Goal: Task Accomplishment & Management: Use online tool/utility

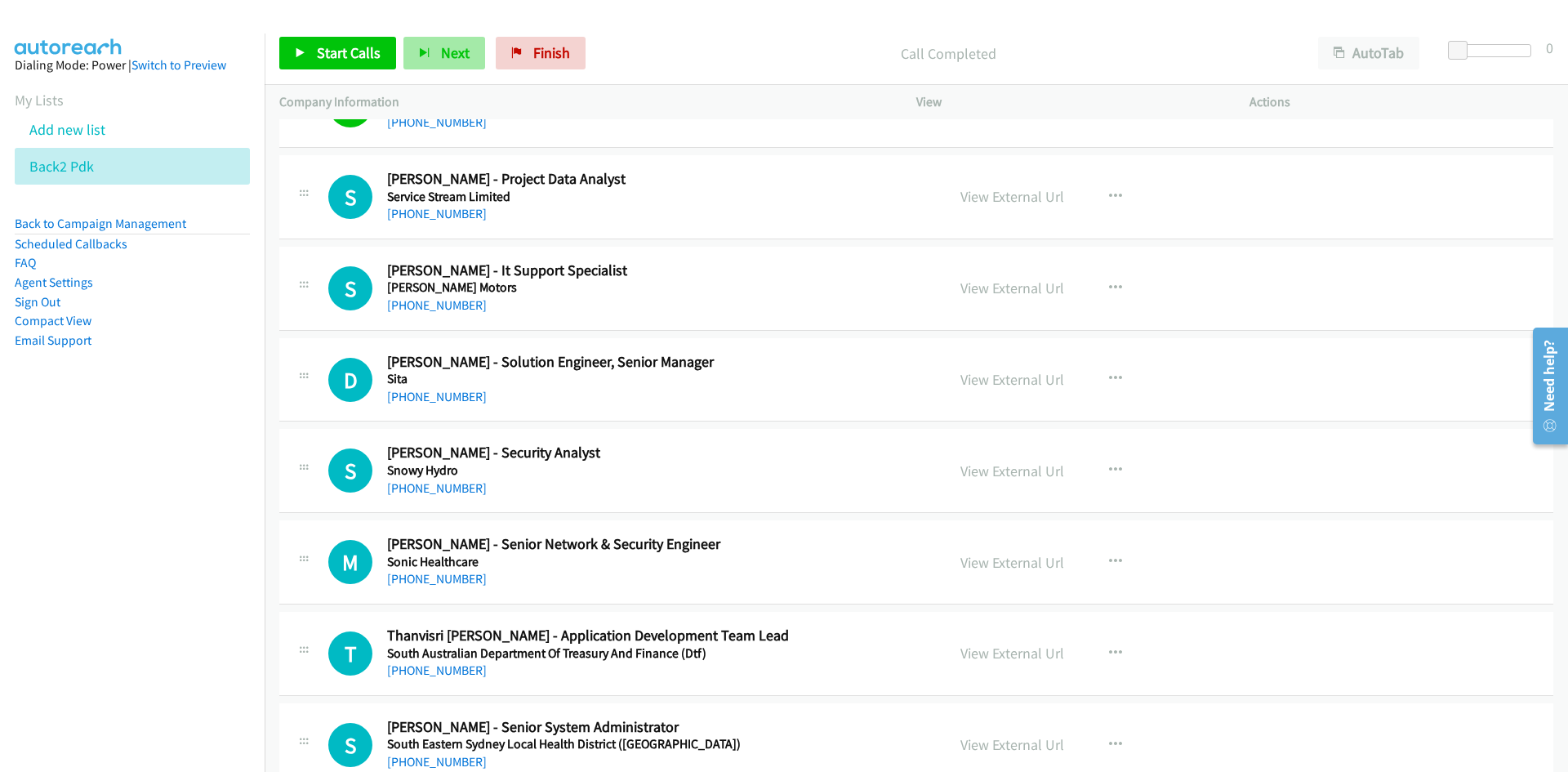
click at [441, 48] on span "Next" at bounding box center [455, 53] width 28 height 19
click at [446, 54] on span "Next" at bounding box center [455, 53] width 28 height 19
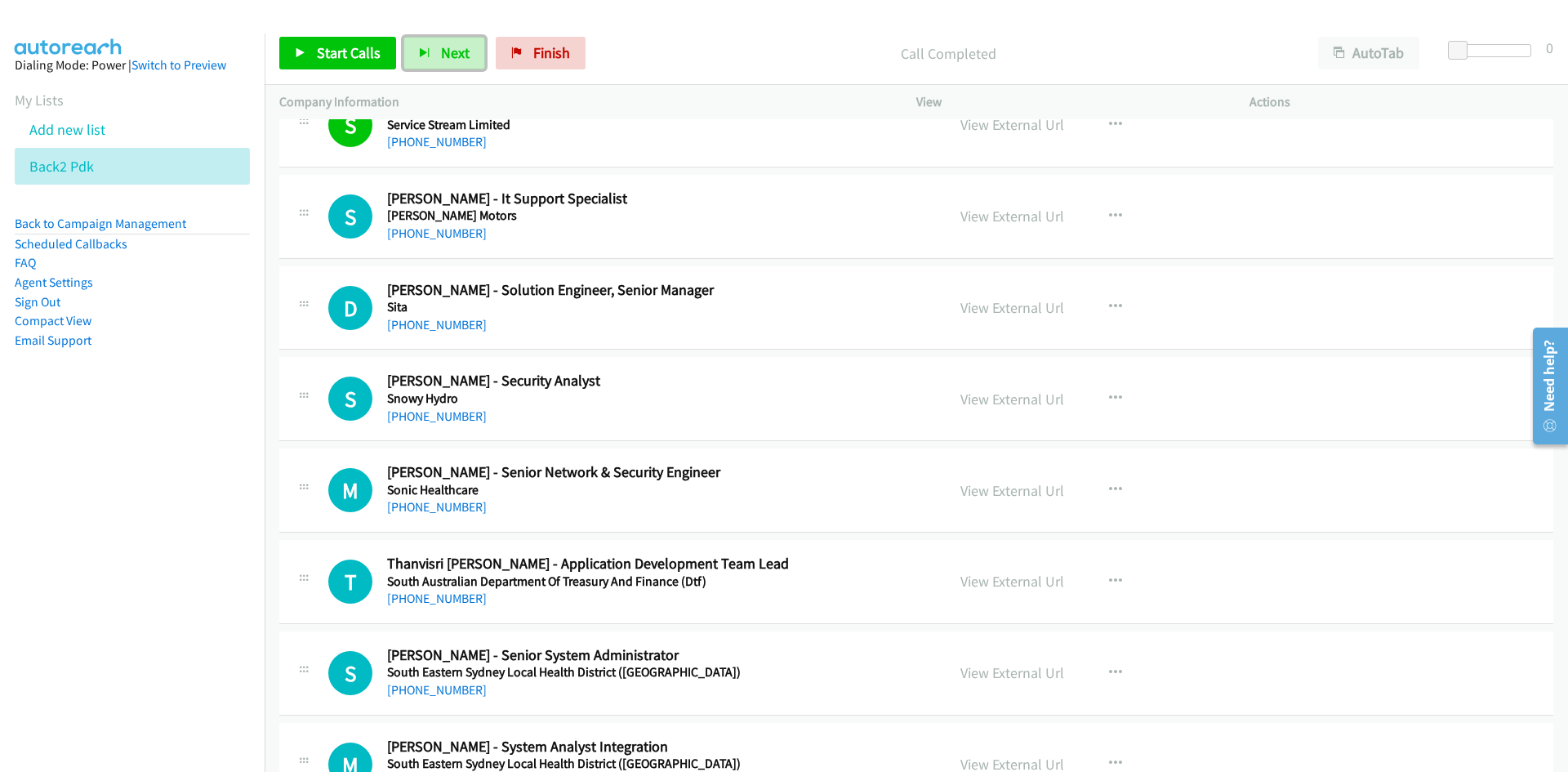
scroll to position [8086, 0]
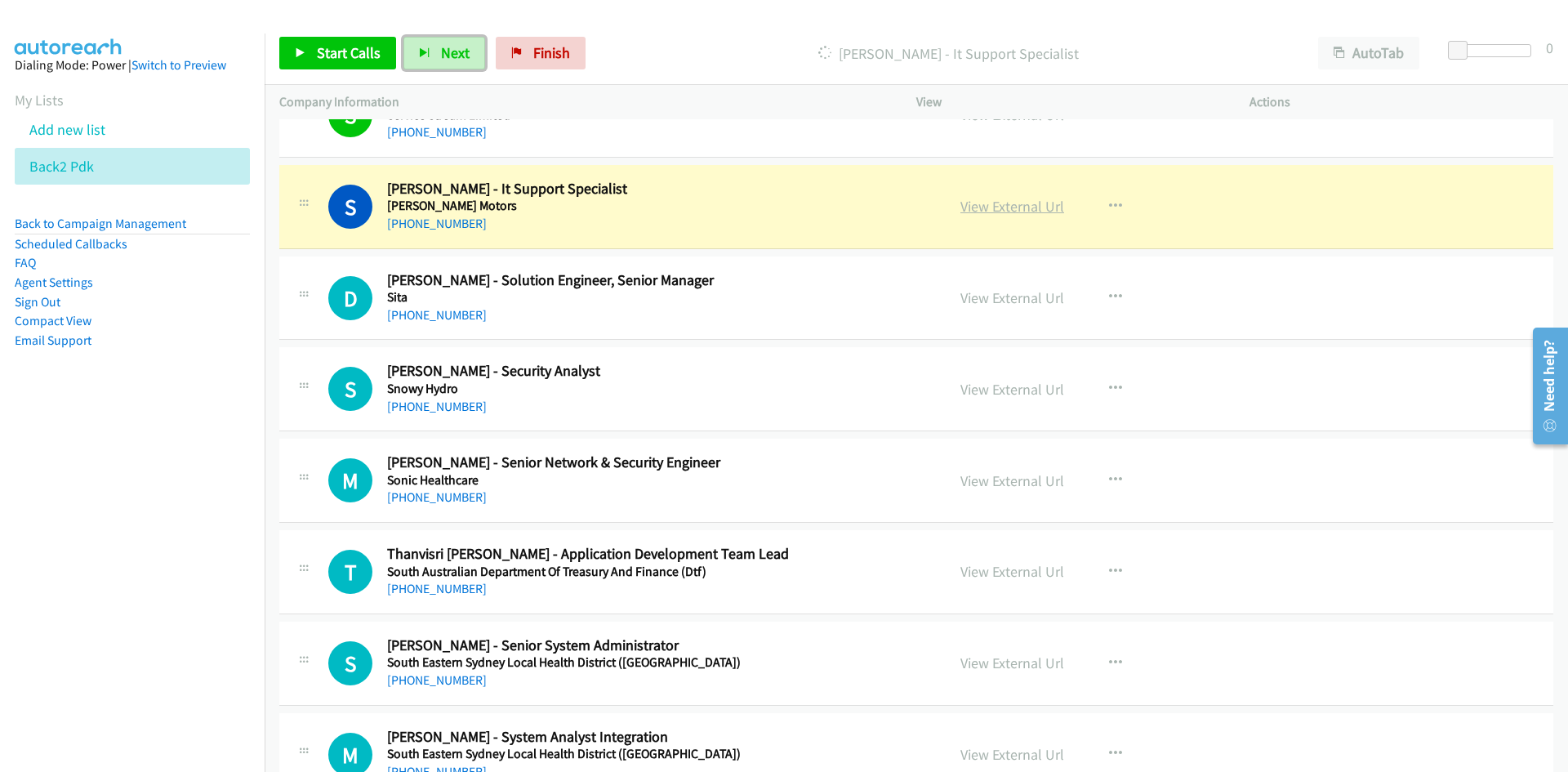
click at [1044, 202] on link "View External Url" at bounding box center [1012, 206] width 103 height 19
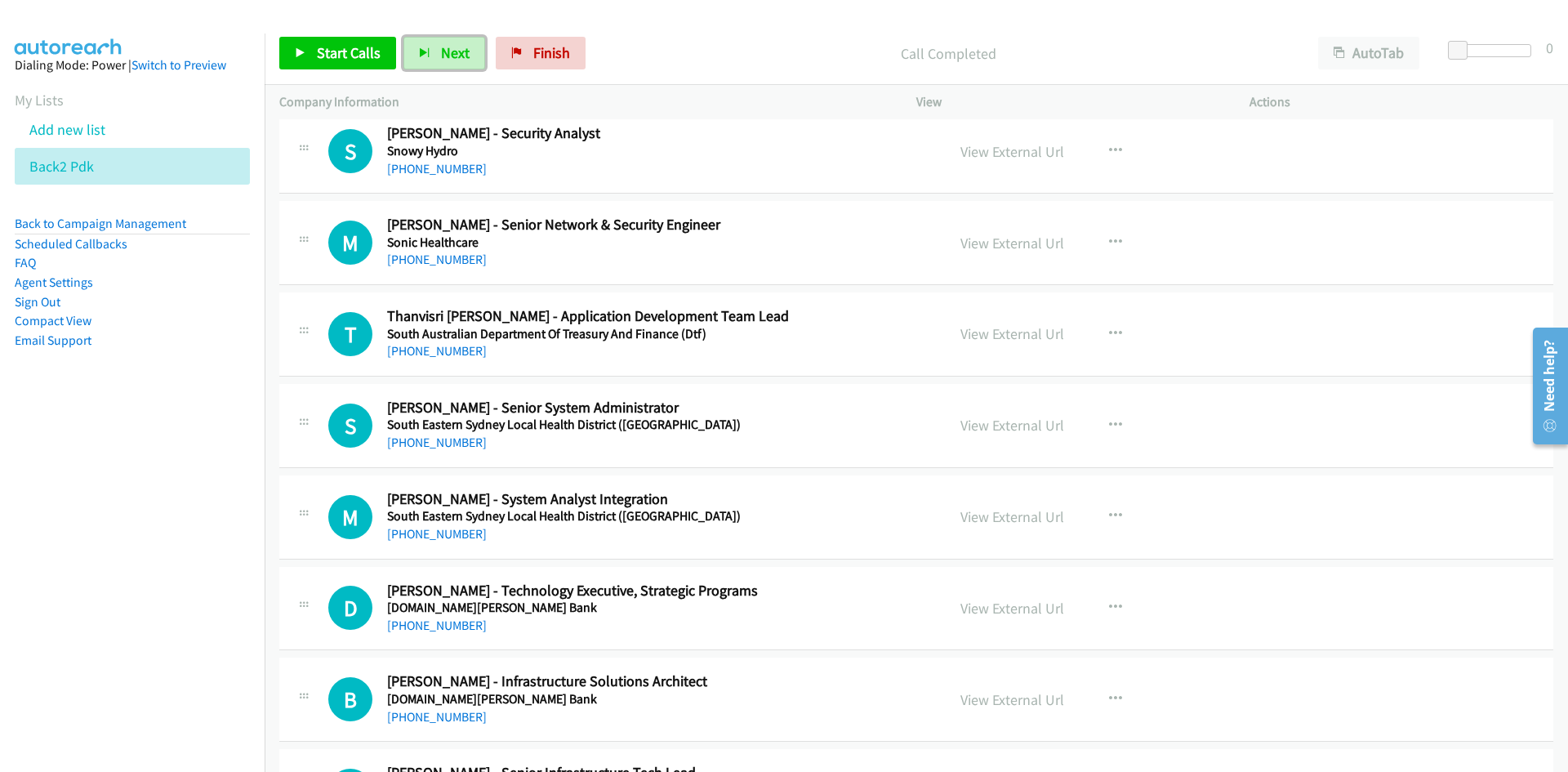
scroll to position [8331, 0]
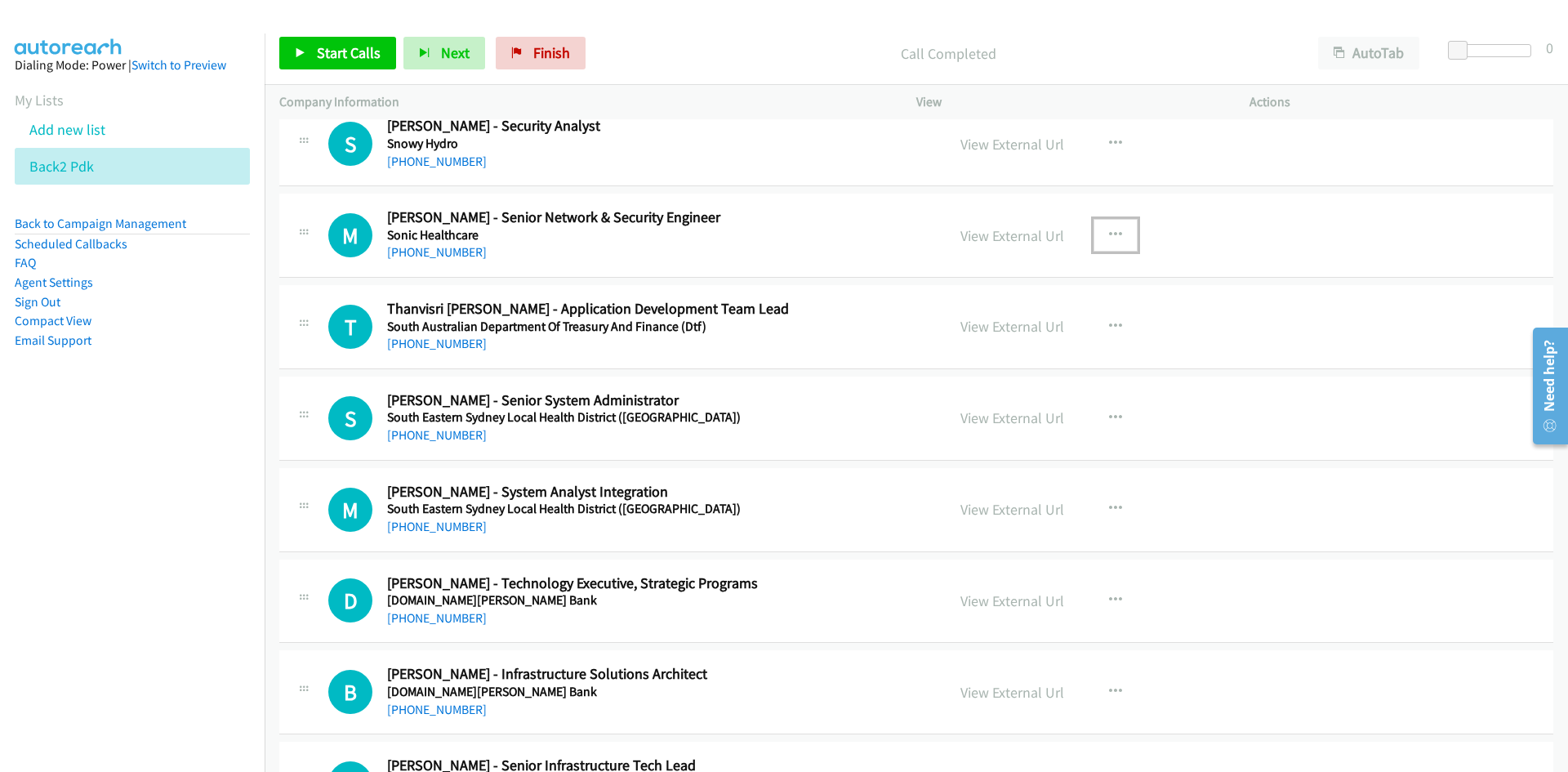
click at [1116, 229] on button "button" at bounding box center [1115, 235] width 44 height 33
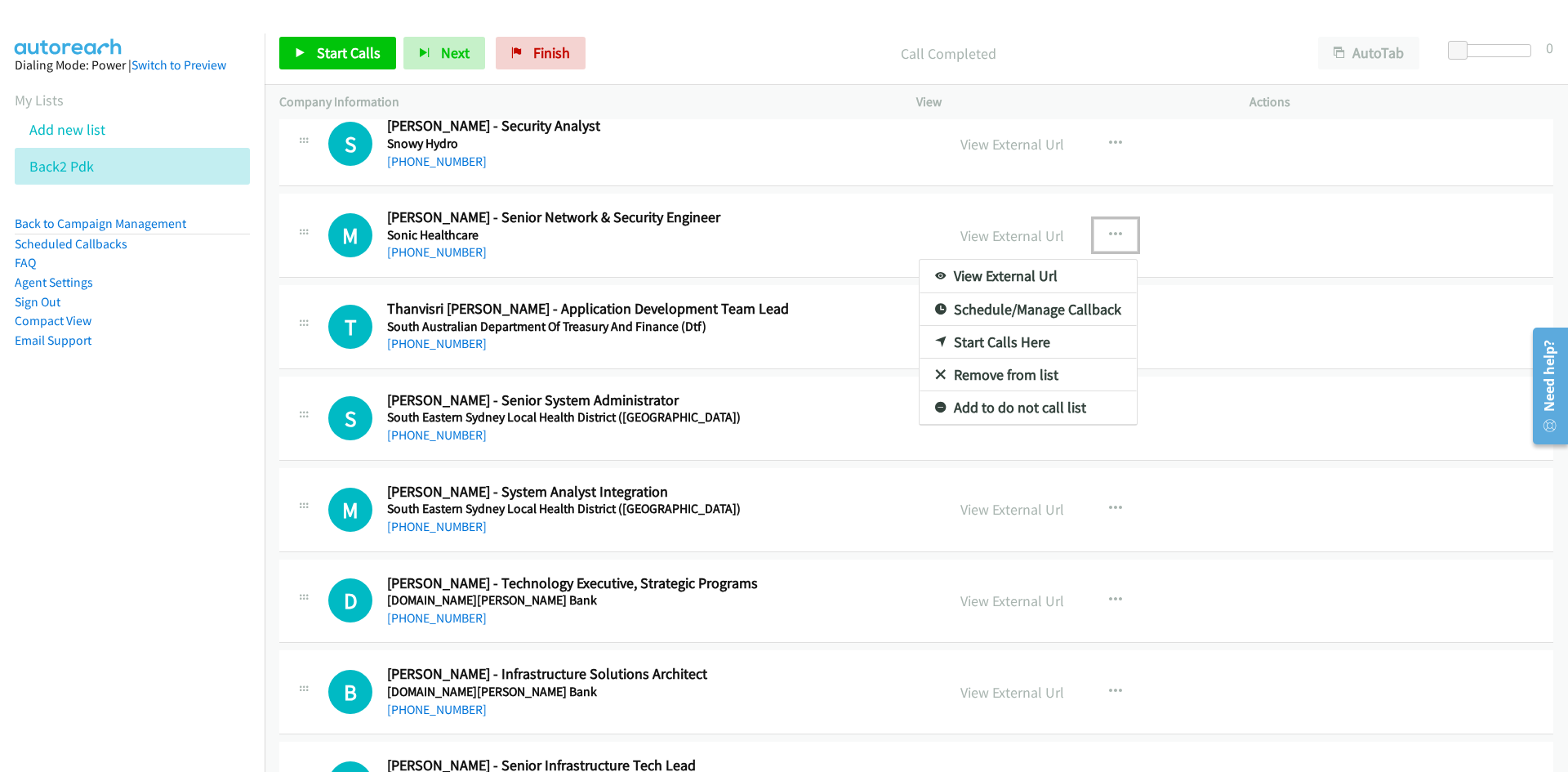
click at [998, 342] on link "Start Calls Here" at bounding box center [1028, 342] width 217 height 33
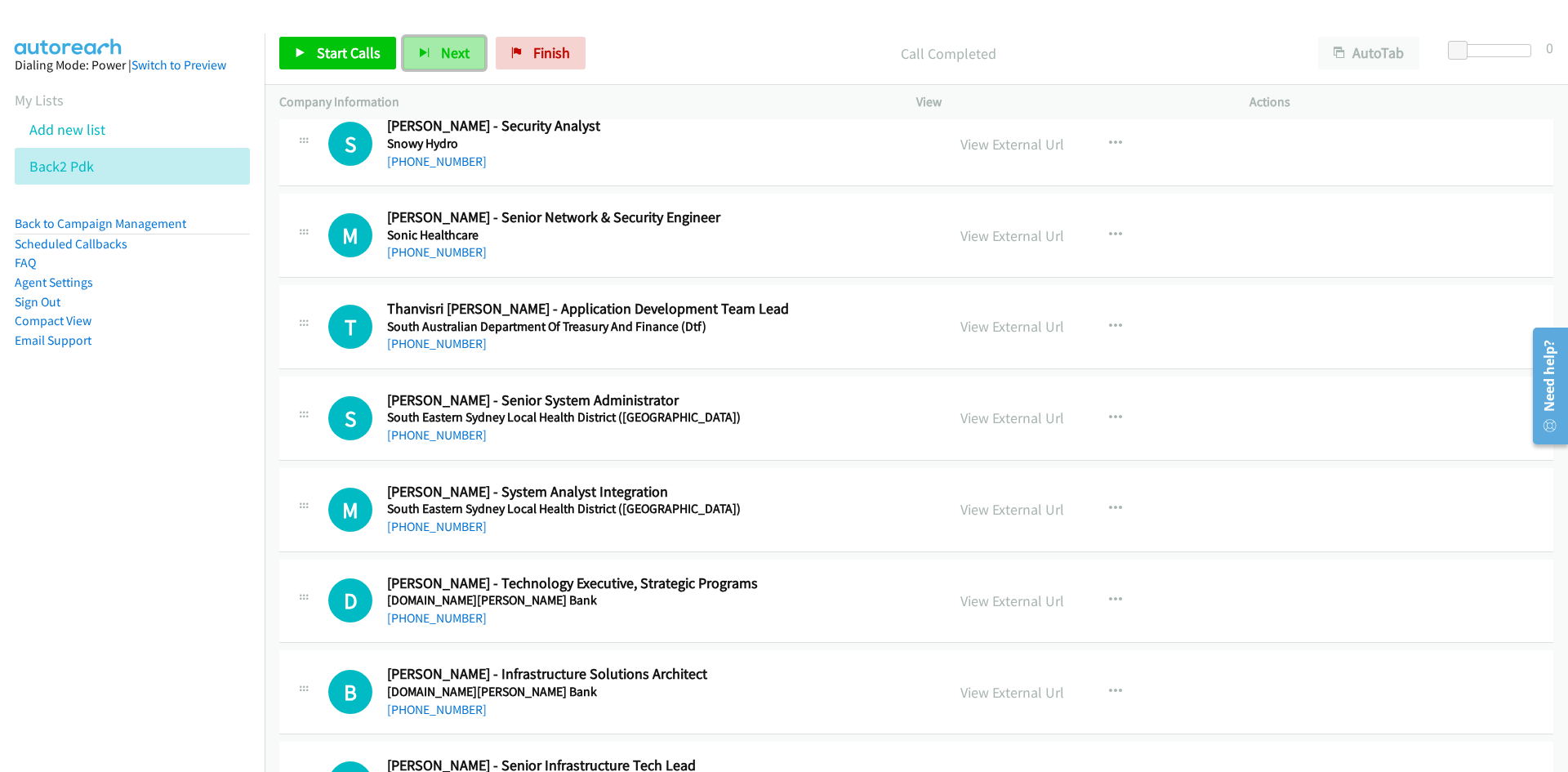
click at [454, 60] on span "Next" at bounding box center [455, 53] width 28 height 19
drag, startPoint x: 461, startPoint y: 60, endPoint x: 494, endPoint y: 75, distance: 36.2
click at [461, 60] on span "Next" at bounding box center [455, 53] width 28 height 19
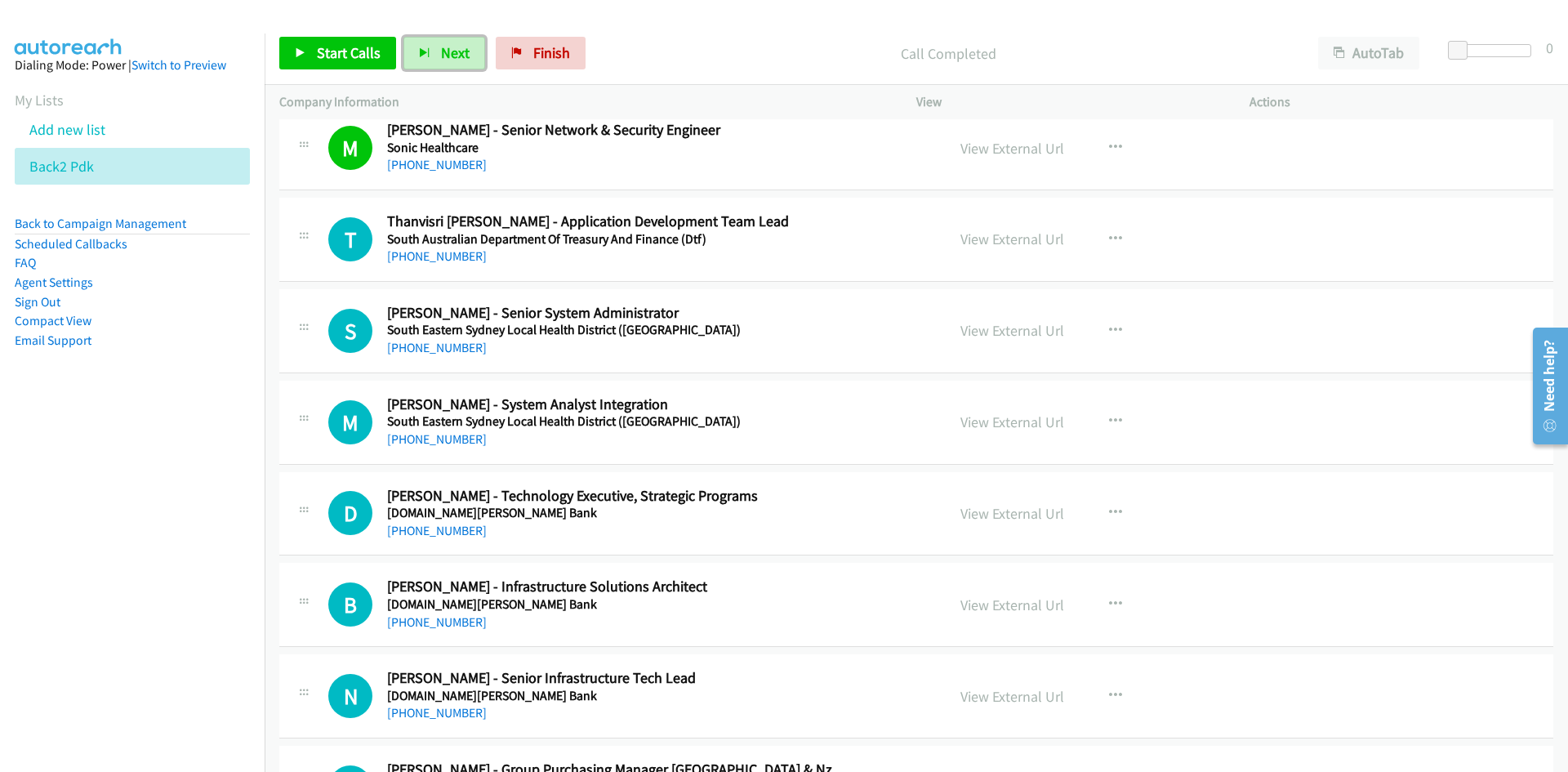
scroll to position [8494, 0]
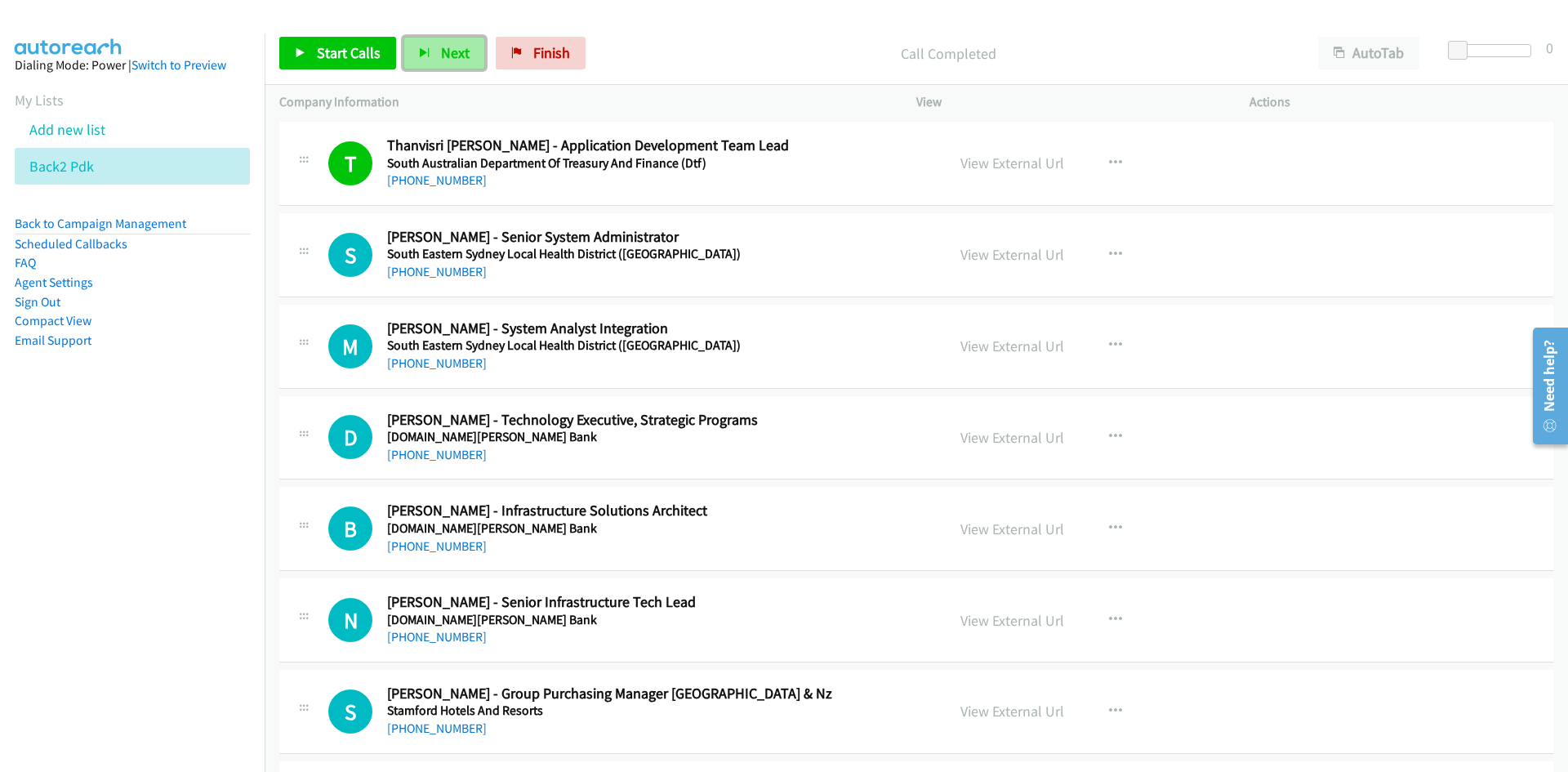
click at [442, 54] on span "Next" at bounding box center [455, 53] width 28 height 19
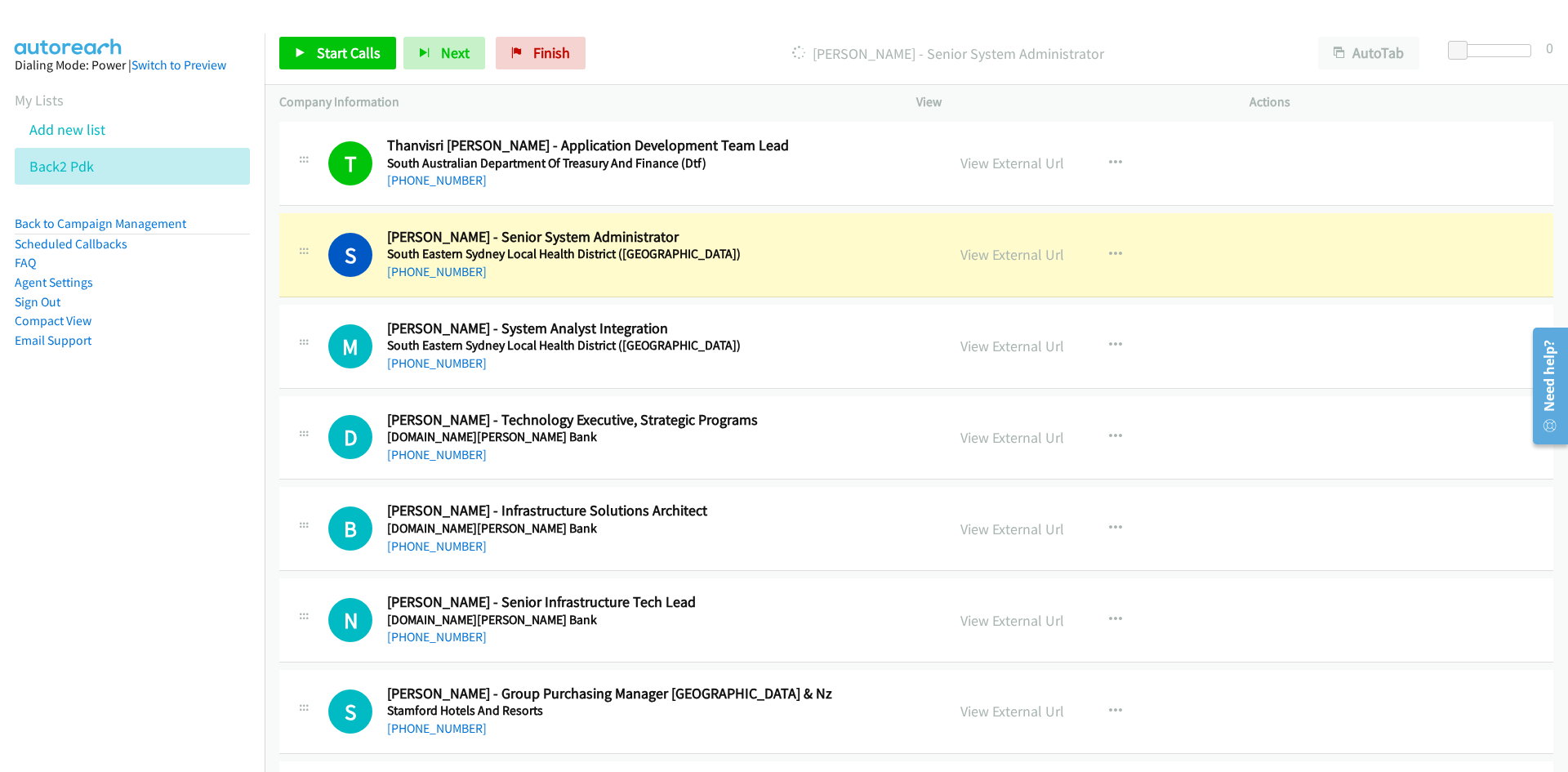
scroll to position [8576, 0]
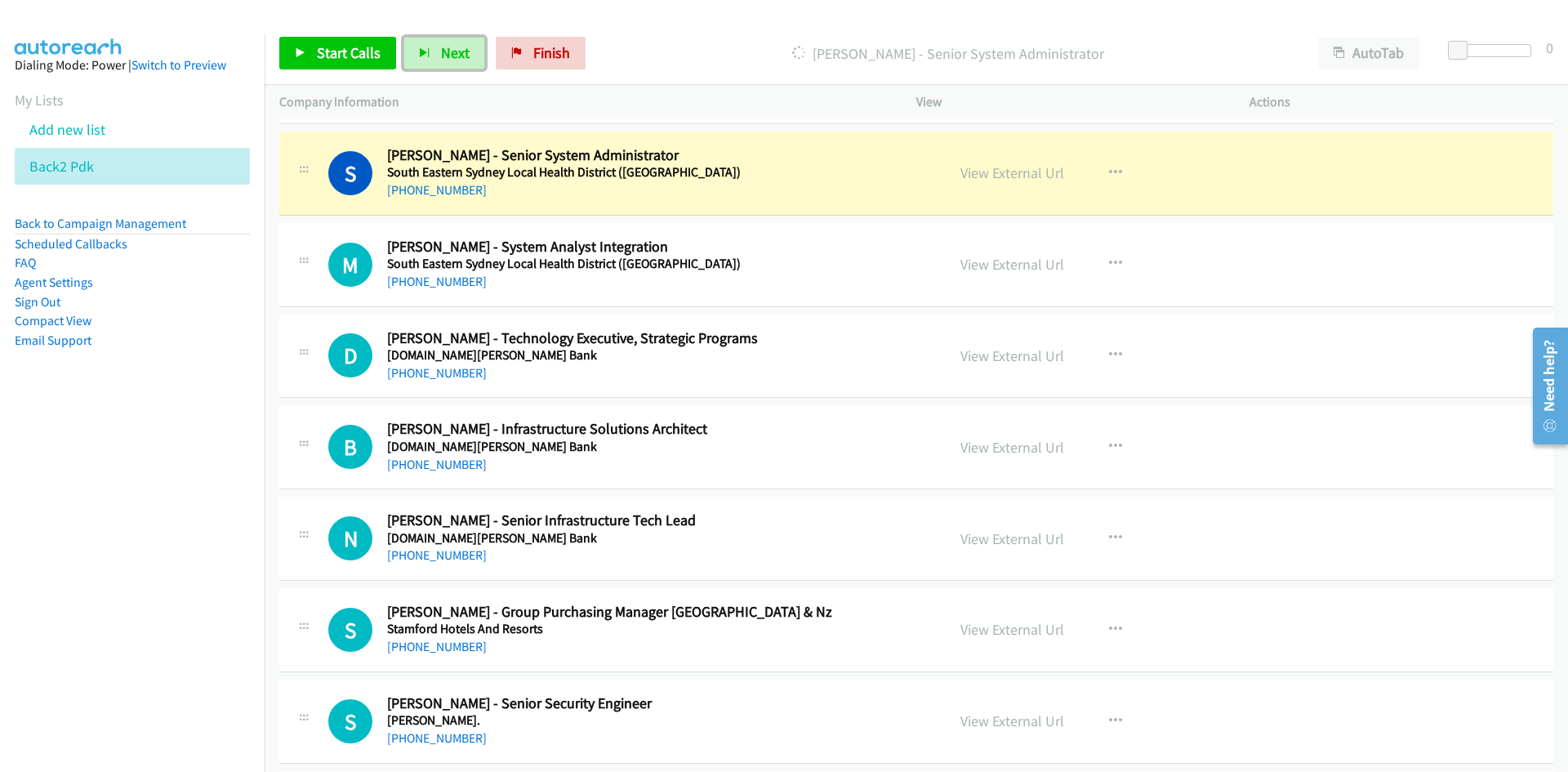
drag, startPoint x: 1025, startPoint y: 166, endPoint x: 1019, endPoint y: 221, distance: 55.3
click at [1025, 166] on link "View External Url" at bounding box center [1012, 173] width 103 height 19
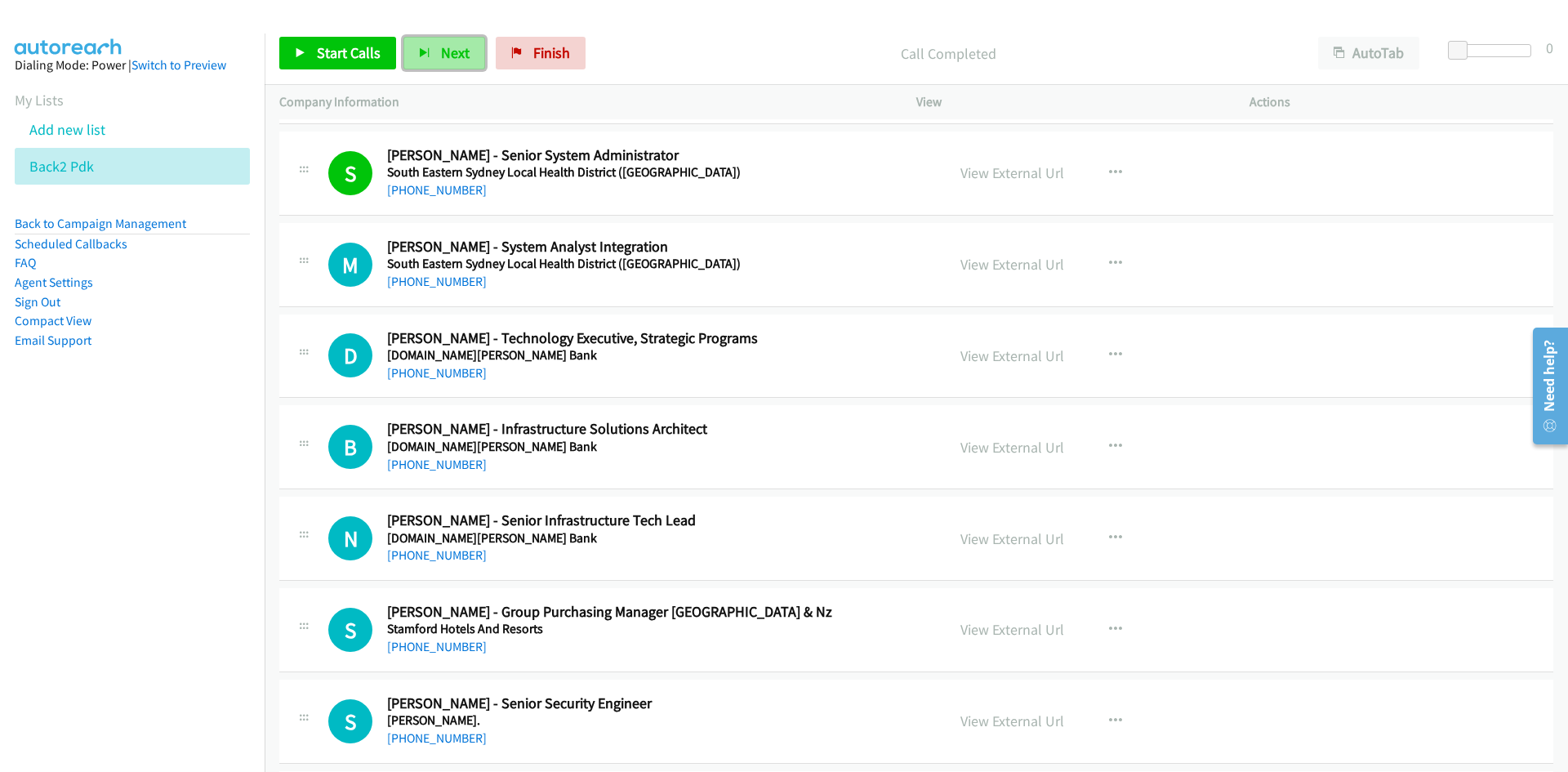
click at [433, 53] on button "Next" at bounding box center [444, 53] width 82 height 33
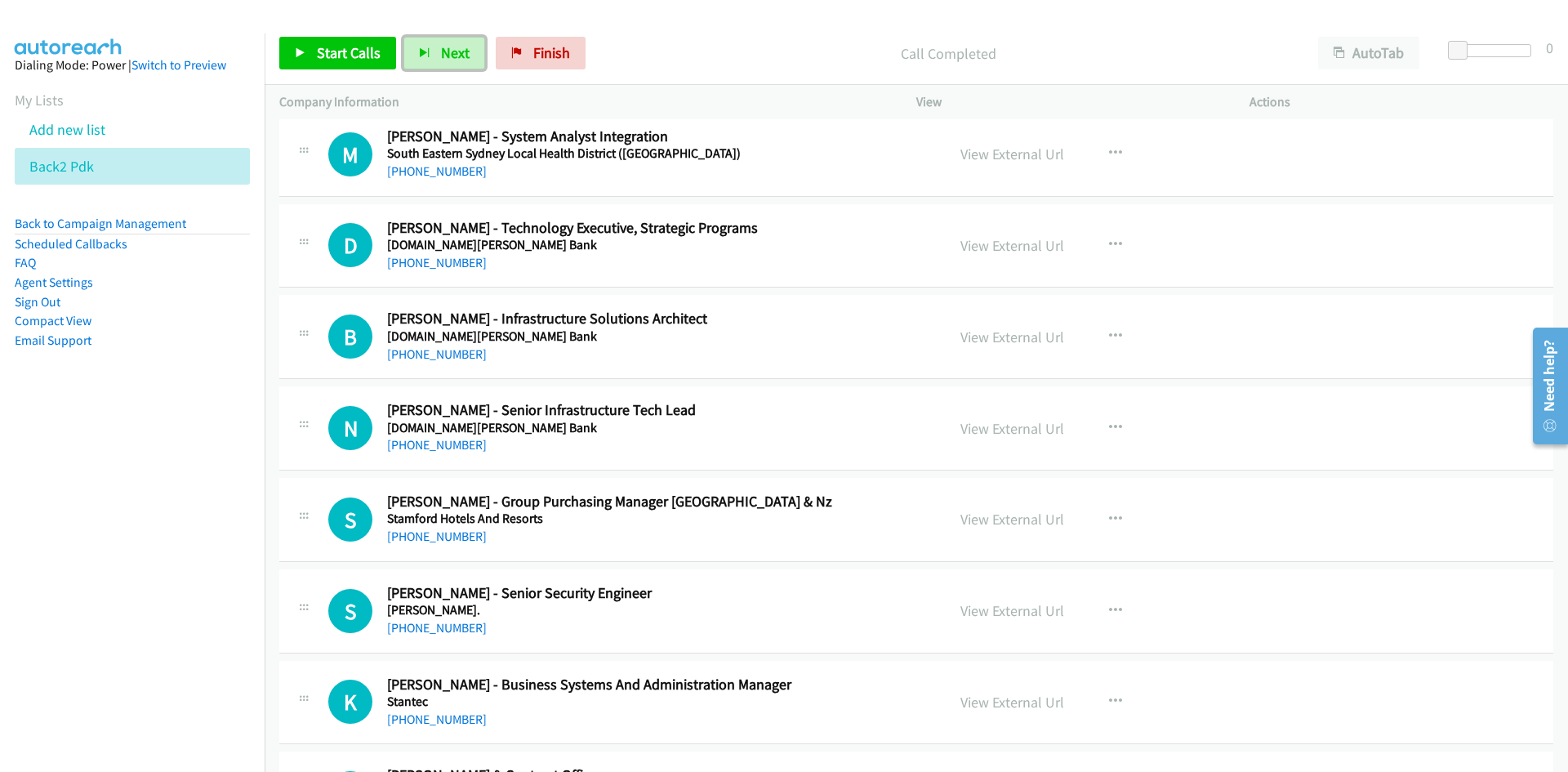
scroll to position [8657, 0]
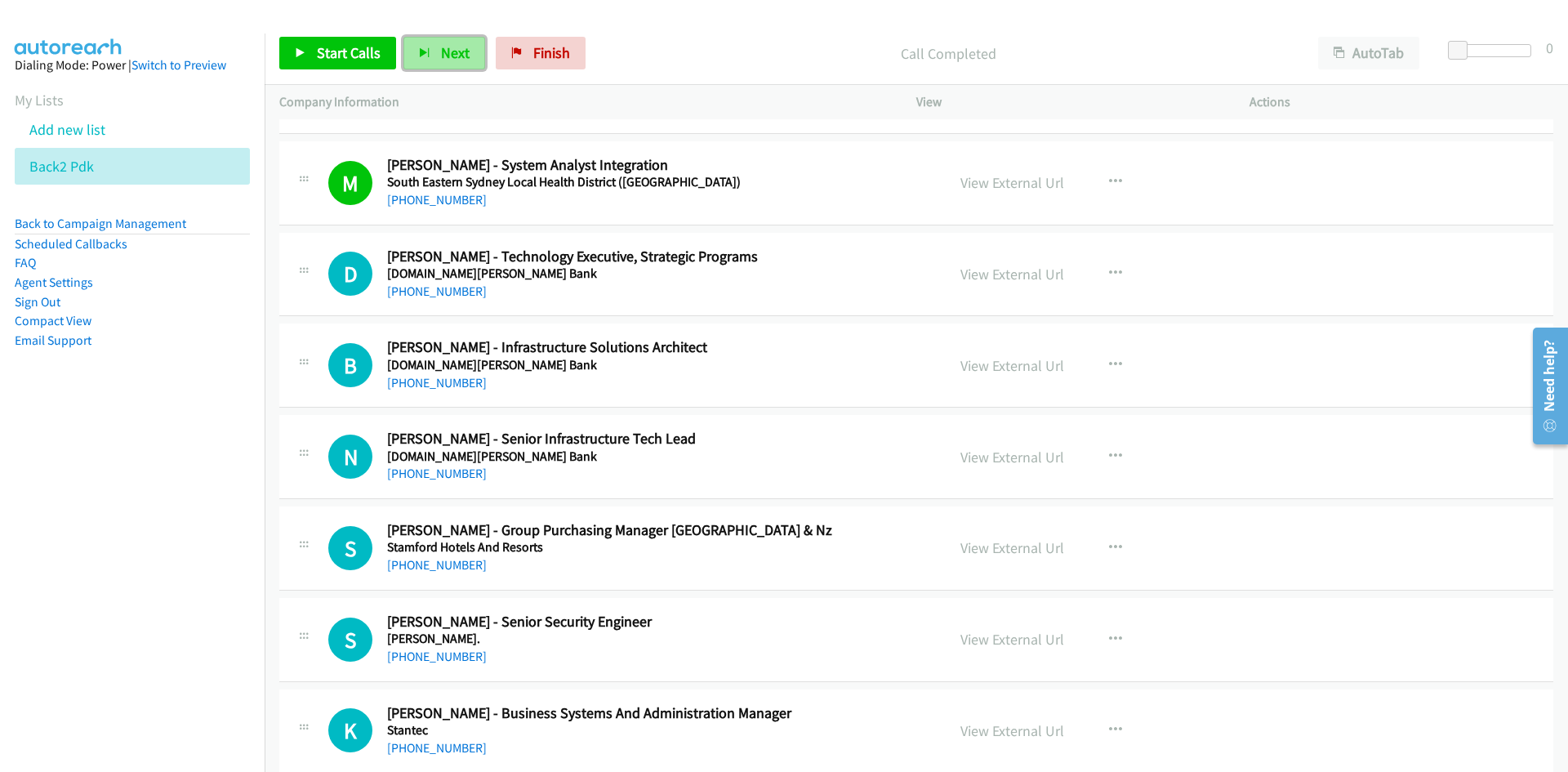
click at [453, 45] on span "Next" at bounding box center [455, 53] width 28 height 19
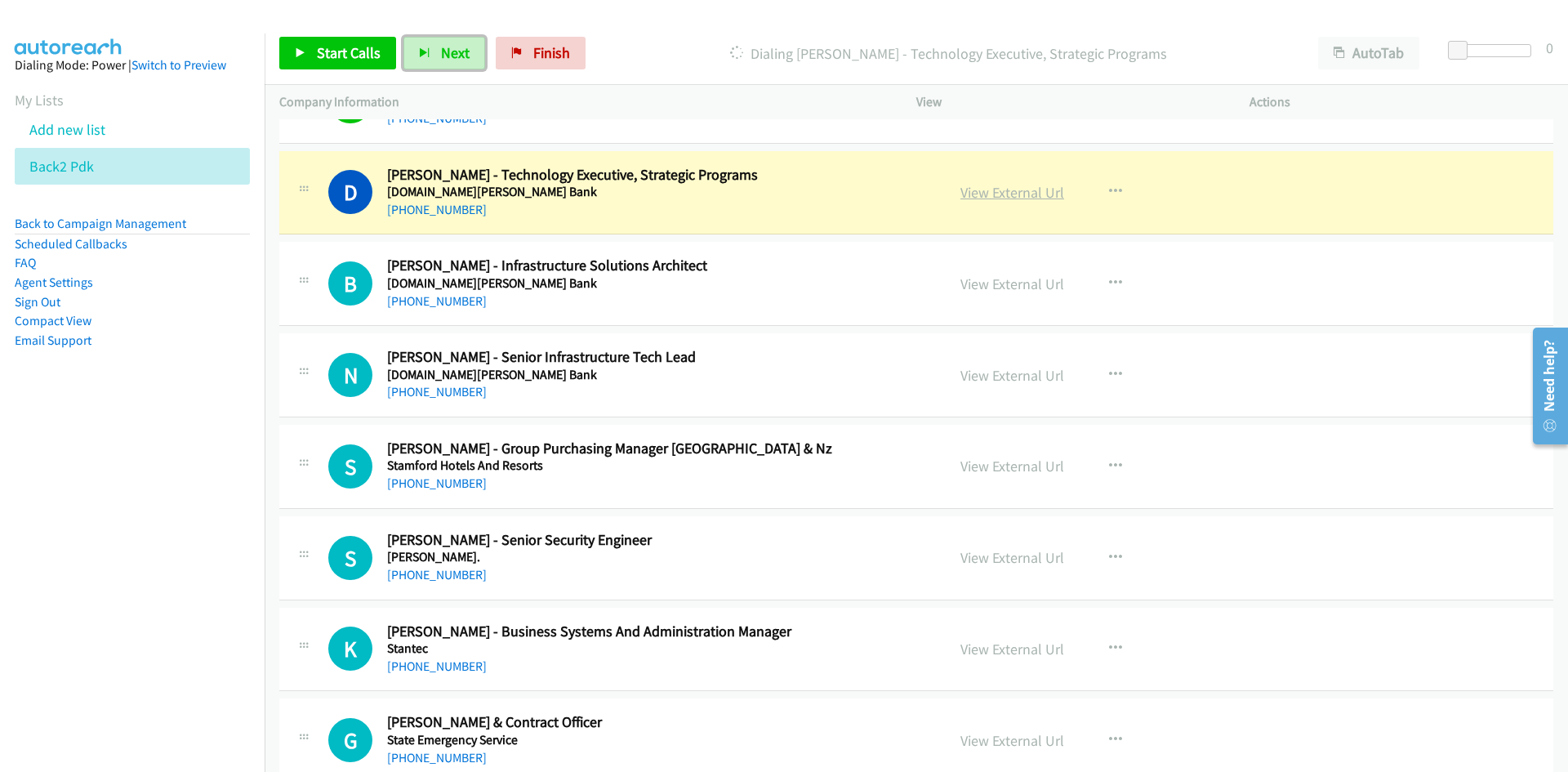
click at [991, 192] on link "View External Url" at bounding box center [1012, 192] width 103 height 19
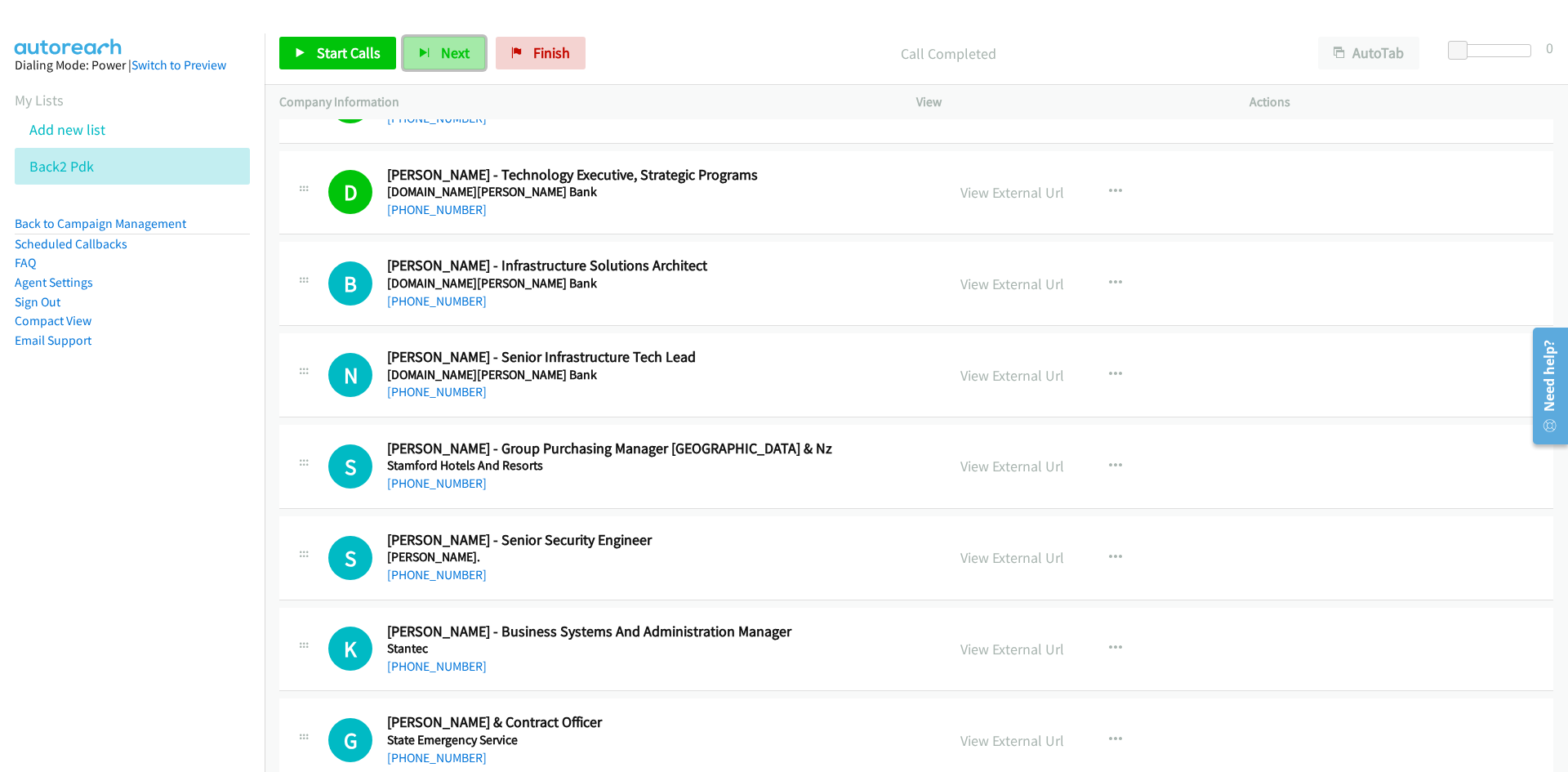
click at [453, 49] on span "Next" at bounding box center [455, 53] width 28 height 19
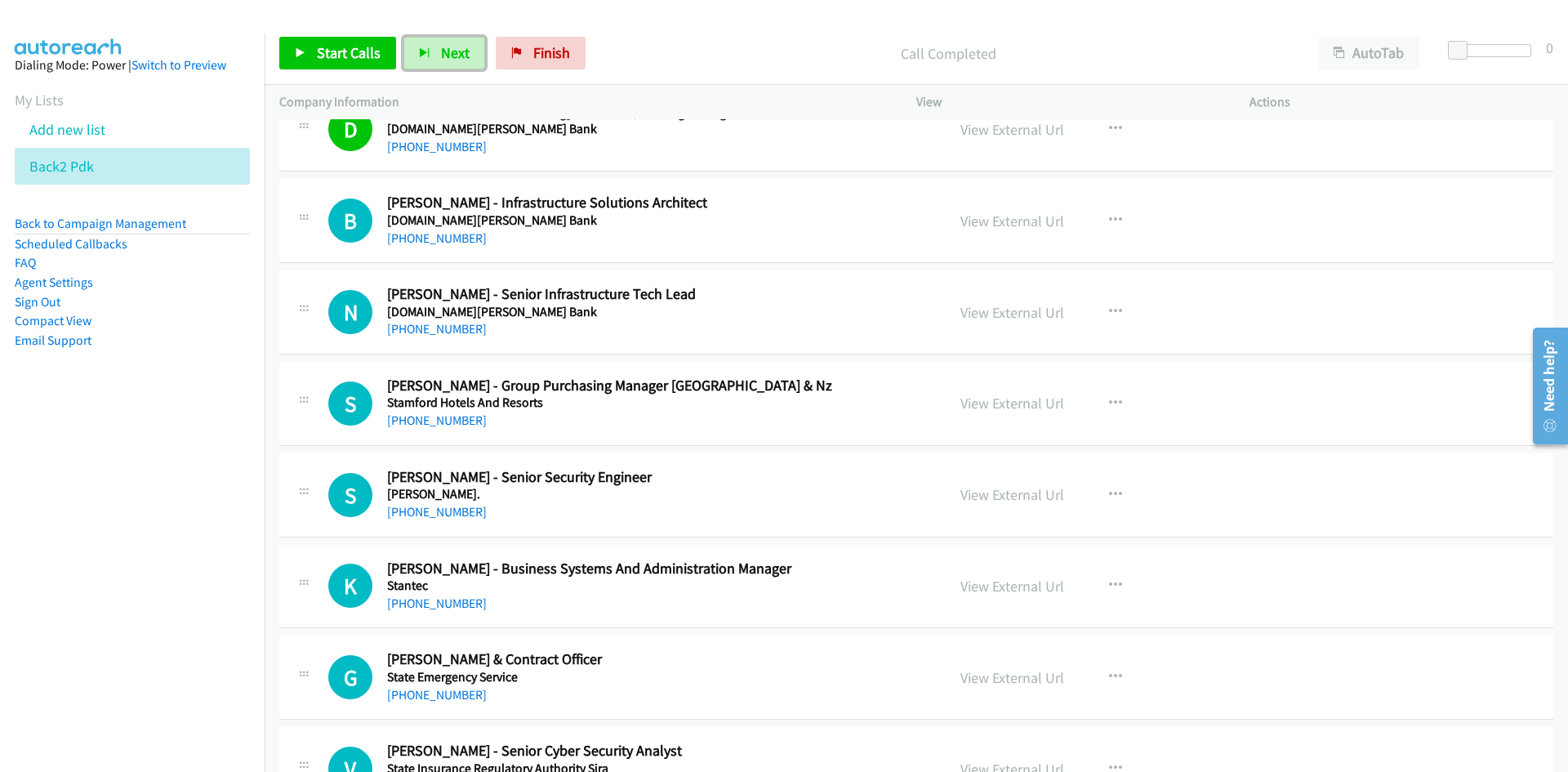
scroll to position [8821, 0]
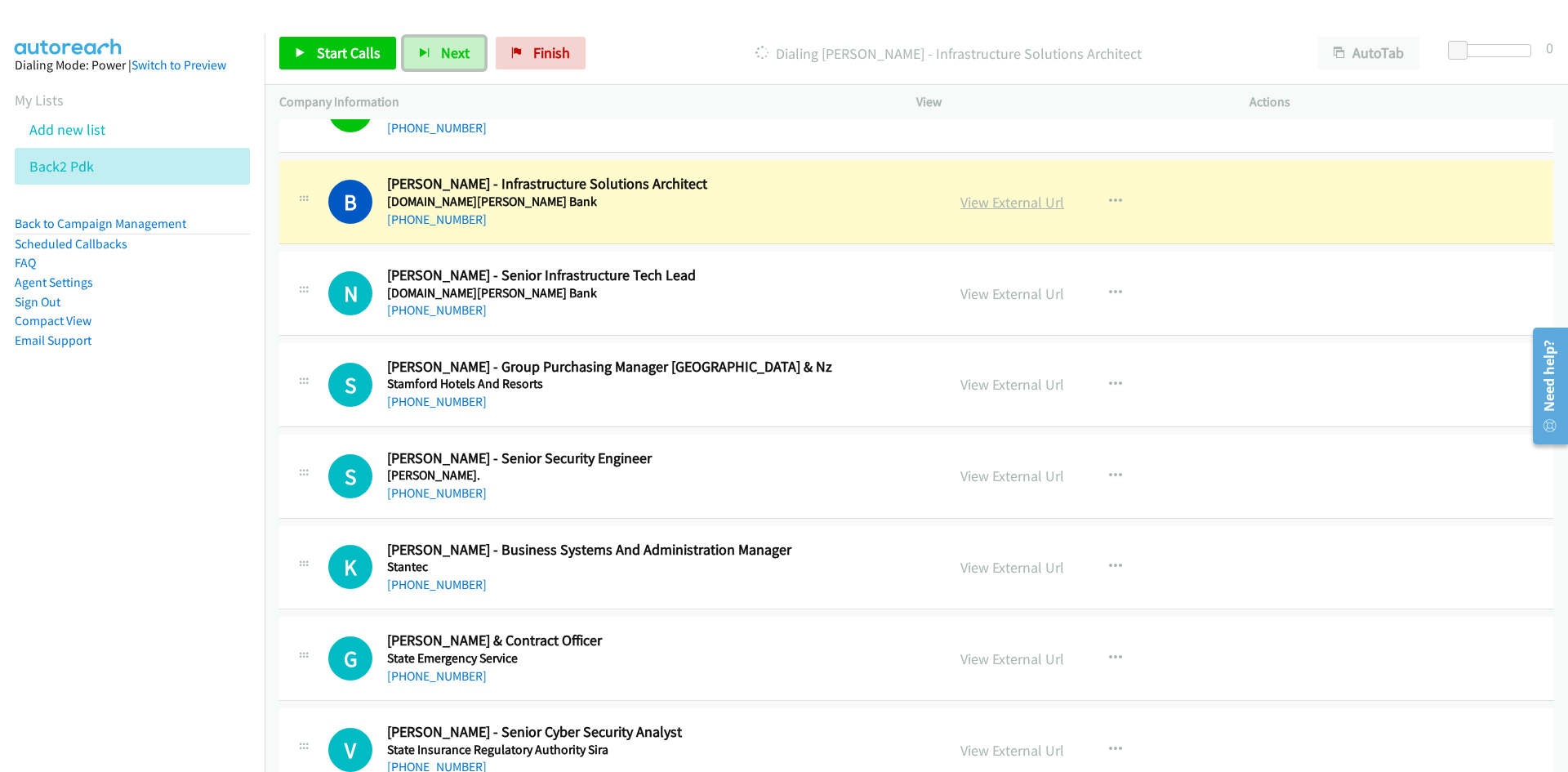
click at [1000, 209] on link "View External Url" at bounding box center [1012, 202] width 103 height 19
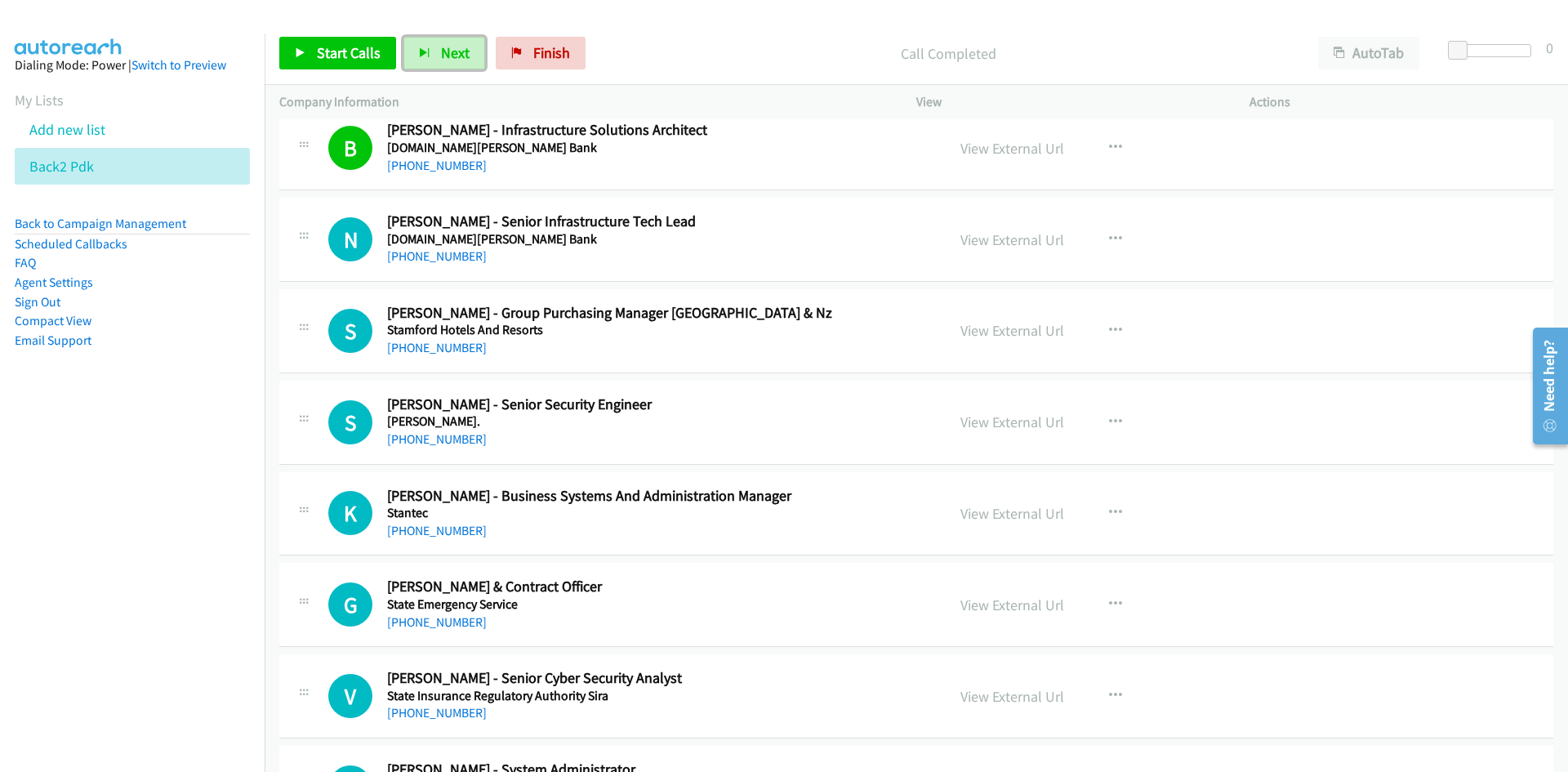
scroll to position [8902, 0]
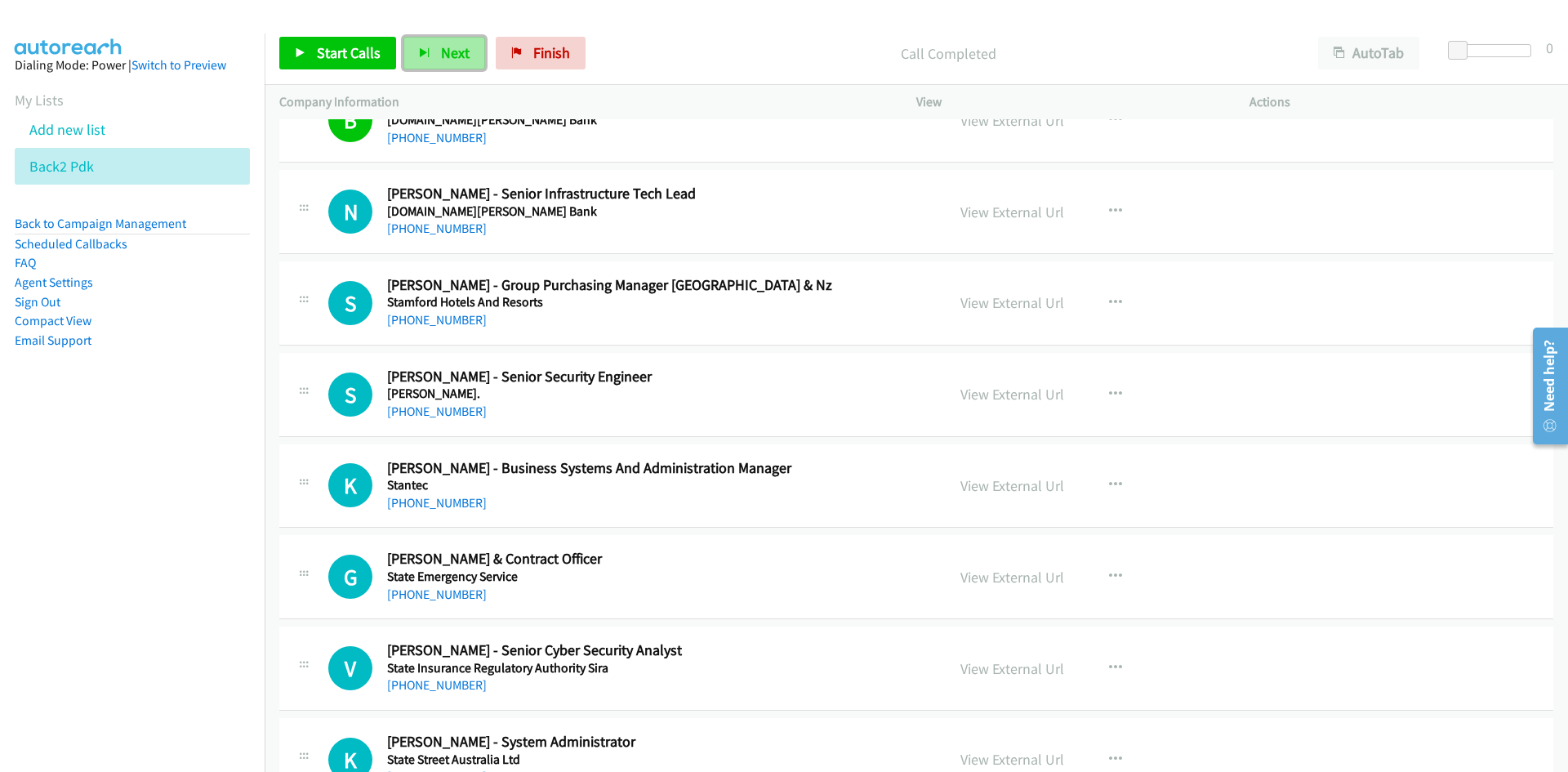
click at [441, 50] on span "Next" at bounding box center [455, 53] width 28 height 19
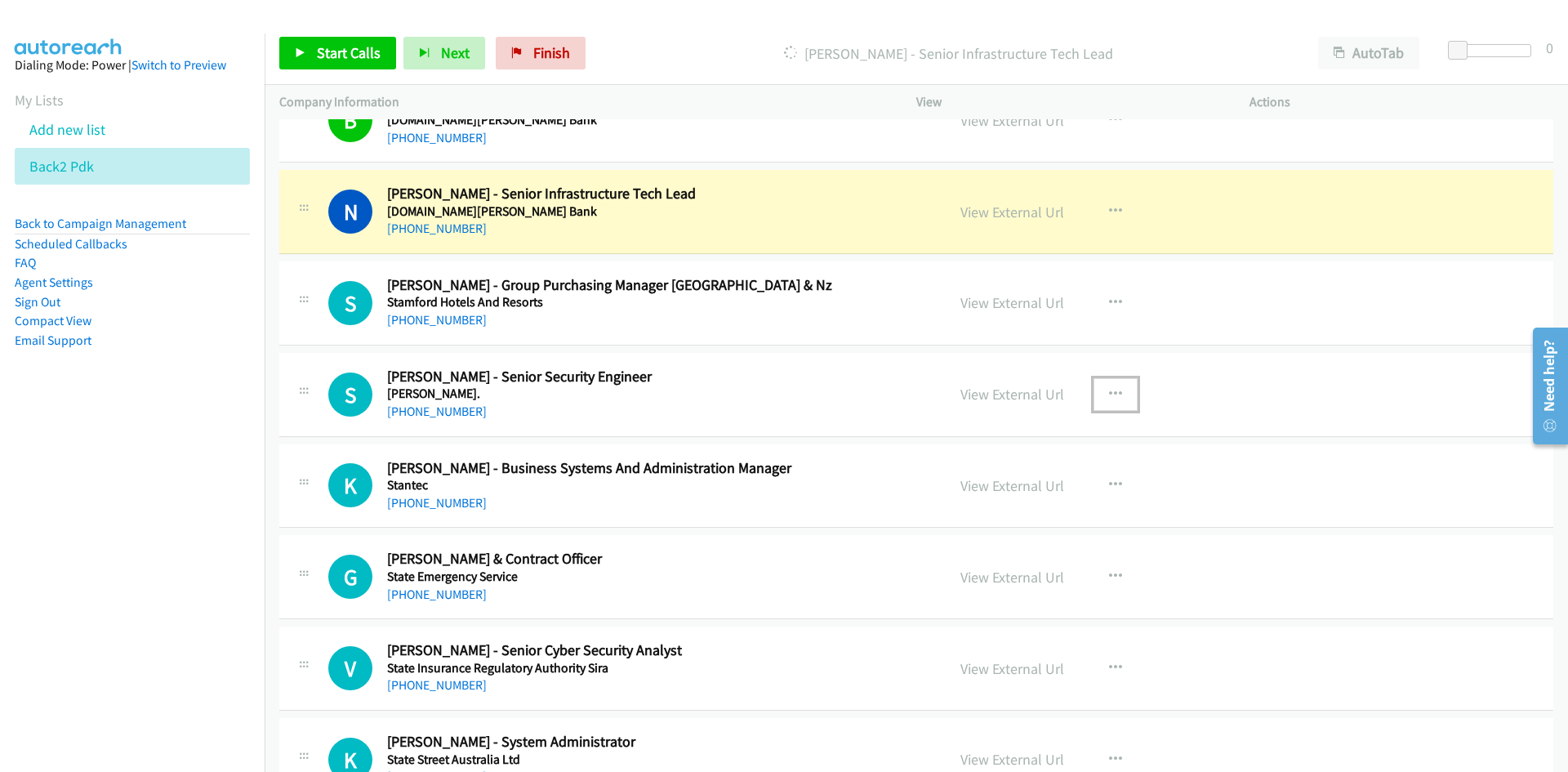
click at [1095, 393] on button "button" at bounding box center [1115, 394] width 44 height 33
click at [991, 500] on link "Start Calls Here" at bounding box center [1028, 500] width 217 height 33
drag, startPoint x: 452, startPoint y: 35, endPoint x: 452, endPoint y: 47, distance: 12.0
click at [452, 35] on div "Start Calls Pause Next Finish [PERSON_NAME] - Senior Infrastructure Tech Lead A…" at bounding box center [916, 53] width 1303 height 63
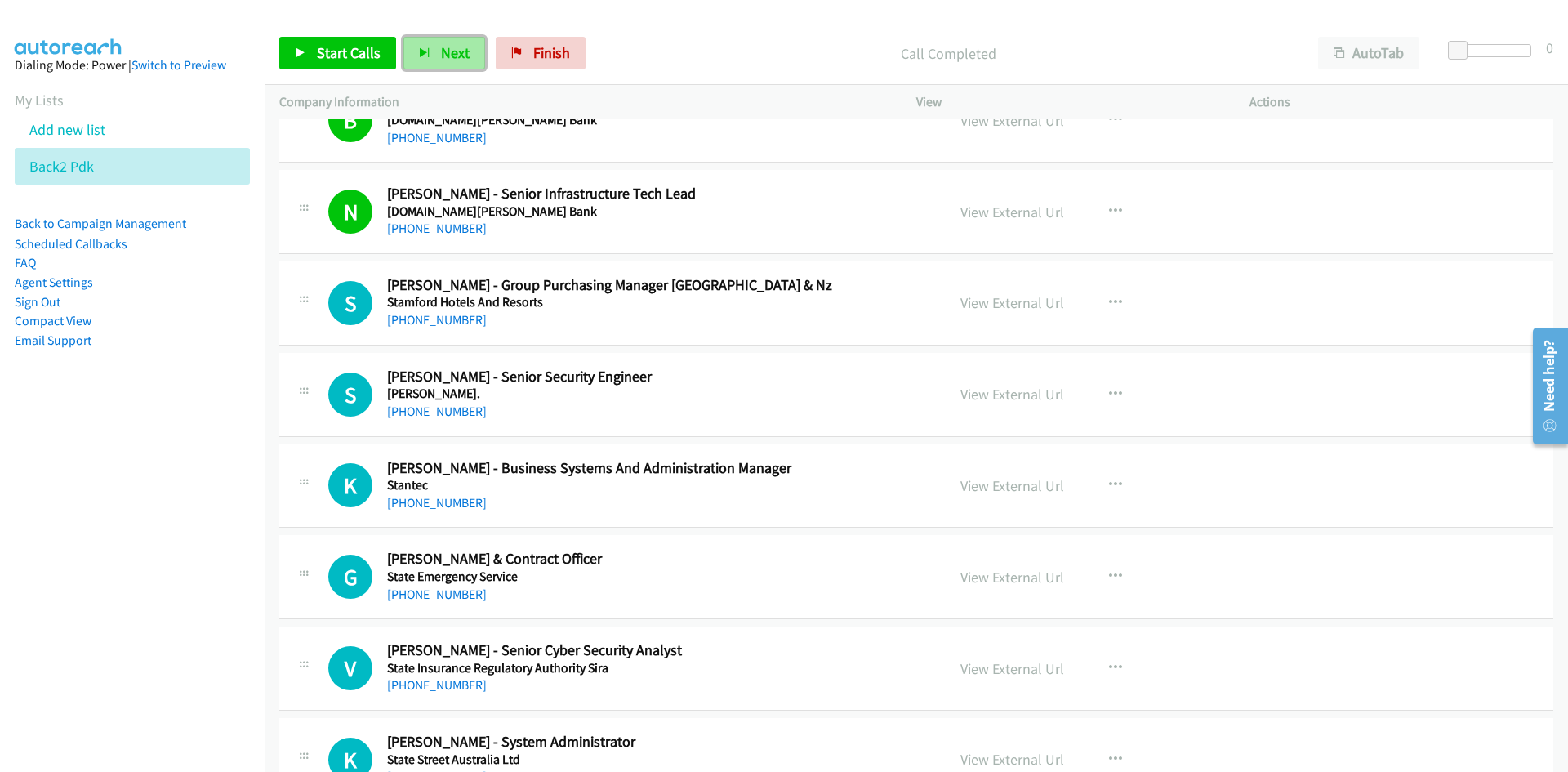
click at [452, 49] on span "Next" at bounding box center [455, 53] width 28 height 19
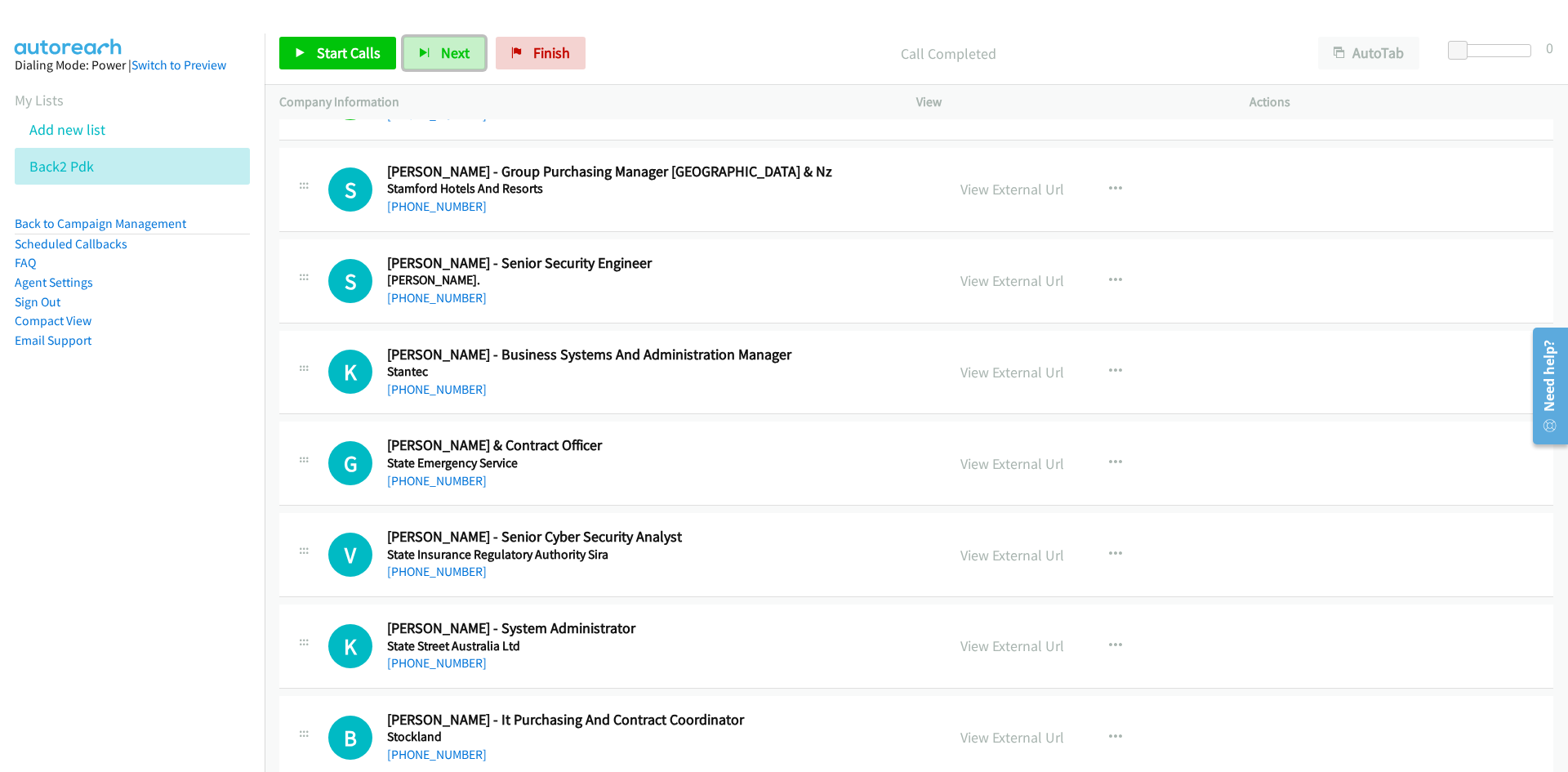
scroll to position [9148, 0]
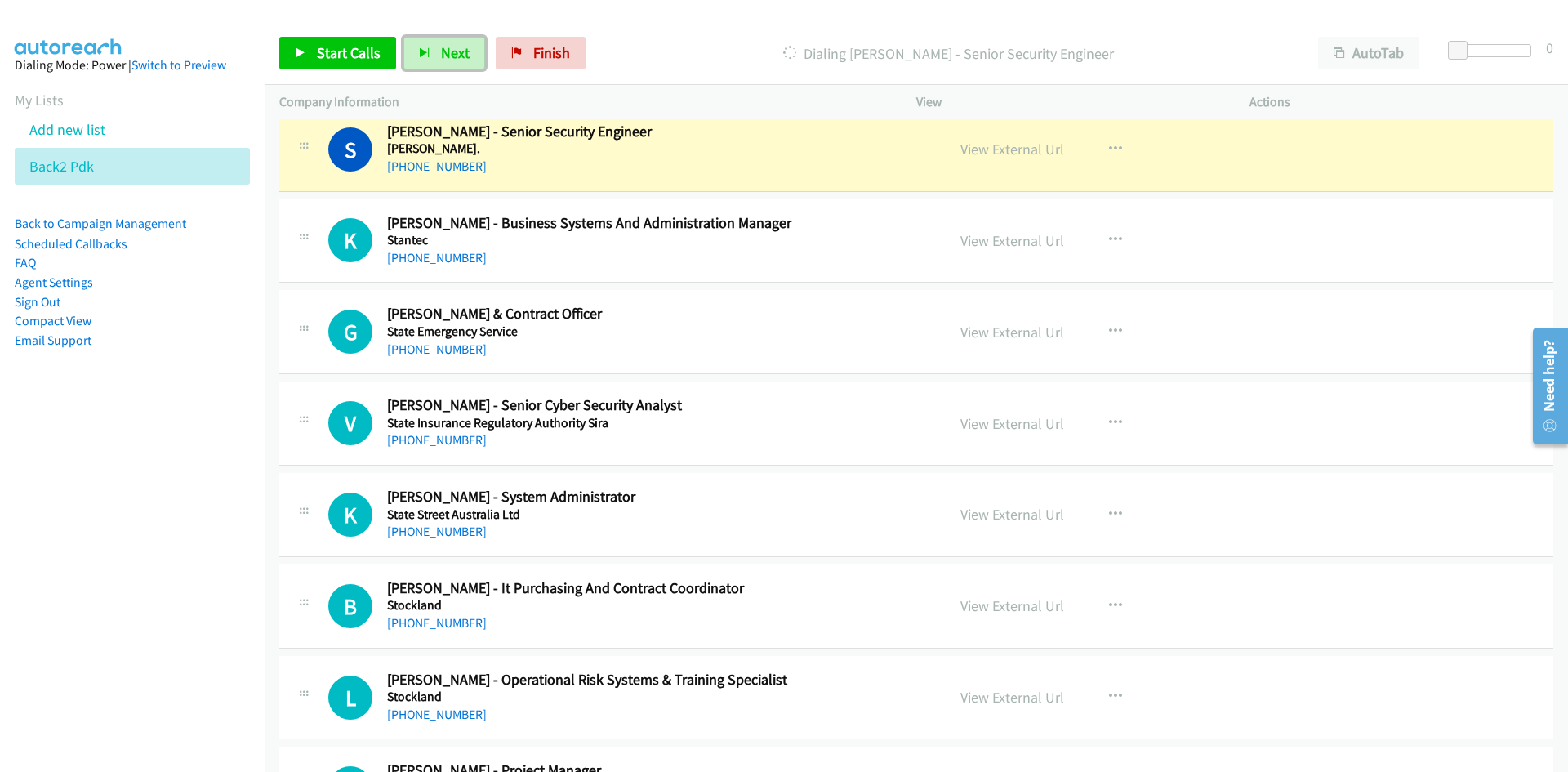
click at [1024, 151] on link "View External Url" at bounding box center [1012, 149] width 103 height 19
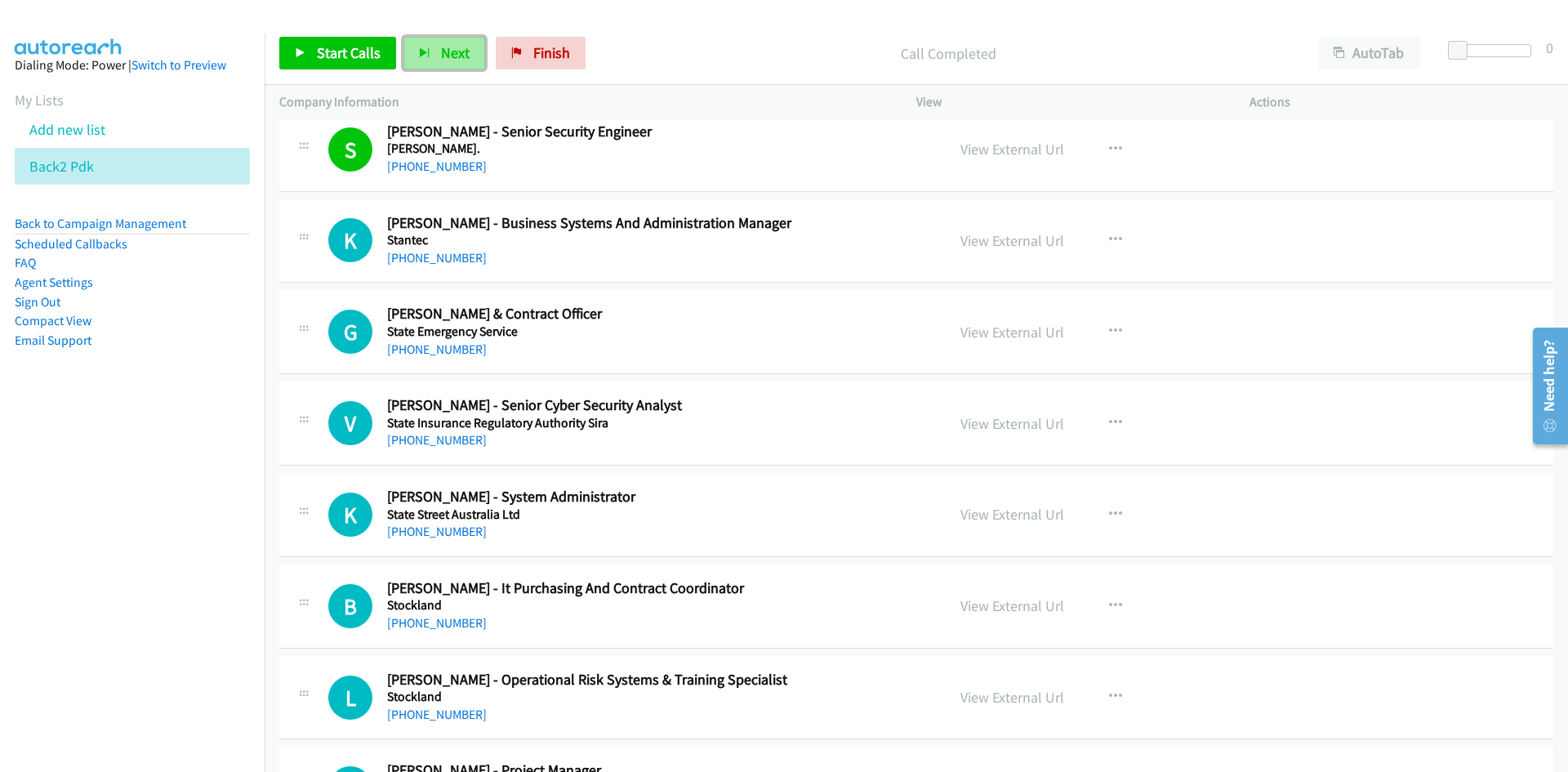
click at [448, 58] on span "Next" at bounding box center [455, 53] width 28 height 19
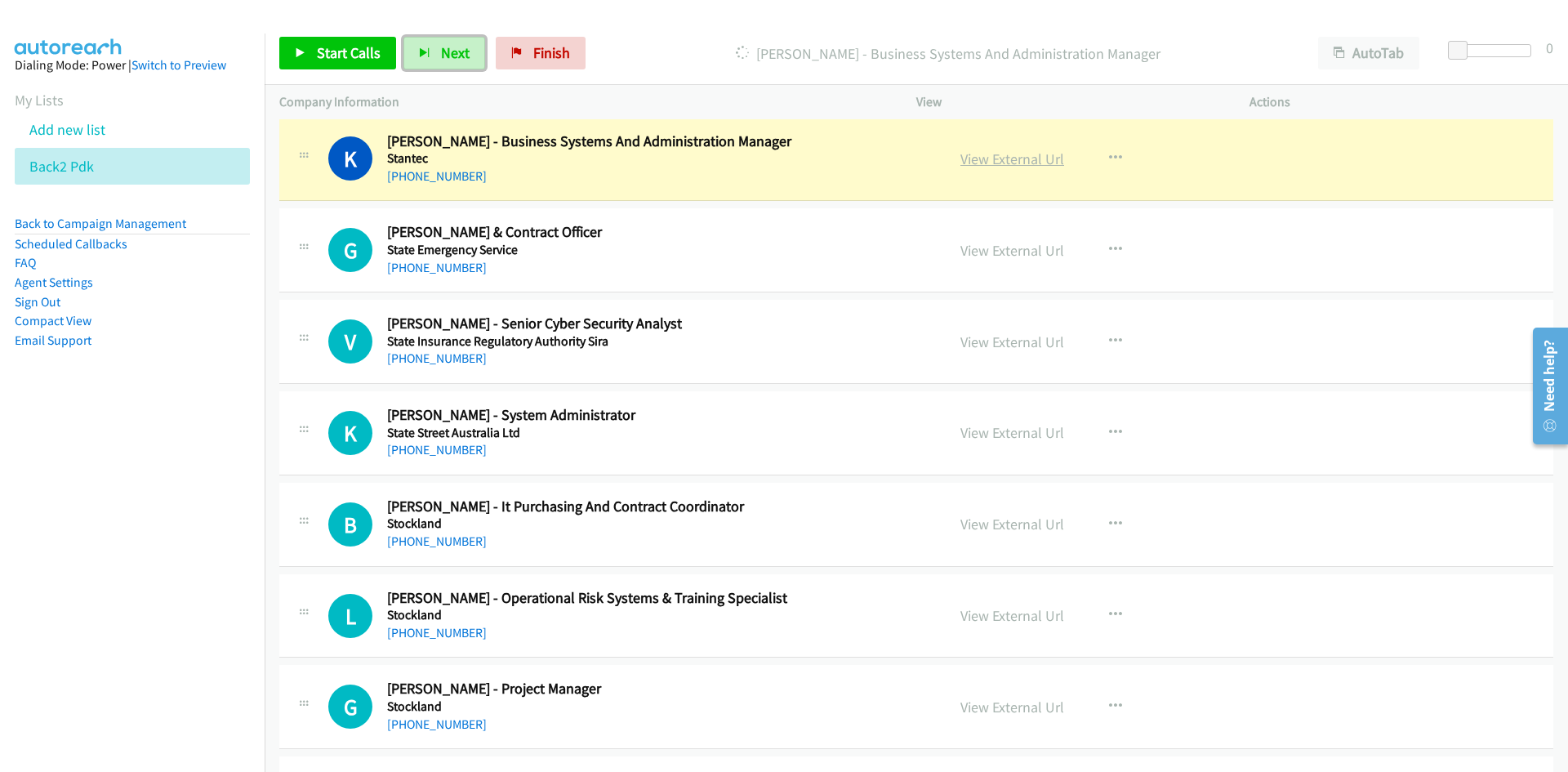
click at [1019, 167] on link "View External Url" at bounding box center [1012, 159] width 103 height 19
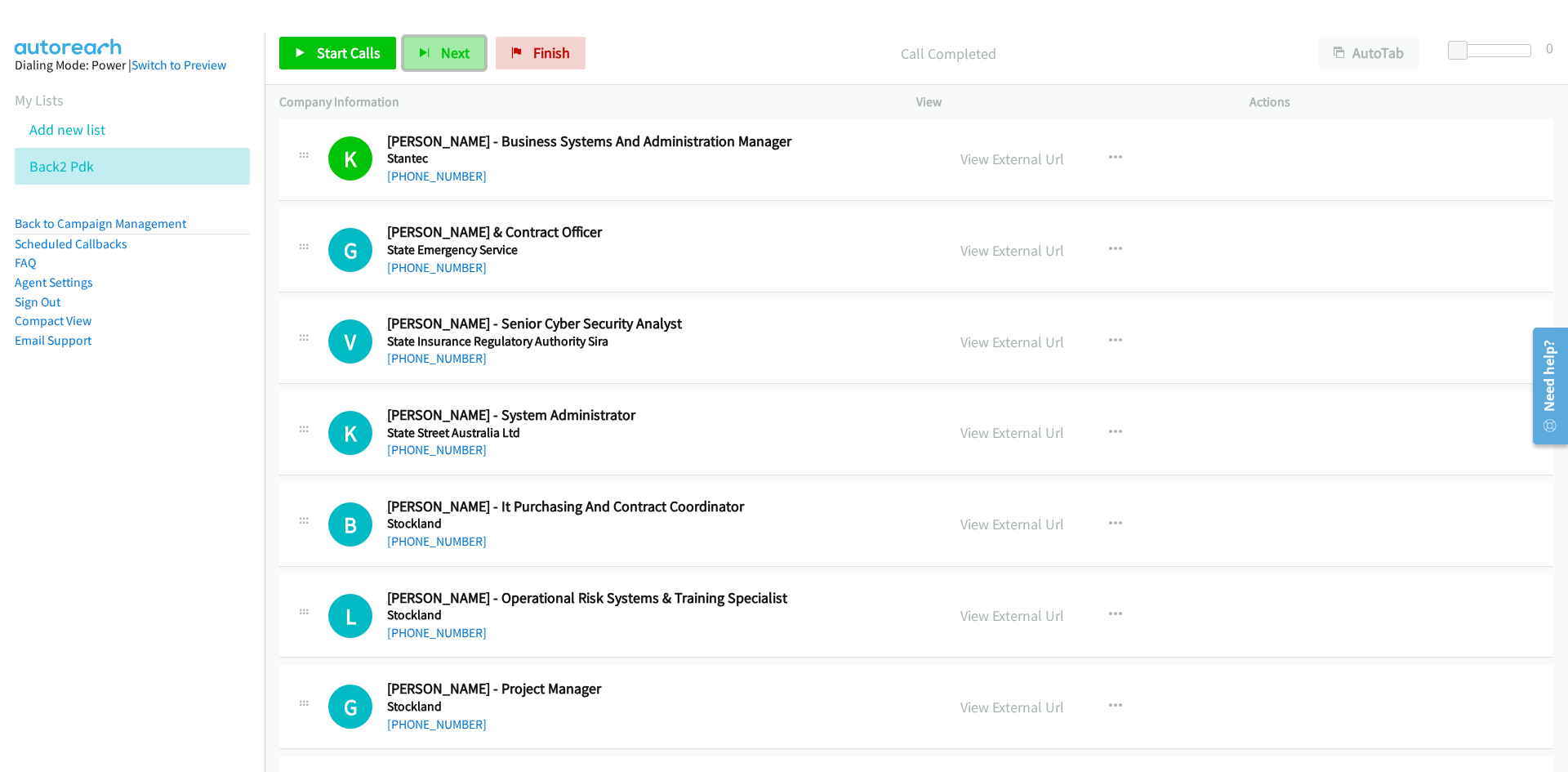
click at [450, 54] on span "Next" at bounding box center [455, 53] width 28 height 19
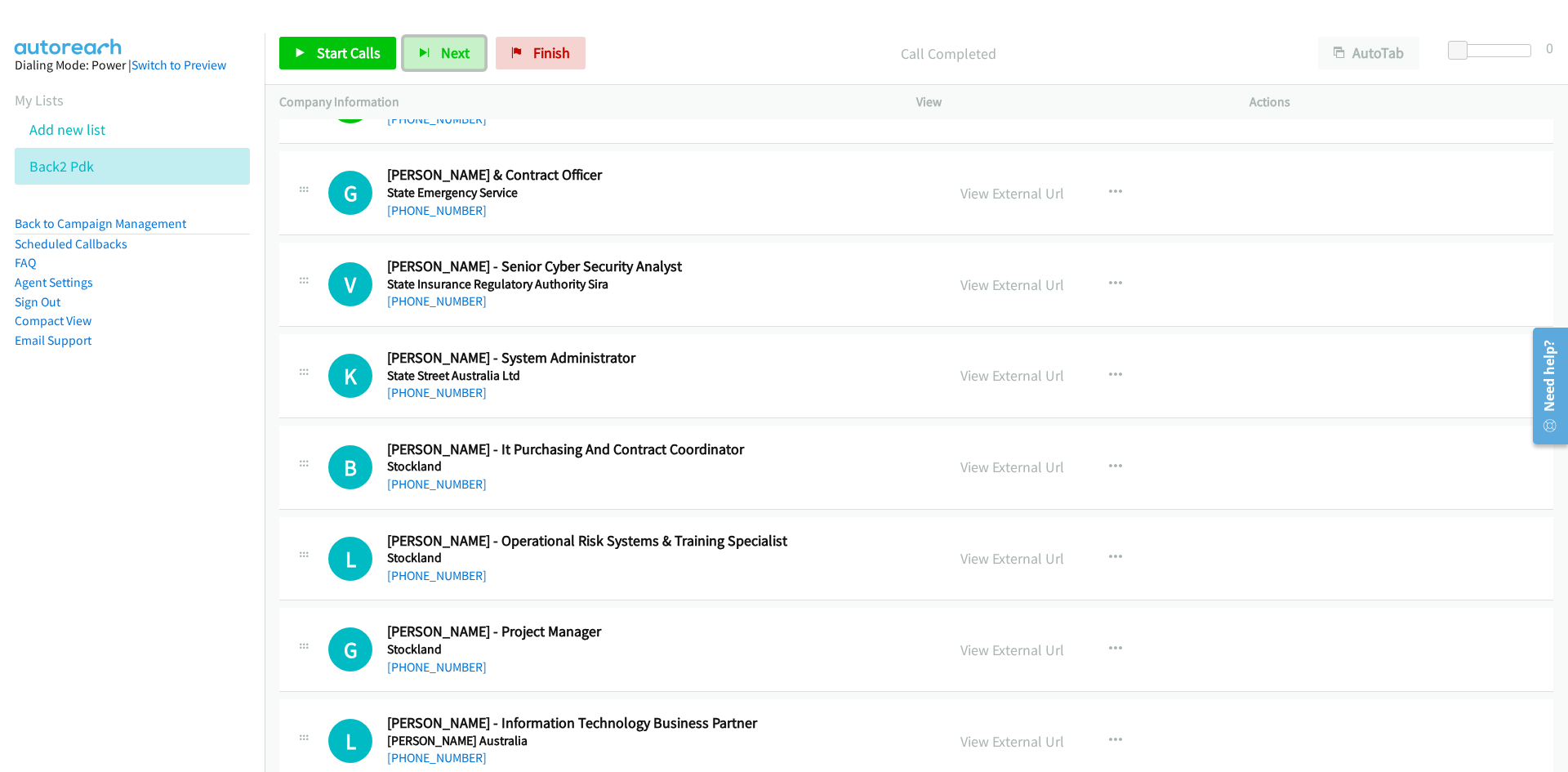
scroll to position [9311, 0]
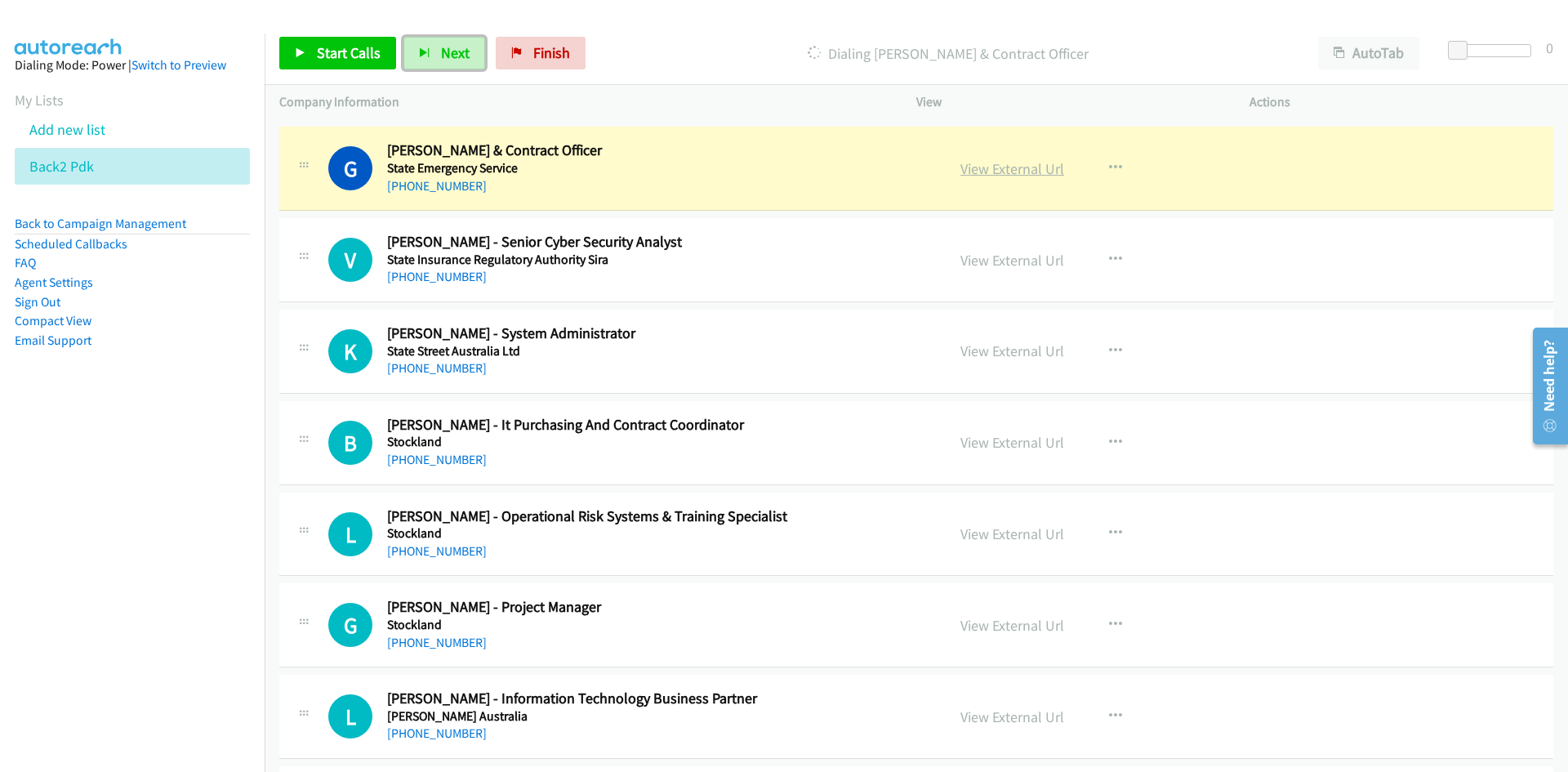
drag, startPoint x: 1009, startPoint y: 161, endPoint x: 1013, endPoint y: 172, distance: 11.7
click at [1009, 161] on link "View External Url" at bounding box center [1012, 169] width 103 height 19
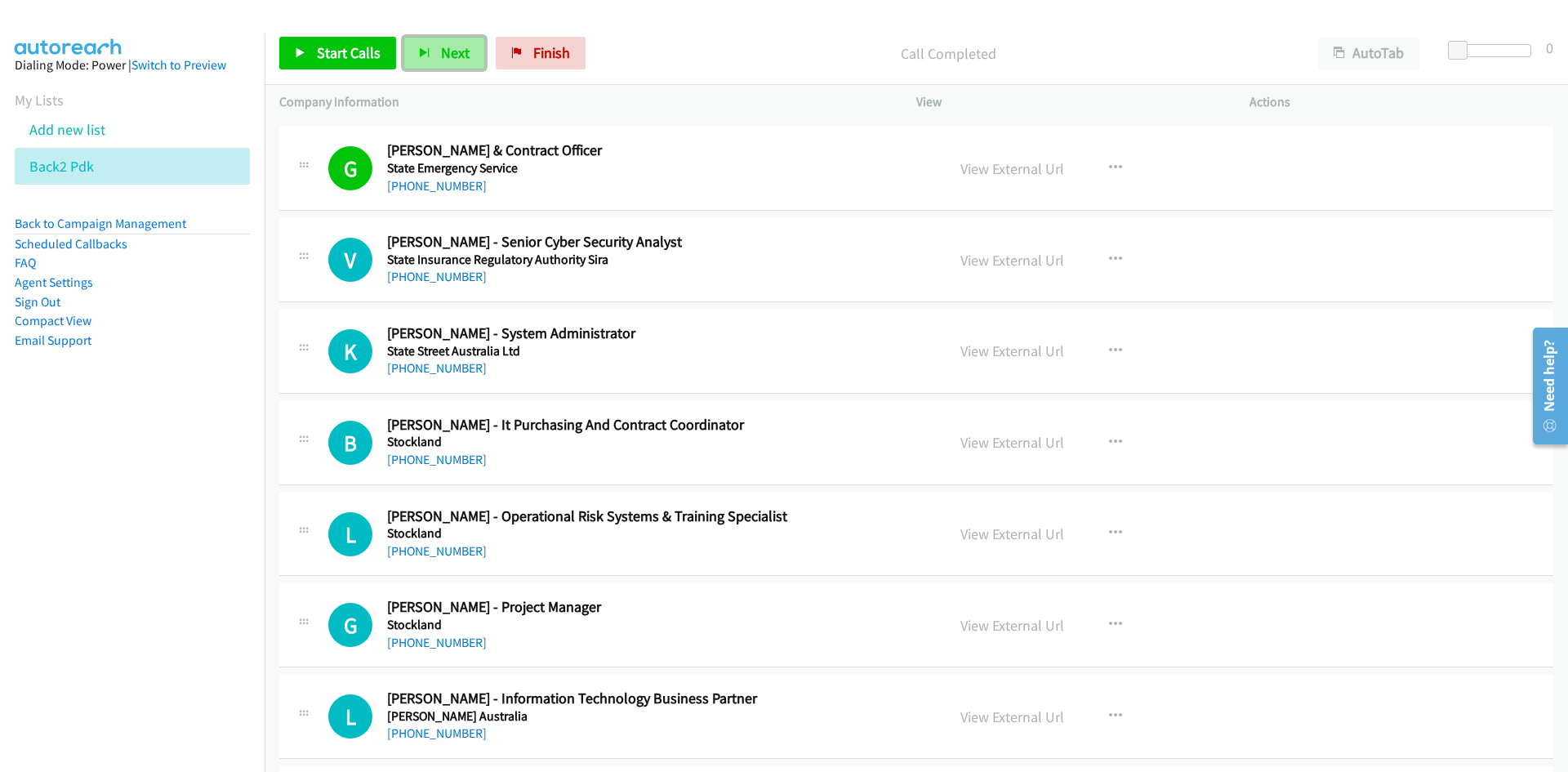
click at [462, 41] on button "Next" at bounding box center [444, 53] width 82 height 33
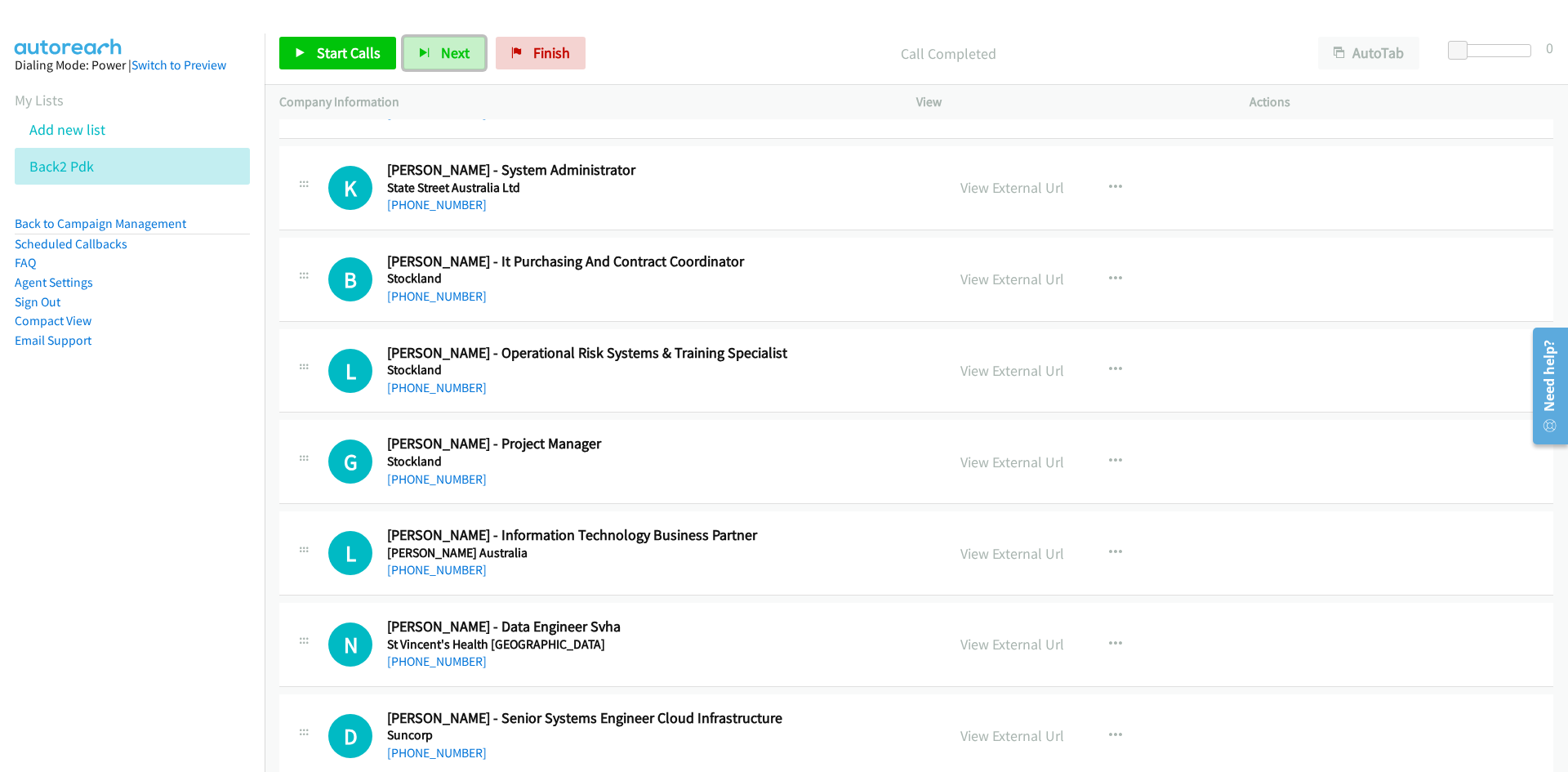
scroll to position [9393, 0]
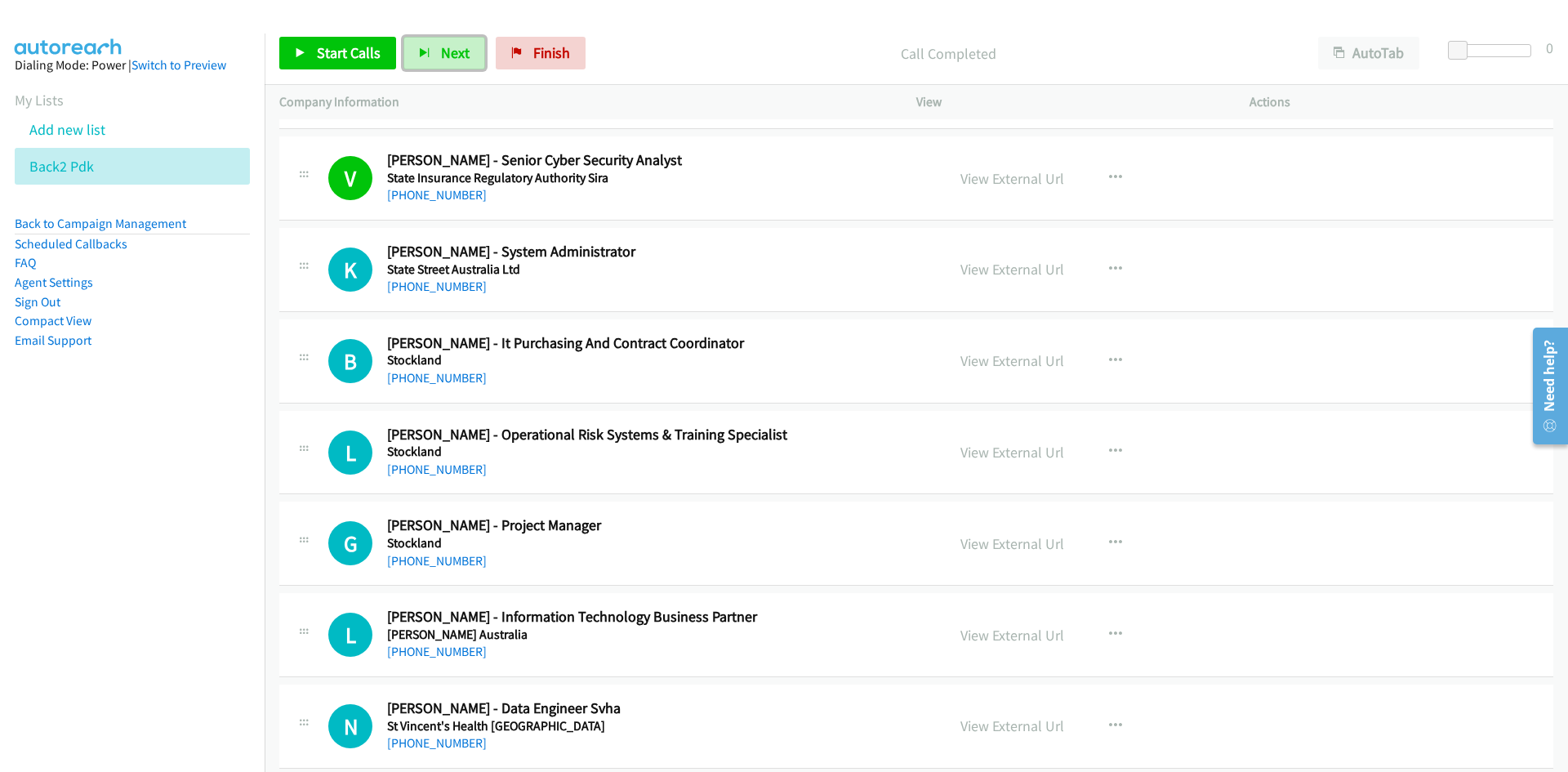
click at [463, 53] on span "Next" at bounding box center [455, 53] width 28 height 19
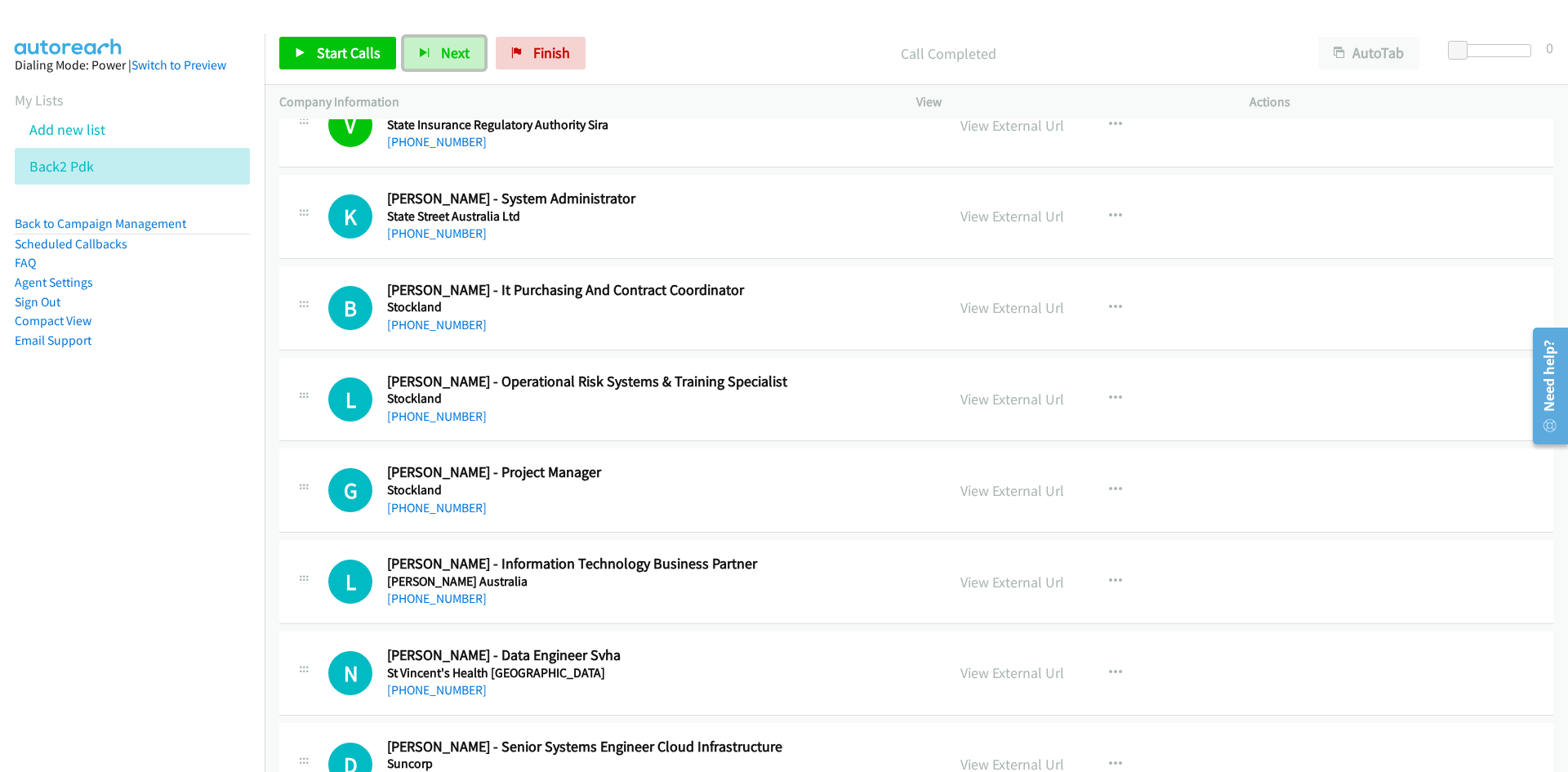
scroll to position [9474, 0]
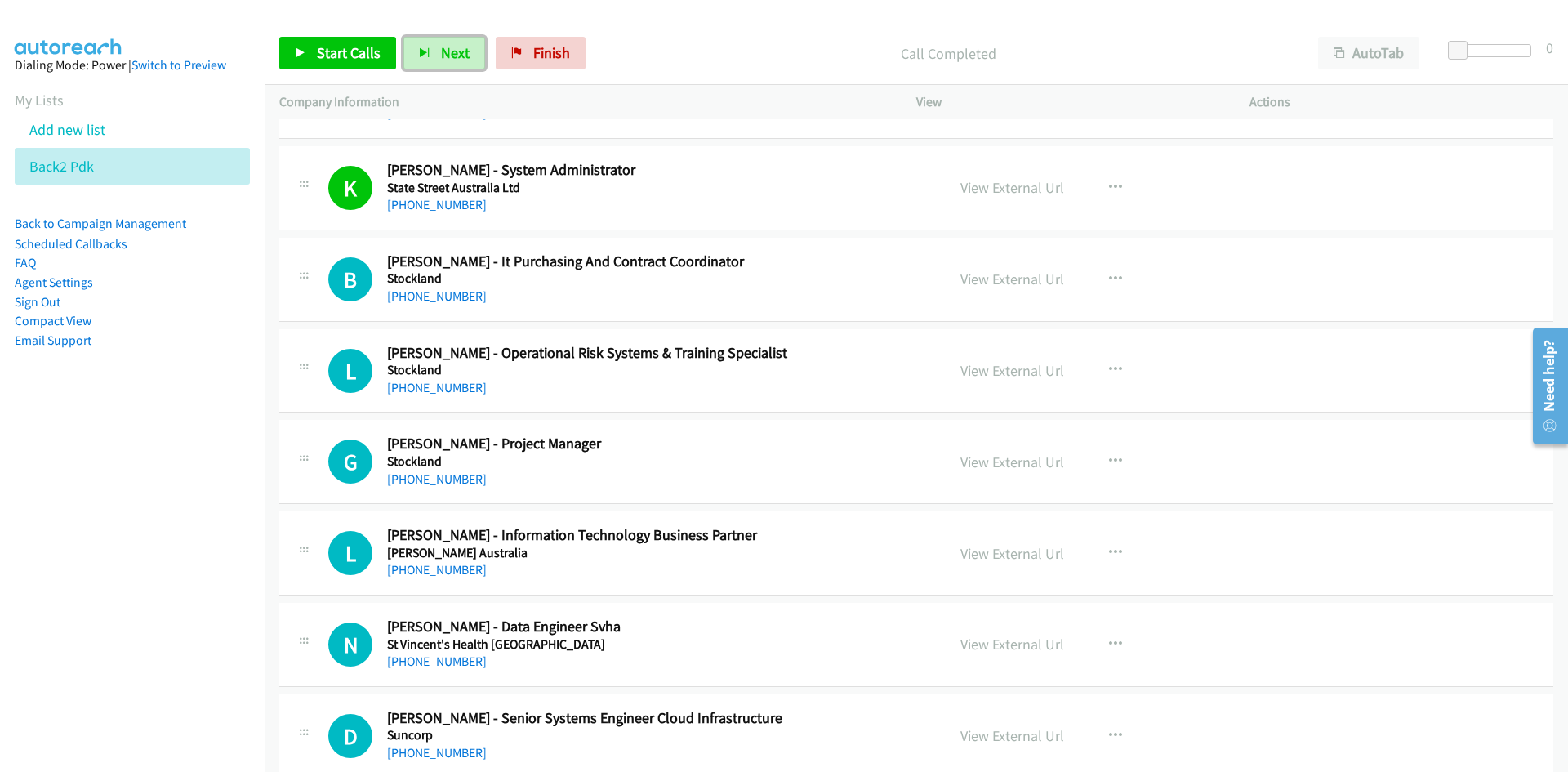
drag, startPoint x: 438, startPoint y: 53, endPoint x: 532, endPoint y: 176, distance: 154.8
click at [441, 53] on span "Next" at bounding box center [455, 53] width 28 height 19
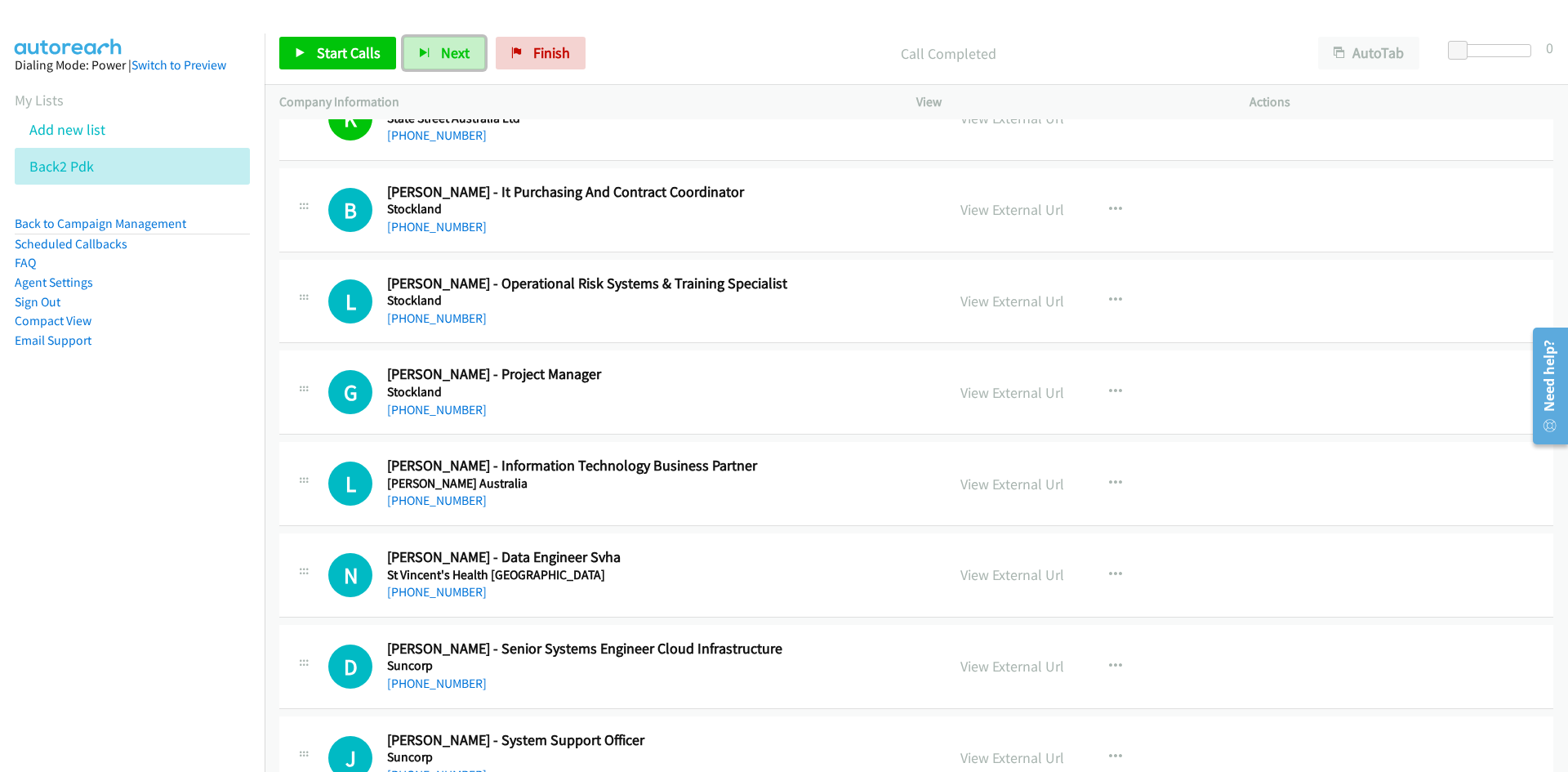
scroll to position [9556, 0]
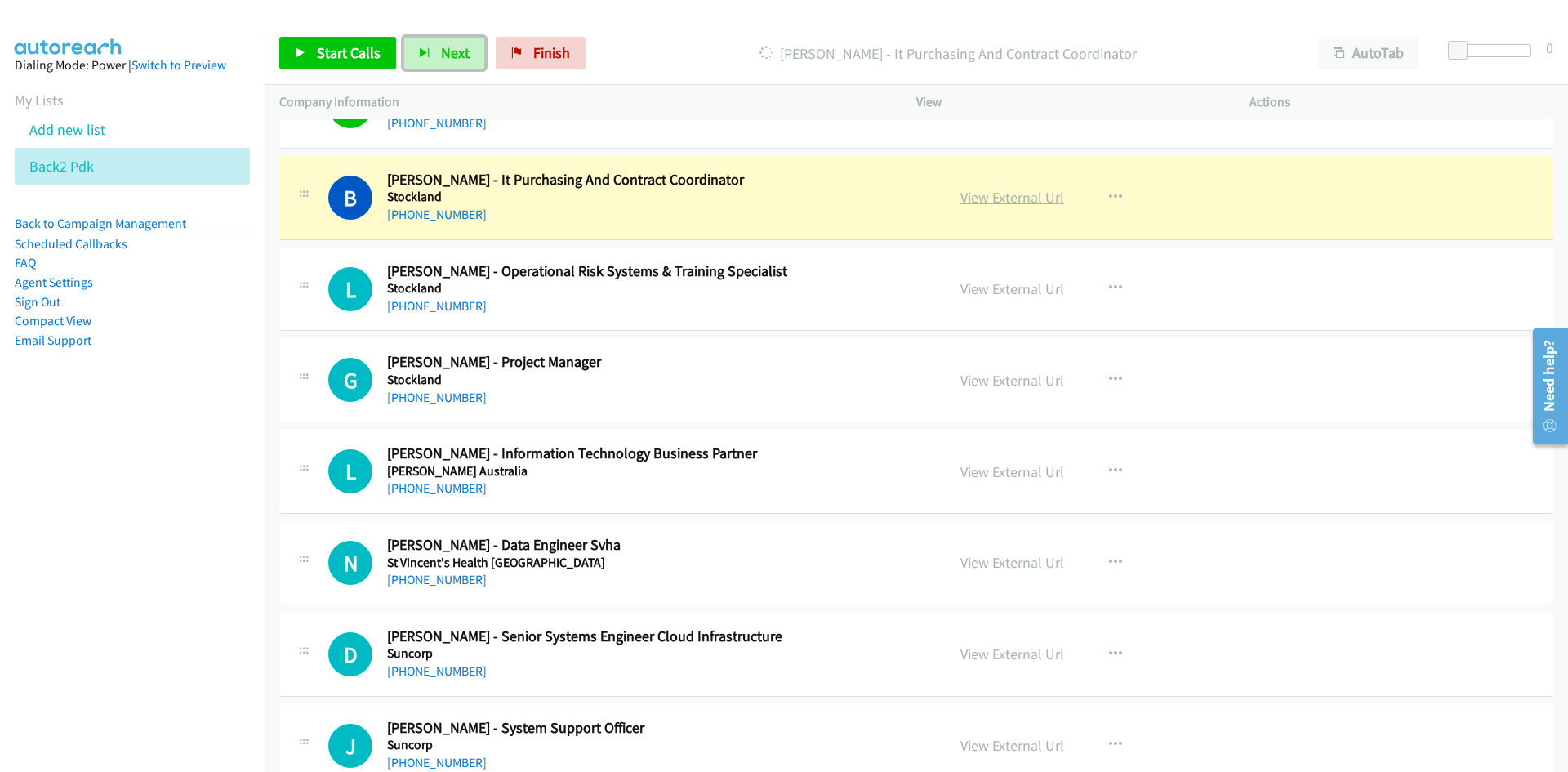
click at [1013, 205] on link "View External Url" at bounding box center [1012, 198] width 103 height 19
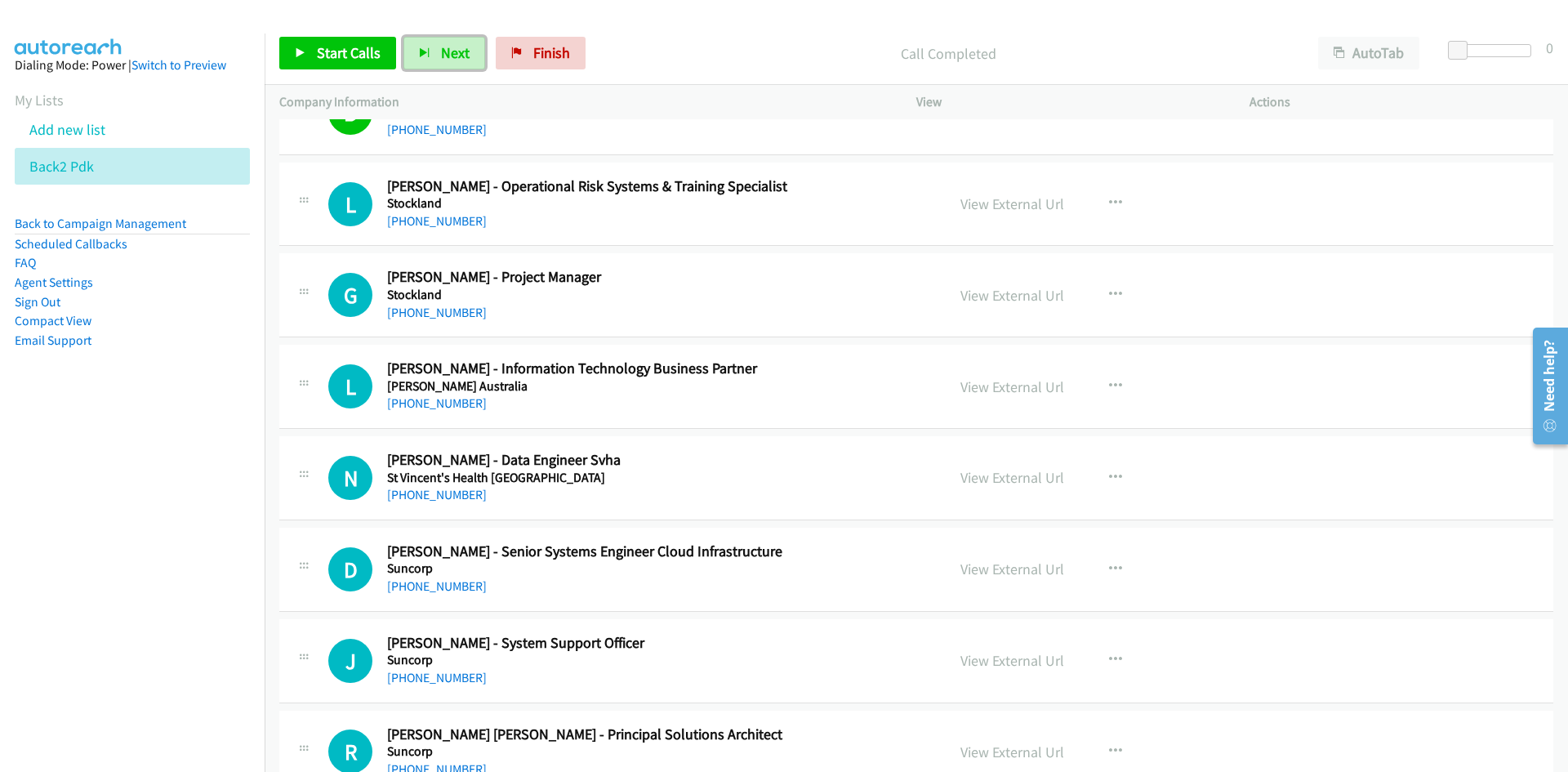
scroll to position [9719, 0]
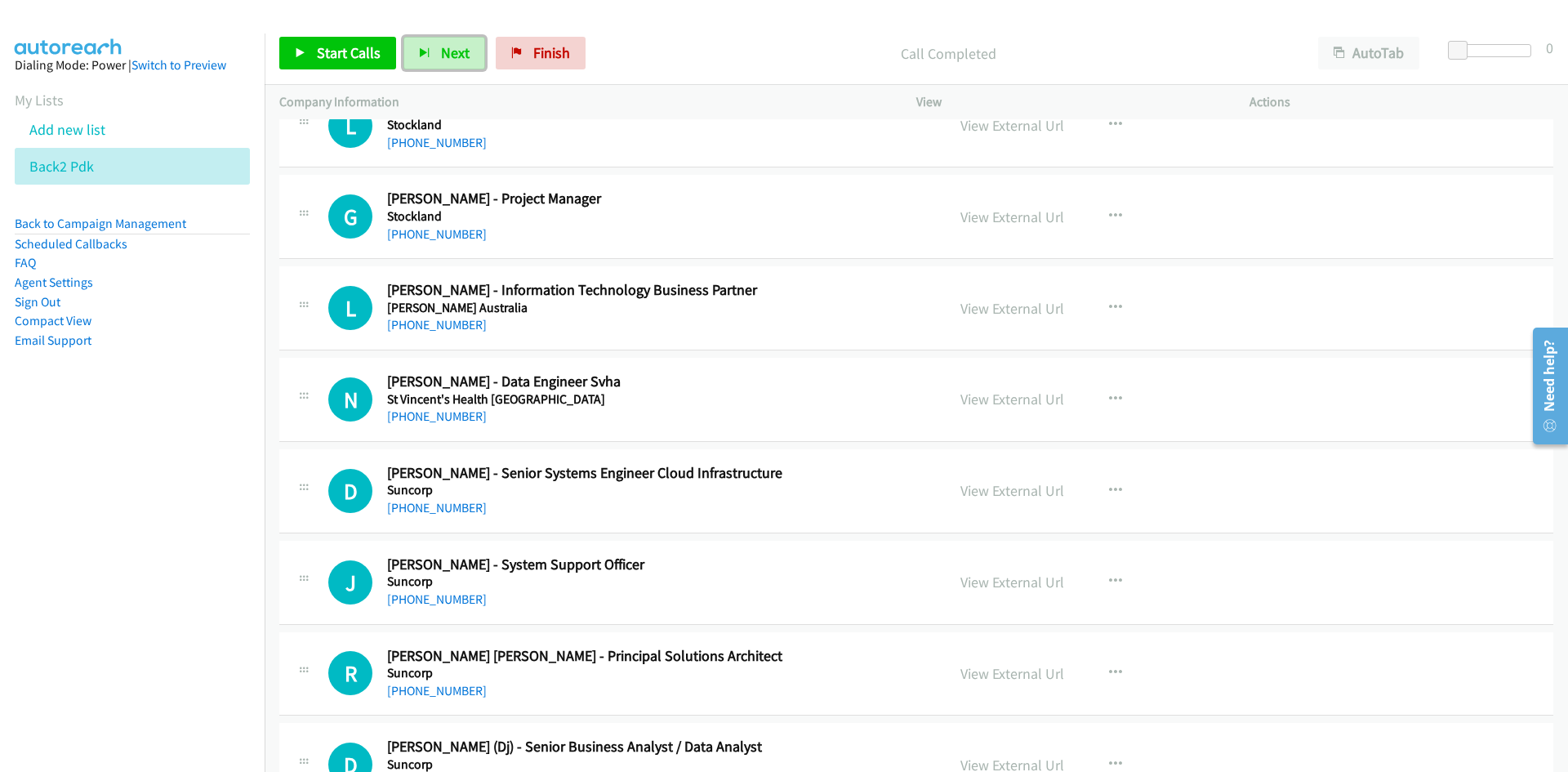
click at [438, 66] on button "Next" at bounding box center [444, 53] width 82 height 33
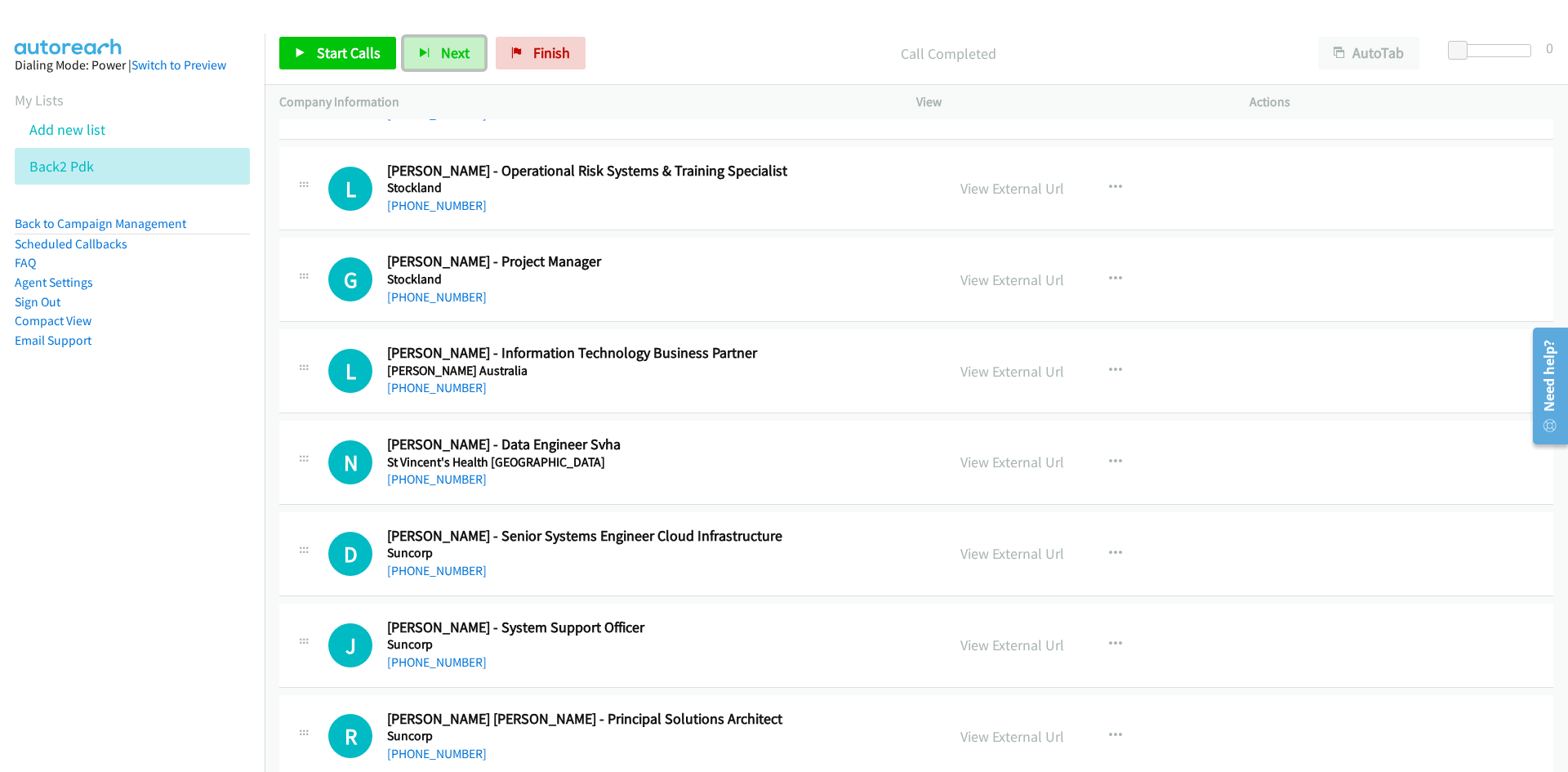
scroll to position [9637, 0]
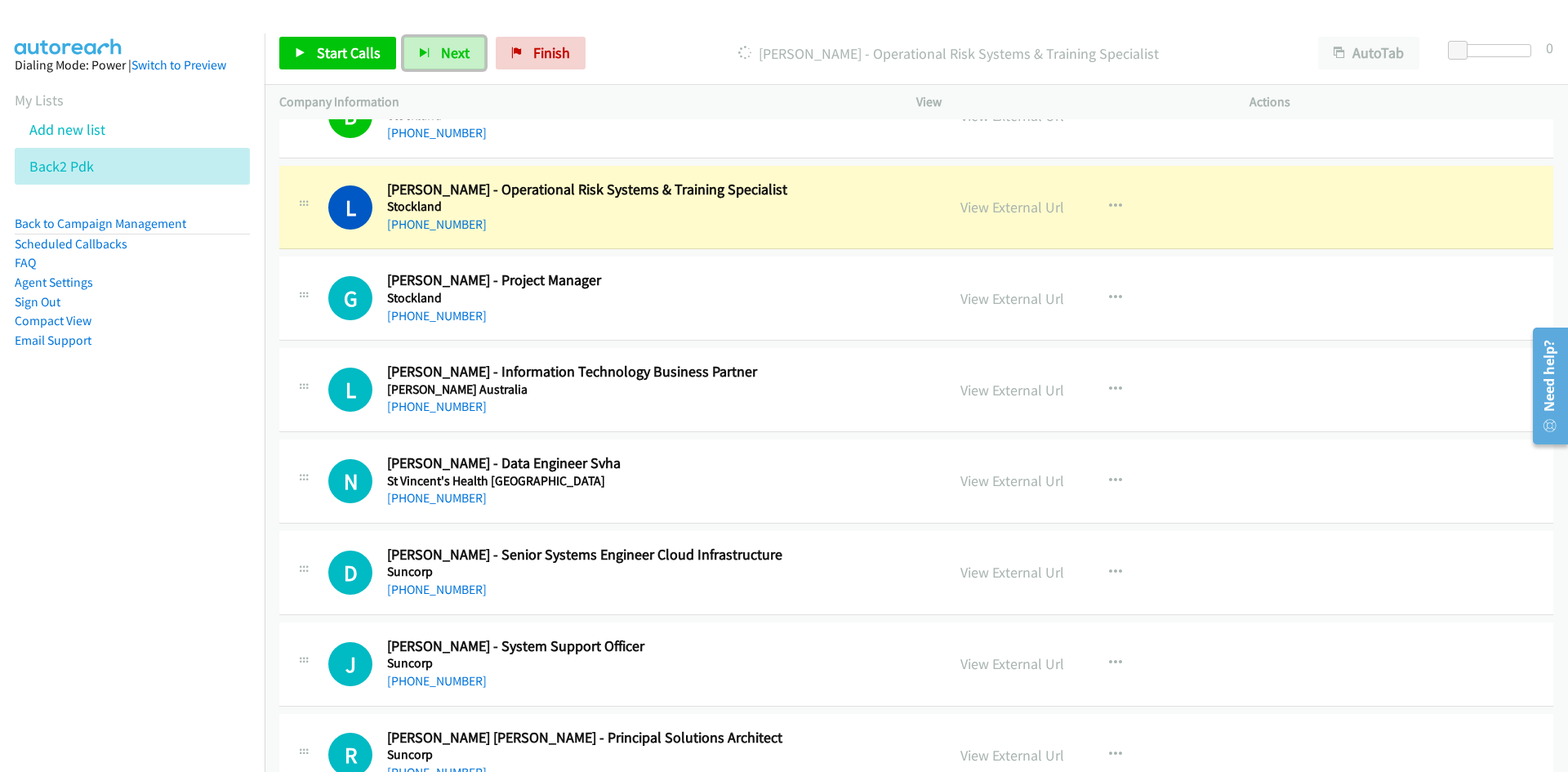
drag, startPoint x: 1021, startPoint y: 217, endPoint x: 1048, endPoint y: 325, distance: 111.3
click at [1021, 217] on div "View External Url" at bounding box center [1012, 207] width 103 height 22
click at [1027, 204] on link "View External Url" at bounding box center [1012, 207] width 103 height 19
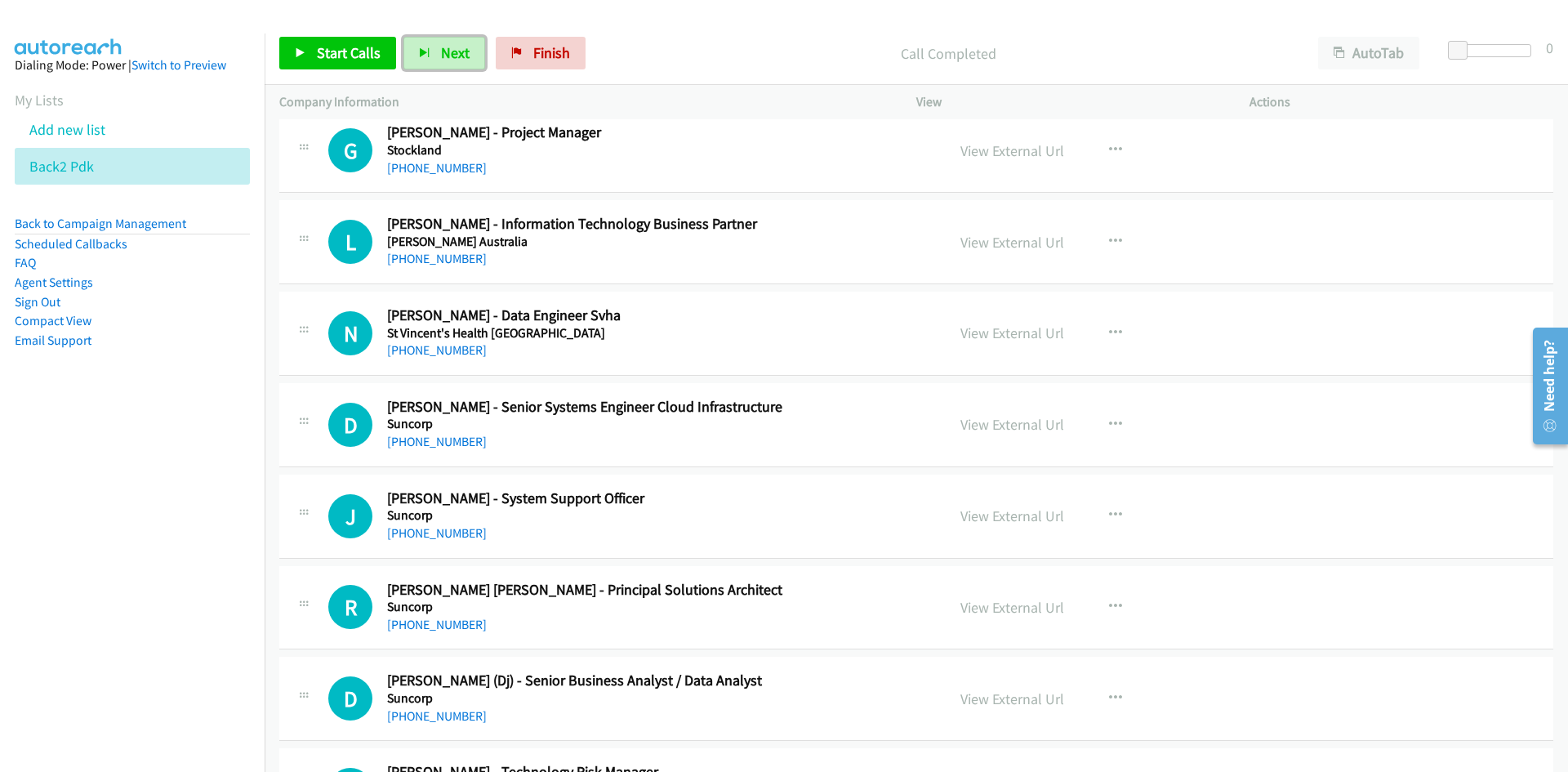
scroll to position [9801, 0]
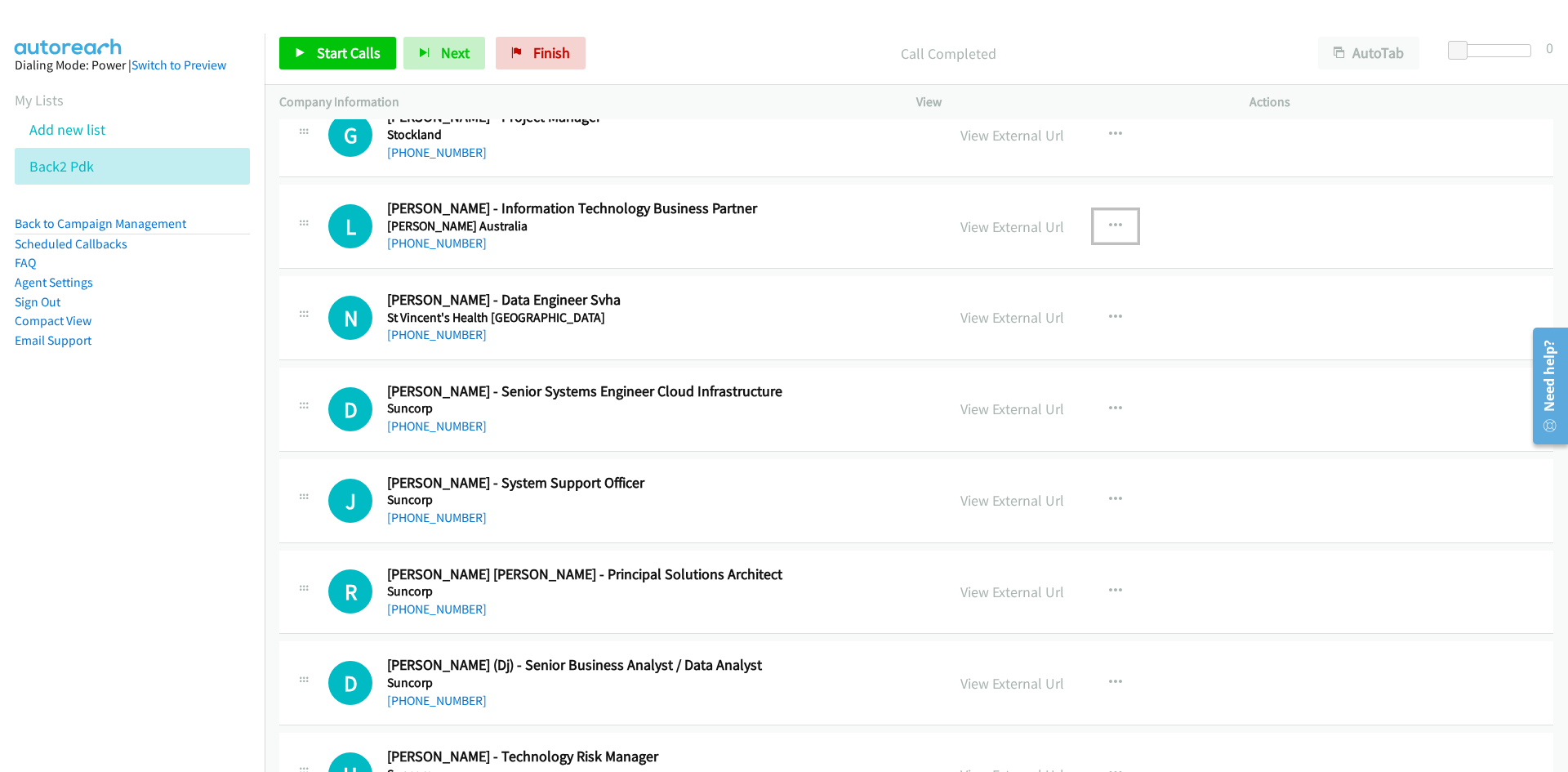
click at [1113, 220] on icon "button" at bounding box center [1115, 226] width 13 height 13
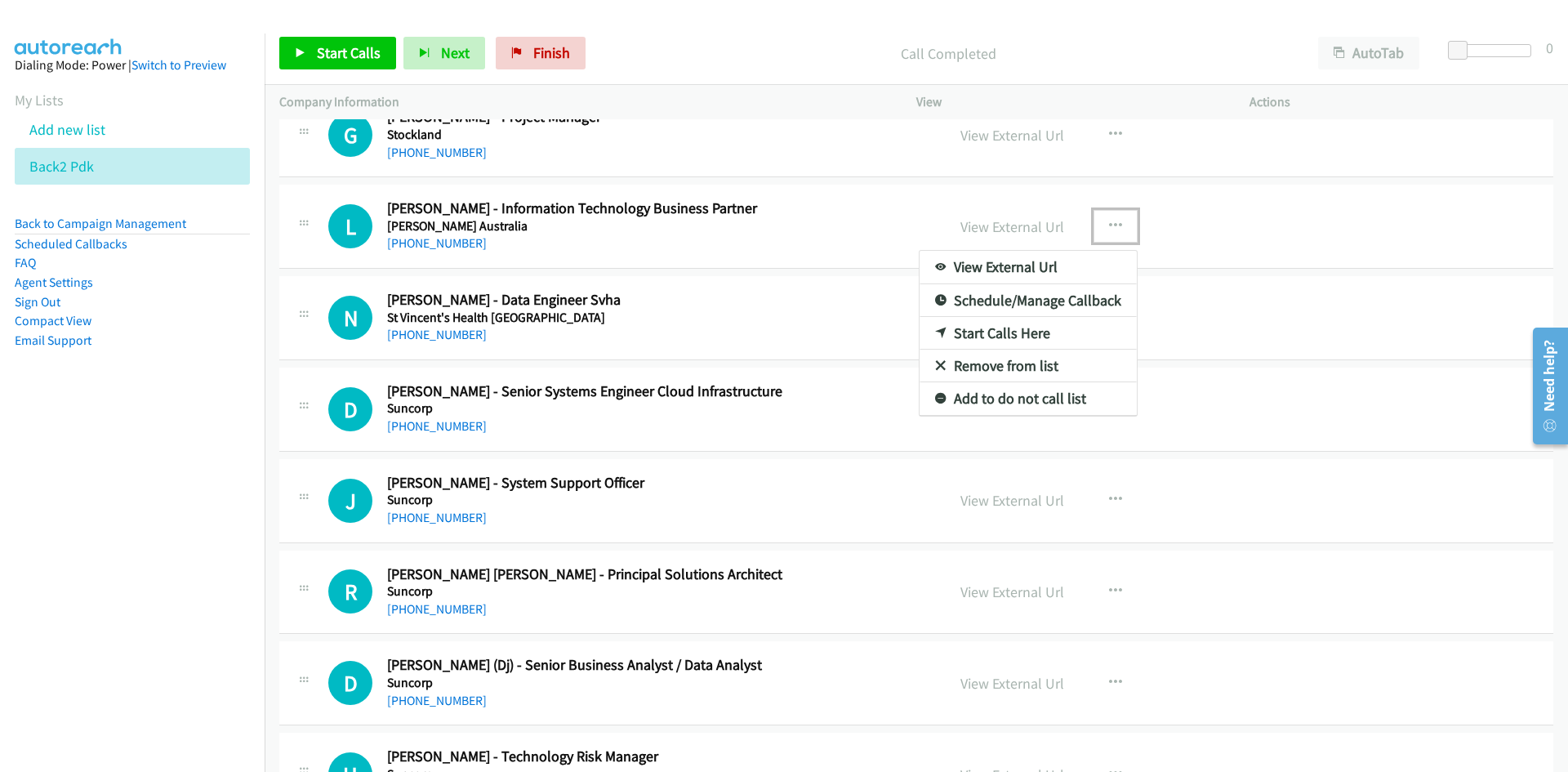
click at [989, 335] on link "Start Calls Here" at bounding box center [1028, 333] width 217 height 33
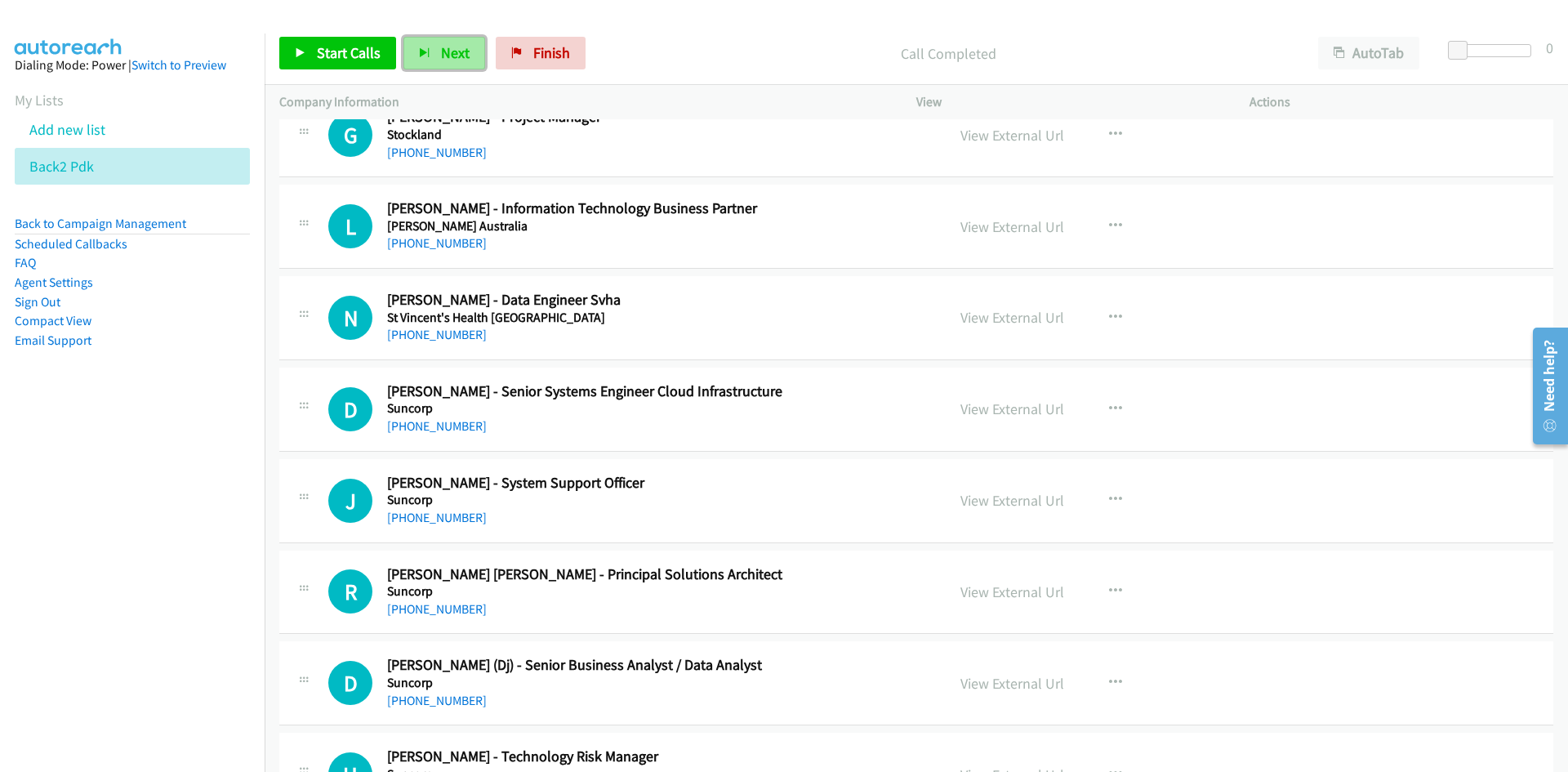
click at [453, 47] on span "Next" at bounding box center [455, 53] width 28 height 19
click at [444, 53] on span "Next" at bounding box center [455, 53] width 28 height 19
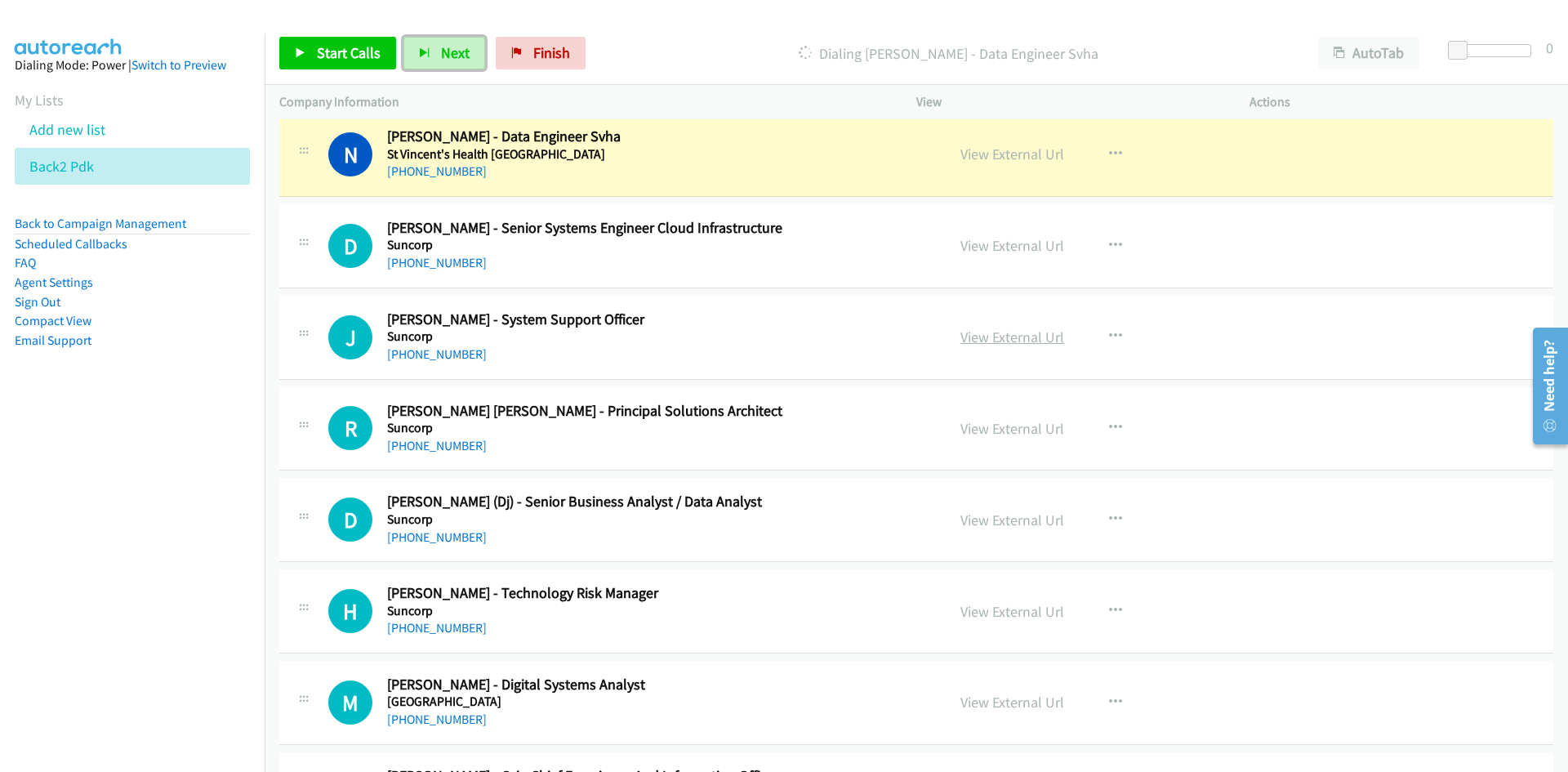
drag, startPoint x: 1035, startPoint y: 154, endPoint x: 1035, endPoint y: 334, distance: 180.0
click at [1035, 154] on link "View External Url" at bounding box center [1012, 154] width 103 height 19
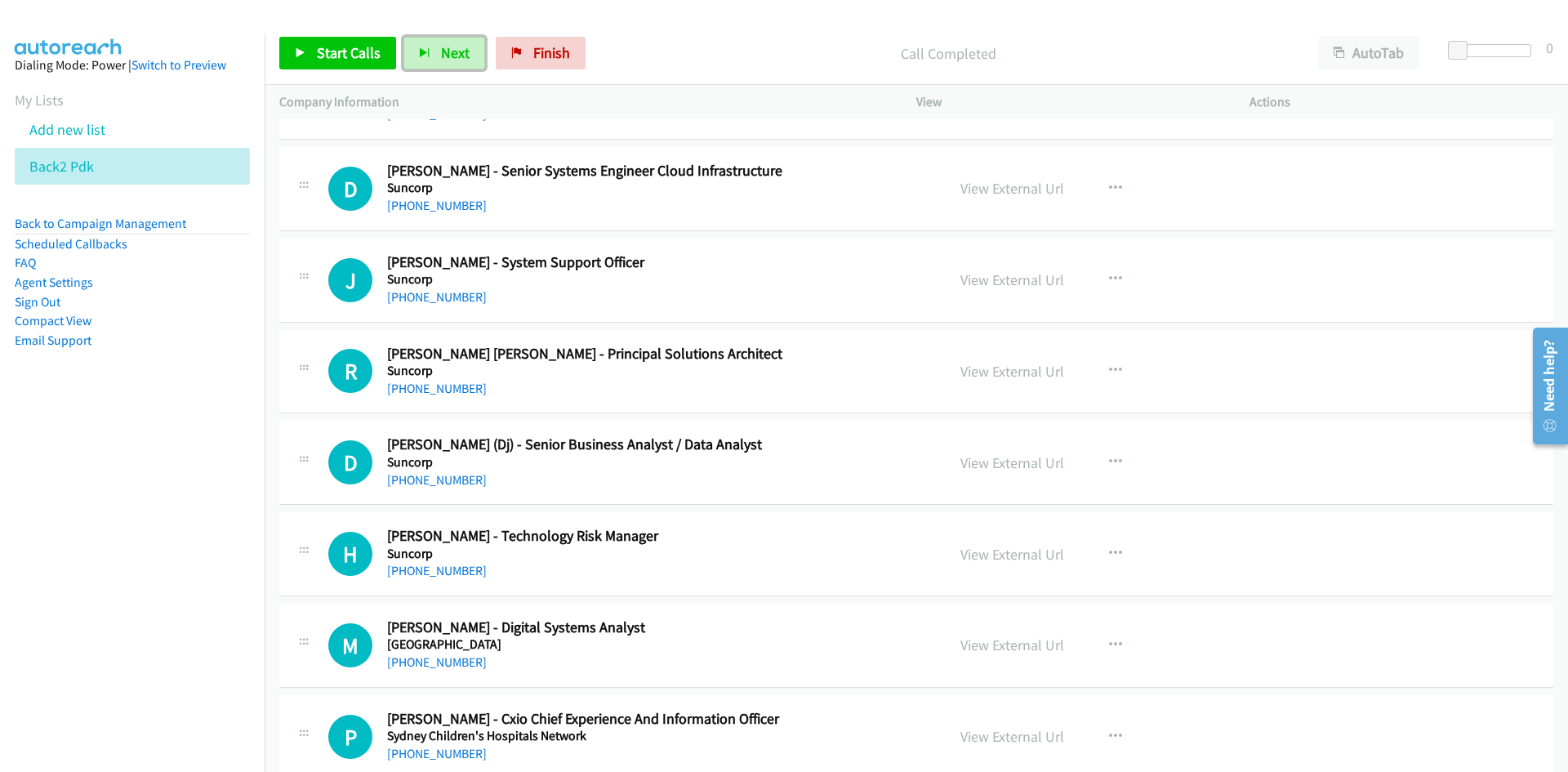
scroll to position [10045, 0]
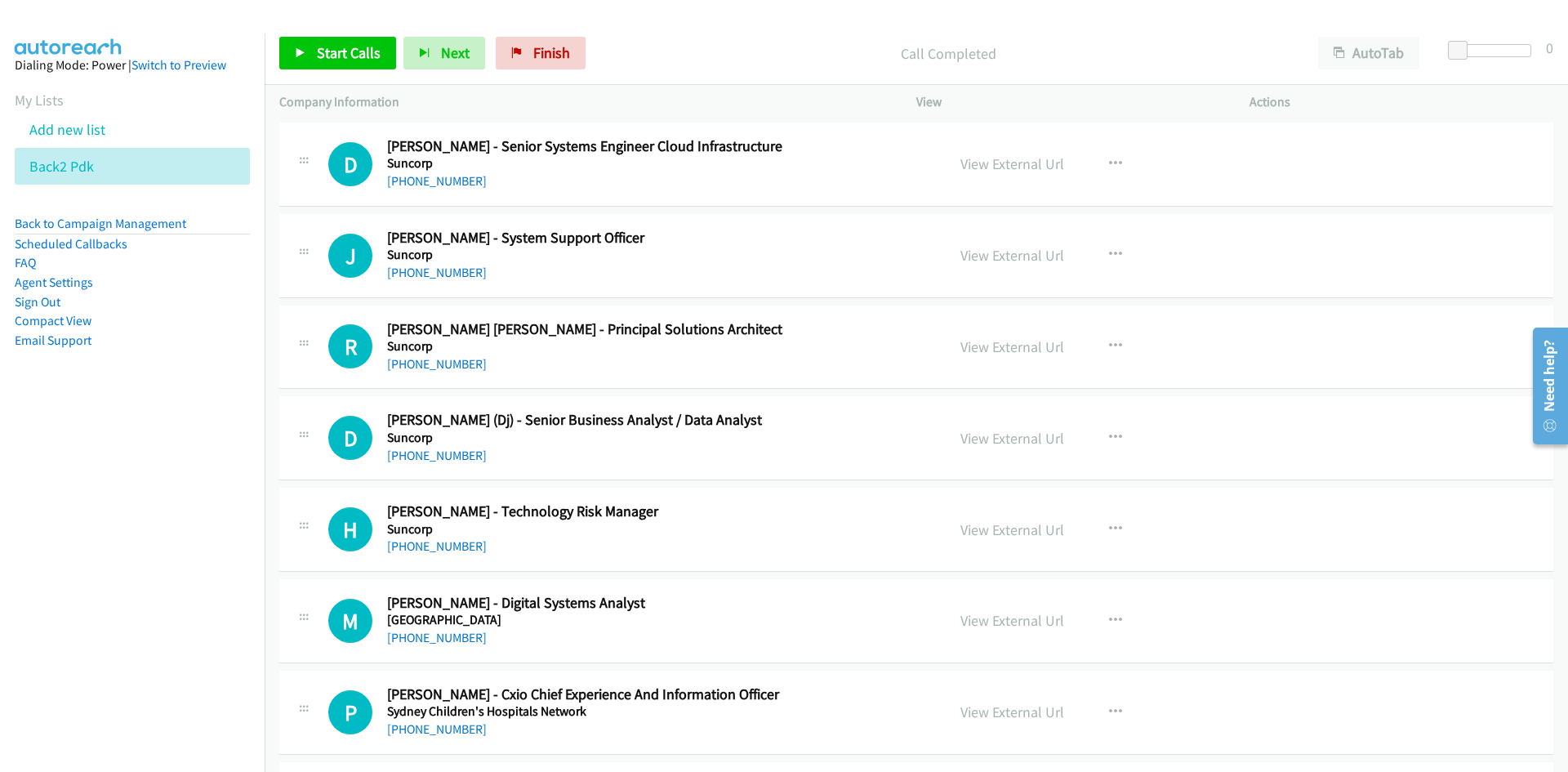
click at [428, 32] on div "Start Calls Pause Next Finish Call Completed AutoTab AutoTab 0" at bounding box center [916, 53] width 1303 height 63
click at [441, 58] on span "Next" at bounding box center [455, 53] width 28 height 19
click at [459, 53] on span "Next" at bounding box center [455, 53] width 28 height 19
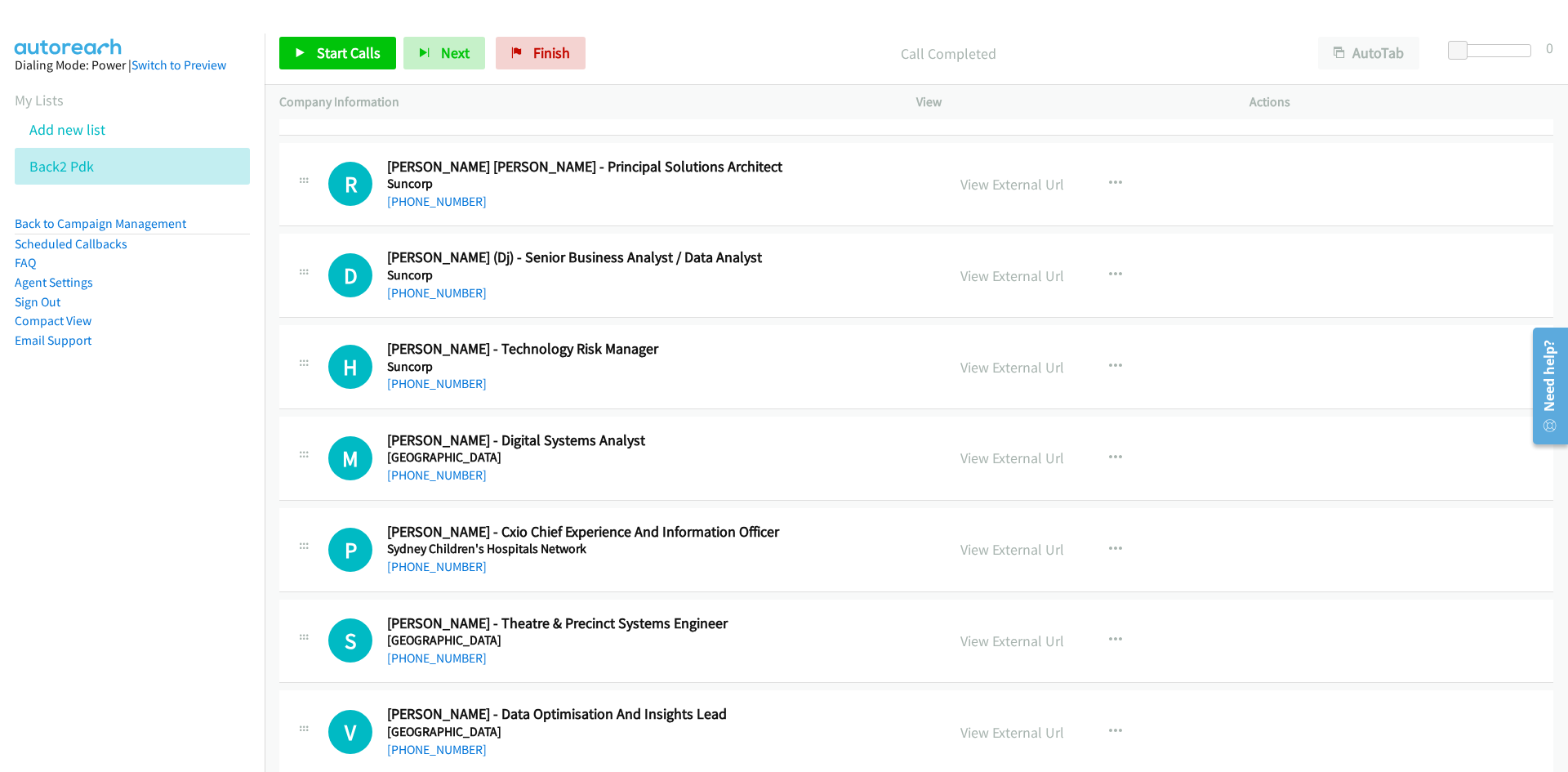
scroll to position [10209, 0]
drag, startPoint x: 454, startPoint y: 46, endPoint x: 505, endPoint y: 87, distance: 65.4
click at [454, 46] on span "Next" at bounding box center [455, 53] width 28 height 19
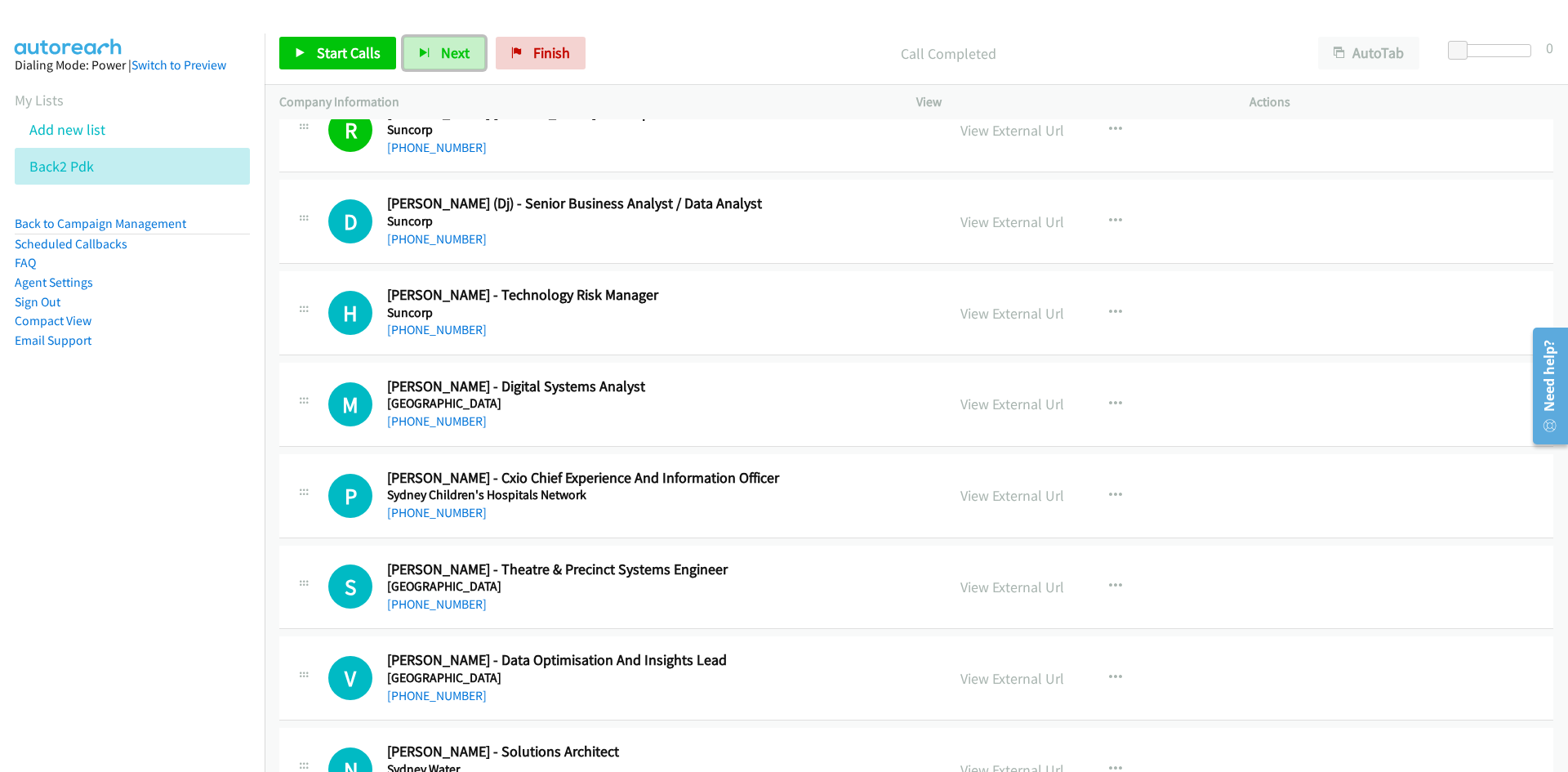
scroll to position [10290, 0]
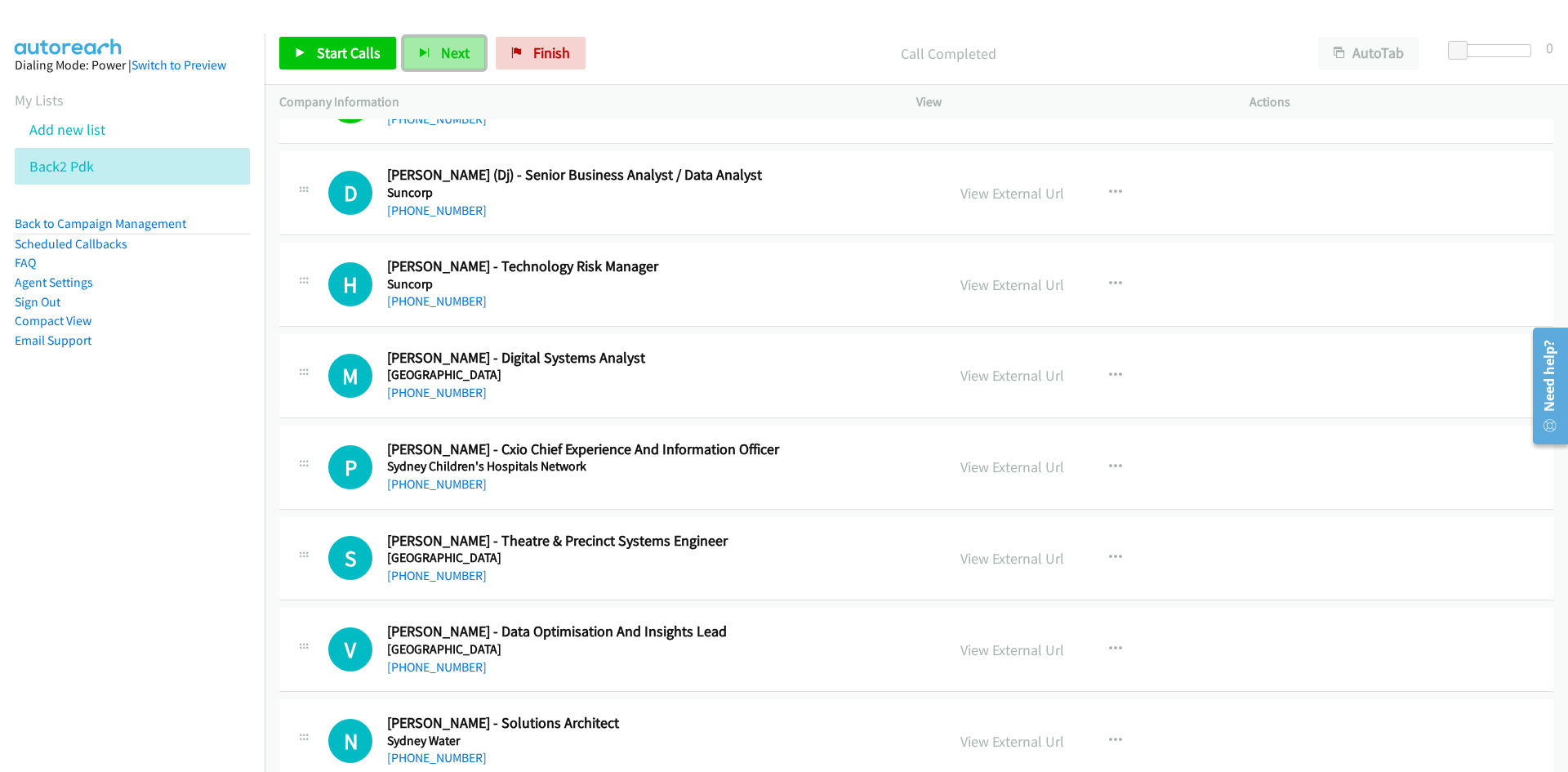
click at [451, 66] on button "Next" at bounding box center [444, 53] width 82 height 33
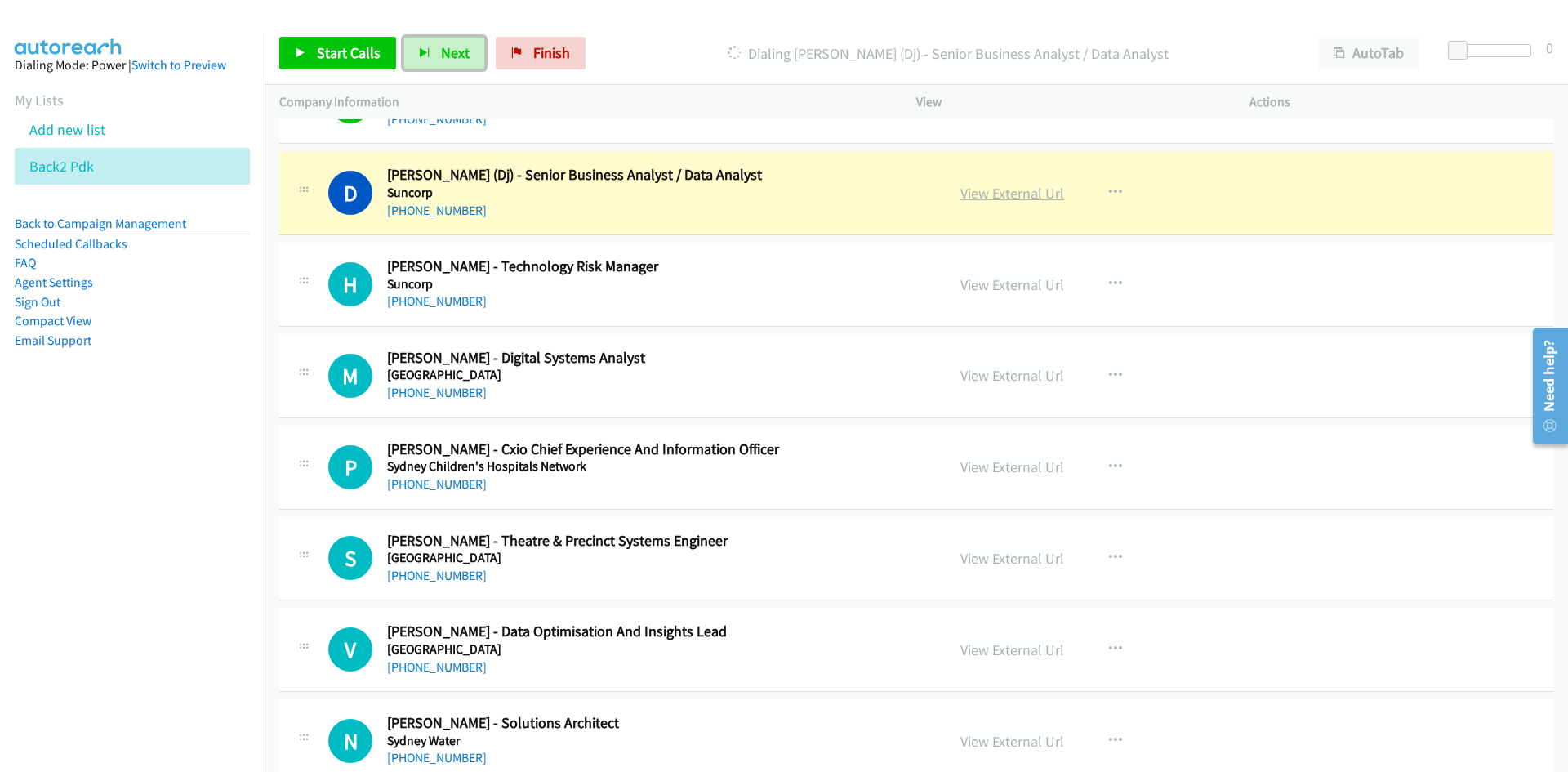
click at [1035, 193] on link "View External Url" at bounding box center [1012, 193] width 103 height 19
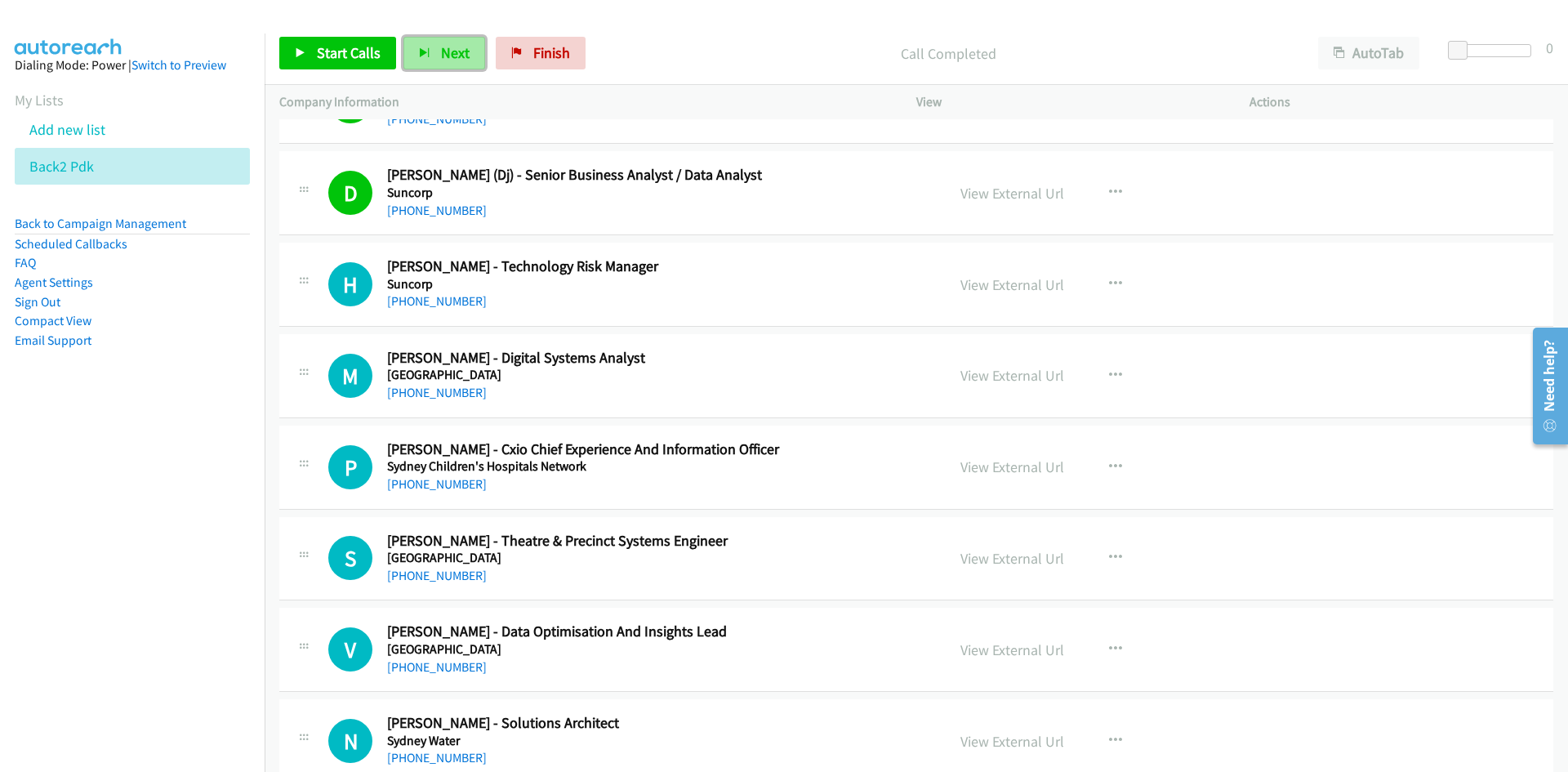
click at [469, 57] on button "Next" at bounding box center [444, 53] width 82 height 33
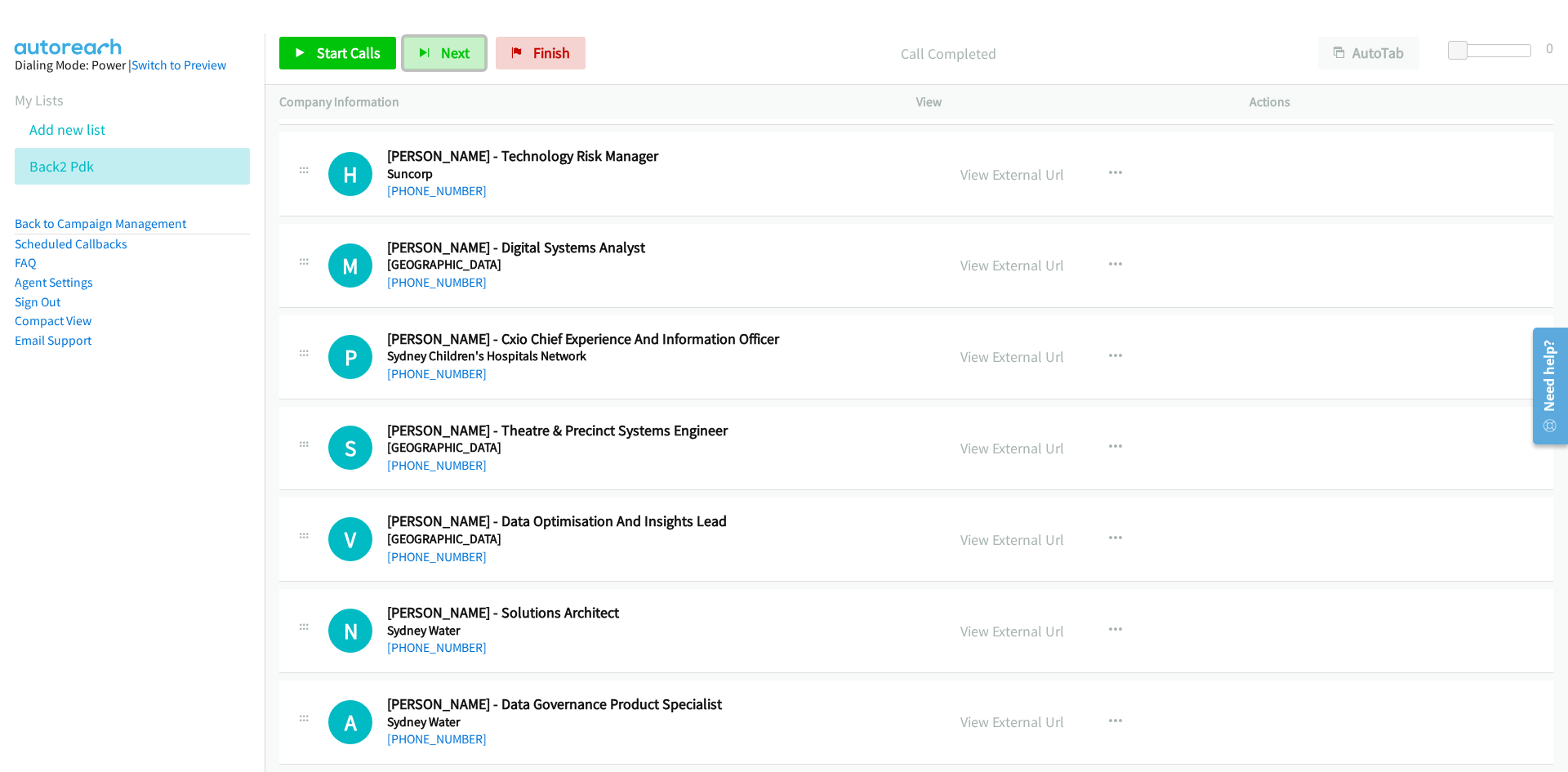
scroll to position [10372, 0]
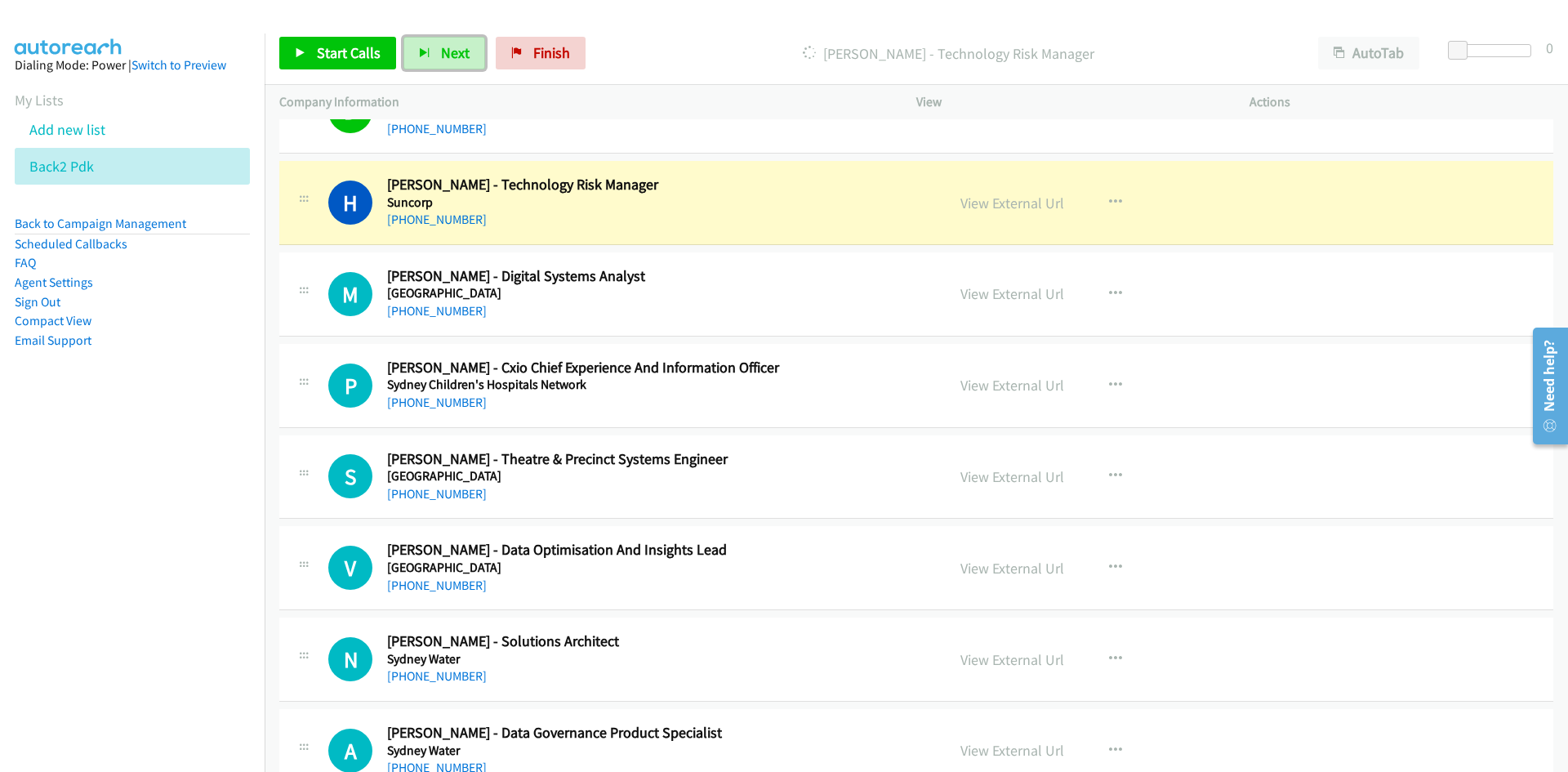
drag, startPoint x: 1022, startPoint y: 209, endPoint x: 1022, endPoint y: 219, distance: 10.0
click at [1022, 209] on link "View External Url" at bounding box center [1012, 203] width 103 height 19
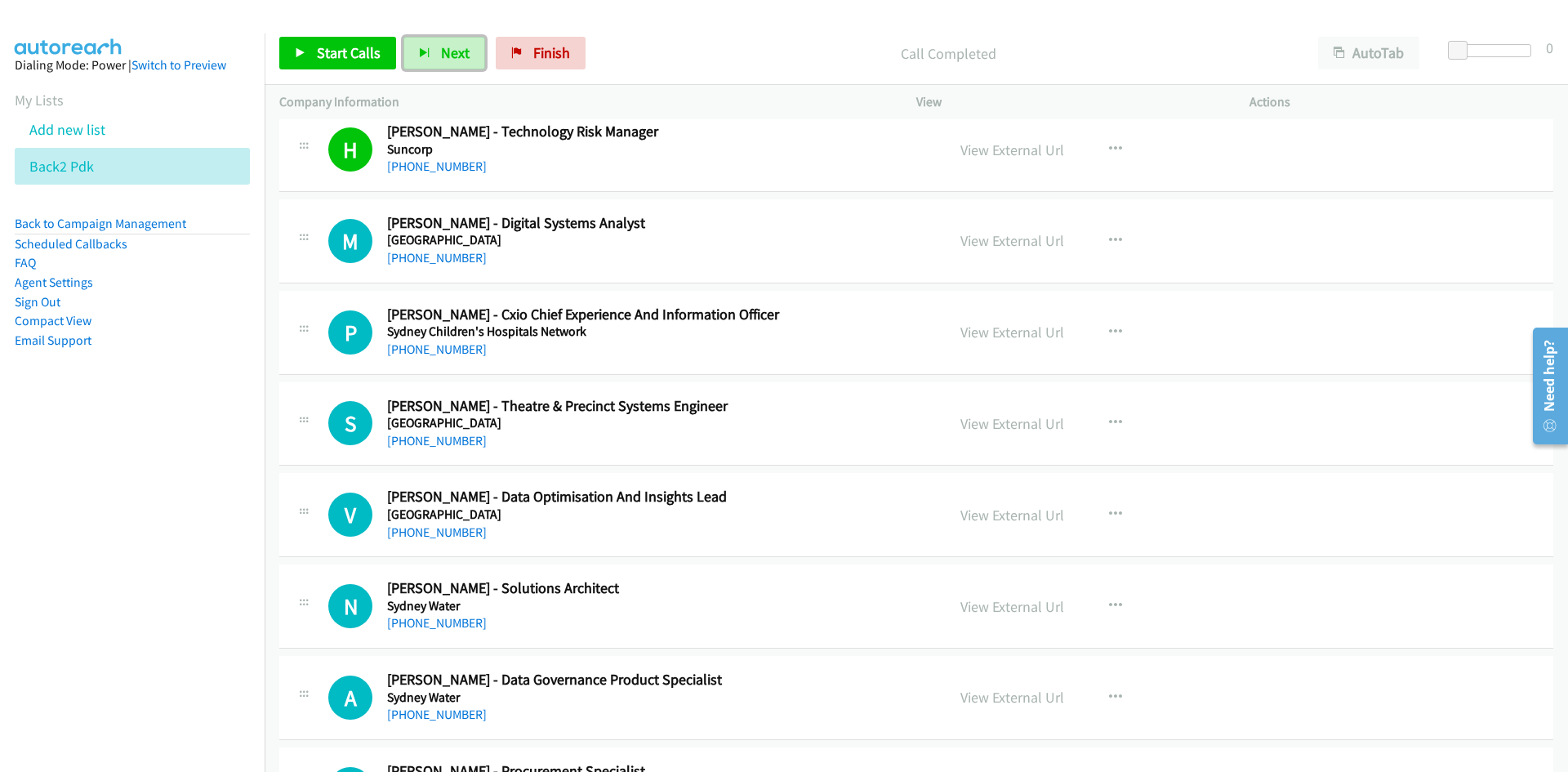
scroll to position [10453, 0]
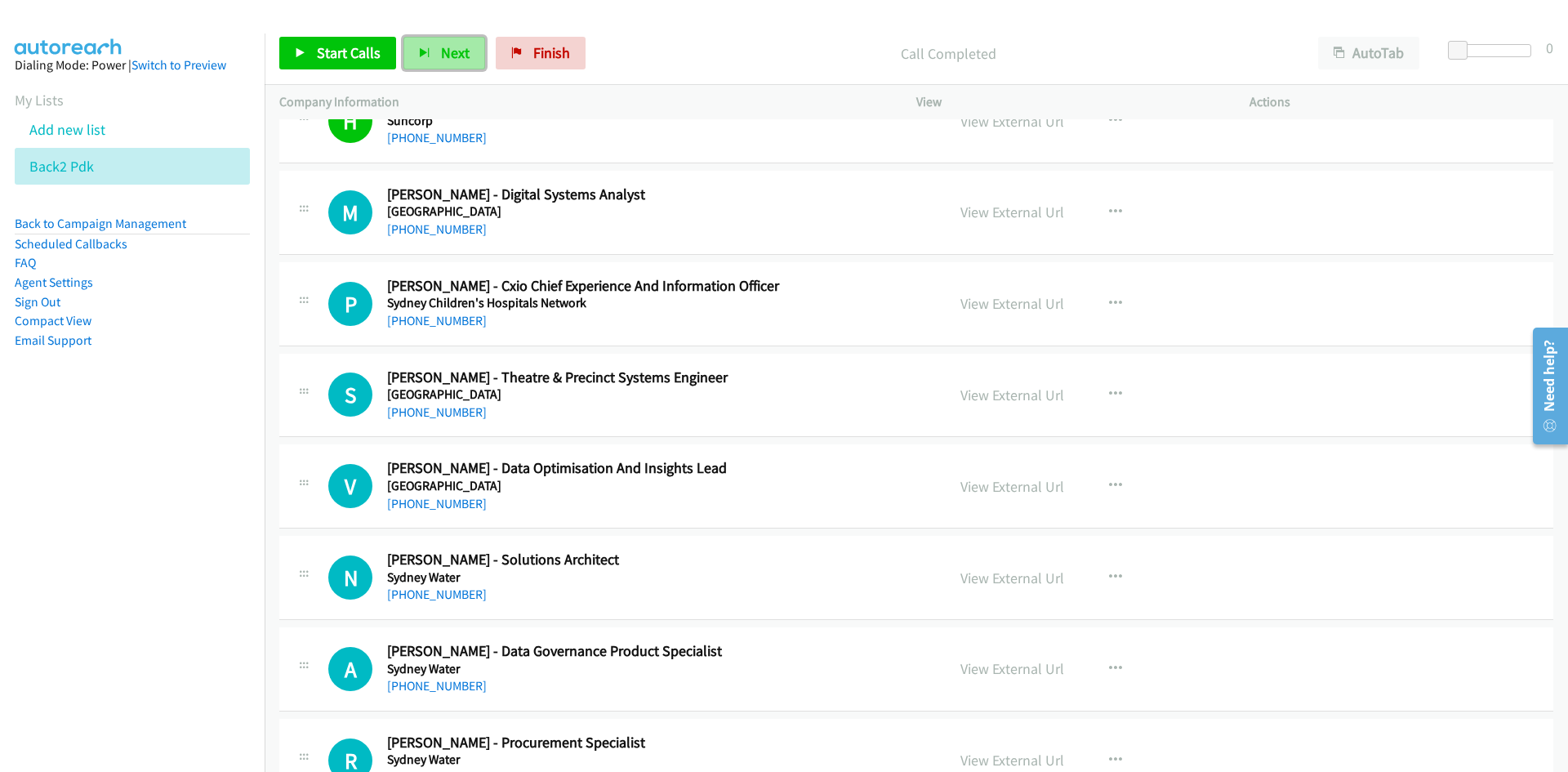
click at [454, 42] on button "Next" at bounding box center [444, 53] width 82 height 33
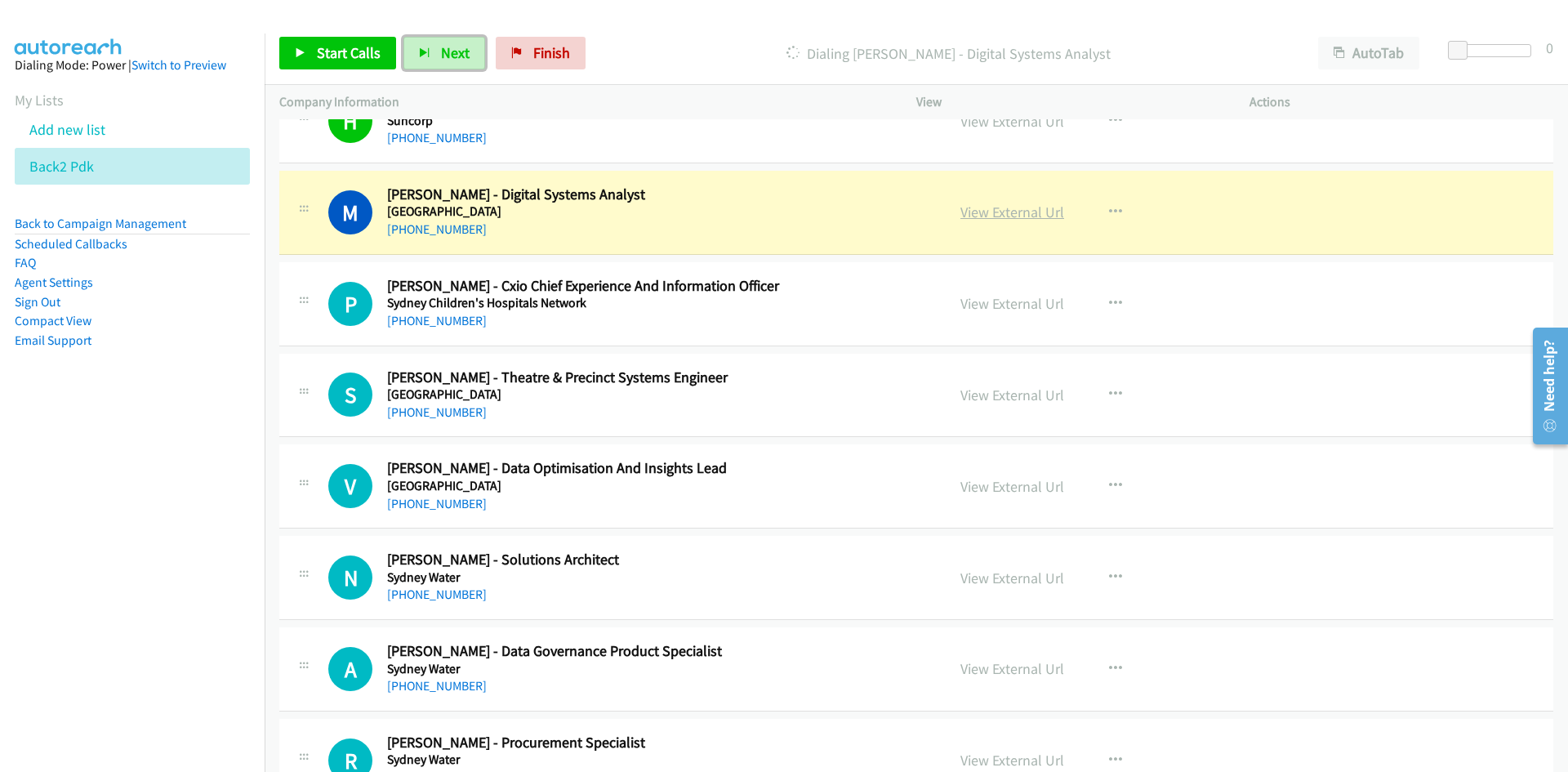
click at [1019, 215] on link "View External Url" at bounding box center [1012, 212] width 103 height 19
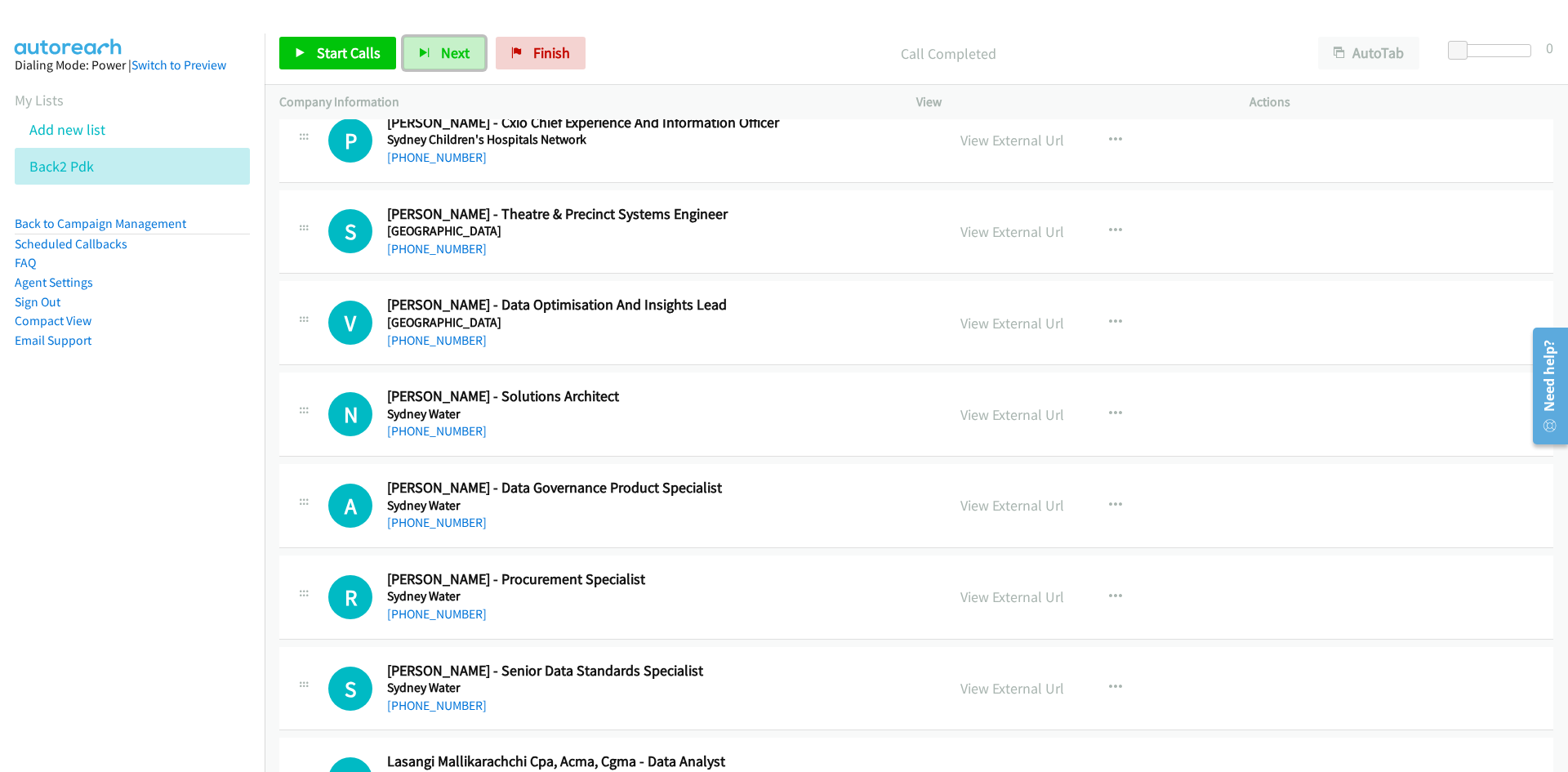
scroll to position [10780, 0]
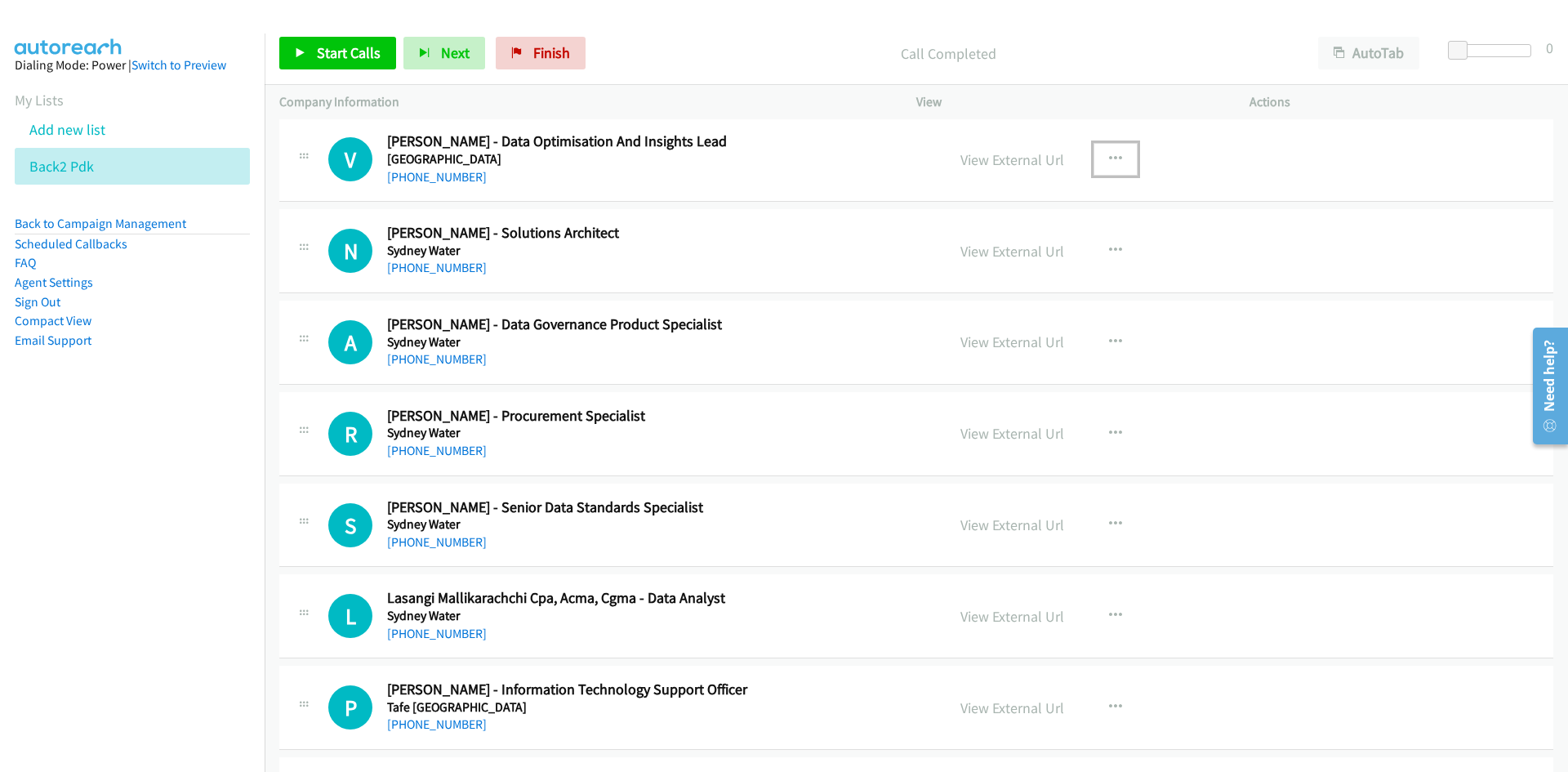
click at [1109, 161] on icon "button" at bounding box center [1115, 159] width 13 height 13
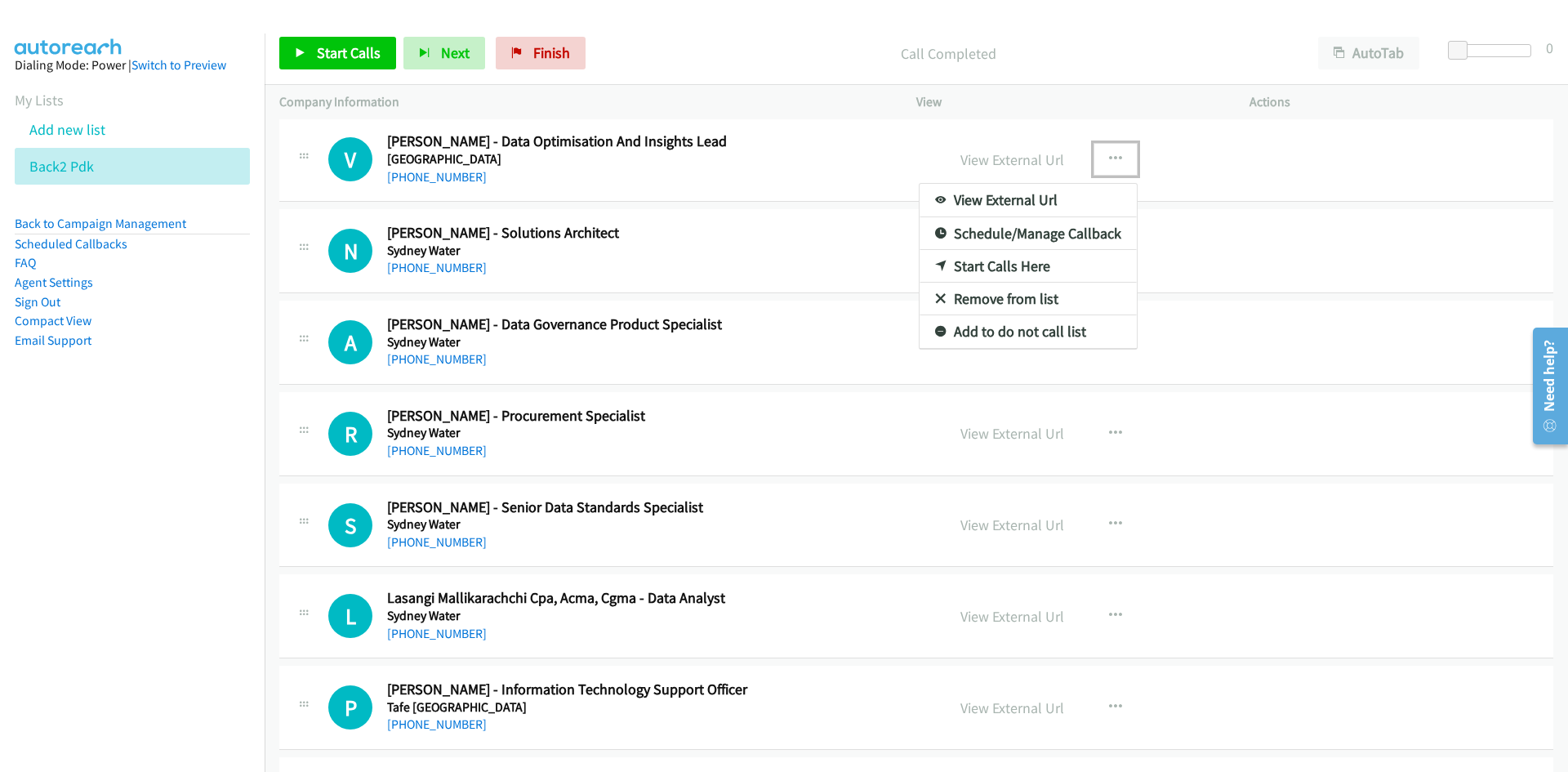
click at [991, 265] on link "Start Calls Here" at bounding box center [1028, 267] width 217 height 33
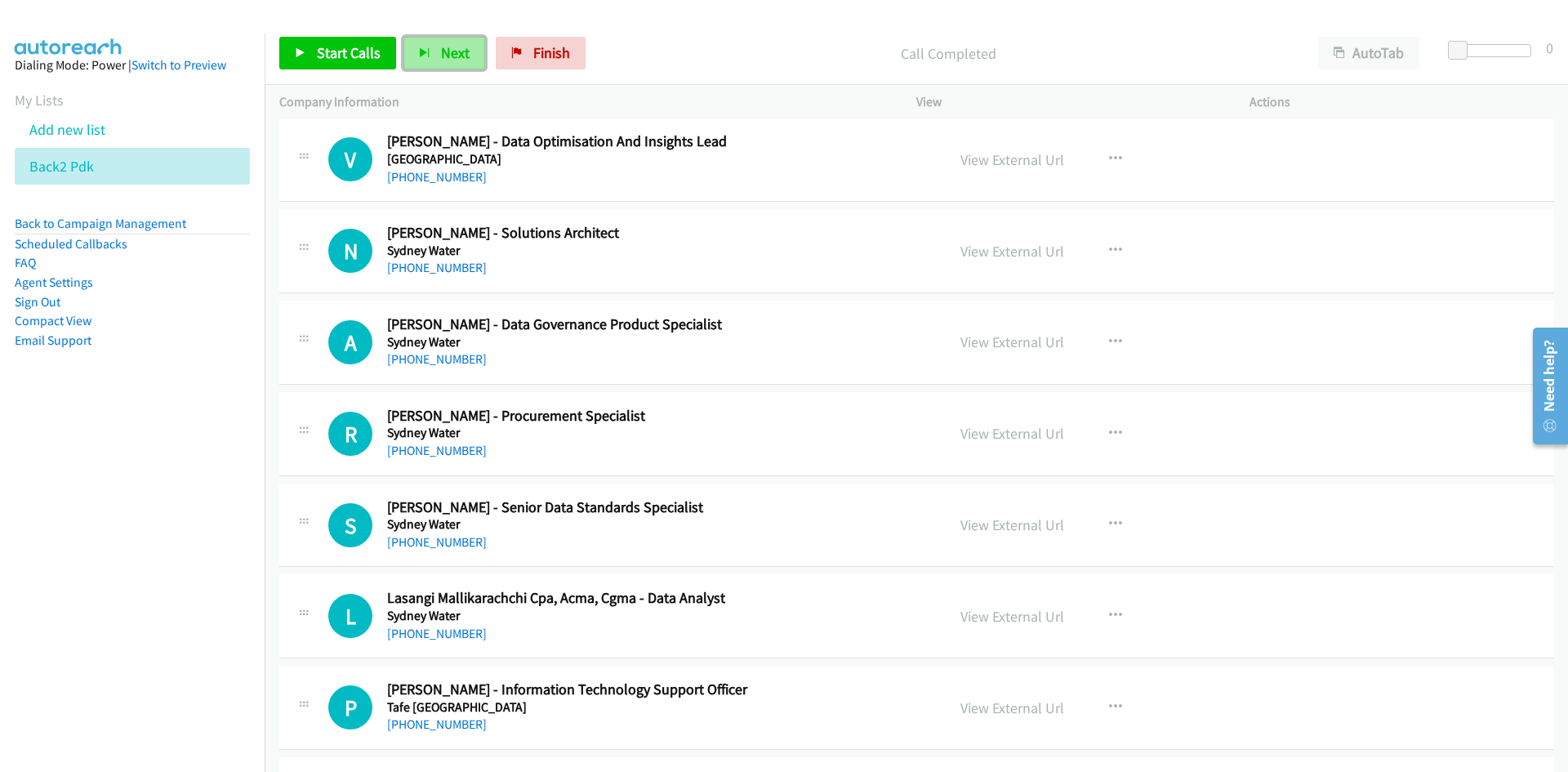
click at [445, 59] on span "Next" at bounding box center [455, 53] width 28 height 19
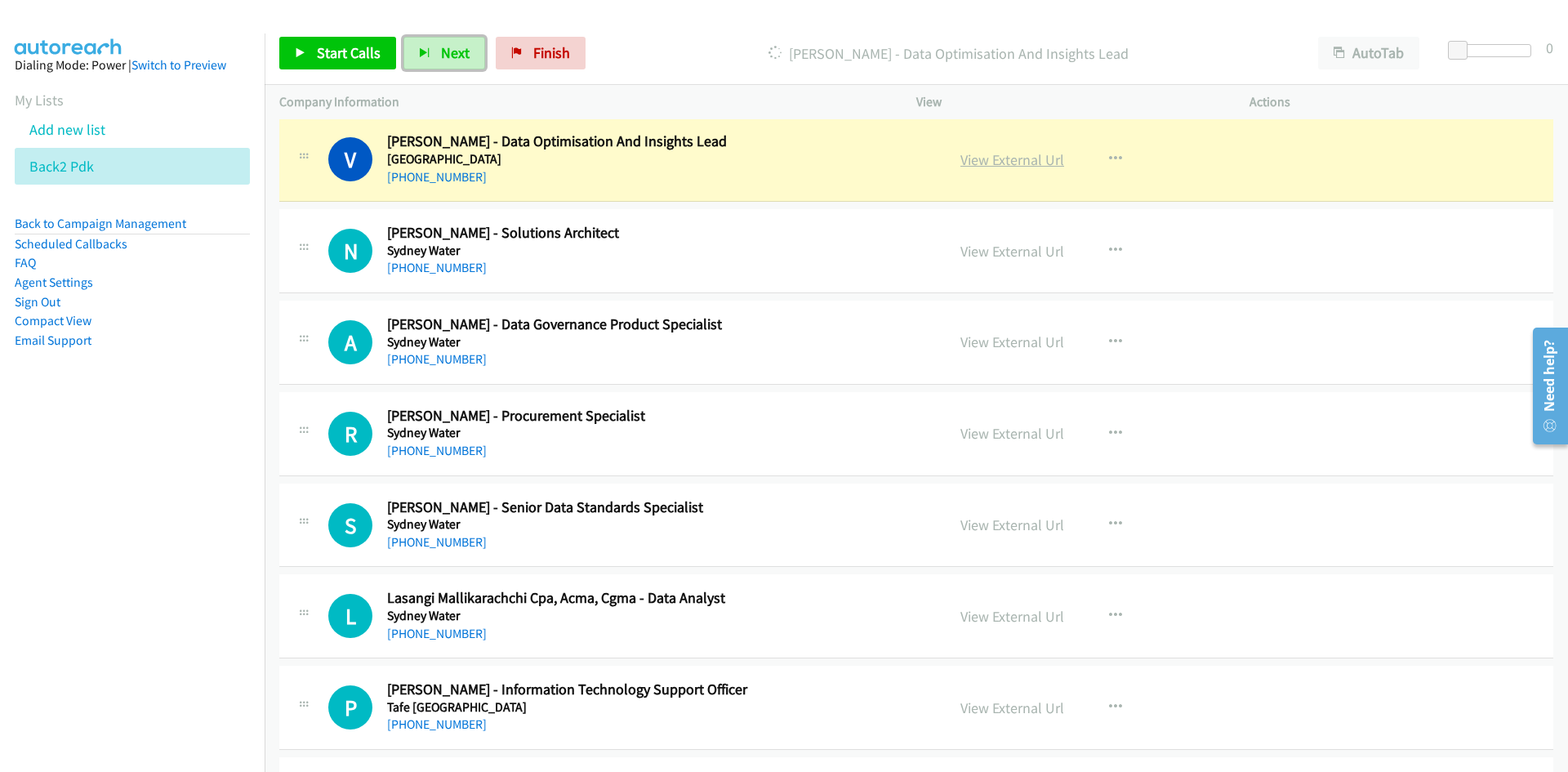
click at [1004, 157] on link "View External Url" at bounding box center [1012, 160] width 103 height 19
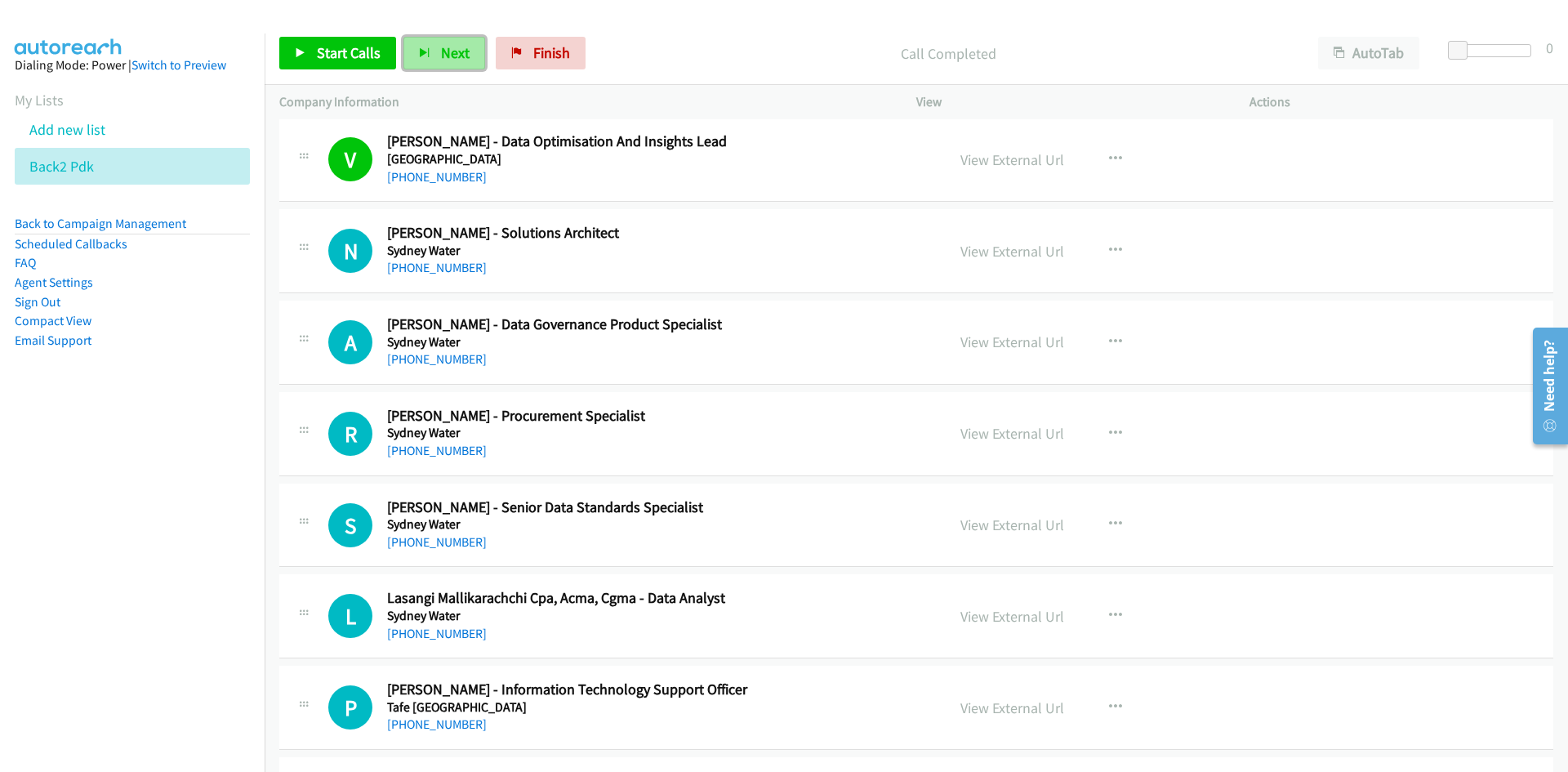
click at [455, 57] on span "Next" at bounding box center [455, 53] width 28 height 19
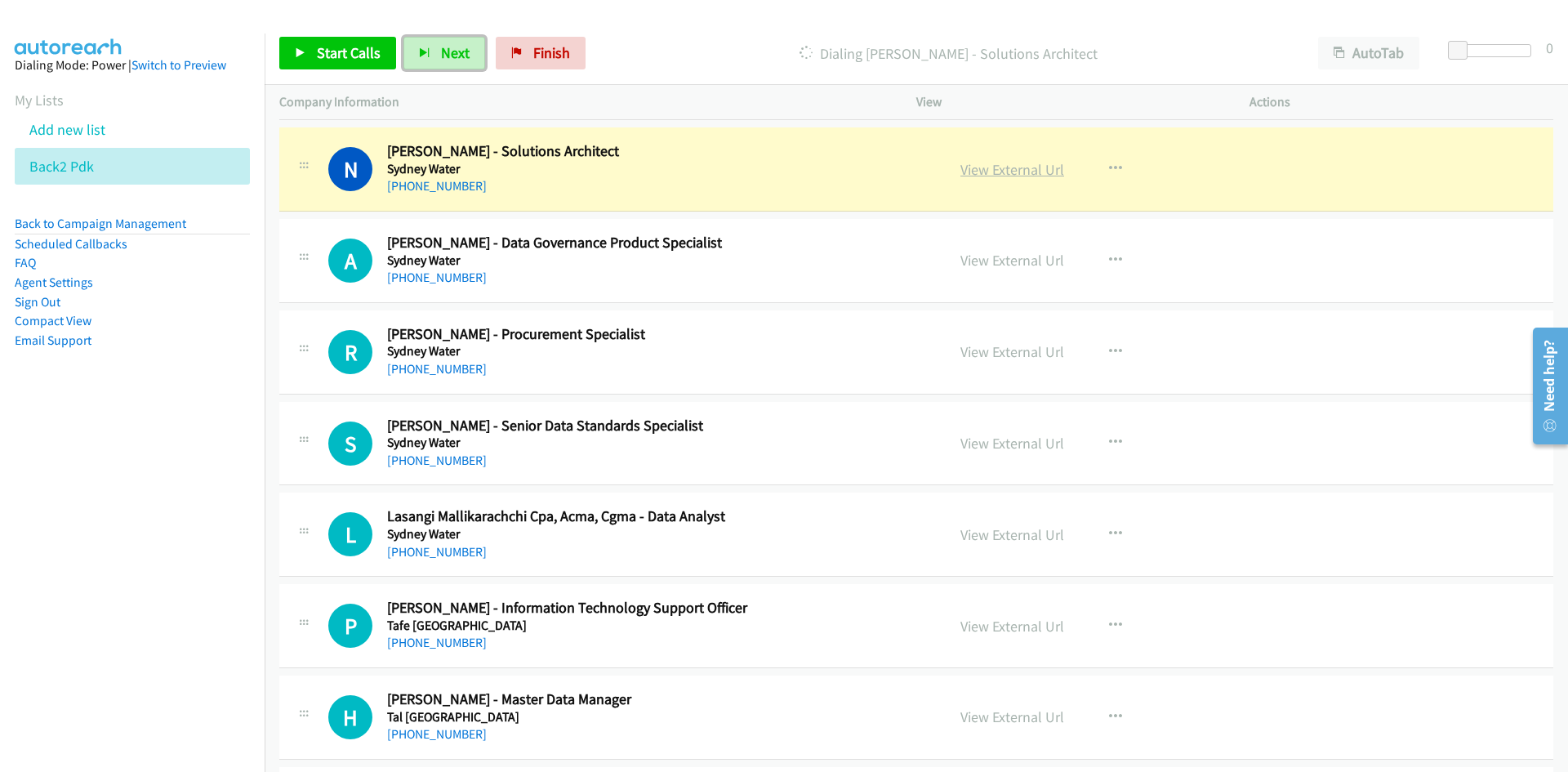
click at [1014, 170] on link "View External Url" at bounding box center [1012, 170] width 103 height 19
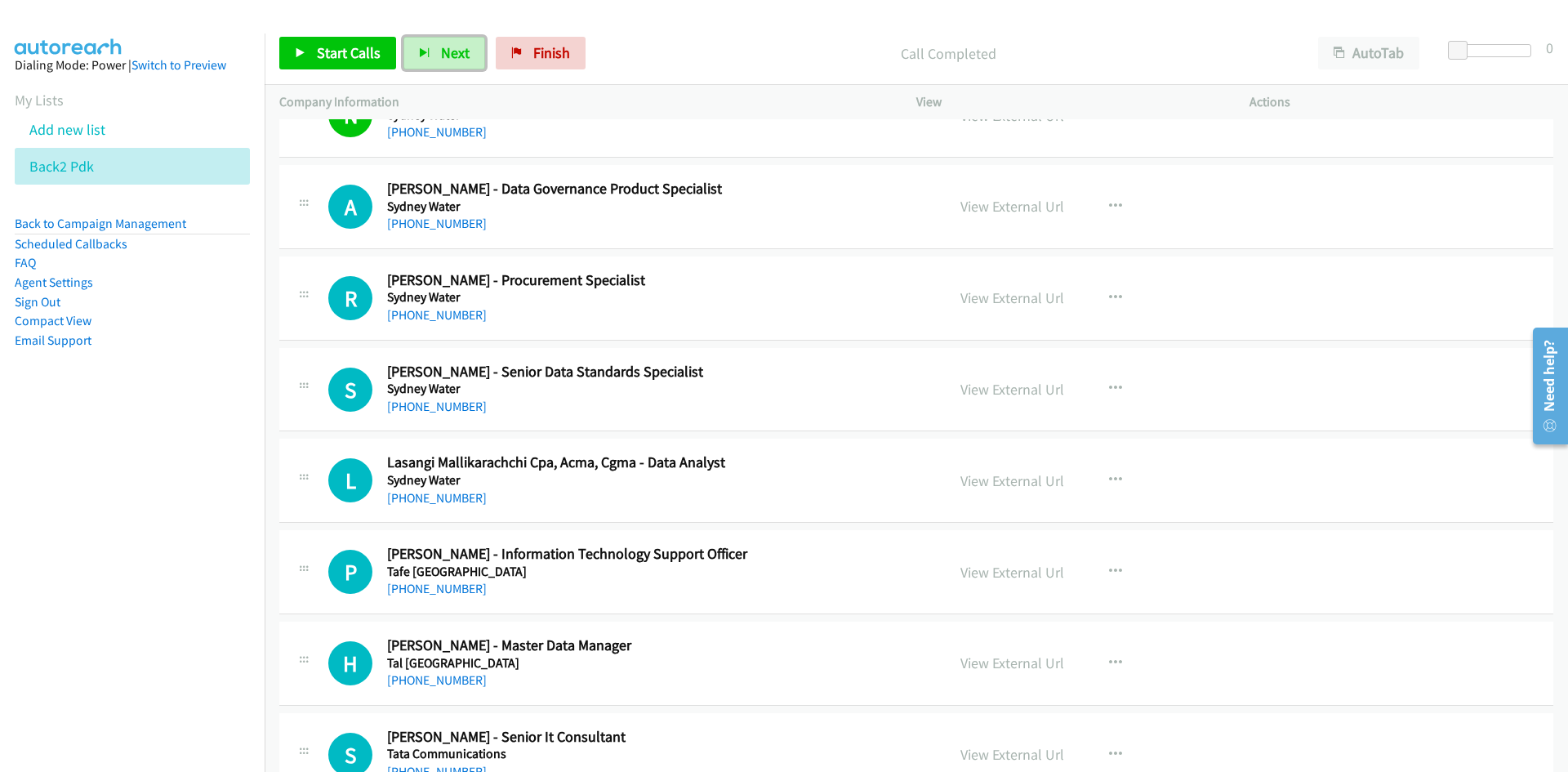
scroll to position [10944, 0]
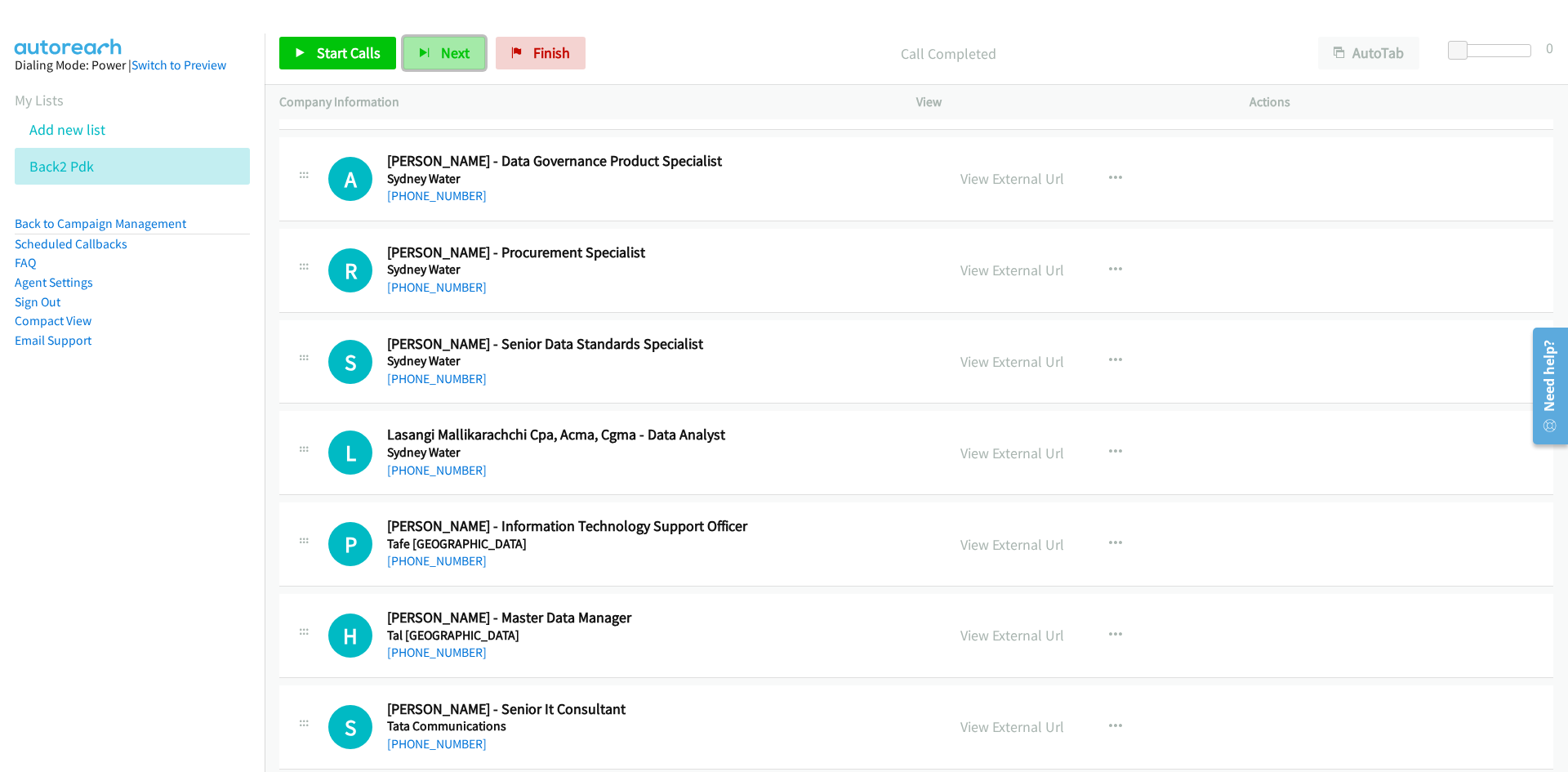
click at [447, 49] on span "Next" at bounding box center [455, 53] width 28 height 19
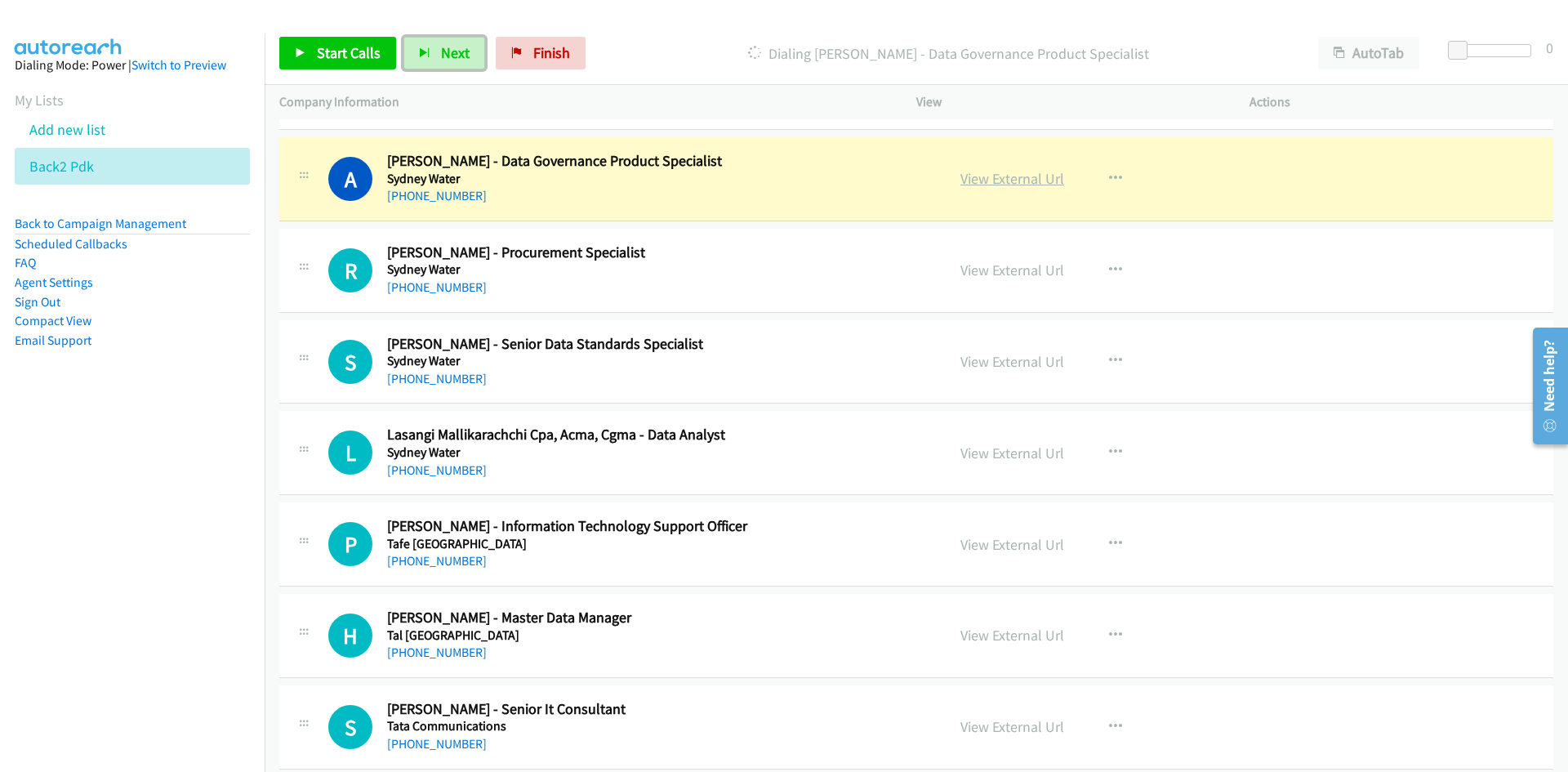
click at [1032, 175] on link "View External Url" at bounding box center [1012, 179] width 103 height 19
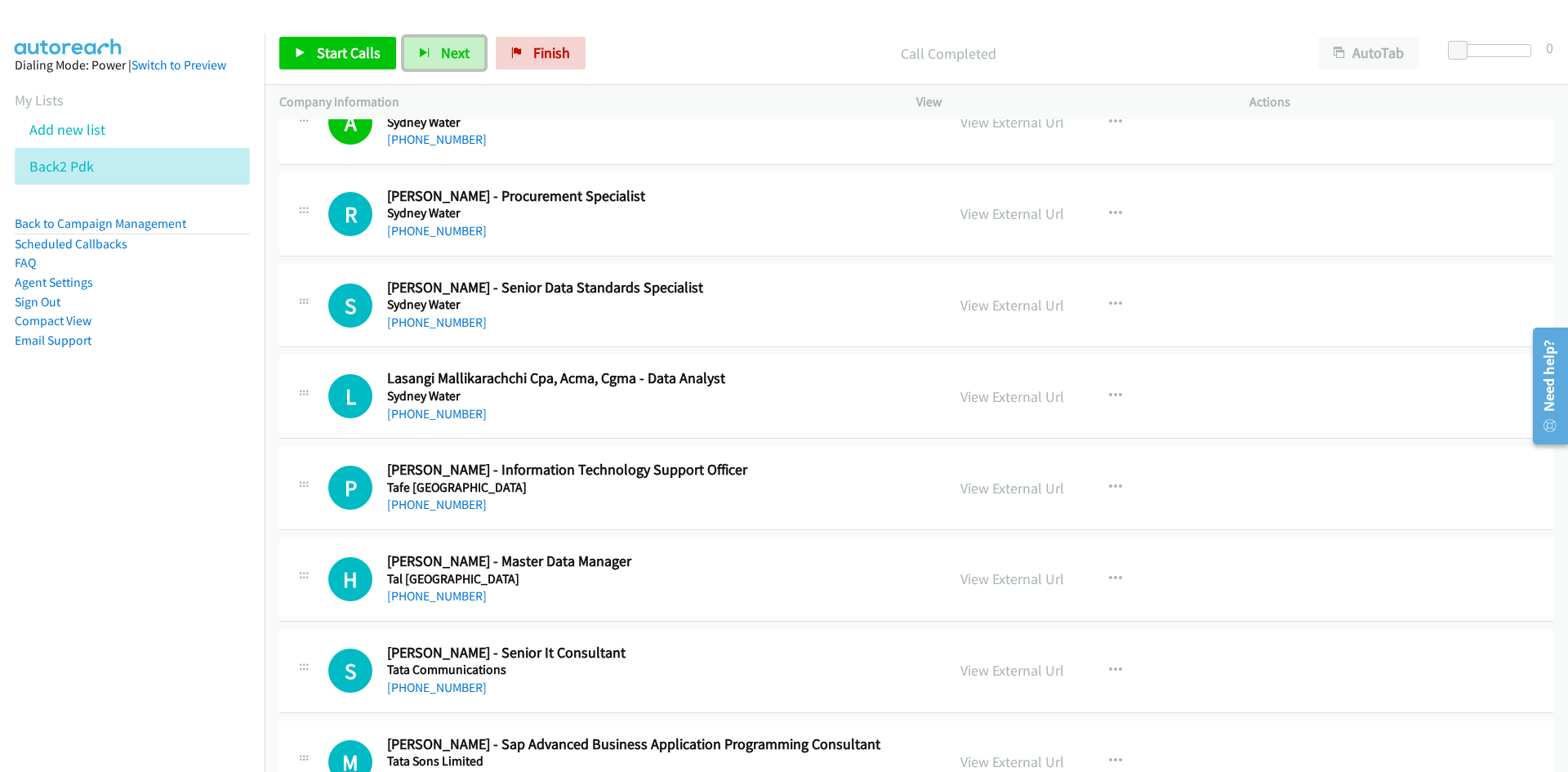
scroll to position [11025, 0]
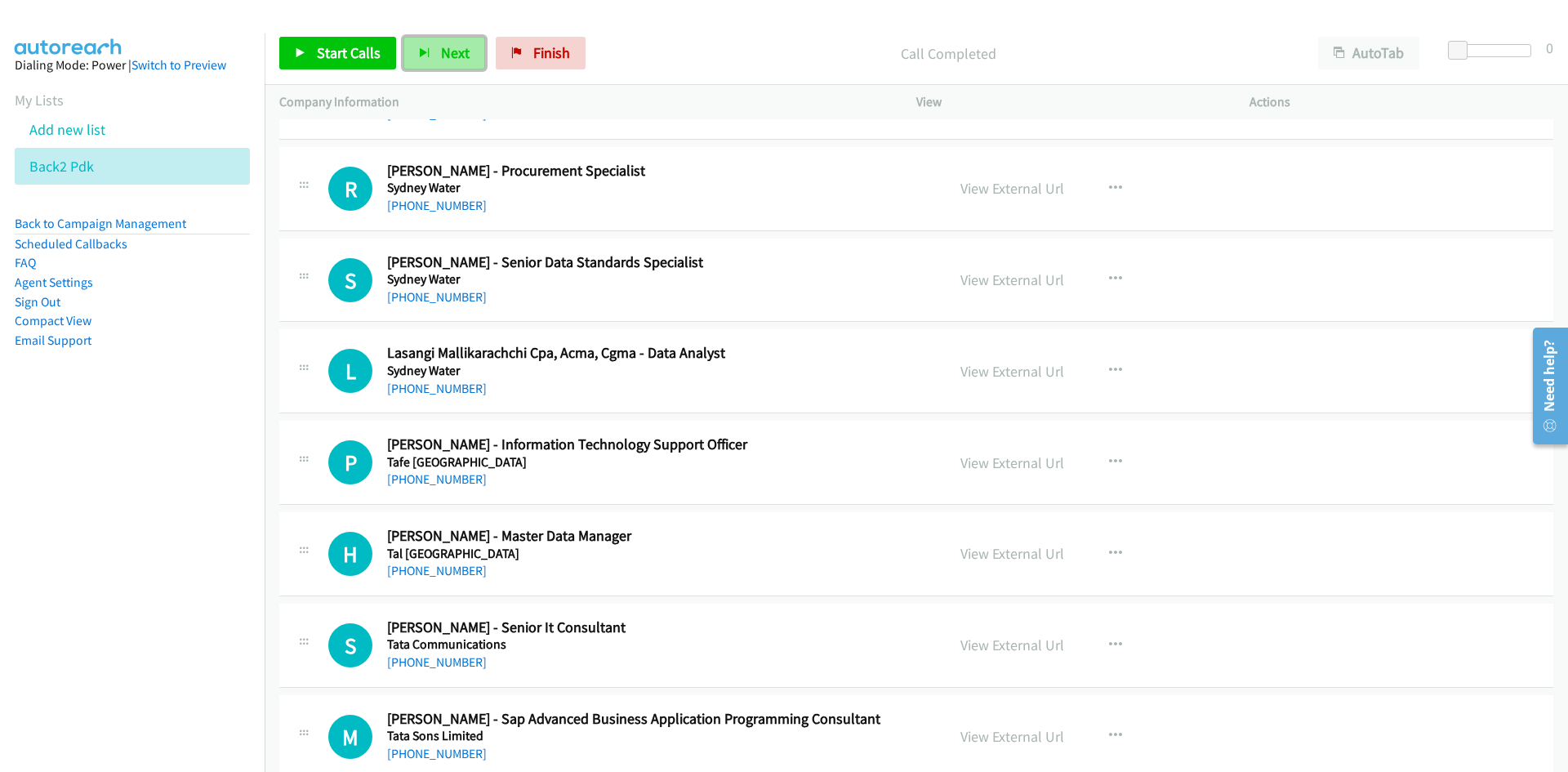
click at [442, 40] on button "Next" at bounding box center [444, 53] width 82 height 33
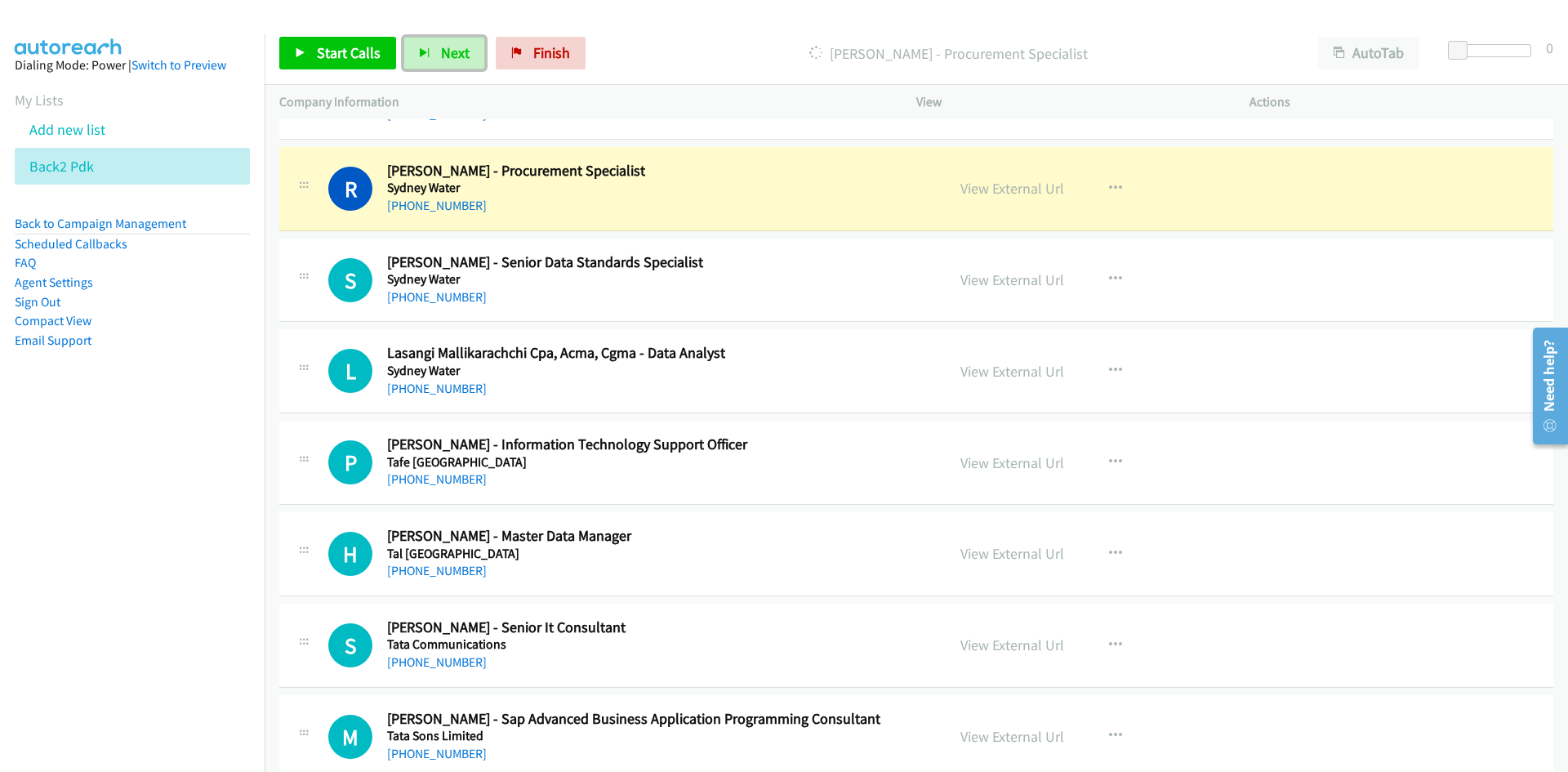
drag, startPoint x: 449, startPoint y: 60, endPoint x: 312, endPoint y: 9, distance: 146.2
click at [449, 60] on span "Next" at bounding box center [455, 53] width 28 height 19
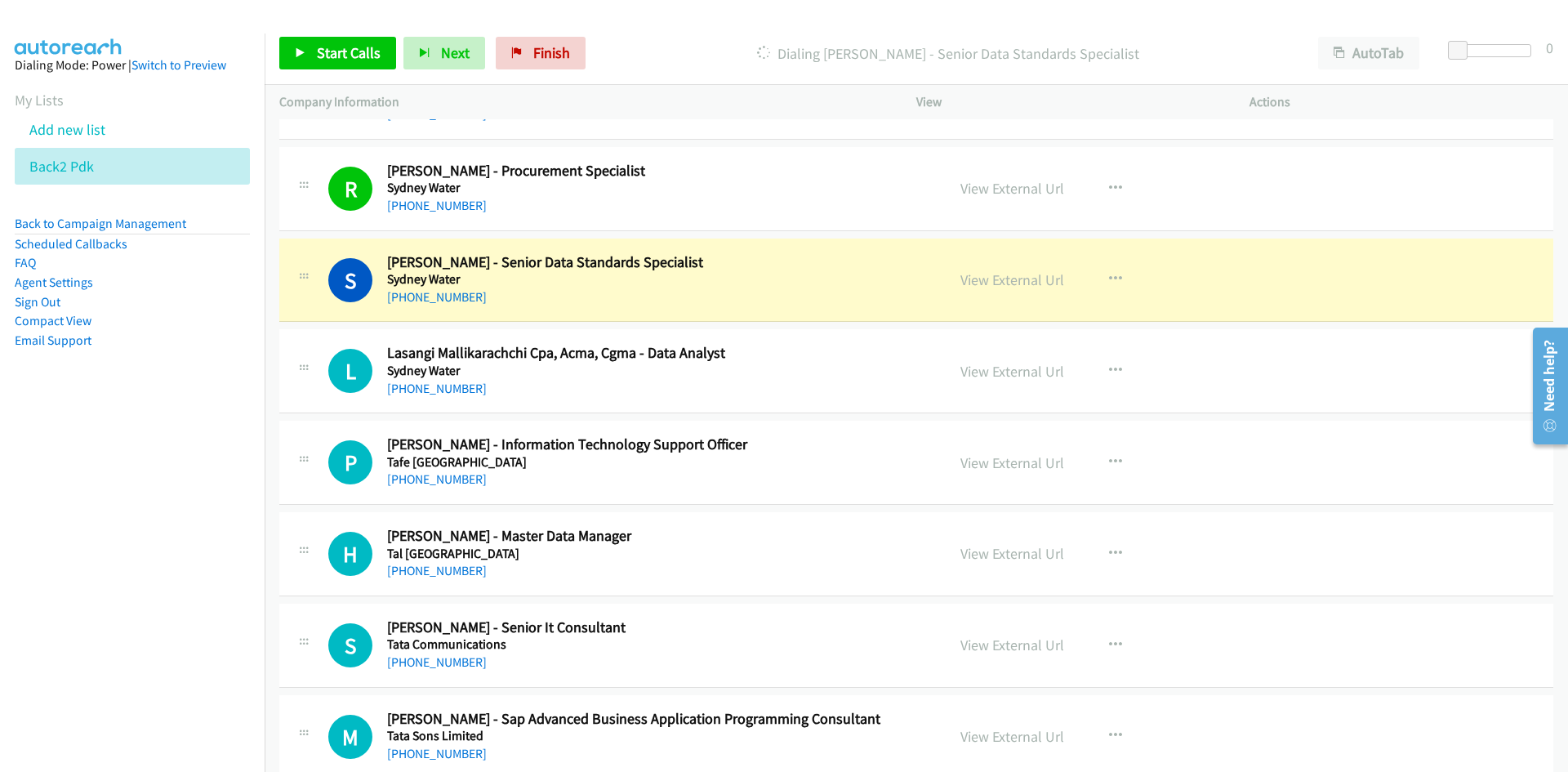
scroll to position [11107, 0]
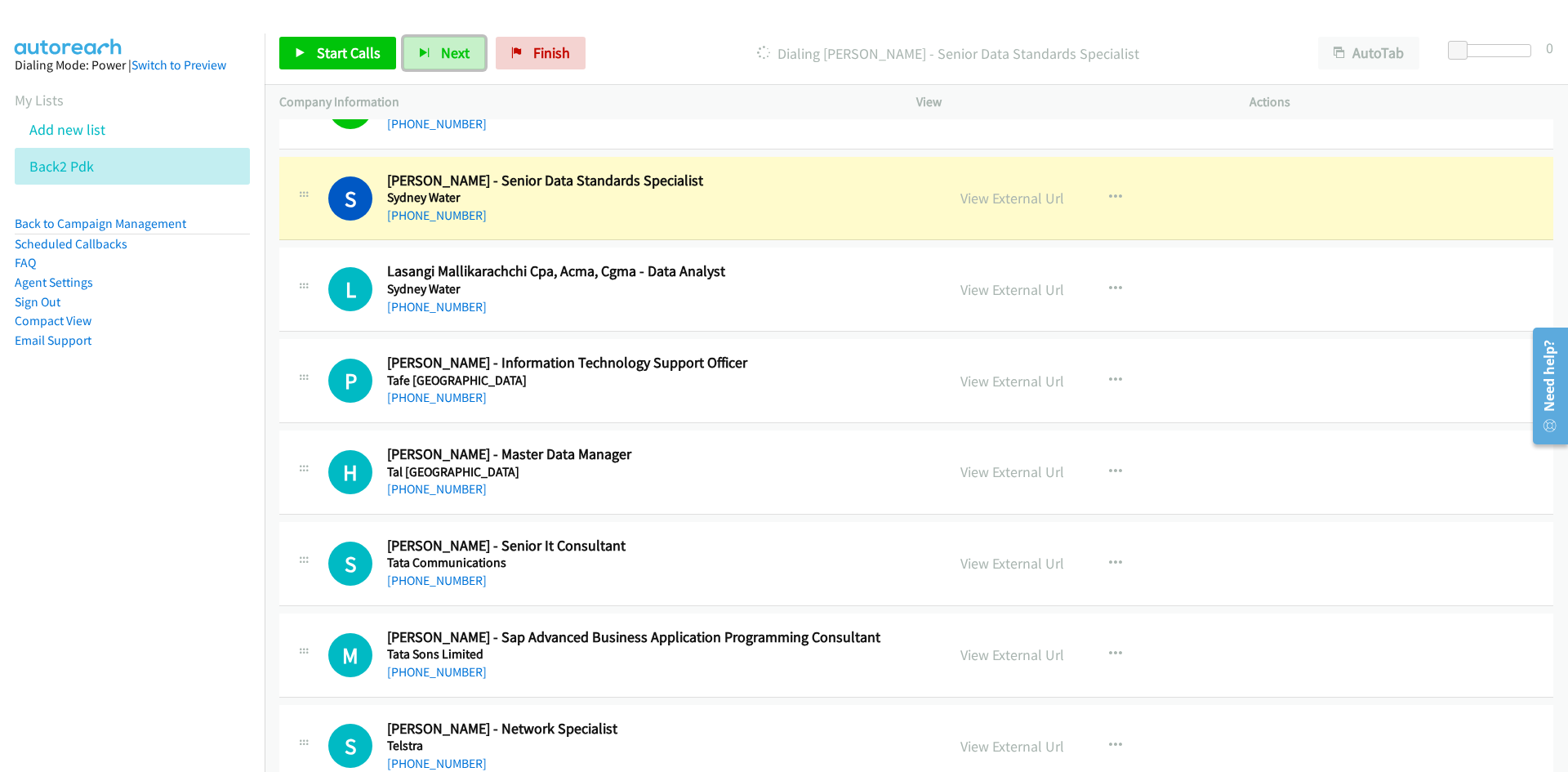
drag, startPoint x: 1018, startPoint y: 196, endPoint x: 1026, endPoint y: 339, distance: 143.2
click at [1018, 196] on link "View External Url" at bounding box center [1012, 198] width 103 height 19
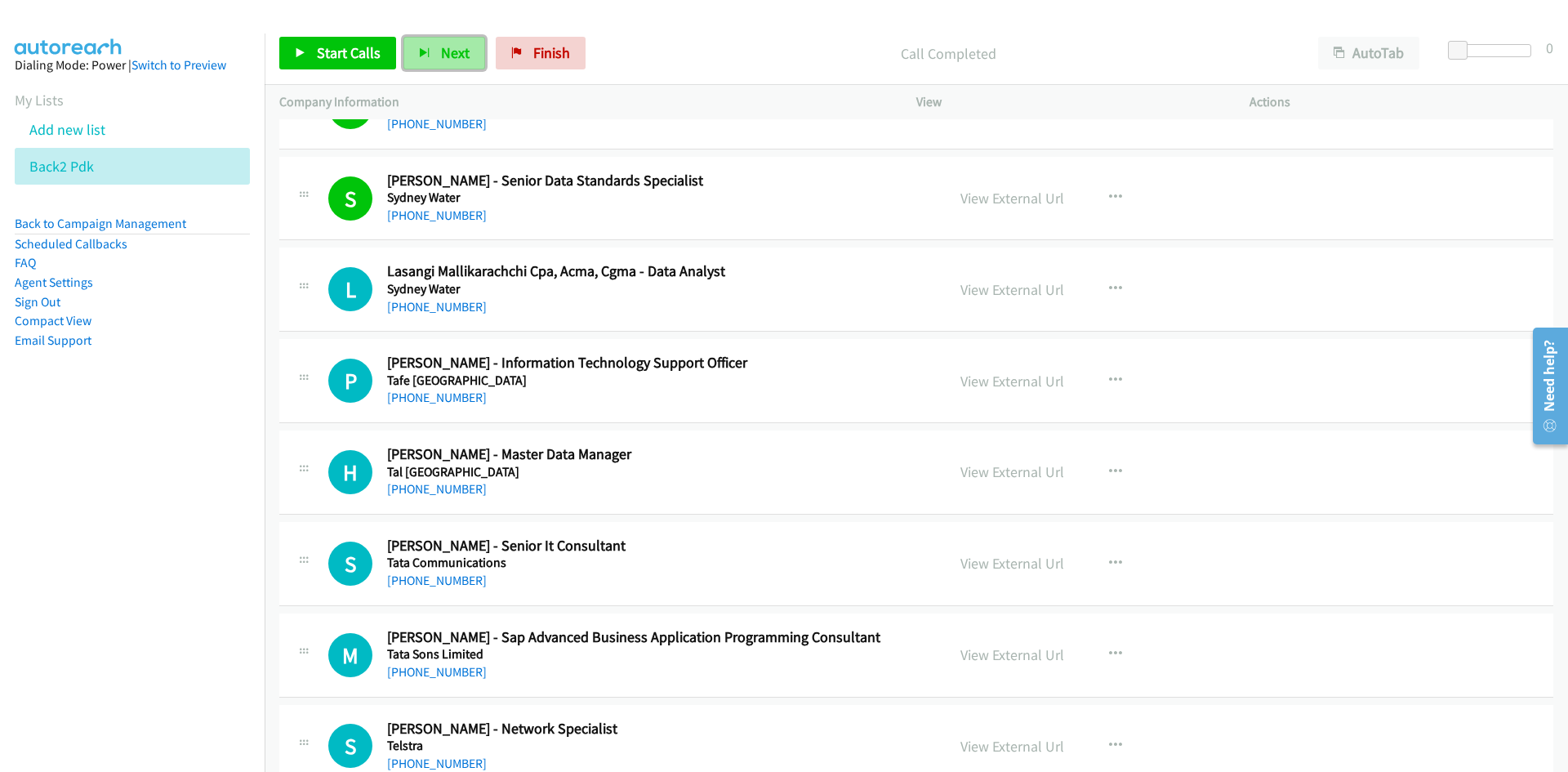
click at [444, 46] on span "Next" at bounding box center [455, 53] width 28 height 19
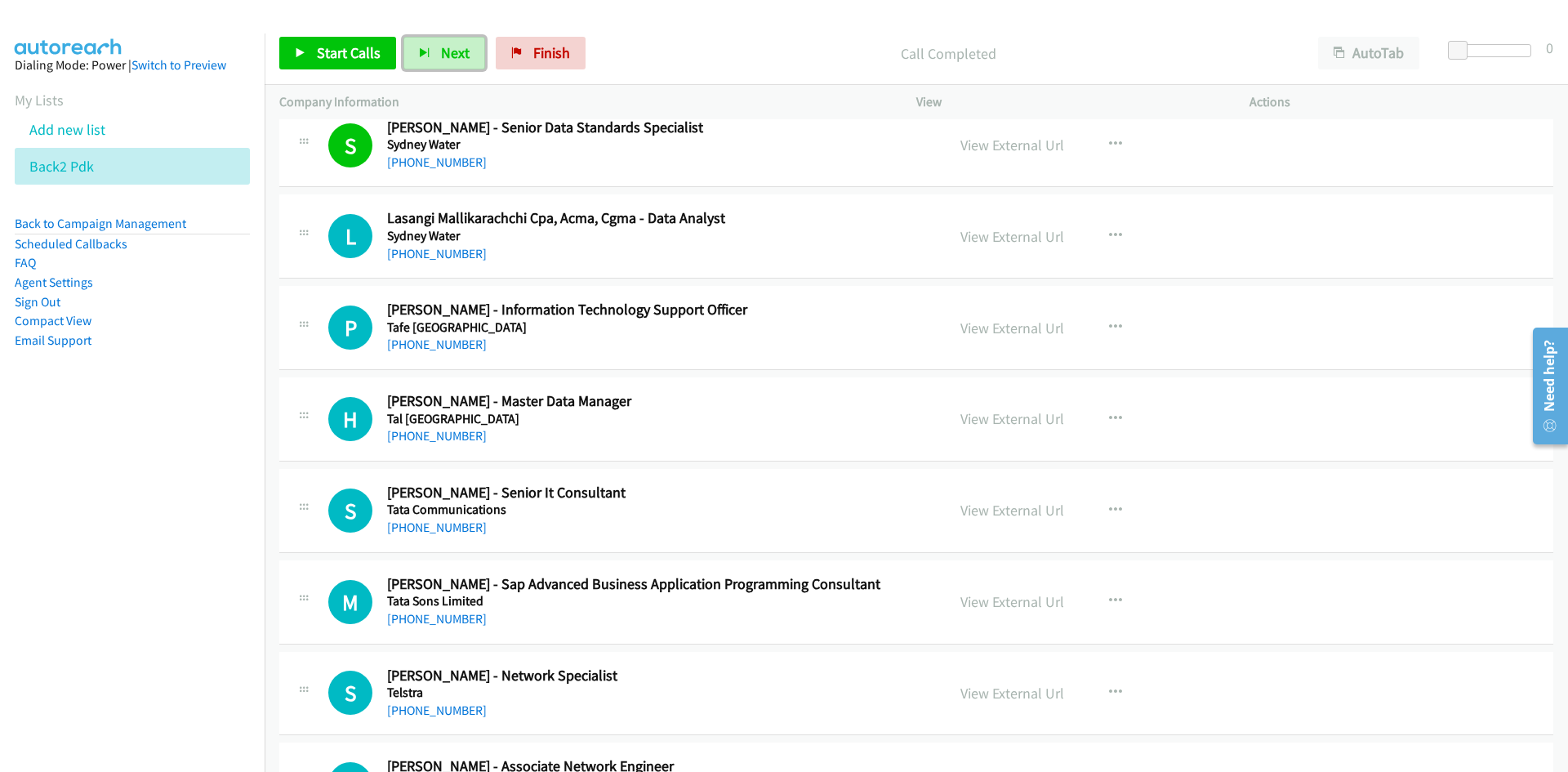
scroll to position [11189, 0]
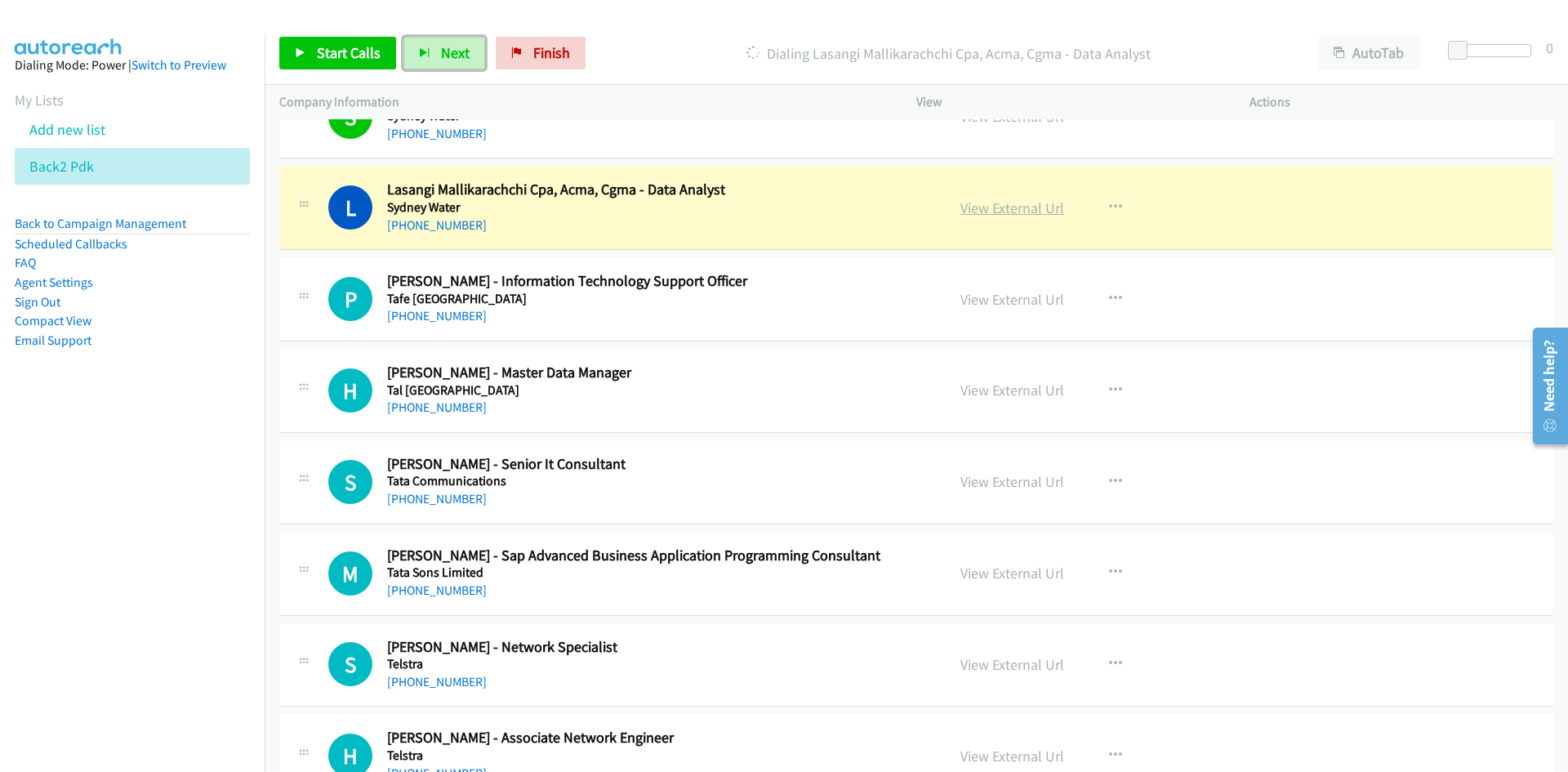
click at [999, 205] on link "View External Url" at bounding box center [1012, 208] width 103 height 19
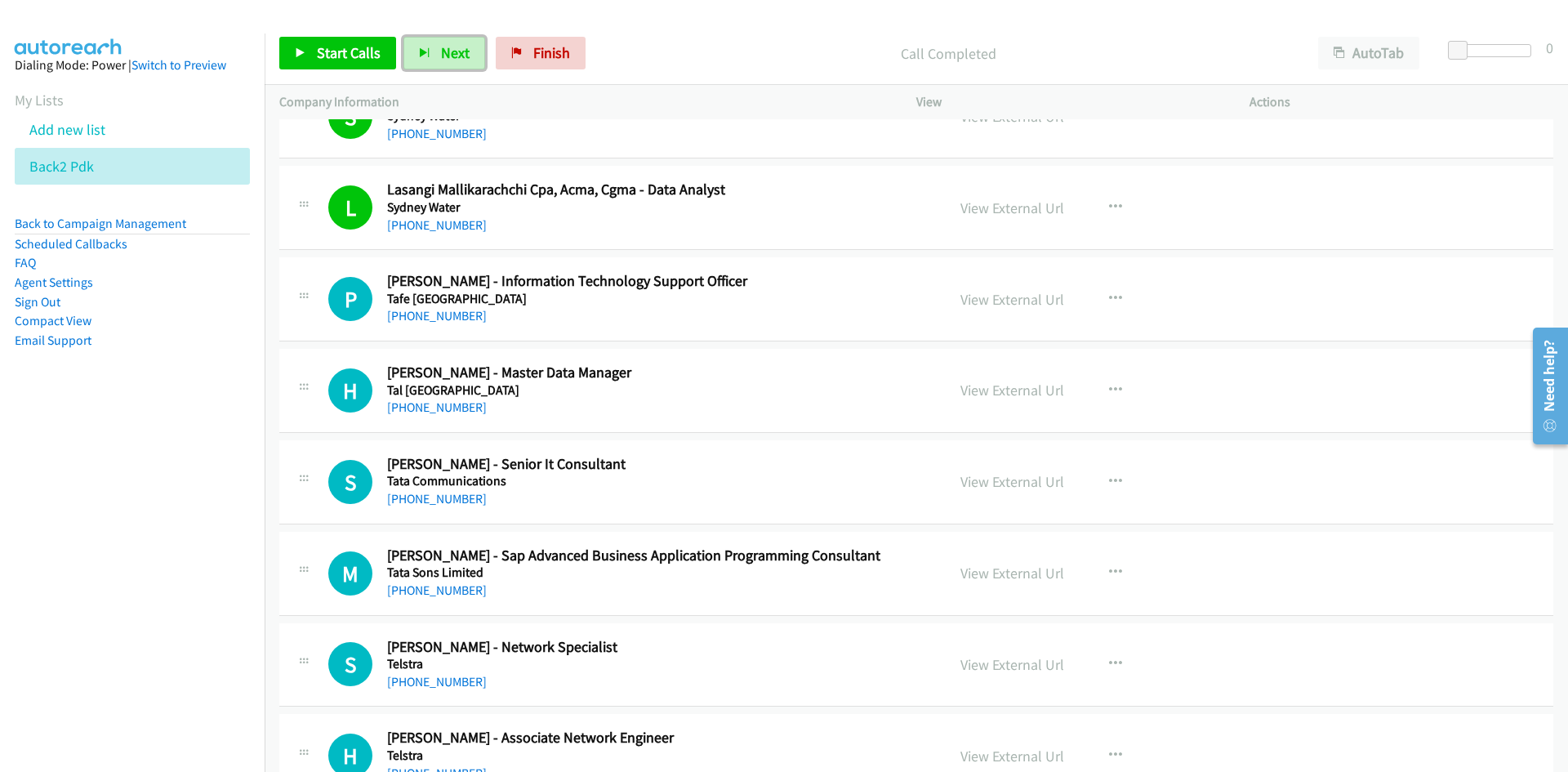
scroll to position [11270, 0]
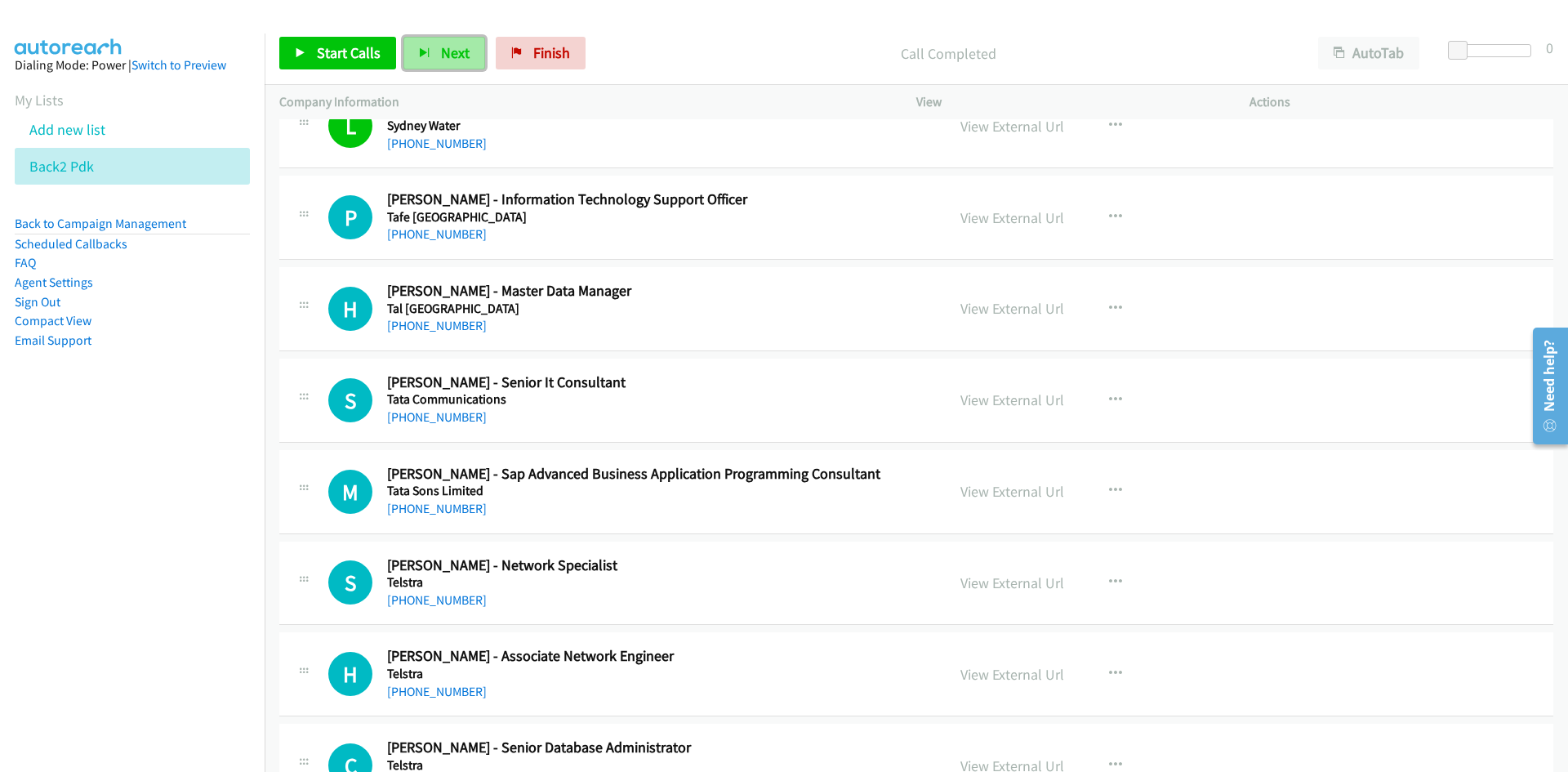
click at [461, 57] on span "Next" at bounding box center [455, 53] width 28 height 19
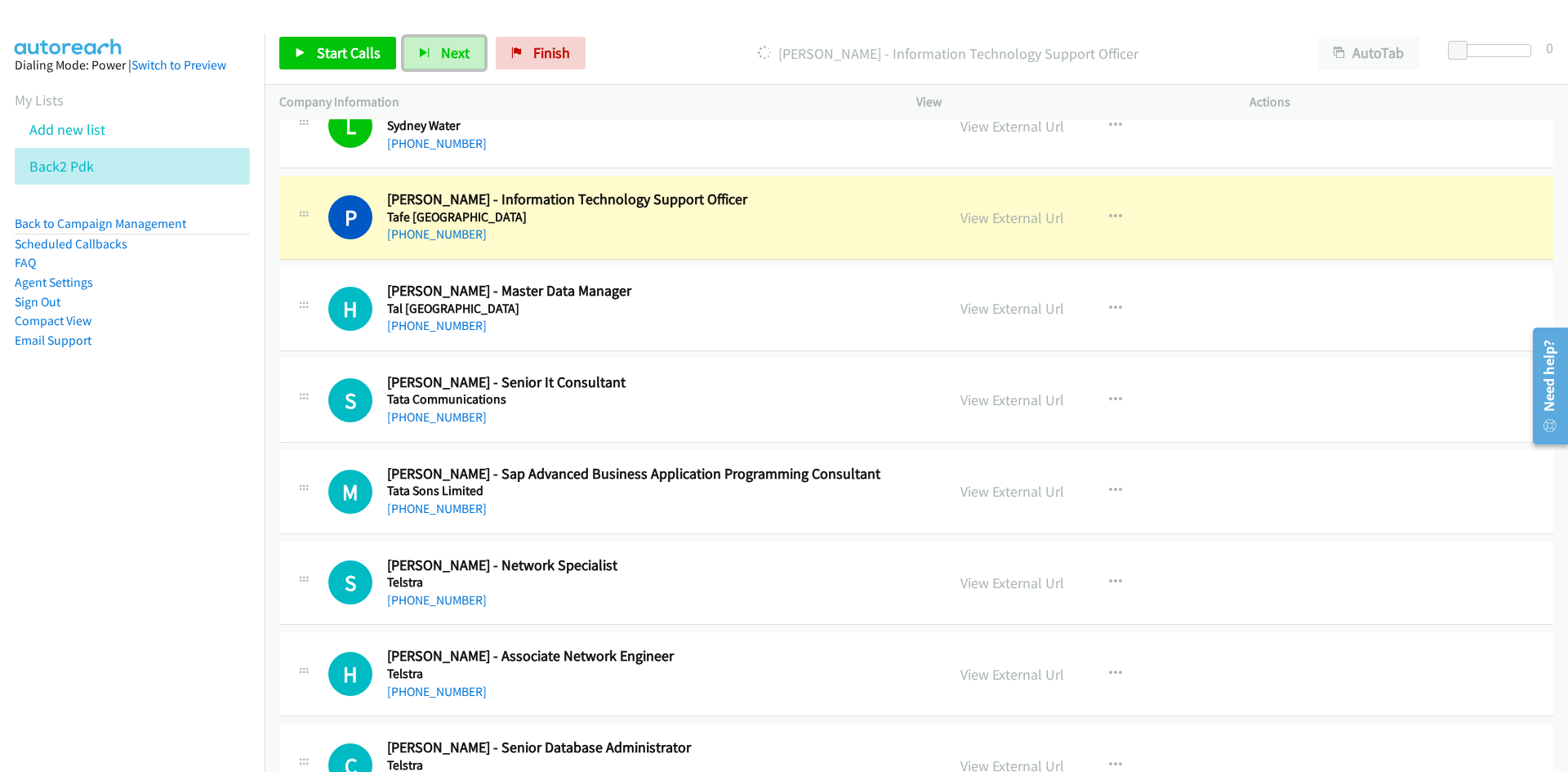
drag, startPoint x: 454, startPoint y: 53, endPoint x: 769, endPoint y: 346, distance: 430.2
click at [454, 53] on span "Next" at bounding box center [455, 53] width 28 height 19
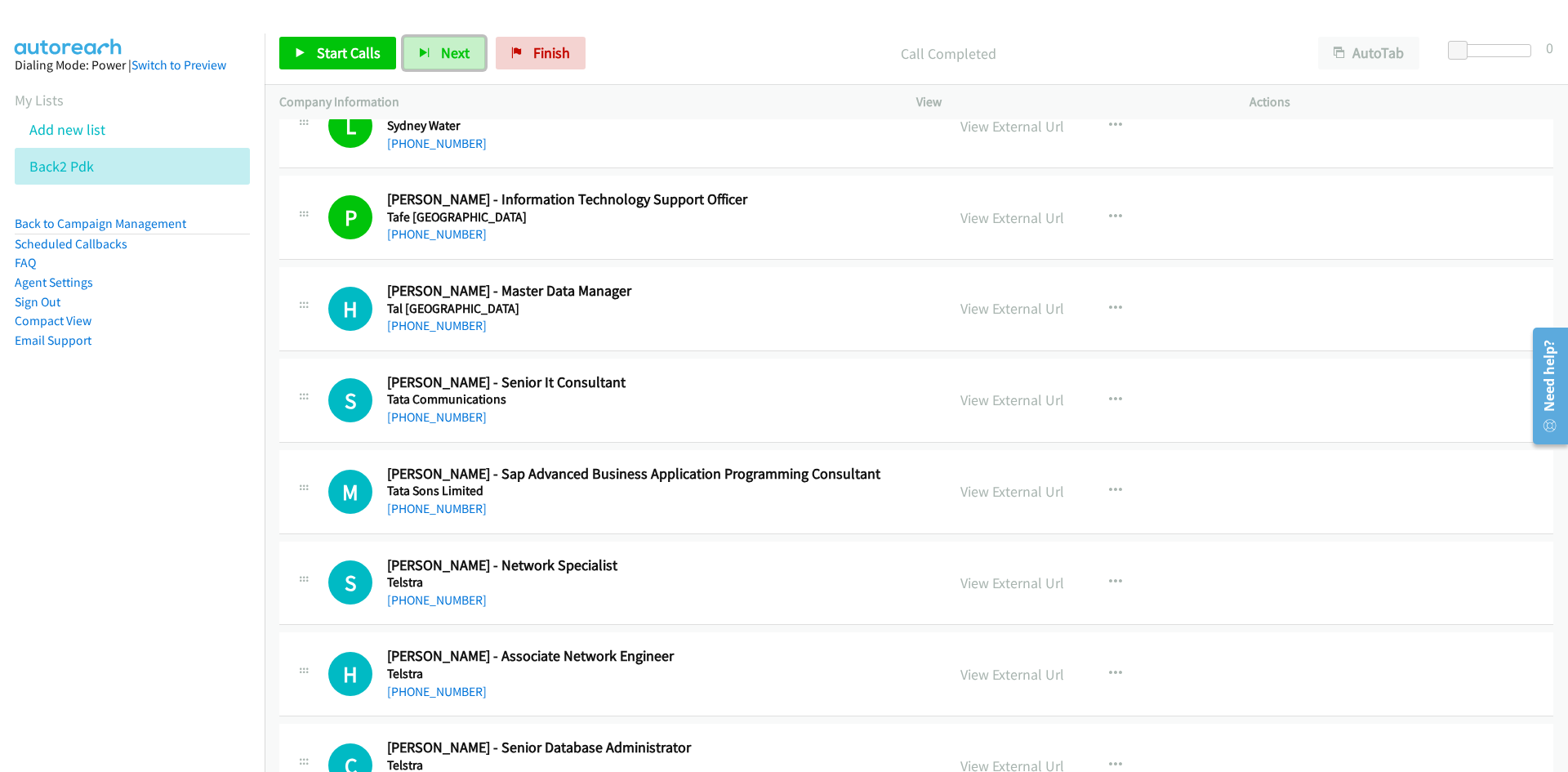
scroll to position [11434, 0]
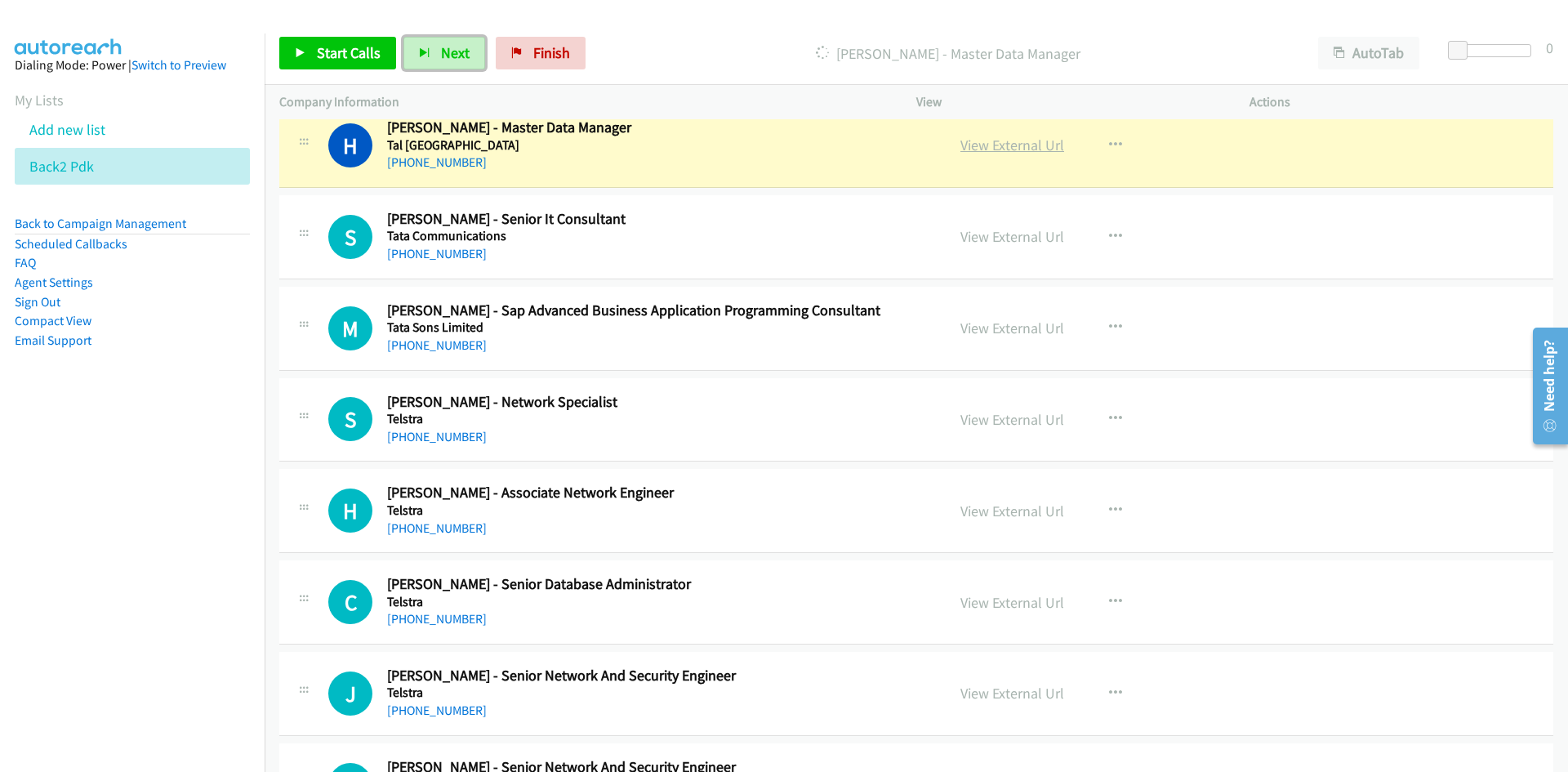
click at [1004, 143] on link "View External Url" at bounding box center [1012, 145] width 103 height 19
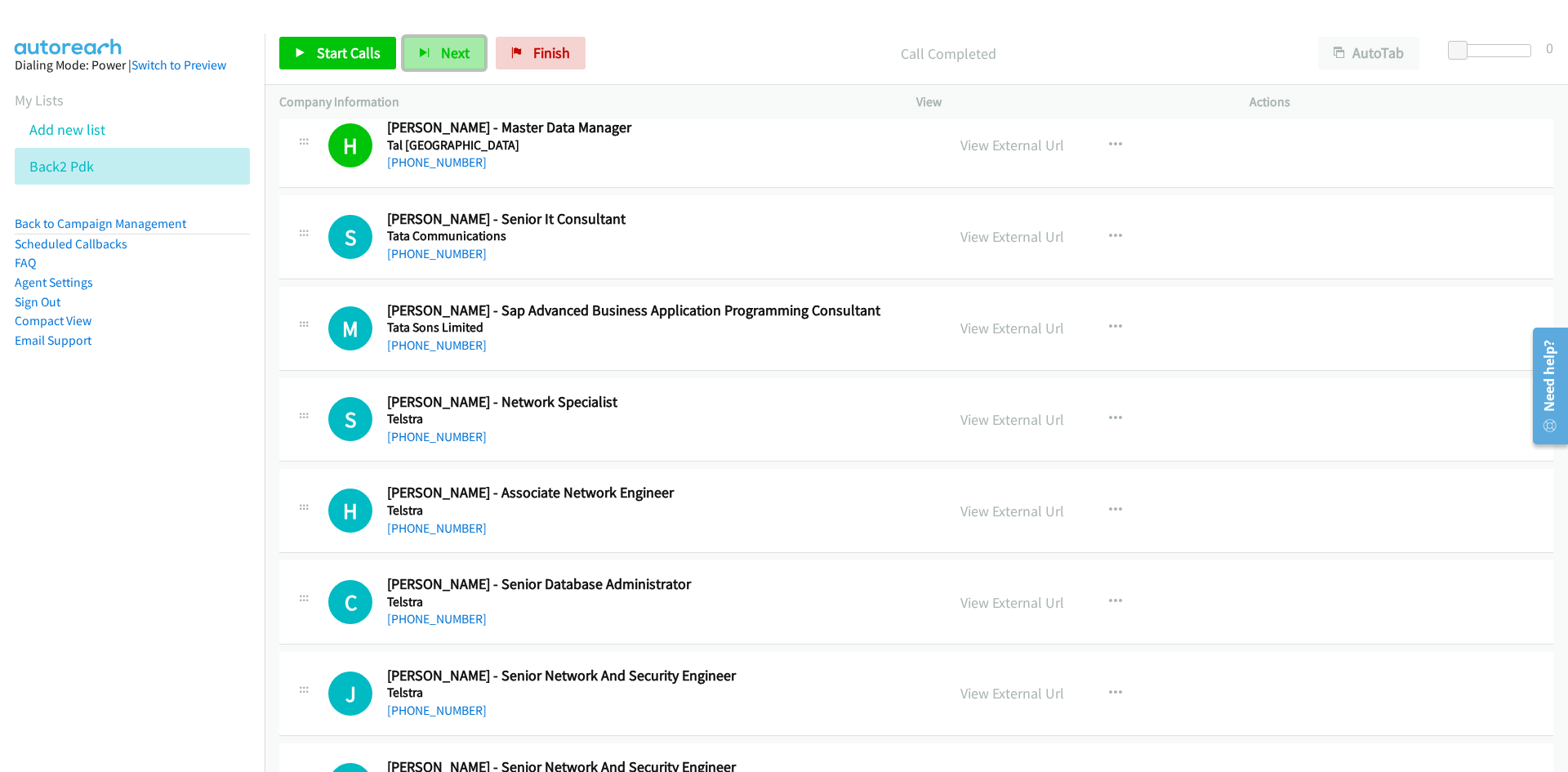
click at [451, 57] on span "Next" at bounding box center [455, 53] width 28 height 19
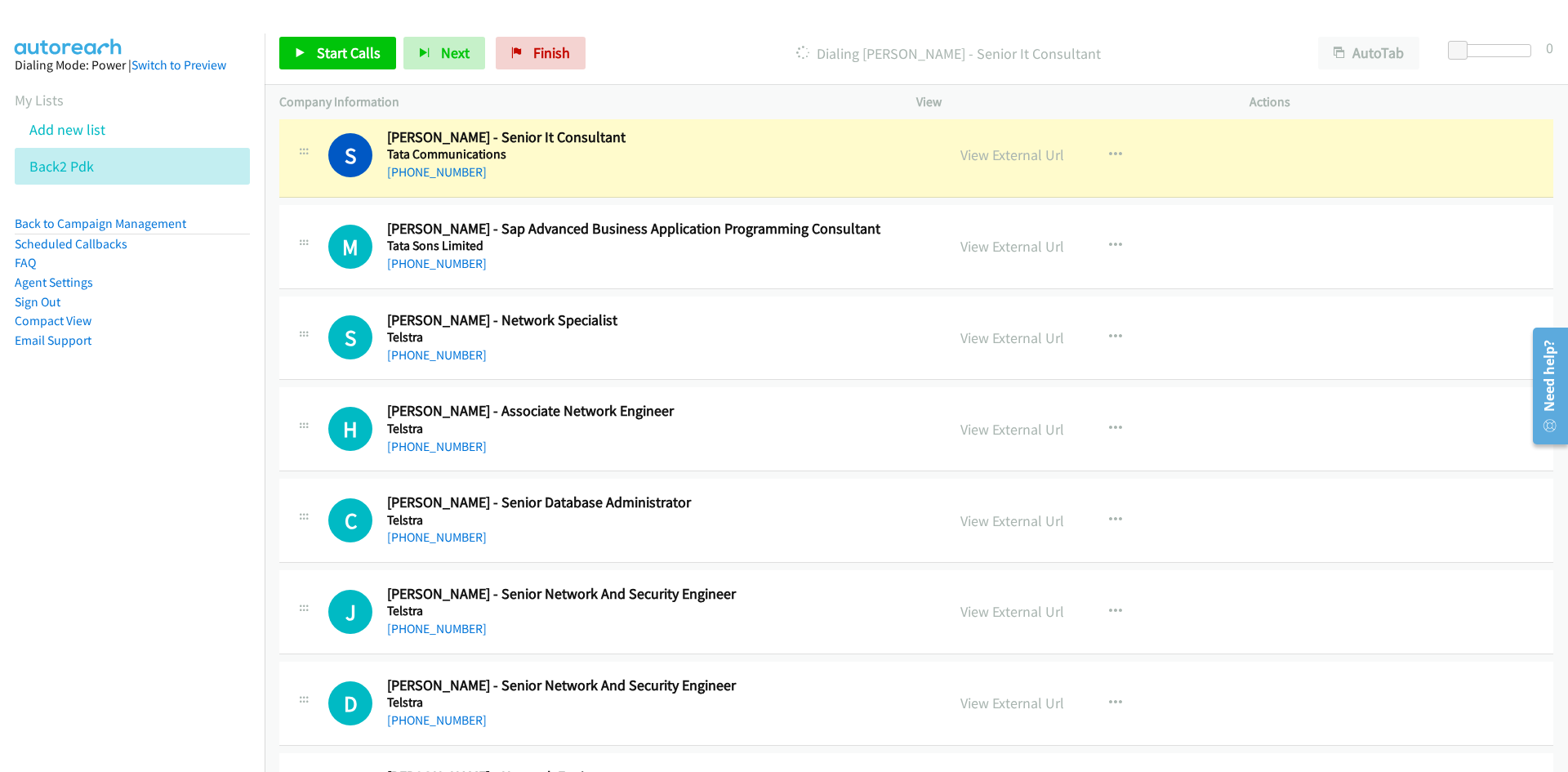
scroll to position [11597, 0]
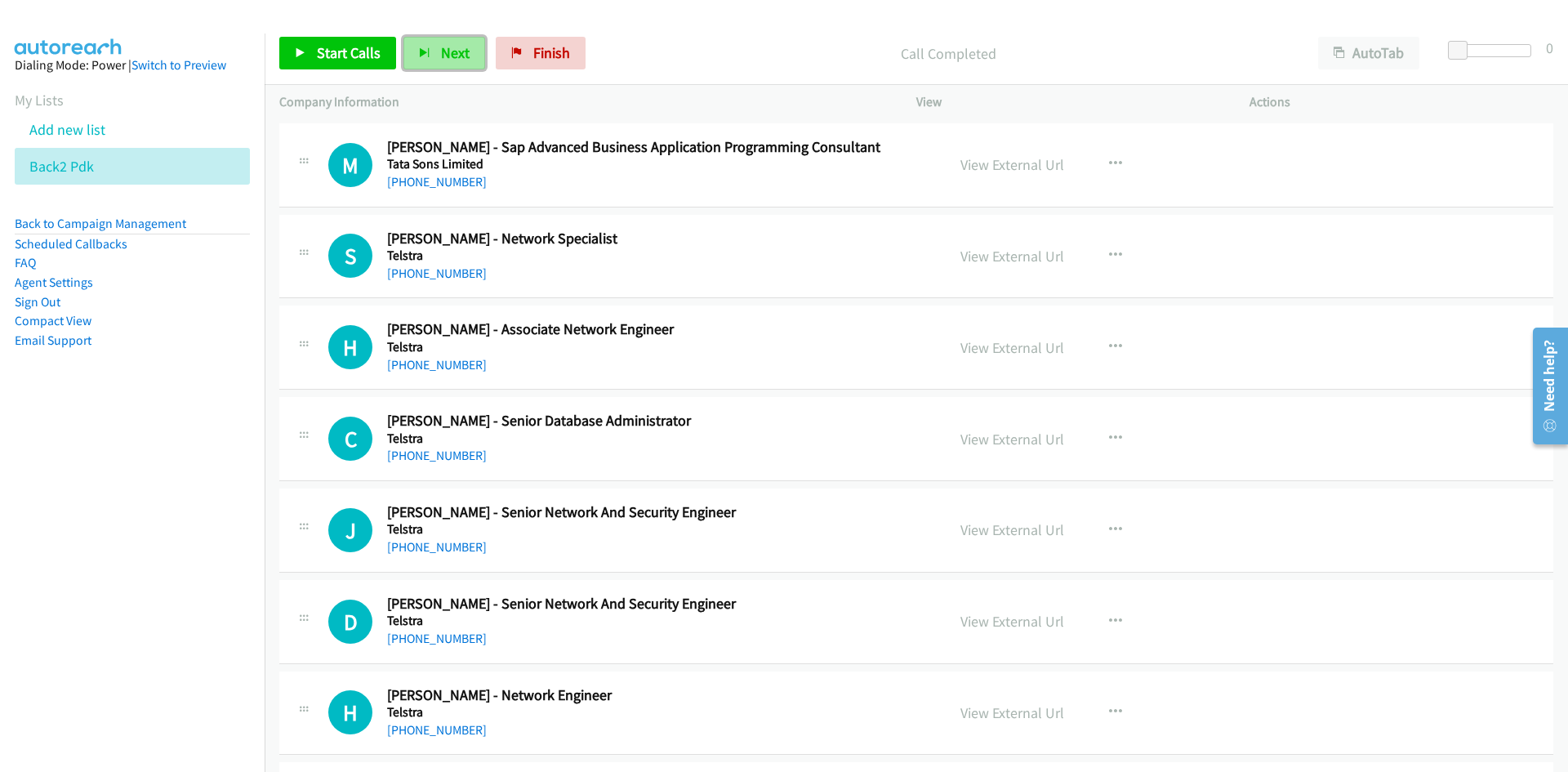
click at [449, 39] on button "Next" at bounding box center [444, 53] width 82 height 33
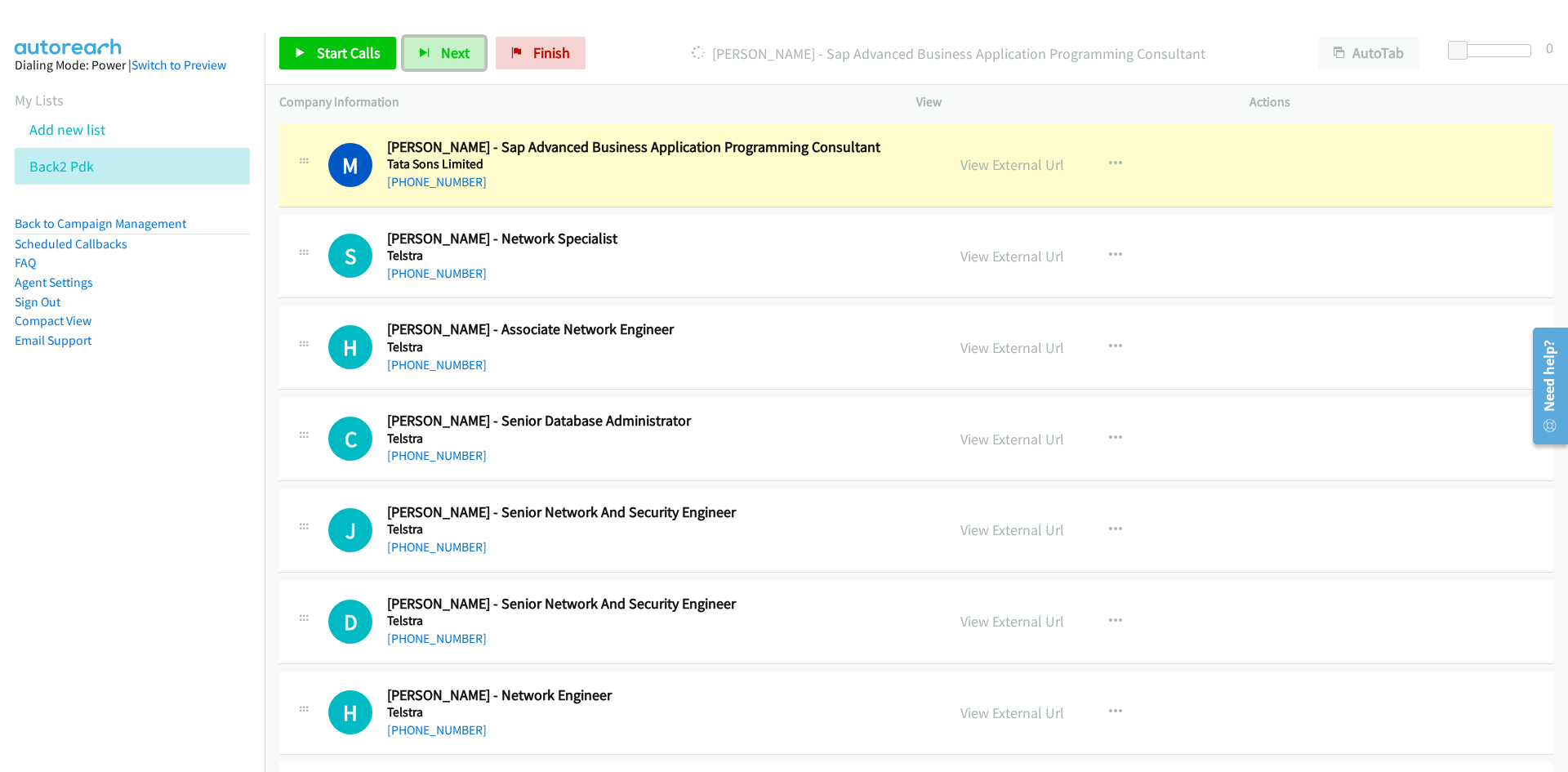
drag, startPoint x: 436, startPoint y: 53, endPoint x: 687, endPoint y: 388, distance: 418.6
click at [436, 53] on button "Next" at bounding box center [444, 53] width 82 height 33
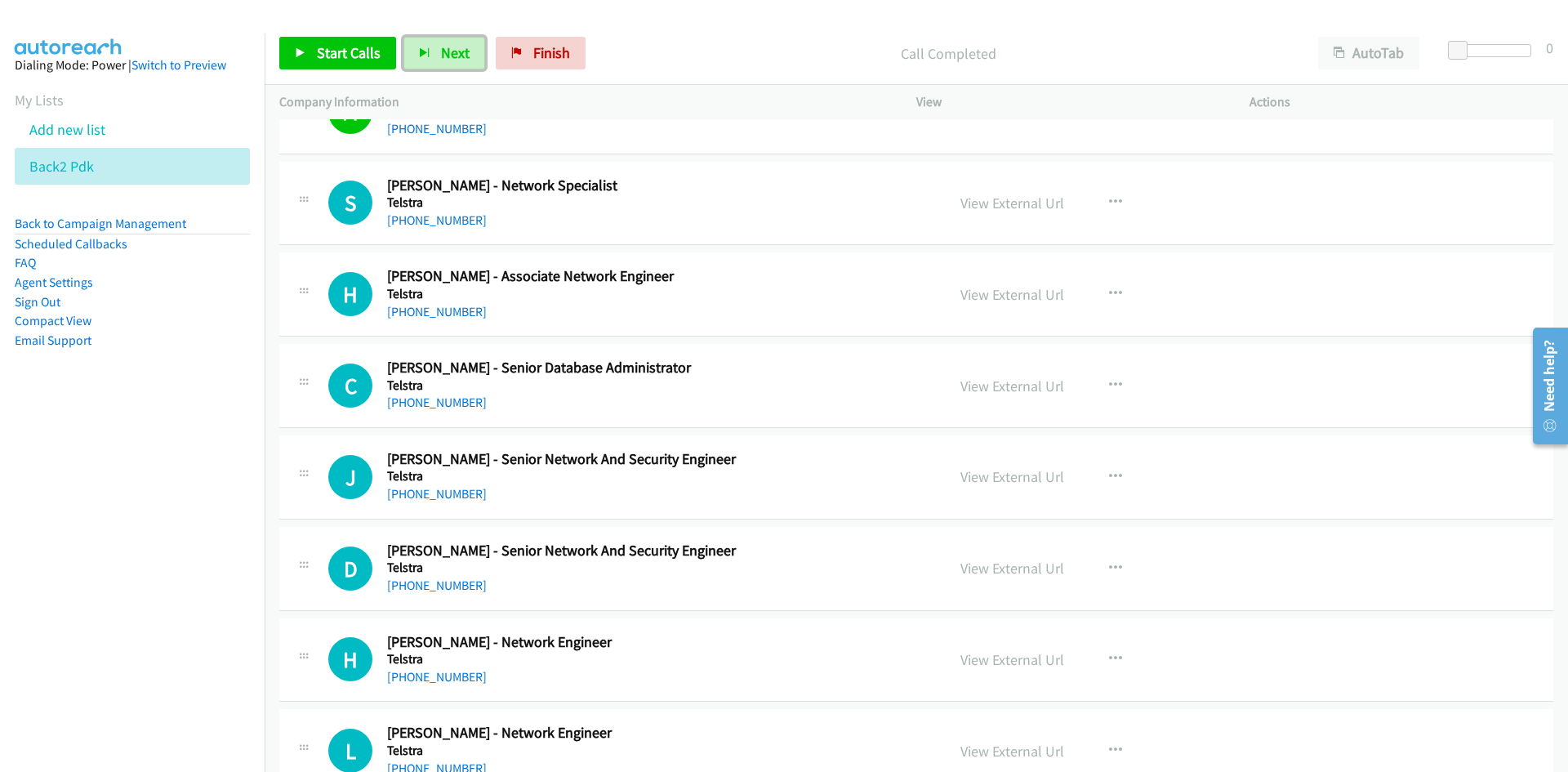
scroll to position [11679, 0]
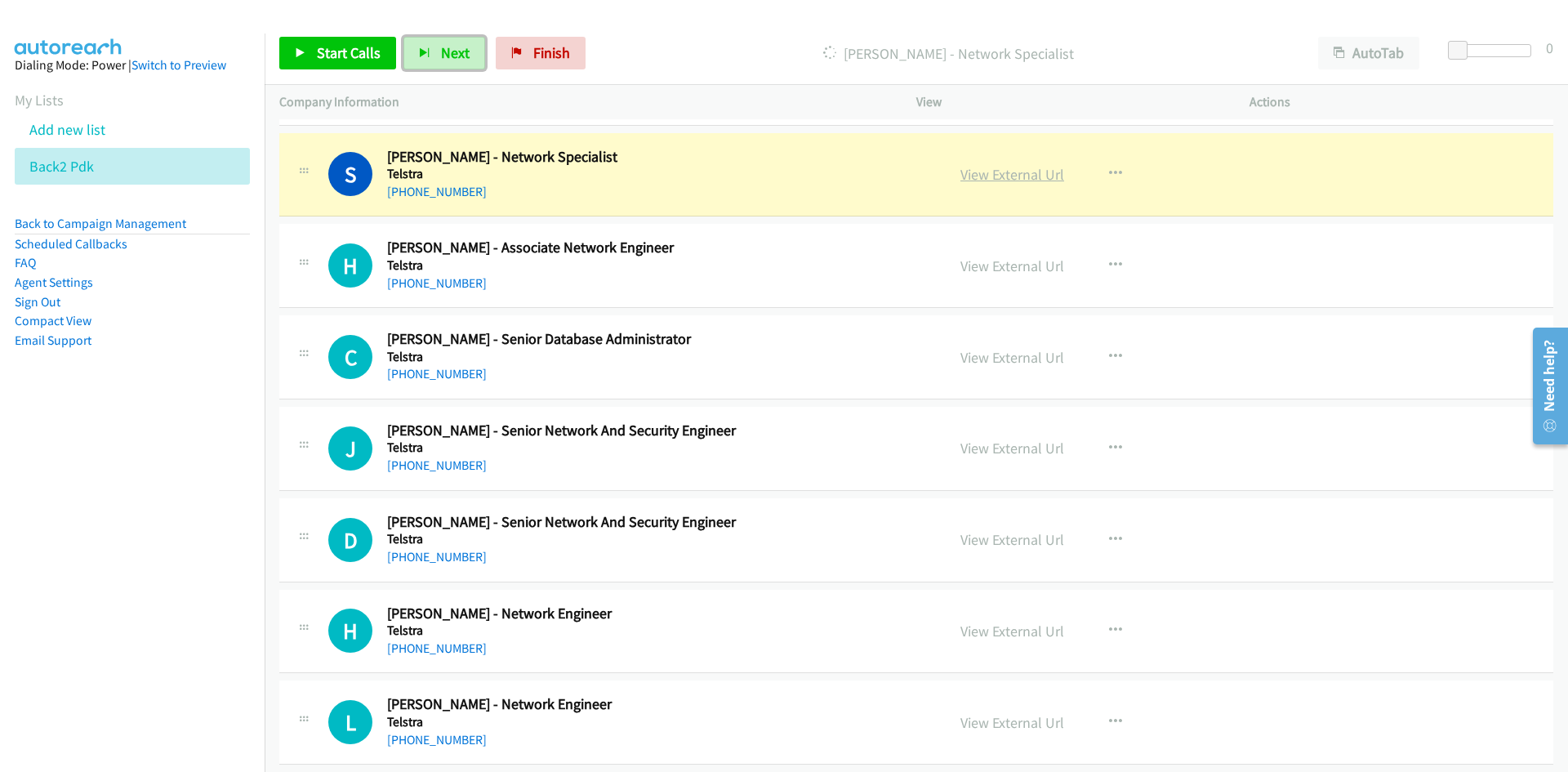
click at [1017, 168] on link "View External Url" at bounding box center [1012, 174] width 103 height 19
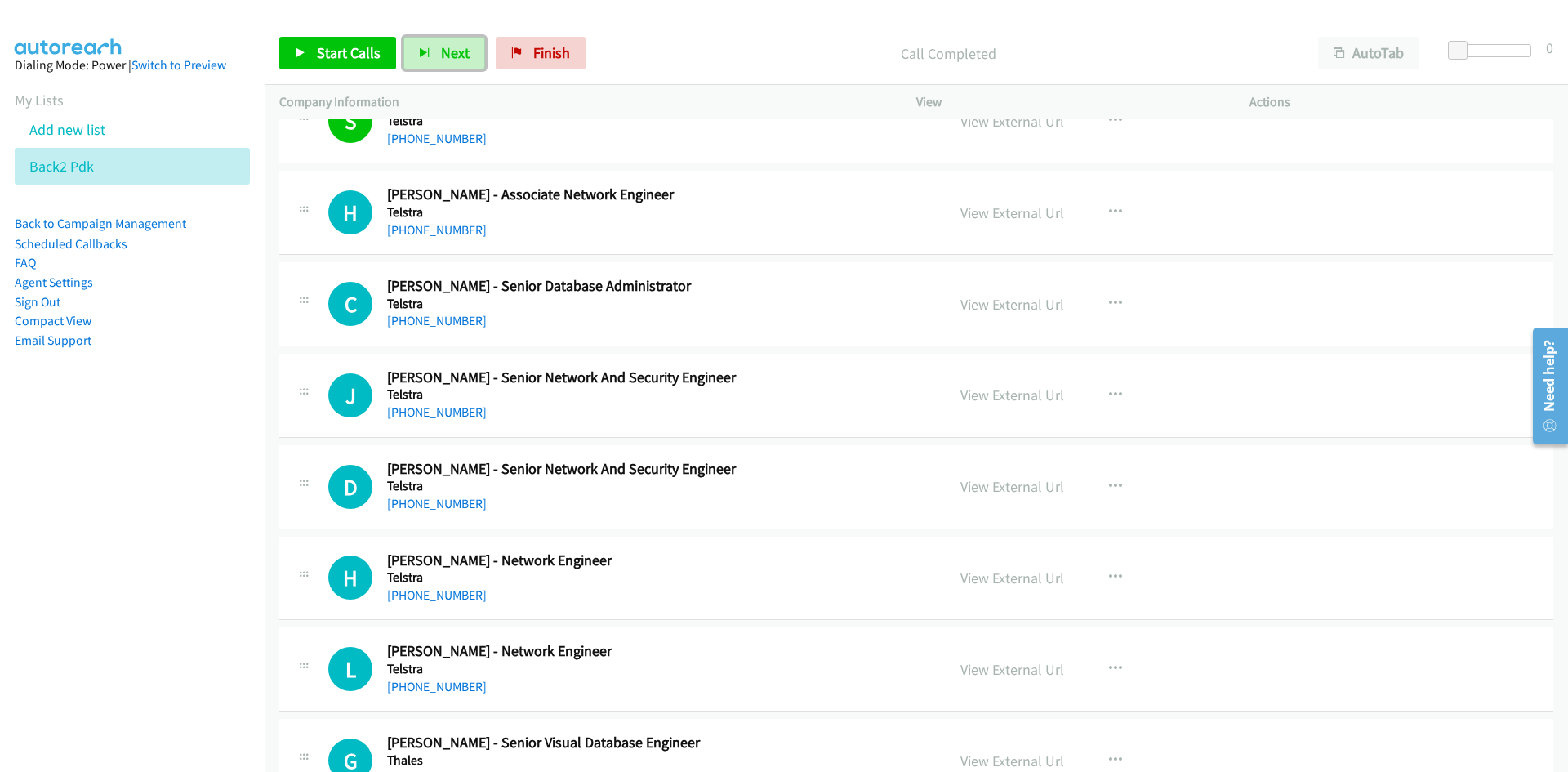
scroll to position [11760, 0]
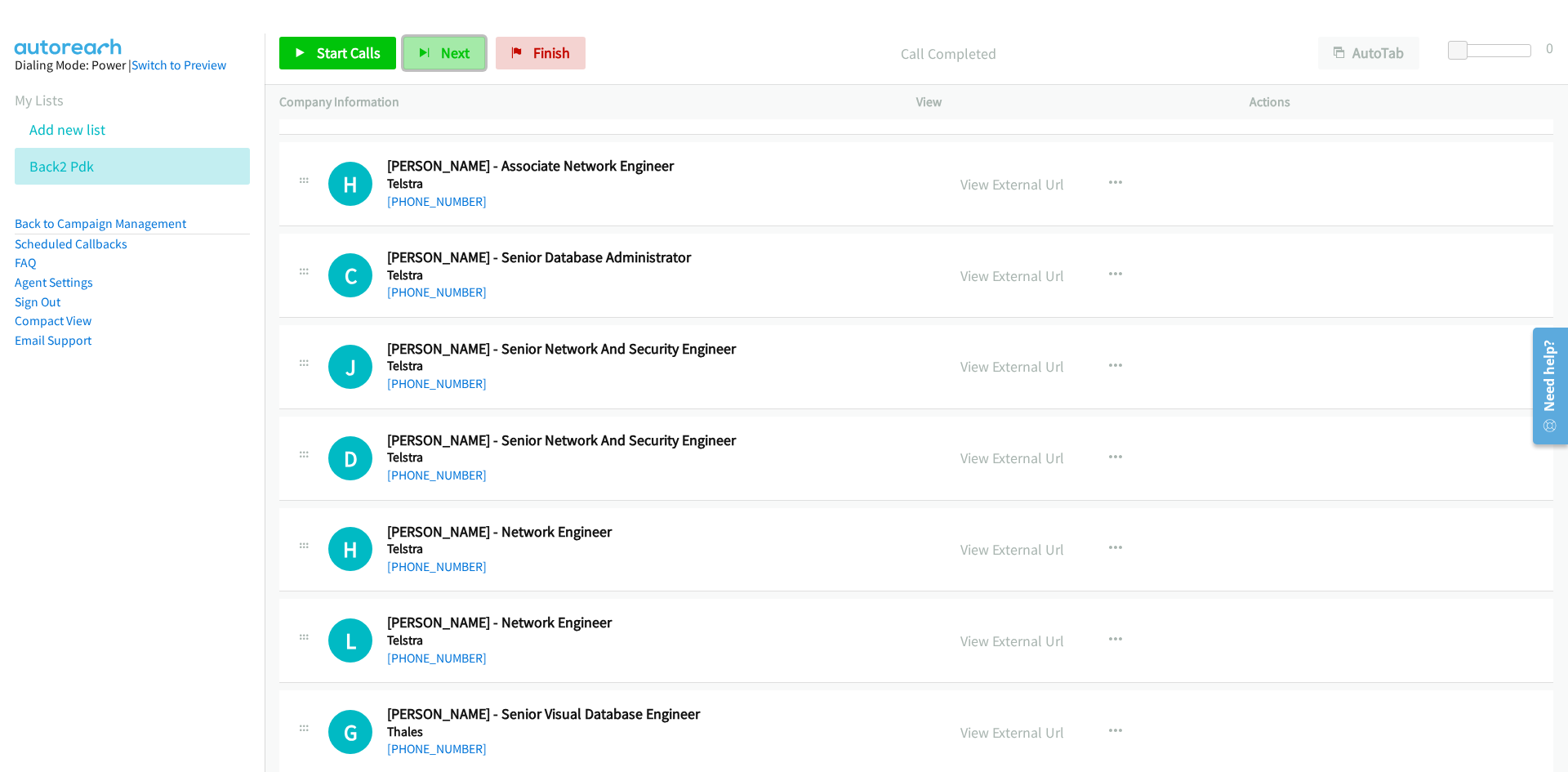
click at [445, 52] on span "Next" at bounding box center [455, 53] width 28 height 19
click at [434, 51] on button "Next" at bounding box center [444, 53] width 82 height 33
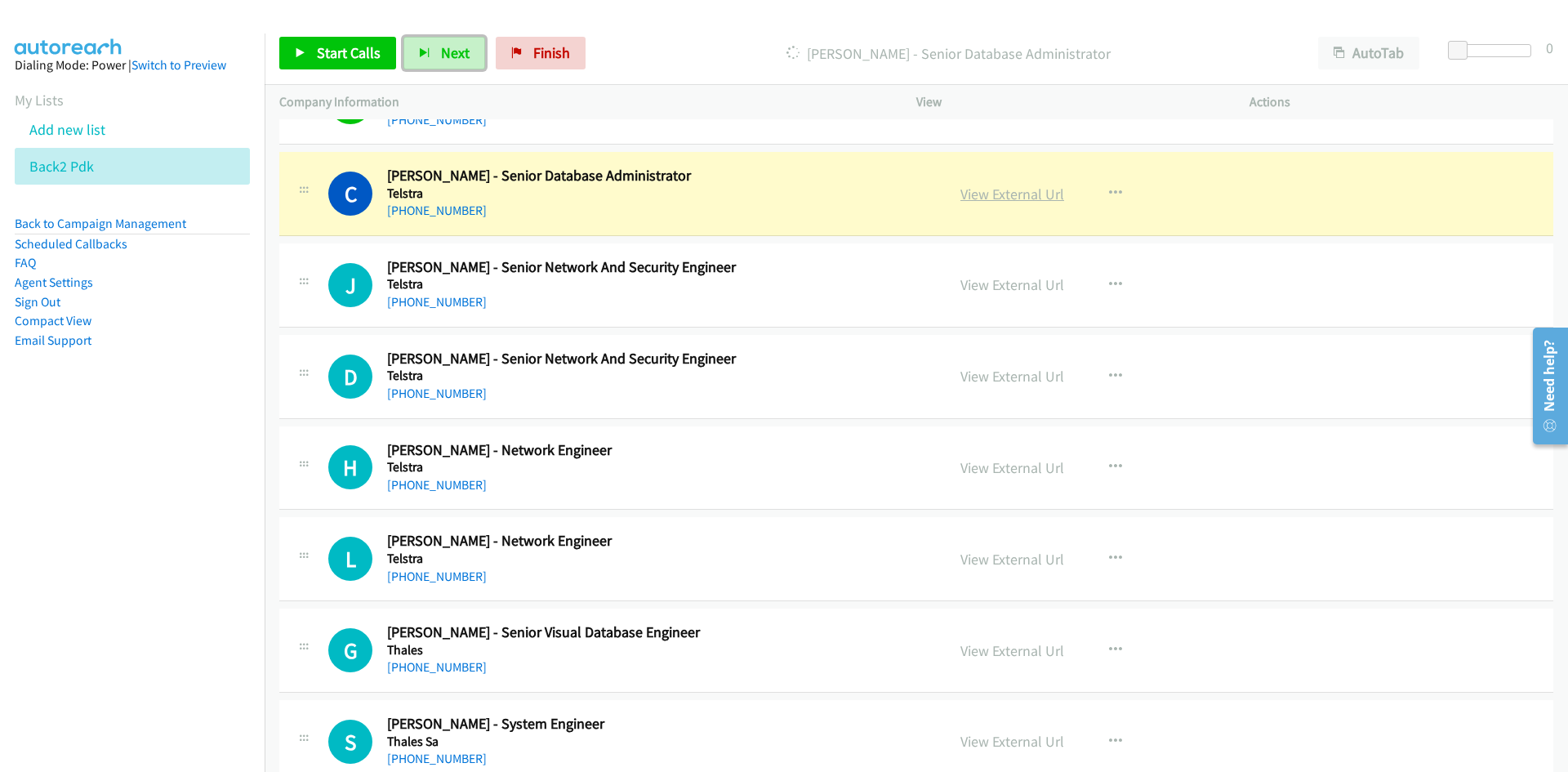
click at [995, 192] on link "View External Url" at bounding box center [1012, 194] width 103 height 19
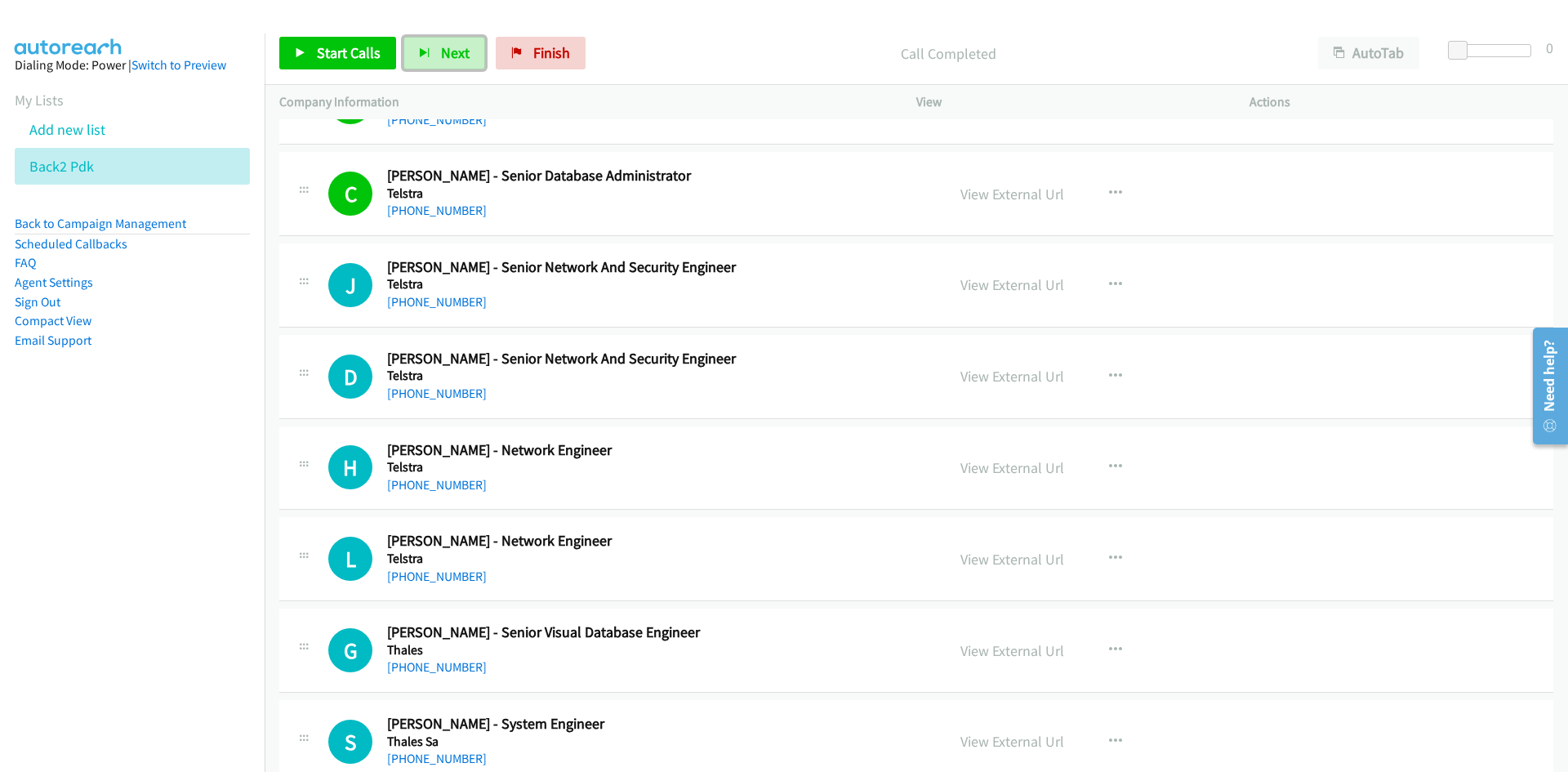
scroll to position [11924, 0]
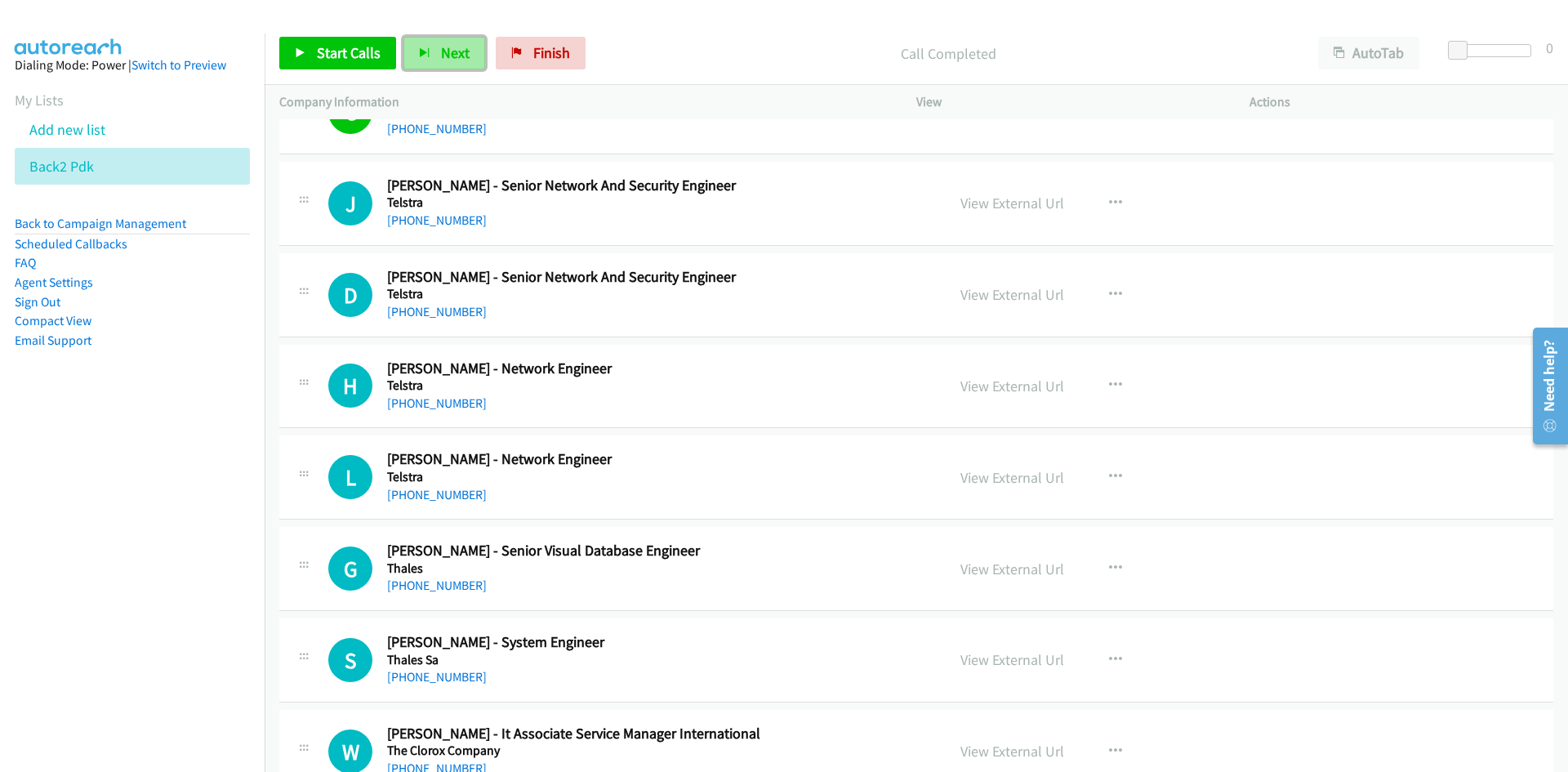
click at [446, 47] on span "Next" at bounding box center [455, 53] width 28 height 19
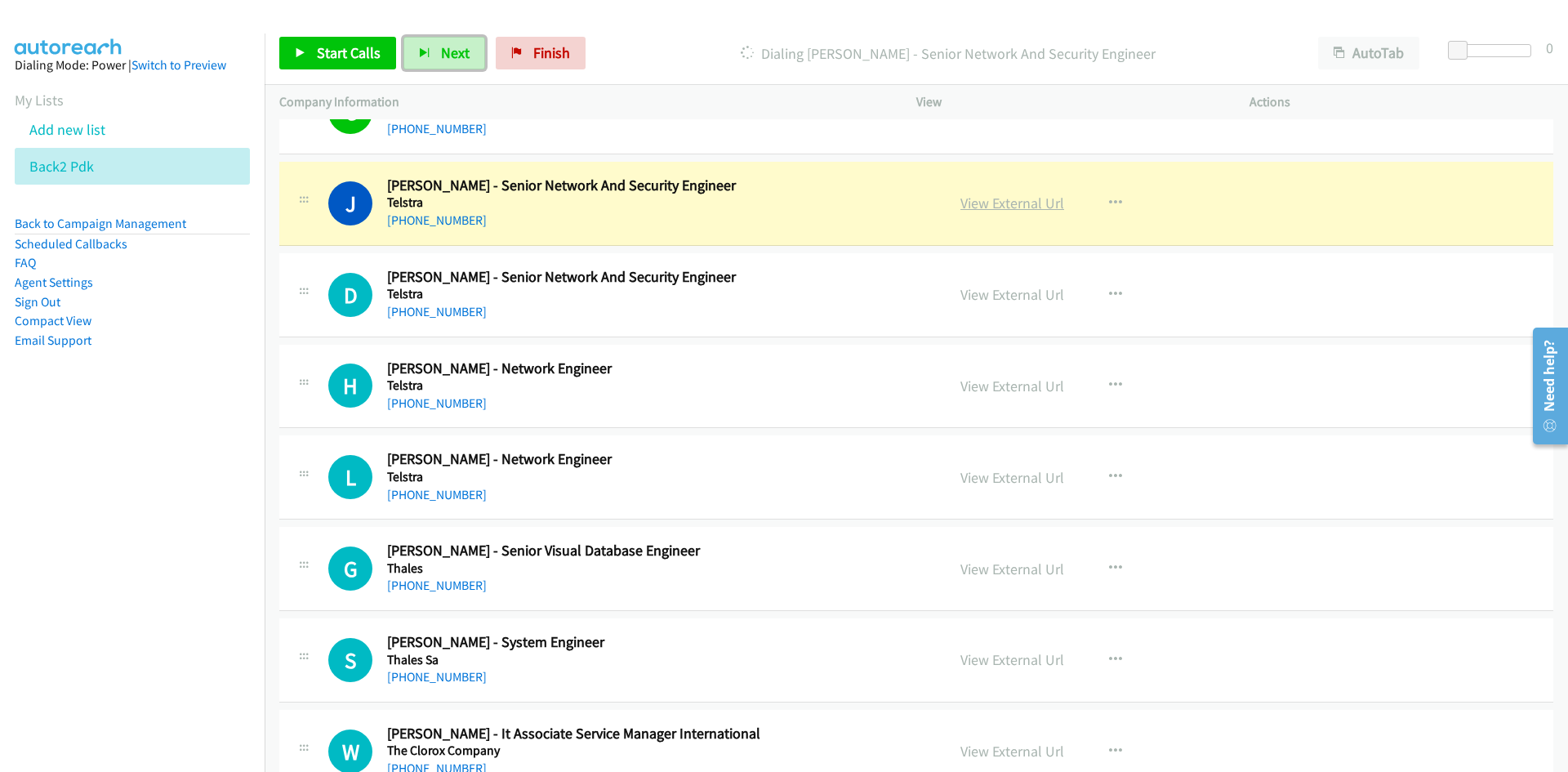
drag, startPoint x: 991, startPoint y: 199, endPoint x: 989, endPoint y: 209, distance: 10.2
click at [991, 199] on link "View External Url" at bounding box center [1012, 203] width 103 height 19
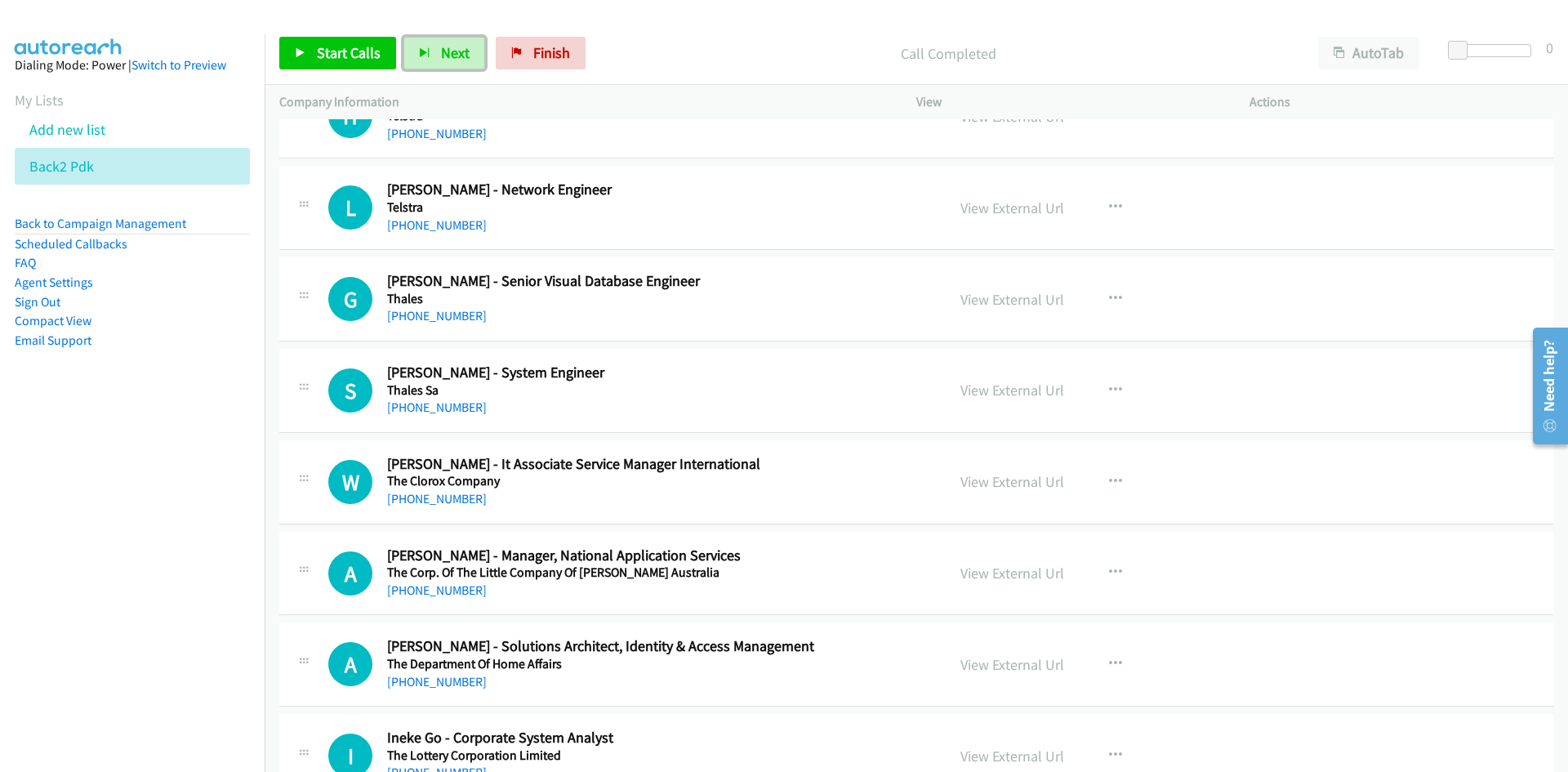
scroll to position [12251, 0]
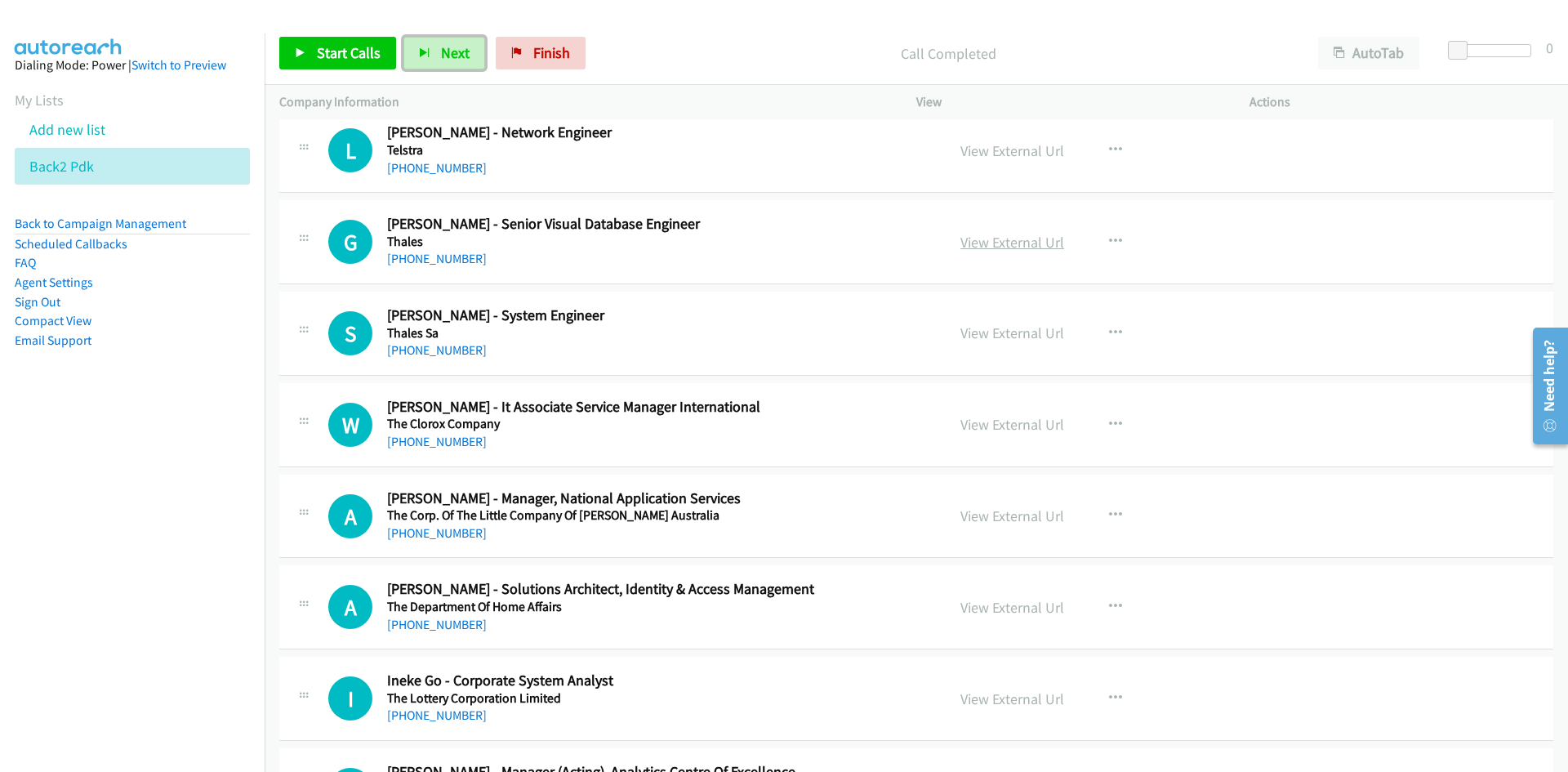
click at [1014, 249] on link "View External Url" at bounding box center [1012, 242] width 103 height 19
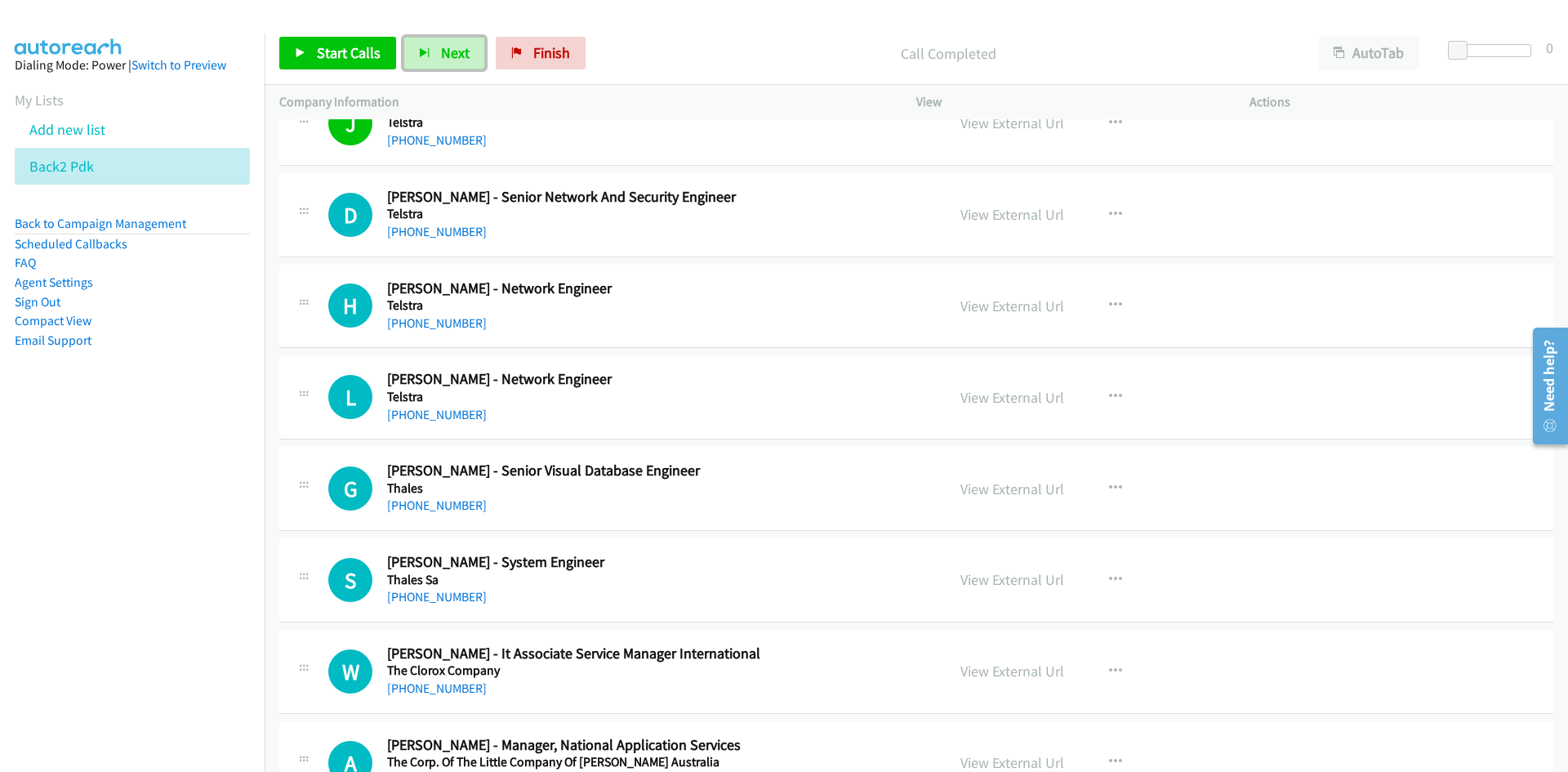
scroll to position [12005, 0]
click at [450, 40] on button "Next" at bounding box center [444, 53] width 82 height 33
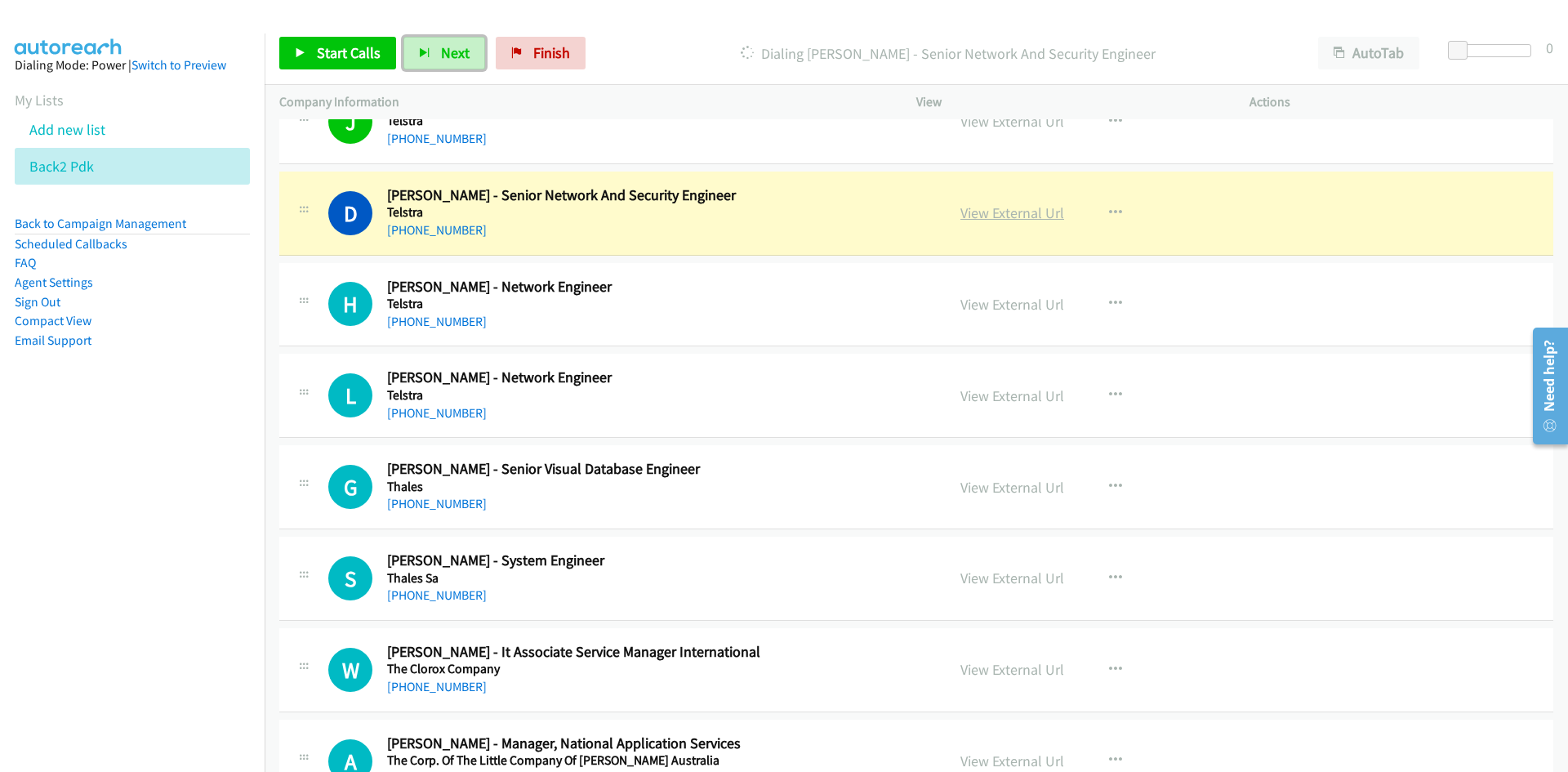
click at [1009, 207] on link "View External Url" at bounding box center [1012, 213] width 103 height 19
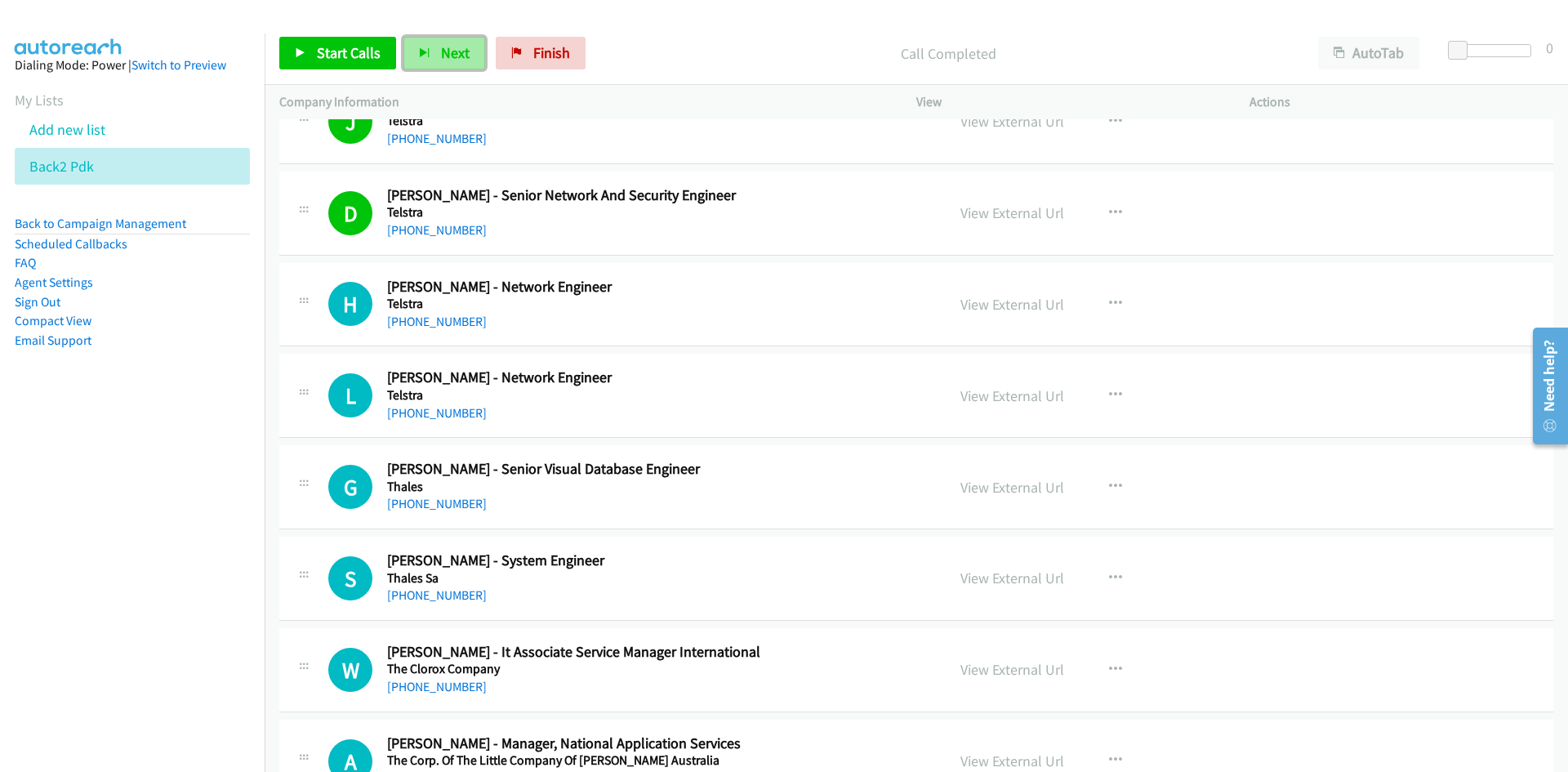
click at [461, 45] on span "Next" at bounding box center [455, 53] width 28 height 19
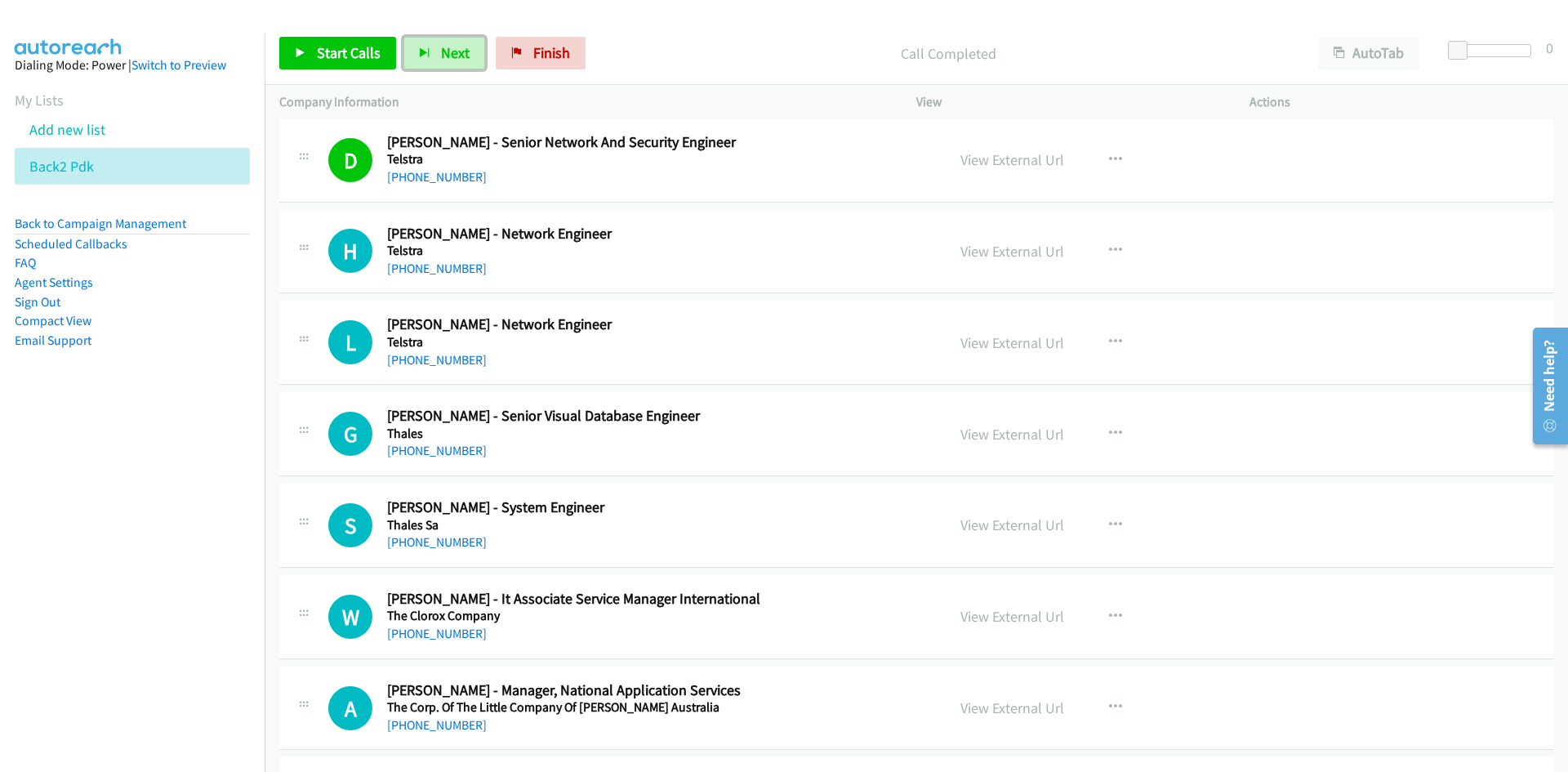
scroll to position [12087, 0]
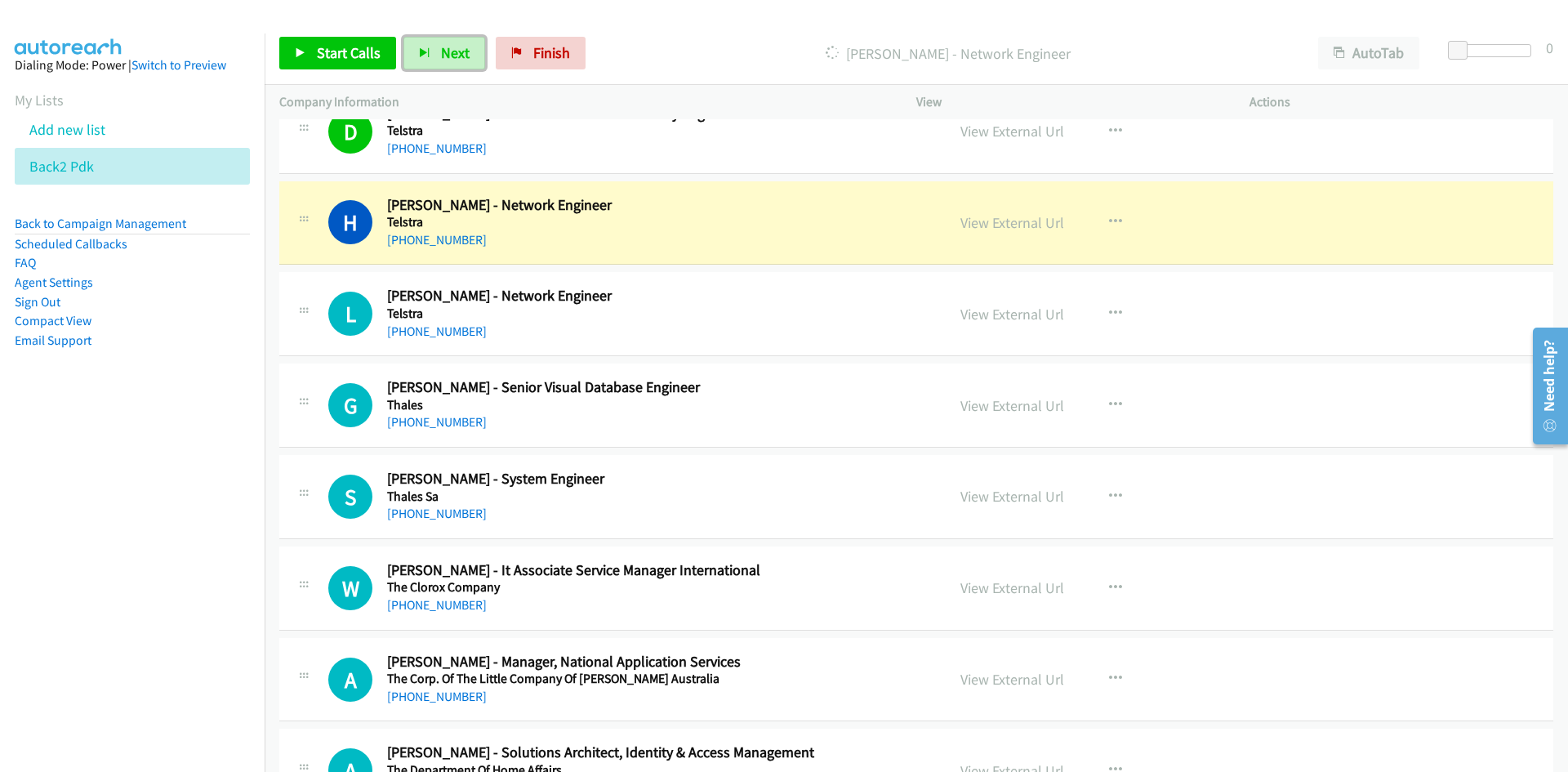
drag, startPoint x: 1005, startPoint y: 223, endPoint x: 1005, endPoint y: 245, distance: 22.0
click at [1005, 223] on link "View External Url" at bounding box center [1012, 223] width 103 height 19
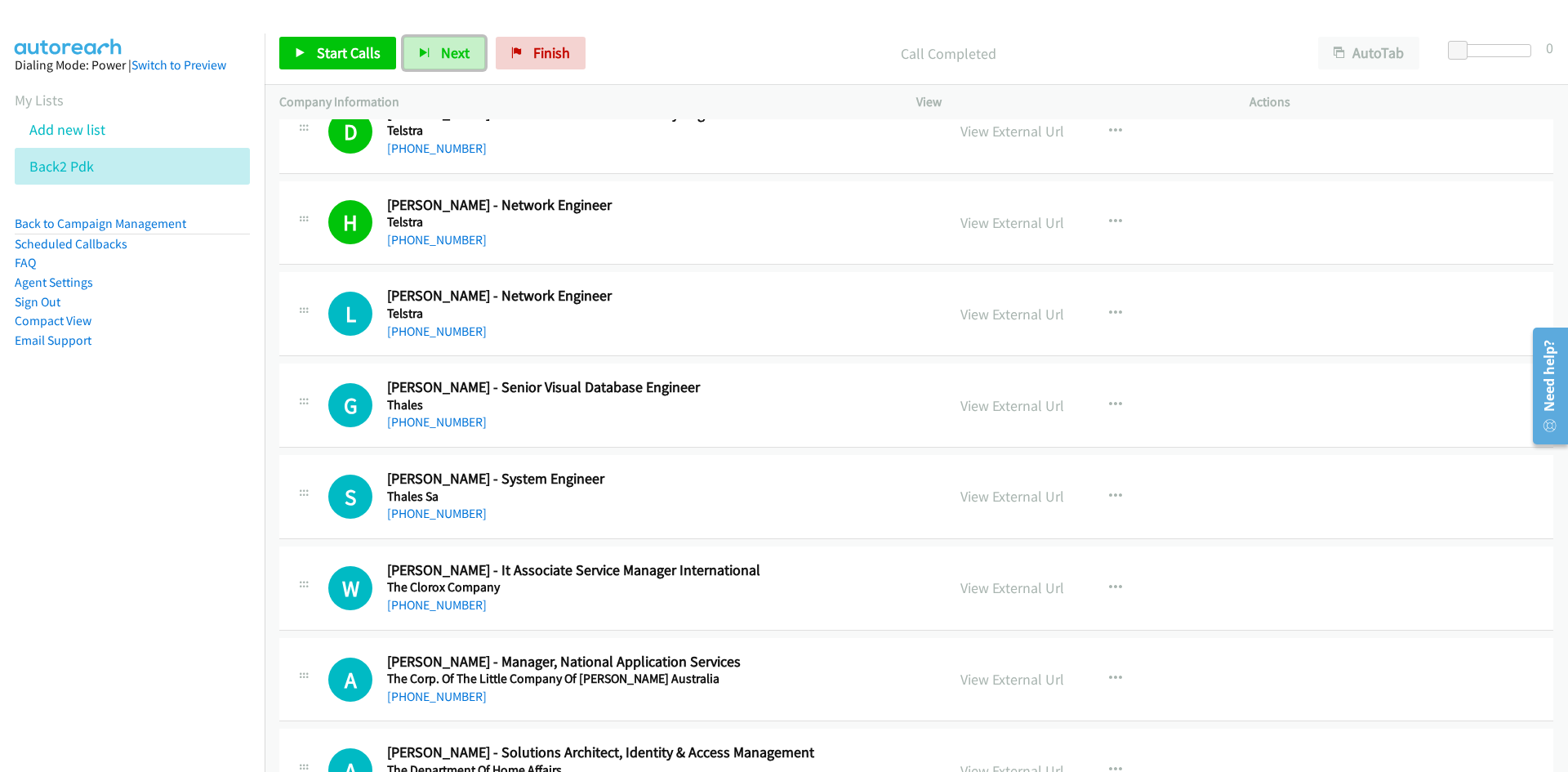
drag, startPoint x: 429, startPoint y: 48, endPoint x: 658, endPoint y: 294, distance: 336.1
click at [430, 48] on button "Next" at bounding box center [444, 53] width 82 height 33
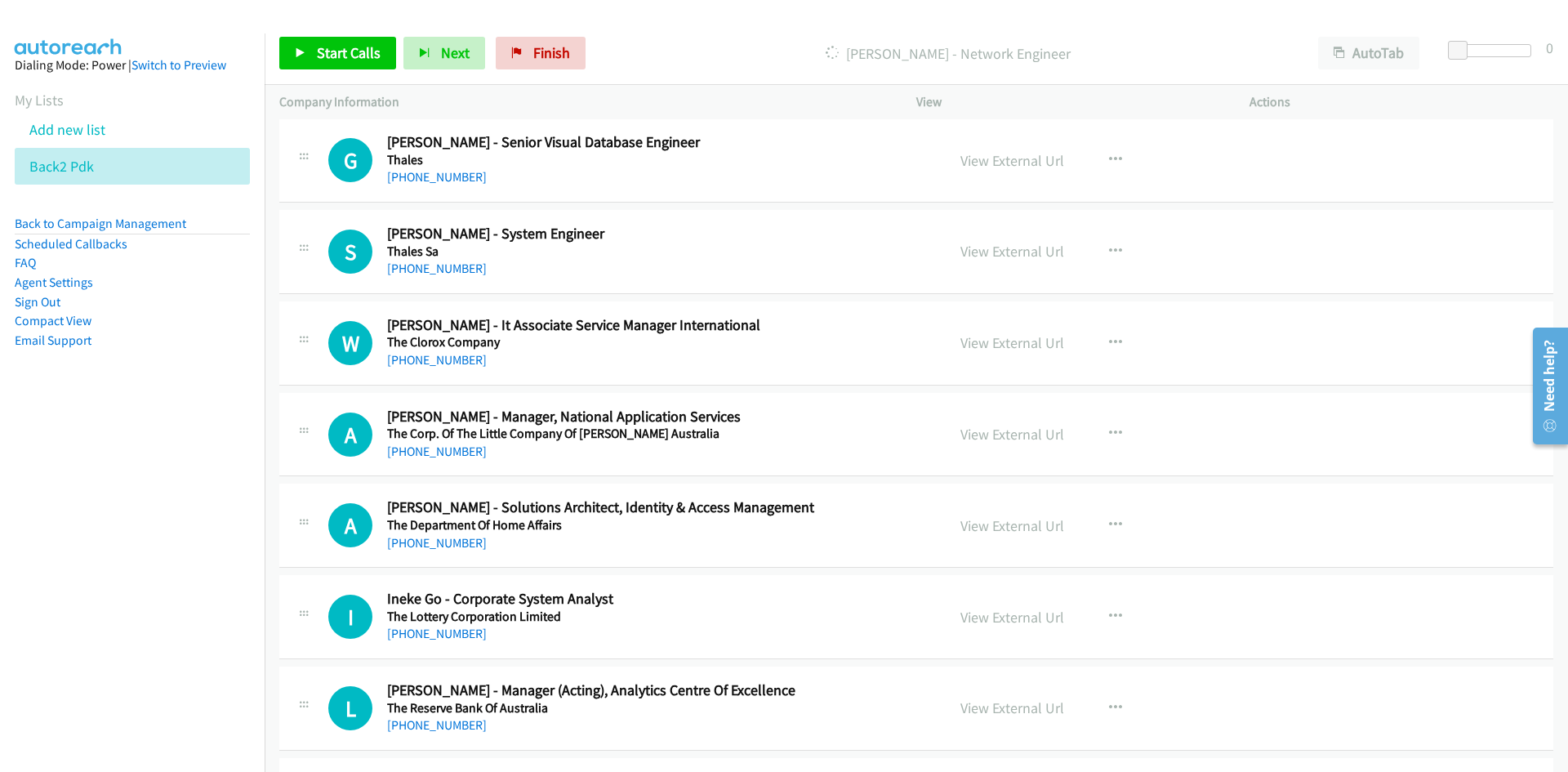
scroll to position [12251, 0]
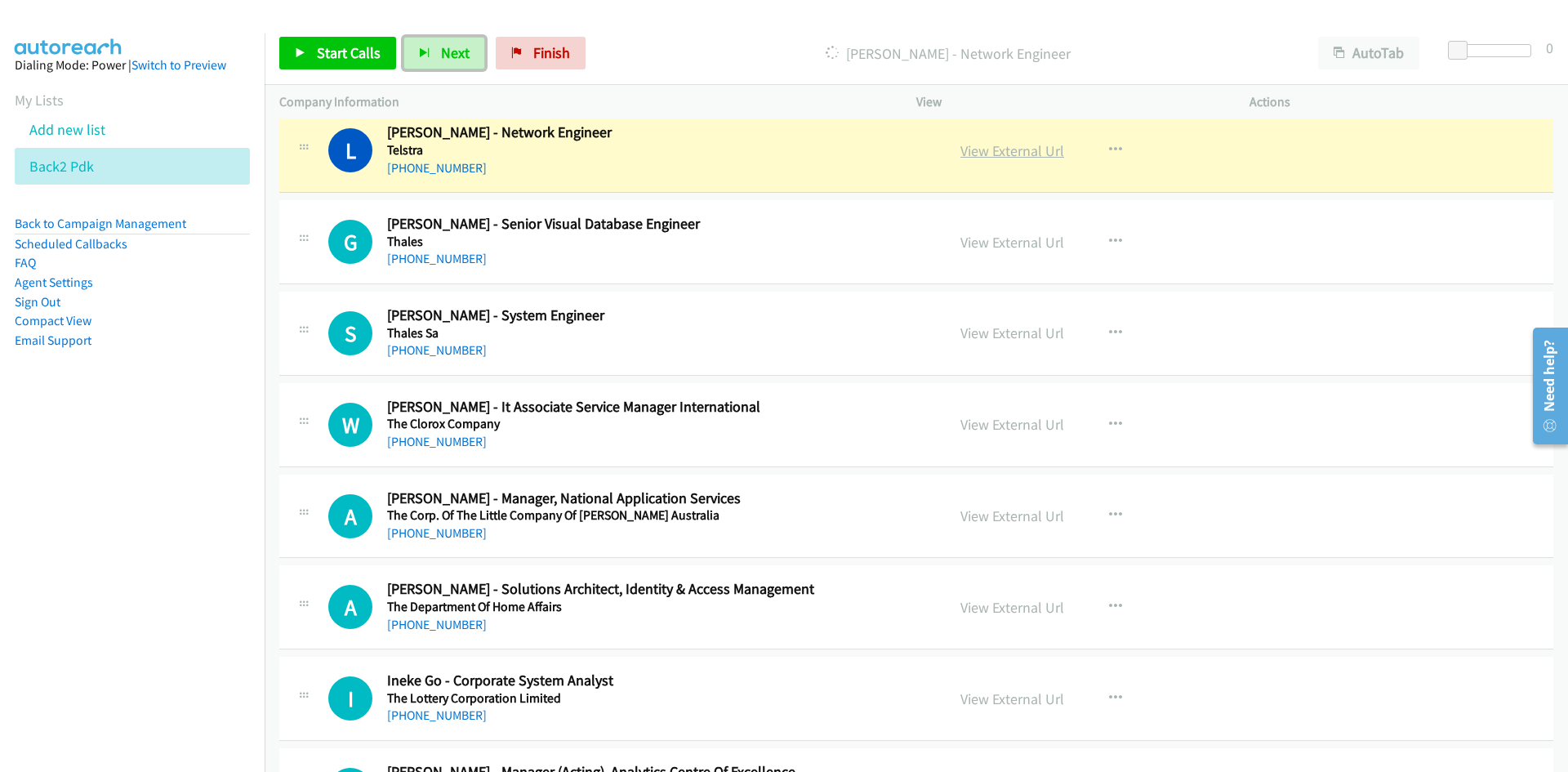
click at [1002, 149] on link "View External Url" at bounding box center [1012, 151] width 103 height 19
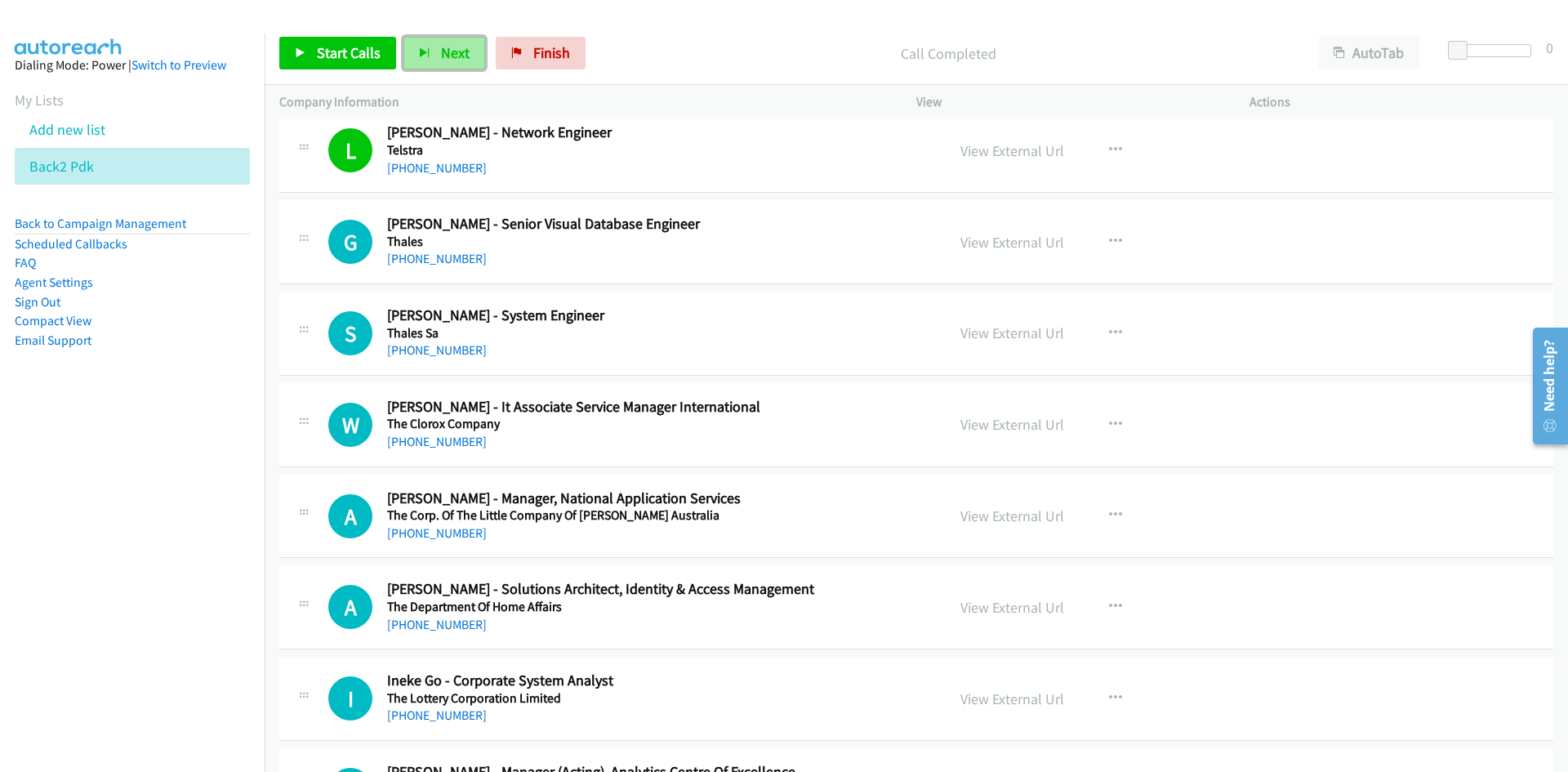
click at [451, 66] on button "Next" at bounding box center [444, 53] width 82 height 33
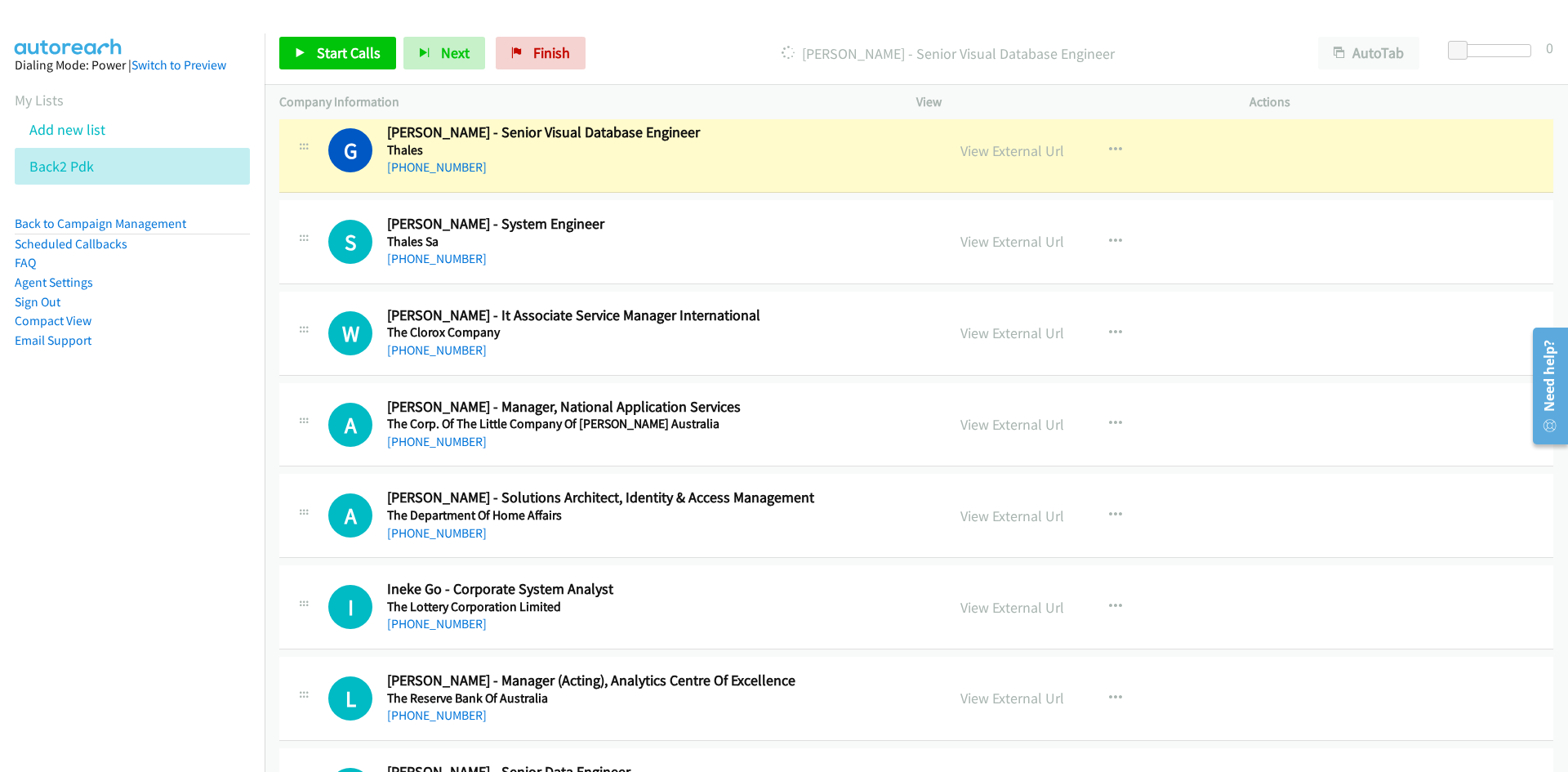
scroll to position [12414, 0]
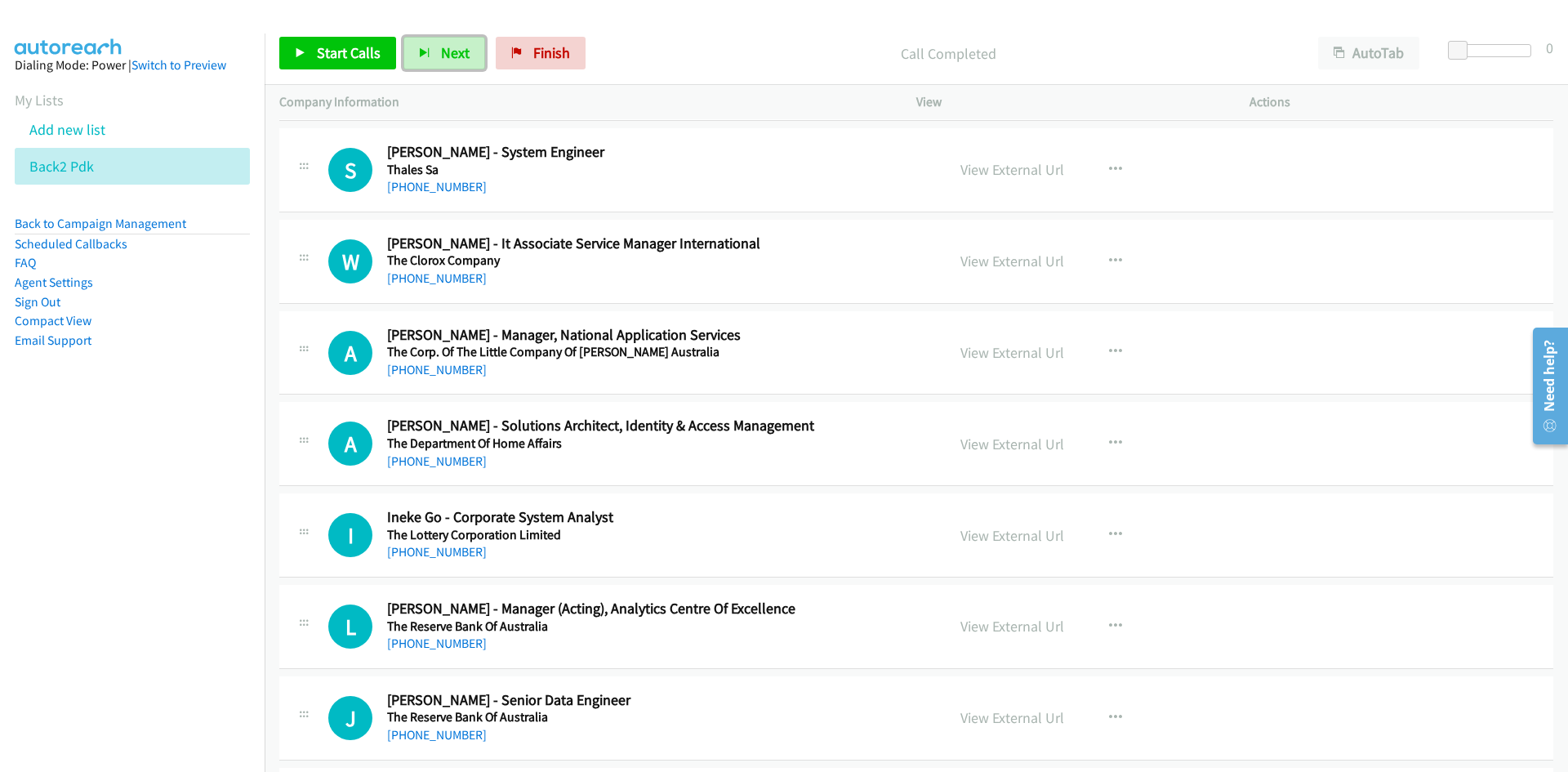
drag, startPoint x: 442, startPoint y: 54, endPoint x: 486, endPoint y: 121, distance: 80.2
click at [442, 54] on span "Next" at bounding box center [455, 53] width 28 height 19
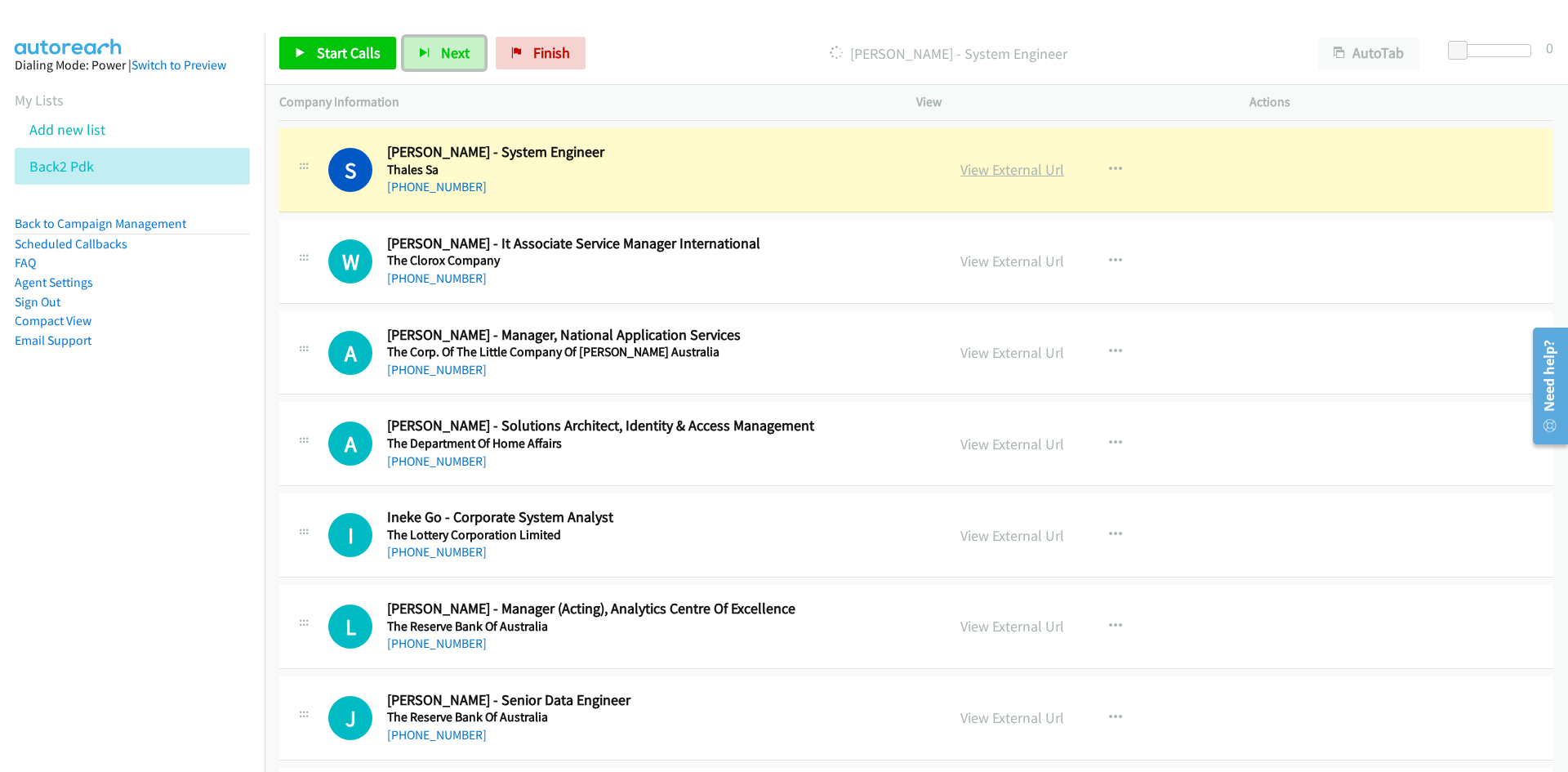
click at [1008, 169] on link "View External Url" at bounding box center [1012, 170] width 103 height 19
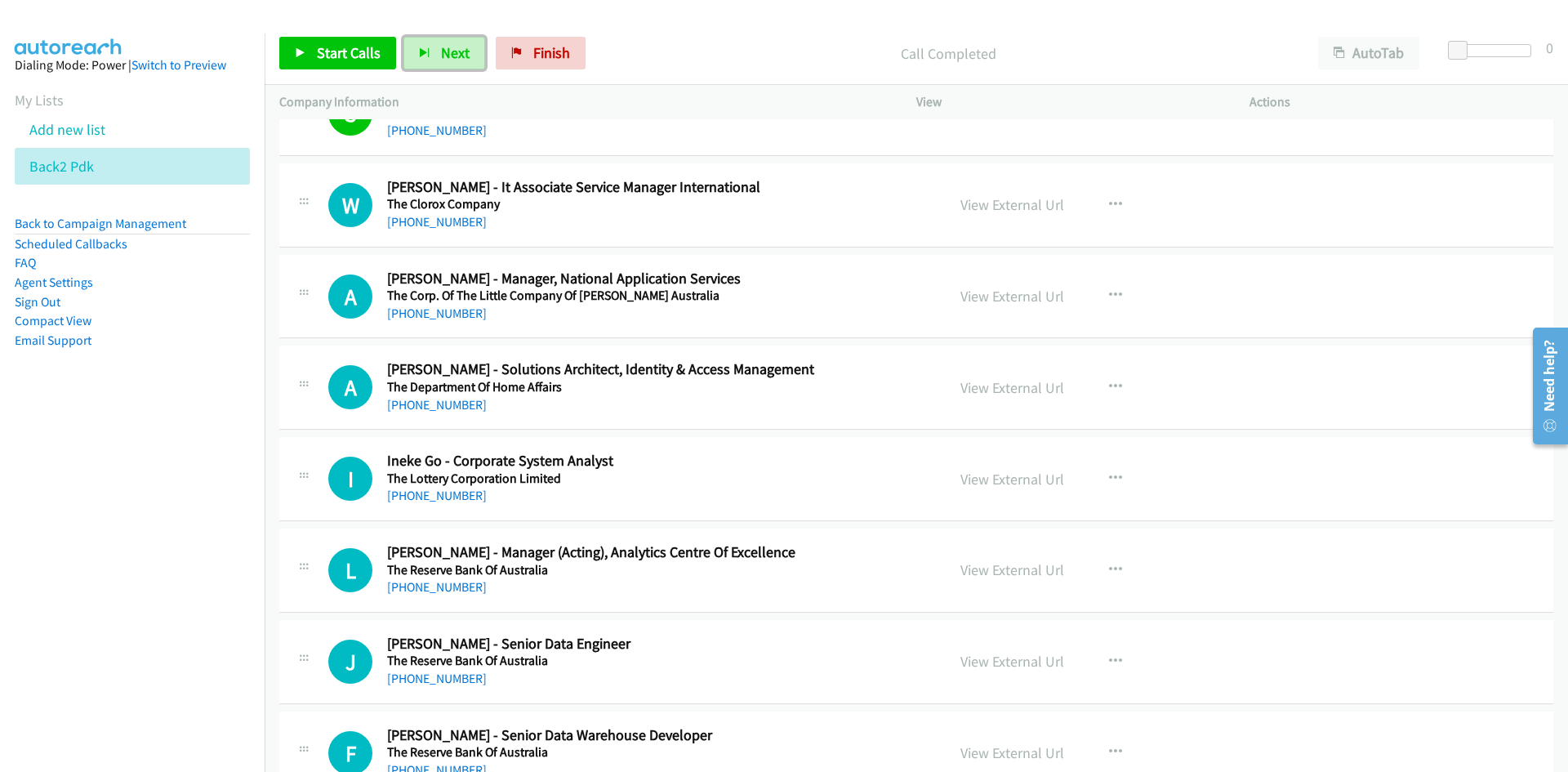
scroll to position [12496, 0]
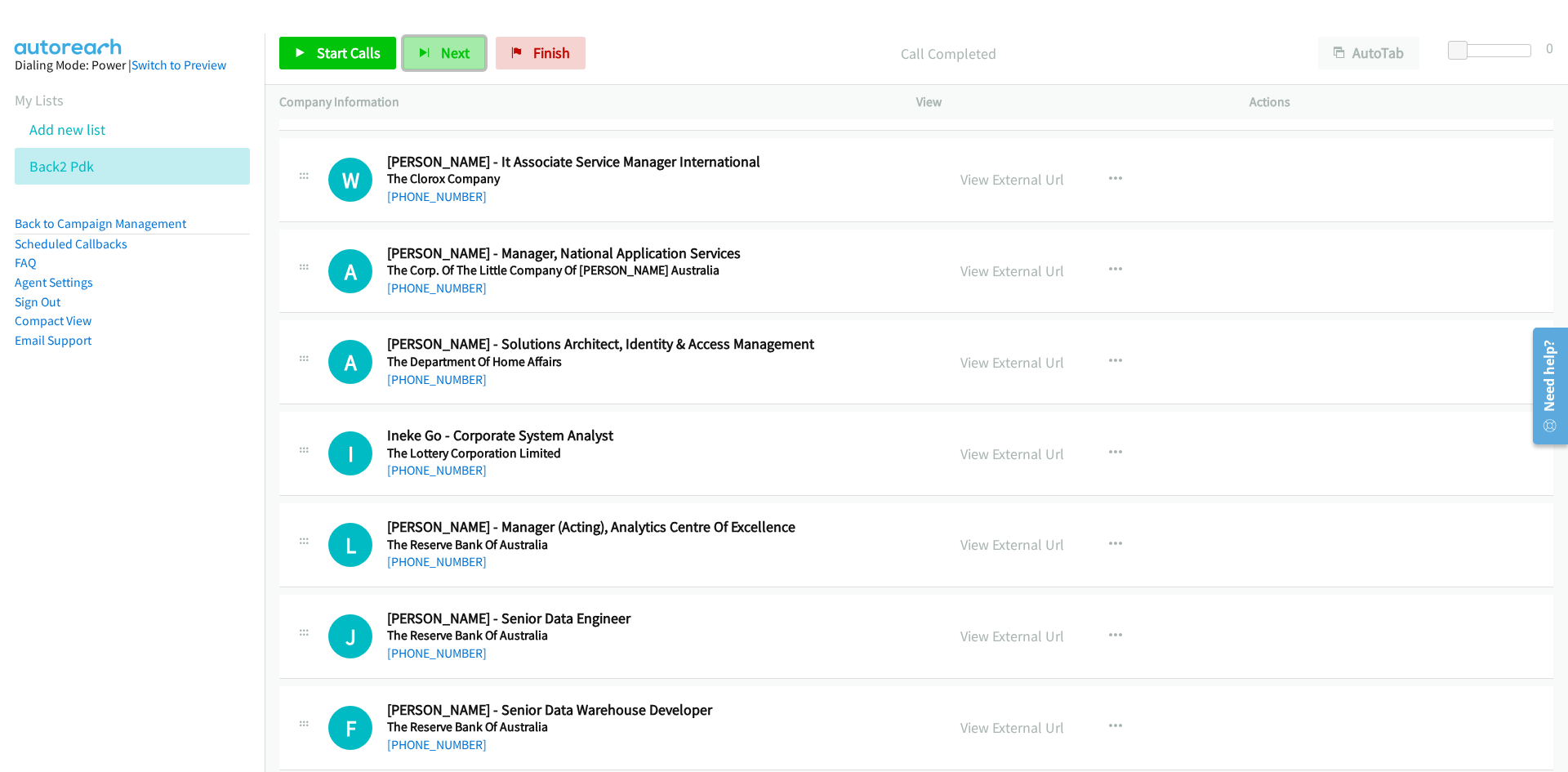
click at [428, 54] on button "Next" at bounding box center [444, 53] width 82 height 33
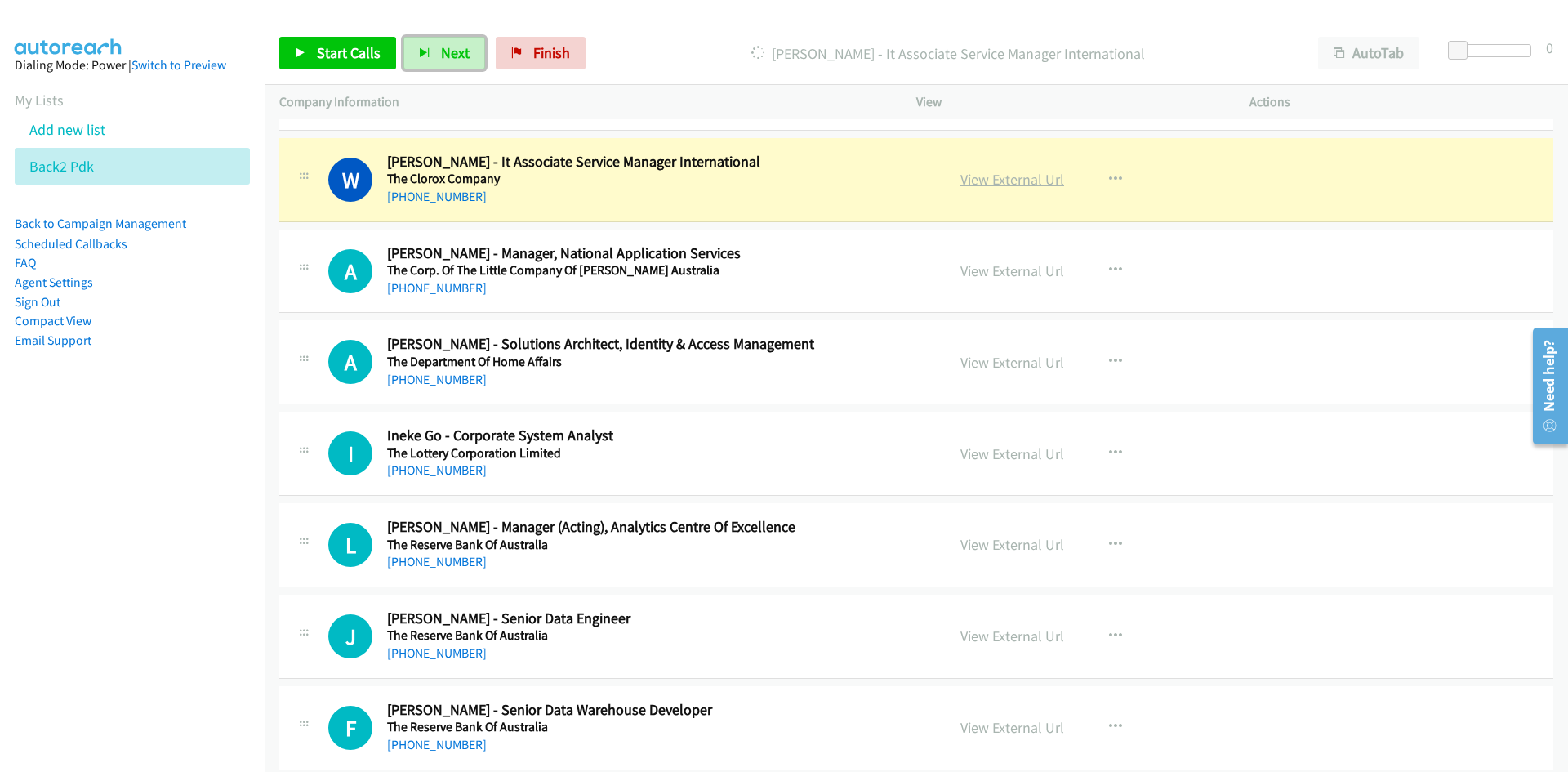
click at [1021, 185] on link "View External Url" at bounding box center [1012, 179] width 103 height 19
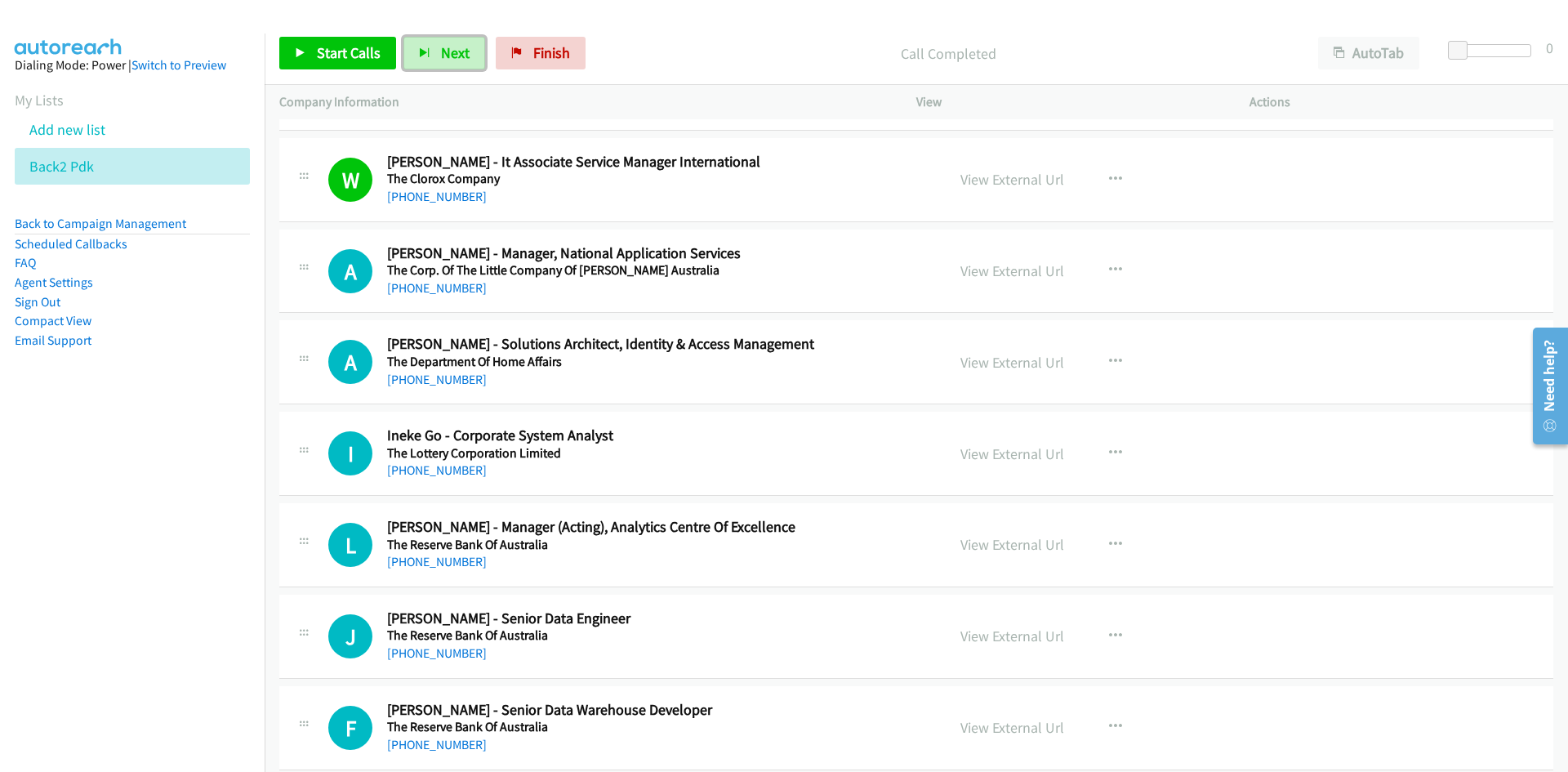
scroll to position [12577, 0]
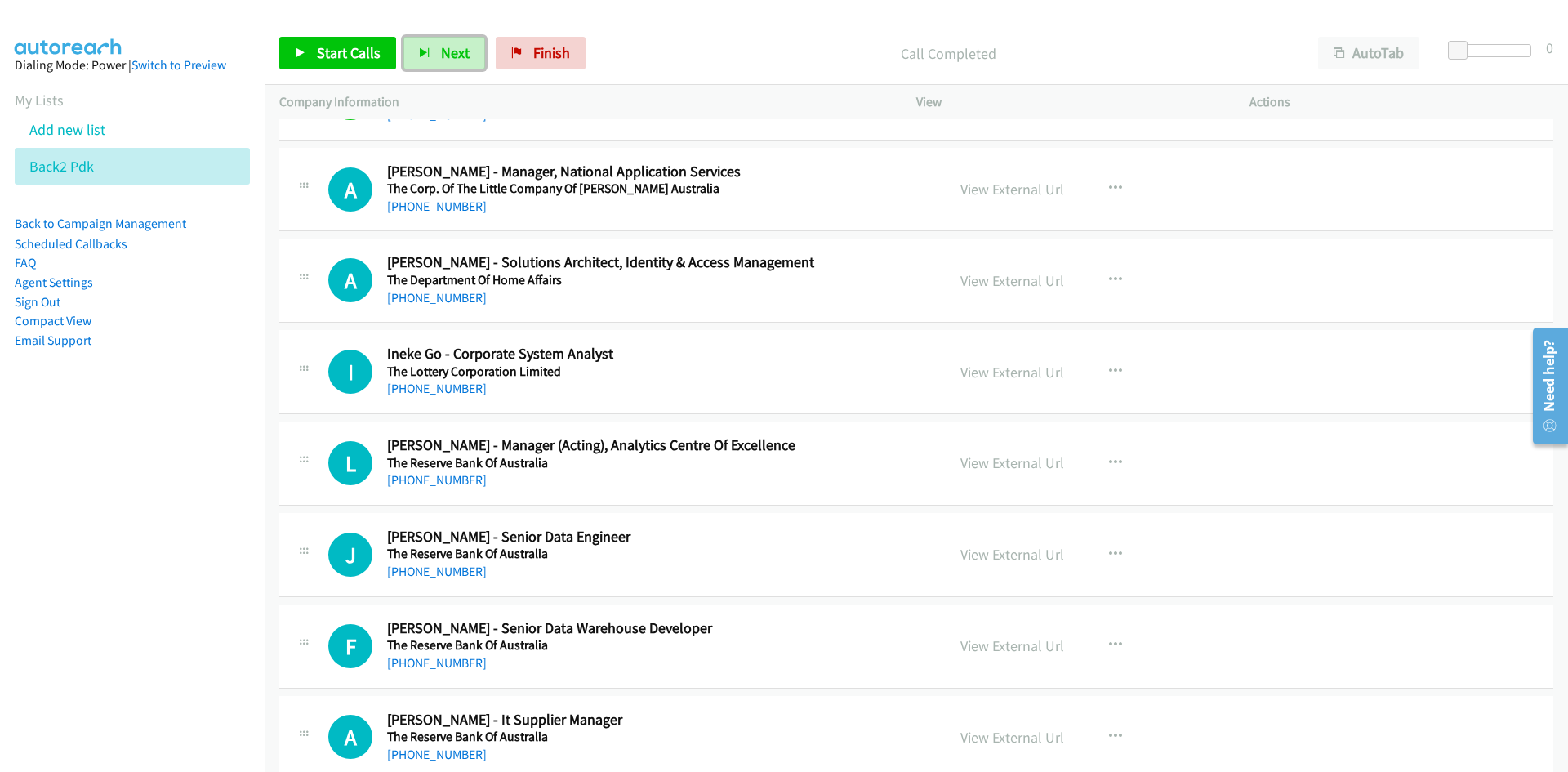
drag, startPoint x: 436, startPoint y: 51, endPoint x: 497, endPoint y: 118, distance: 90.6
click at [436, 51] on button "Next" at bounding box center [444, 53] width 82 height 33
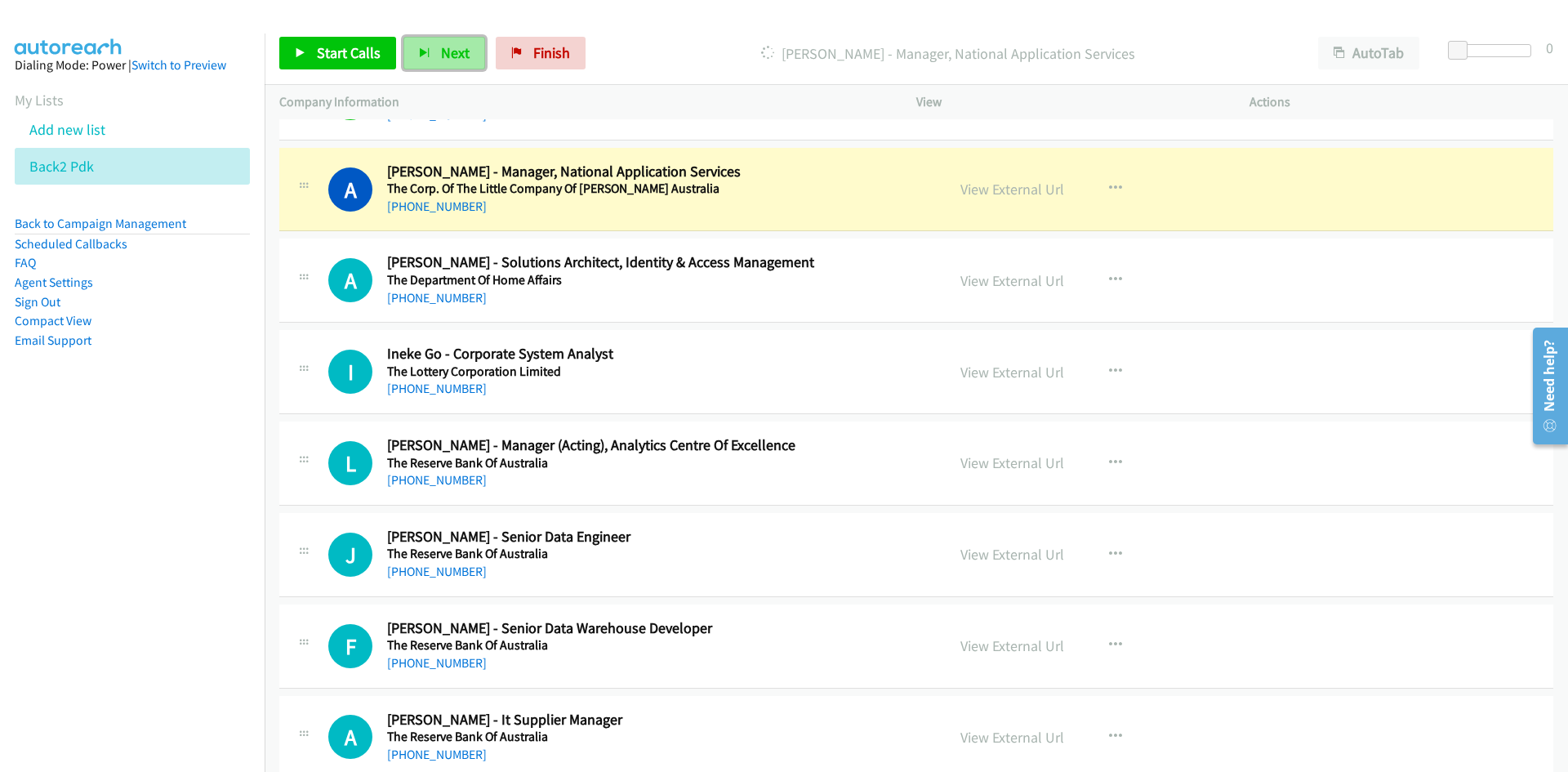
click at [450, 41] on button "Next" at bounding box center [444, 53] width 82 height 33
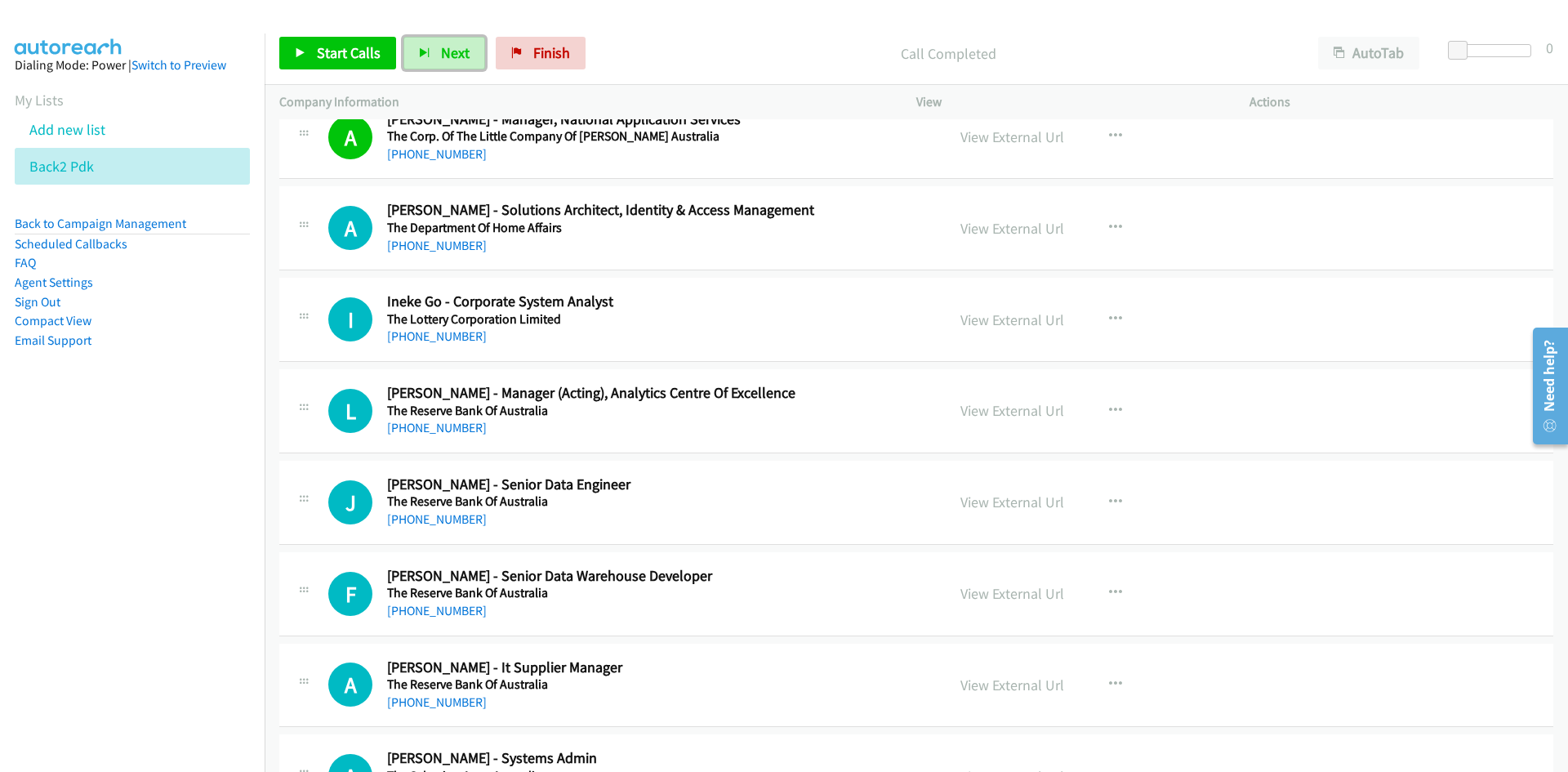
scroll to position [12659, 0]
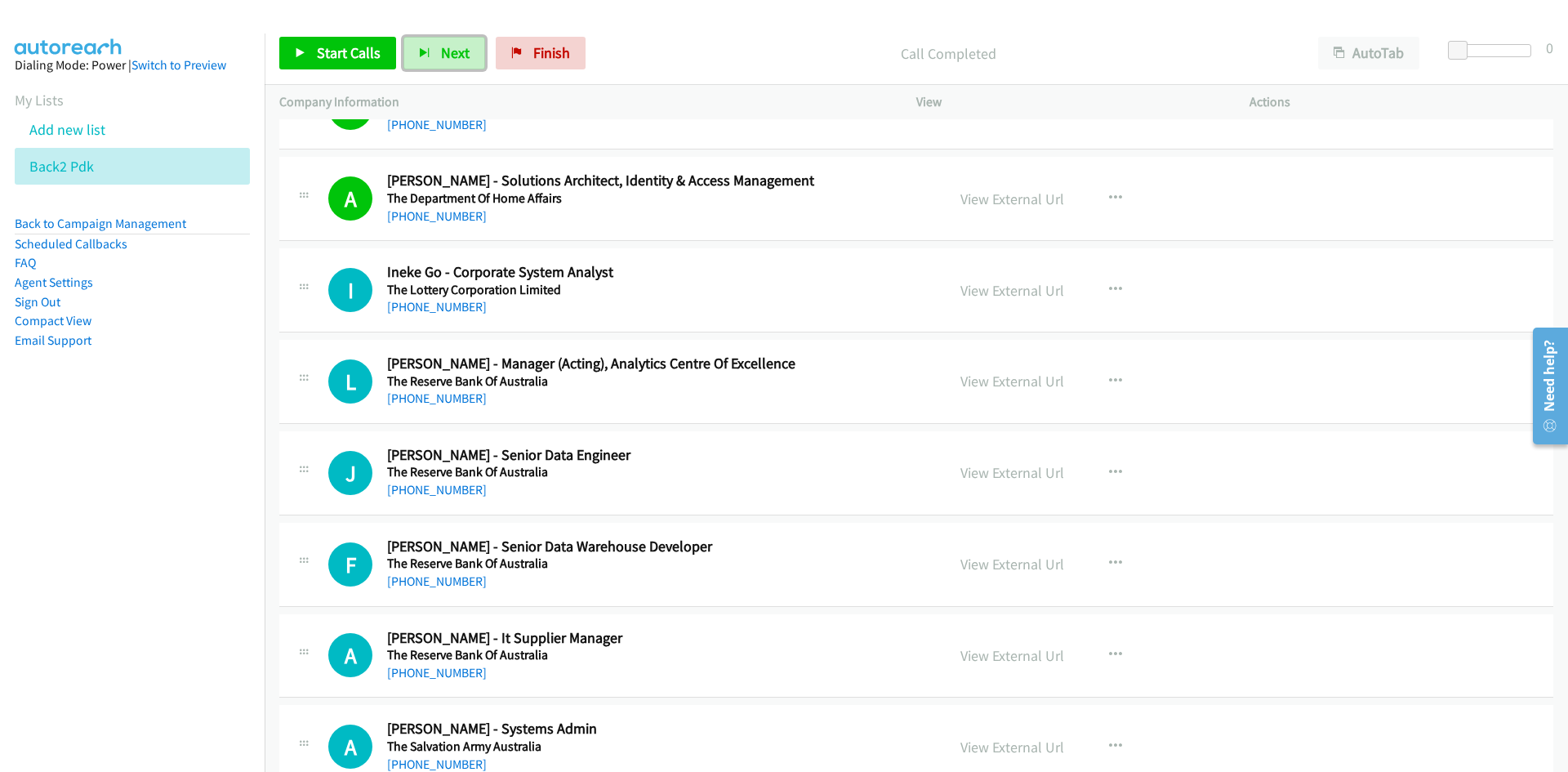
drag, startPoint x: 451, startPoint y: 53, endPoint x: 837, endPoint y: 246, distance: 431.6
click at [451, 53] on span "Next" at bounding box center [455, 53] width 28 height 19
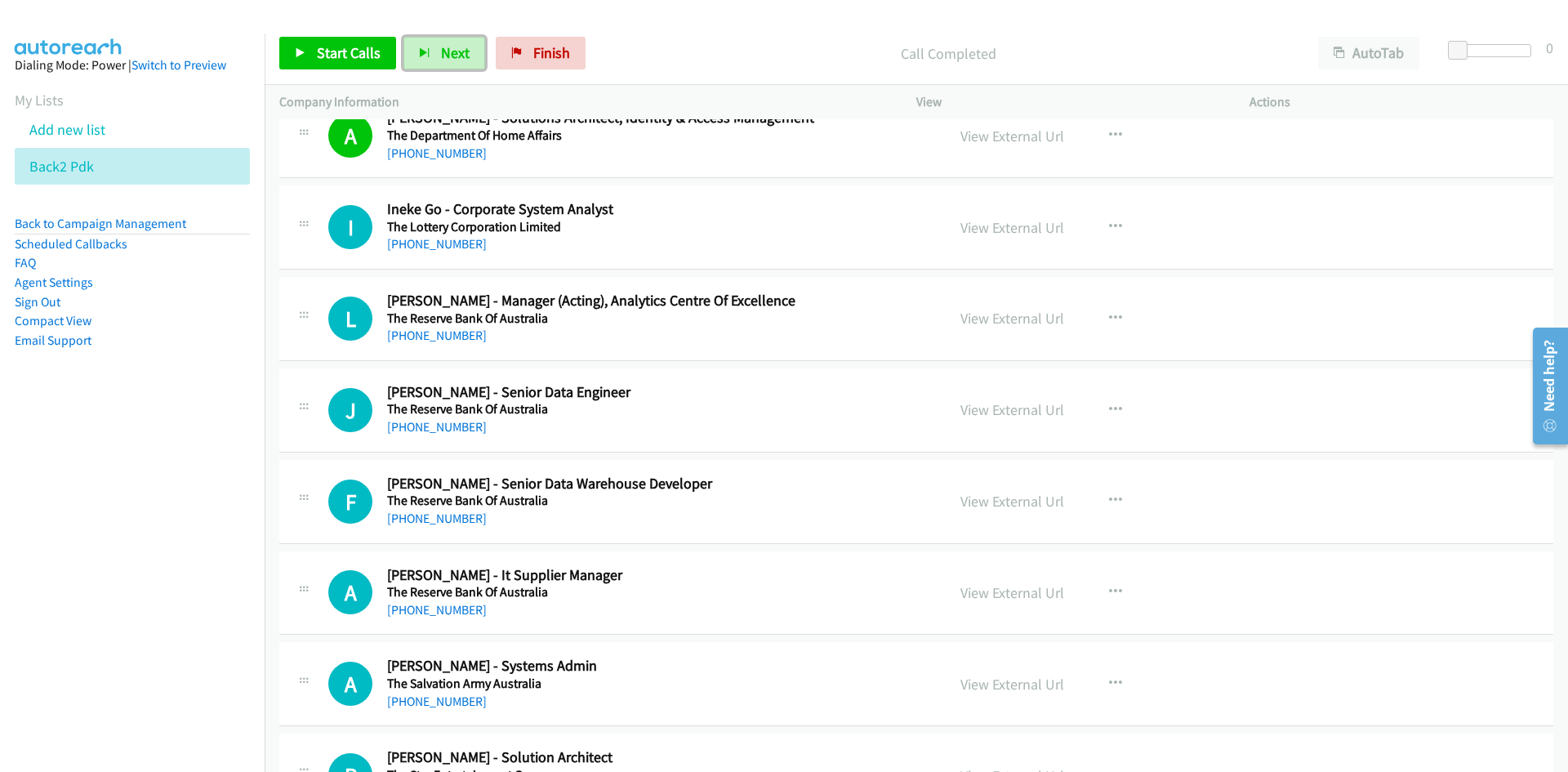
scroll to position [12741, 0]
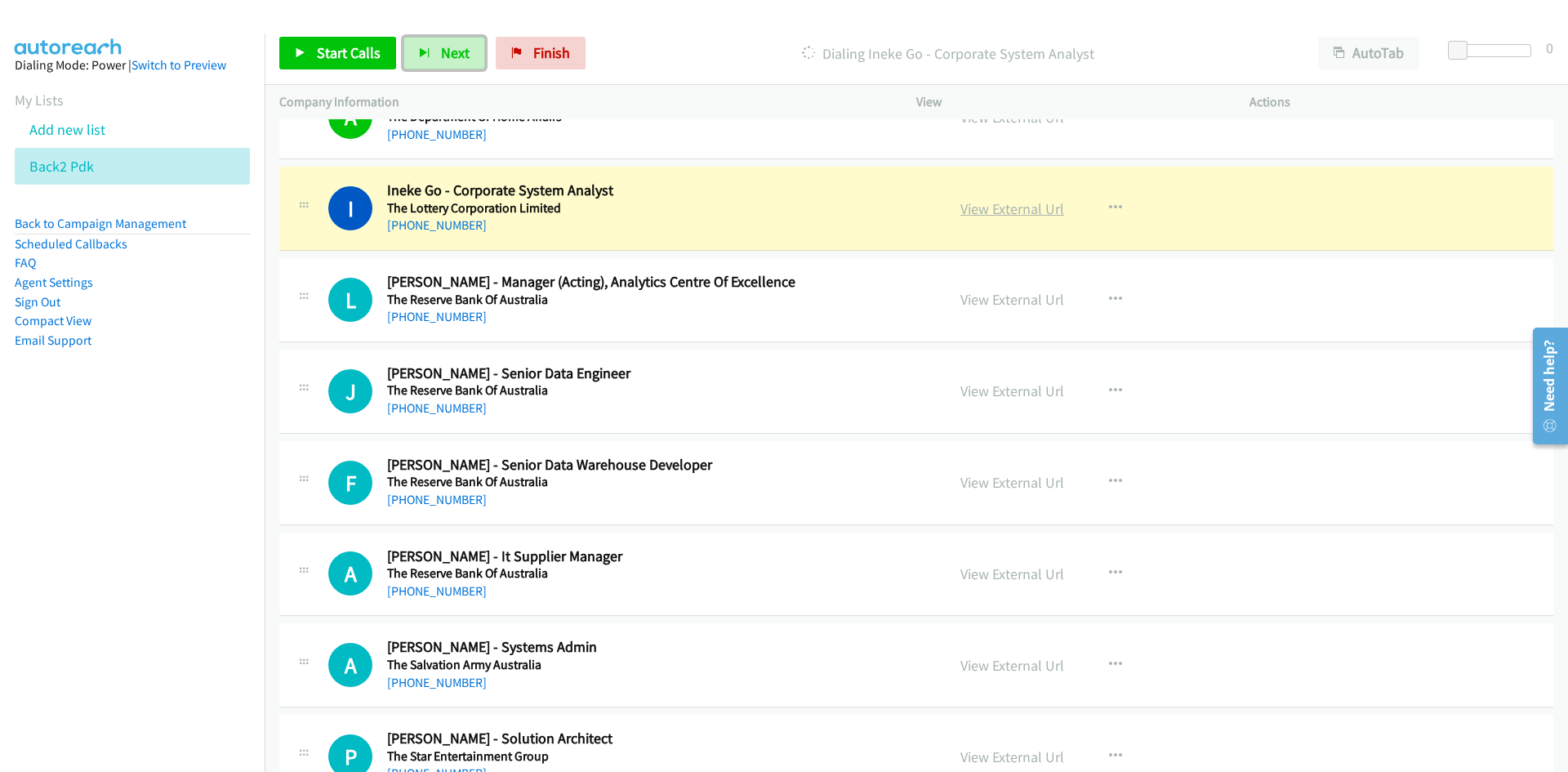
click at [1019, 207] on link "View External Url" at bounding box center [1012, 209] width 103 height 19
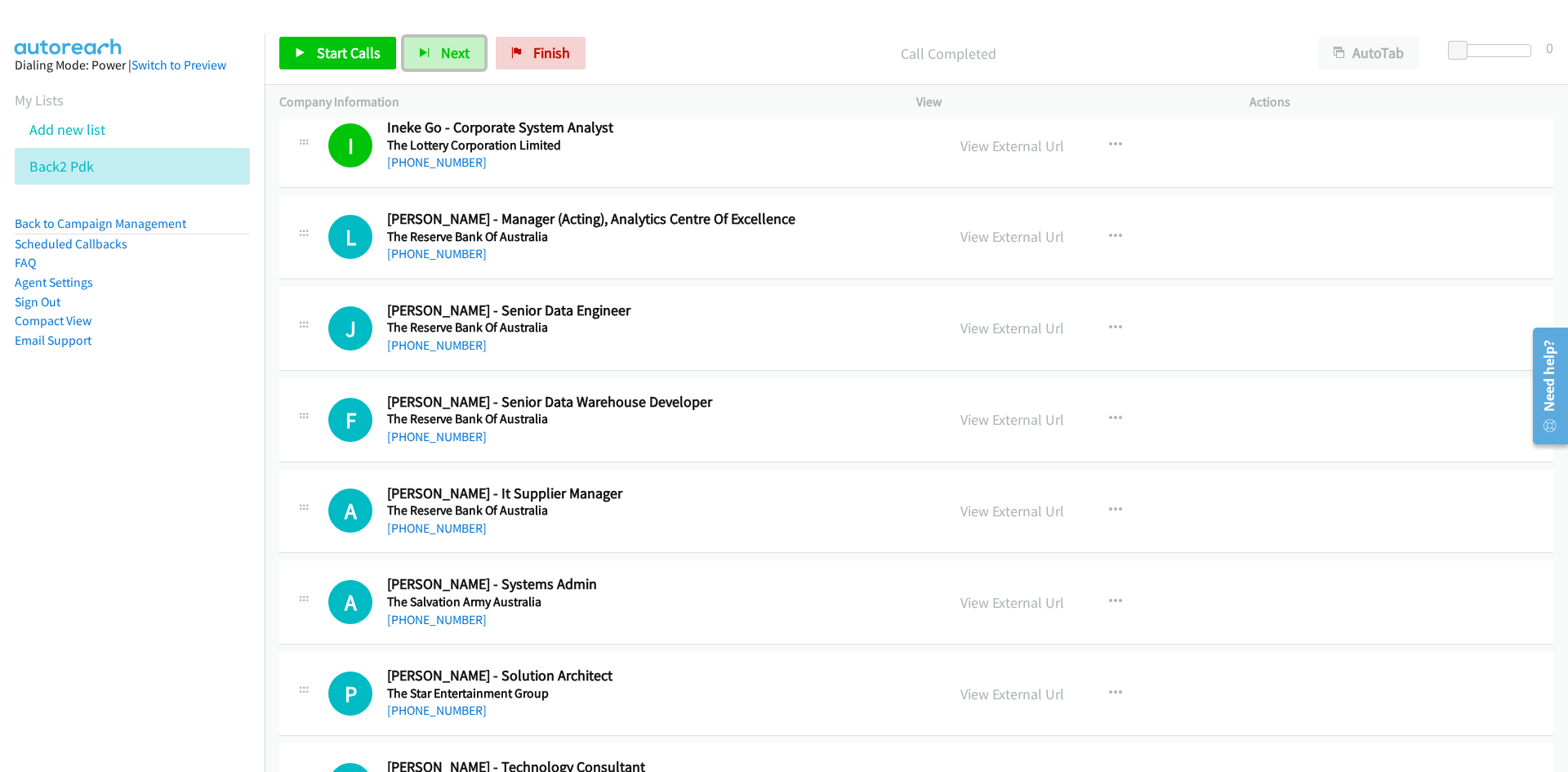
scroll to position [12822, 0]
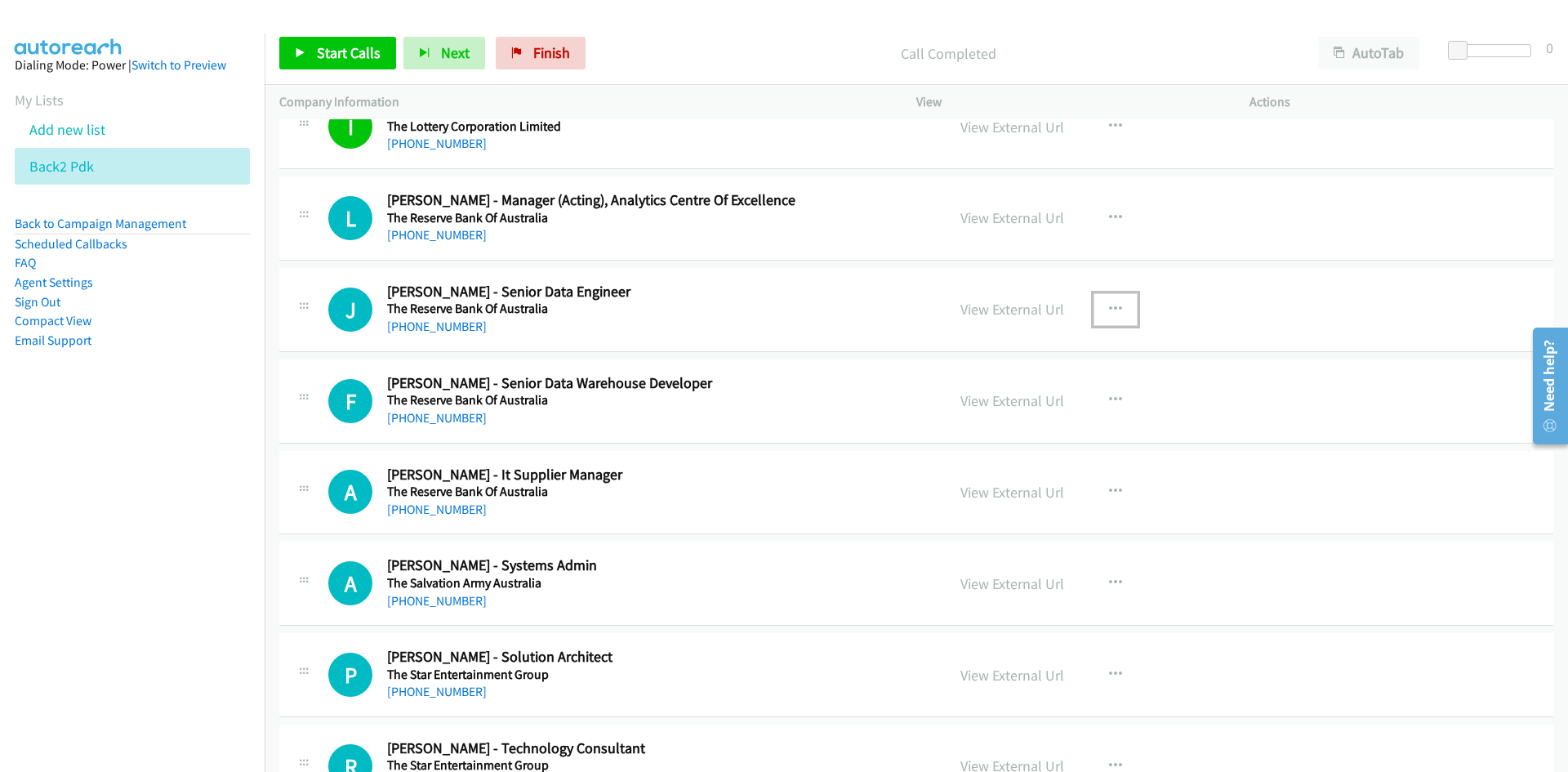
click at [1109, 304] on icon "button" at bounding box center [1115, 309] width 13 height 13
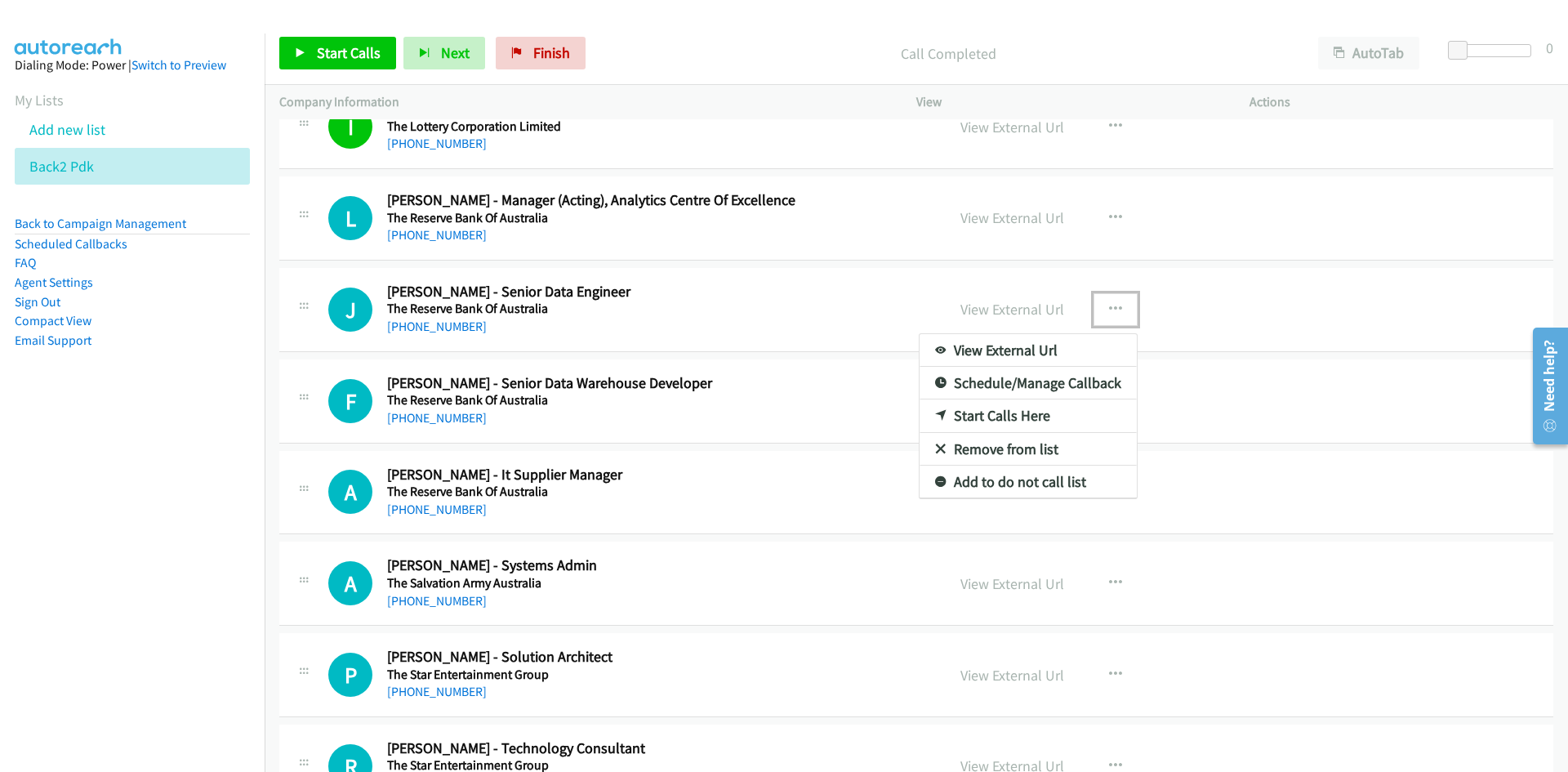
click at [989, 413] on link "Start Calls Here" at bounding box center [1028, 416] width 217 height 33
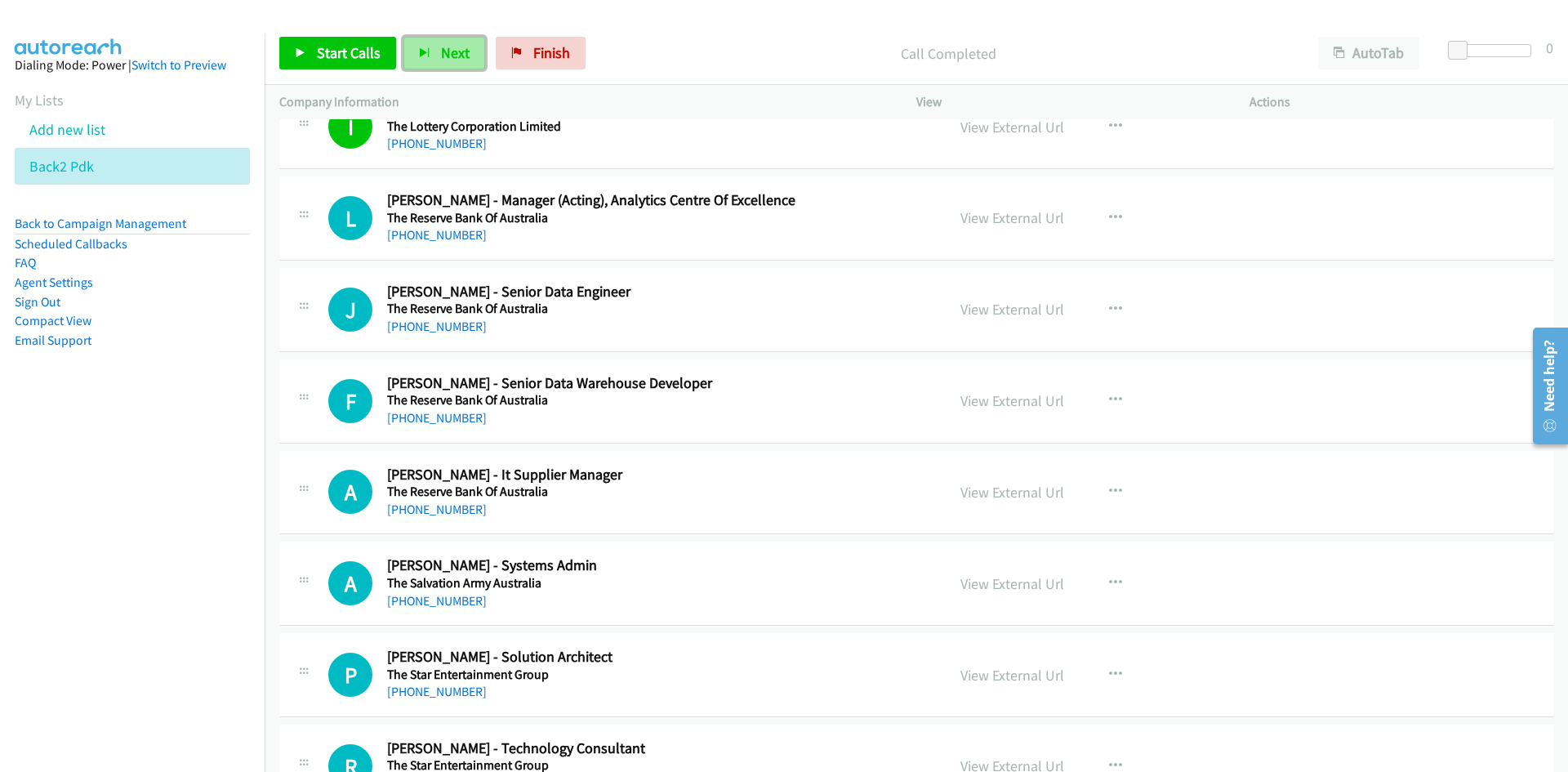
click at [447, 51] on span "Next" at bounding box center [455, 53] width 28 height 19
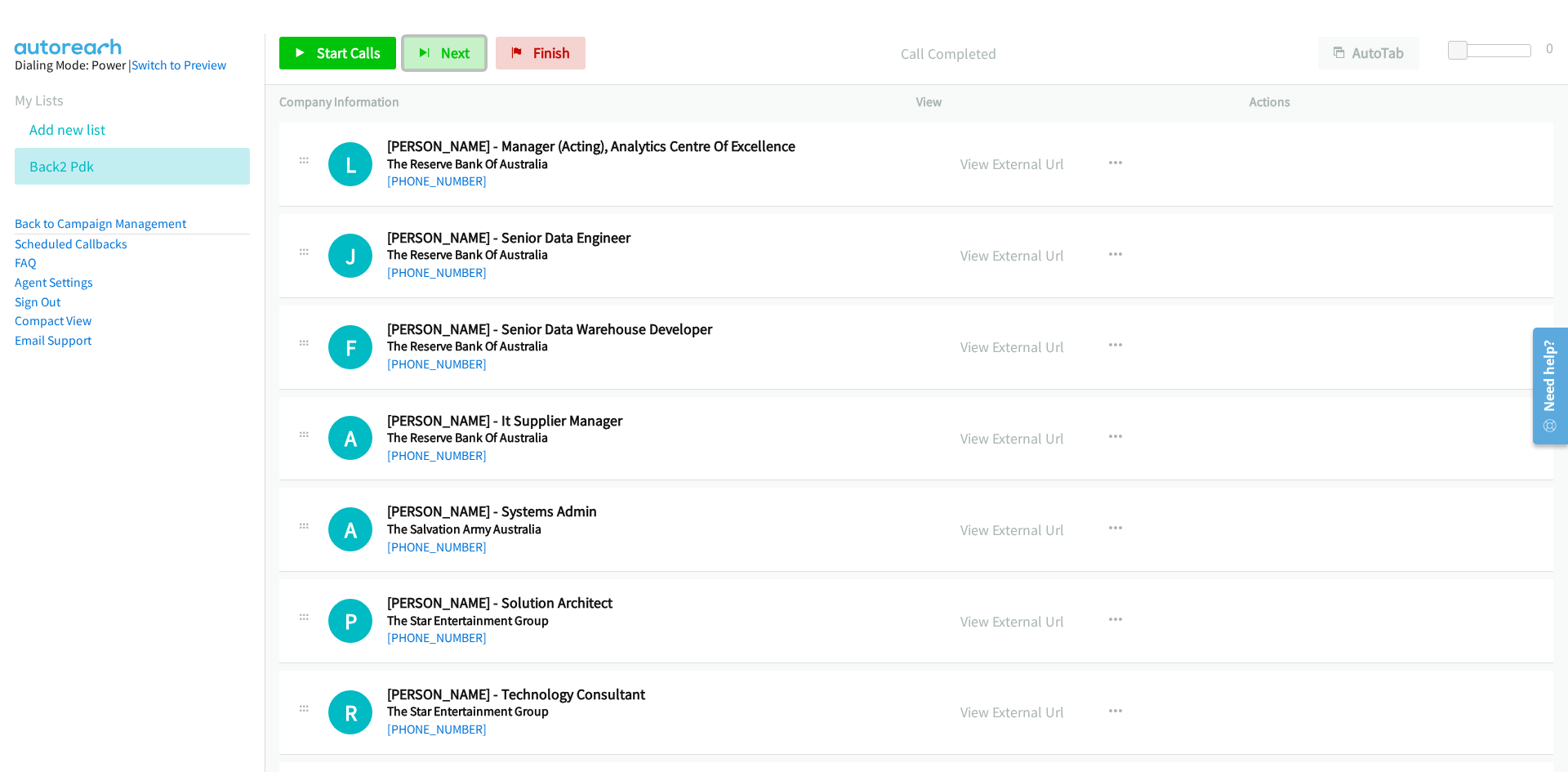
scroll to position [12904, 0]
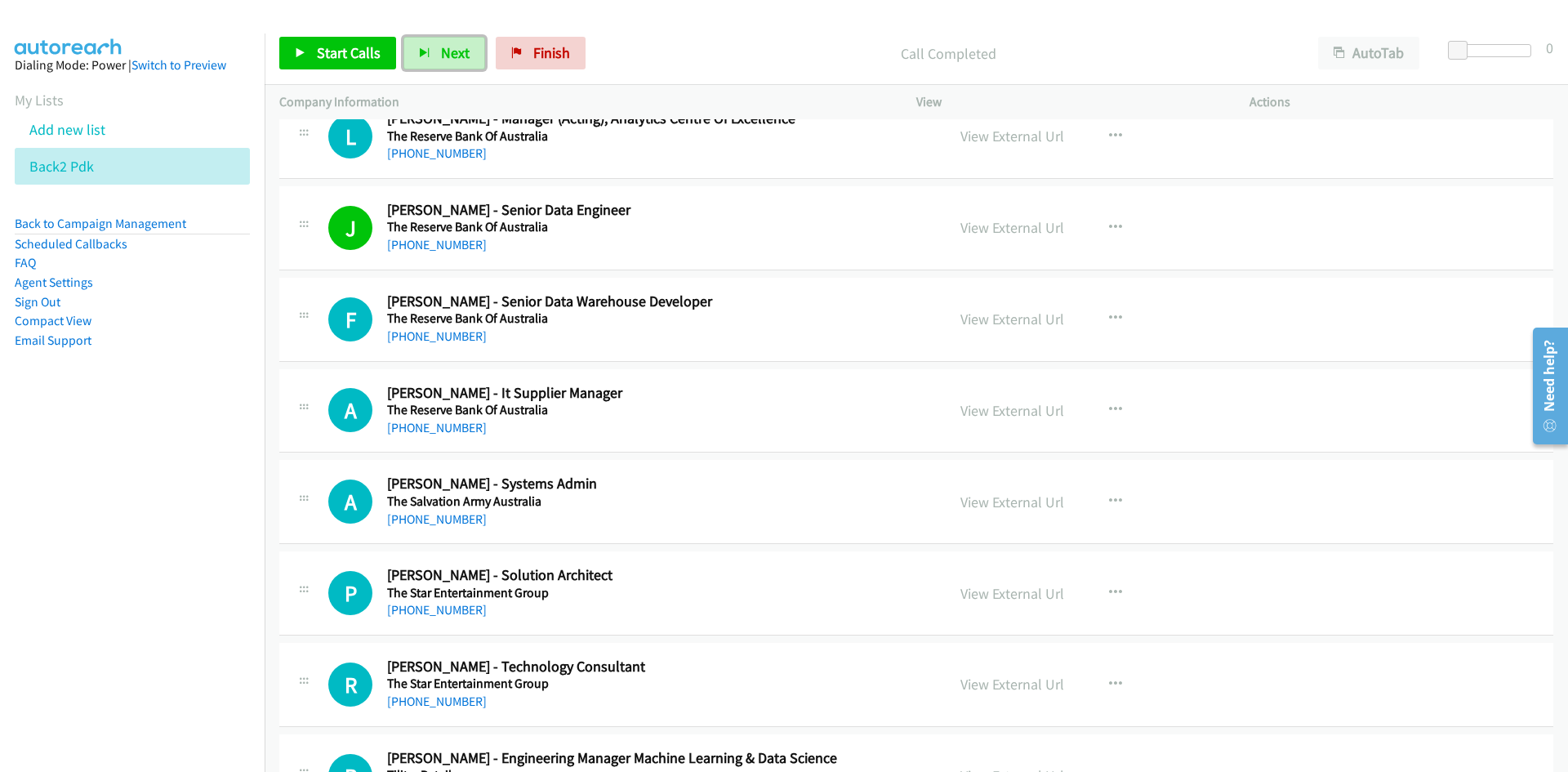
drag, startPoint x: 454, startPoint y: 43, endPoint x: 844, endPoint y: 346, distance: 493.9
click at [454, 43] on span "Next" at bounding box center [455, 53] width 28 height 19
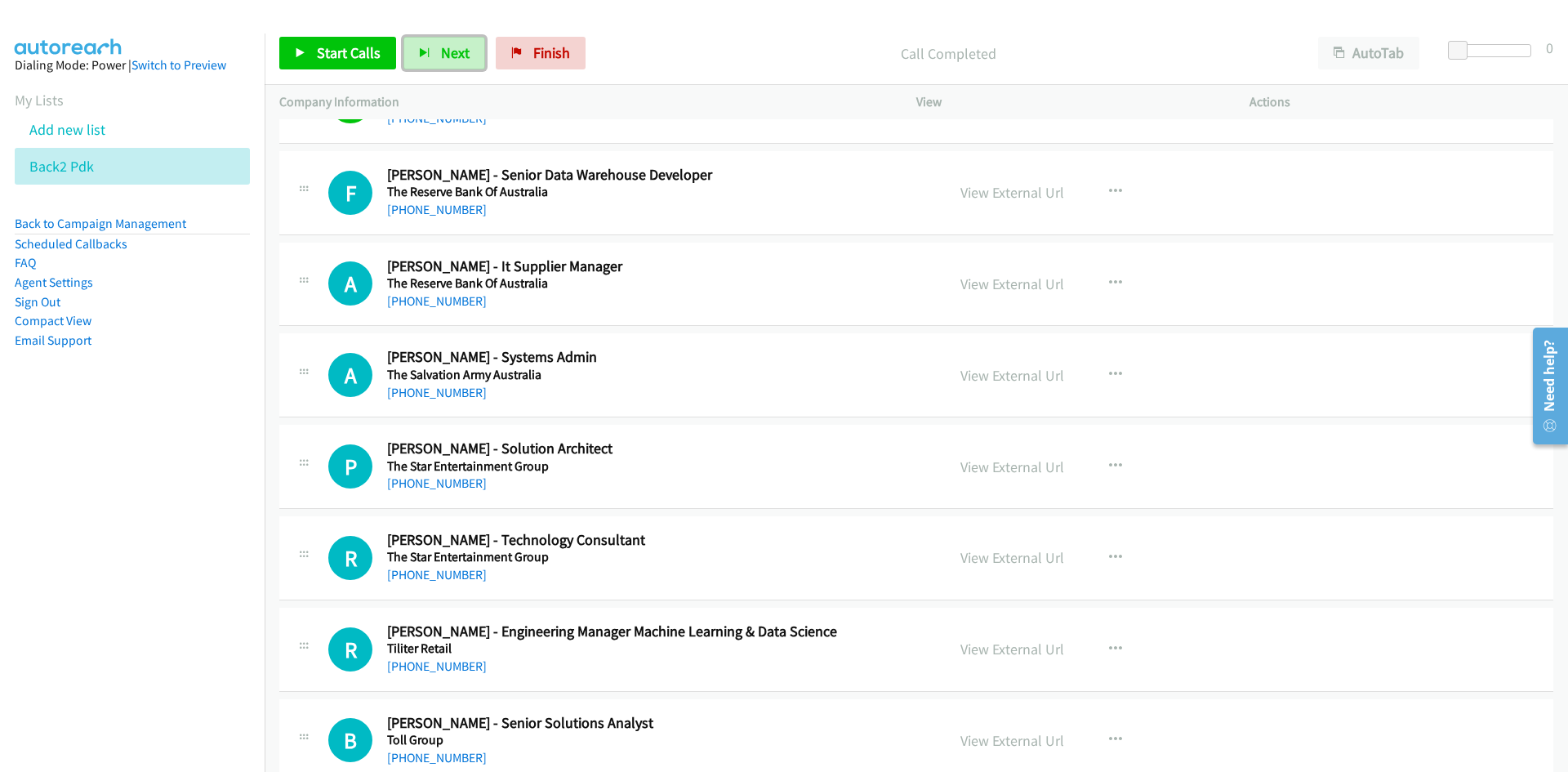
scroll to position [13067, 0]
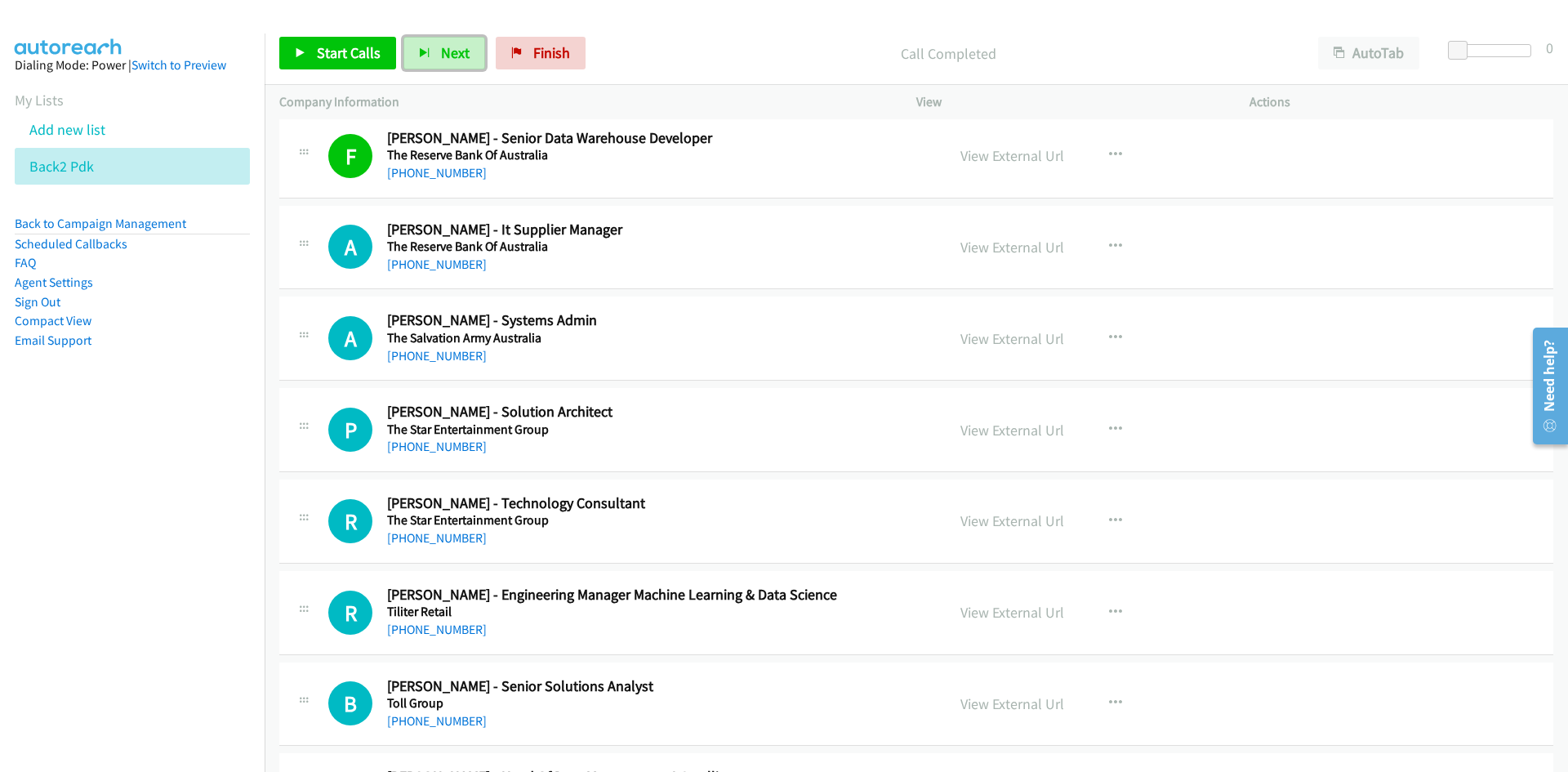
drag, startPoint x: 446, startPoint y: 49, endPoint x: 346, endPoint y: 16, distance: 105.3
click at [446, 49] on span "Next" at bounding box center [455, 53] width 28 height 19
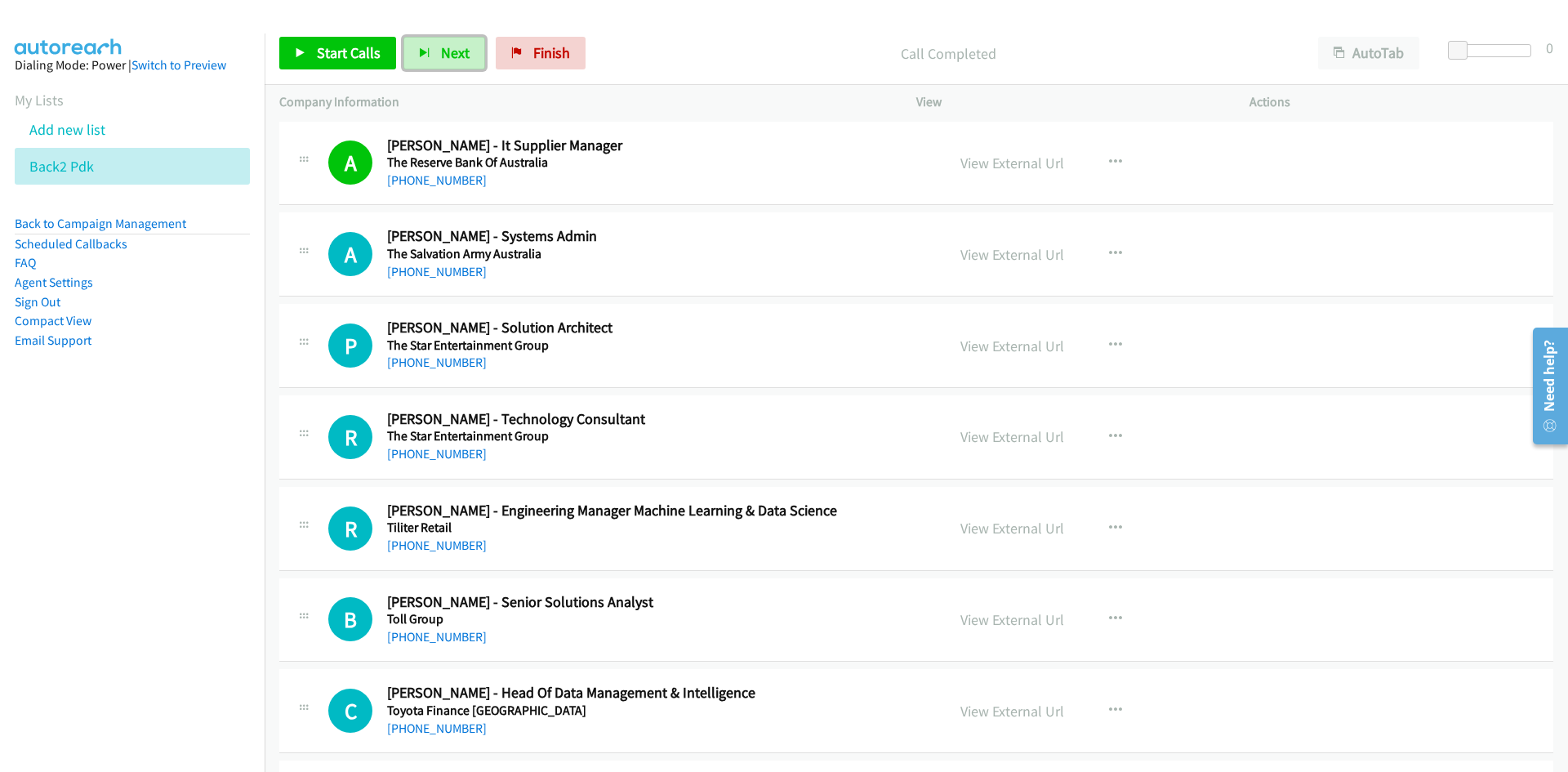
scroll to position [13231, 0]
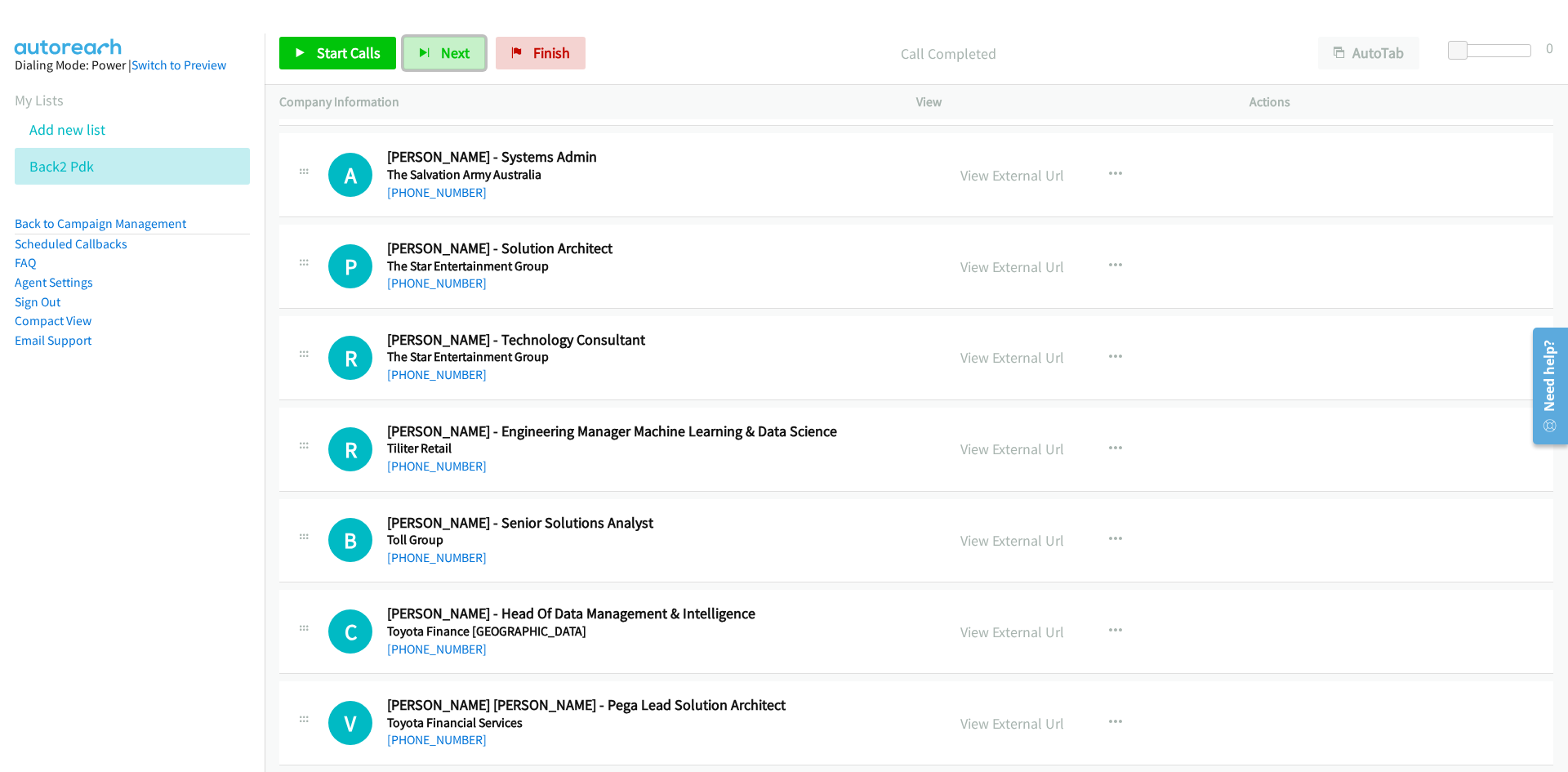
drag, startPoint x: 473, startPoint y: 54, endPoint x: 335, endPoint y: 3, distance: 147.1
click at [473, 54] on button "Next" at bounding box center [444, 53] width 82 height 33
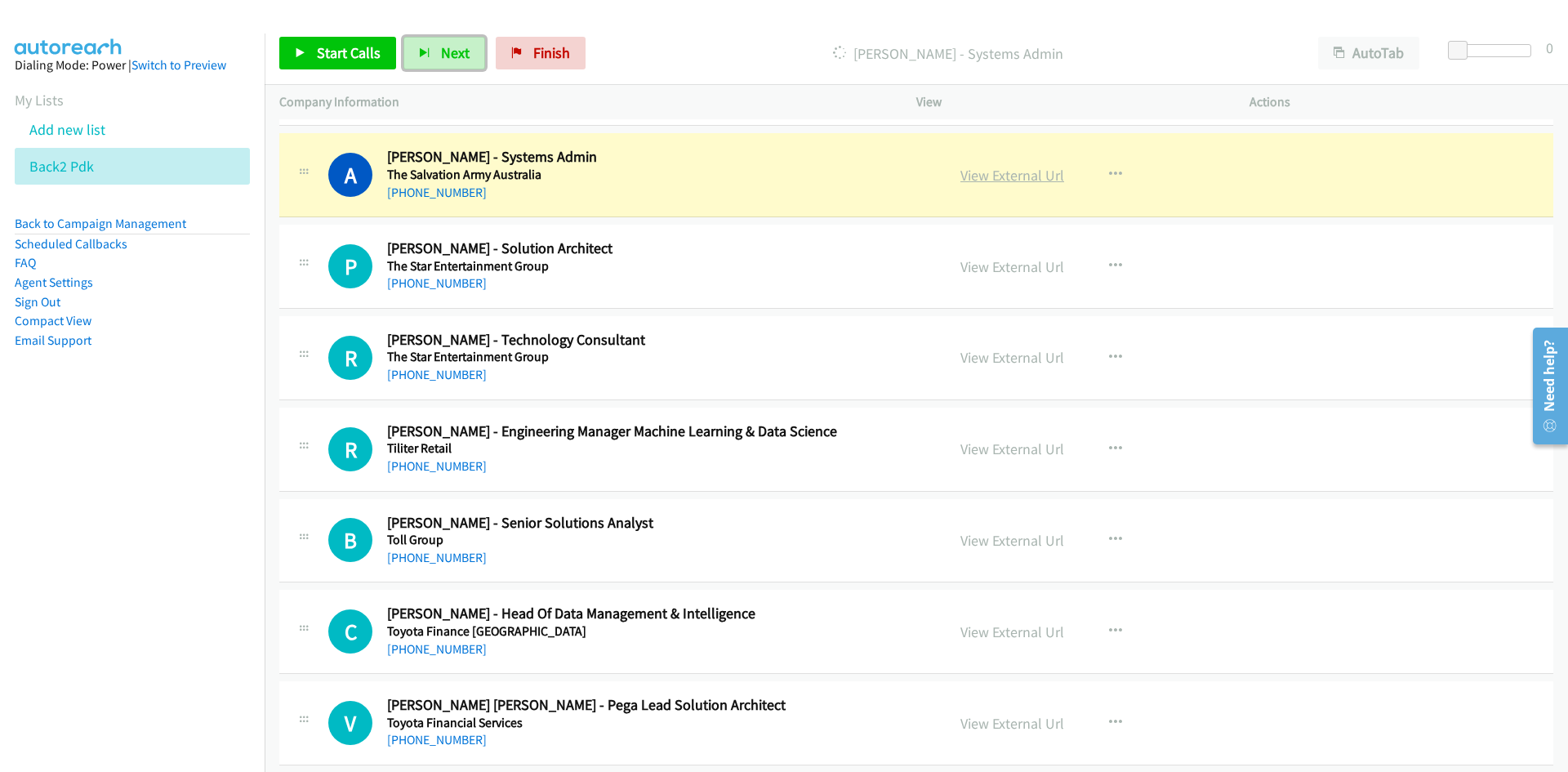
click at [988, 173] on link "View External Url" at bounding box center [1012, 175] width 103 height 19
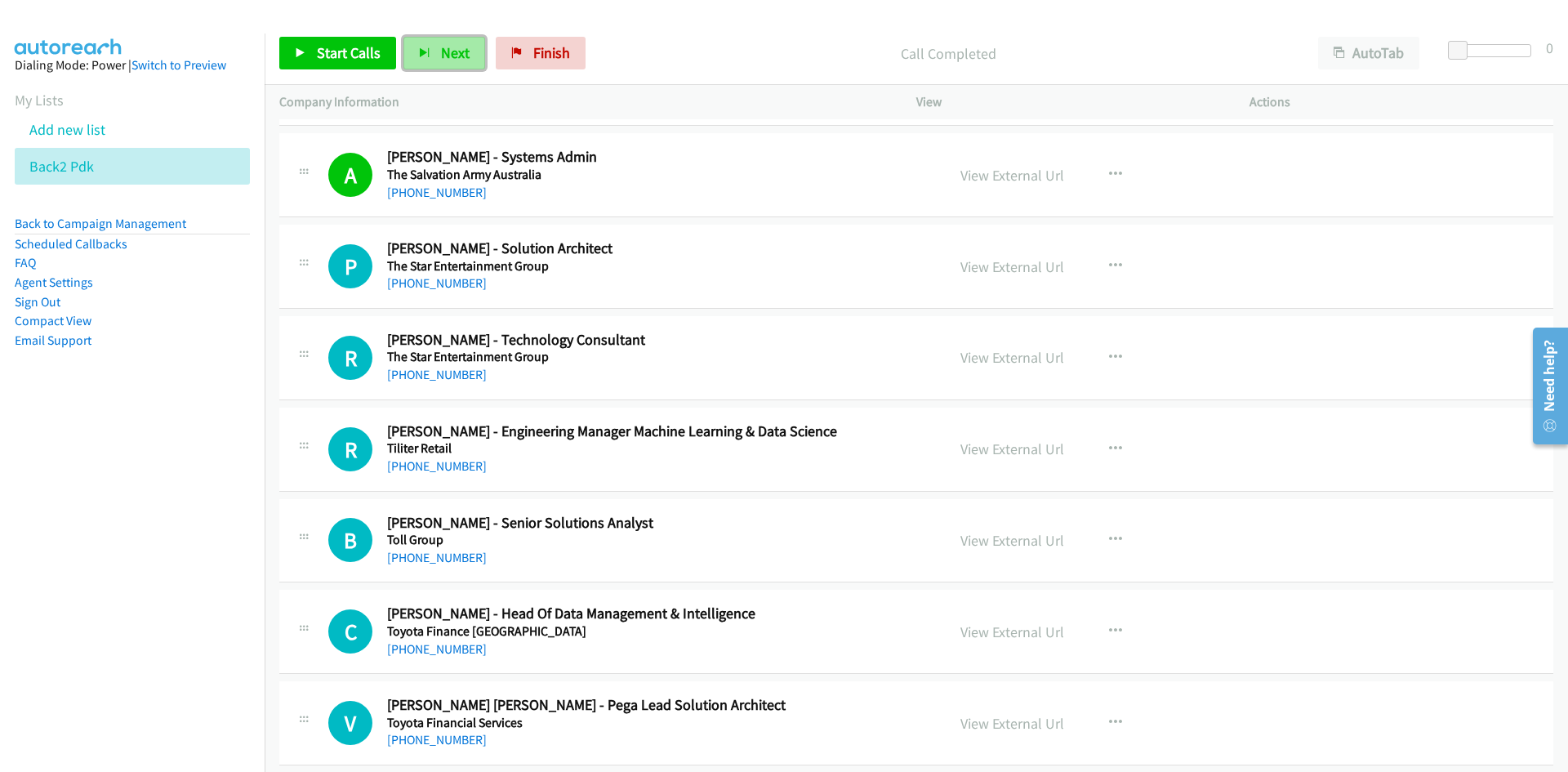
click at [447, 57] on span "Next" at bounding box center [455, 53] width 28 height 19
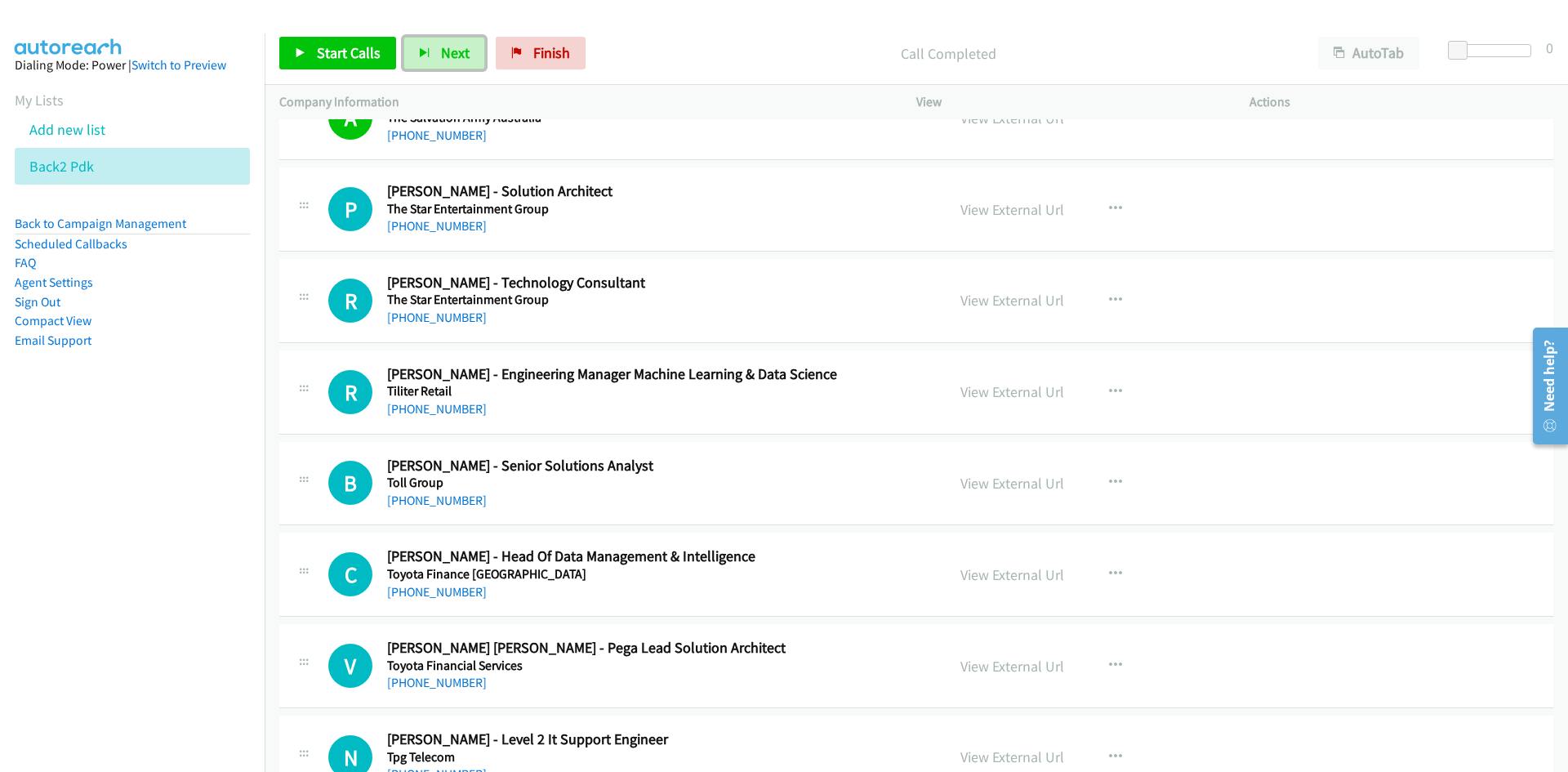
scroll to position [13312, 0]
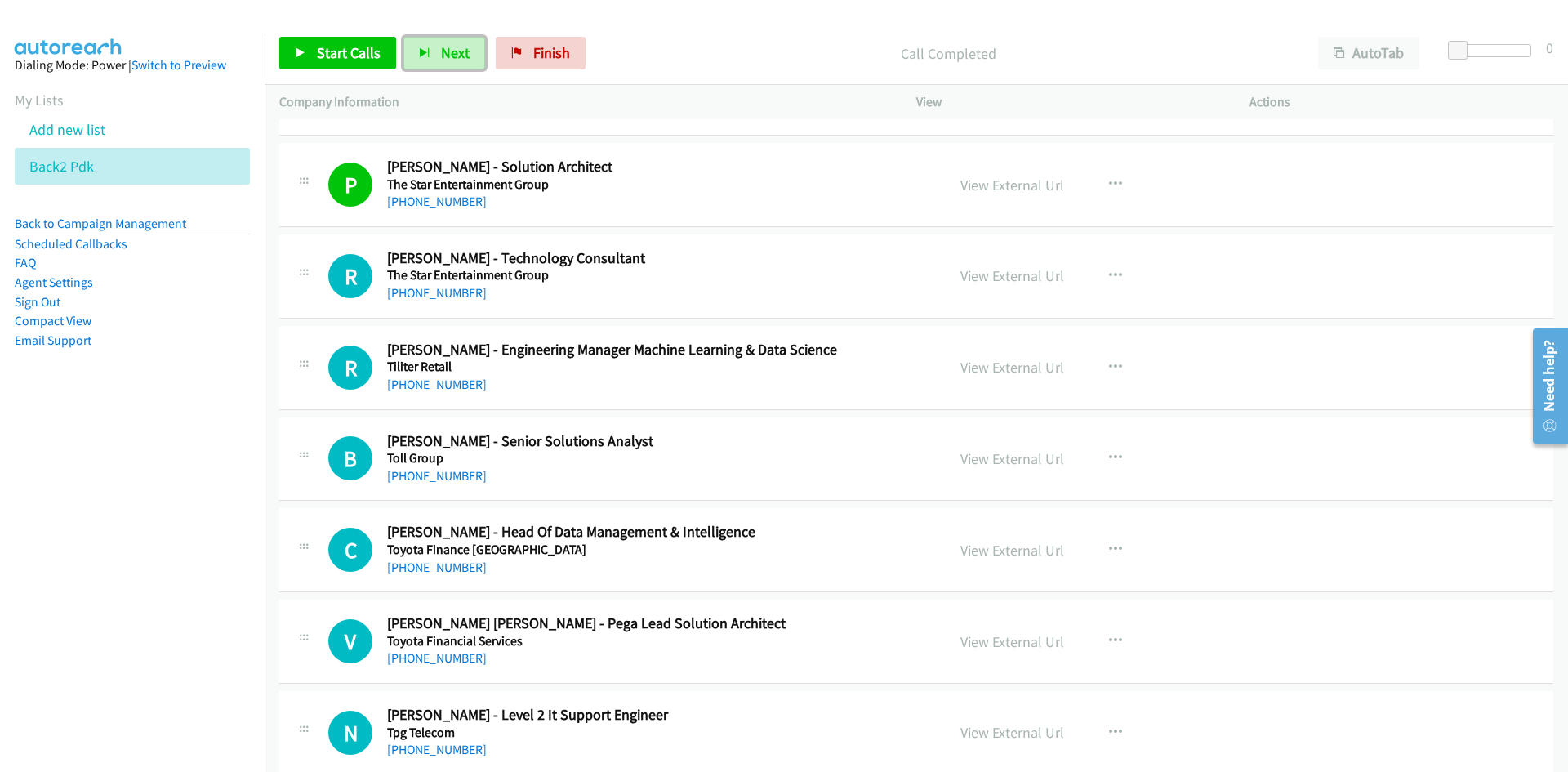
drag, startPoint x: 448, startPoint y: 52, endPoint x: 482, endPoint y: 81, distance: 44.7
click at [448, 52] on span "Next" at bounding box center [455, 53] width 28 height 19
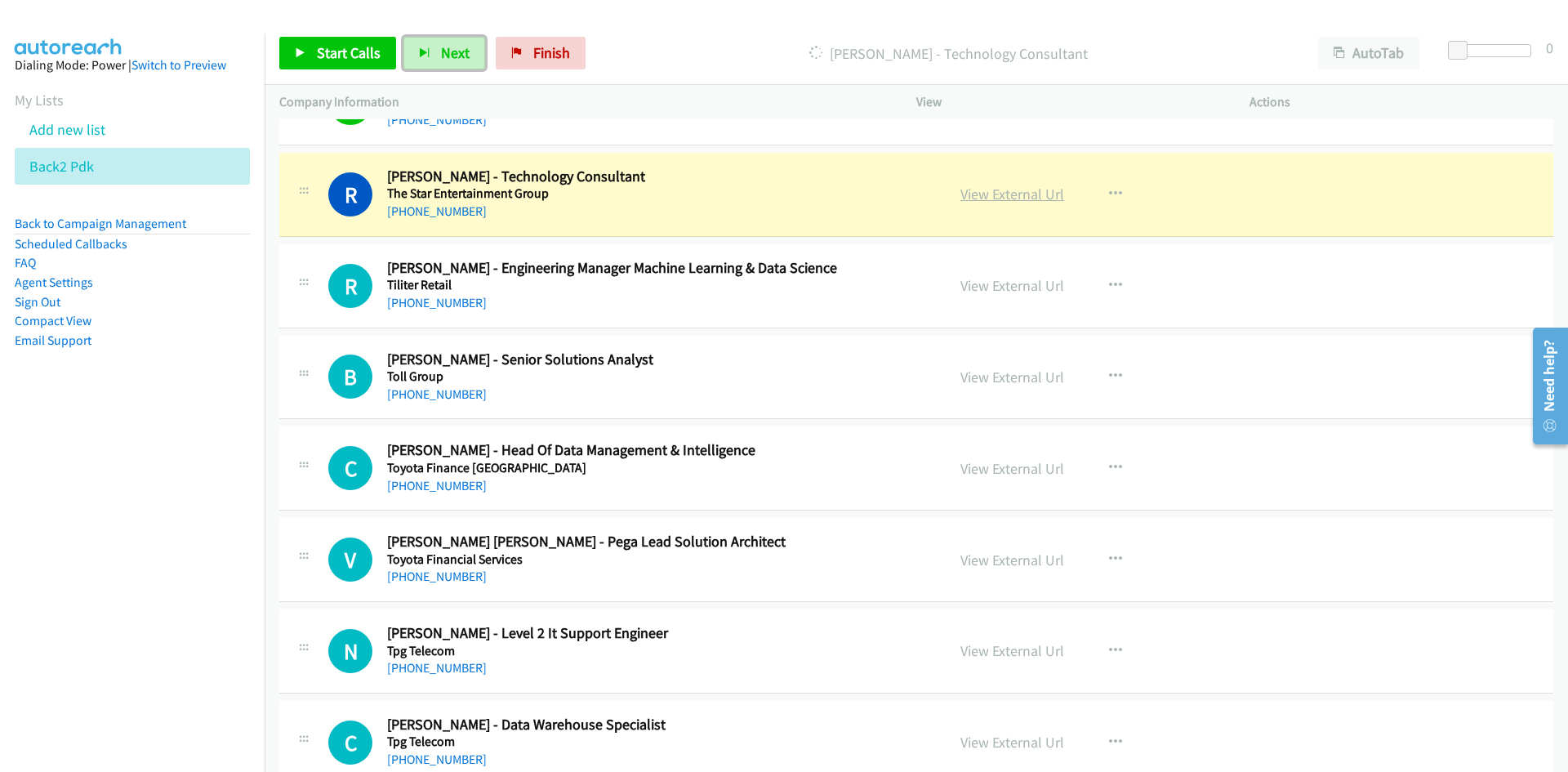
click at [1027, 198] on link "View External Url" at bounding box center [1012, 194] width 103 height 19
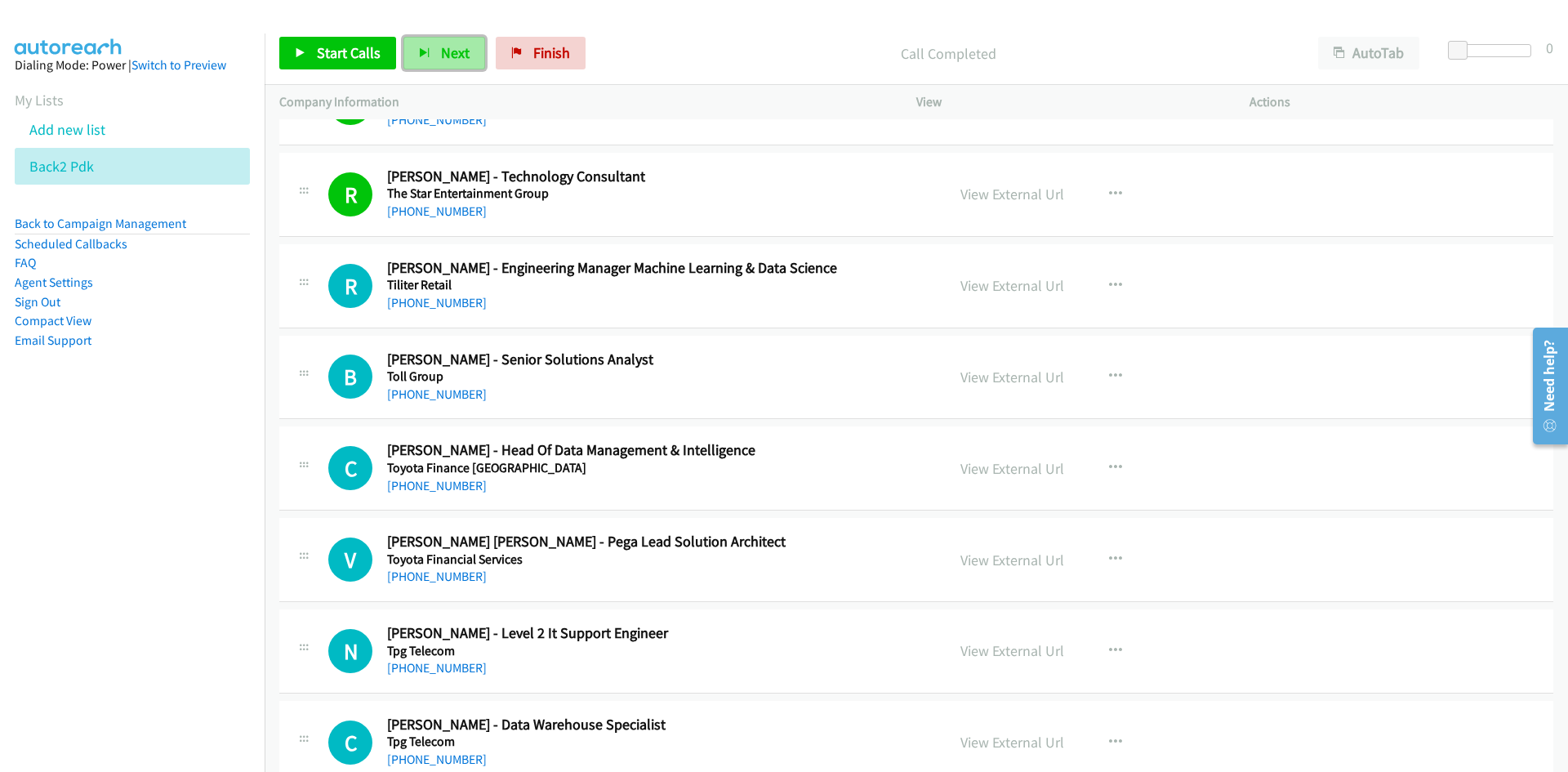
click at [441, 52] on span "Next" at bounding box center [455, 53] width 28 height 19
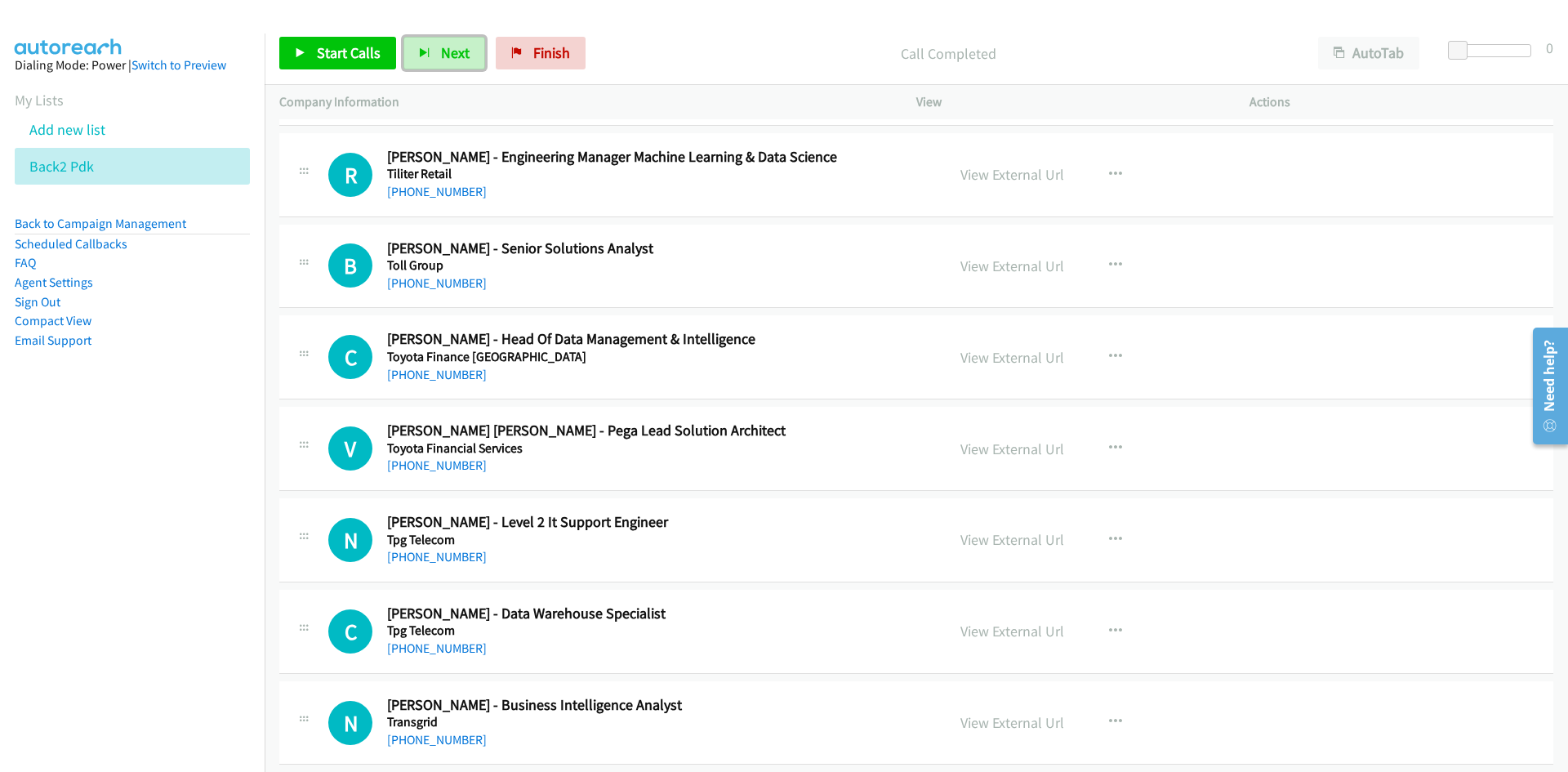
scroll to position [13476, 0]
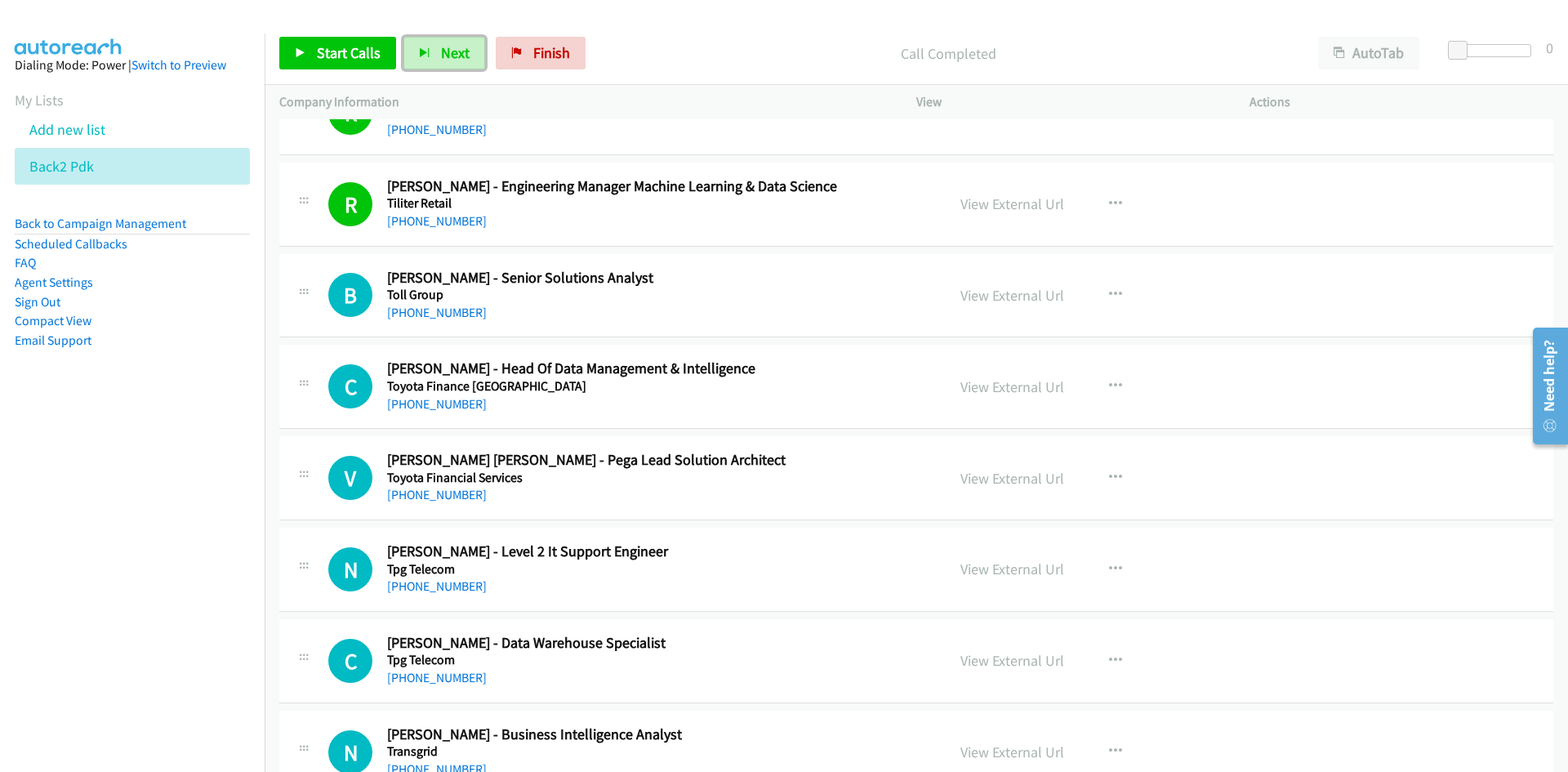
click at [453, 50] on span "Next" at bounding box center [455, 53] width 28 height 19
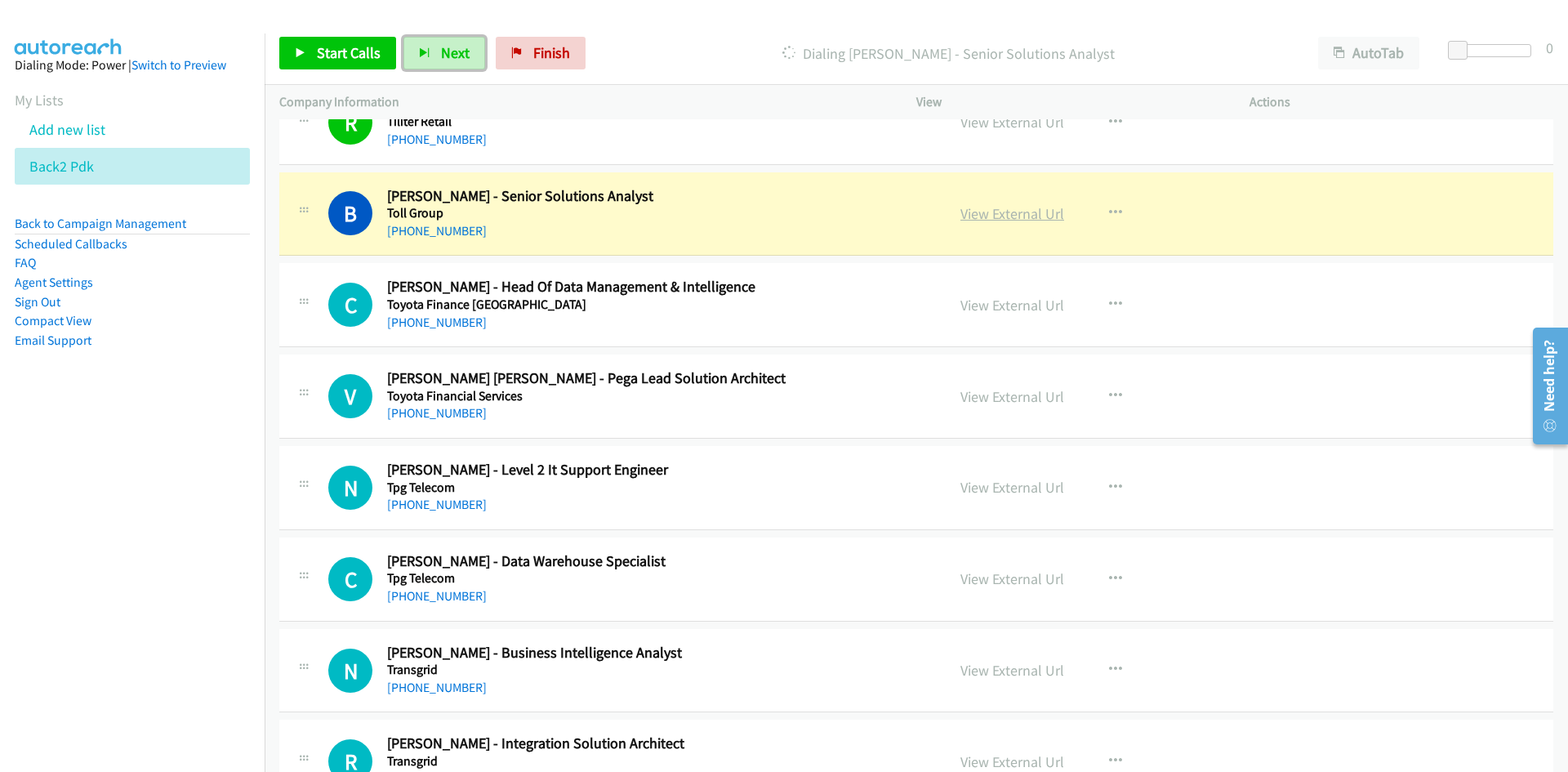
click at [1025, 218] on link "View External Url" at bounding box center [1012, 214] width 103 height 19
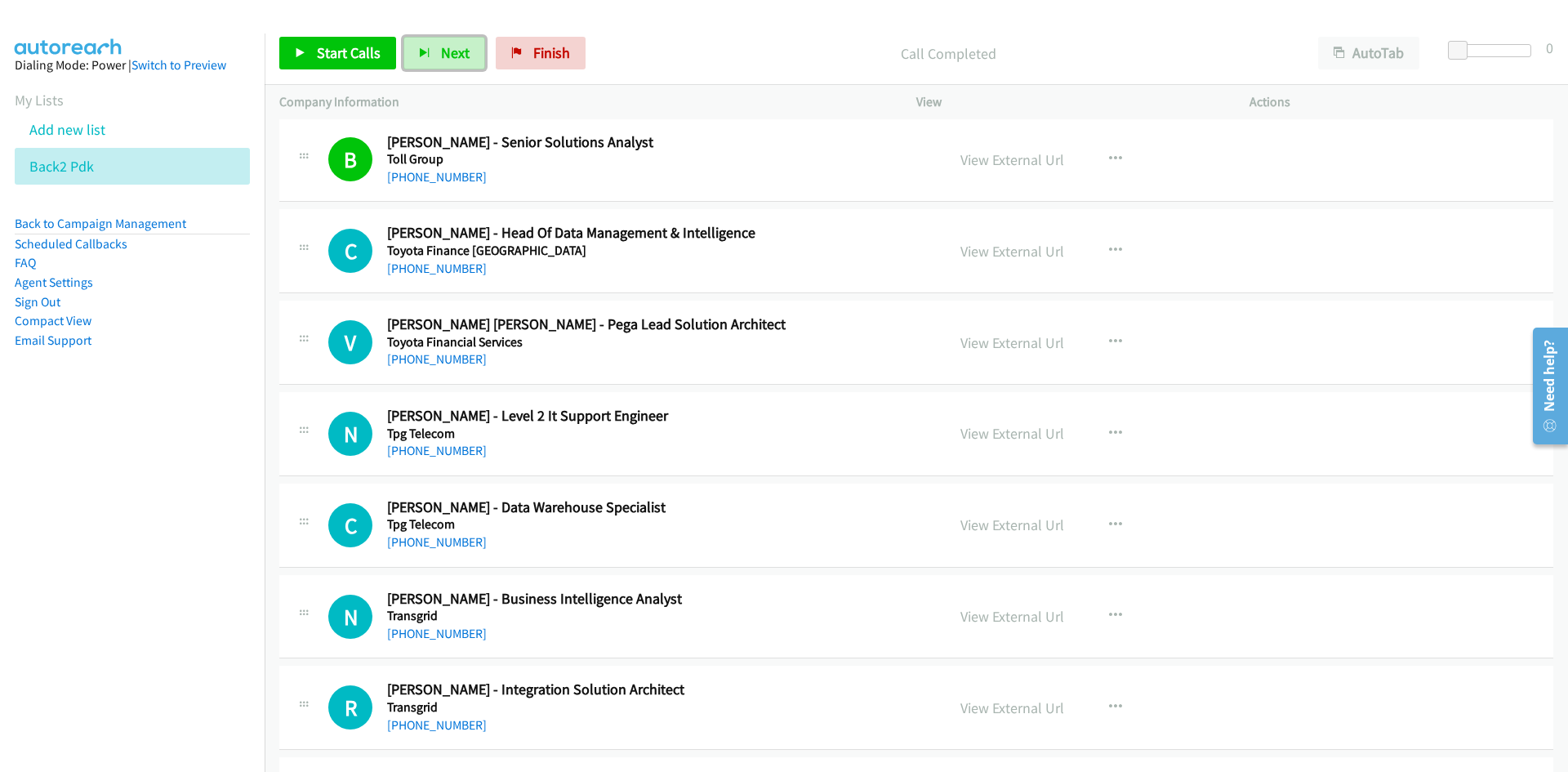
scroll to position [13639, 0]
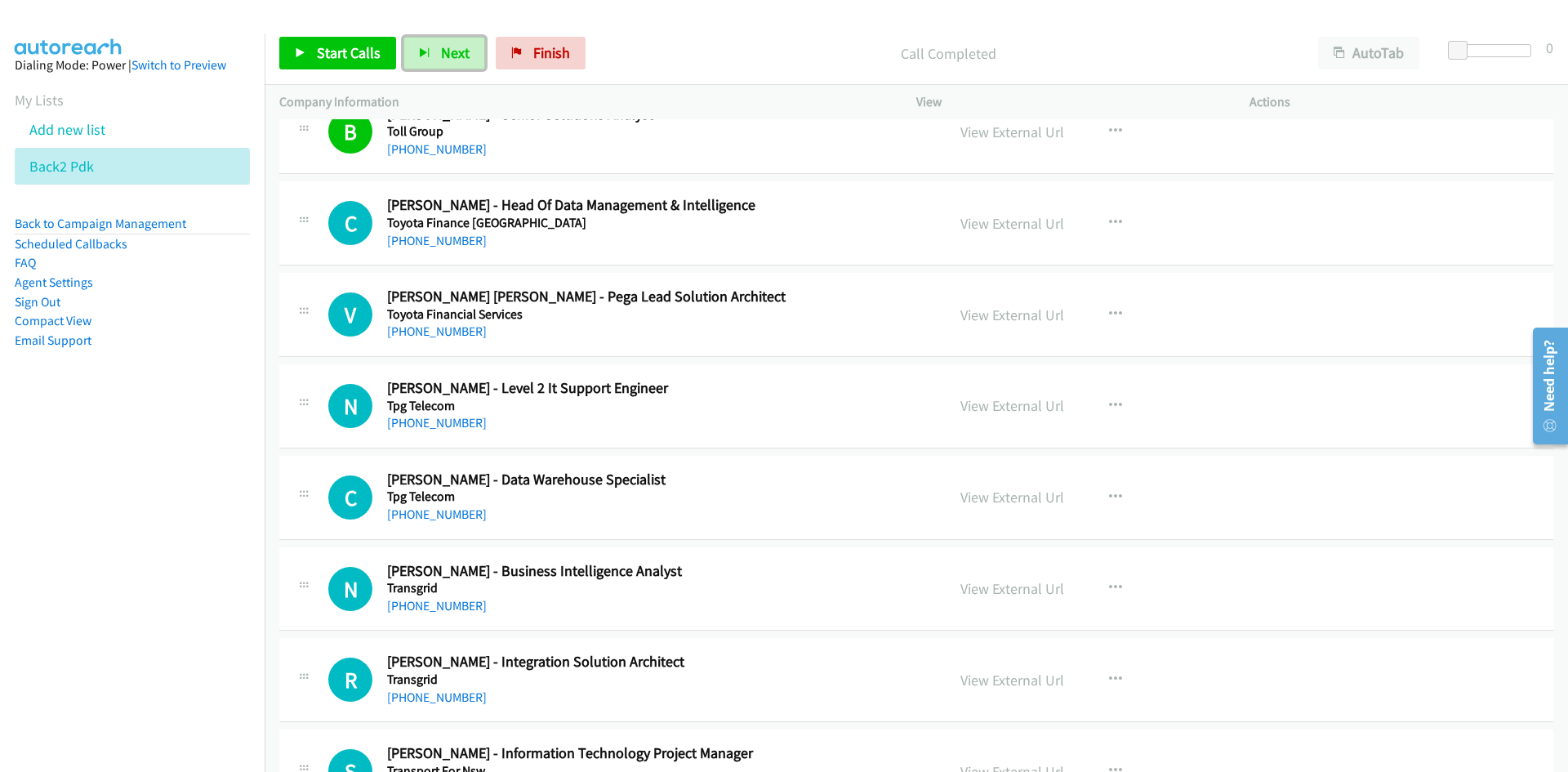
drag, startPoint x: 461, startPoint y: 52, endPoint x: 527, endPoint y: 130, distance: 102.2
click at [461, 52] on span "Next" at bounding box center [455, 53] width 28 height 19
click at [461, 60] on span "Next" at bounding box center [455, 53] width 28 height 19
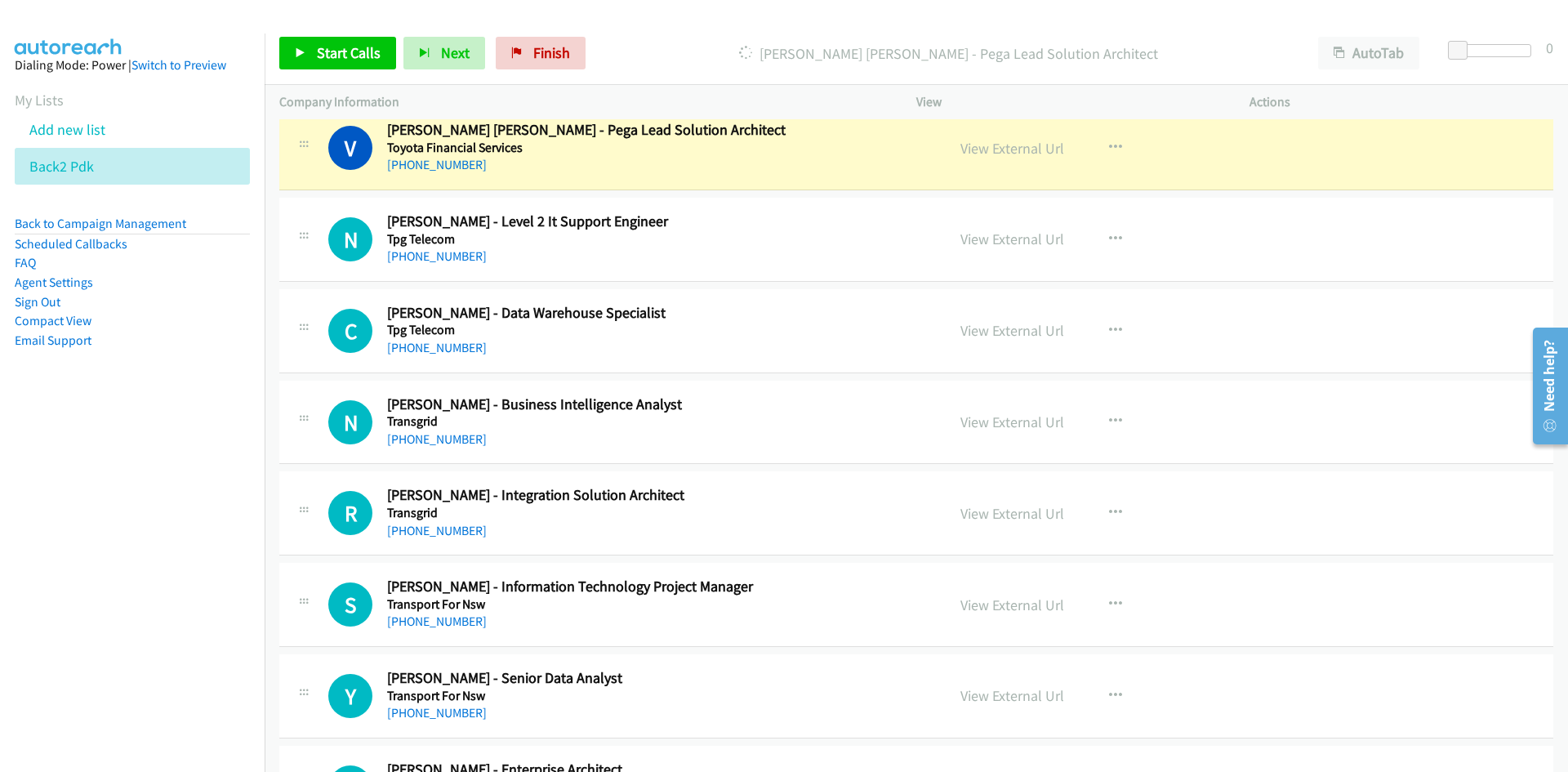
scroll to position [13708, 0]
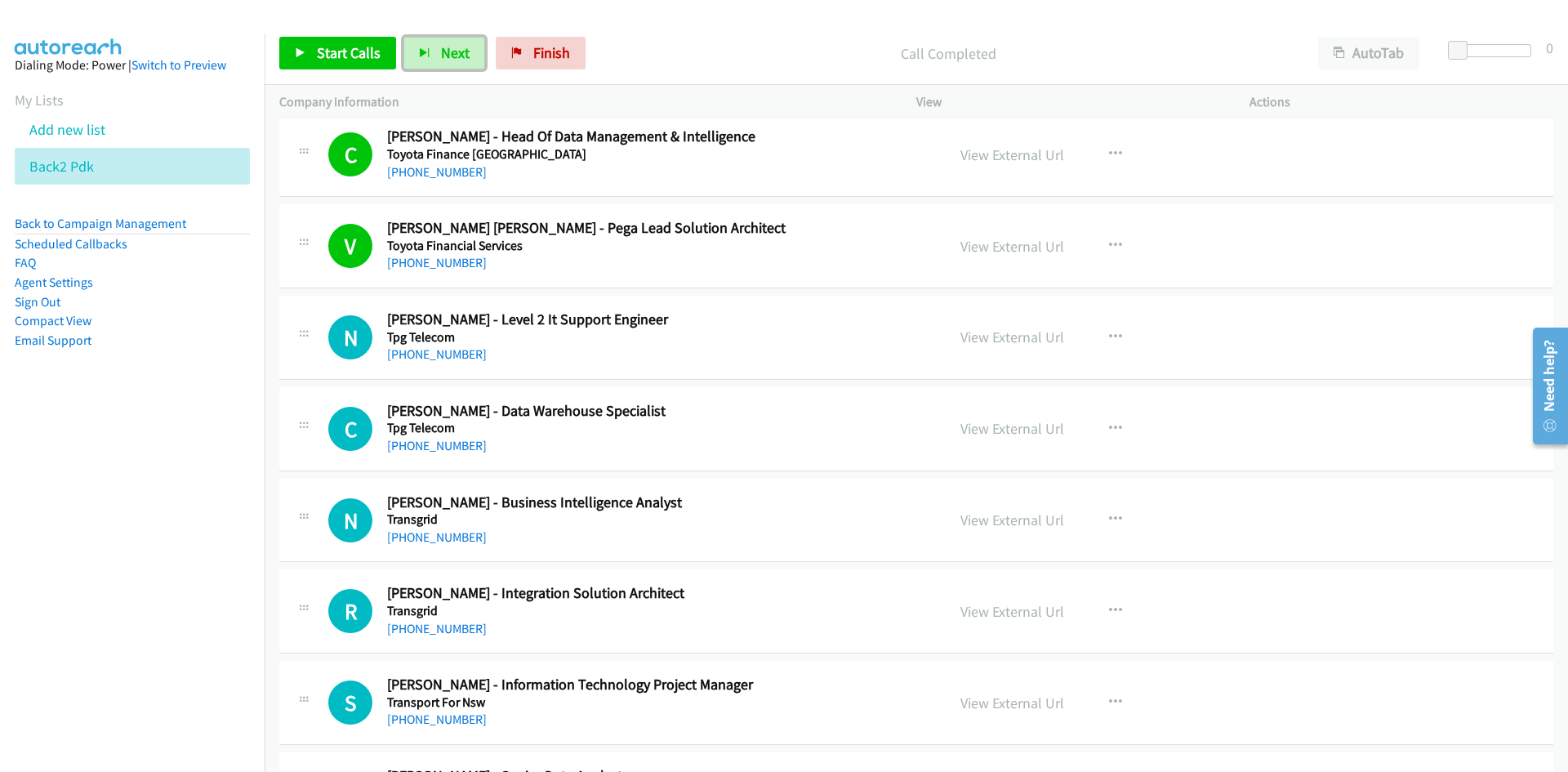
drag, startPoint x: 450, startPoint y: 53, endPoint x: 488, endPoint y: 104, distance: 63.6
click at [450, 53] on span "Next" at bounding box center [455, 53] width 28 height 19
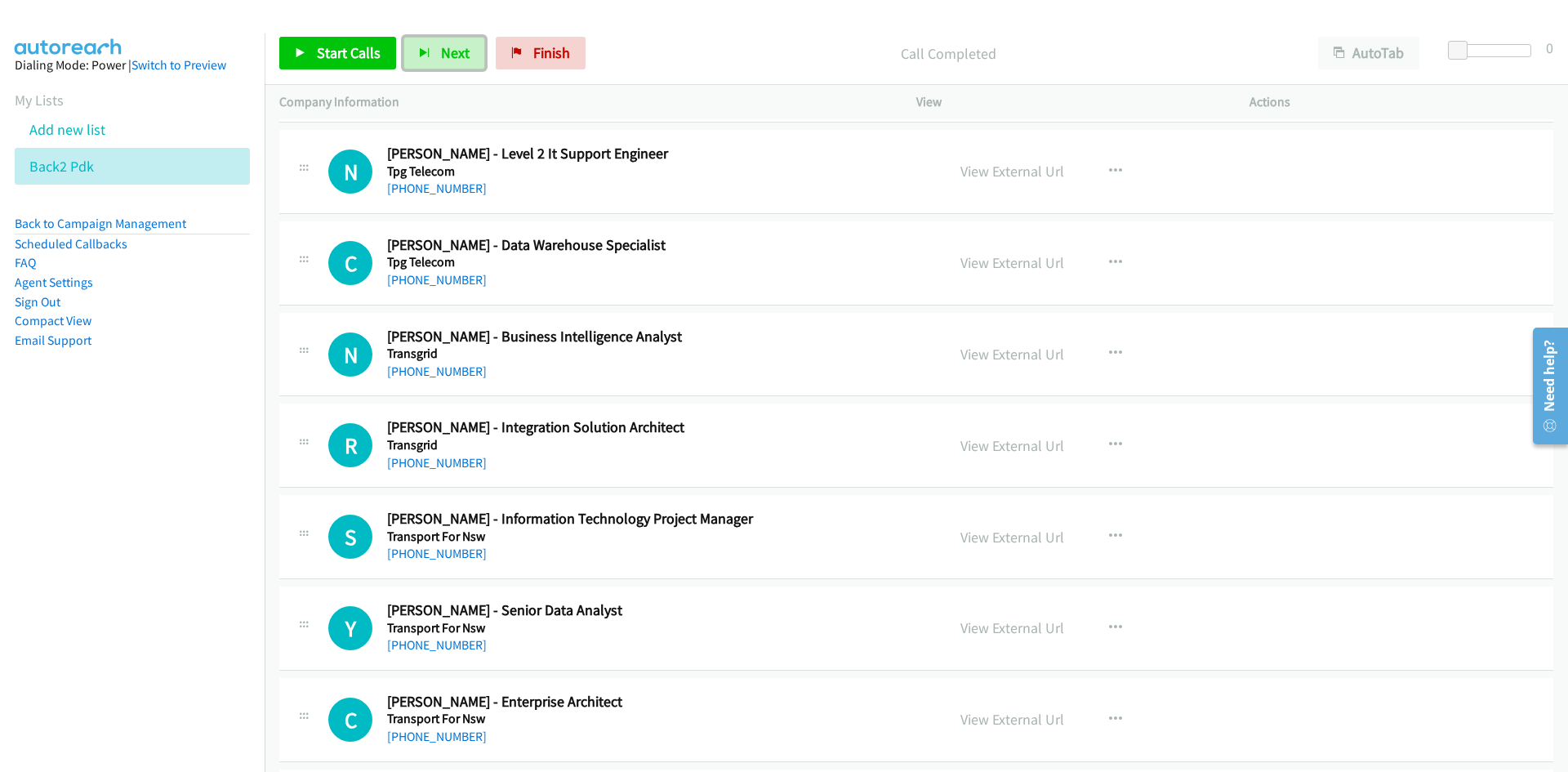
scroll to position [13871, 0]
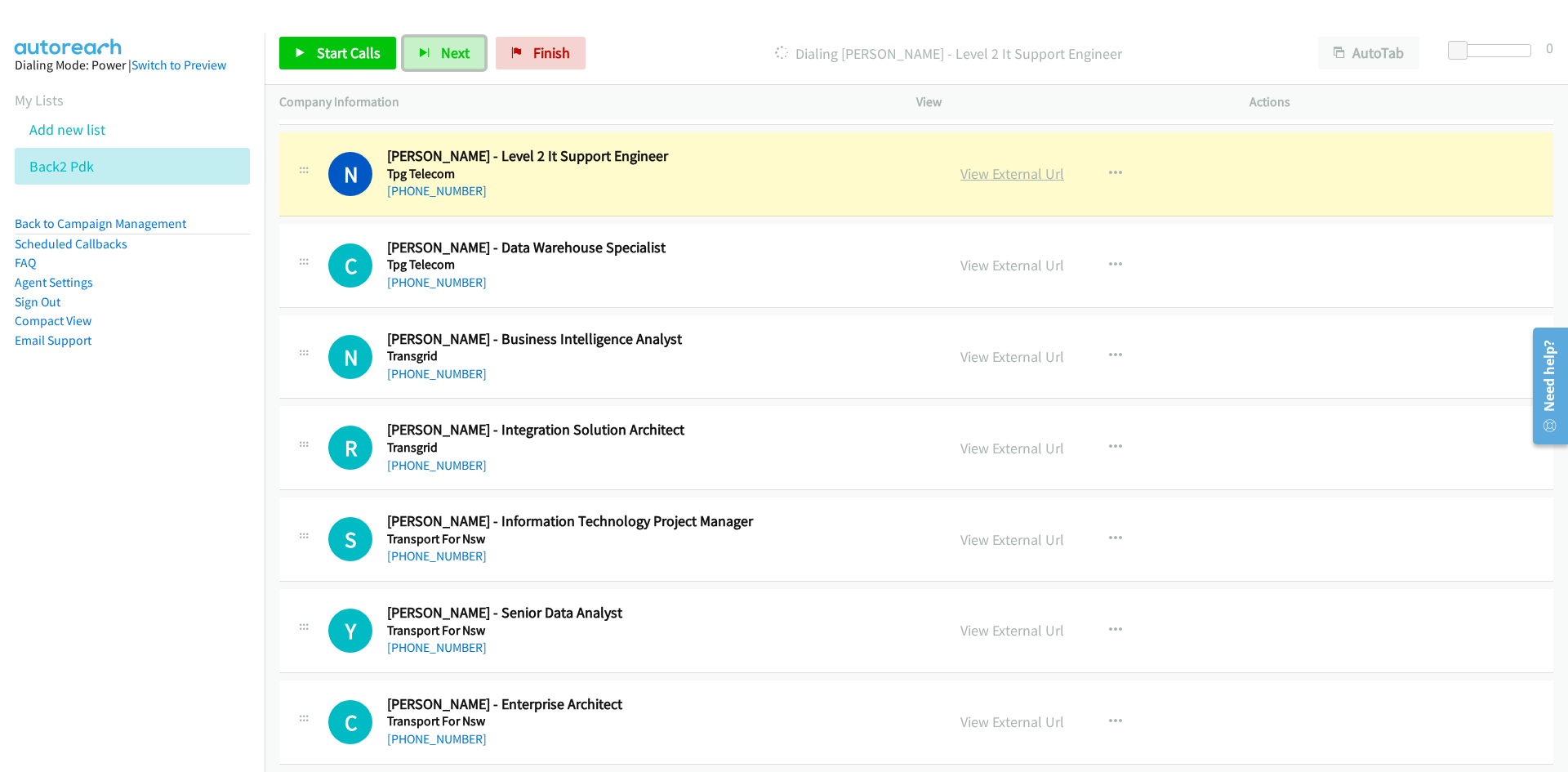
click at [1016, 177] on link "View External Url" at bounding box center [1012, 173] width 103 height 19
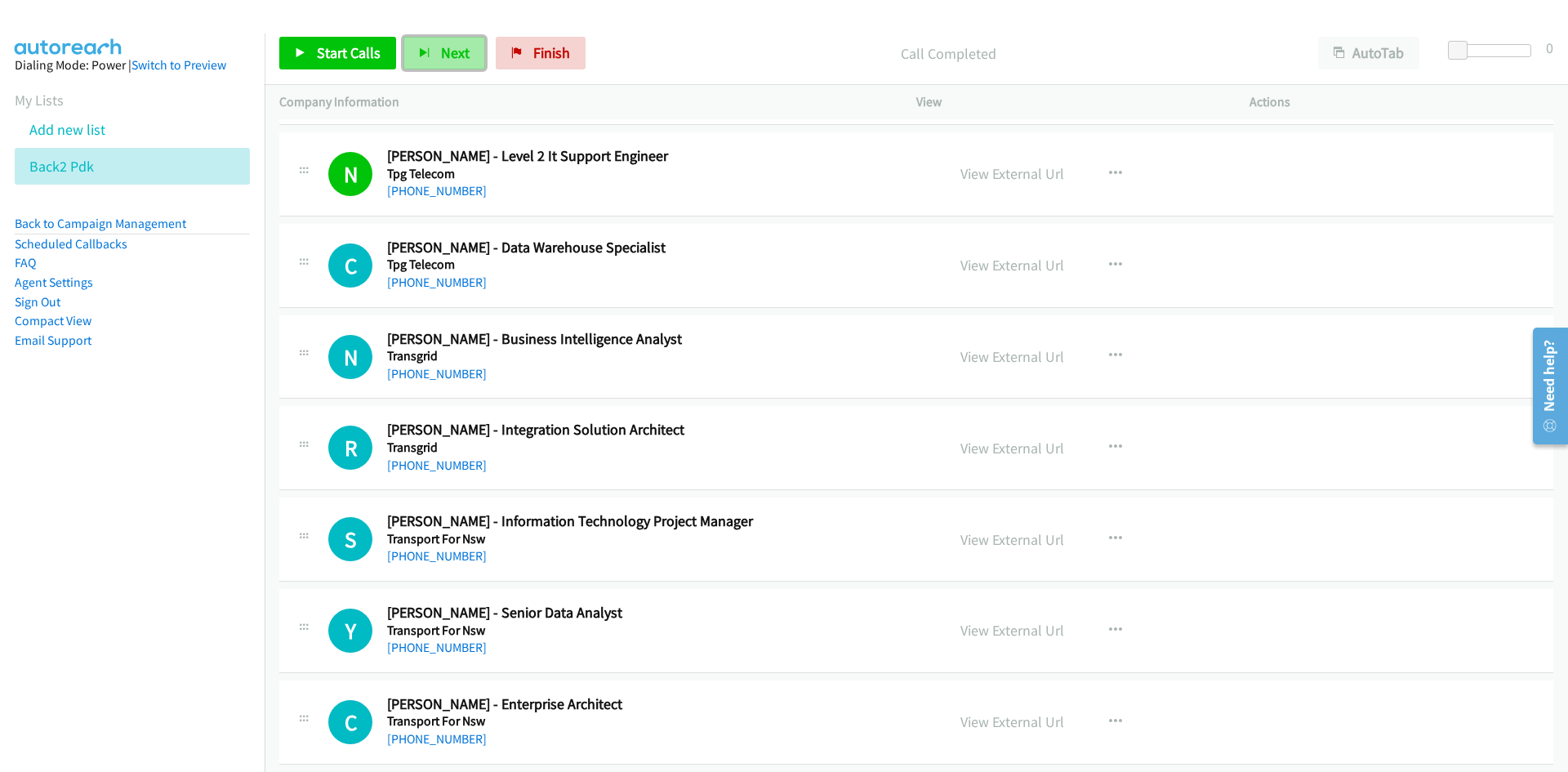
click at [445, 47] on span "Next" at bounding box center [455, 53] width 28 height 19
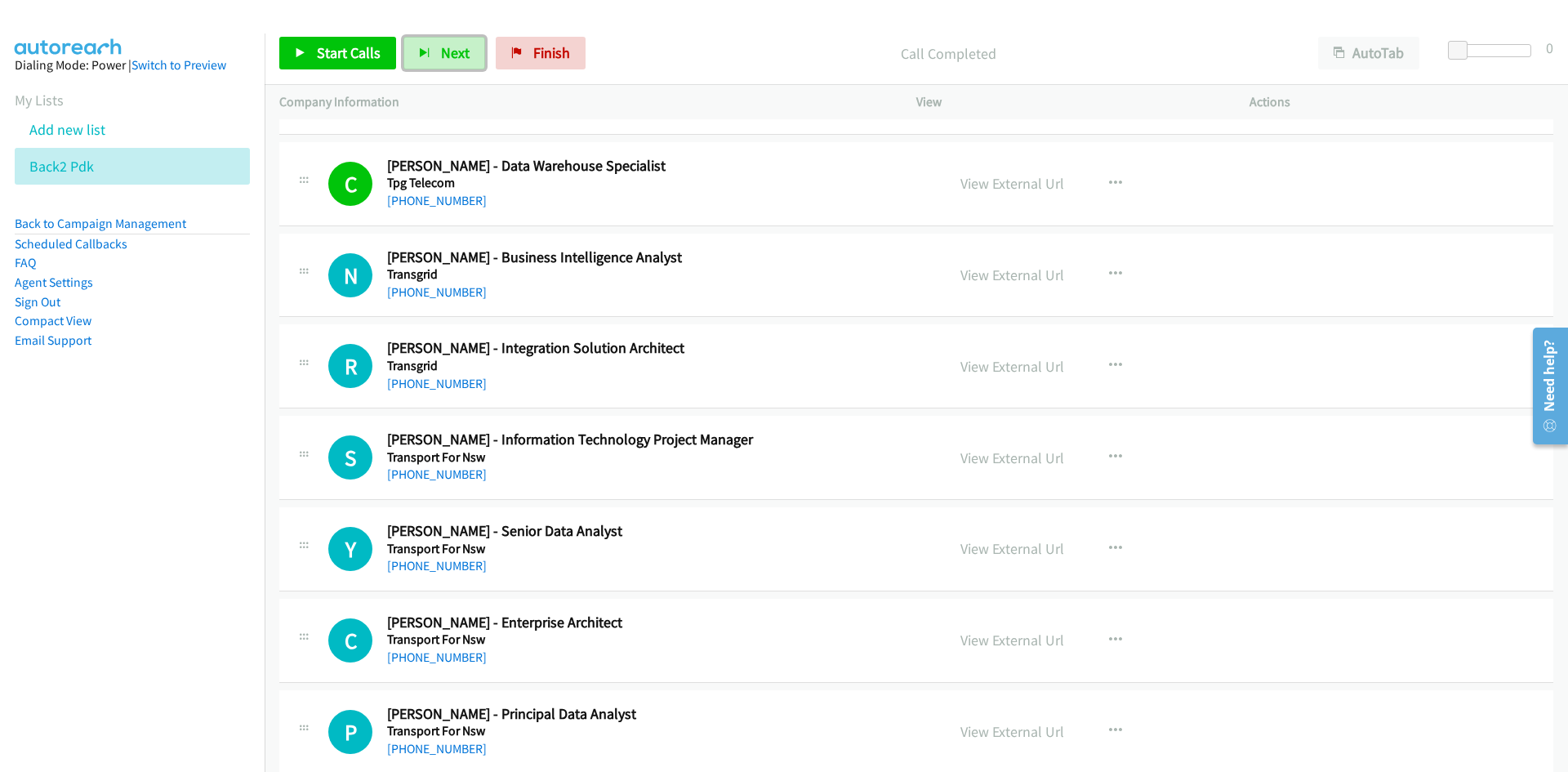
drag, startPoint x: 464, startPoint y: 57, endPoint x: 576, endPoint y: 173, distance: 161.2
click at [464, 57] on span "Next" at bounding box center [455, 53] width 28 height 19
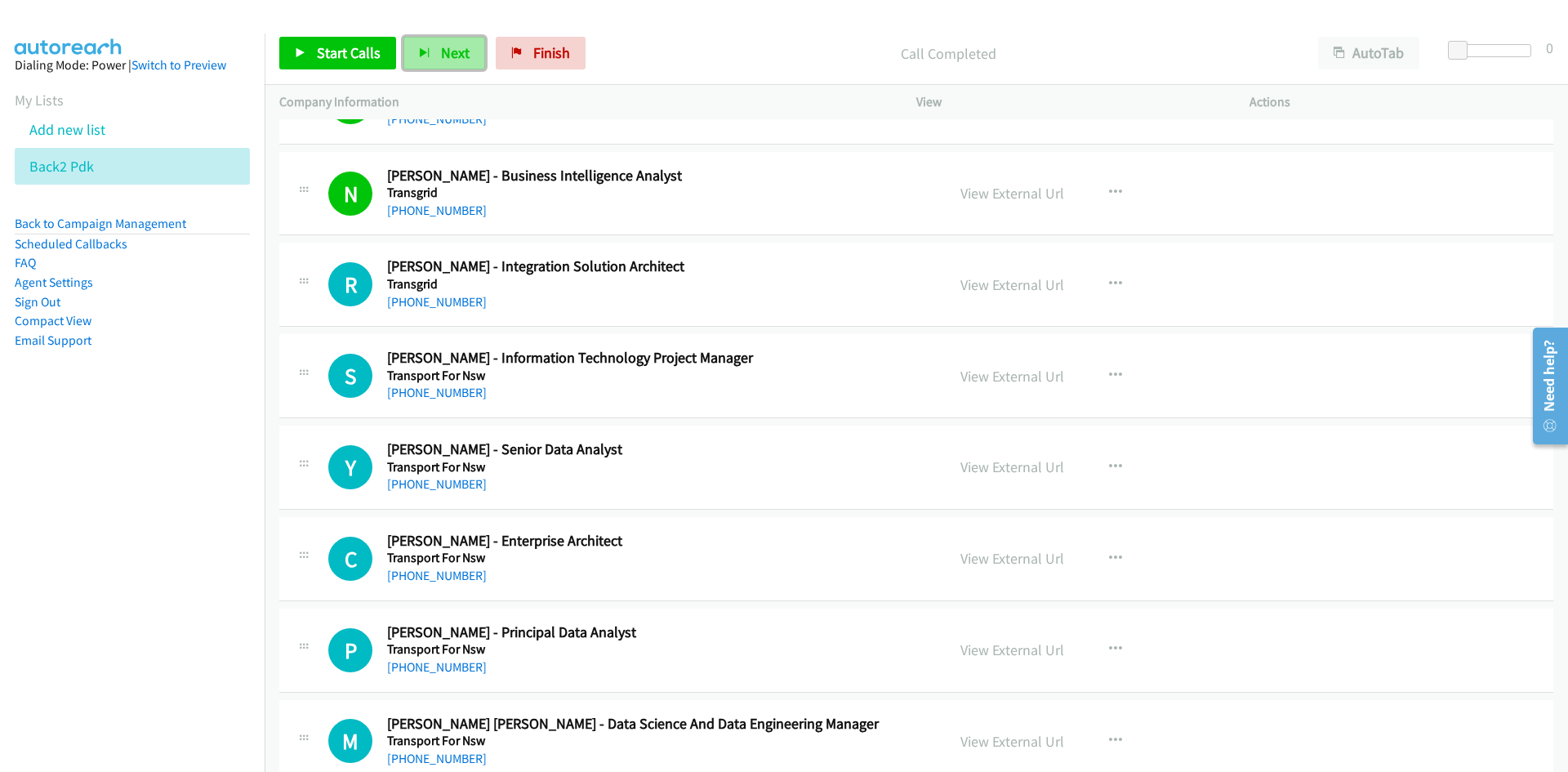
drag, startPoint x: 444, startPoint y: 55, endPoint x: 450, endPoint y: 65, distance: 11.7
click at [444, 55] on span "Next" at bounding box center [455, 53] width 28 height 19
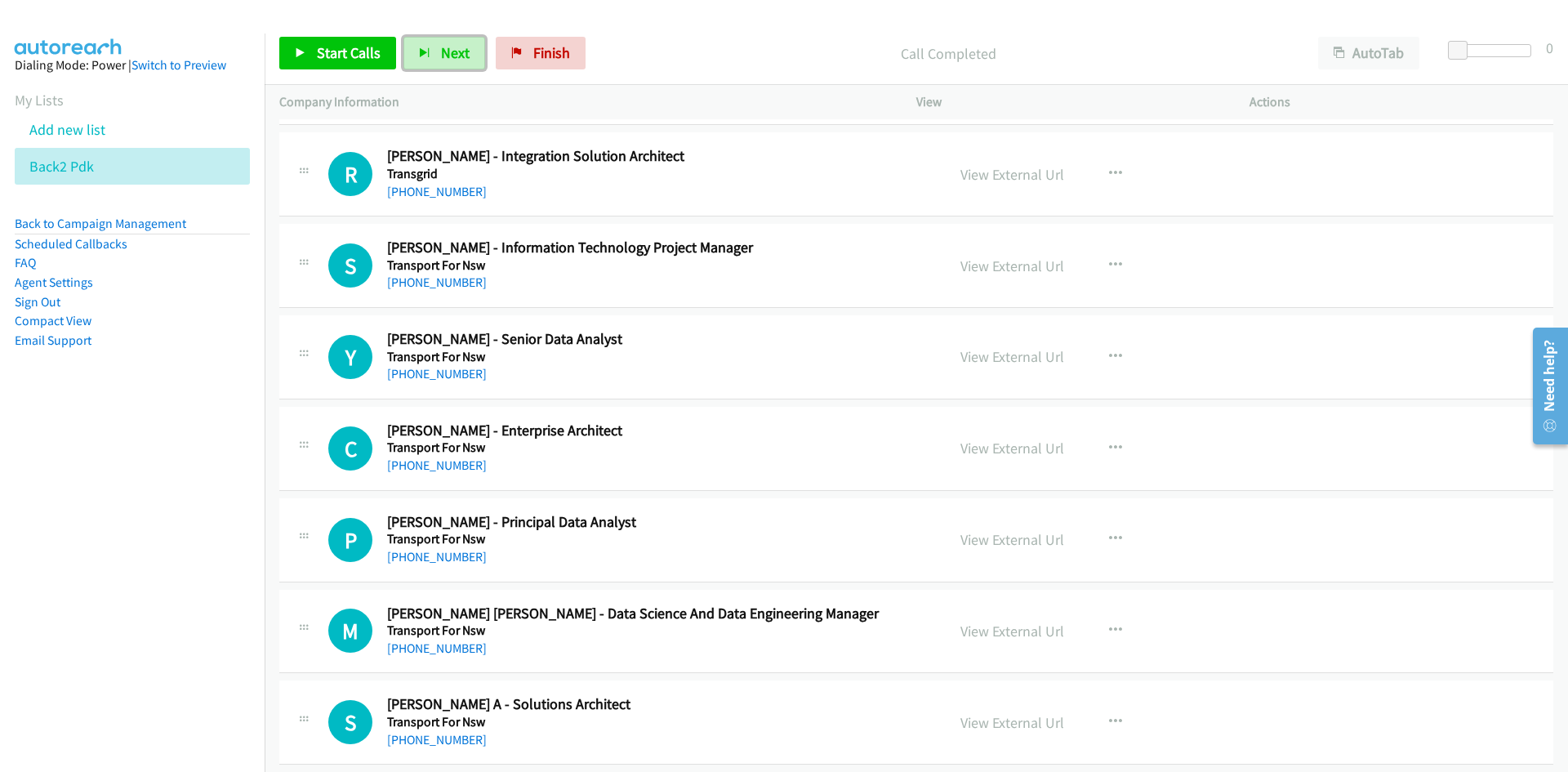
scroll to position [14116, 0]
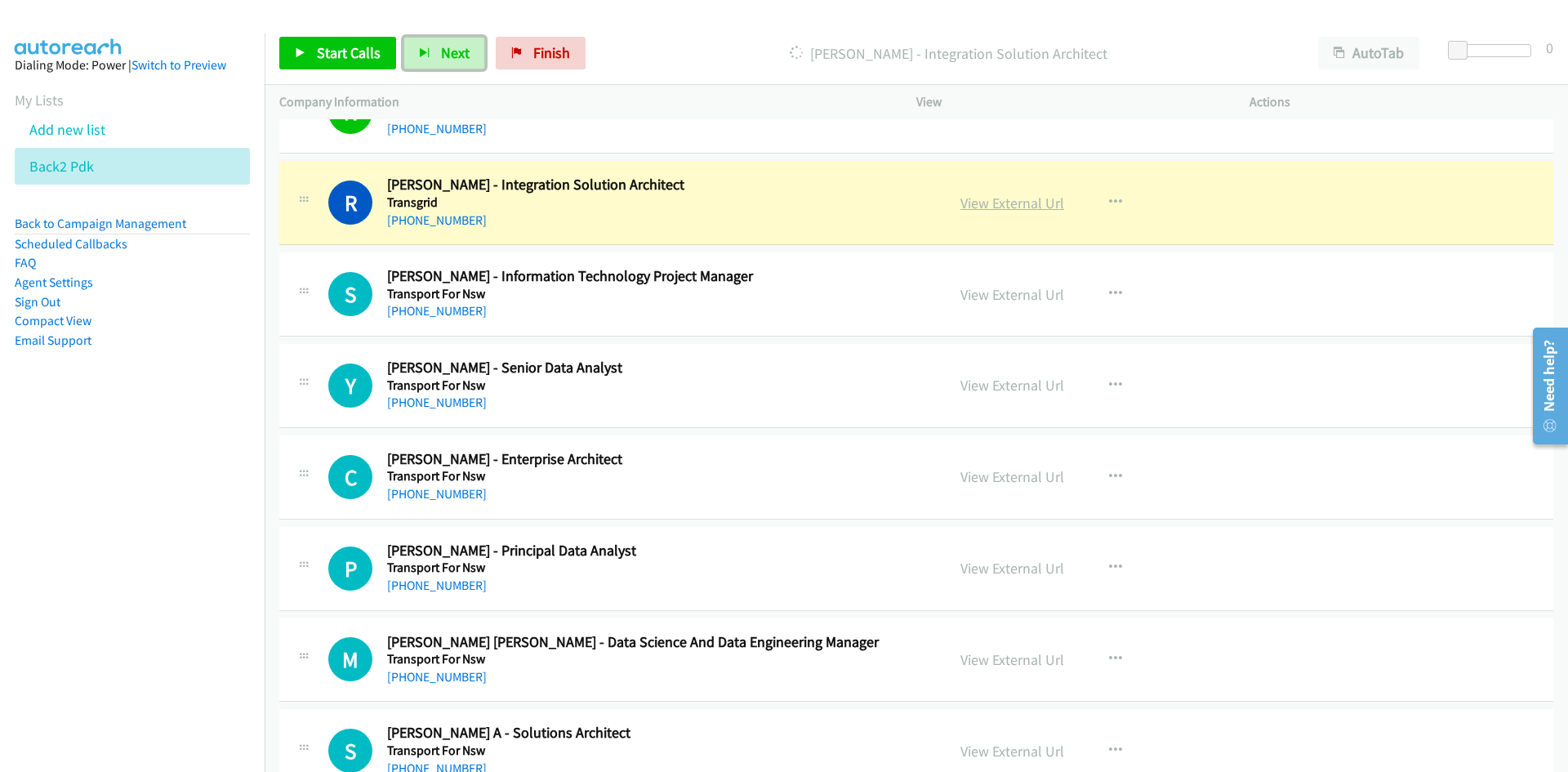
click at [991, 205] on link "View External Url" at bounding box center [1012, 203] width 103 height 19
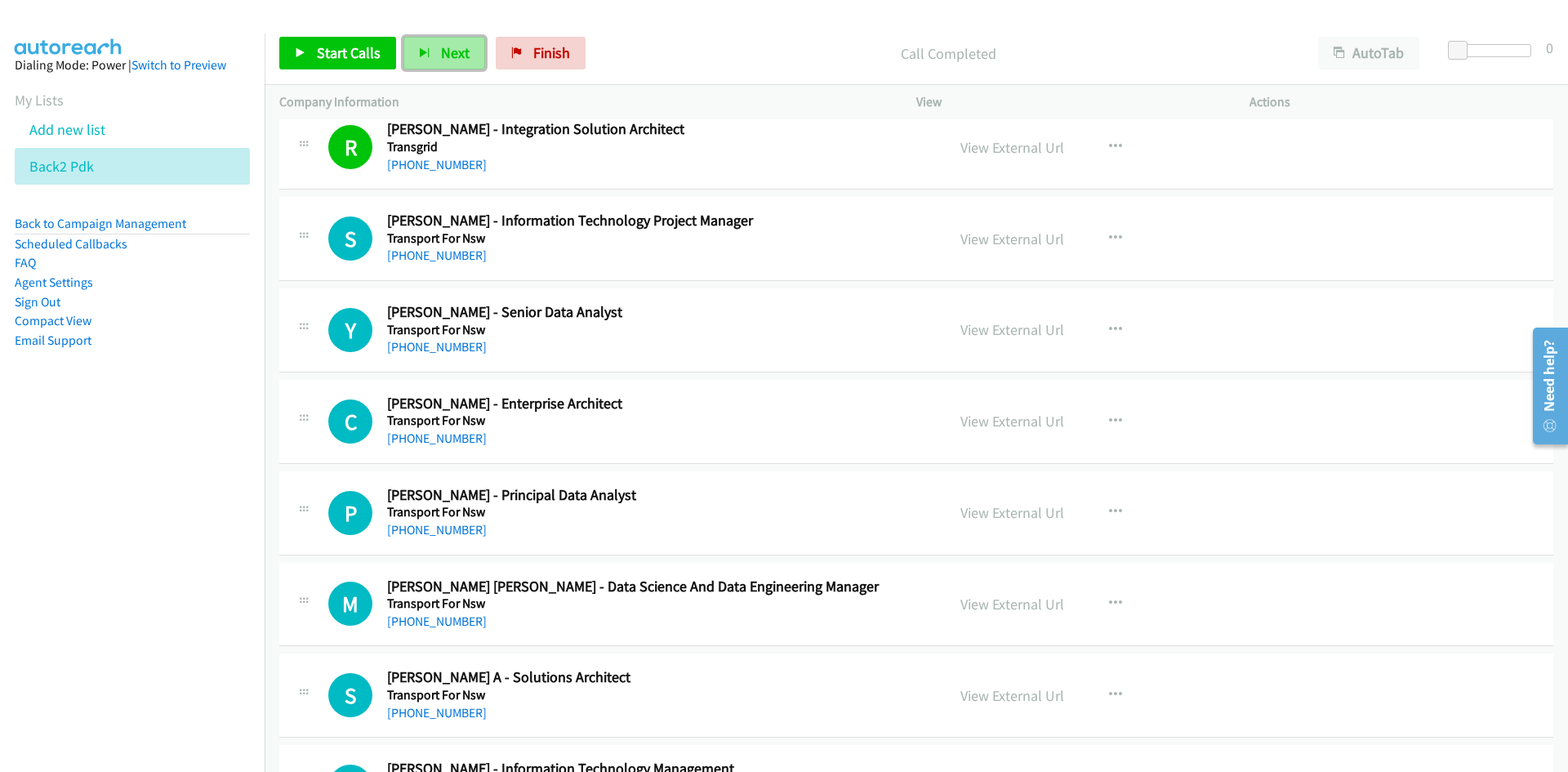
scroll to position [14198, 0]
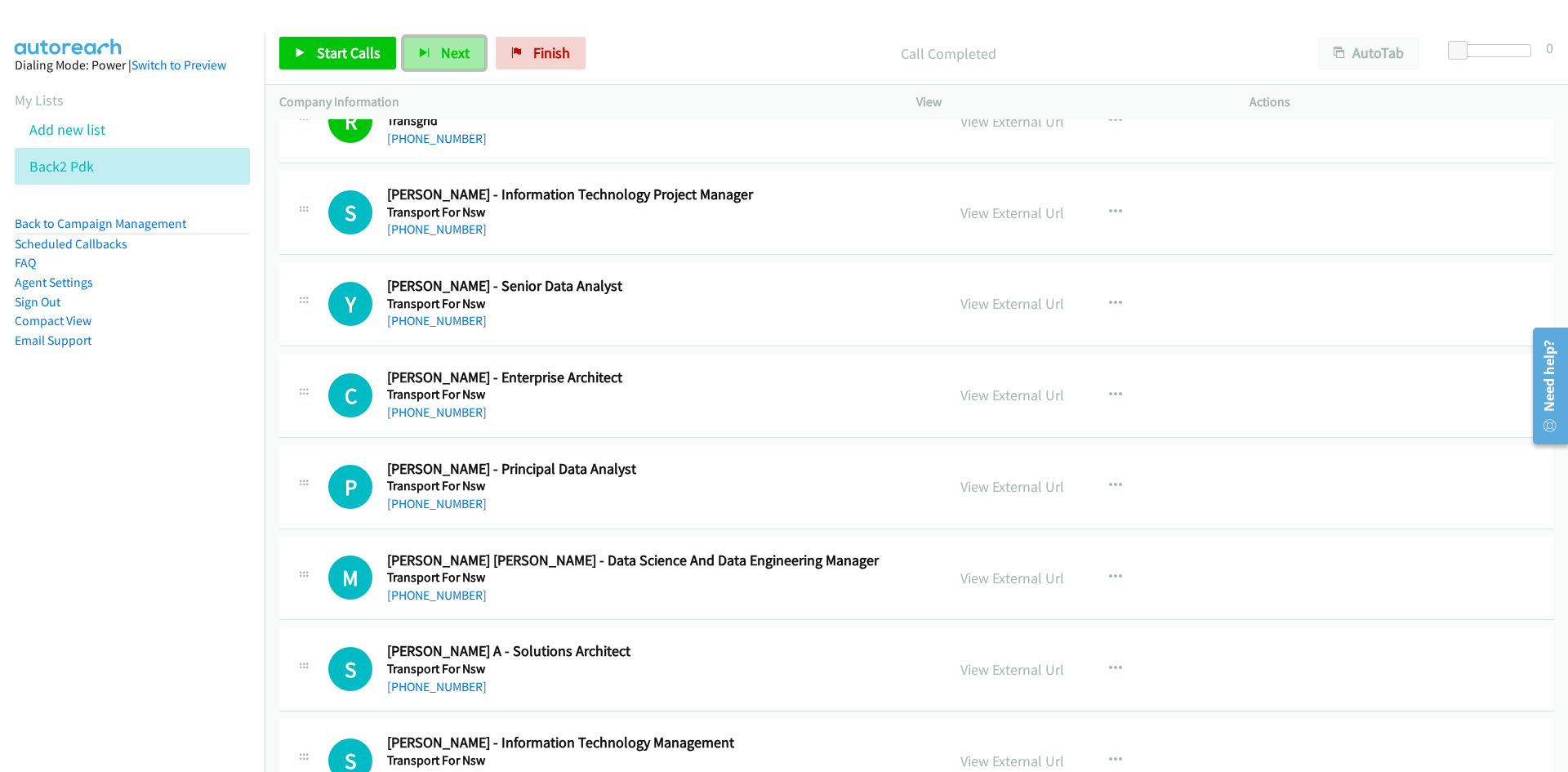
click at [442, 56] on span "Next" at bounding box center [455, 53] width 28 height 19
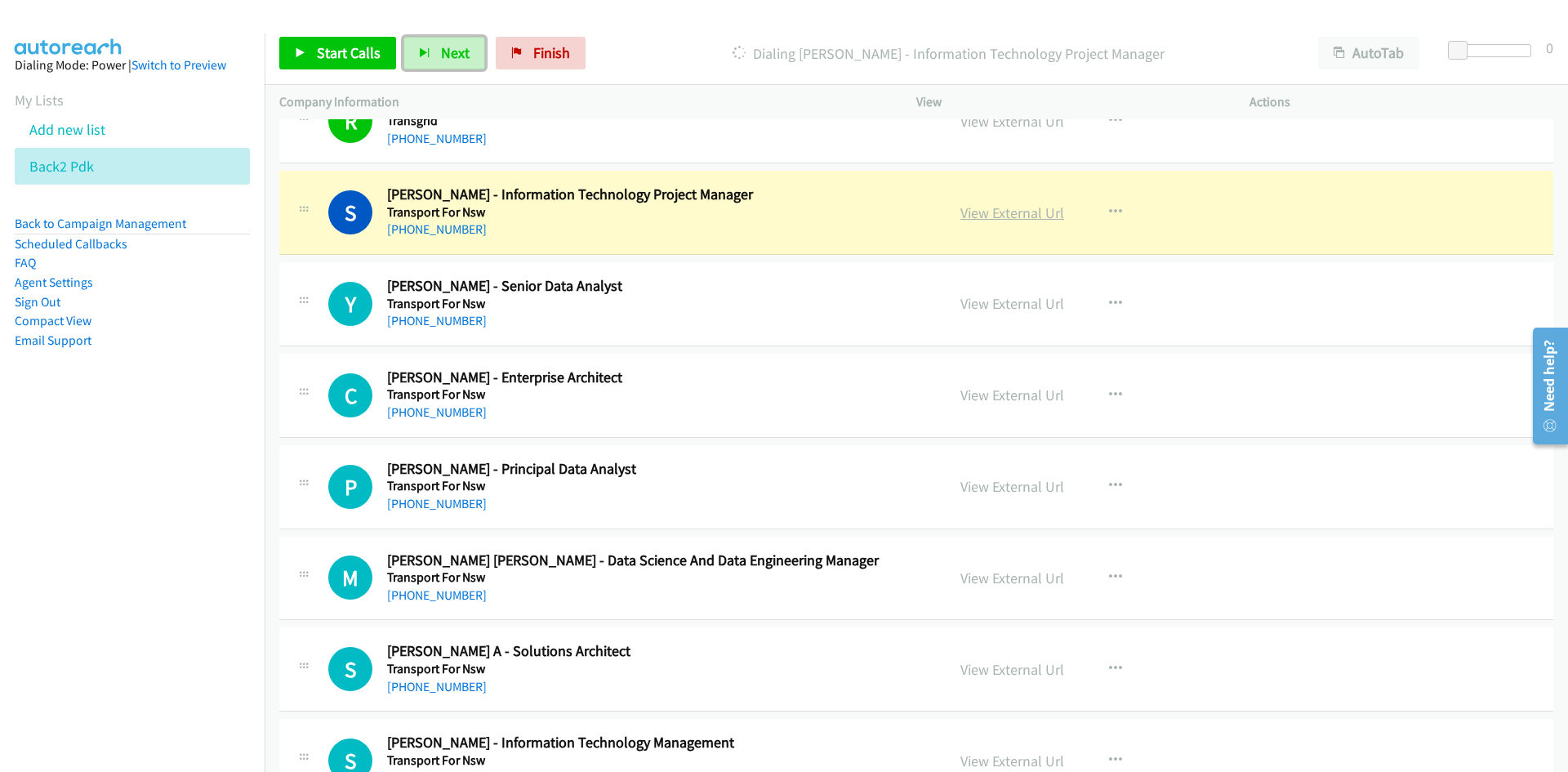
click at [1021, 219] on link "View External Url" at bounding box center [1012, 213] width 103 height 19
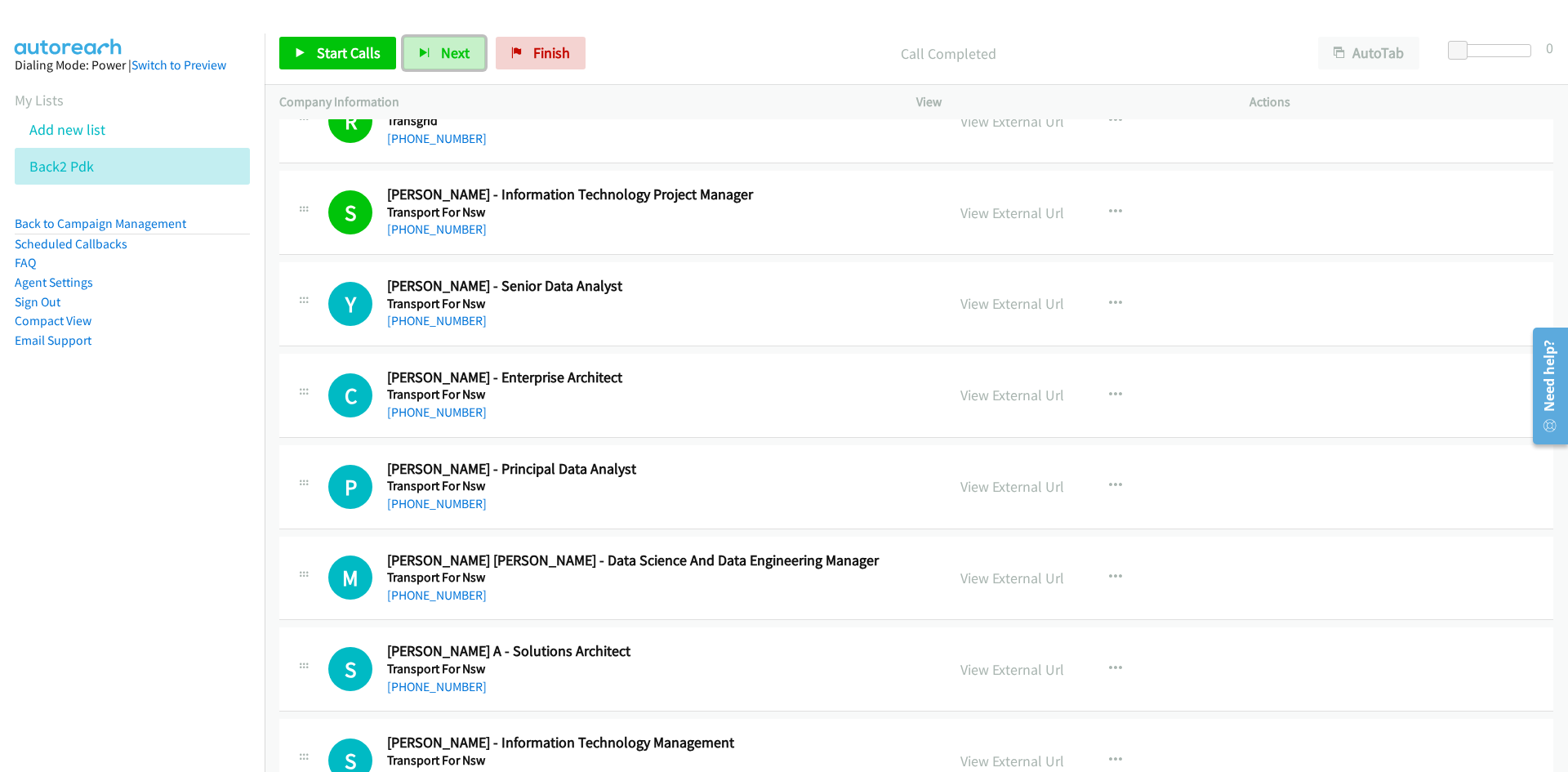
scroll to position [14279, 0]
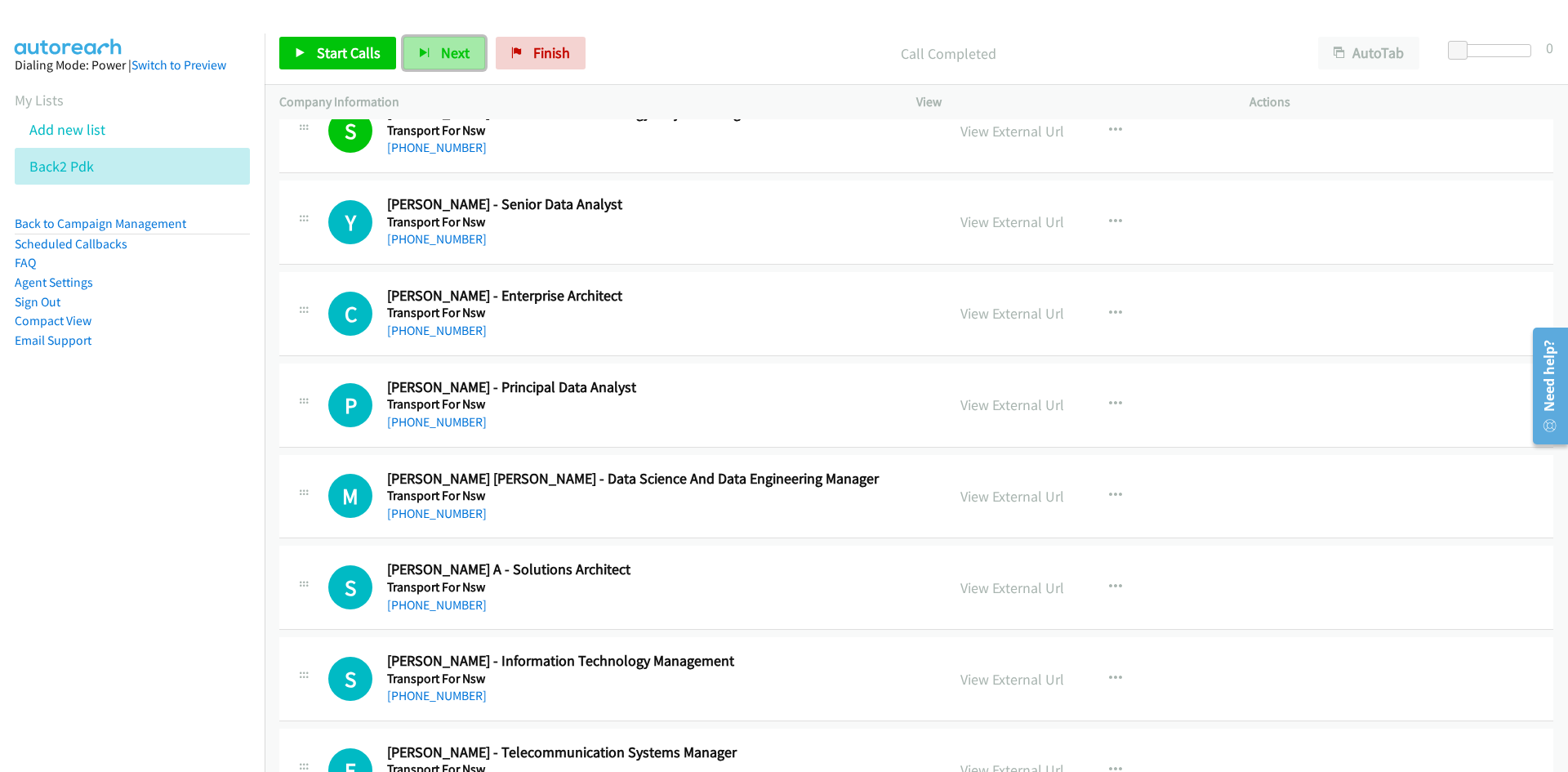
click at [435, 37] on button "Next" at bounding box center [444, 53] width 82 height 33
drag, startPoint x: 439, startPoint y: 53, endPoint x: 751, endPoint y: 351, distance: 431.4
click at [441, 53] on span "Next" at bounding box center [455, 53] width 28 height 19
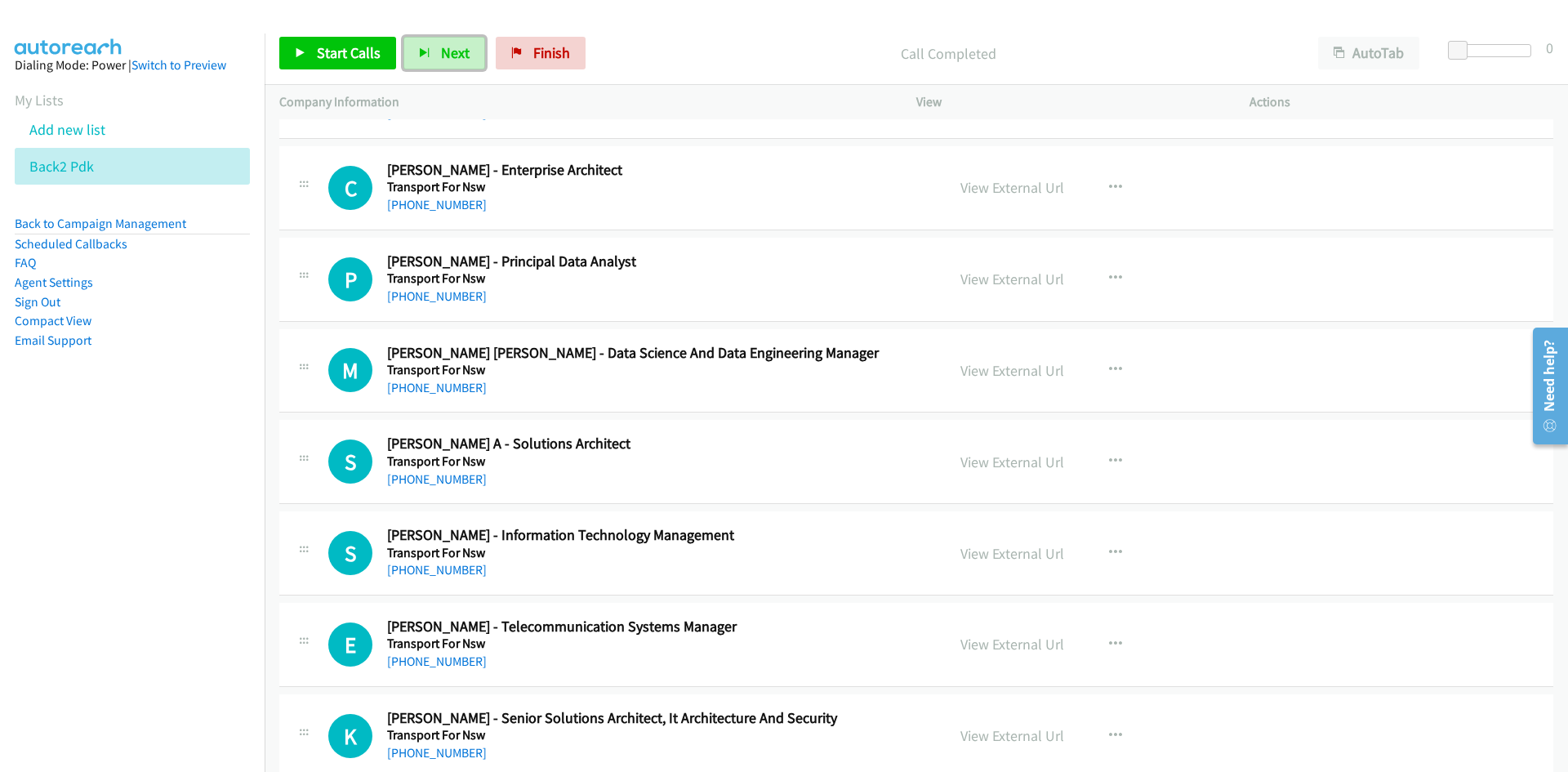
scroll to position [14443, 0]
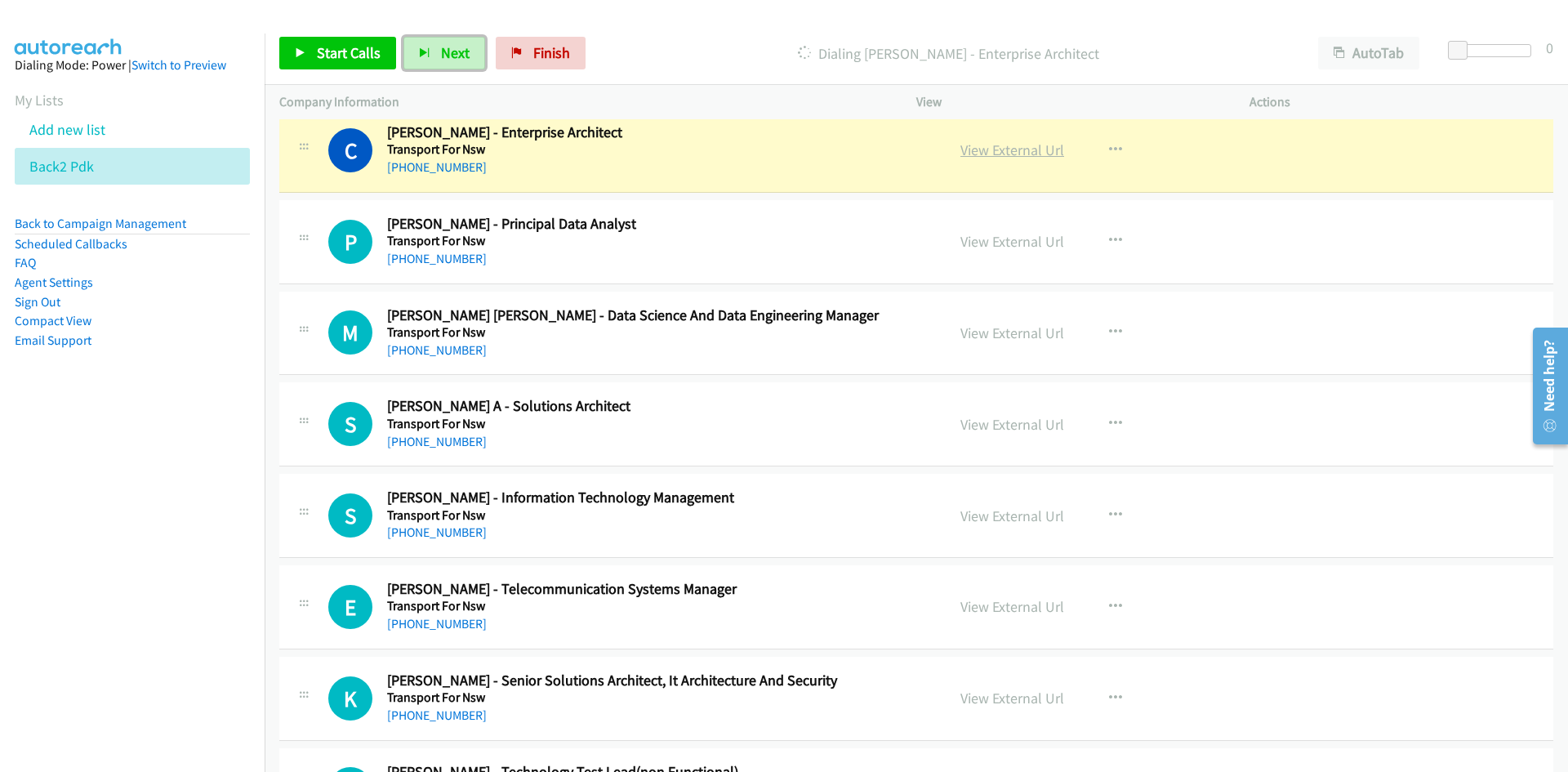
click at [1005, 147] on link "View External Url" at bounding box center [1012, 150] width 103 height 19
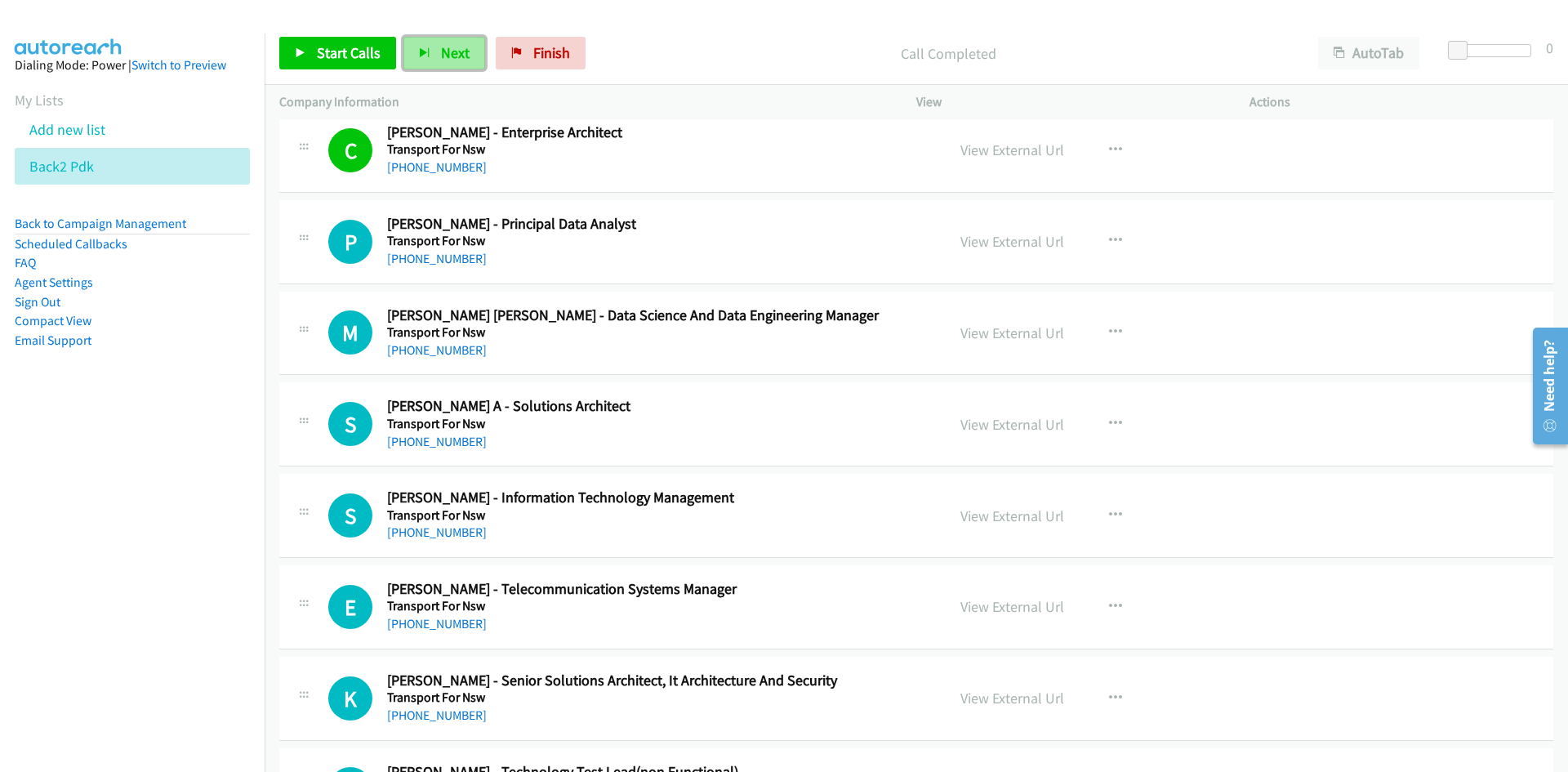
click at [429, 40] on button "Next" at bounding box center [444, 53] width 82 height 33
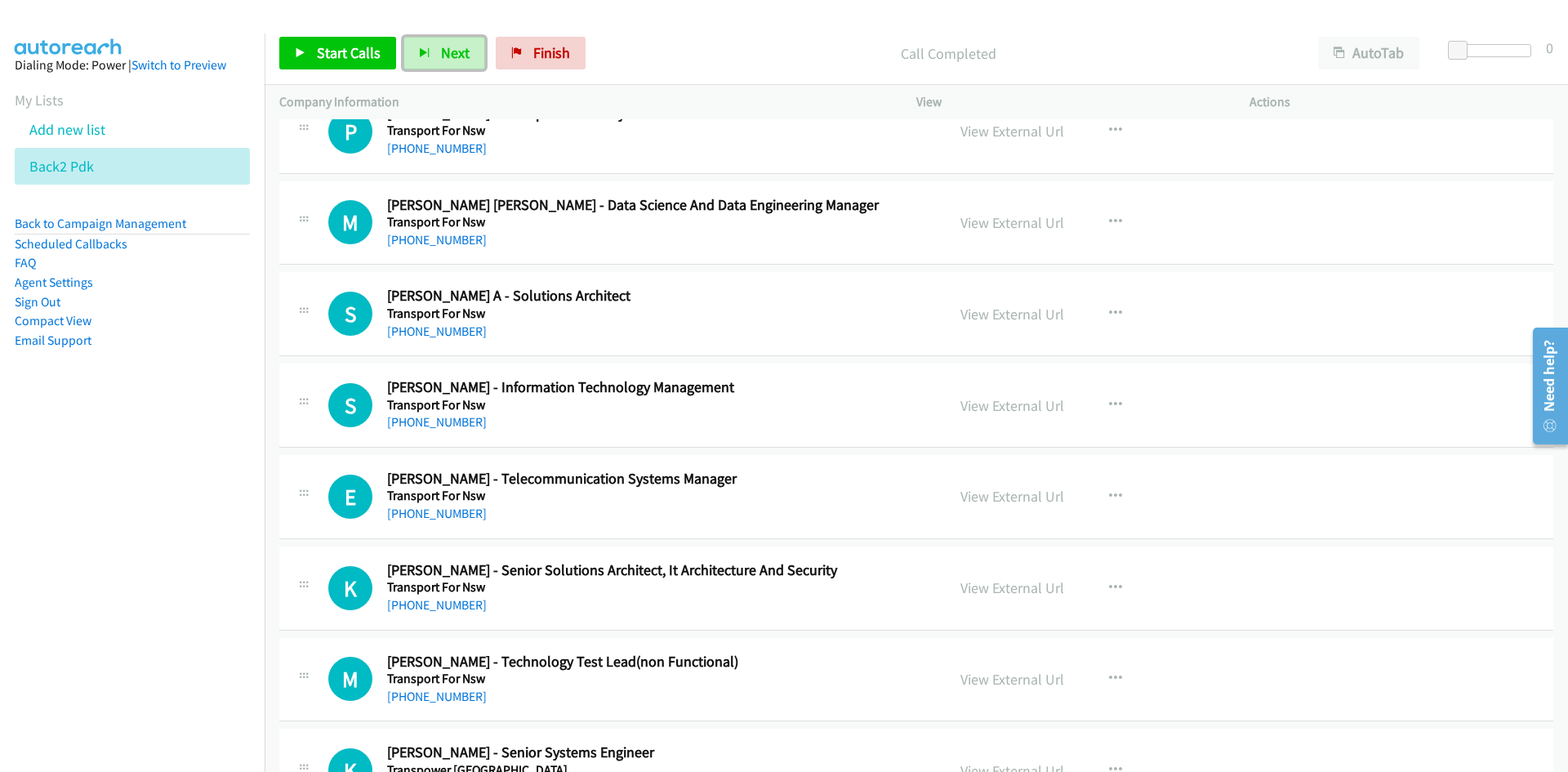
scroll to position [14524, 0]
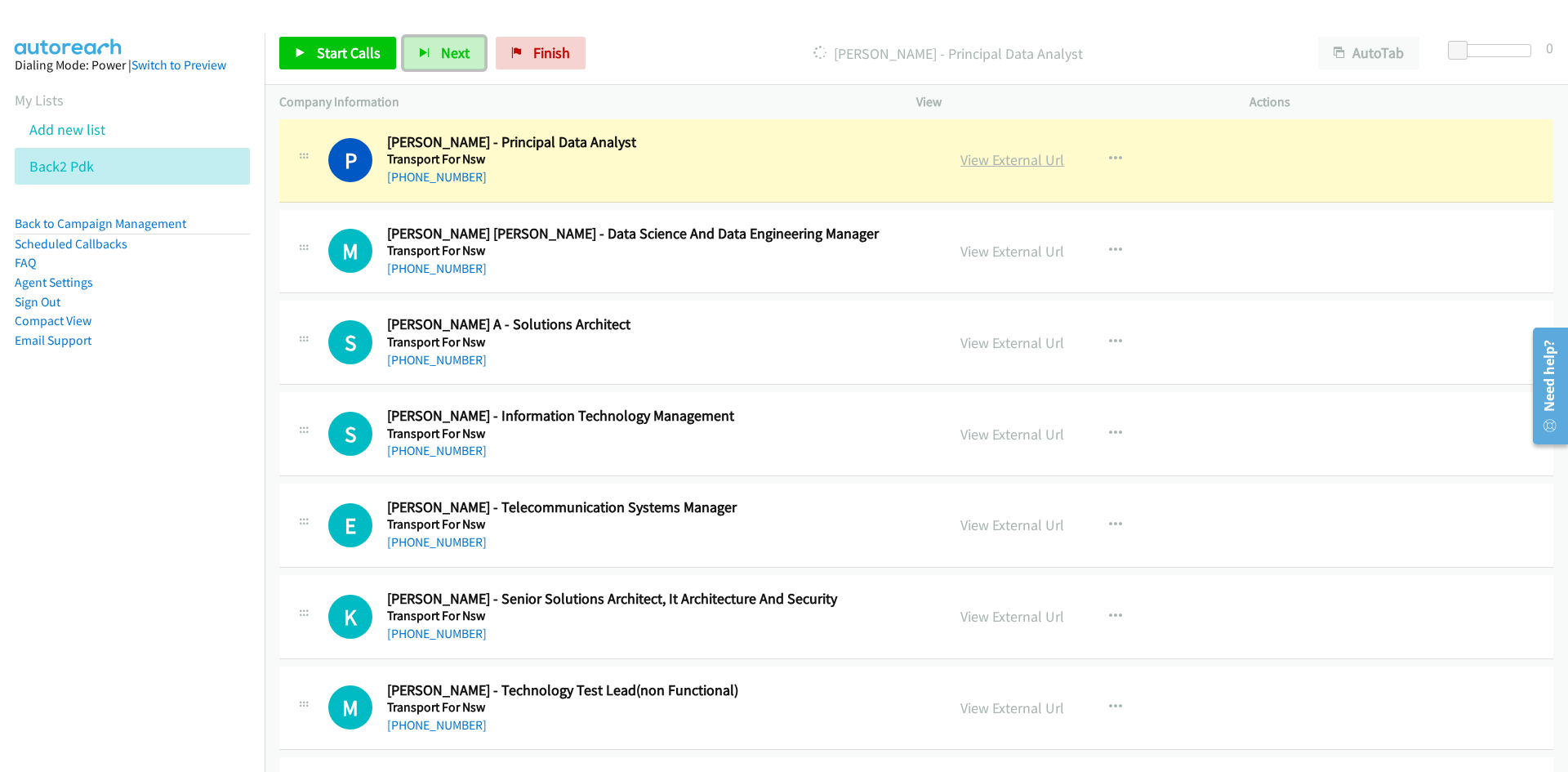
click at [1020, 158] on link "View External Url" at bounding box center [1012, 160] width 103 height 19
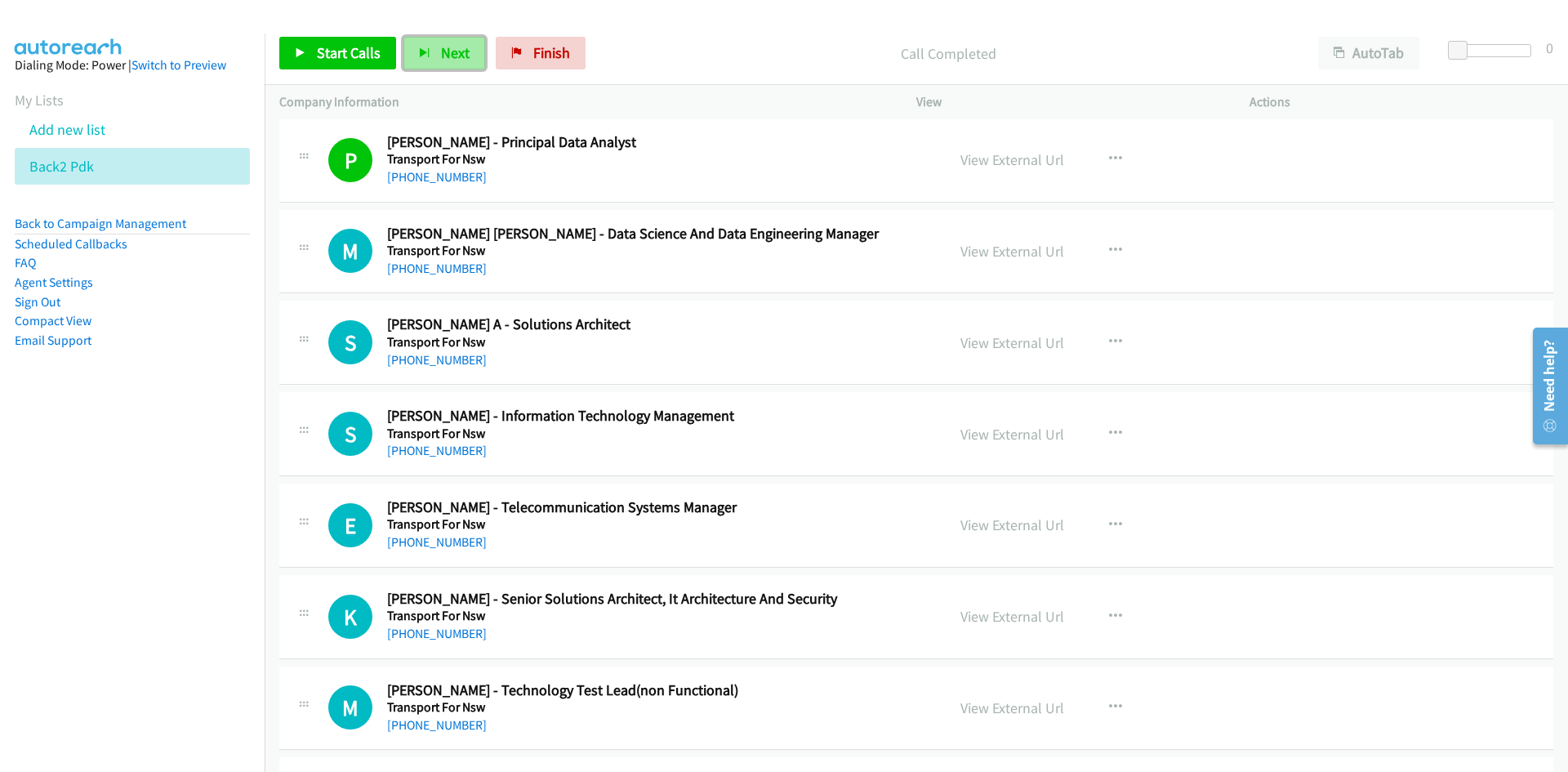
click at [450, 53] on span "Next" at bounding box center [455, 53] width 28 height 19
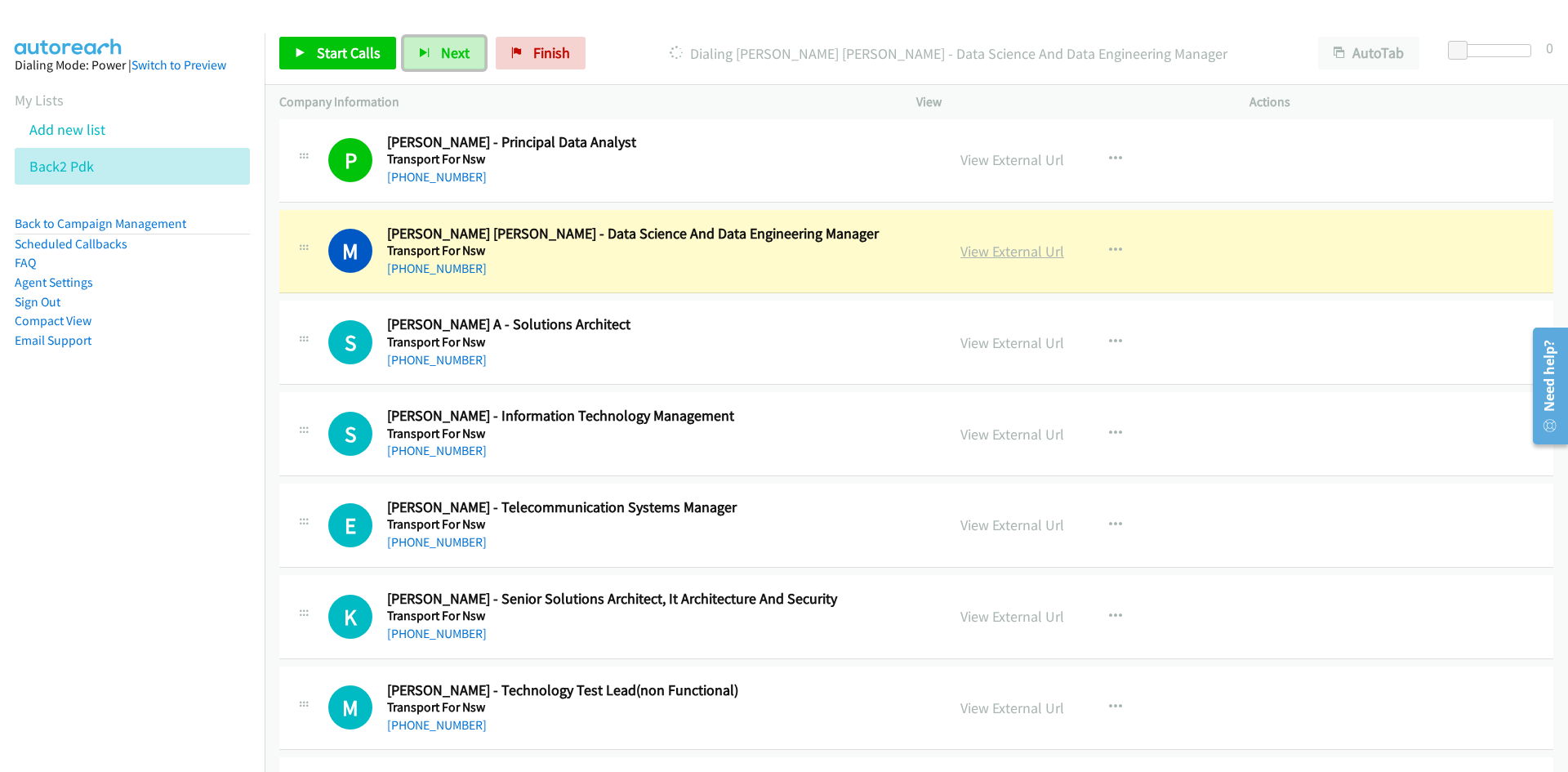
click at [991, 256] on link "View External Url" at bounding box center [1012, 251] width 103 height 19
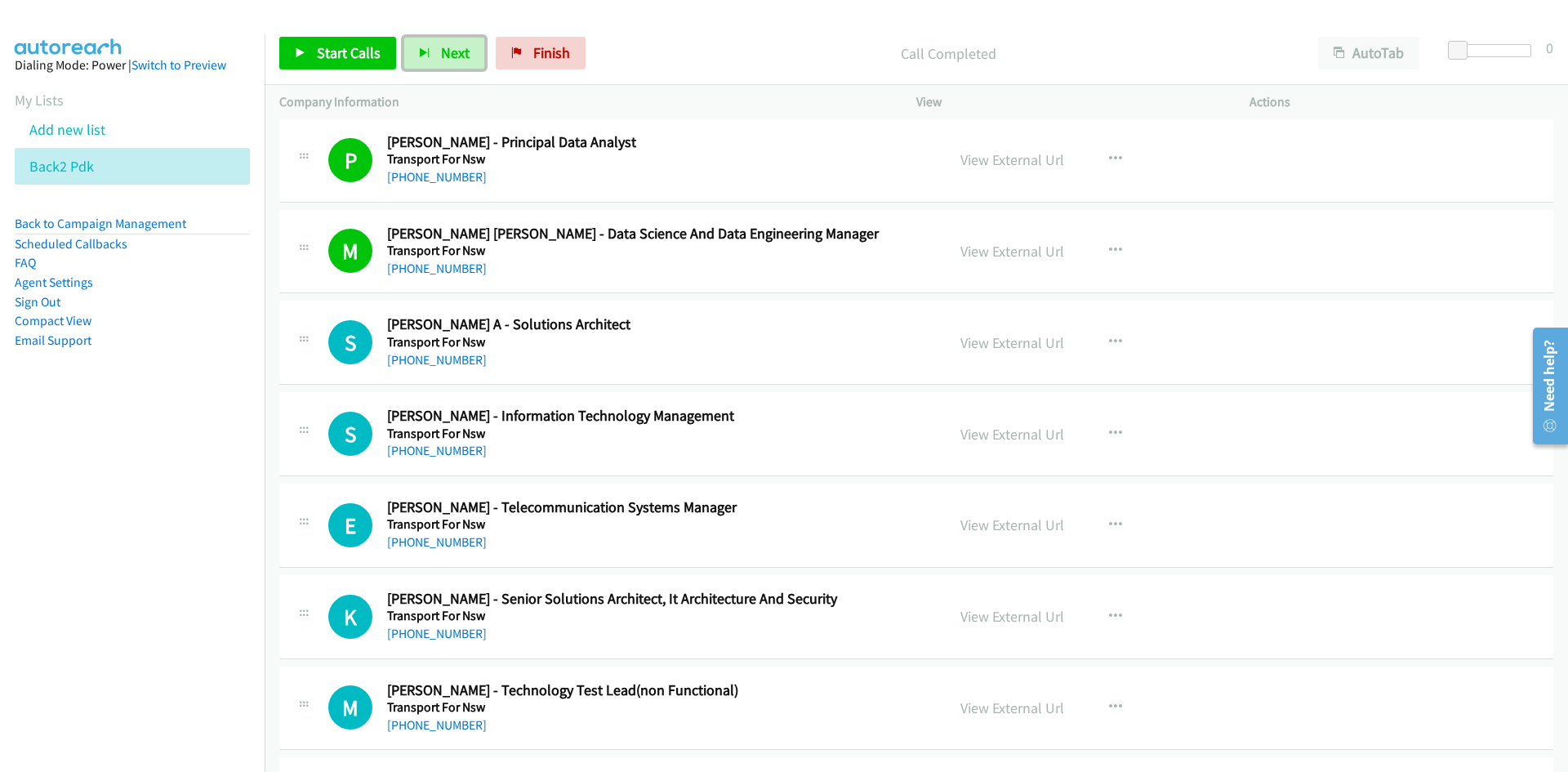
scroll to position [14606, 0]
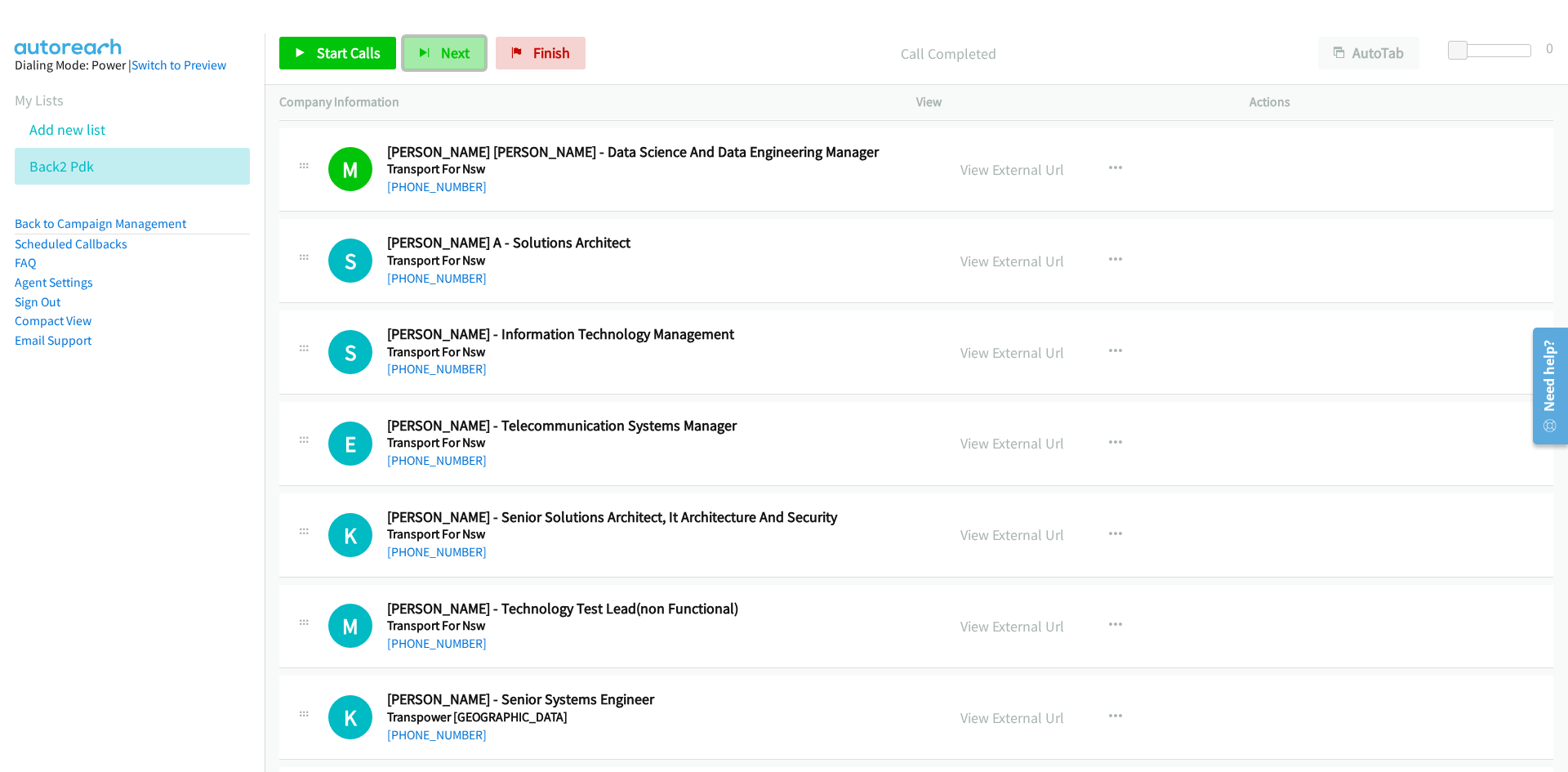
click at [458, 56] on span "Next" at bounding box center [455, 53] width 28 height 19
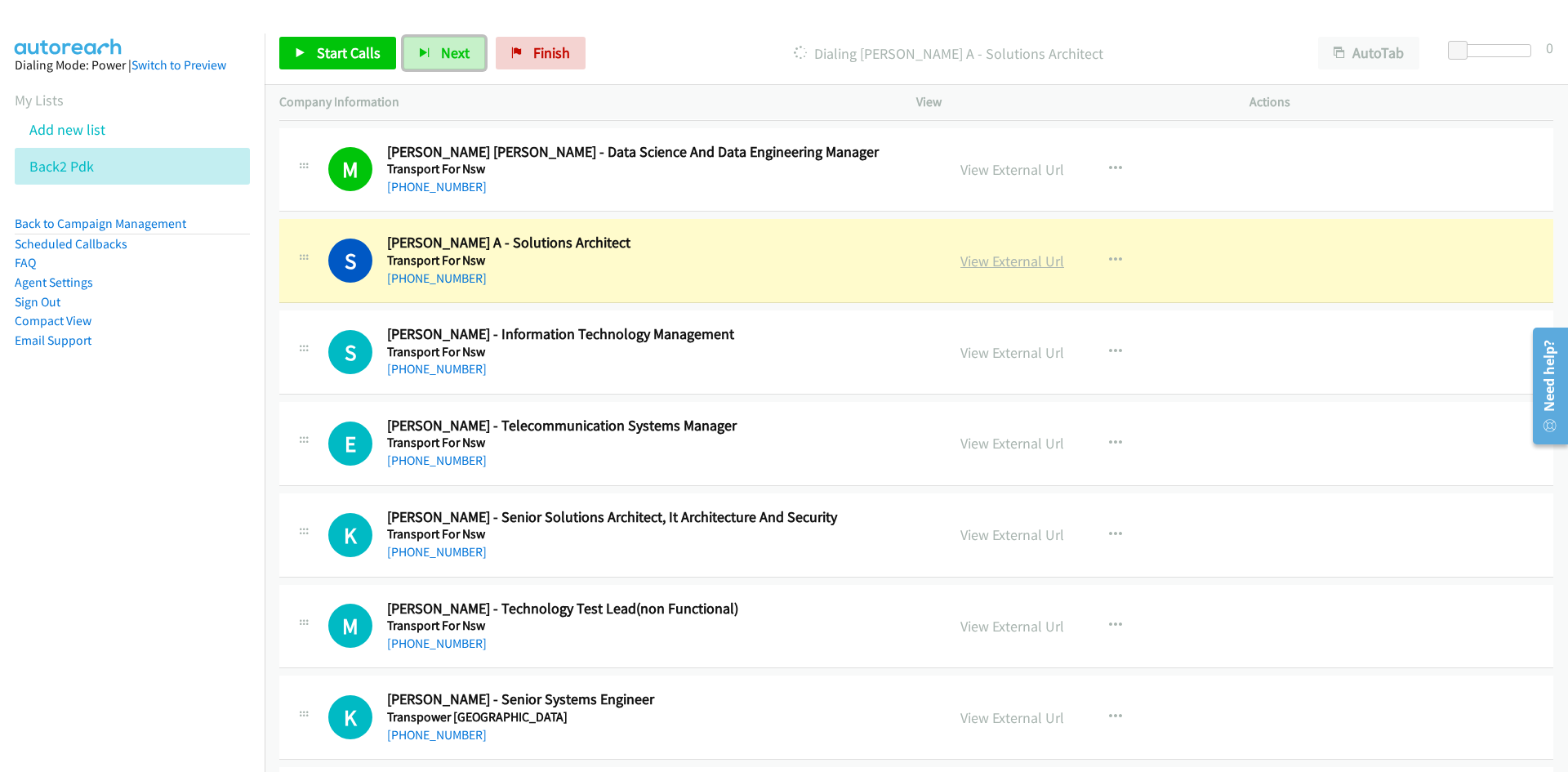
click at [999, 254] on link "View External Url" at bounding box center [1012, 261] width 103 height 19
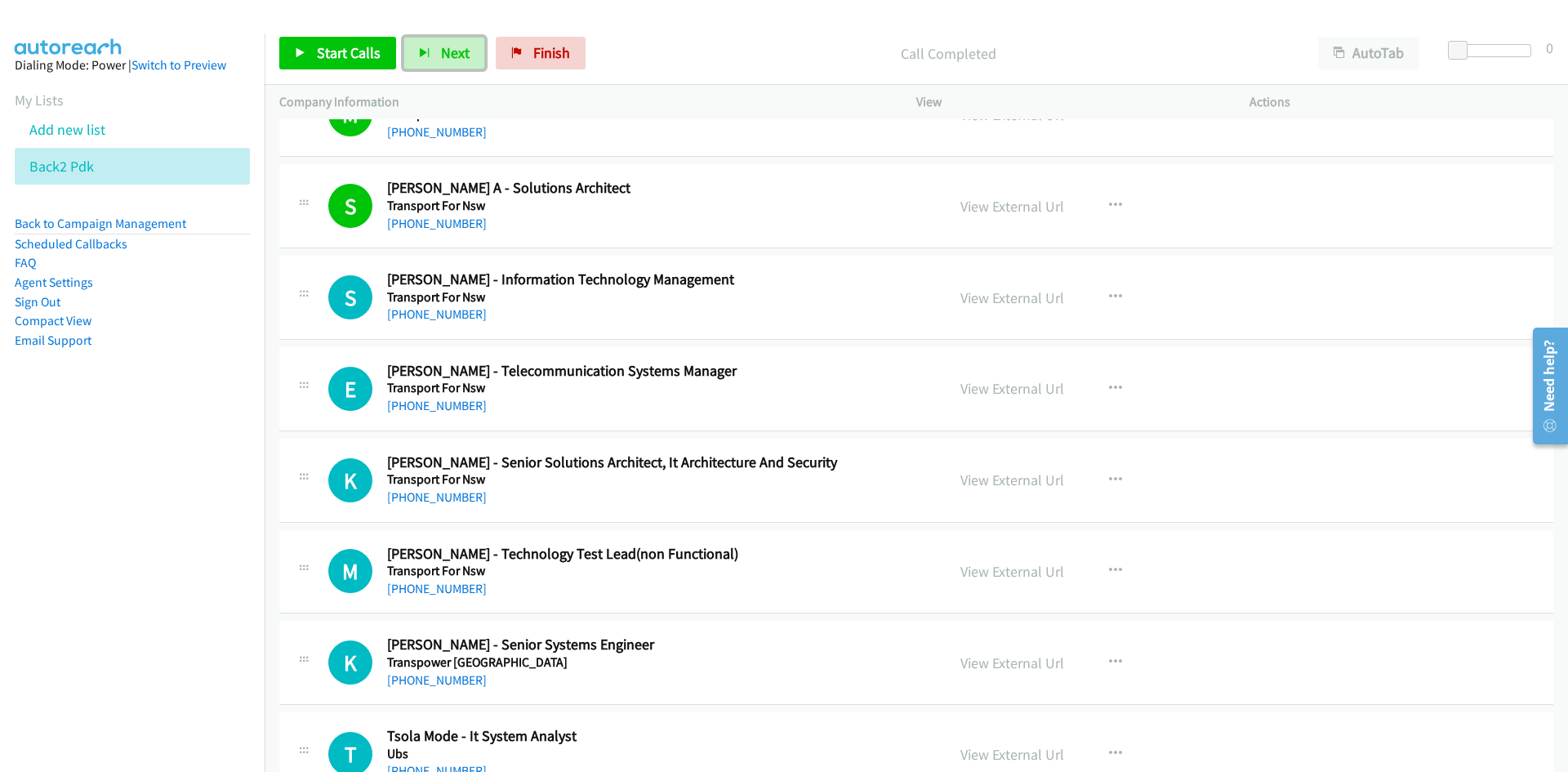
scroll to position [14688, 0]
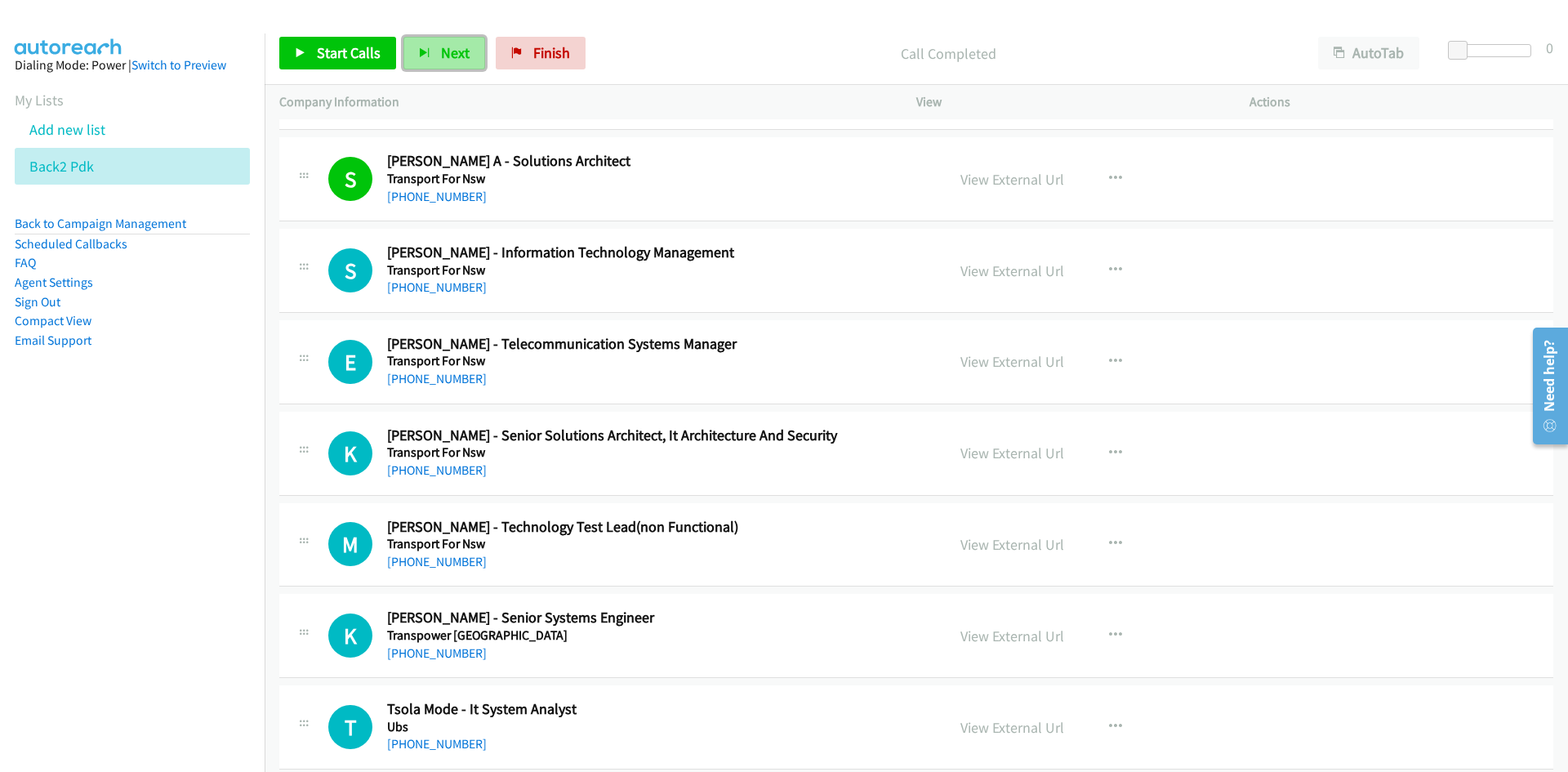
click at [453, 45] on span "Next" at bounding box center [455, 53] width 28 height 19
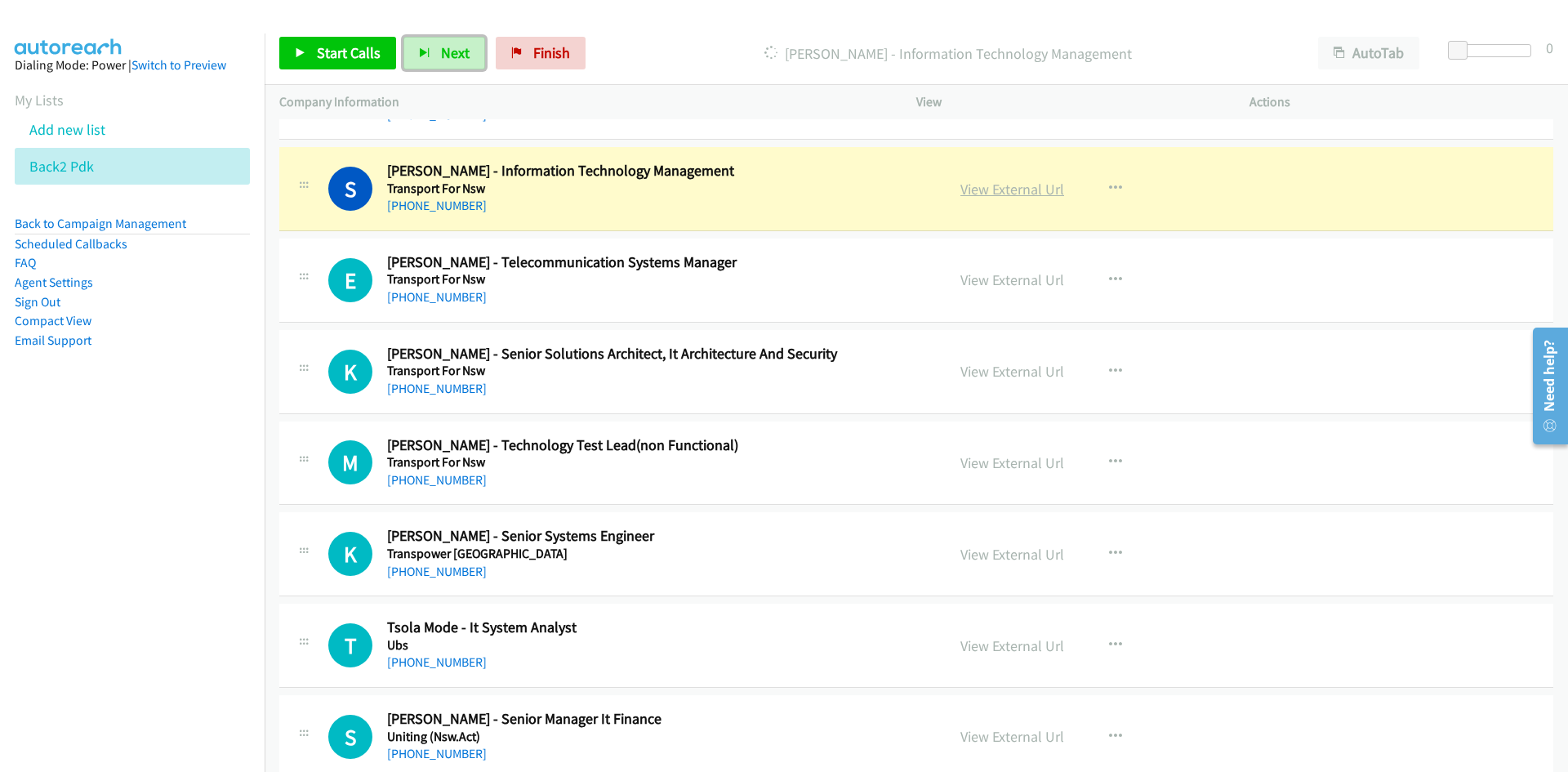
click at [994, 187] on link "View External Url" at bounding box center [1012, 189] width 103 height 19
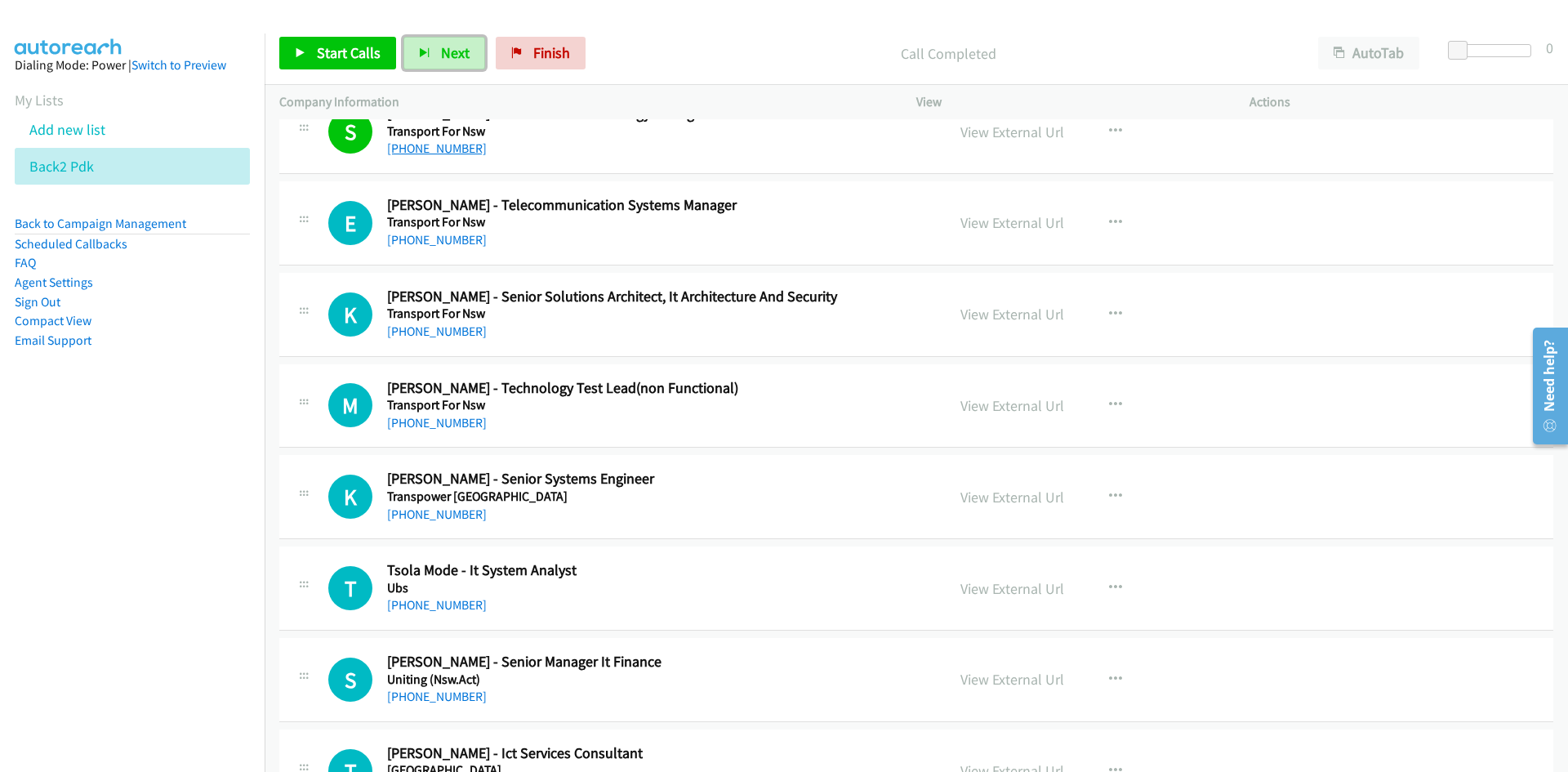
scroll to position [14851, 0]
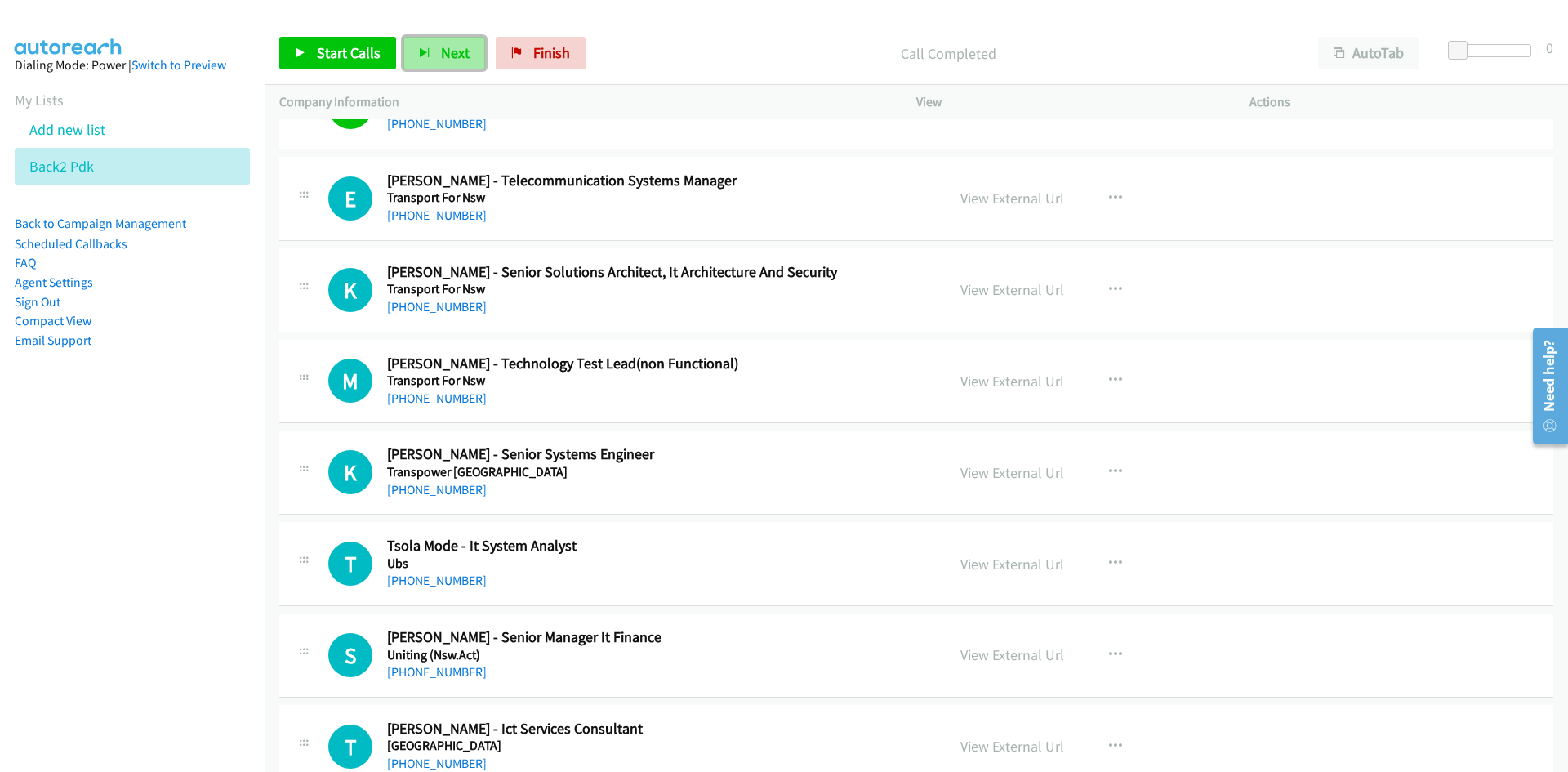
click at [435, 54] on button "Next" at bounding box center [444, 53] width 82 height 33
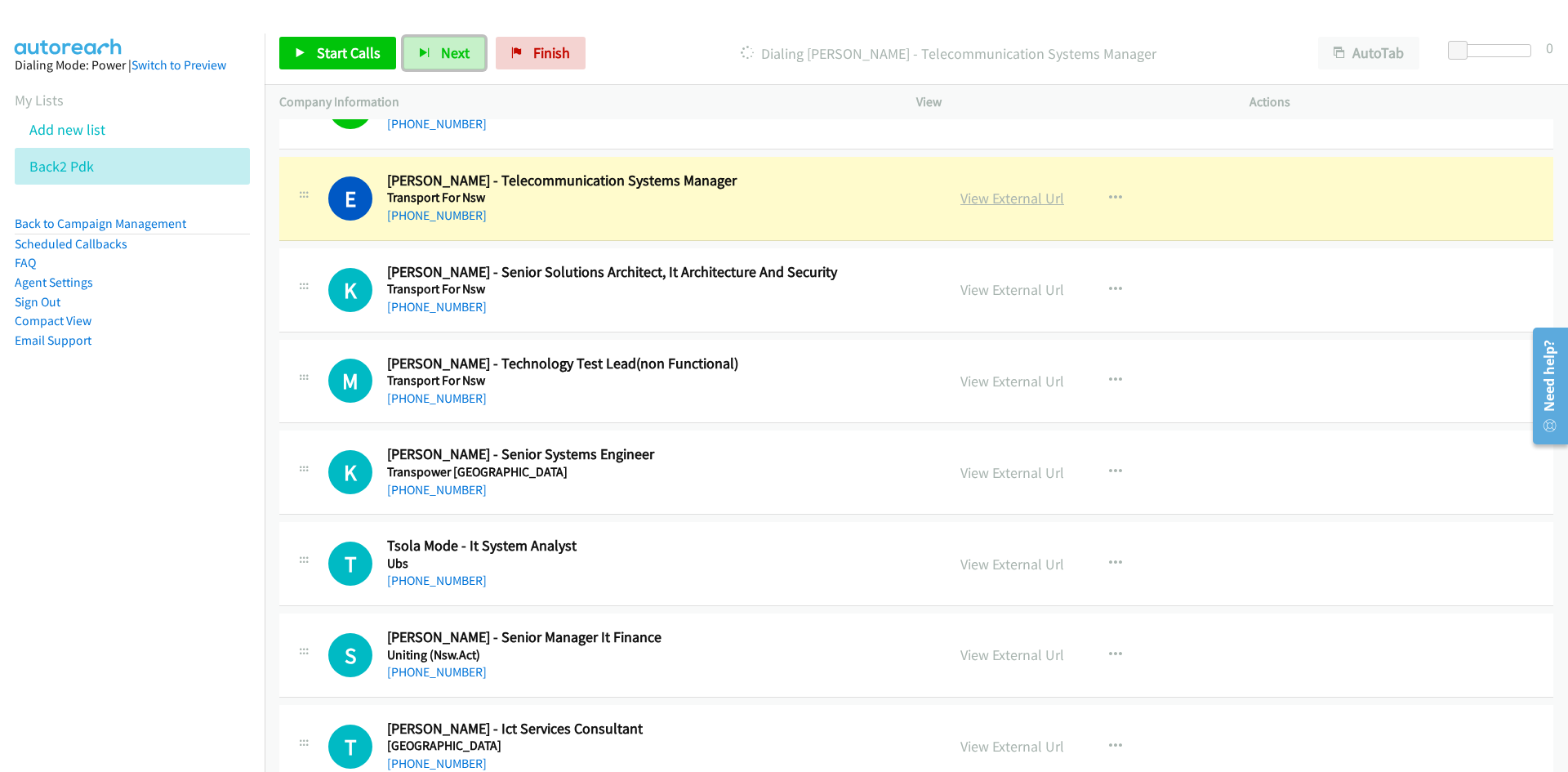
click at [1017, 192] on link "View External Url" at bounding box center [1012, 198] width 103 height 19
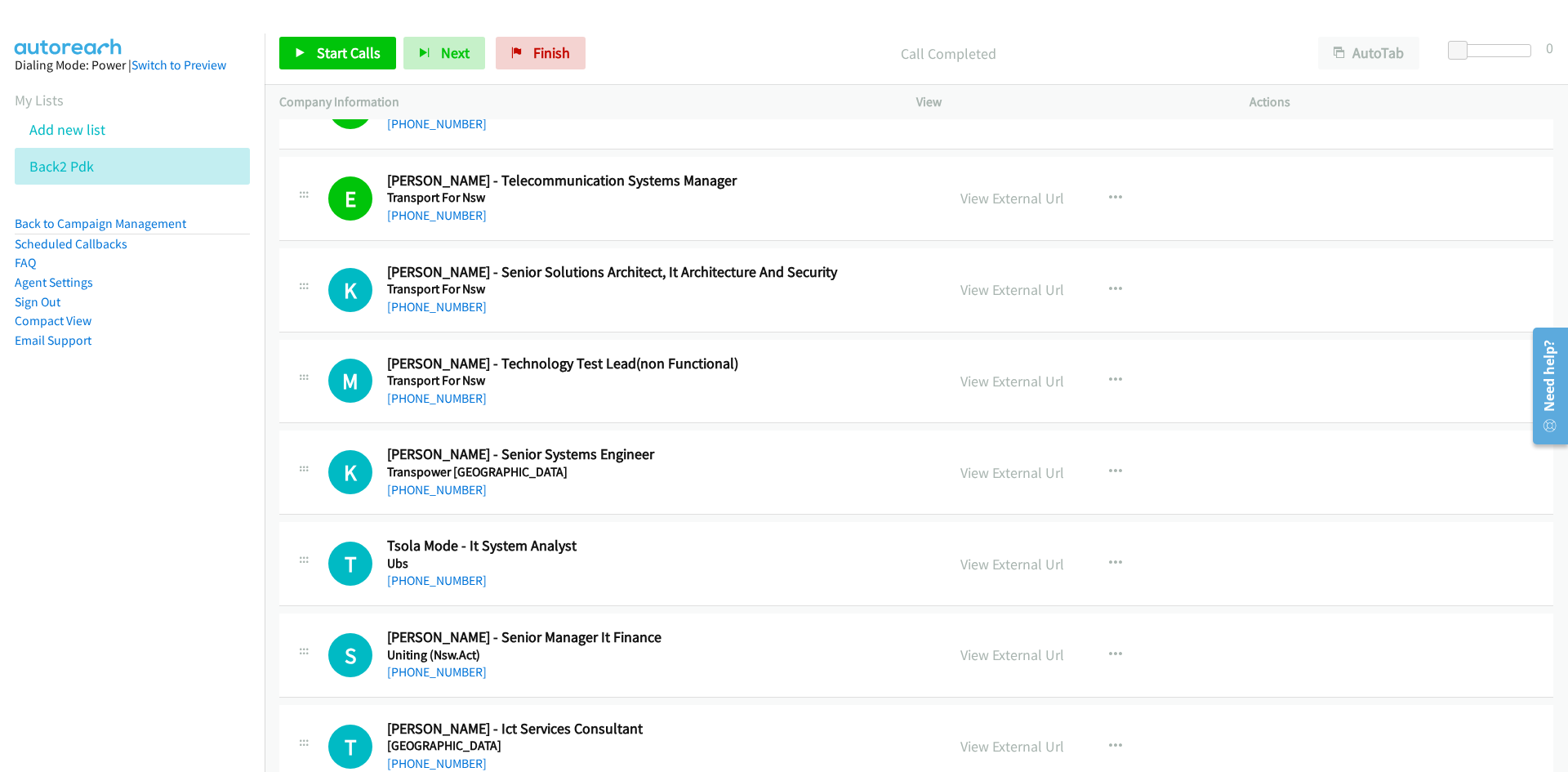
click at [445, 30] on div "Start Calls Pause Next Finish Call Completed AutoTab AutoTab 0" at bounding box center [916, 53] width 1303 height 63
click at [448, 49] on span "Next" at bounding box center [455, 53] width 28 height 19
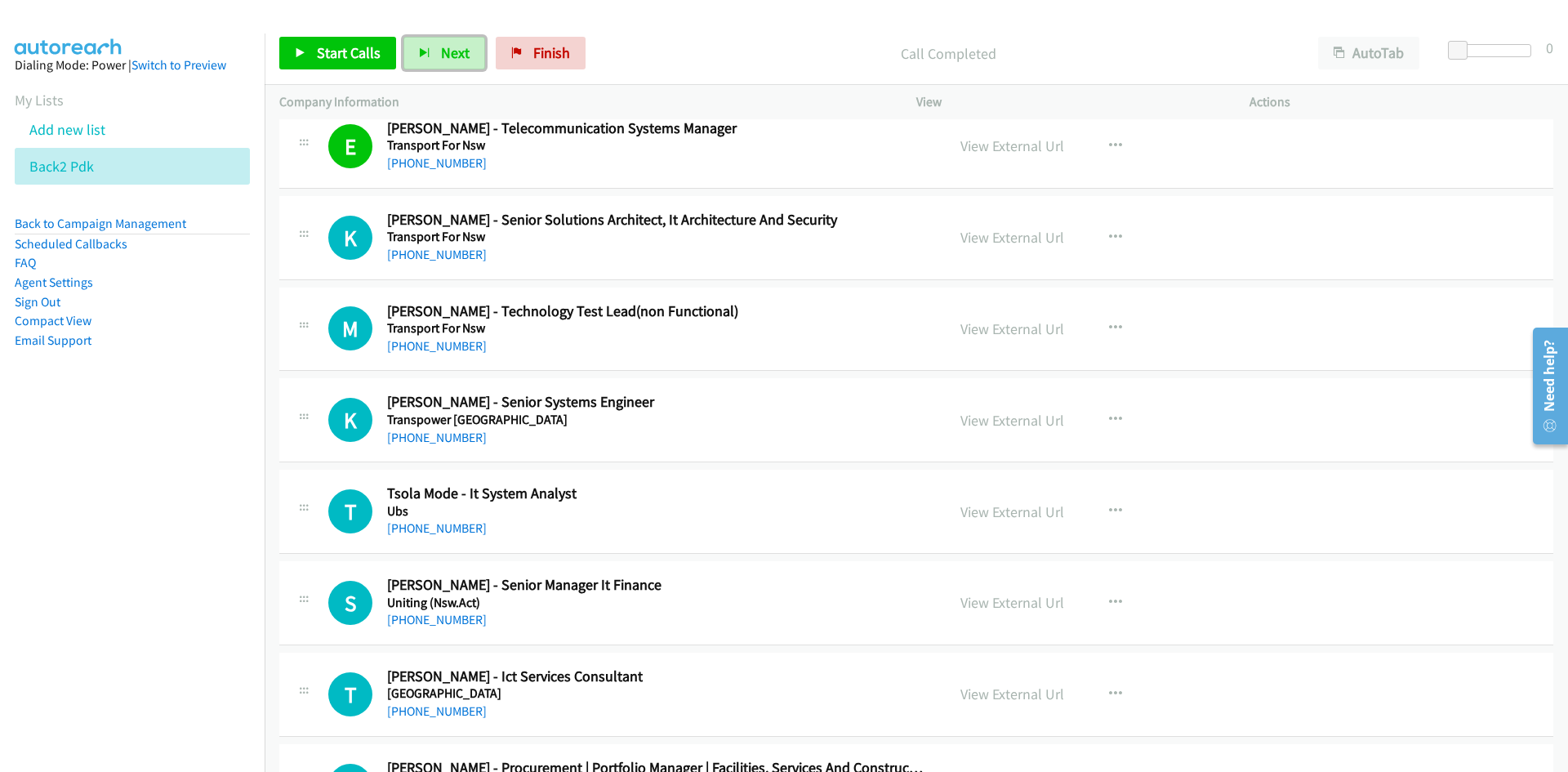
scroll to position [14933, 0]
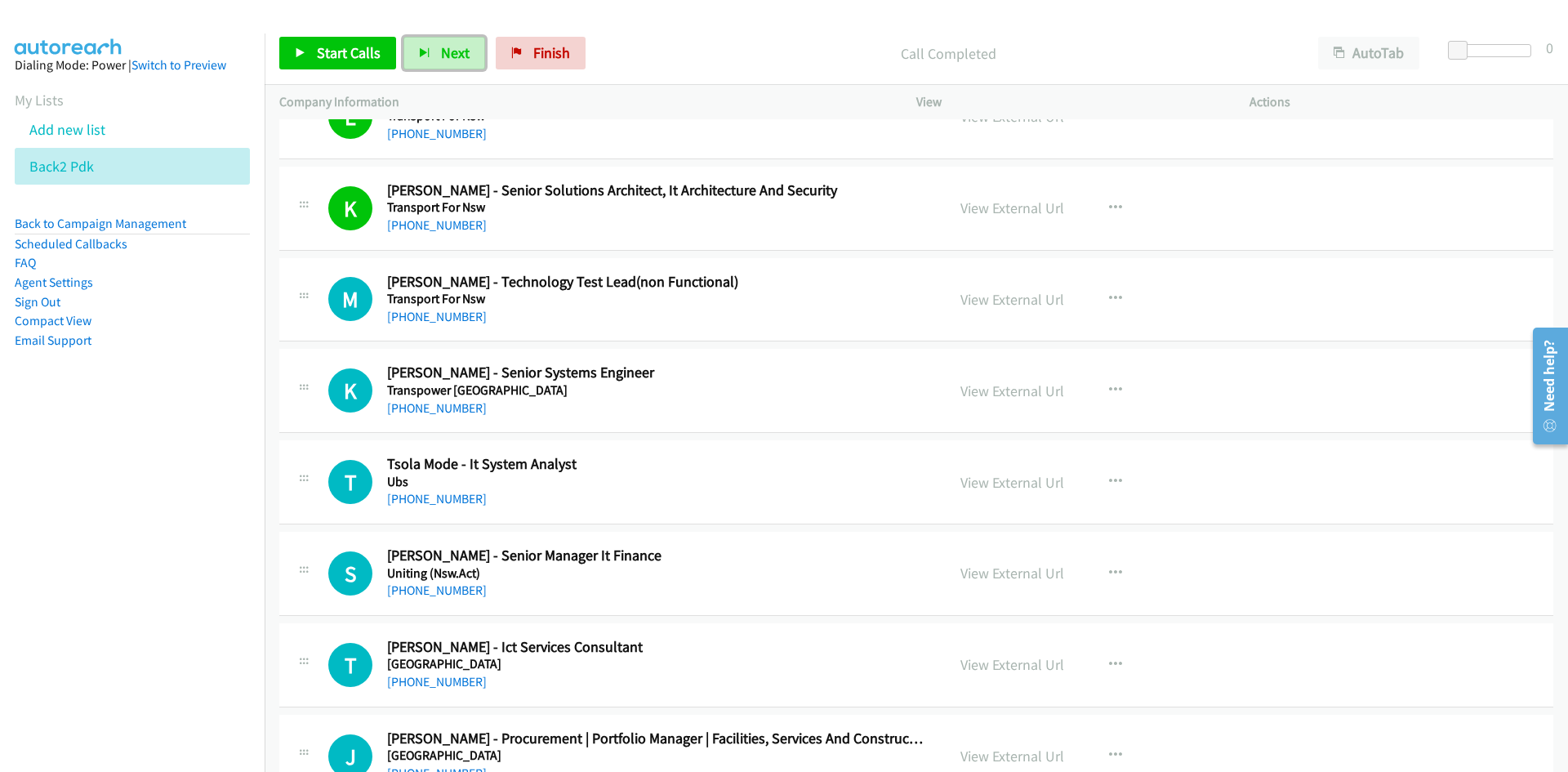
drag, startPoint x: 455, startPoint y: 53, endPoint x: 485, endPoint y: 97, distance: 53.3
click at [455, 53] on span "Next" at bounding box center [455, 53] width 28 height 19
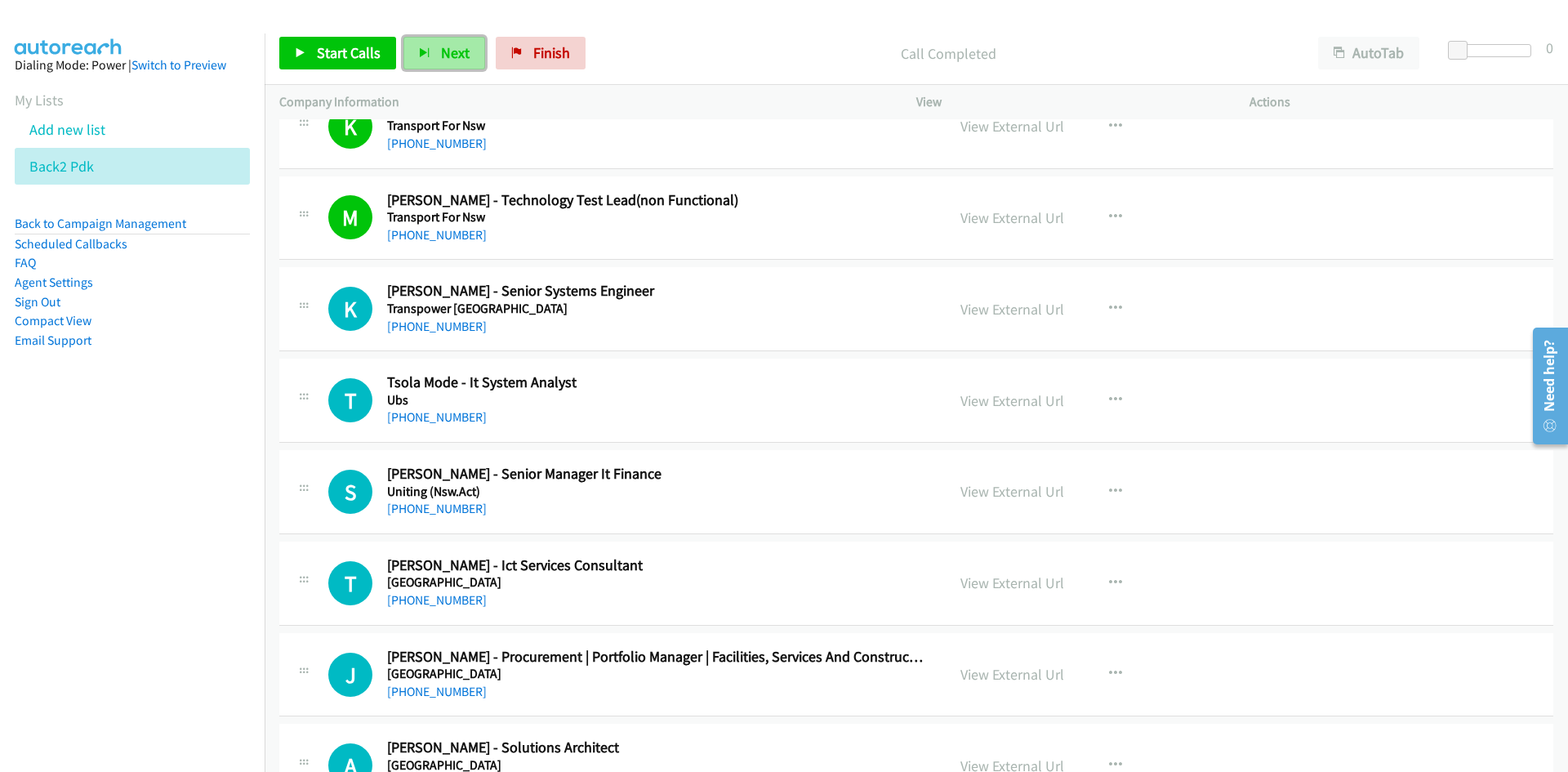
click at [434, 53] on button "Next" at bounding box center [444, 53] width 82 height 33
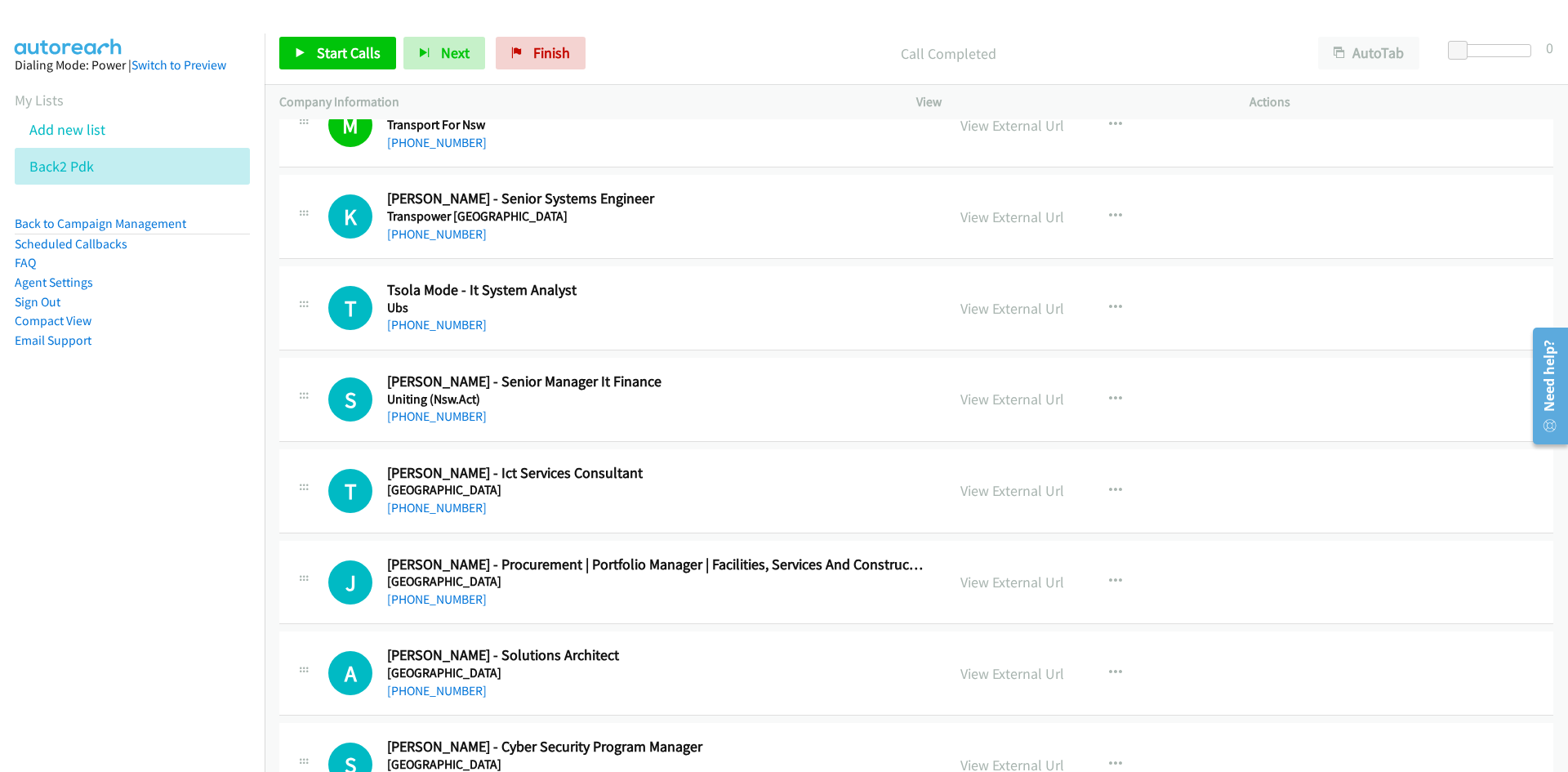
scroll to position [15096, 0]
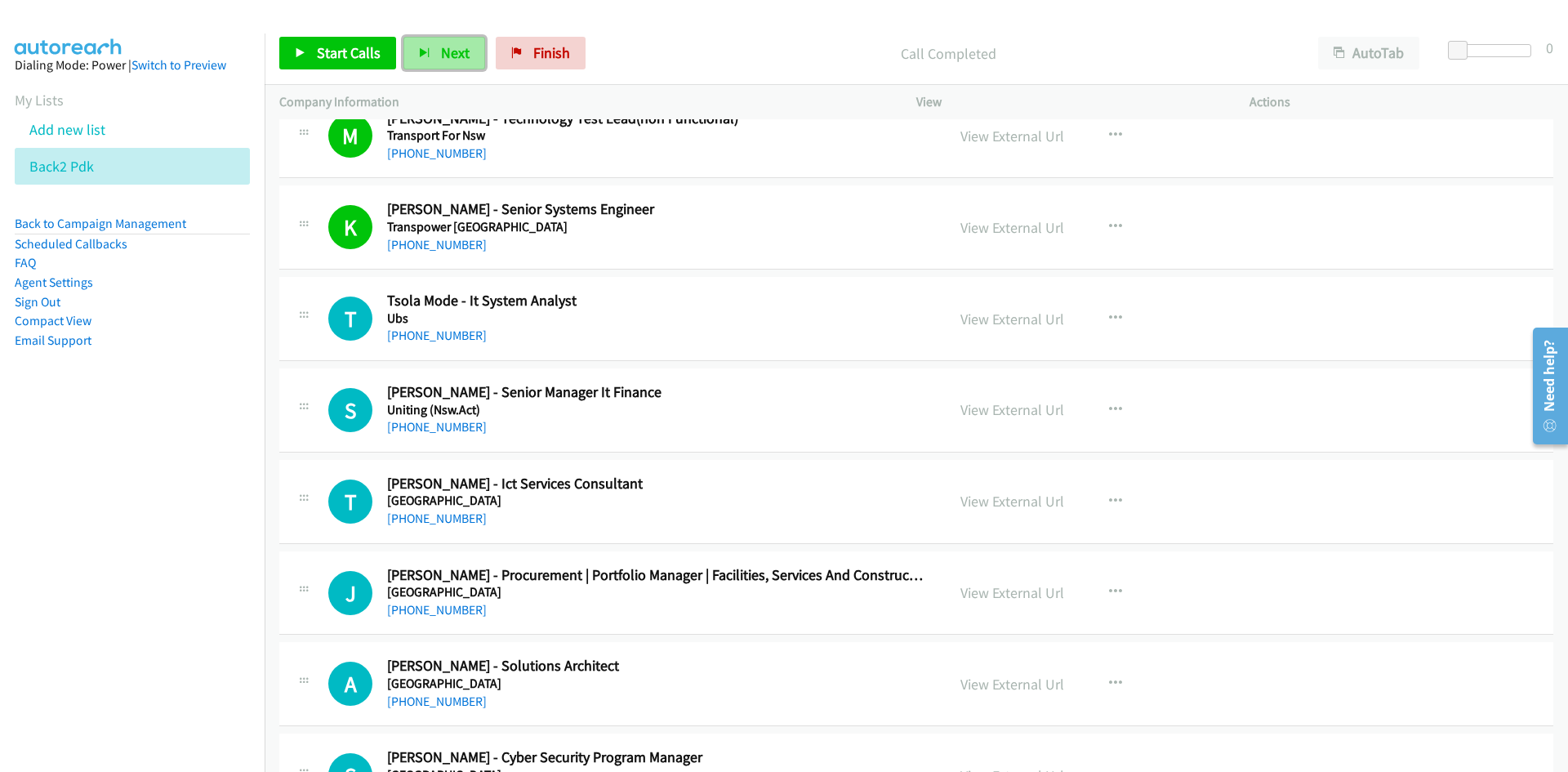
click at [448, 47] on span "Next" at bounding box center [455, 53] width 28 height 19
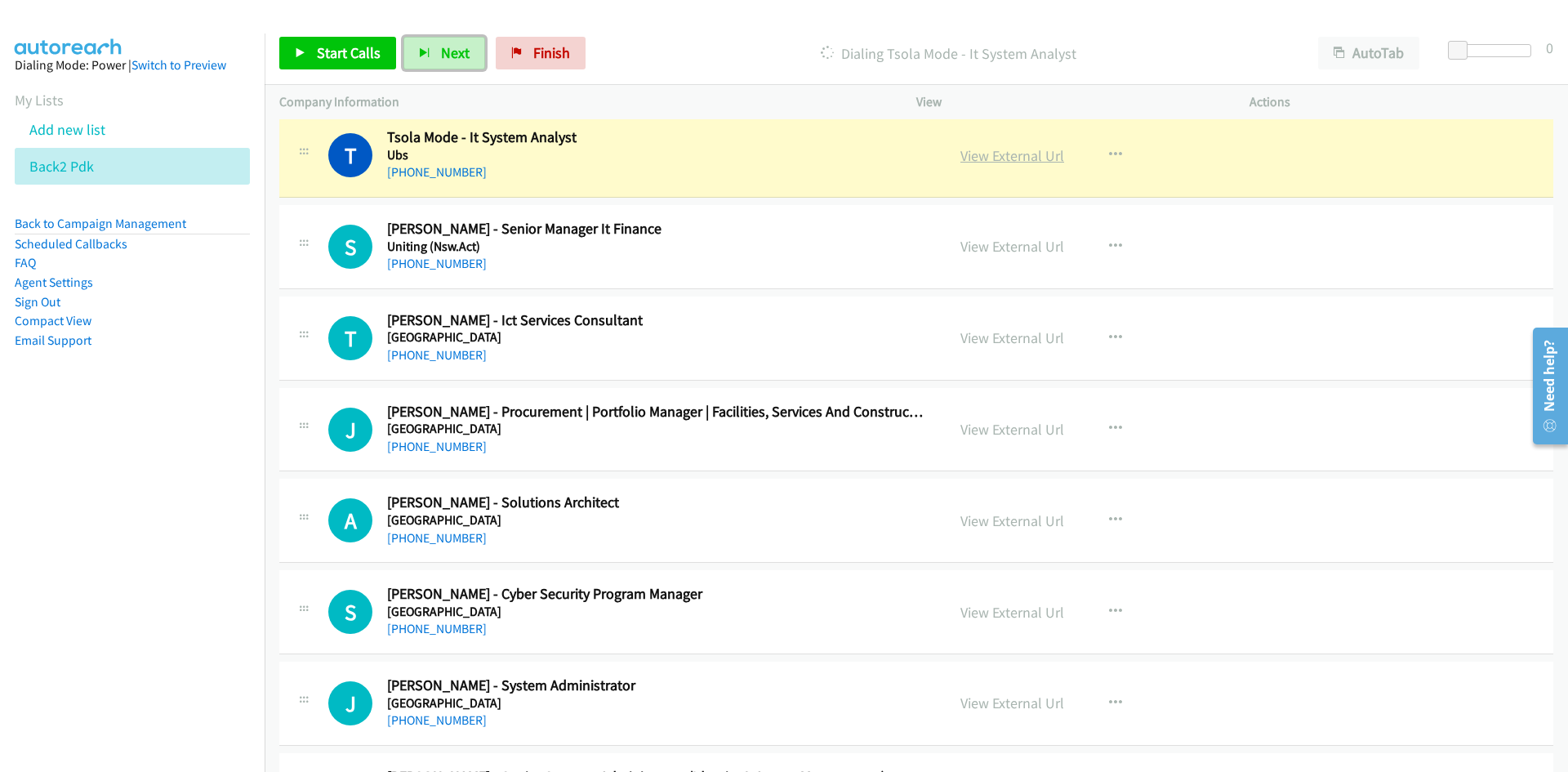
click at [1007, 157] on link "View External Url" at bounding box center [1012, 155] width 103 height 19
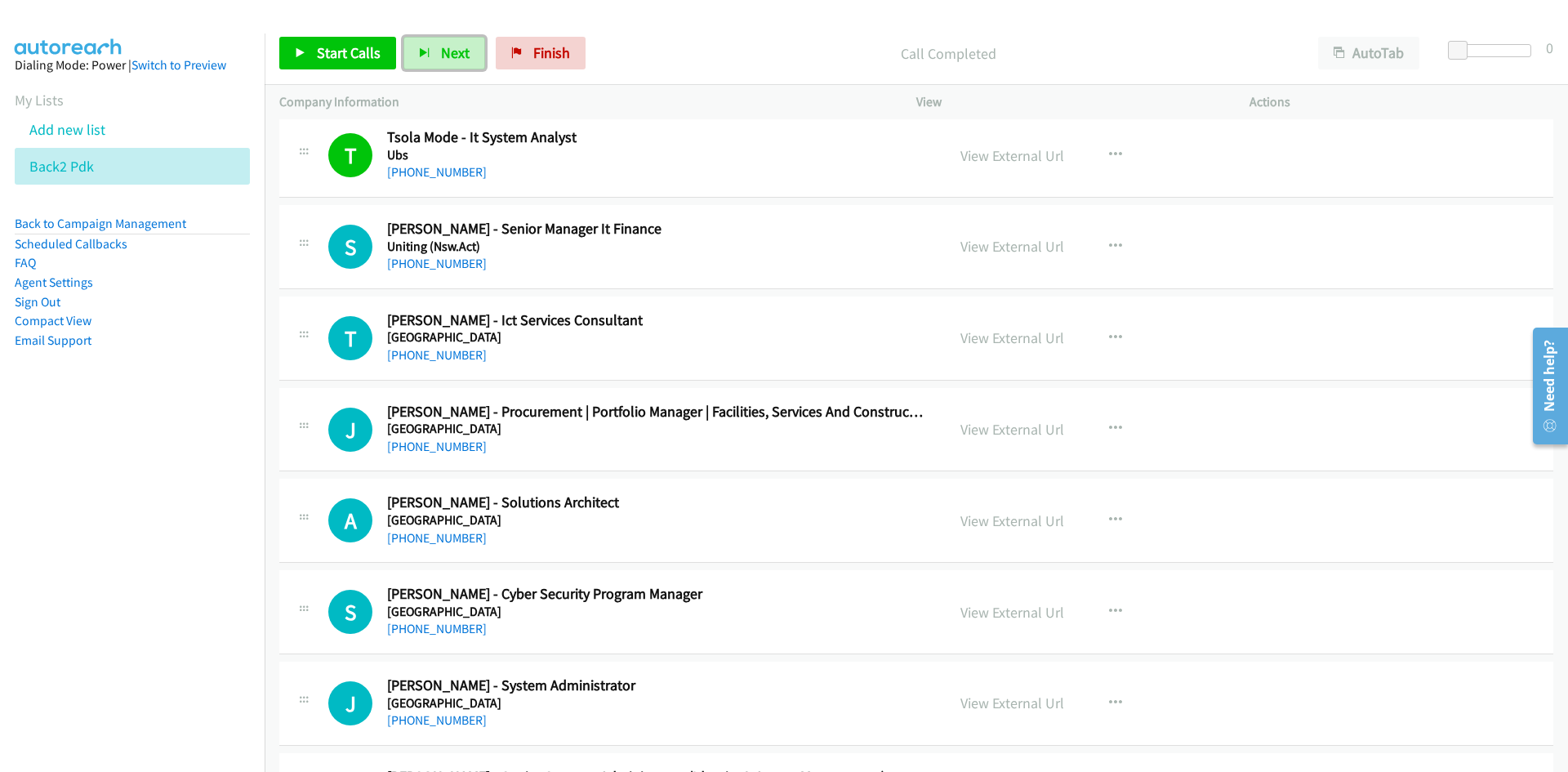
scroll to position [15341, 0]
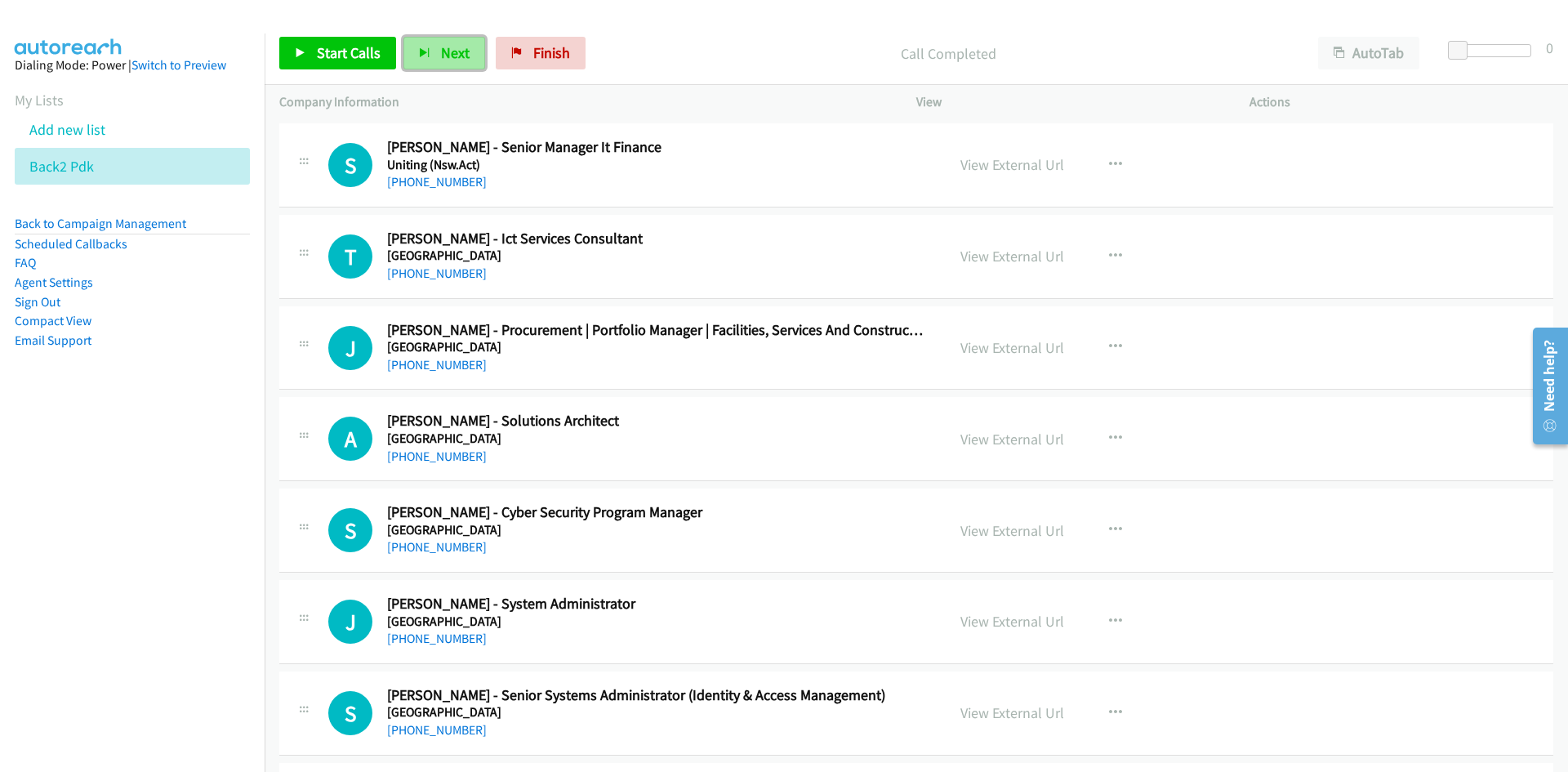
click at [444, 53] on span "Next" at bounding box center [455, 53] width 28 height 19
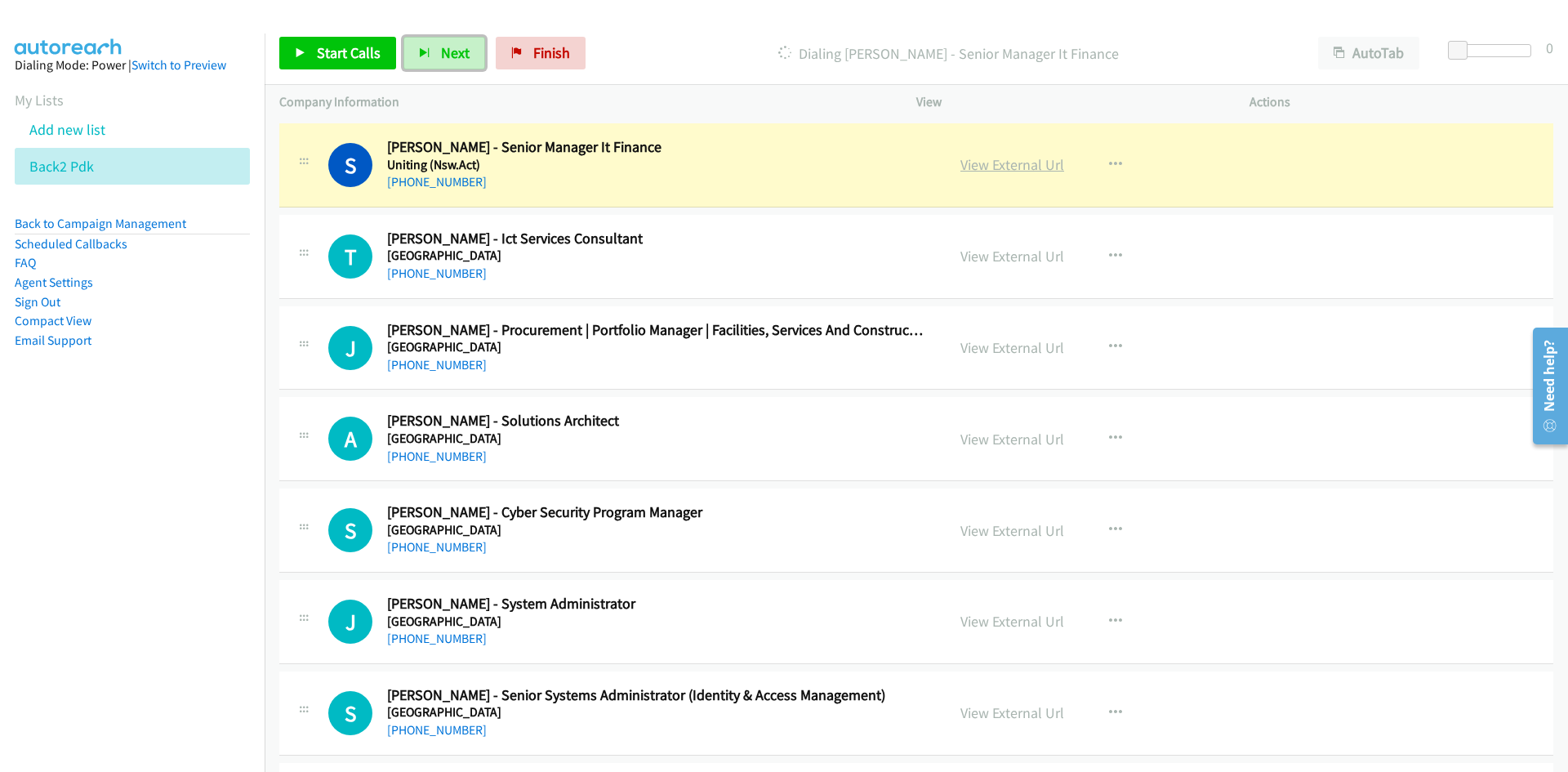
drag, startPoint x: 1018, startPoint y: 159, endPoint x: 1005, endPoint y: 158, distance: 13.0
click at [1018, 159] on link "View External Url" at bounding box center [1012, 165] width 103 height 19
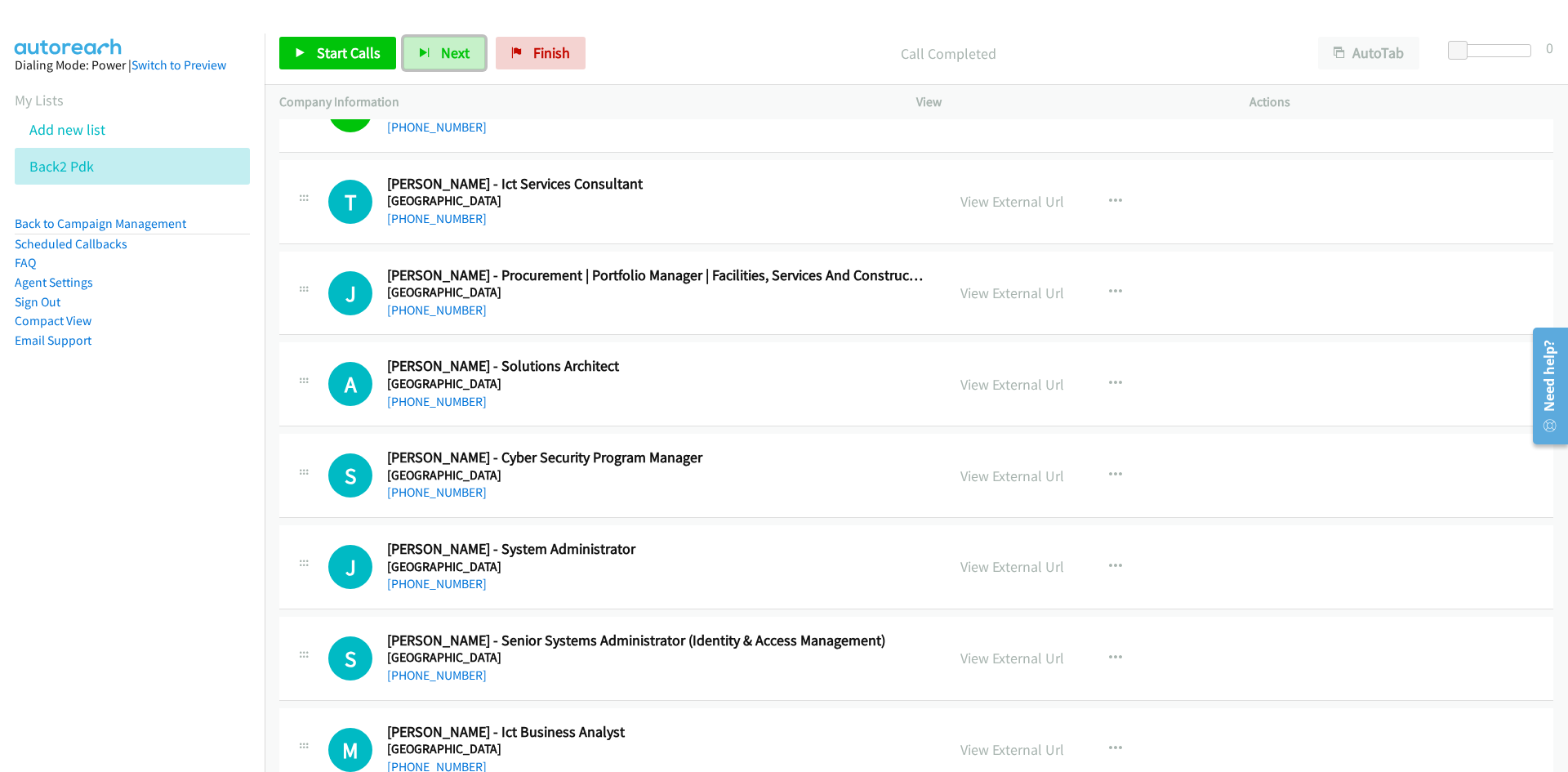
scroll to position [15423, 0]
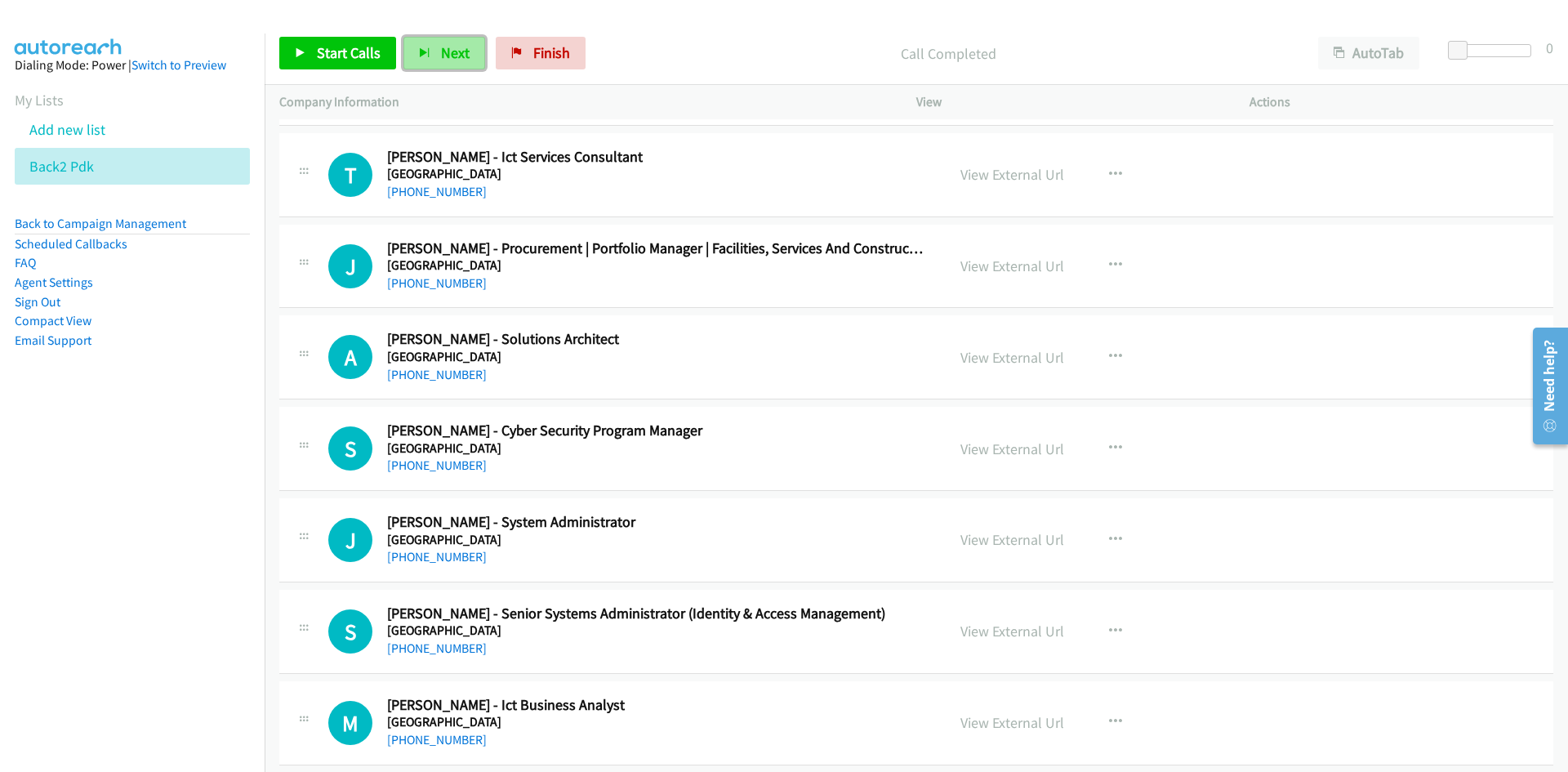
click at [444, 53] on span "Next" at bounding box center [455, 53] width 28 height 19
click at [1109, 363] on button "button" at bounding box center [1115, 357] width 44 height 33
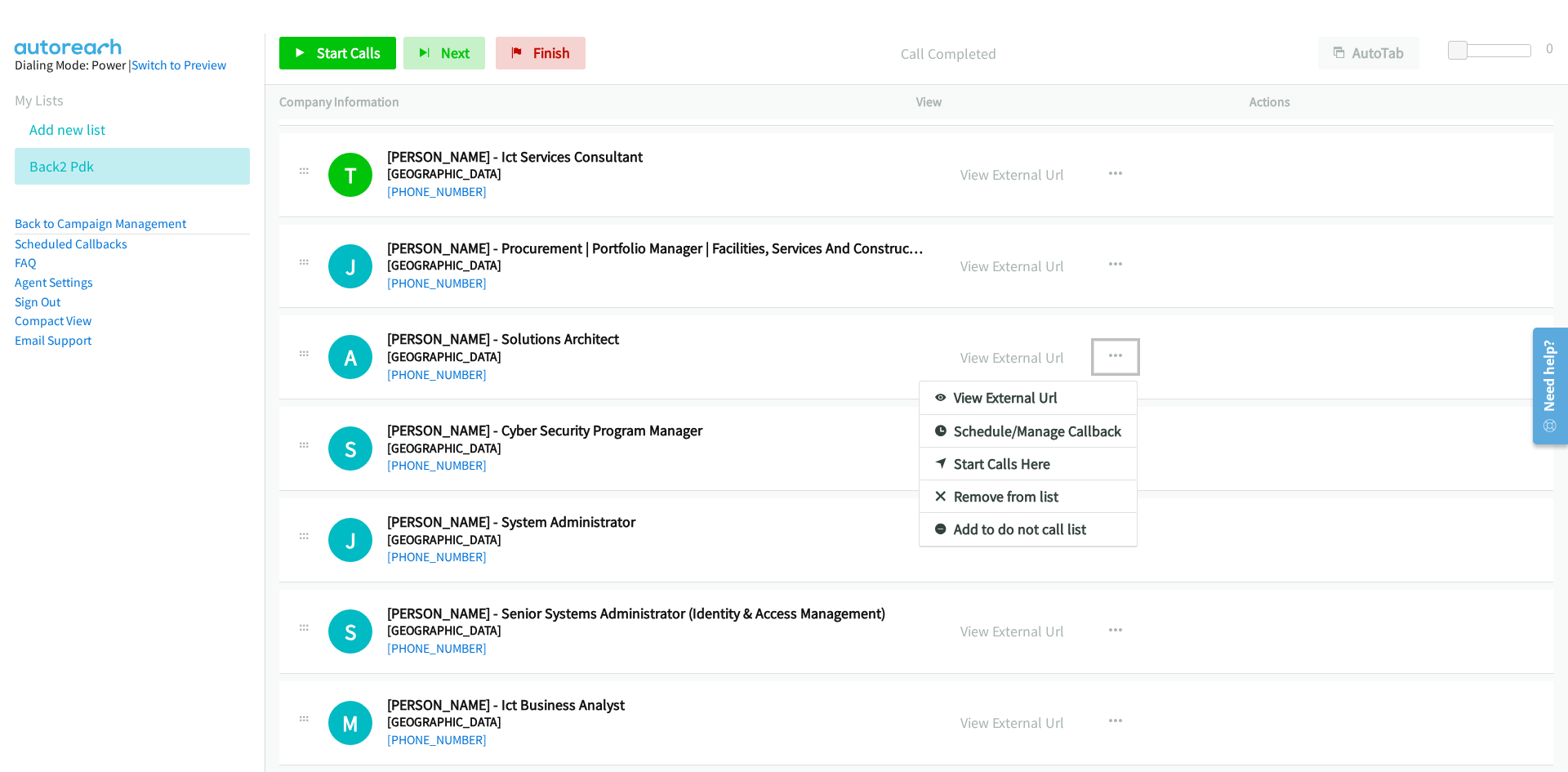
click at [1001, 467] on link "Start Calls Here" at bounding box center [1028, 464] width 217 height 33
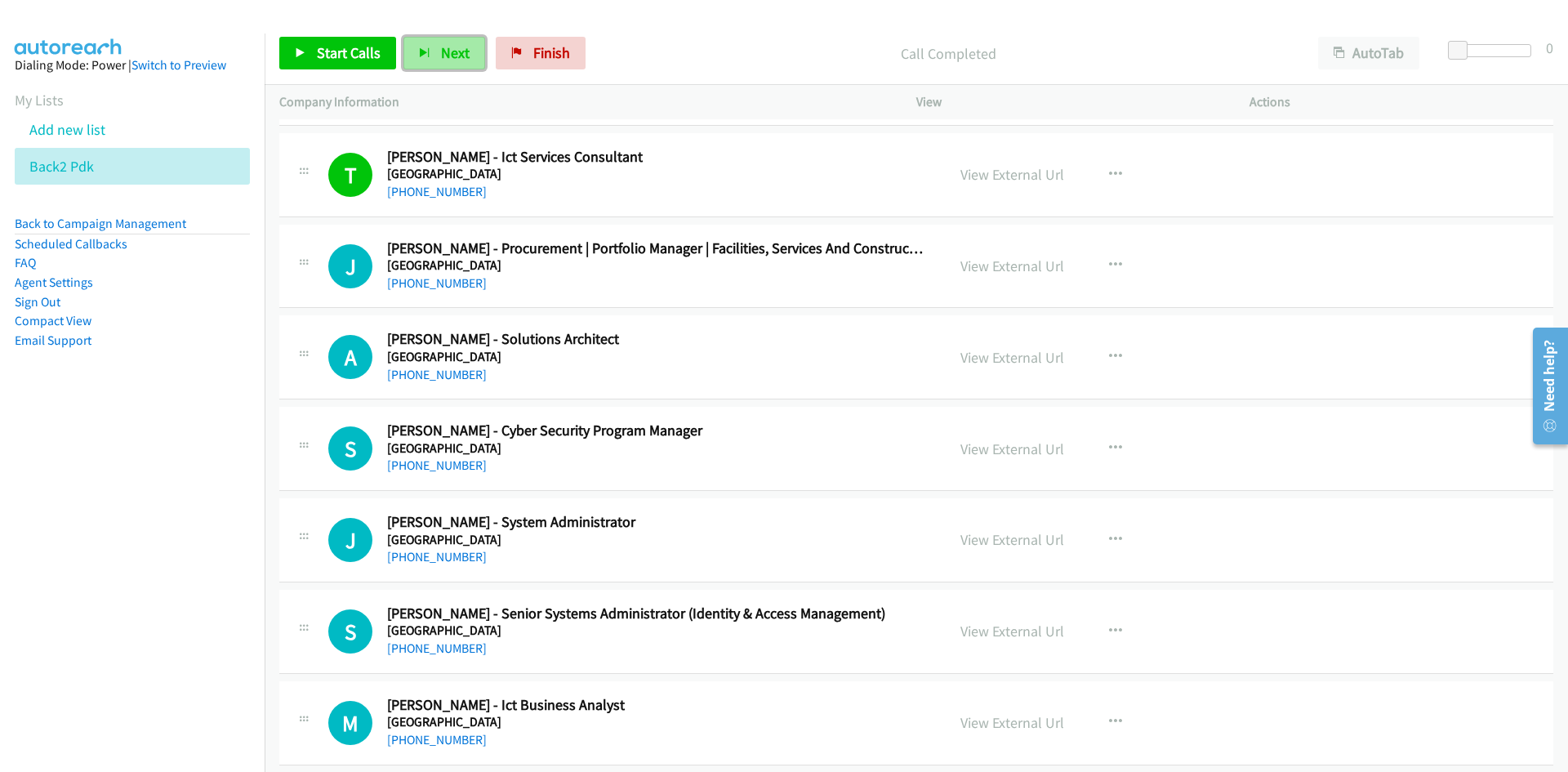
click at [445, 59] on span "Next" at bounding box center [455, 53] width 28 height 19
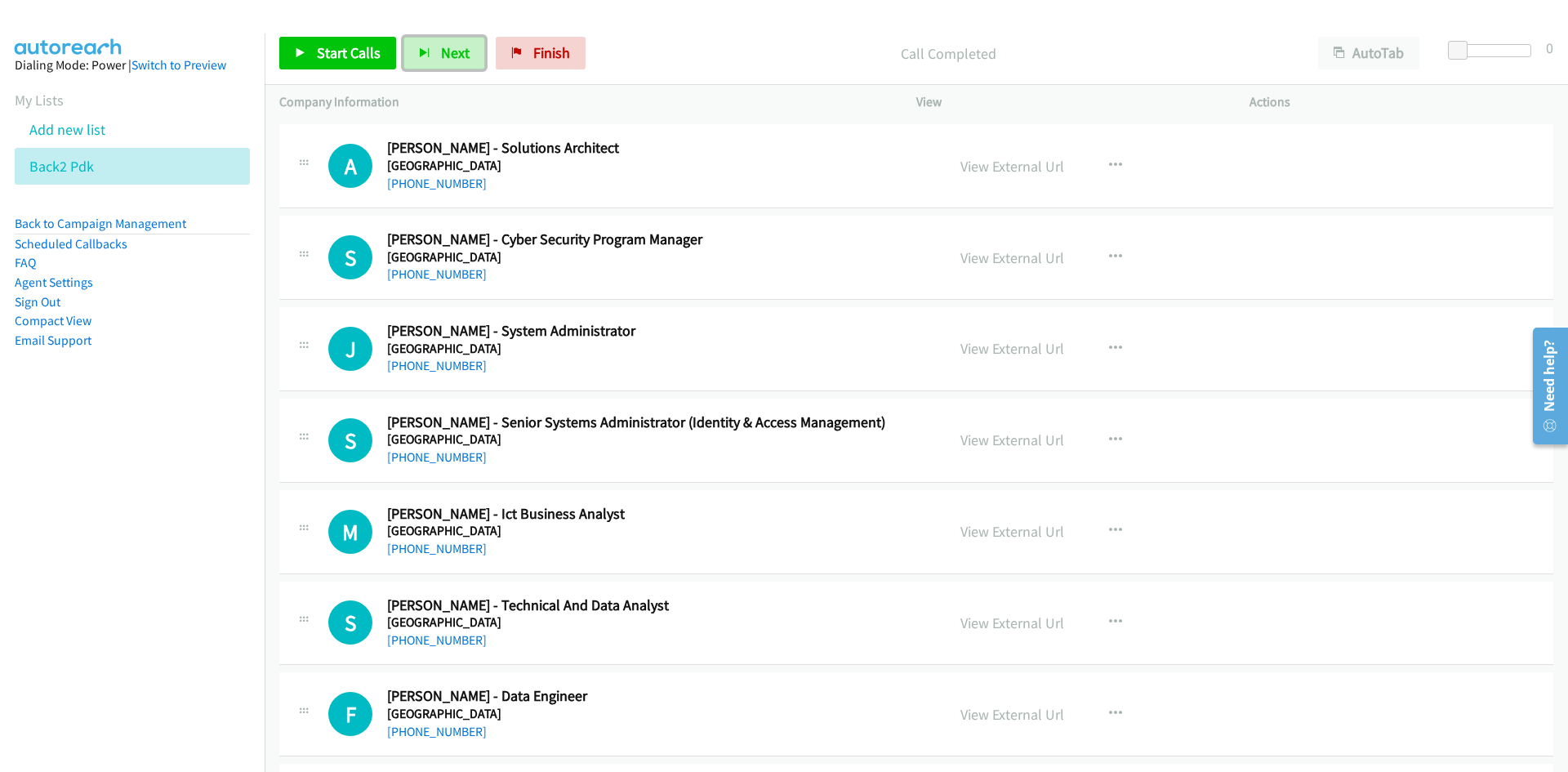
scroll to position [15586, 0]
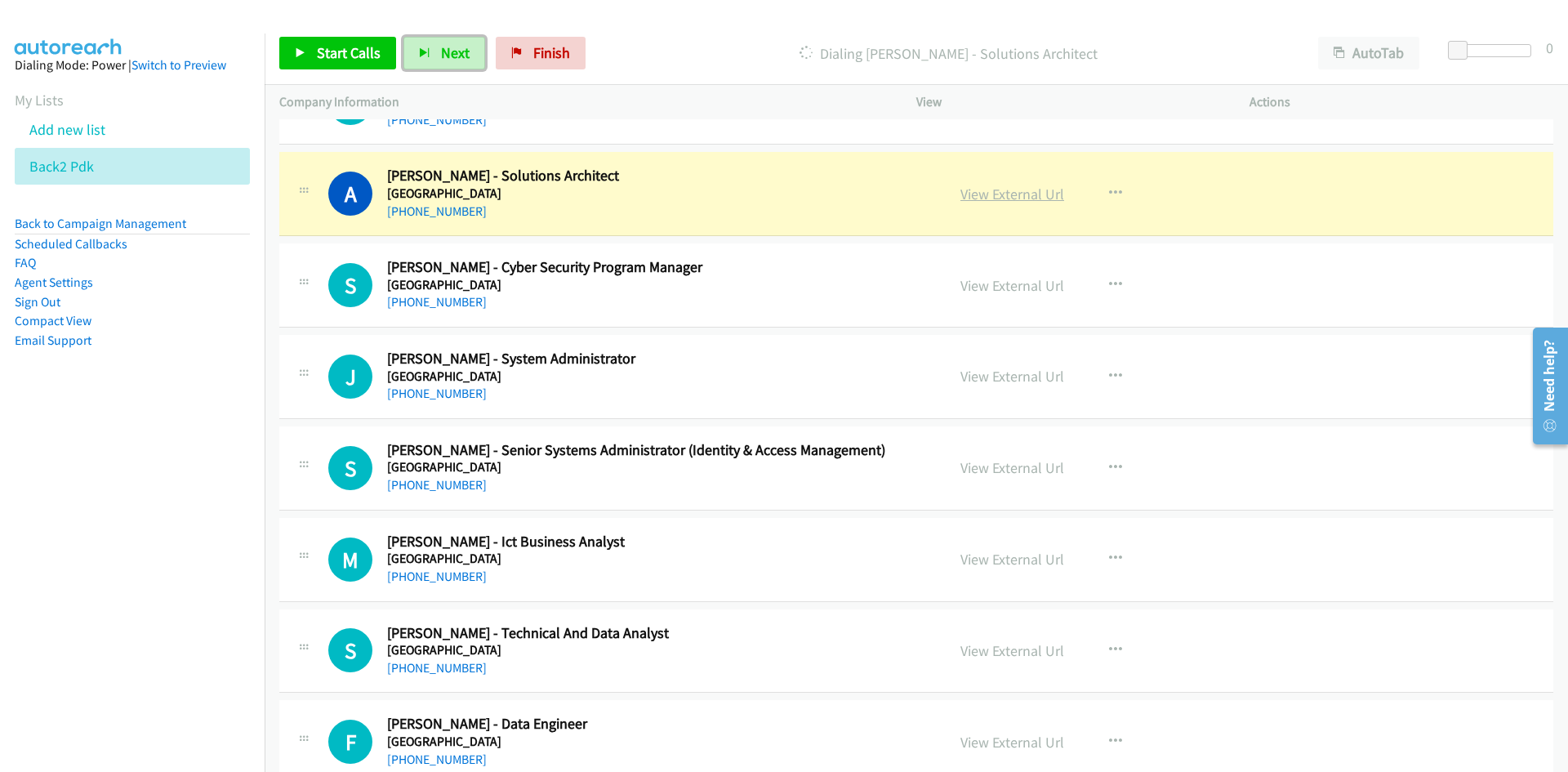
click at [995, 185] on link "View External Url" at bounding box center [1012, 194] width 103 height 19
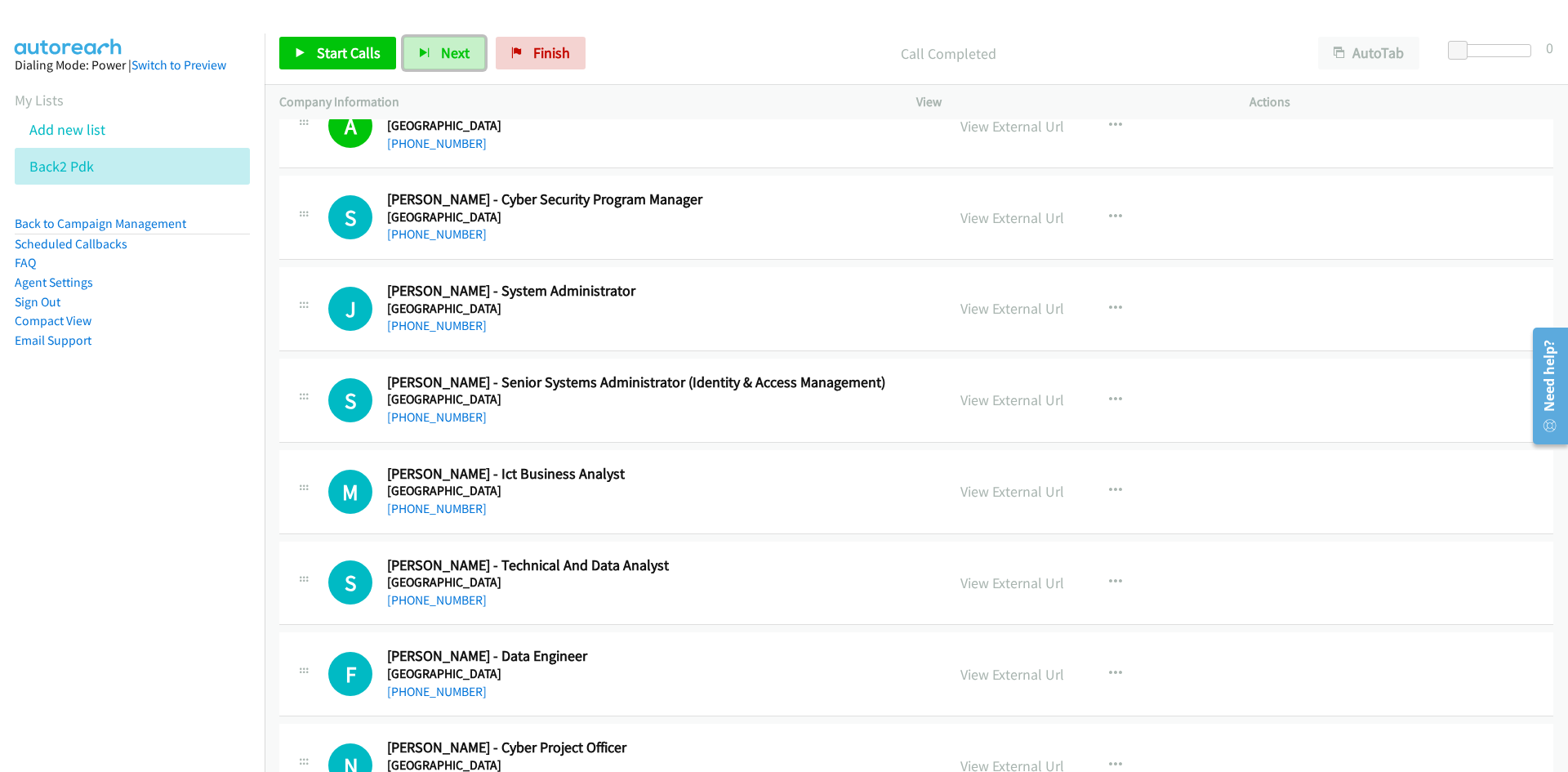
scroll to position [15668, 0]
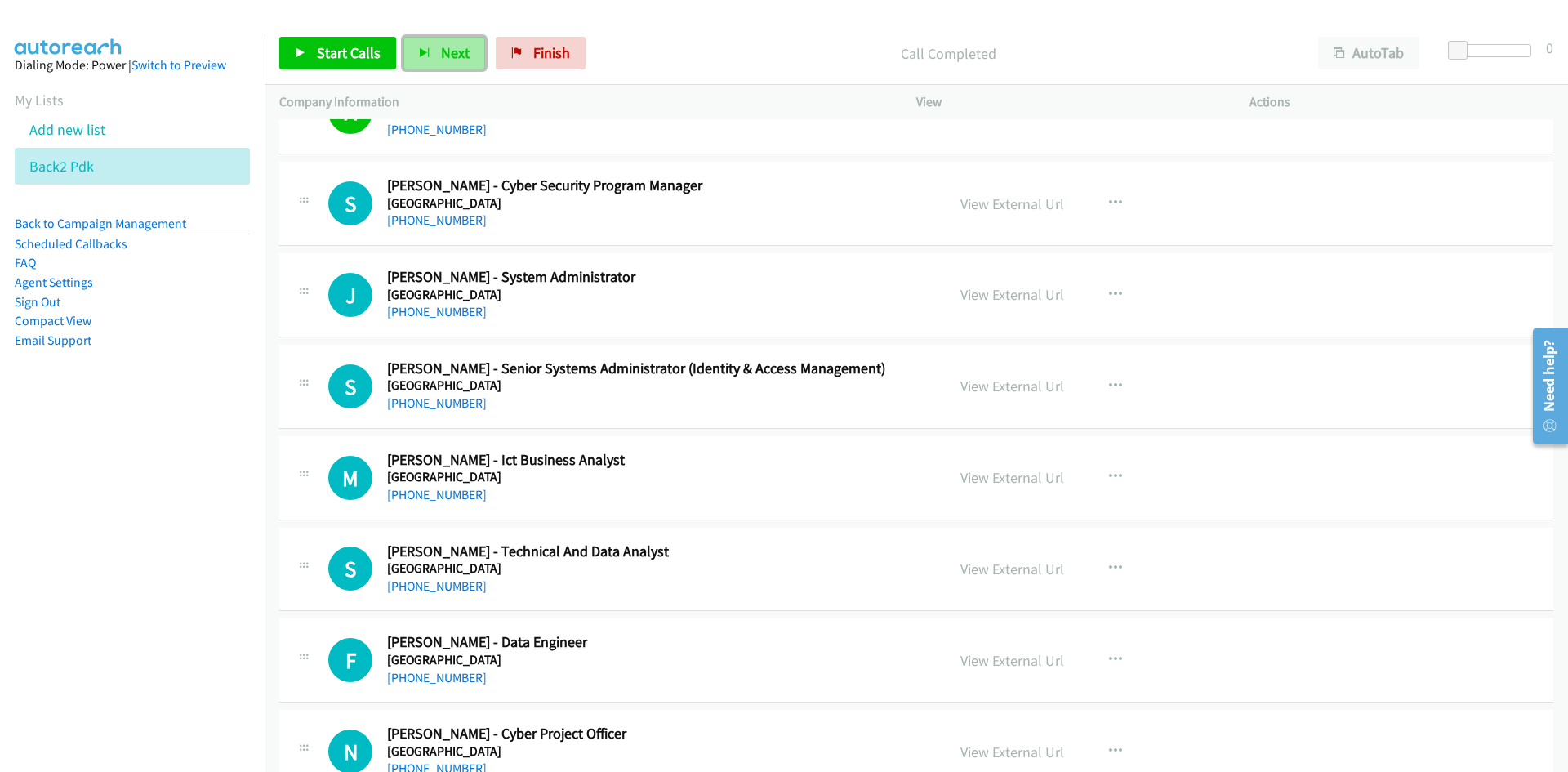
click at [455, 60] on span "Next" at bounding box center [455, 53] width 28 height 19
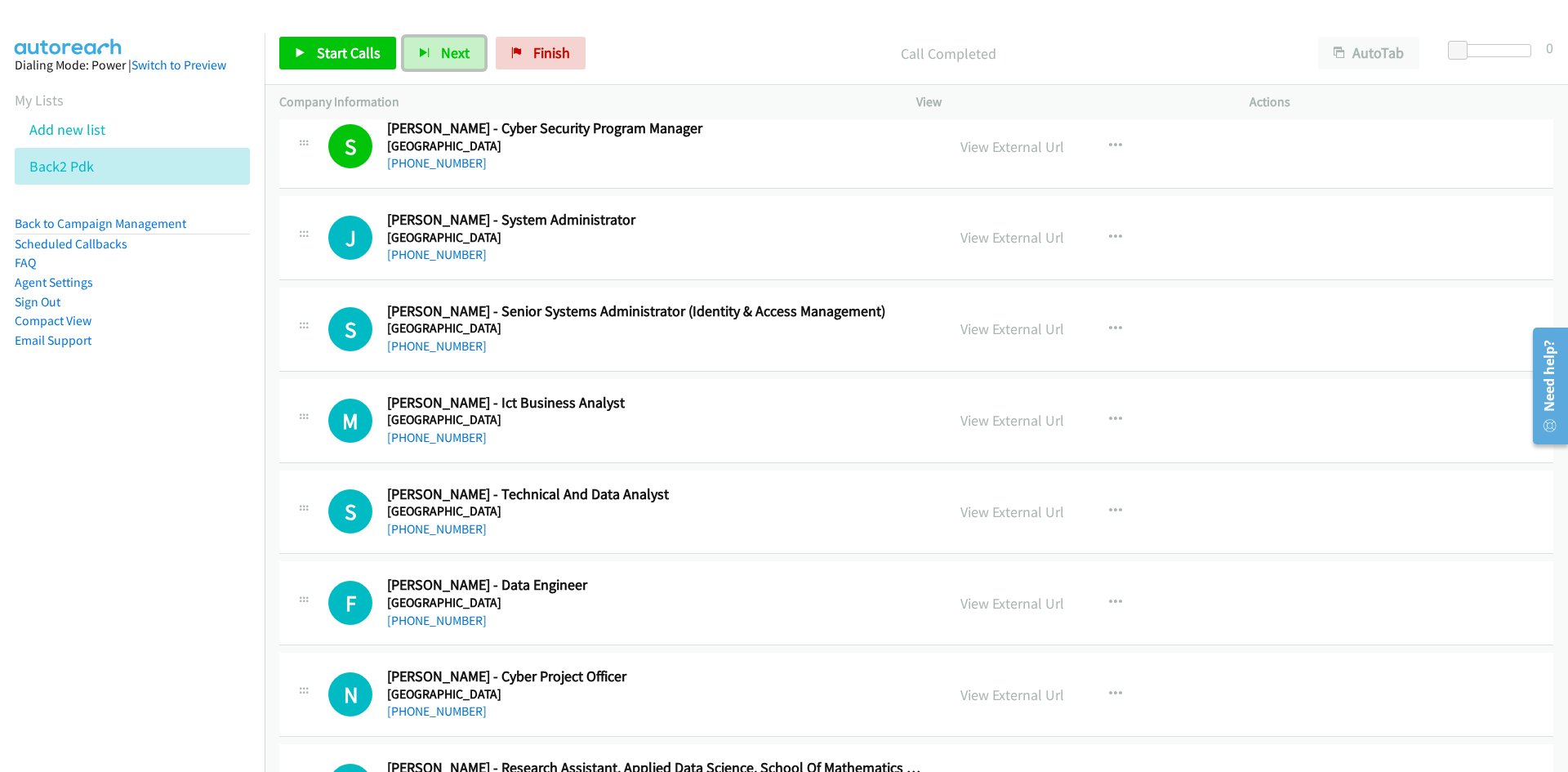
scroll to position [15750, 0]
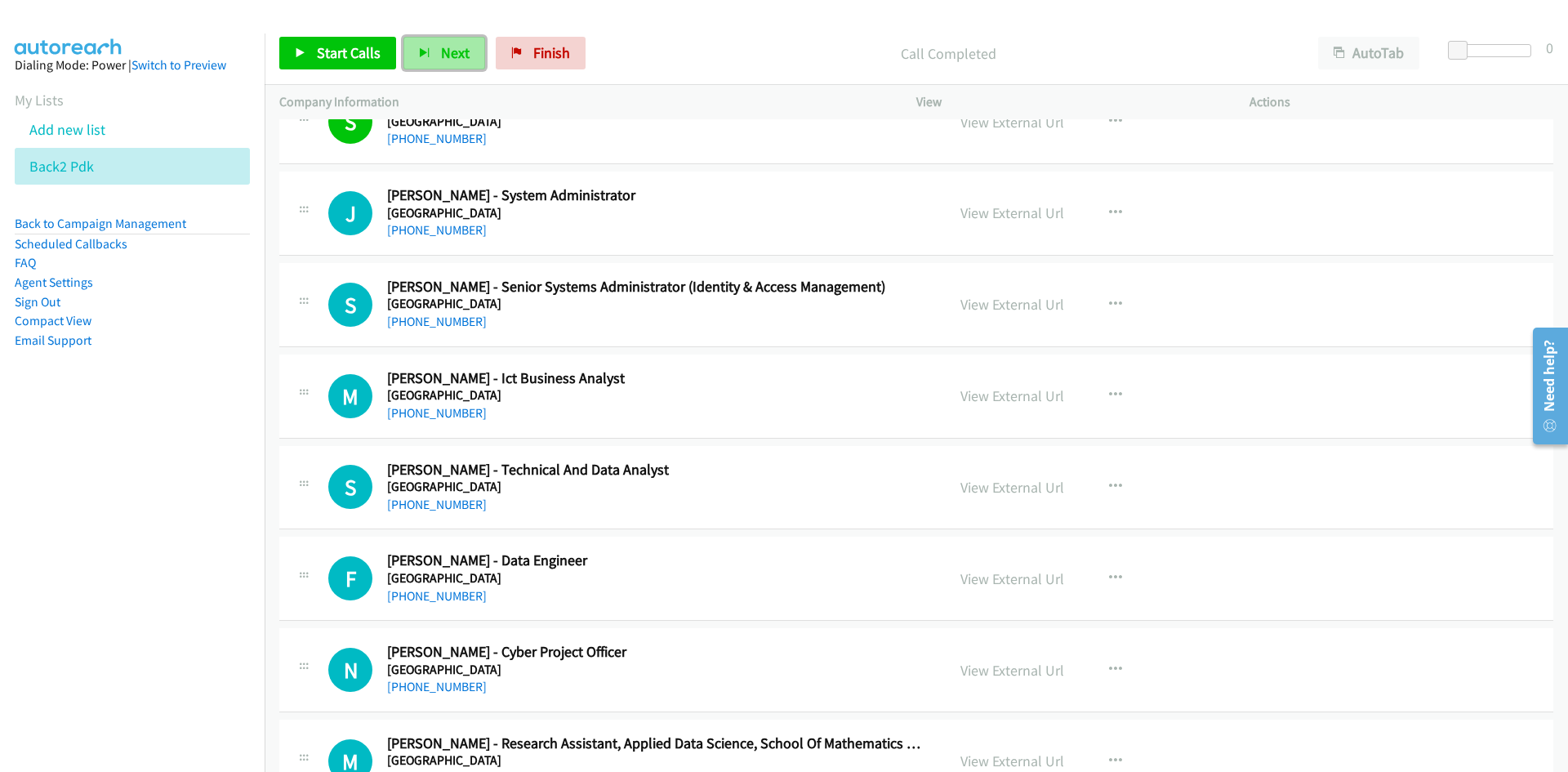
click at [425, 59] on button "Next" at bounding box center [444, 53] width 82 height 33
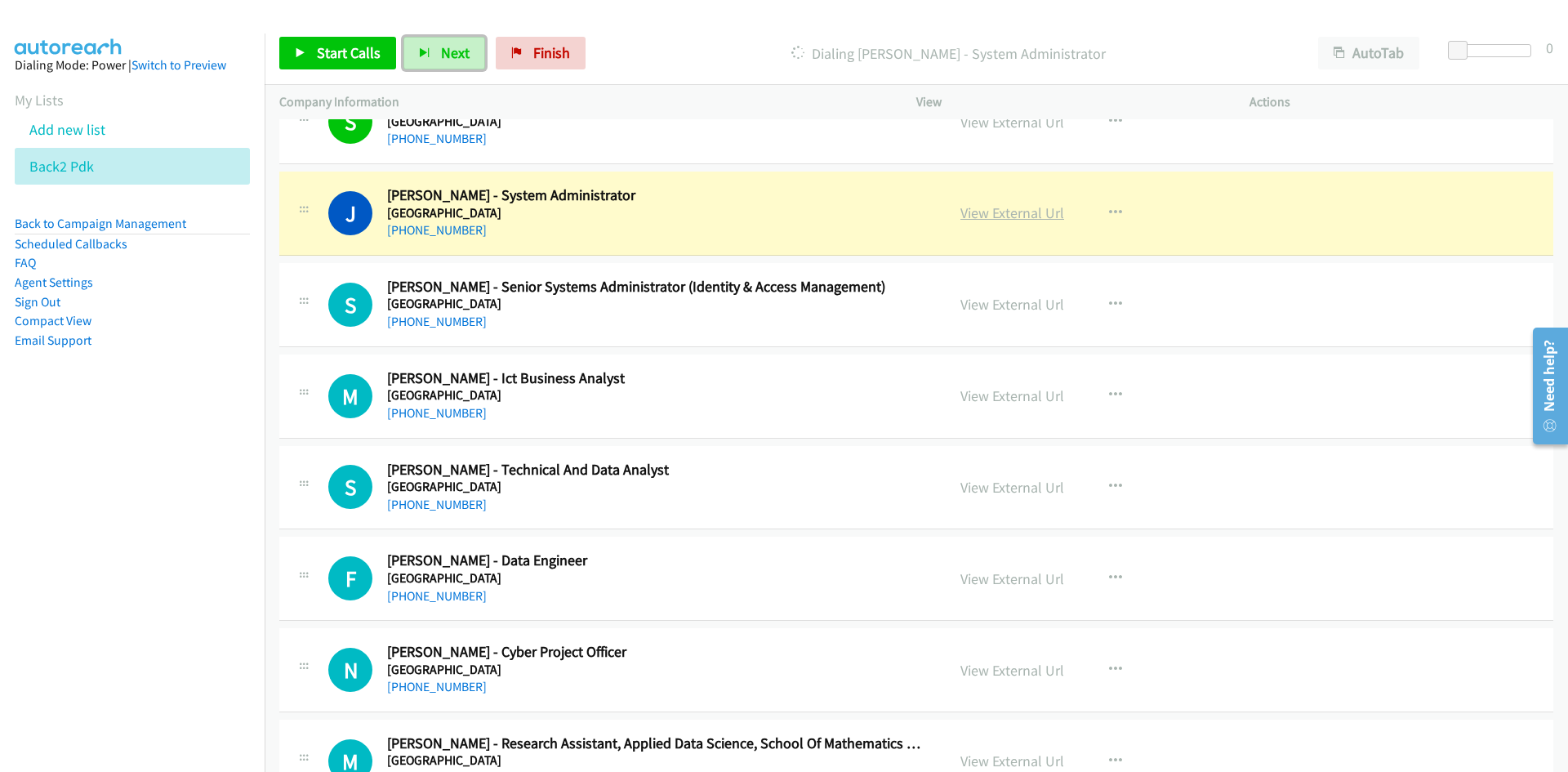
click at [1002, 211] on link "View External Url" at bounding box center [1012, 213] width 103 height 19
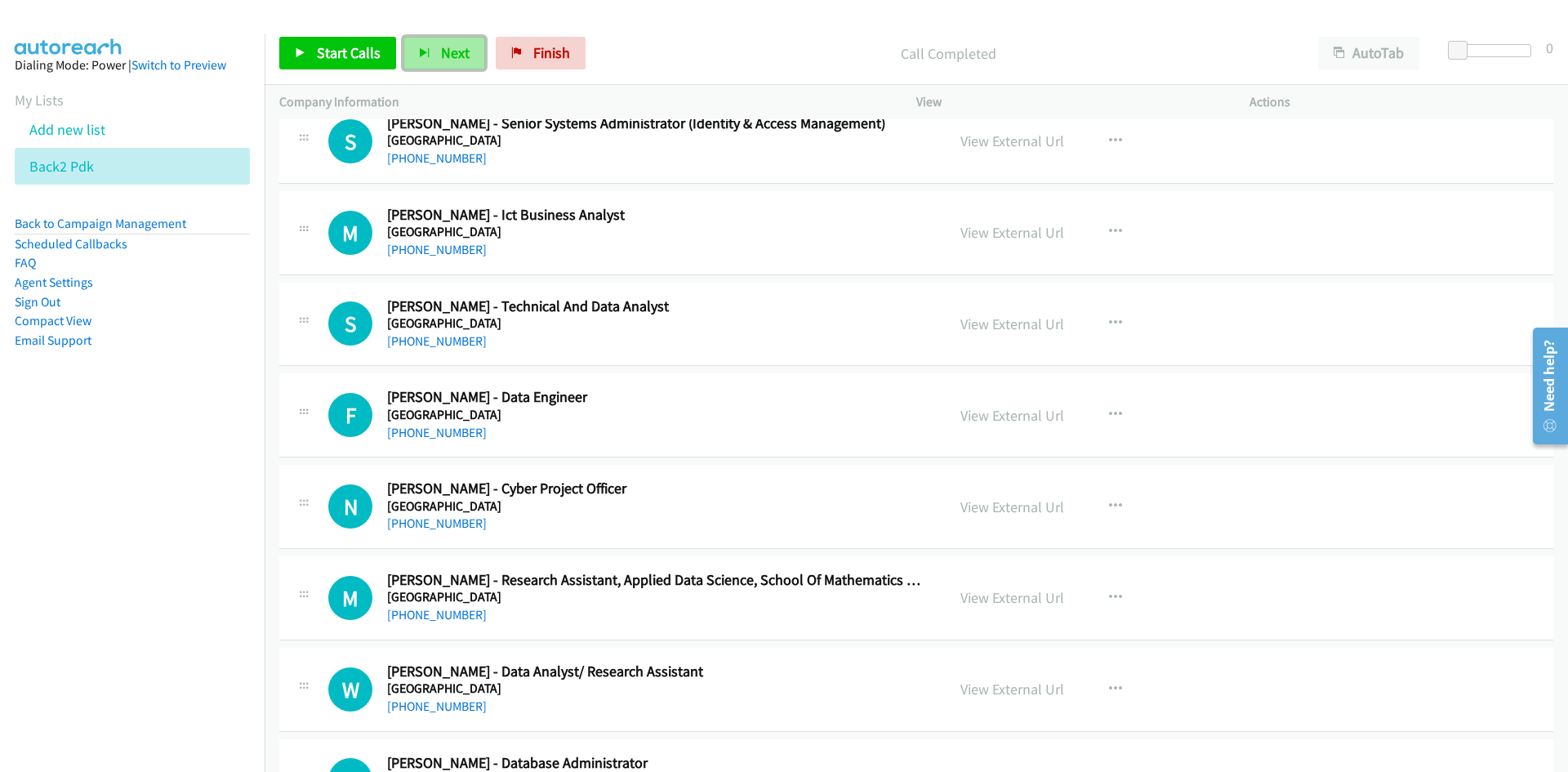
click at [445, 47] on span "Next" at bounding box center [455, 53] width 28 height 19
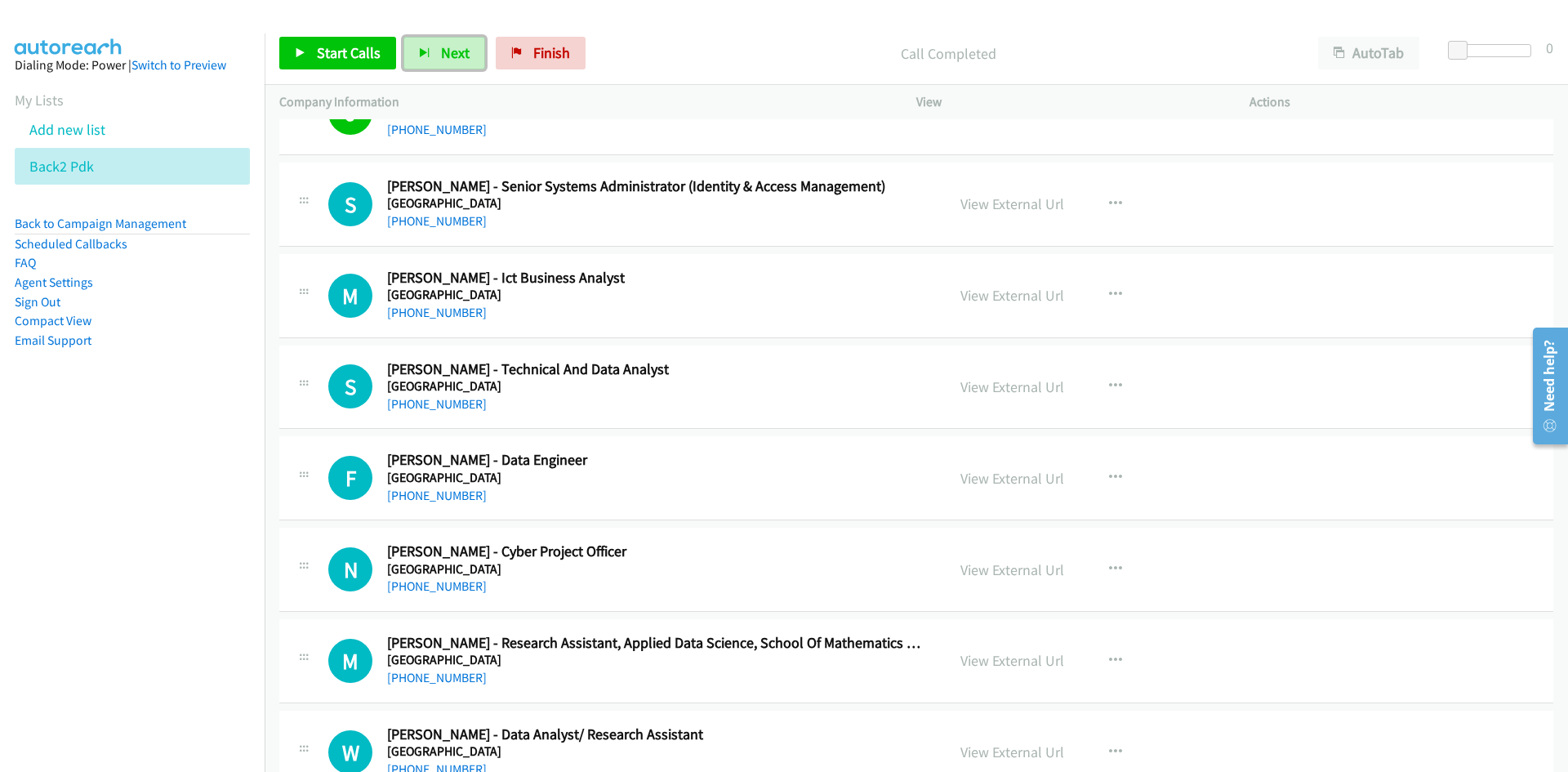
scroll to position [15831, 0]
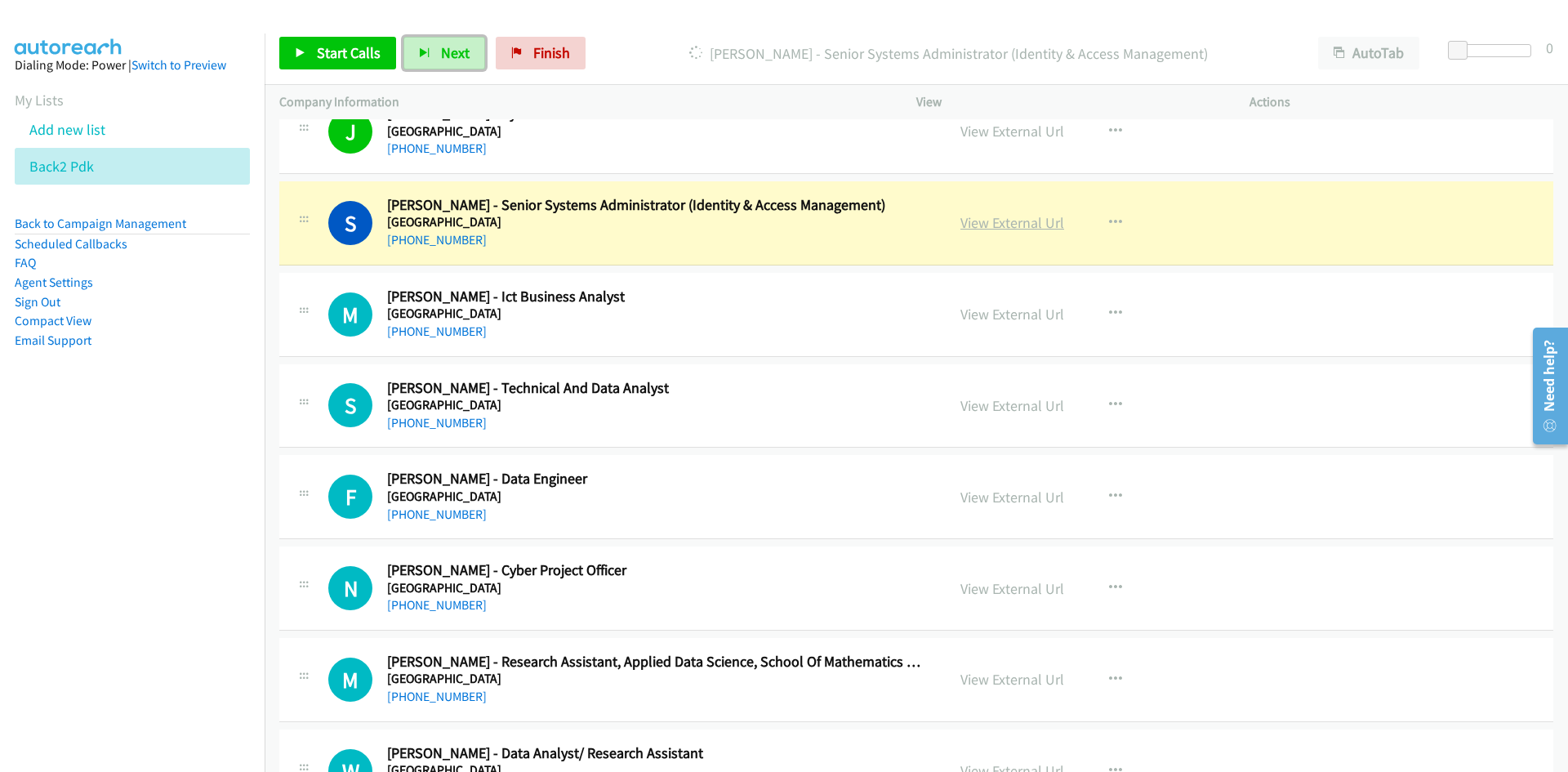
drag, startPoint x: 1047, startPoint y: 218, endPoint x: 1045, endPoint y: 226, distance: 8.2
click at [1047, 218] on link "View External Url" at bounding box center [1012, 223] width 103 height 19
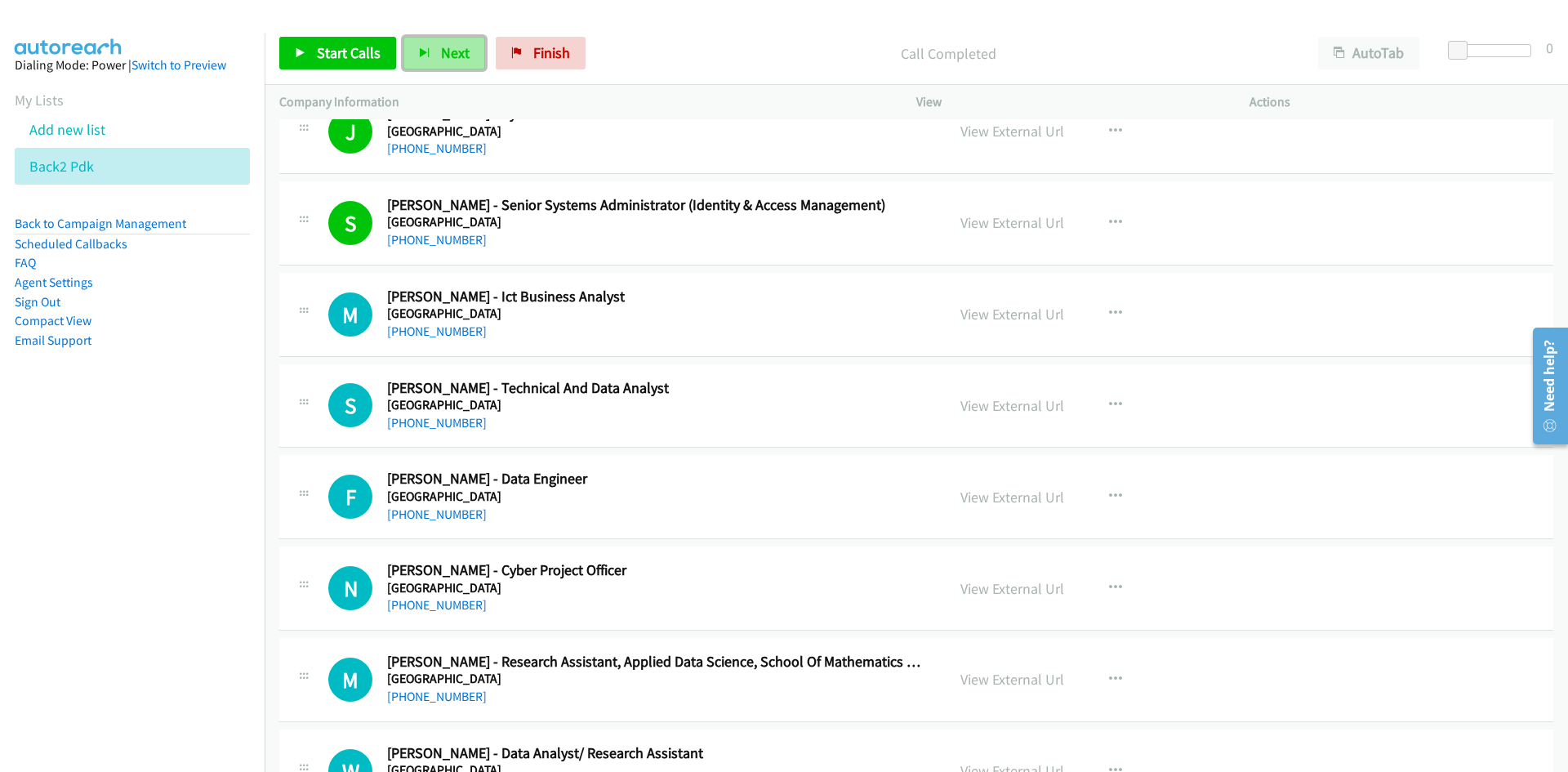
click at [467, 49] on button "Next" at bounding box center [444, 53] width 82 height 33
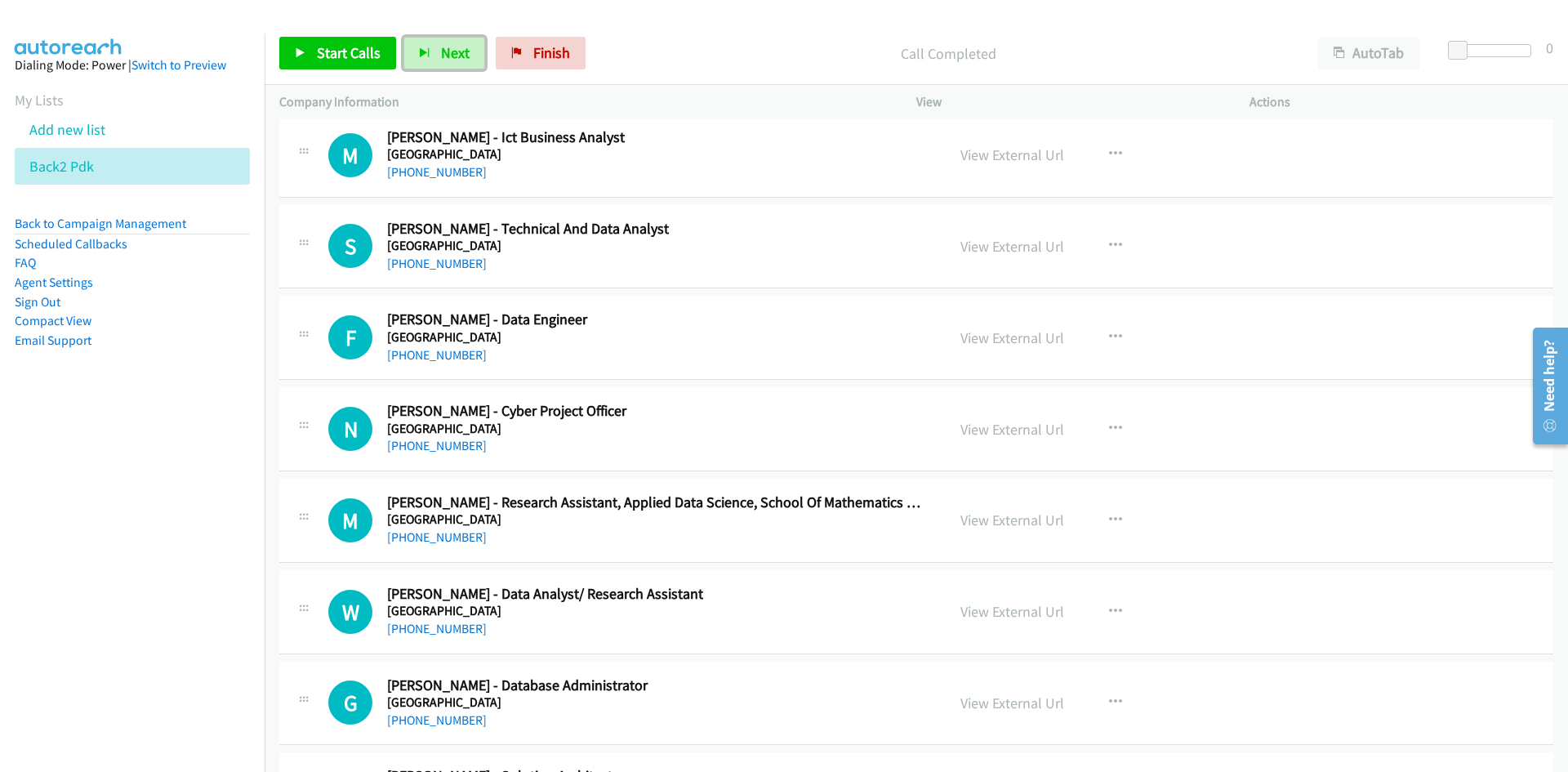
scroll to position [15995, 0]
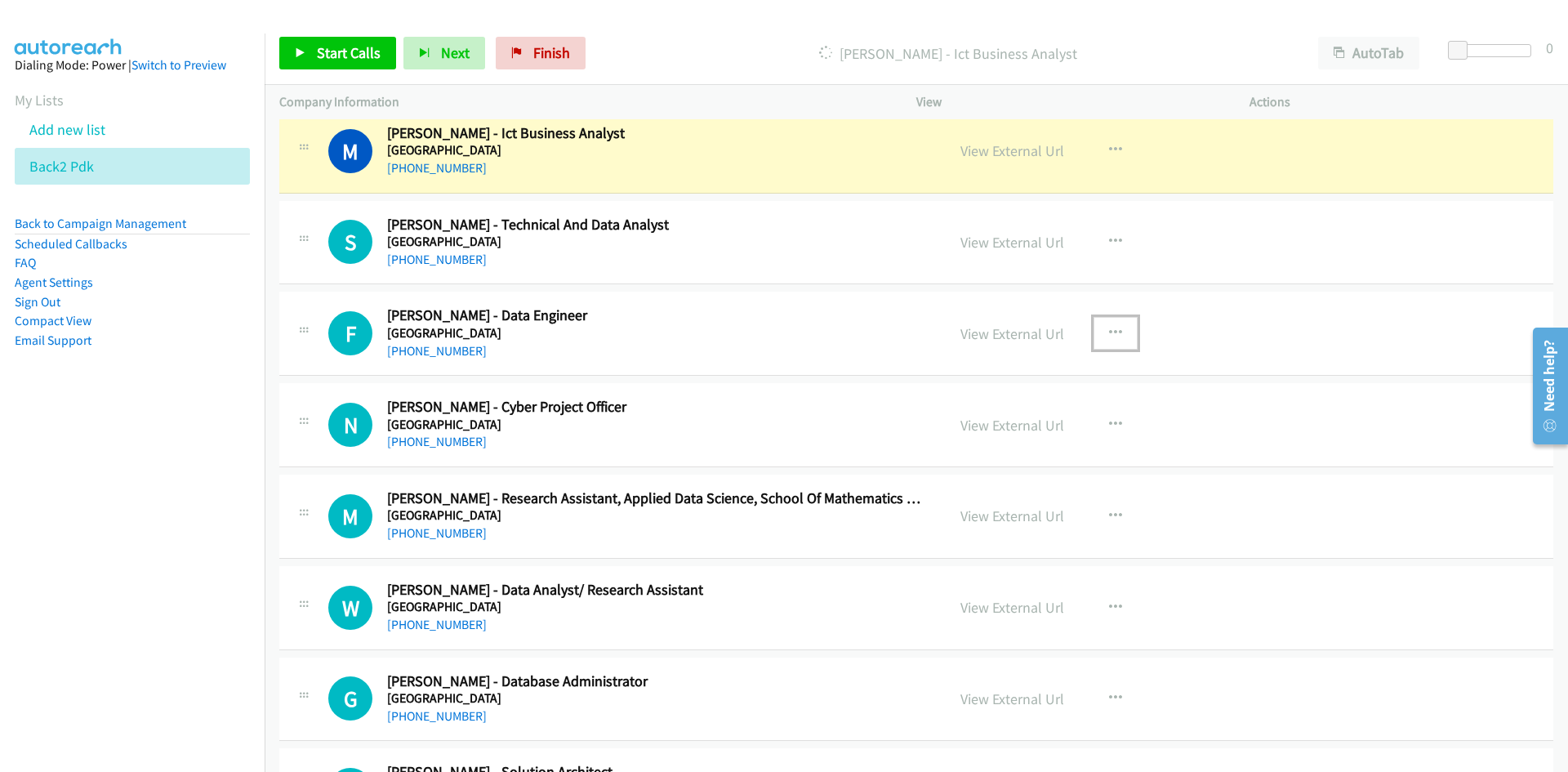
drag, startPoint x: 1108, startPoint y: 336, endPoint x: 1100, endPoint y: 357, distance: 22.5
click at [1109, 336] on icon "button" at bounding box center [1115, 333] width 13 height 13
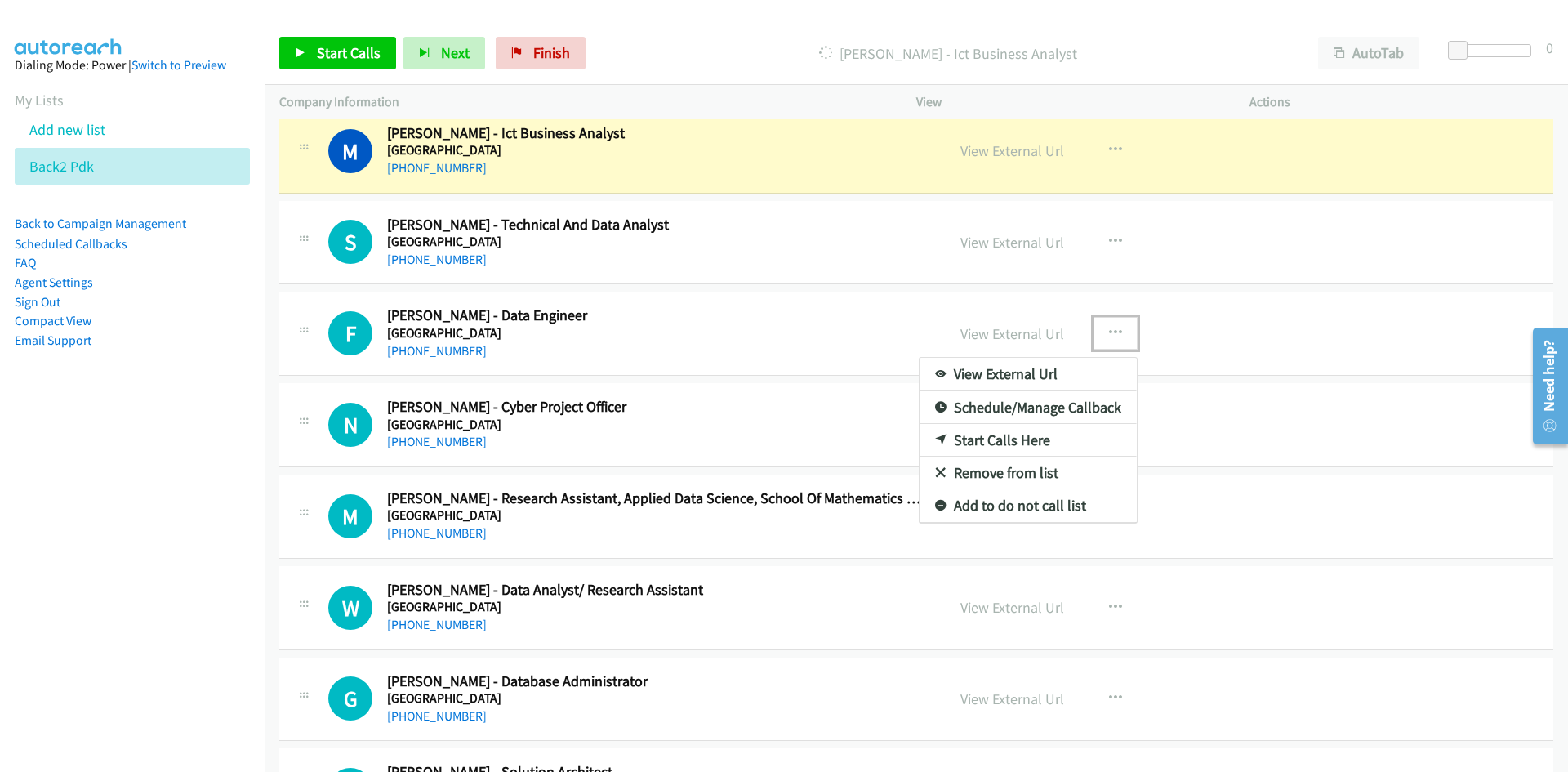
click at [996, 444] on link "Start Calls Here" at bounding box center [1028, 440] width 217 height 33
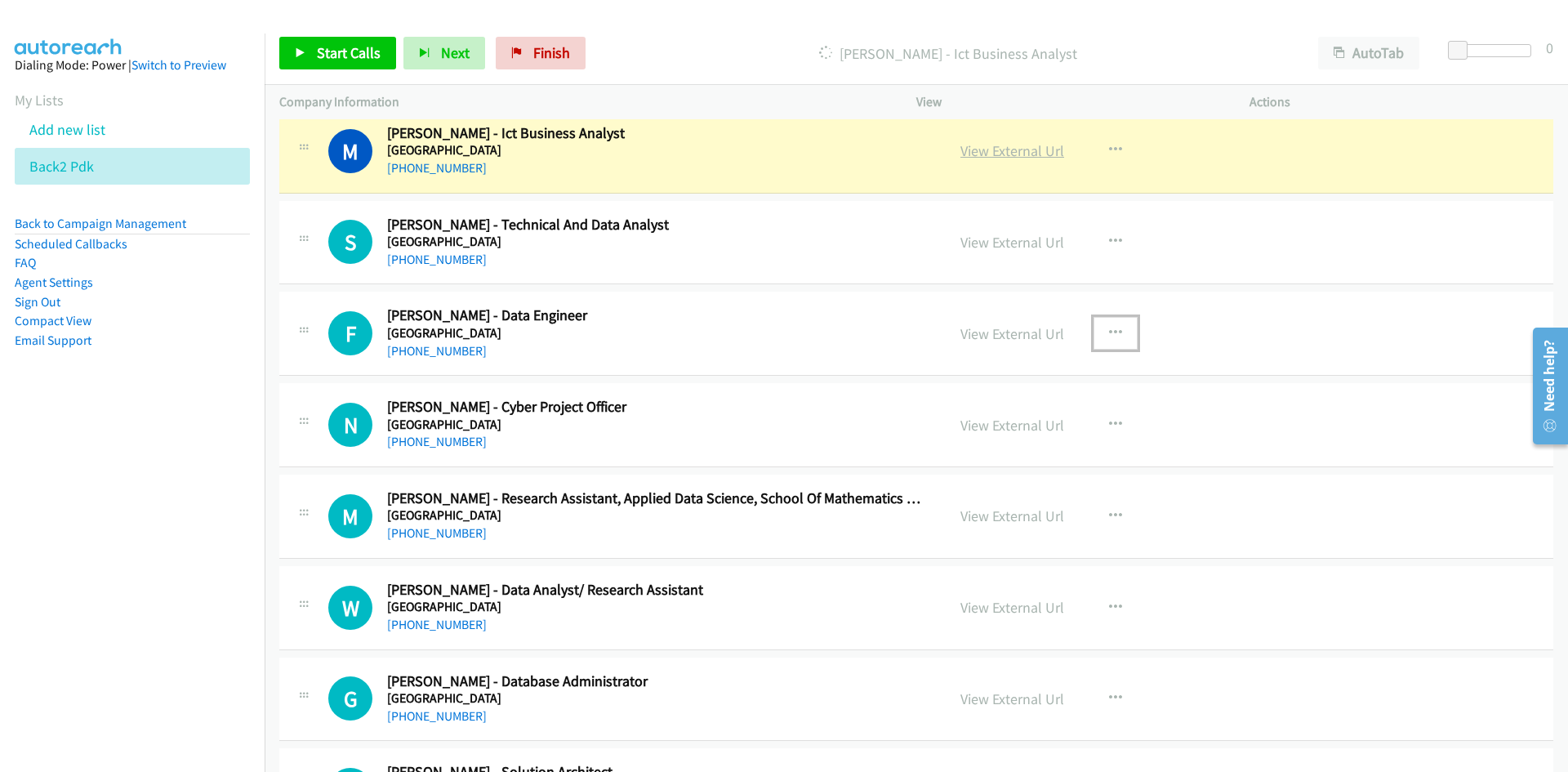
drag, startPoint x: 1046, startPoint y: 147, endPoint x: 1044, endPoint y: 160, distance: 13.2
click at [1046, 147] on link "View External Url" at bounding box center [1012, 151] width 103 height 19
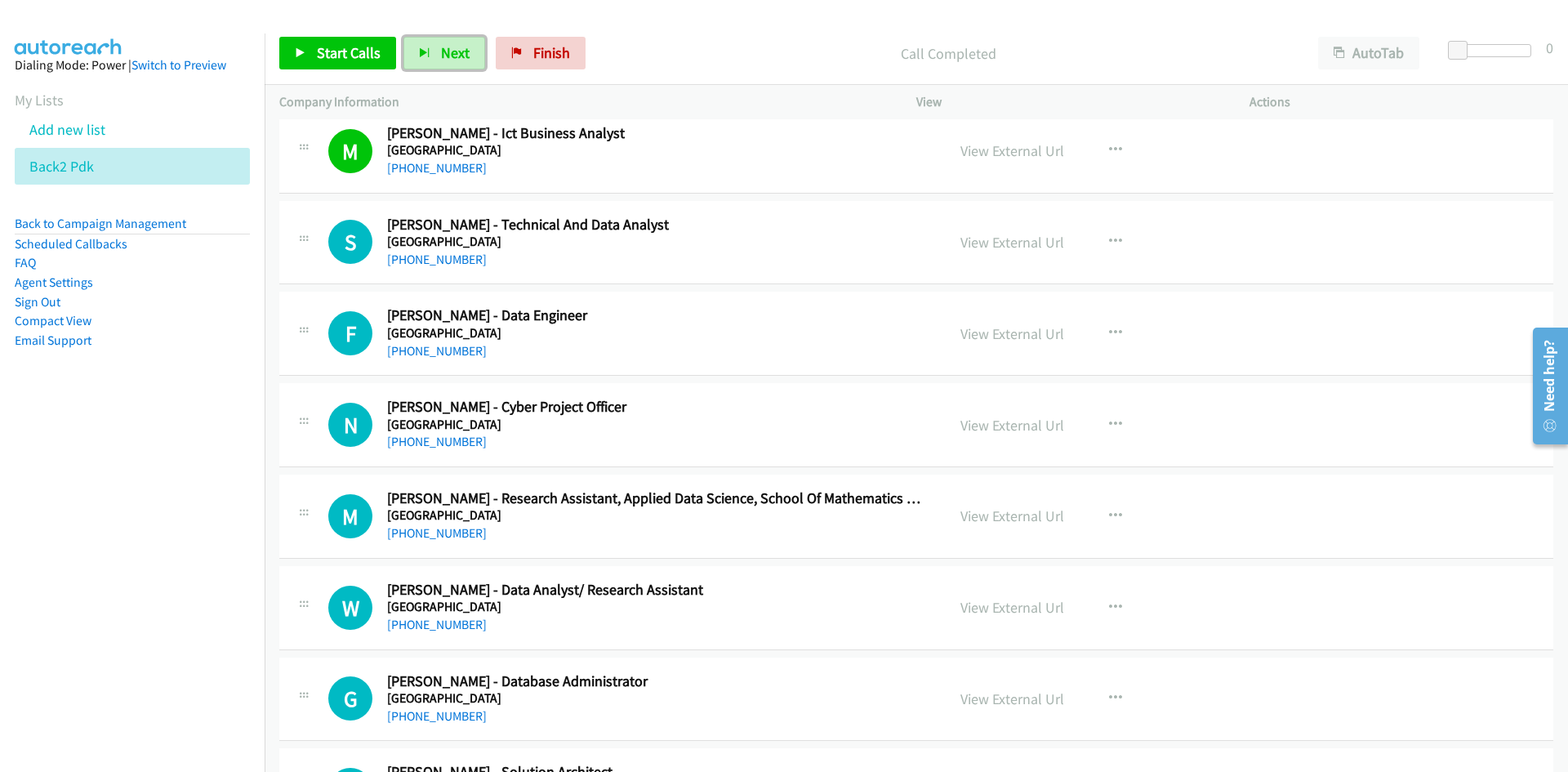
drag, startPoint x: 433, startPoint y: 48, endPoint x: 462, endPoint y: 91, distance: 51.9
click at [434, 48] on button "Next" at bounding box center [444, 53] width 82 height 33
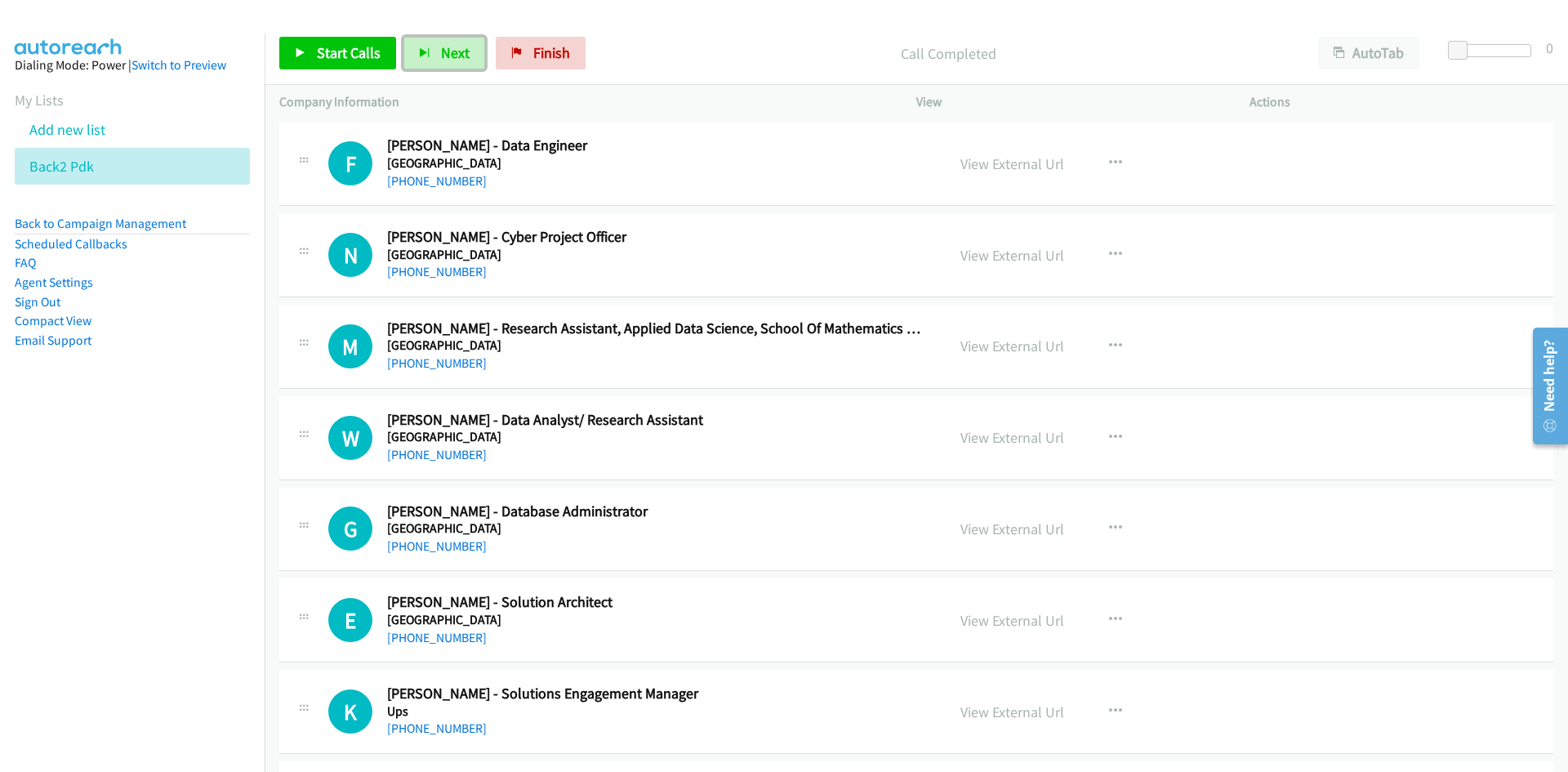
scroll to position [16158, 0]
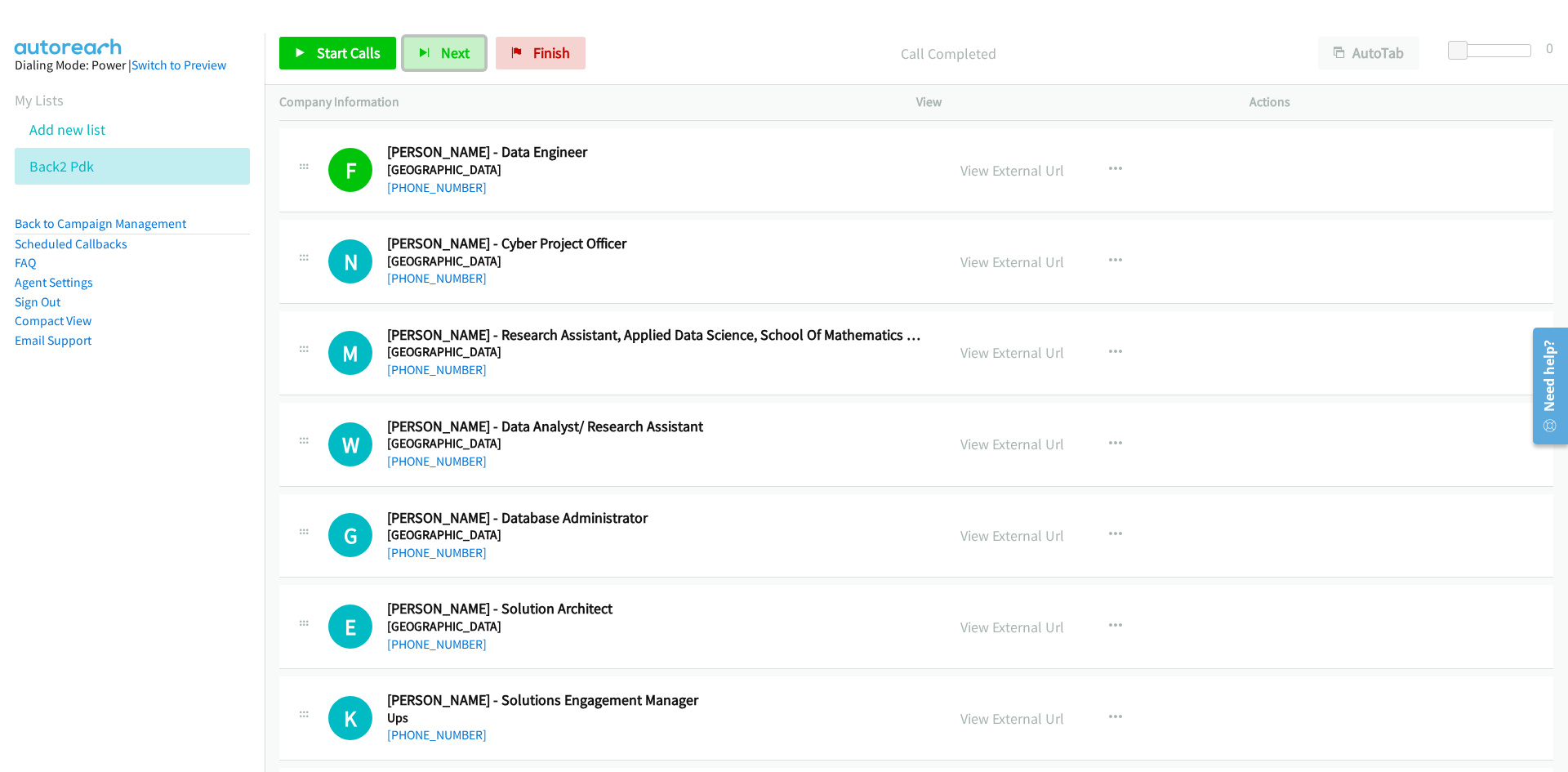
drag, startPoint x: 459, startPoint y: 52, endPoint x: 616, endPoint y: 164, distance: 192.9
click at [459, 52] on span "Next" at bounding box center [455, 53] width 28 height 19
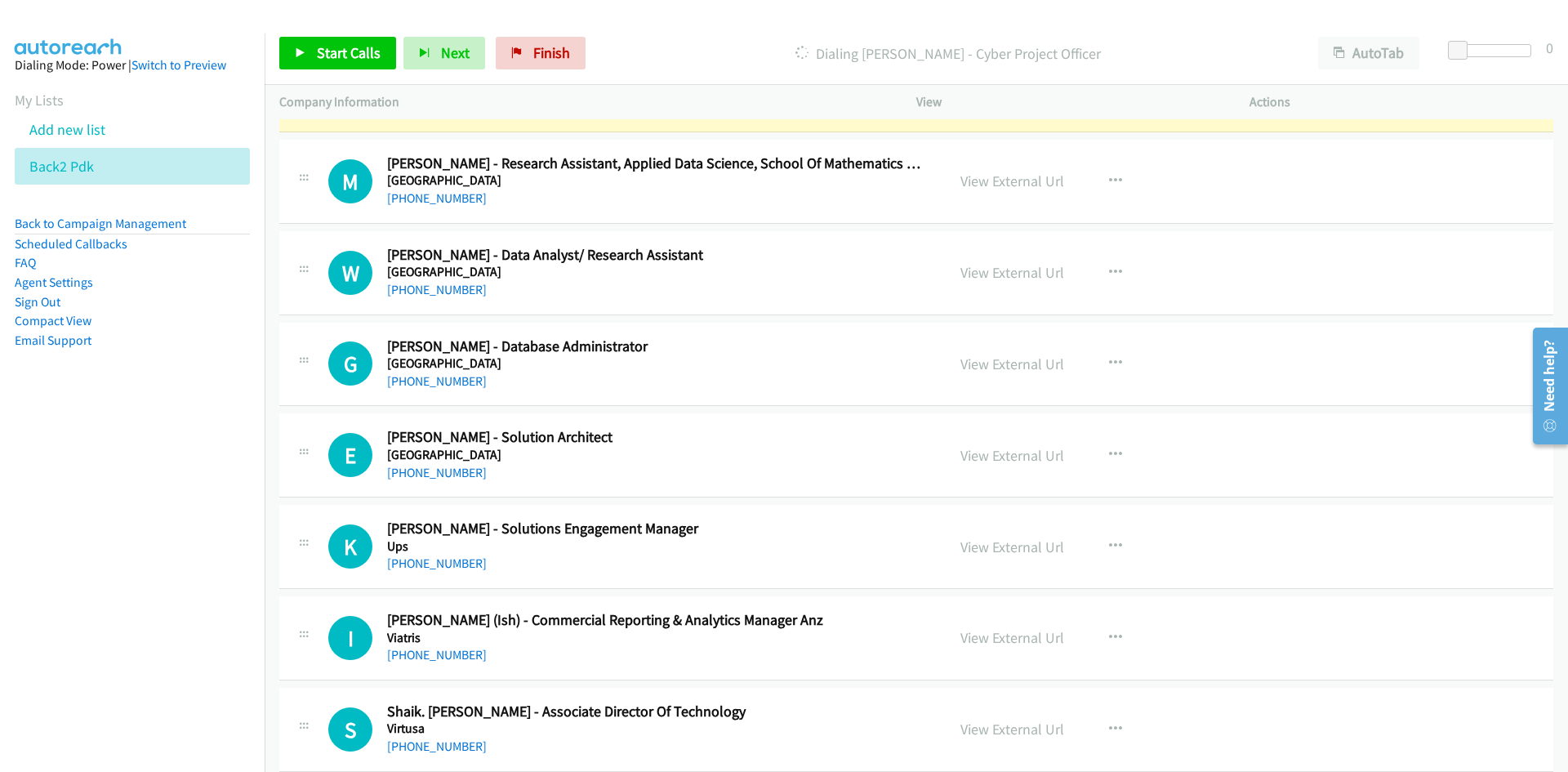
scroll to position [16403, 0]
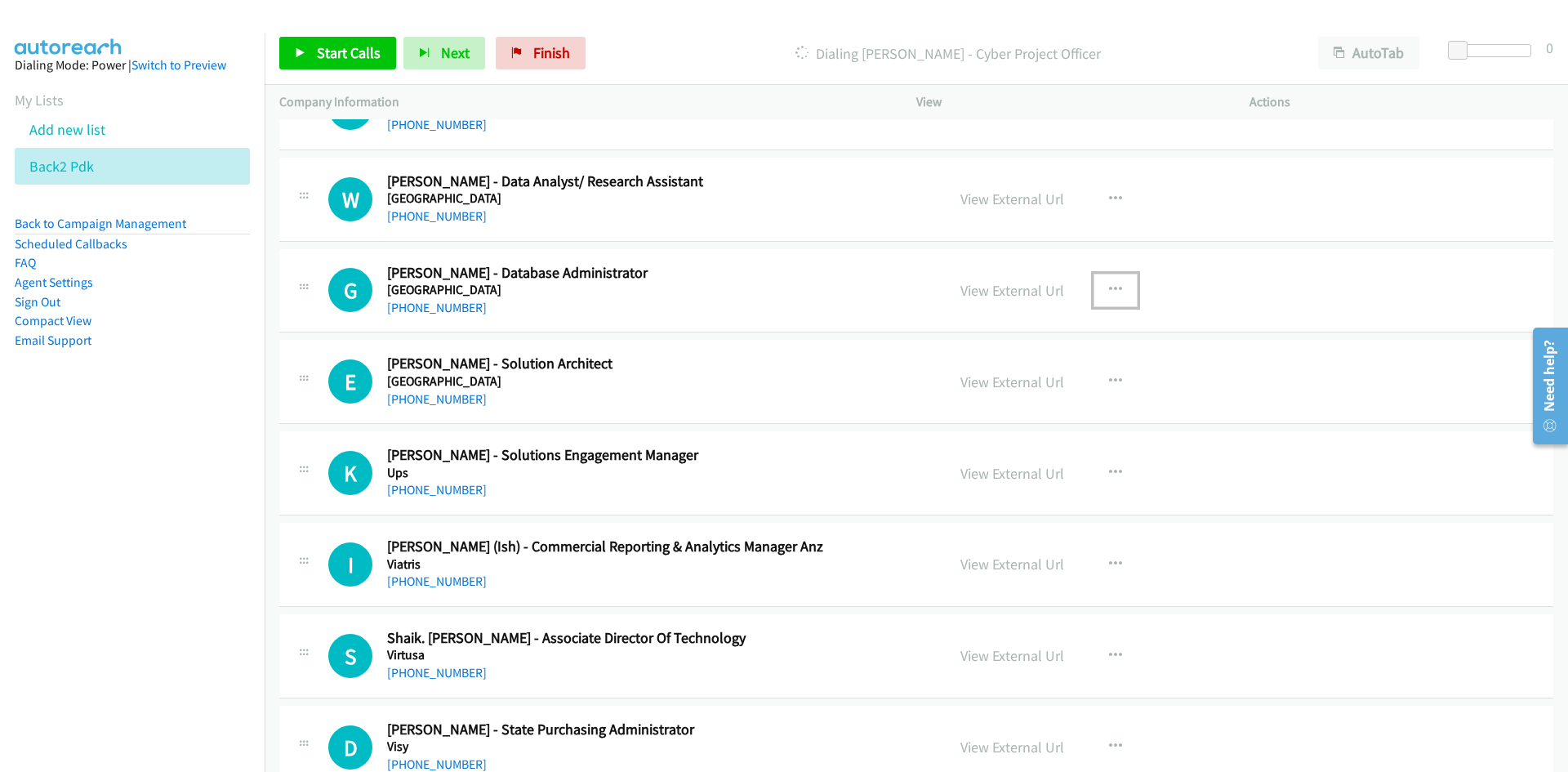
click at [1099, 285] on button "button" at bounding box center [1115, 290] width 44 height 33
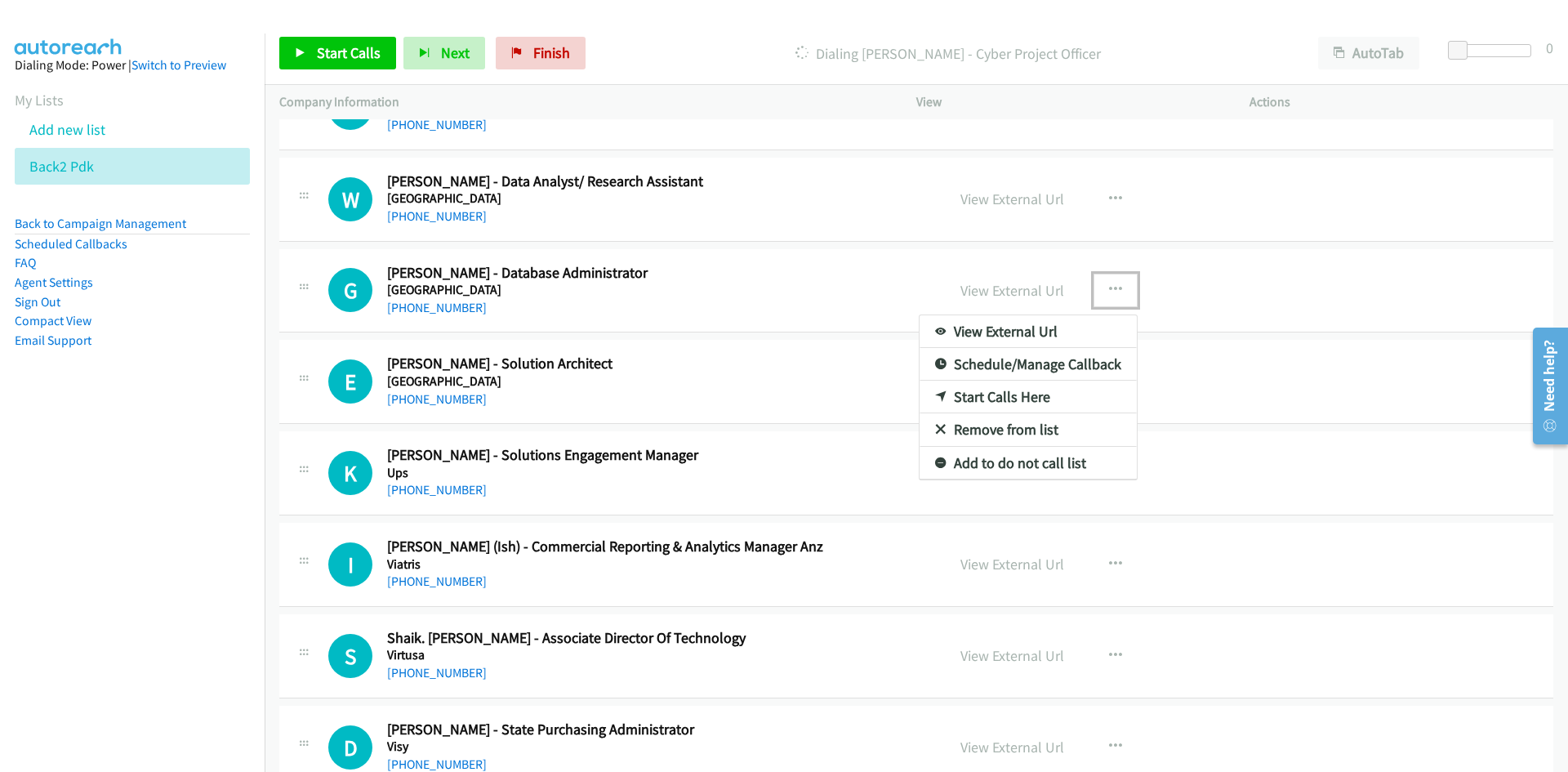
click at [992, 392] on link "Start Calls Here" at bounding box center [1028, 397] width 217 height 33
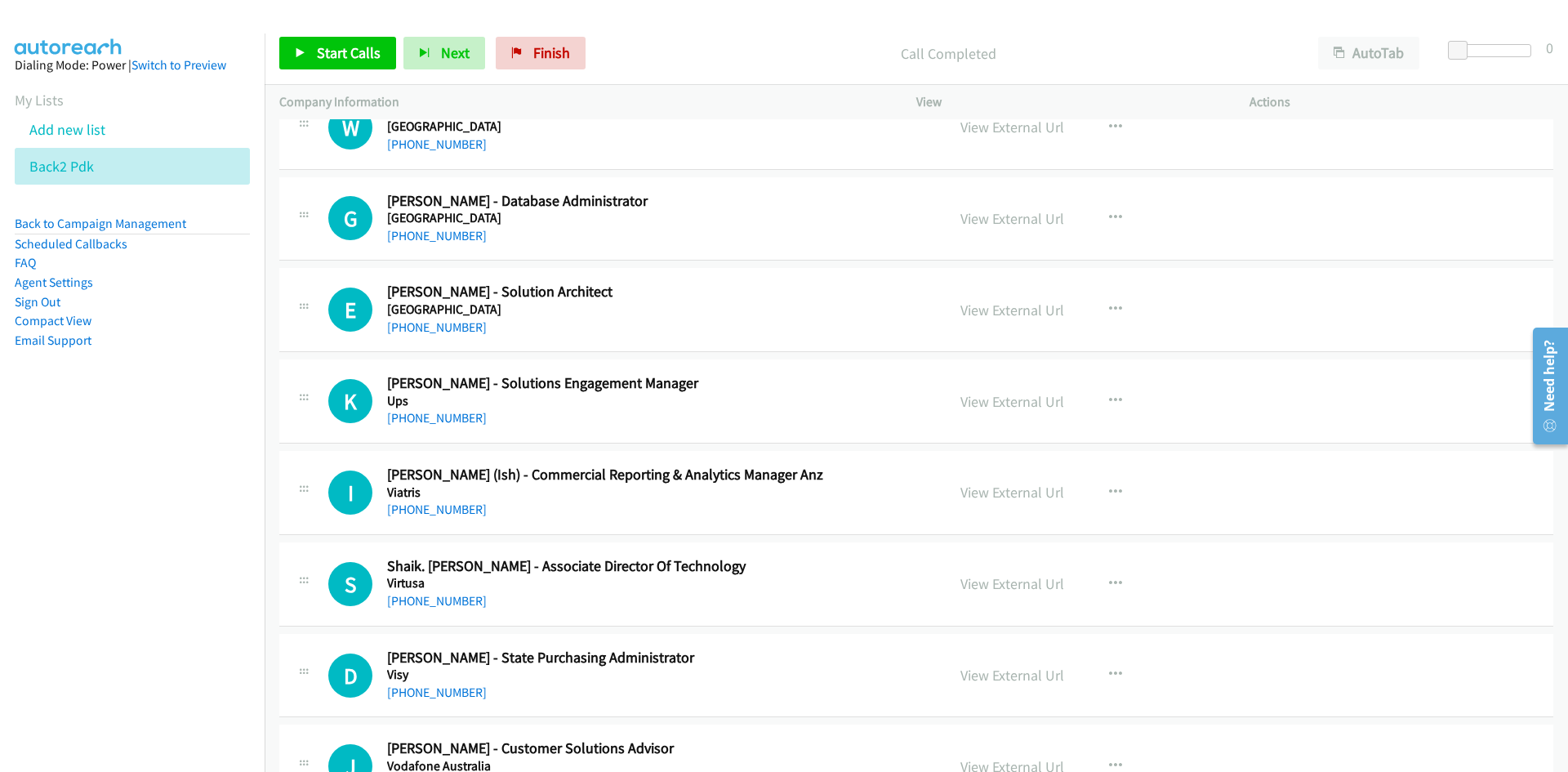
scroll to position [16485, 0]
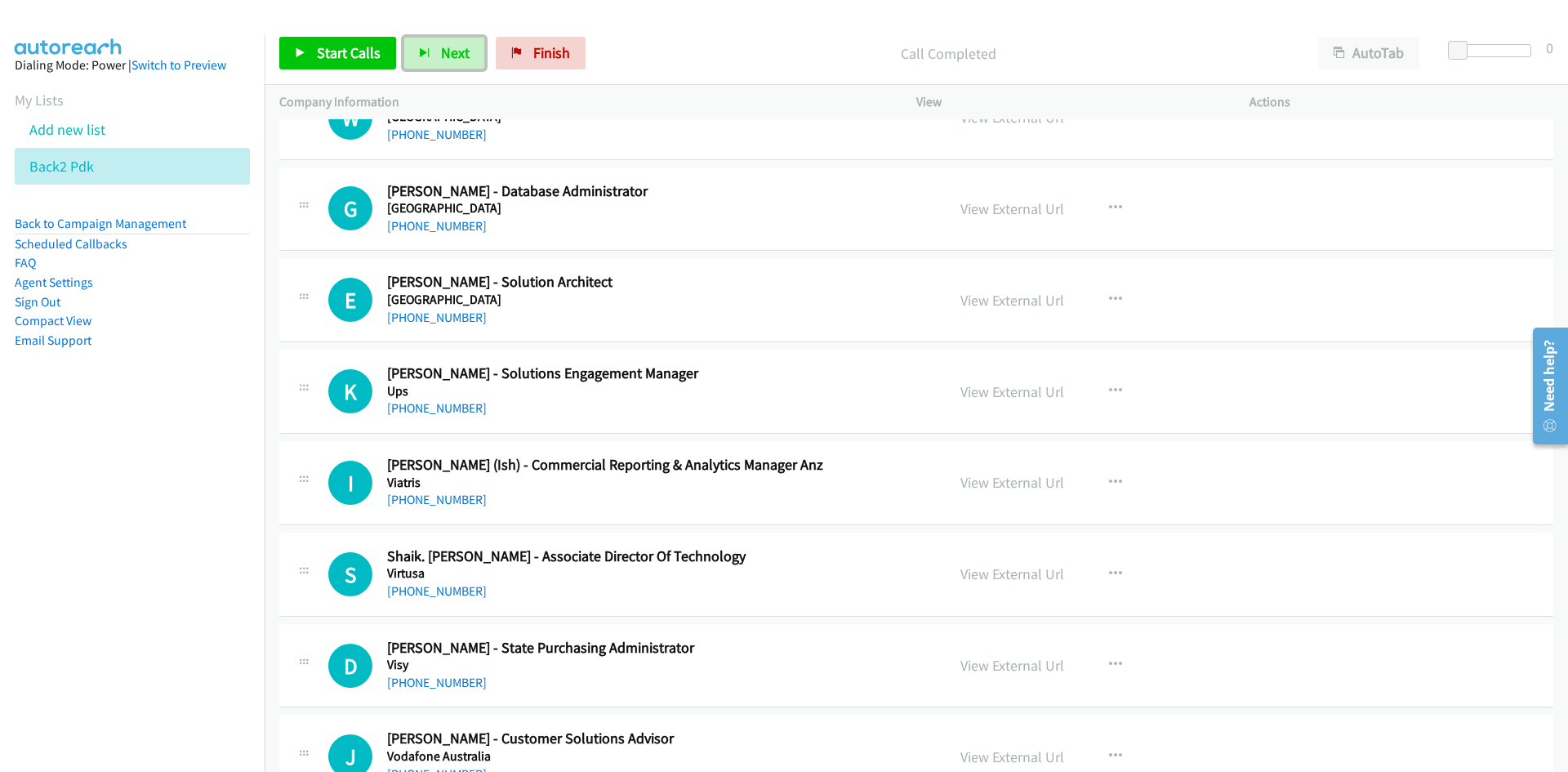
drag, startPoint x: 448, startPoint y: 58, endPoint x: 556, endPoint y: 130, distance: 129.8
click at [448, 58] on span "Next" at bounding box center [455, 53] width 28 height 19
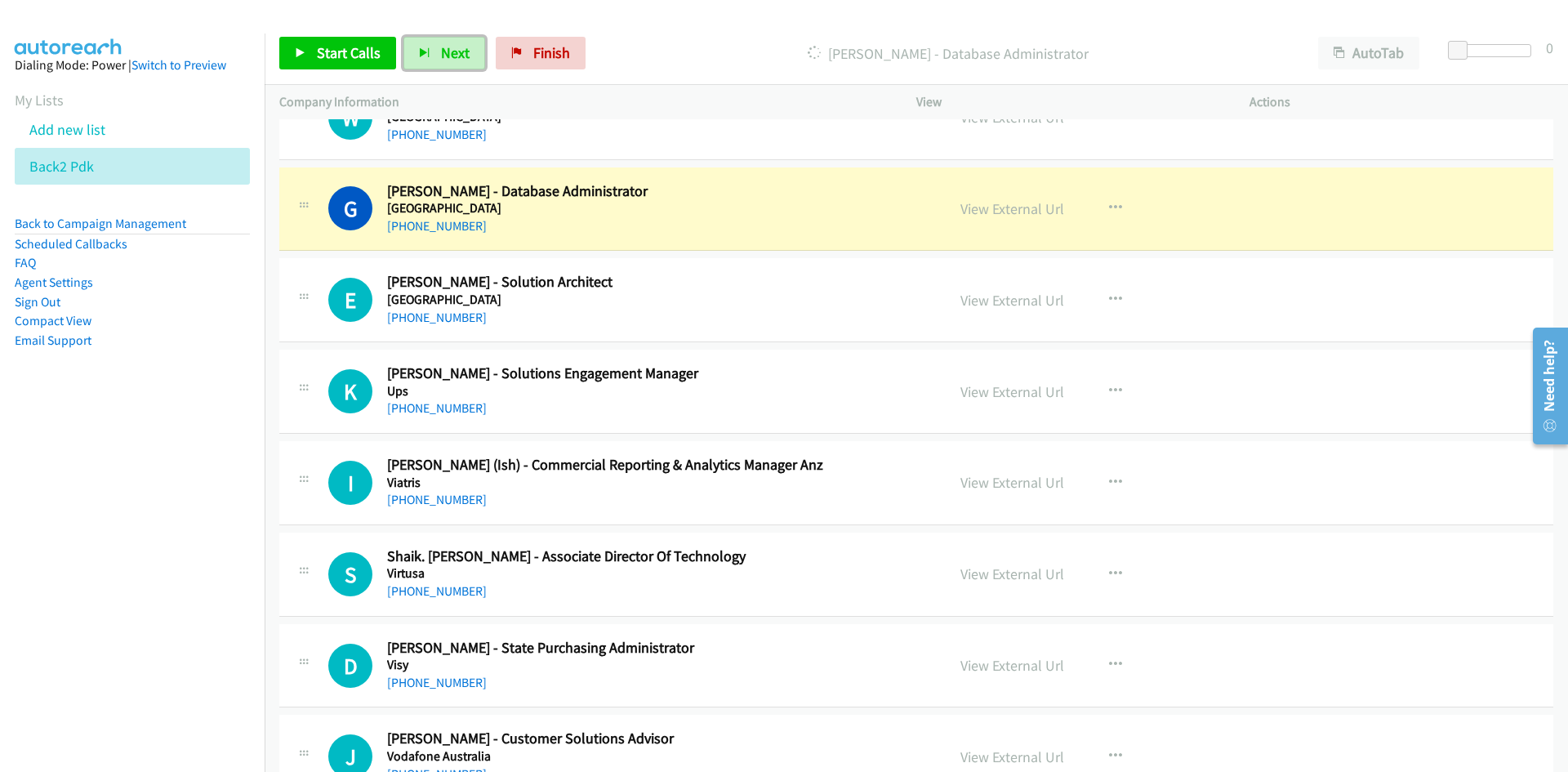
drag, startPoint x: 453, startPoint y: 53, endPoint x: 714, endPoint y: 284, distance: 348.5
click at [453, 53] on span "Next" at bounding box center [455, 53] width 28 height 19
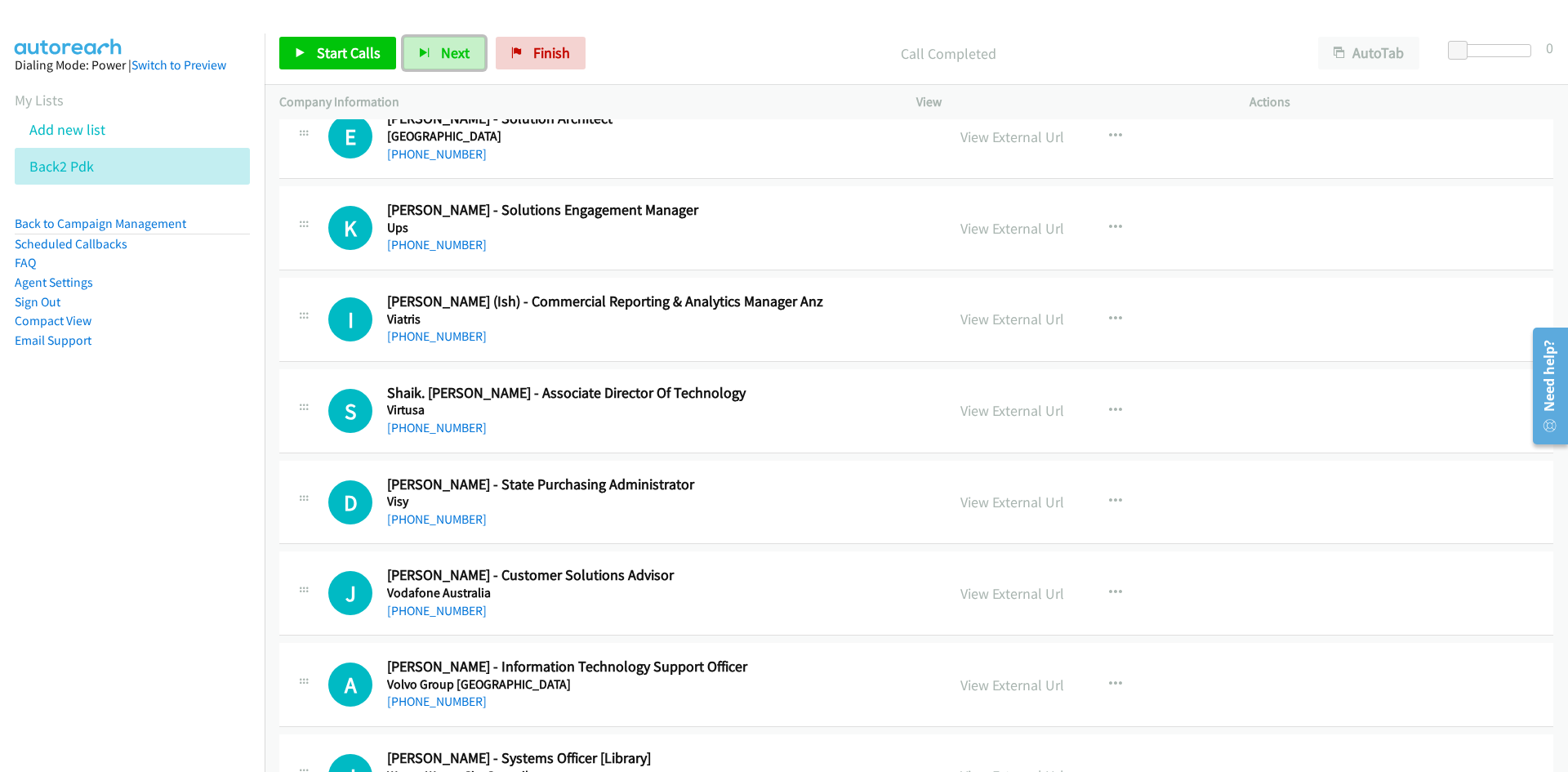
scroll to position [16567, 0]
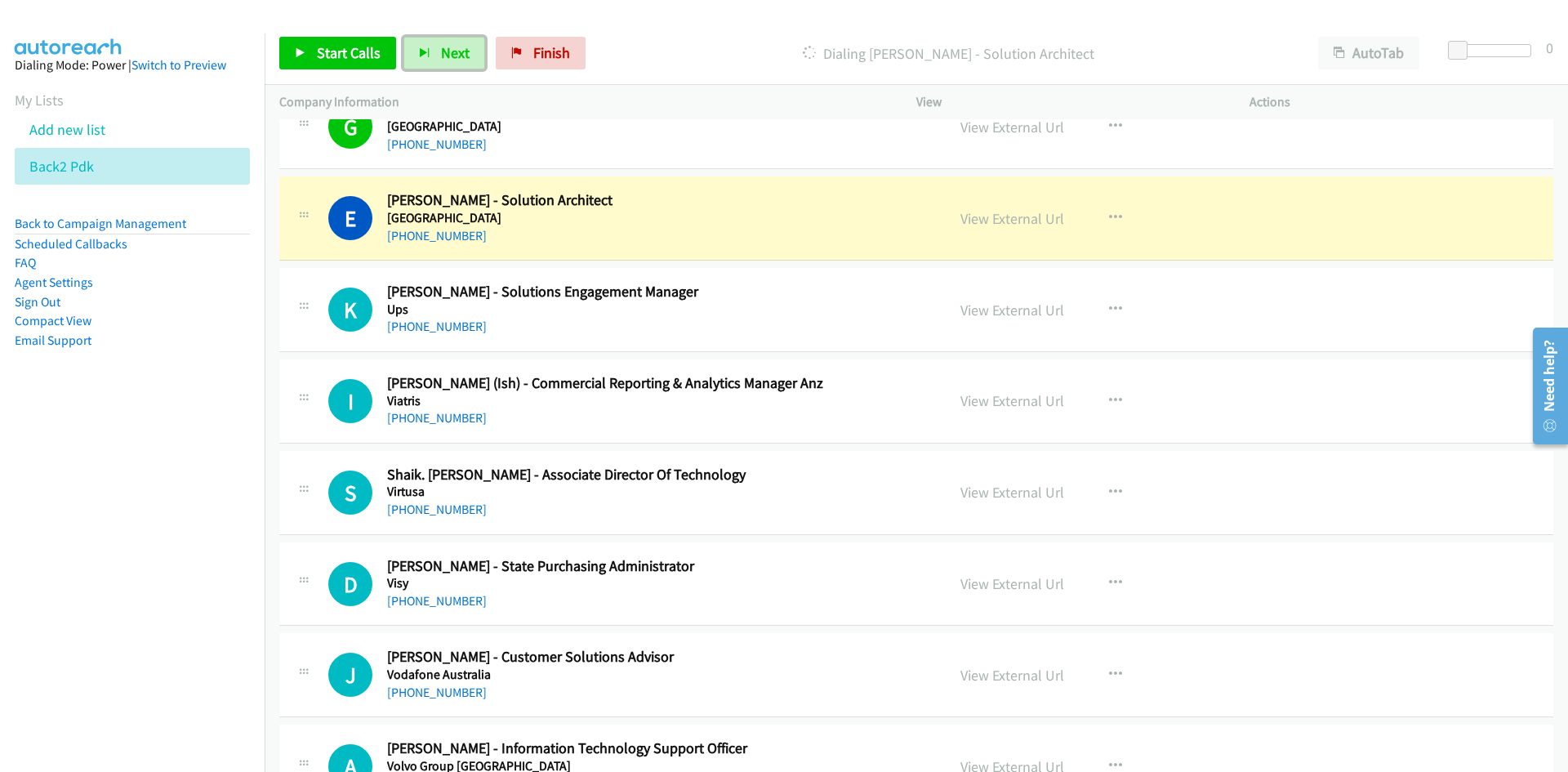
click at [1015, 753] on div "View External Url View External Url Schedule/Manage Callback Start Calls Here R…" at bounding box center [1119, 766] width 348 height 53
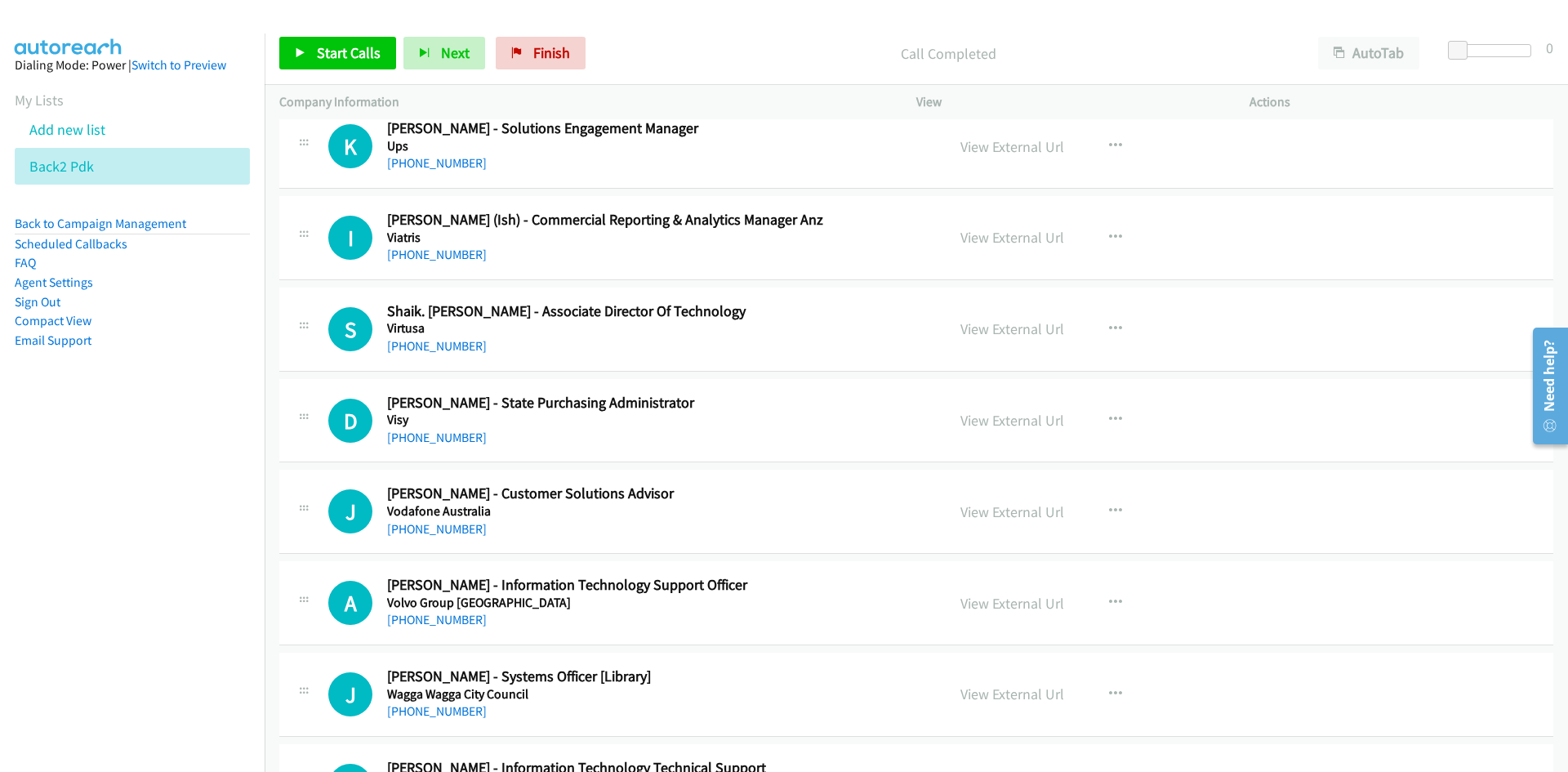
scroll to position [16811, 0]
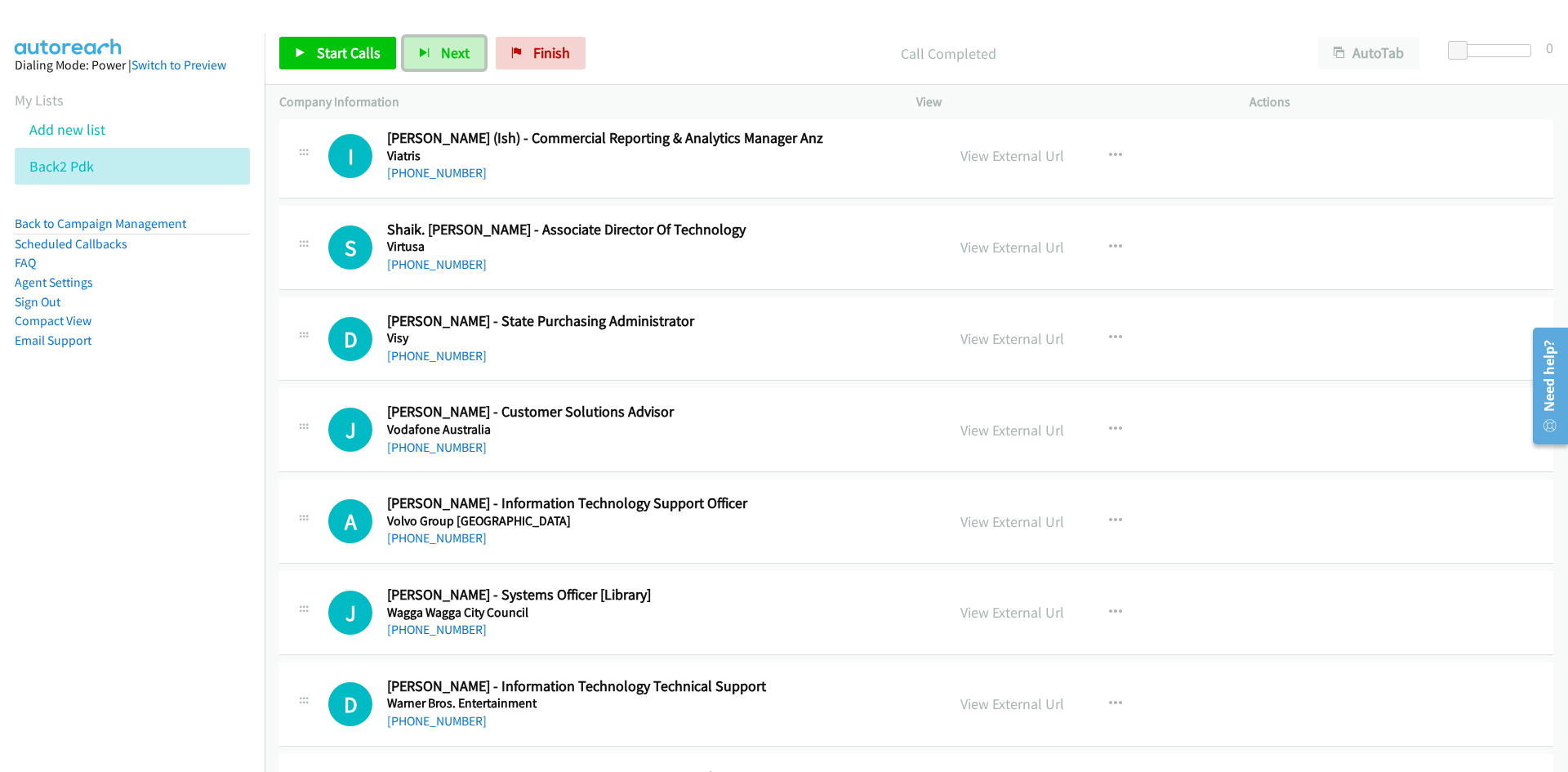
click at [1132, 250] on div "View External Url View External Url Schedule/Manage Callback Start Calls Here R…" at bounding box center [1119, 248] width 348 height 53
click at [1109, 249] on icon "button" at bounding box center [1115, 247] width 13 height 13
click at [994, 354] on link "Start Calls Here" at bounding box center [1028, 354] width 217 height 33
click at [462, 60] on span "Next" at bounding box center [455, 53] width 28 height 19
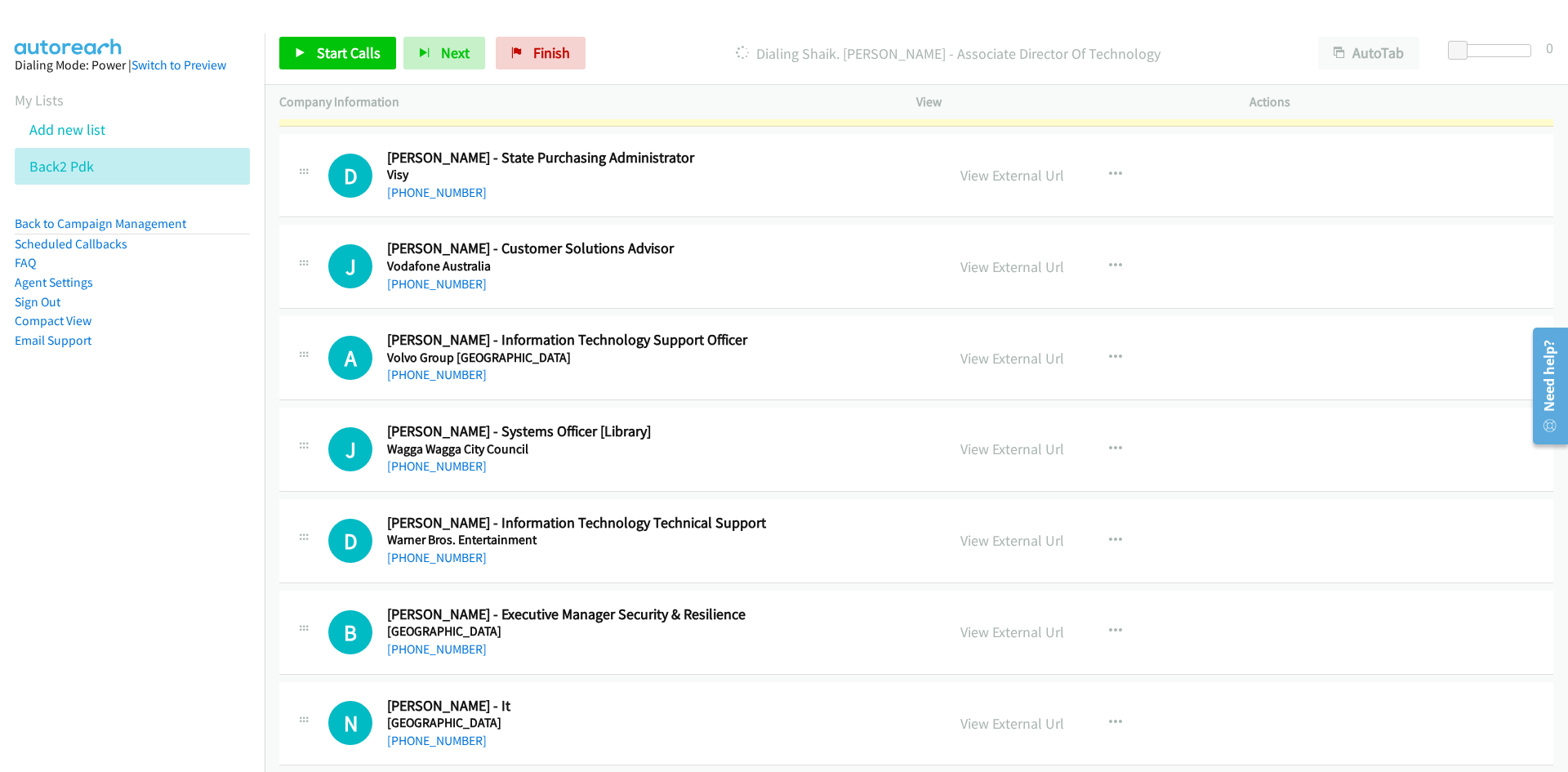
scroll to position [16893, 0]
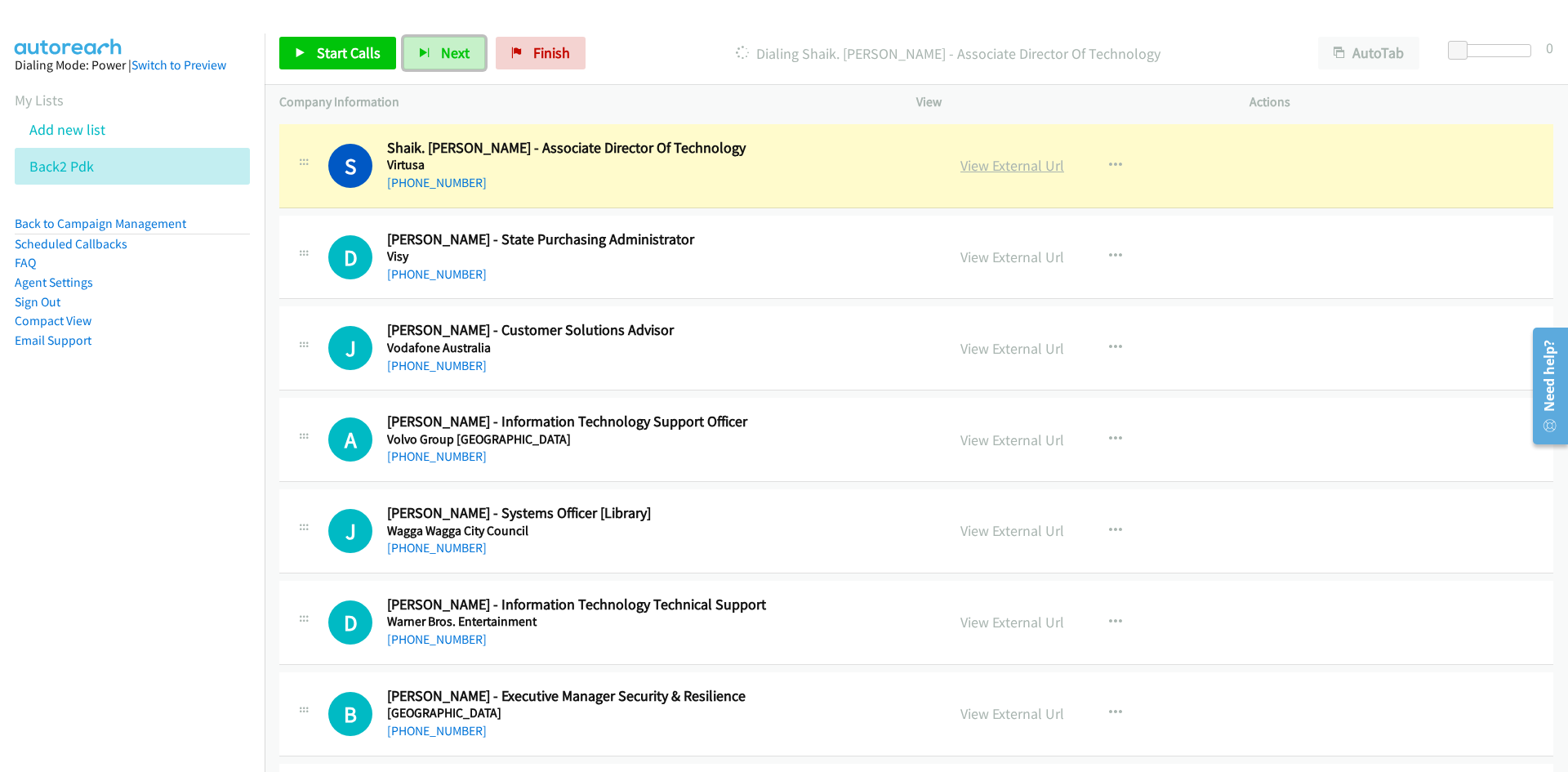
click at [996, 162] on link "View External Url" at bounding box center [1012, 166] width 103 height 19
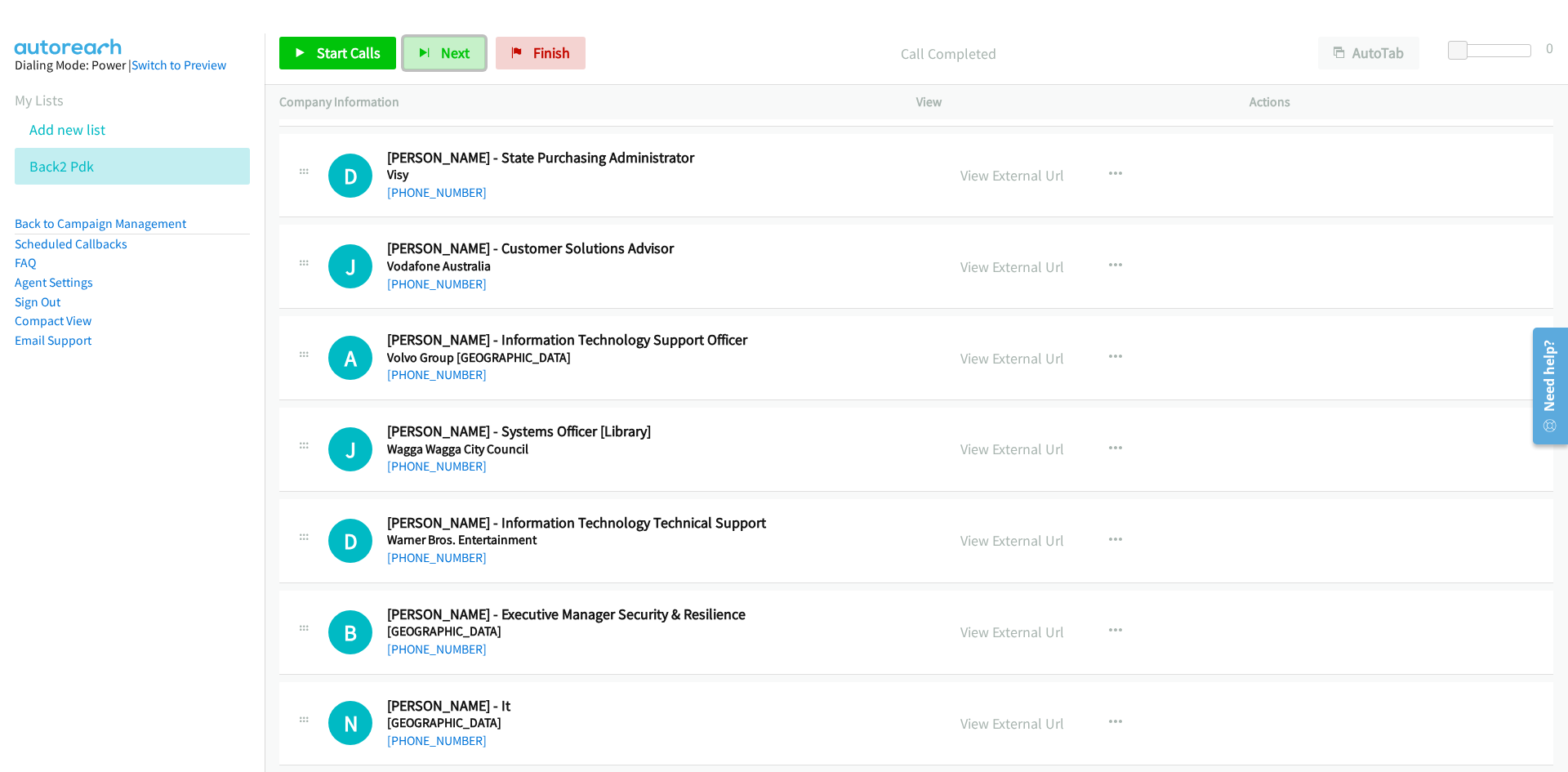
scroll to position [17138, 0]
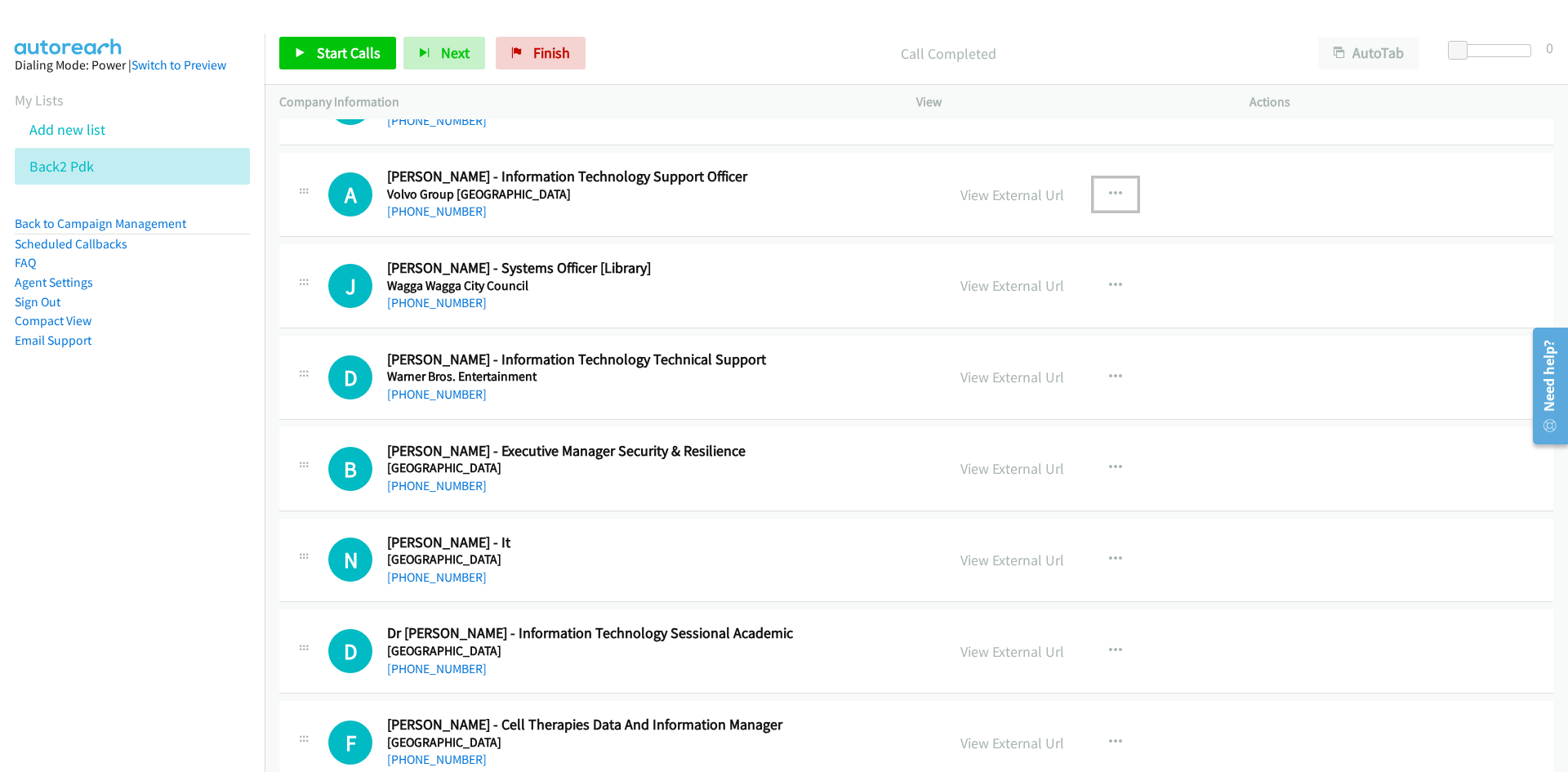
click at [1109, 190] on icon "button" at bounding box center [1115, 194] width 13 height 13
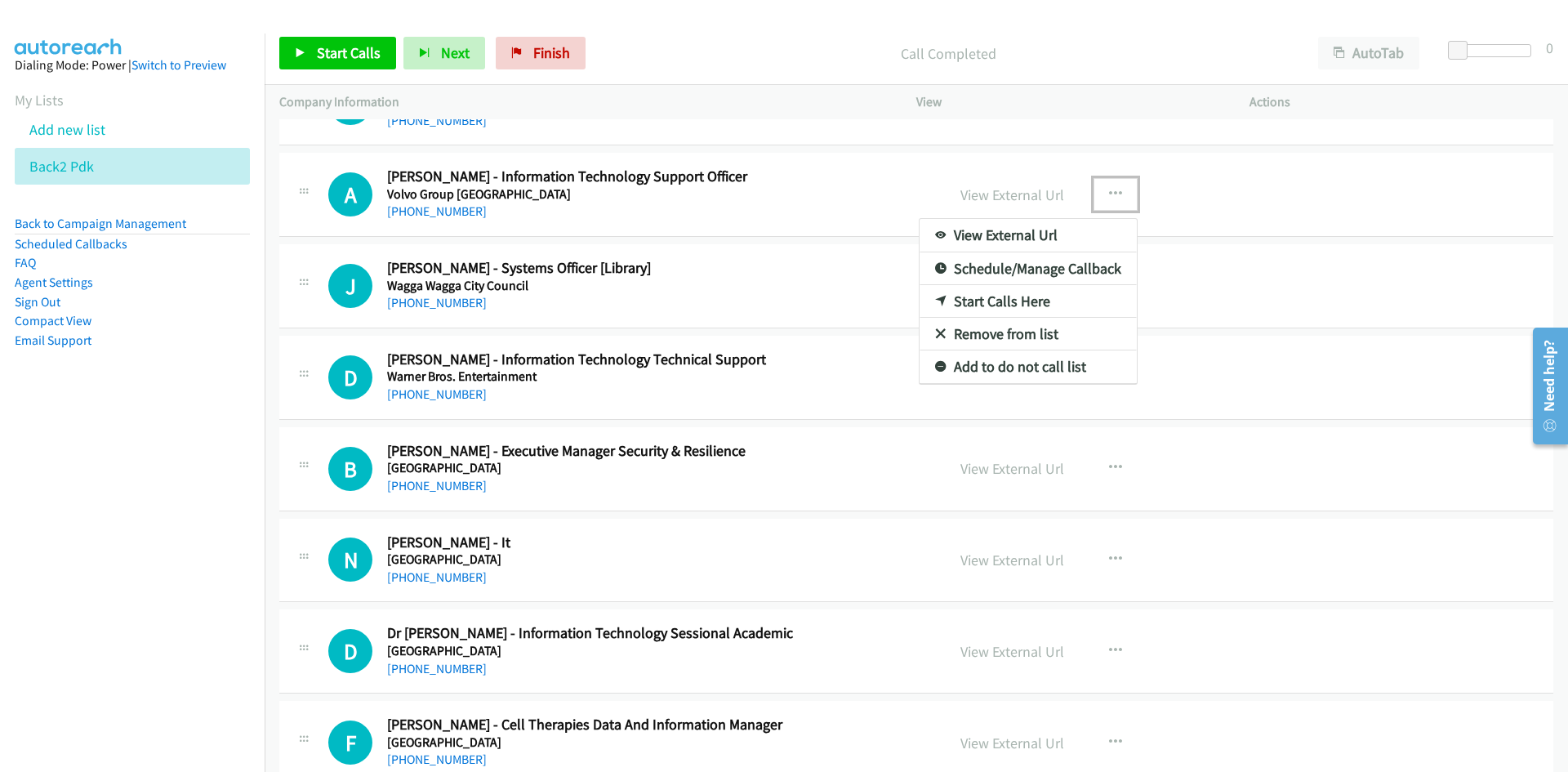
click at [992, 299] on link "Start Calls Here" at bounding box center [1028, 301] width 217 height 33
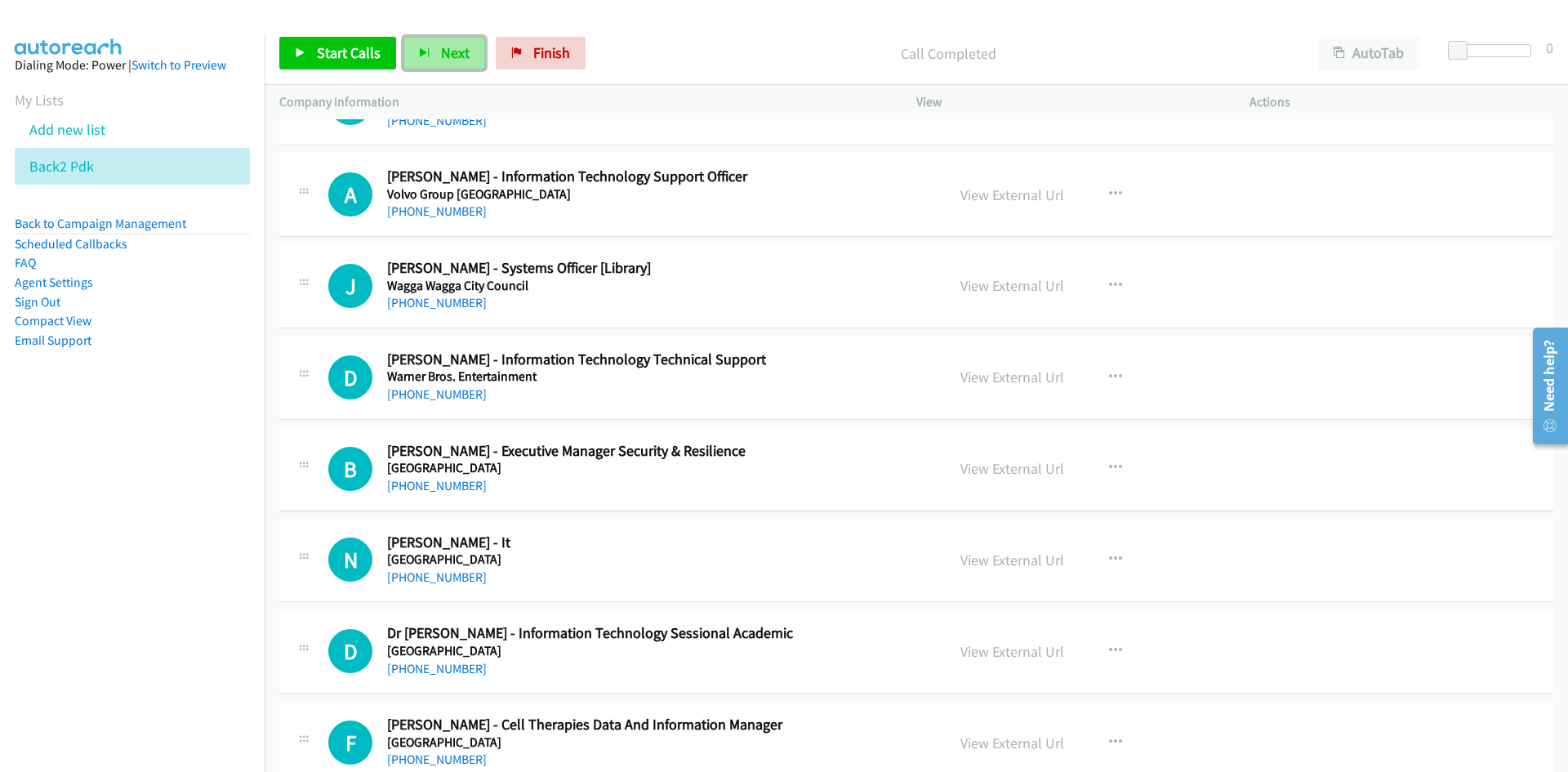
click at [428, 49] on button "Next" at bounding box center [444, 53] width 82 height 33
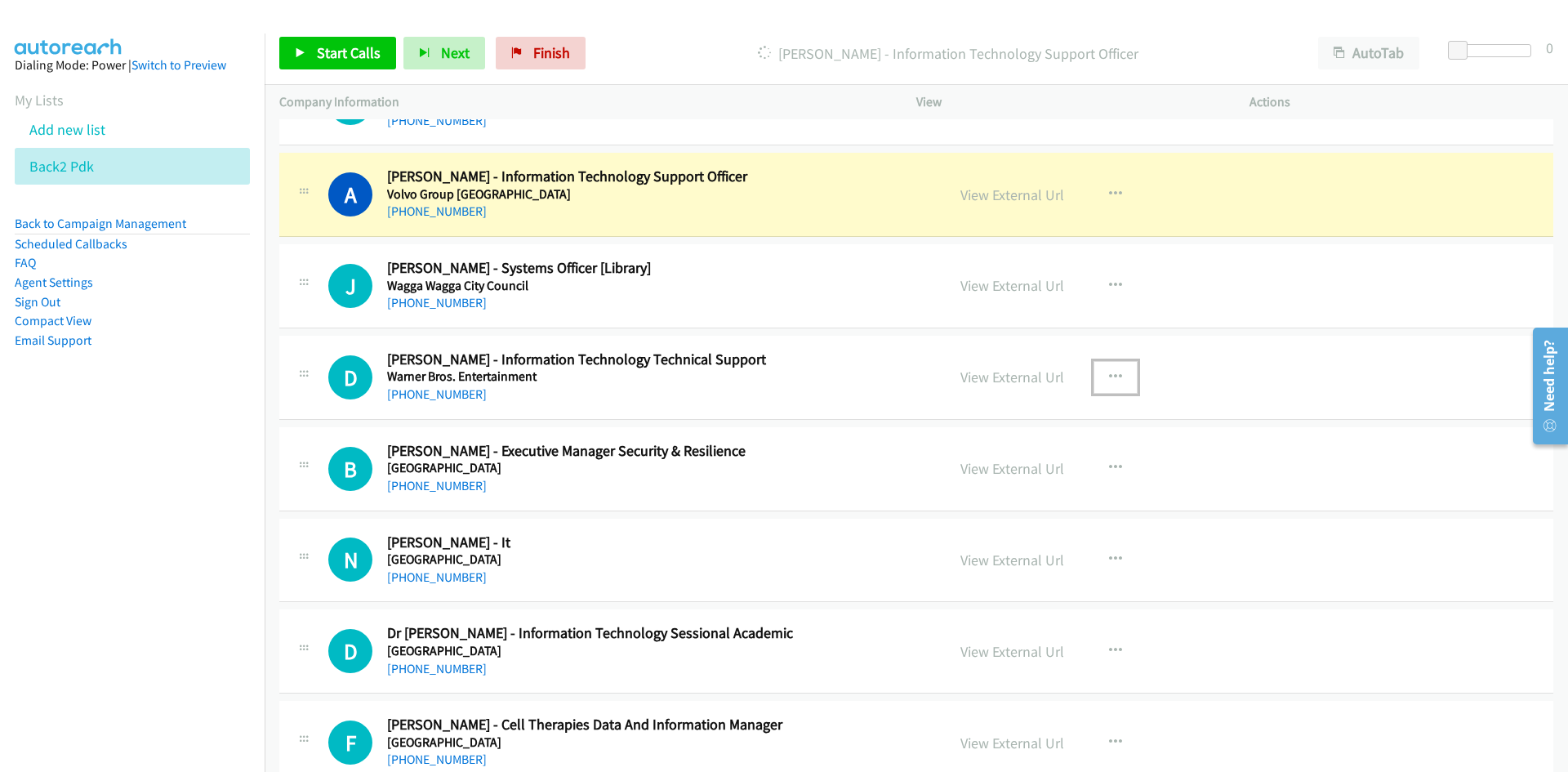
click at [1107, 383] on button "button" at bounding box center [1115, 378] width 44 height 33
click at [993, 476] on link "Start Calls Here" at bounding box center [1028, 484] width 217 height 33
click at [995, 185] on link "View External Url" at bounding box center [1012, 195] width 103 height 19
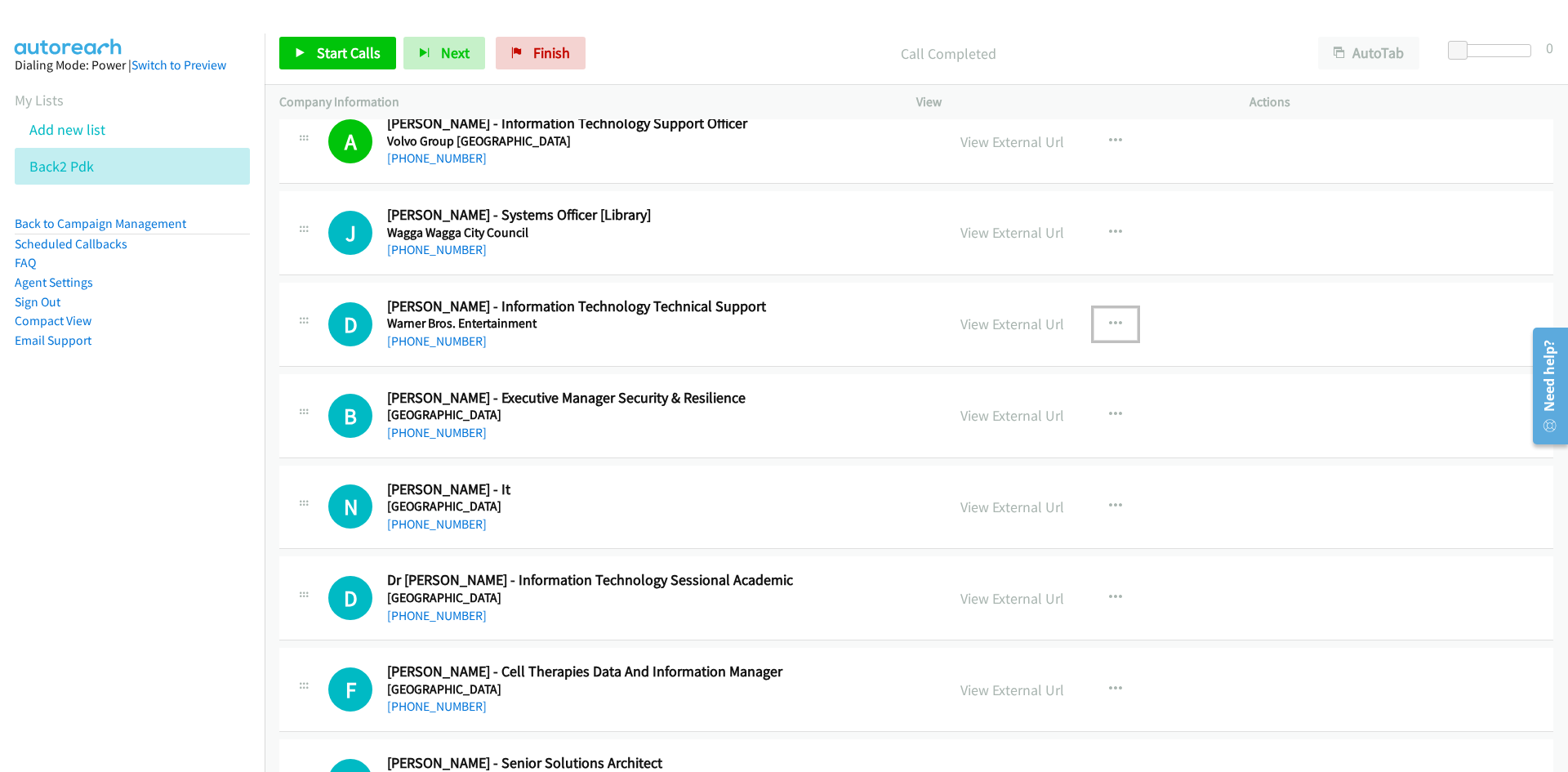
scroll to position [17219, 0]
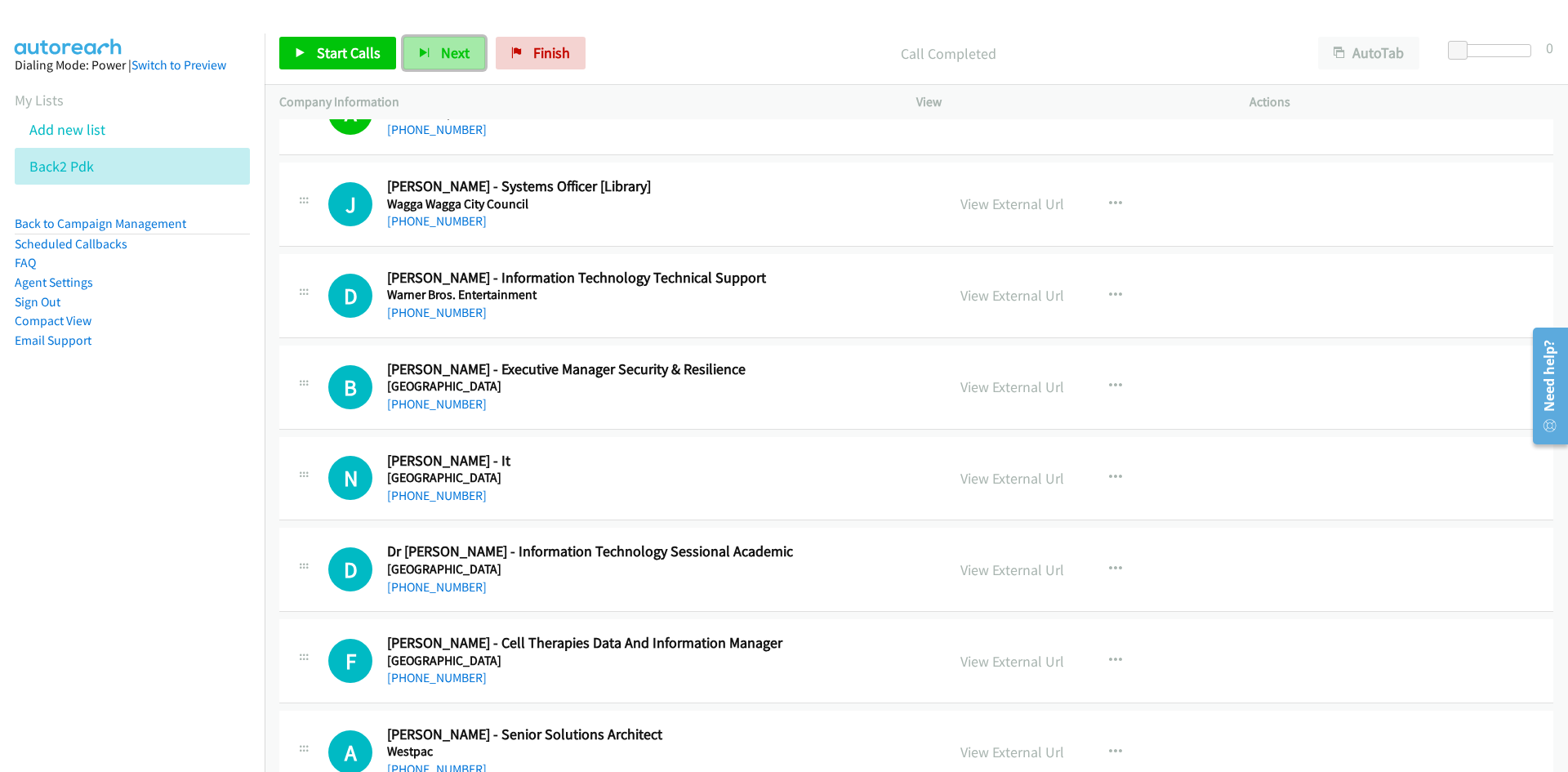
click at [435, 60] on button "Next" at bounding box center [444, 53] width 82 height 33
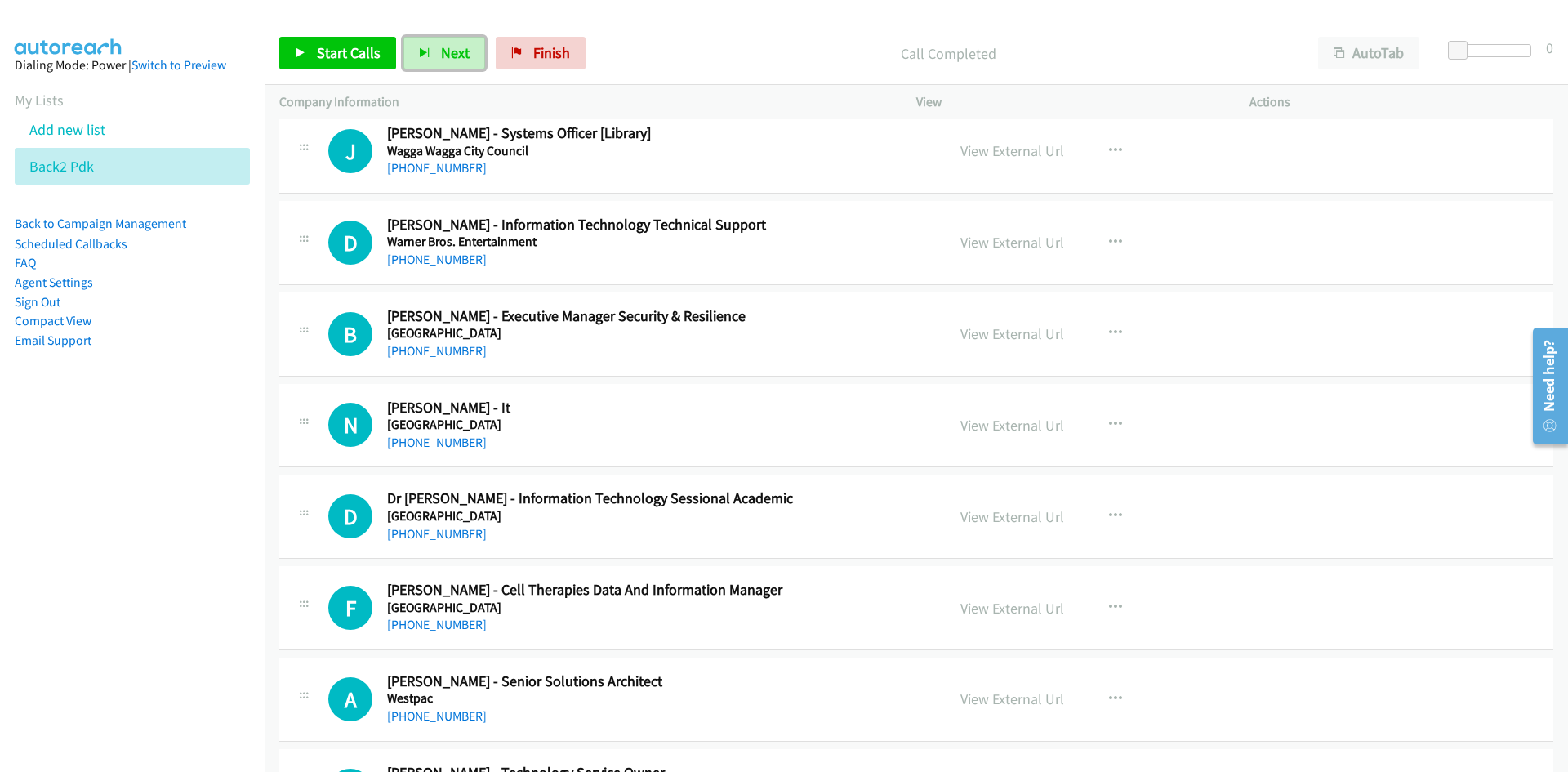
scroll to position [17301, 0]
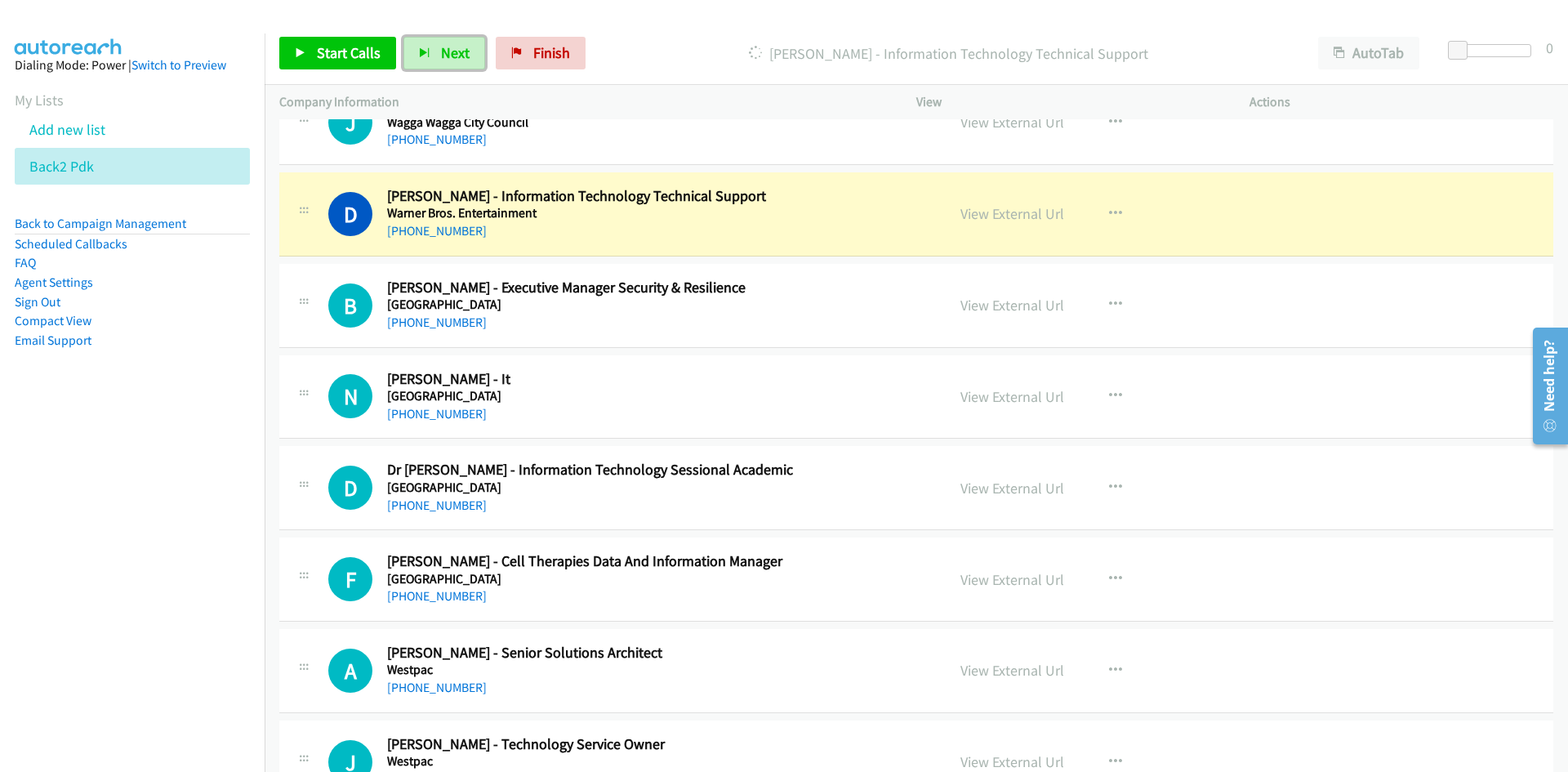
click at [1022, 200] on div "View External Url View External Url Schedule/Manage Callback Start Calls Here R…" at bounding box center [1119, 214] width 348 height 53
click at [1023, 209] on link "View External Url" at bounding box center [1012, 214] width 103 height 19
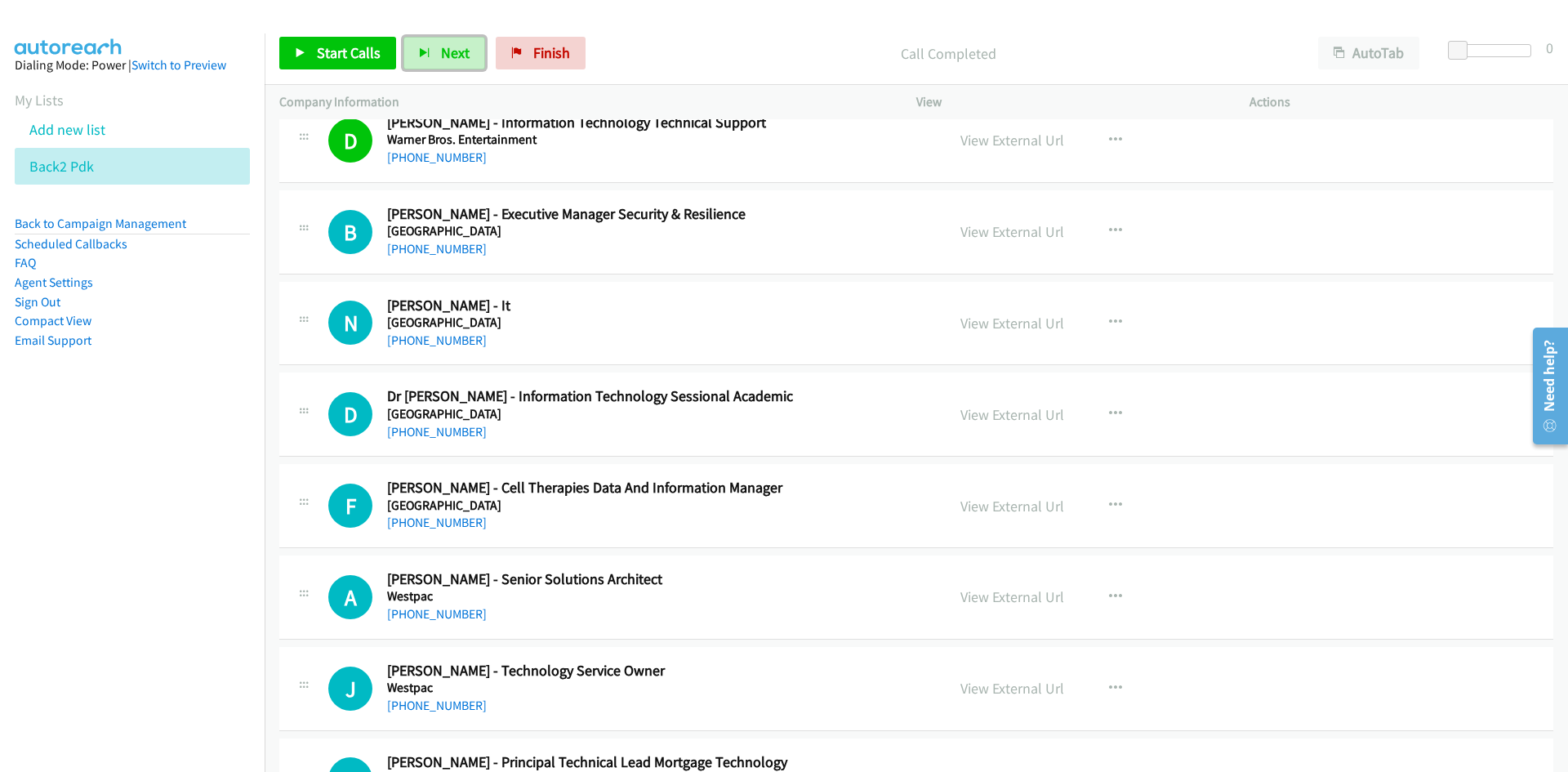
scroll to position [17464, 0]
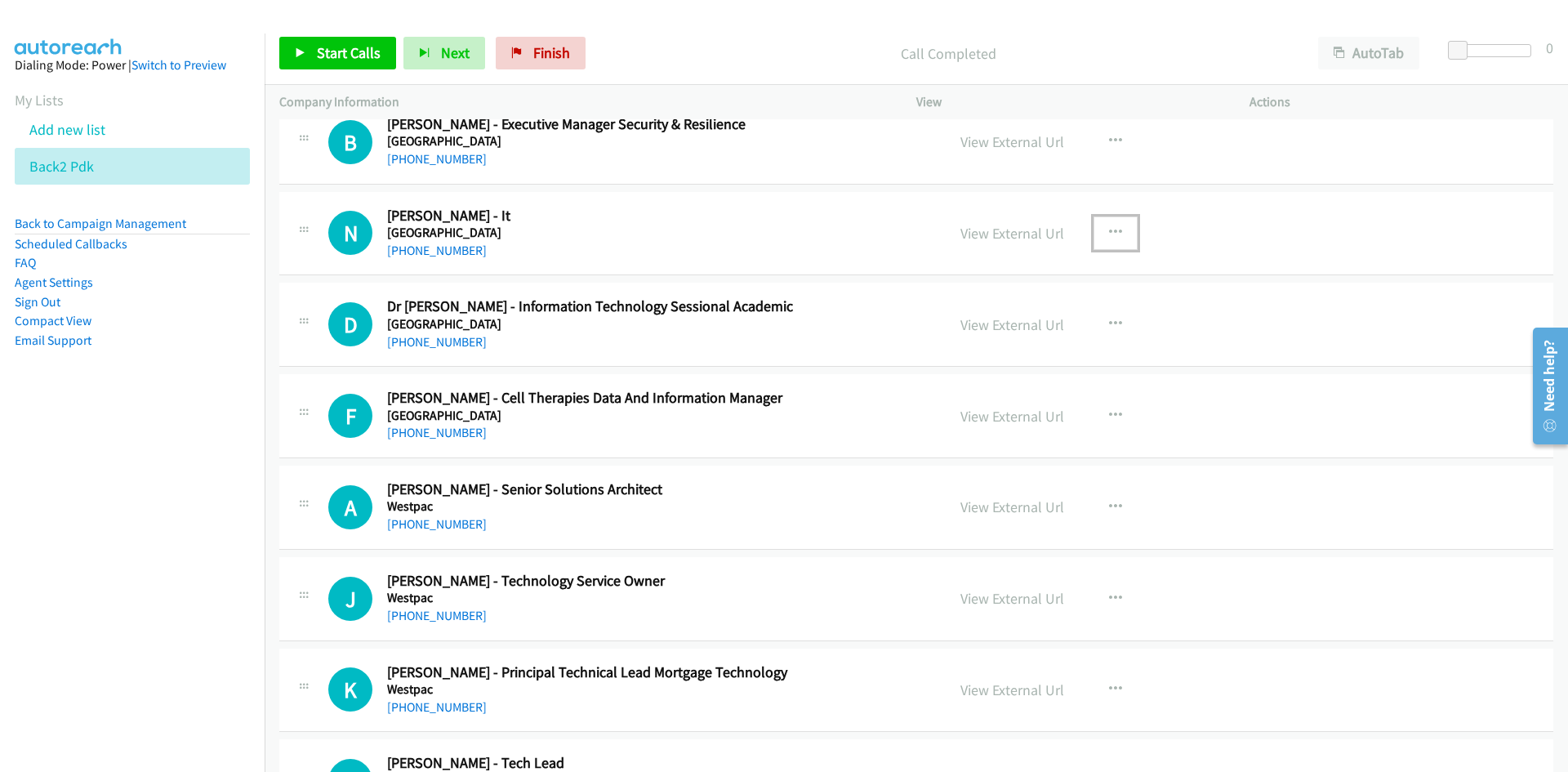
click at [1122, 224] on button "button" at bounding box center [1115, 233] width 44 height 33
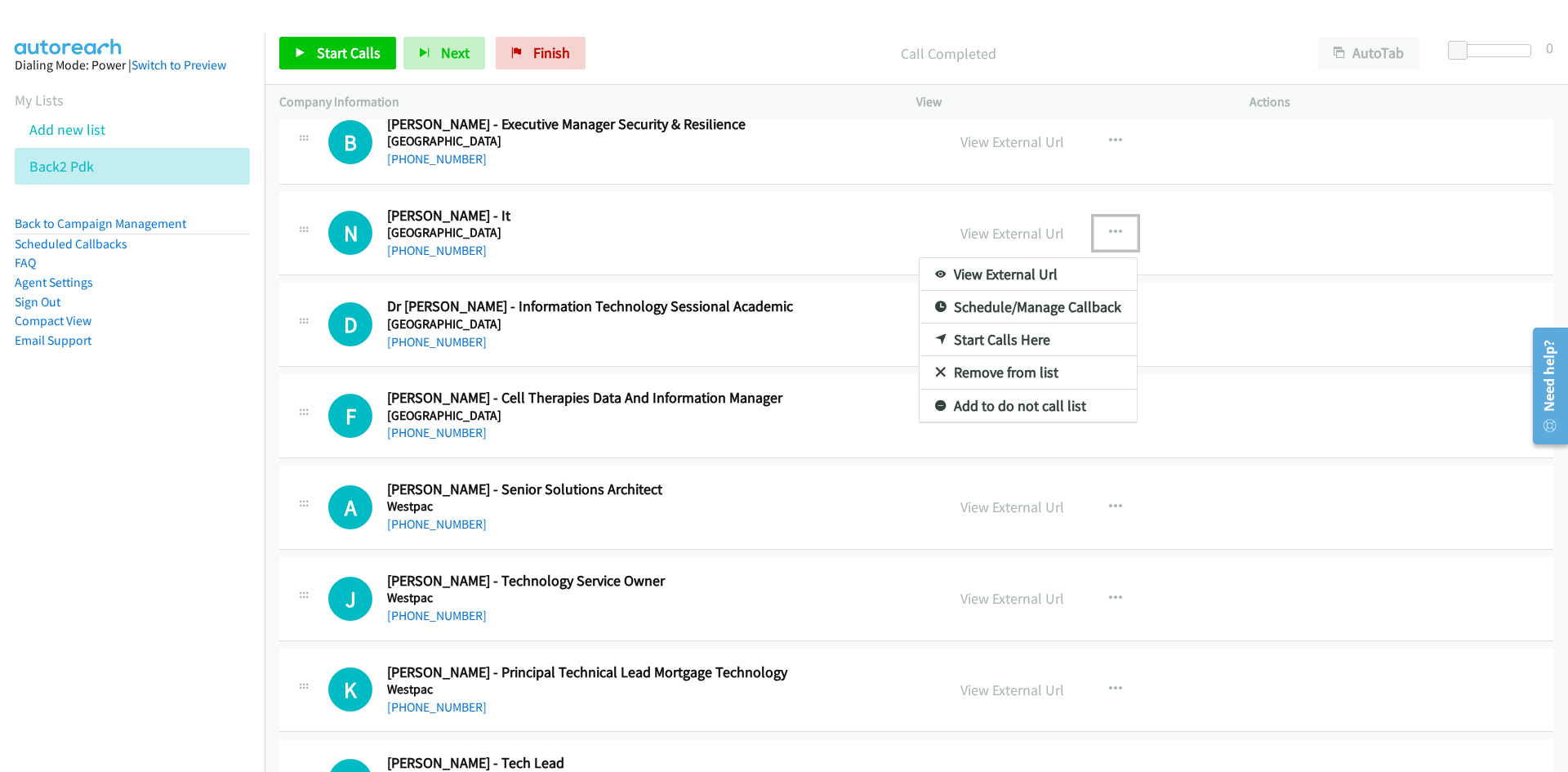
click at [1003, 337] on link "Start Calls Here" at bounding box center [1028, 340] width 217 height 33
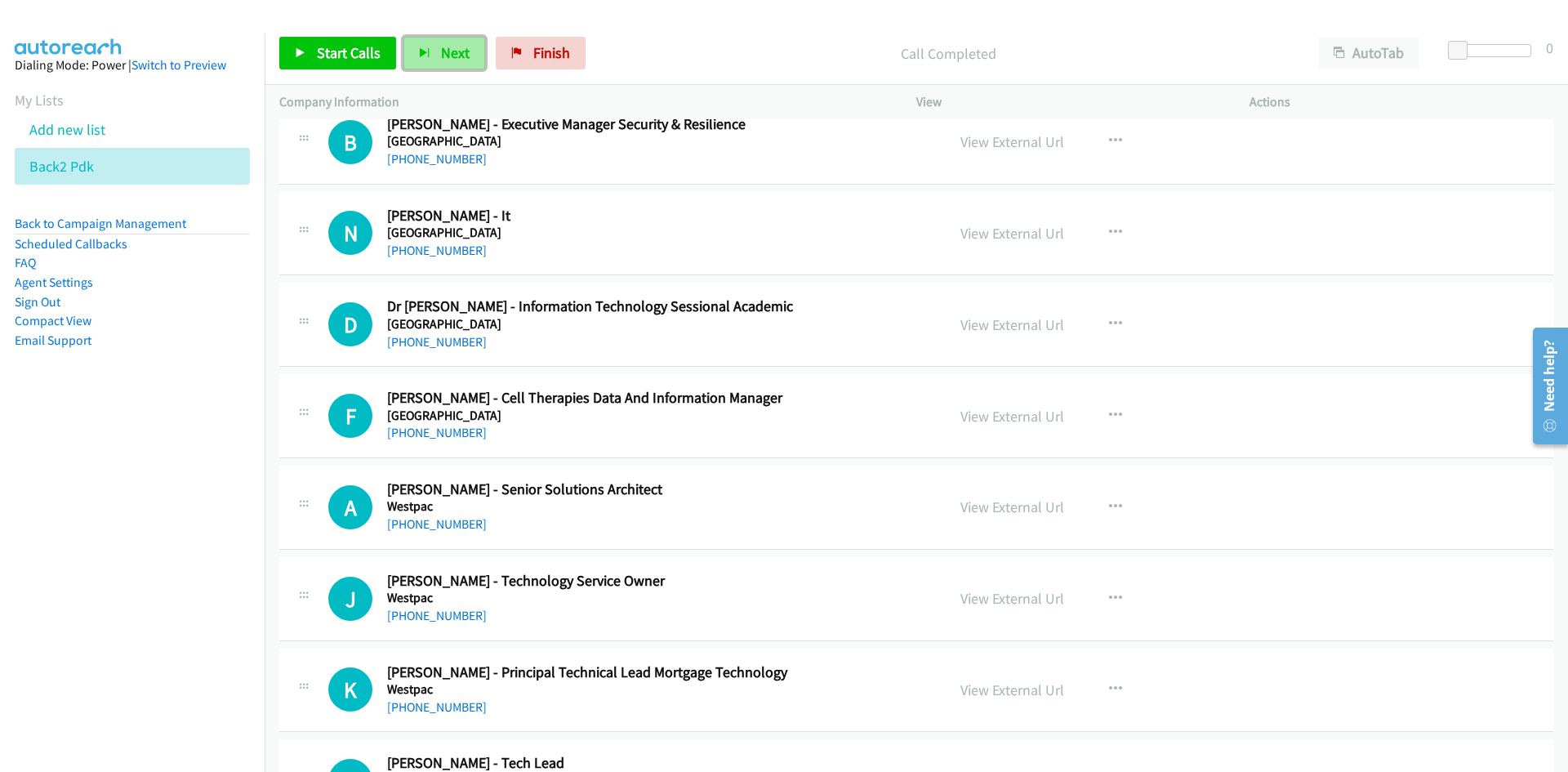
click at [452, 45] on span "Next" at bounding box center [455, 53] width 28 height 19
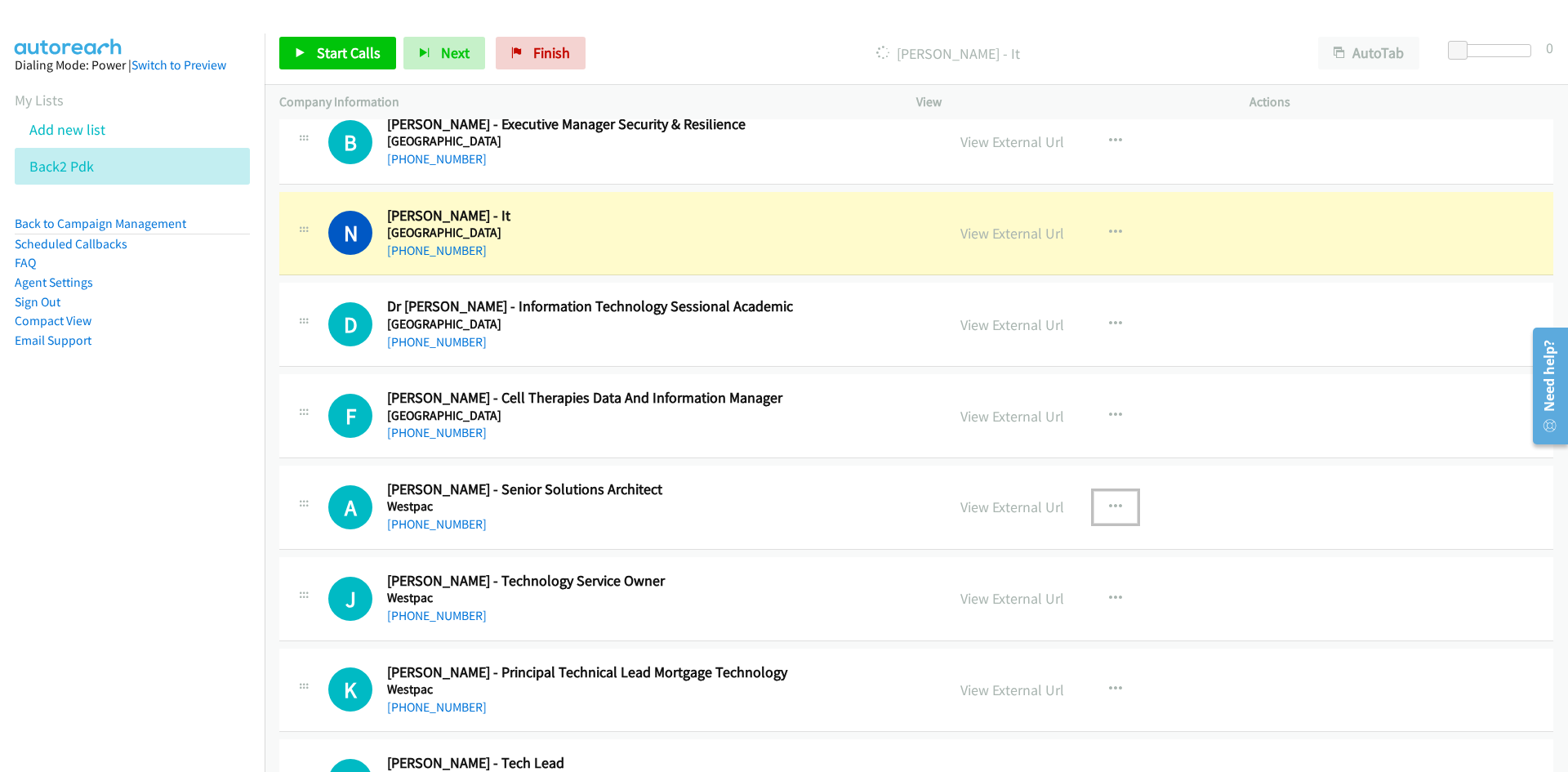
drag, startPoint x: 1125, startPoint y: 512, endPoint x: 1116, endPoint y: 512, distance: 9.0
click at [1125, 512] on button "button" at bounding box center [1115, 507] width 44 height 33
click at [994, 607] on link "Start Calls Here" at bounding box center [1028, 613] width 217 height 33
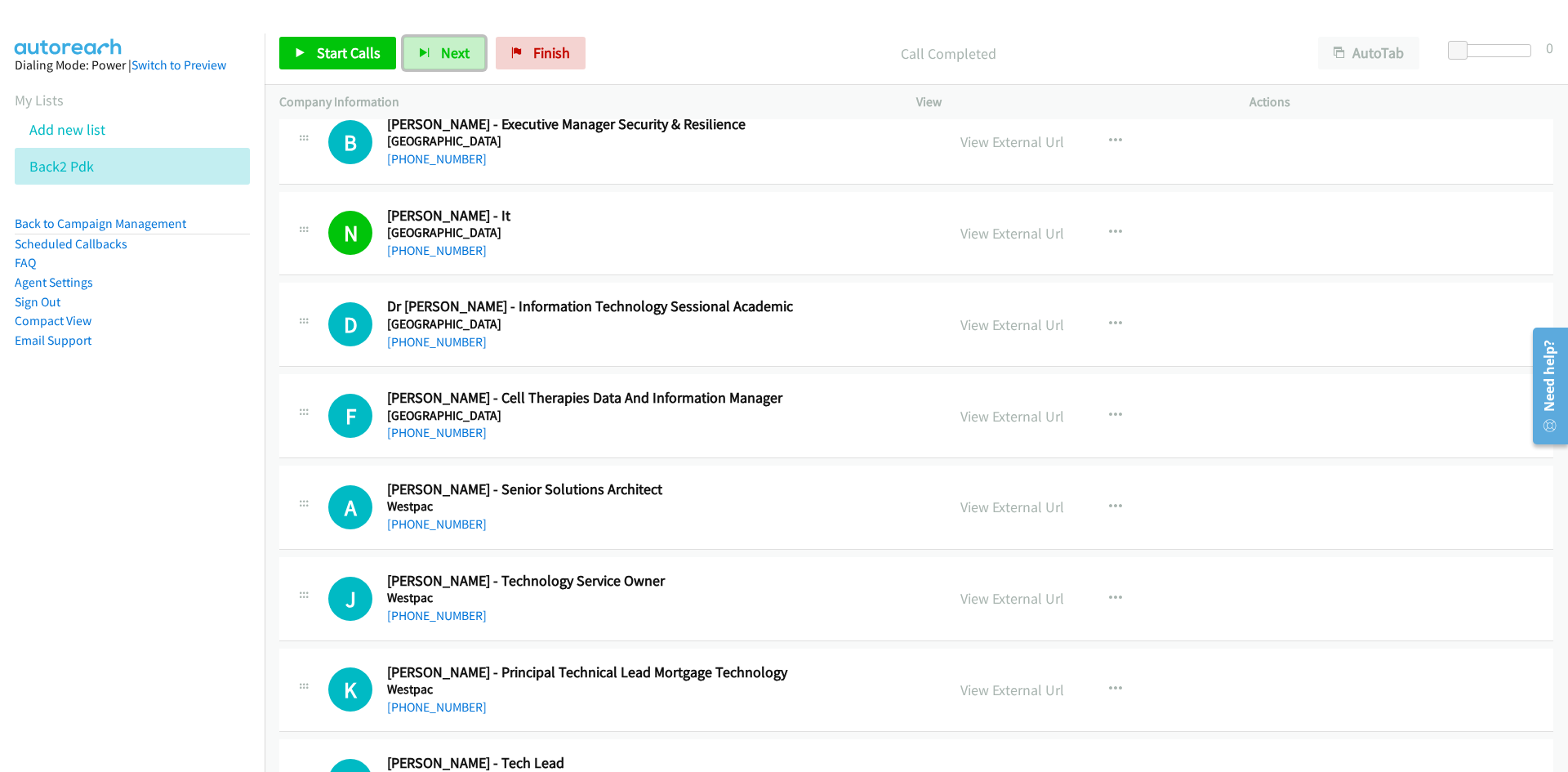
drag, startPoint x: 430, startPoint y: 54, endPoint x: 724, endPoint y: 317, distance: 394.5
click at [430, 54] on button "Next" at bounding box center [444, 53] width 82 height 33
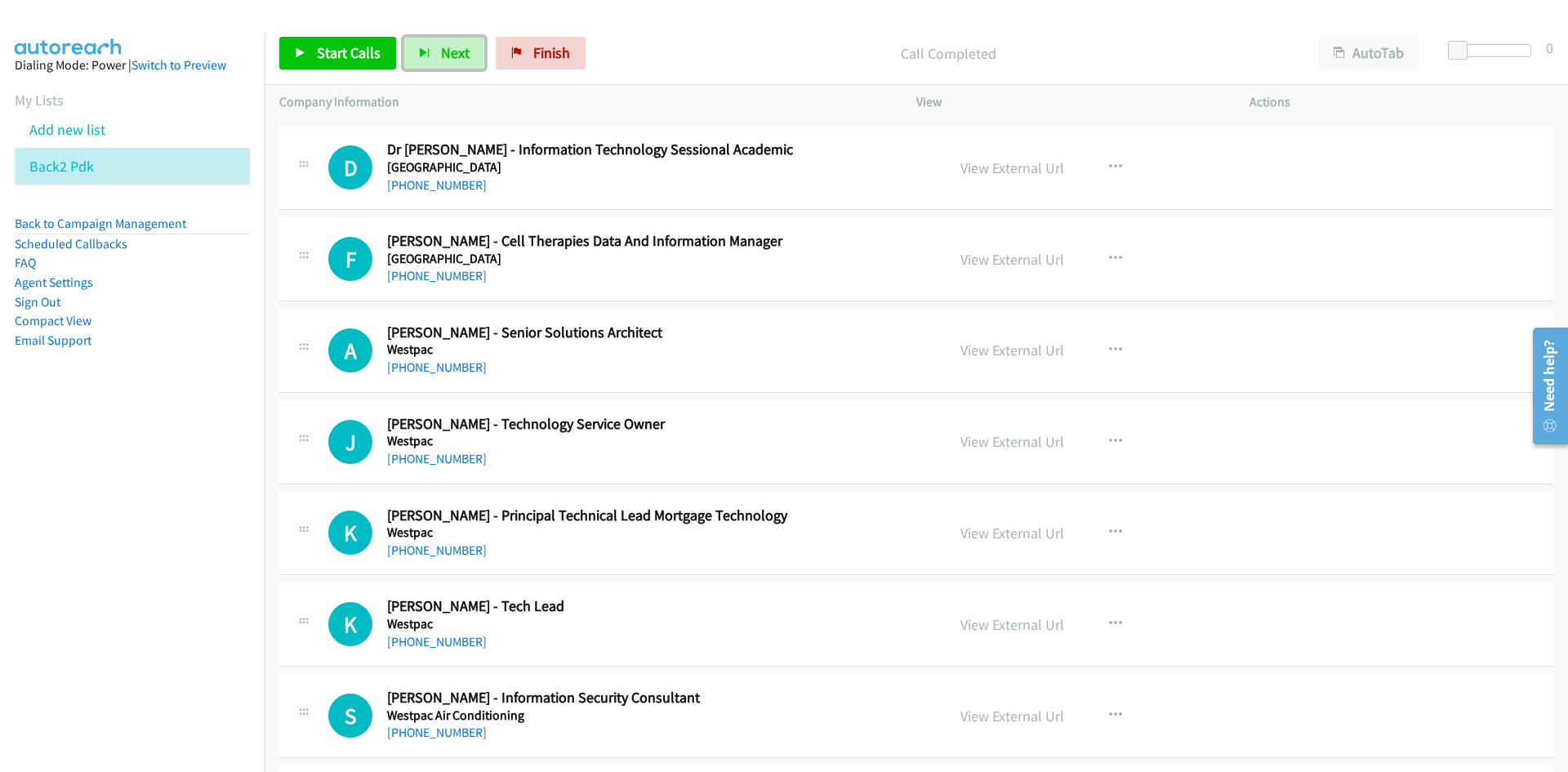
scroll to position [17791, 0]
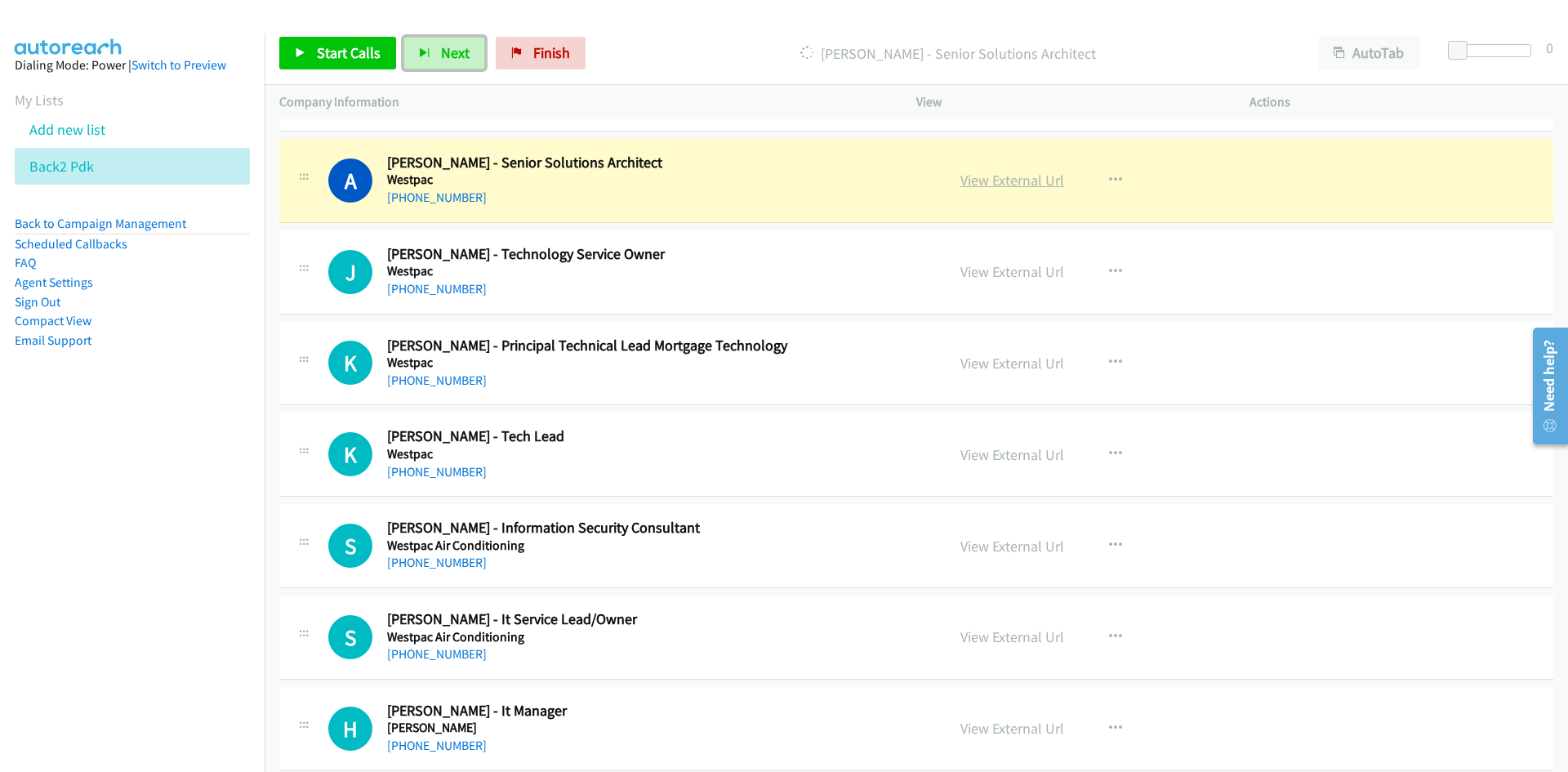
click at [1000, 173] on link "View External Url" at bounding box center [1012, 180] width 103 height 19
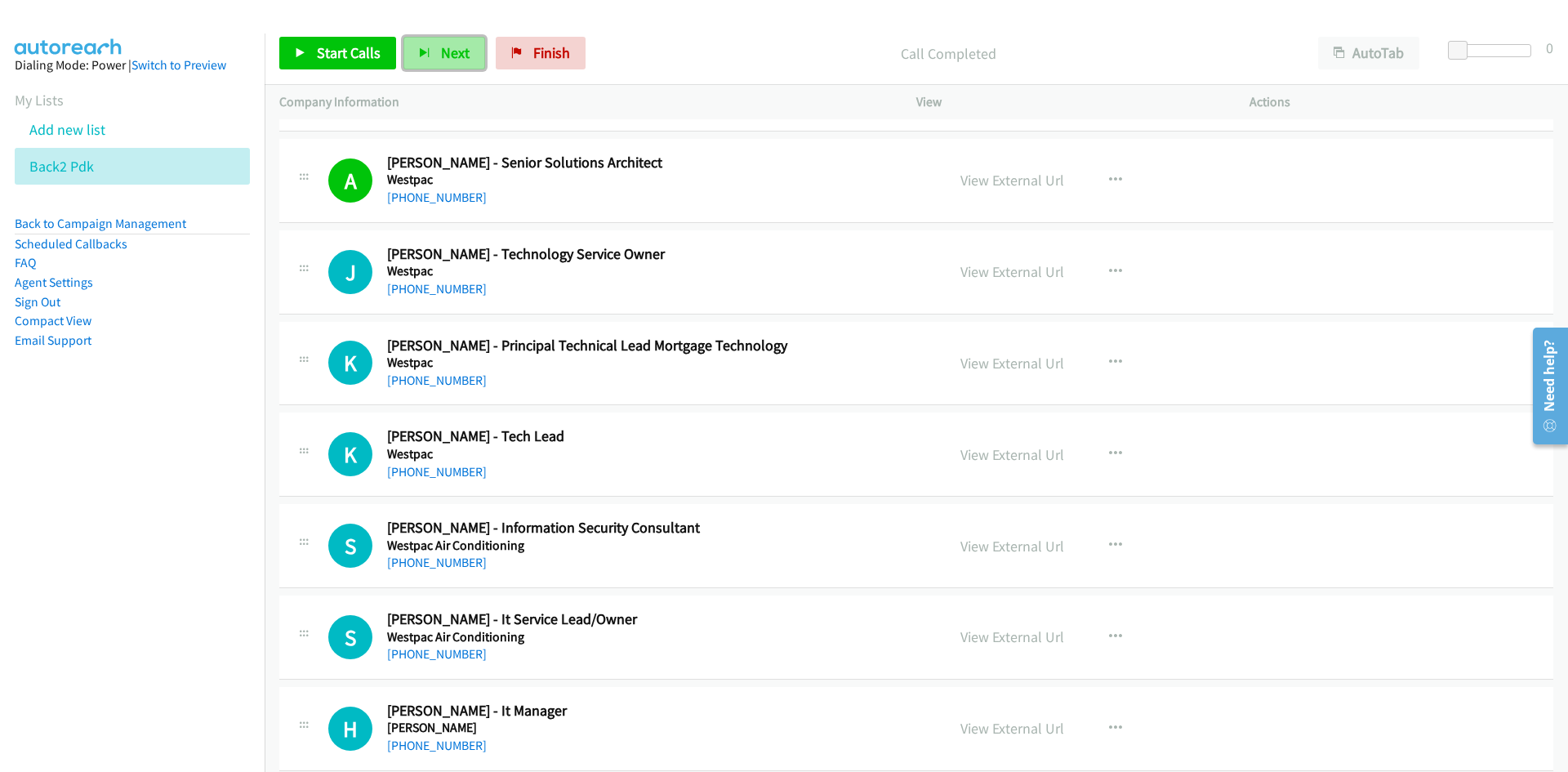
click at [439, 40] on button "Next" at bounding box center [444, 53] width 82 height 33
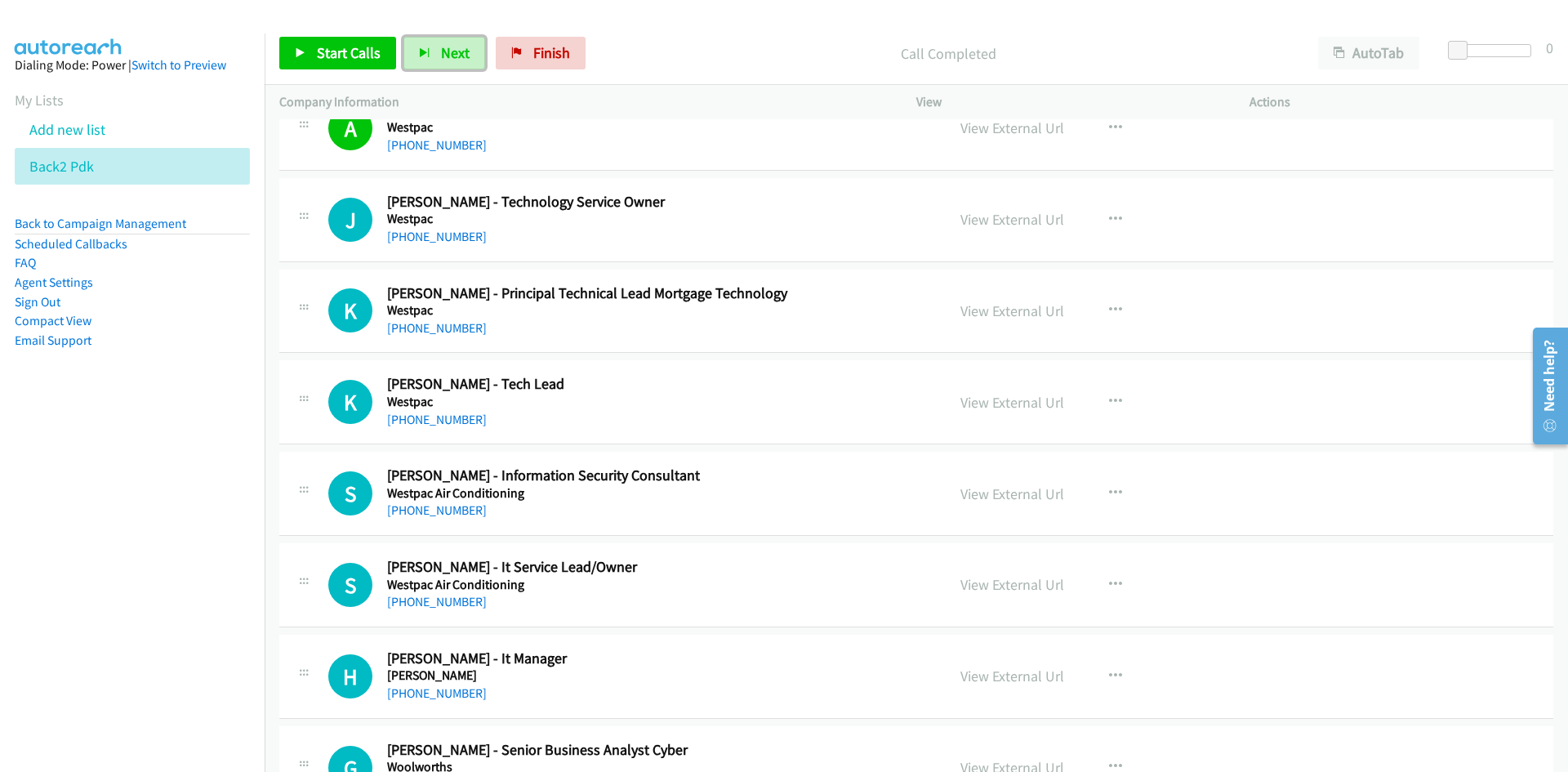
scroll to position [17873, 0]
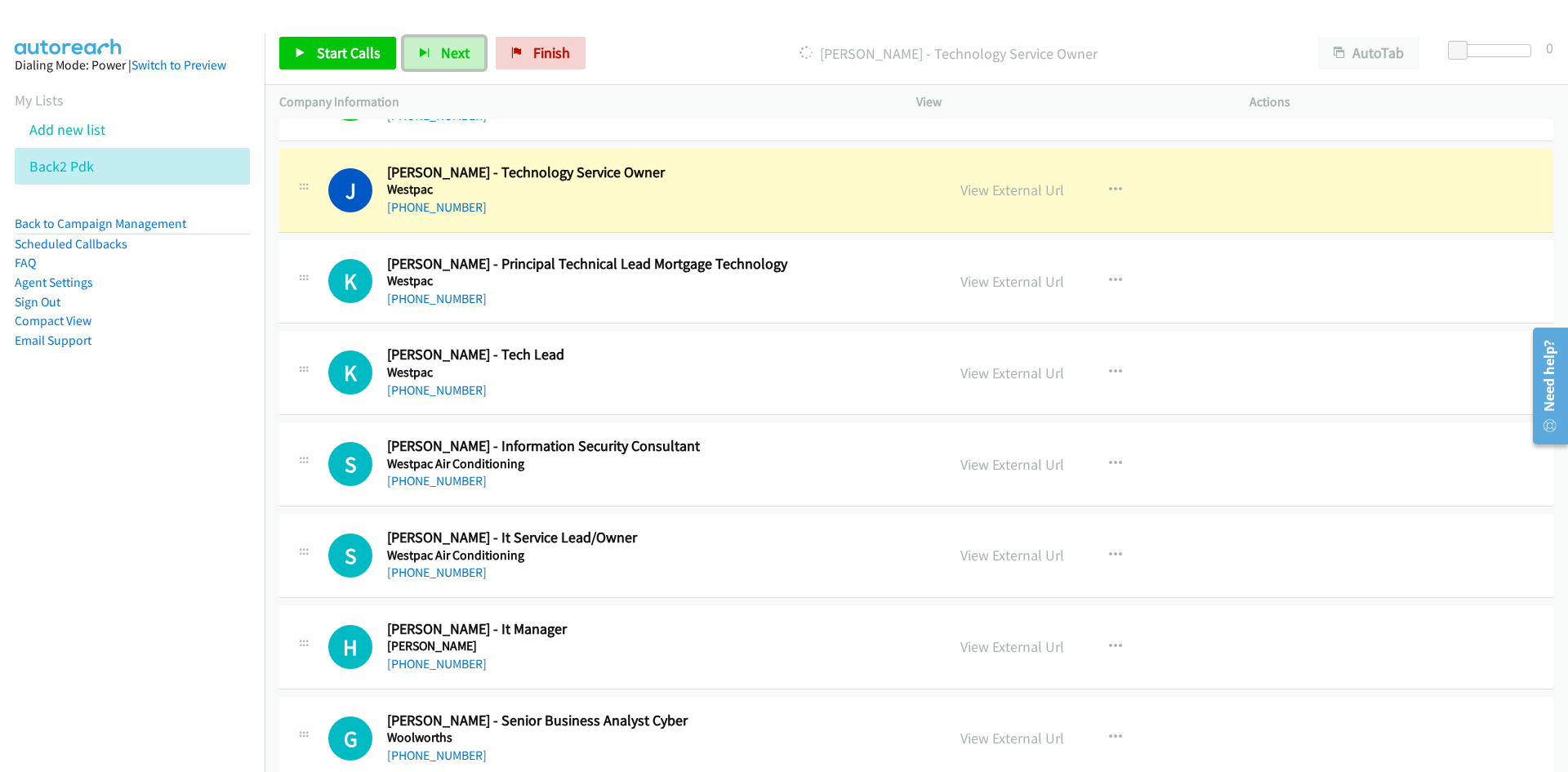
drag, startPoint x: 446, startPoint y: 46, endPoint x: 664, endPoint y: 276, distance: 316.9
click at [446, 46] on span "Next" at bounding box center [455, 53] width 28 height 19
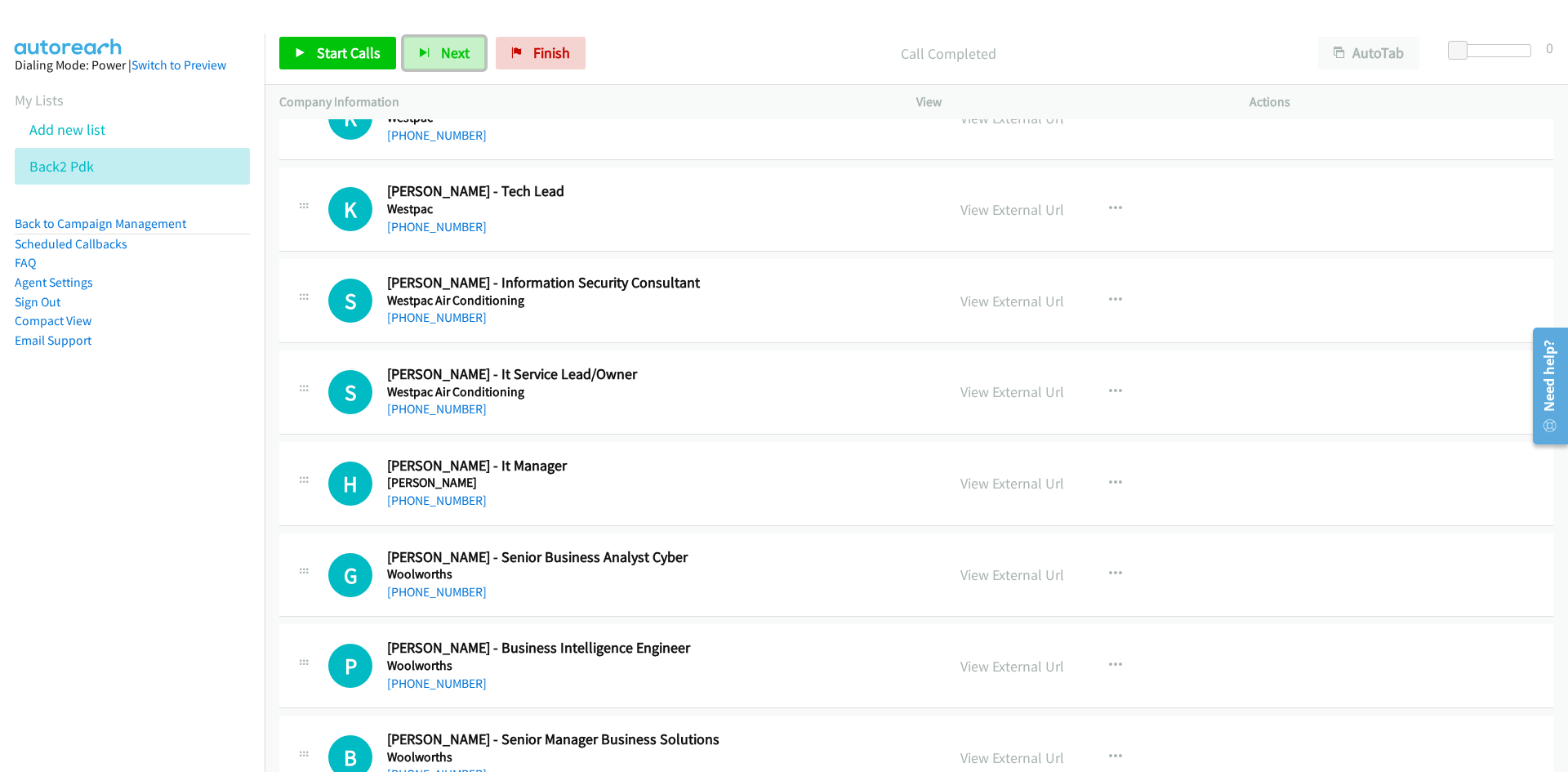
scroll to position [17954, 0]
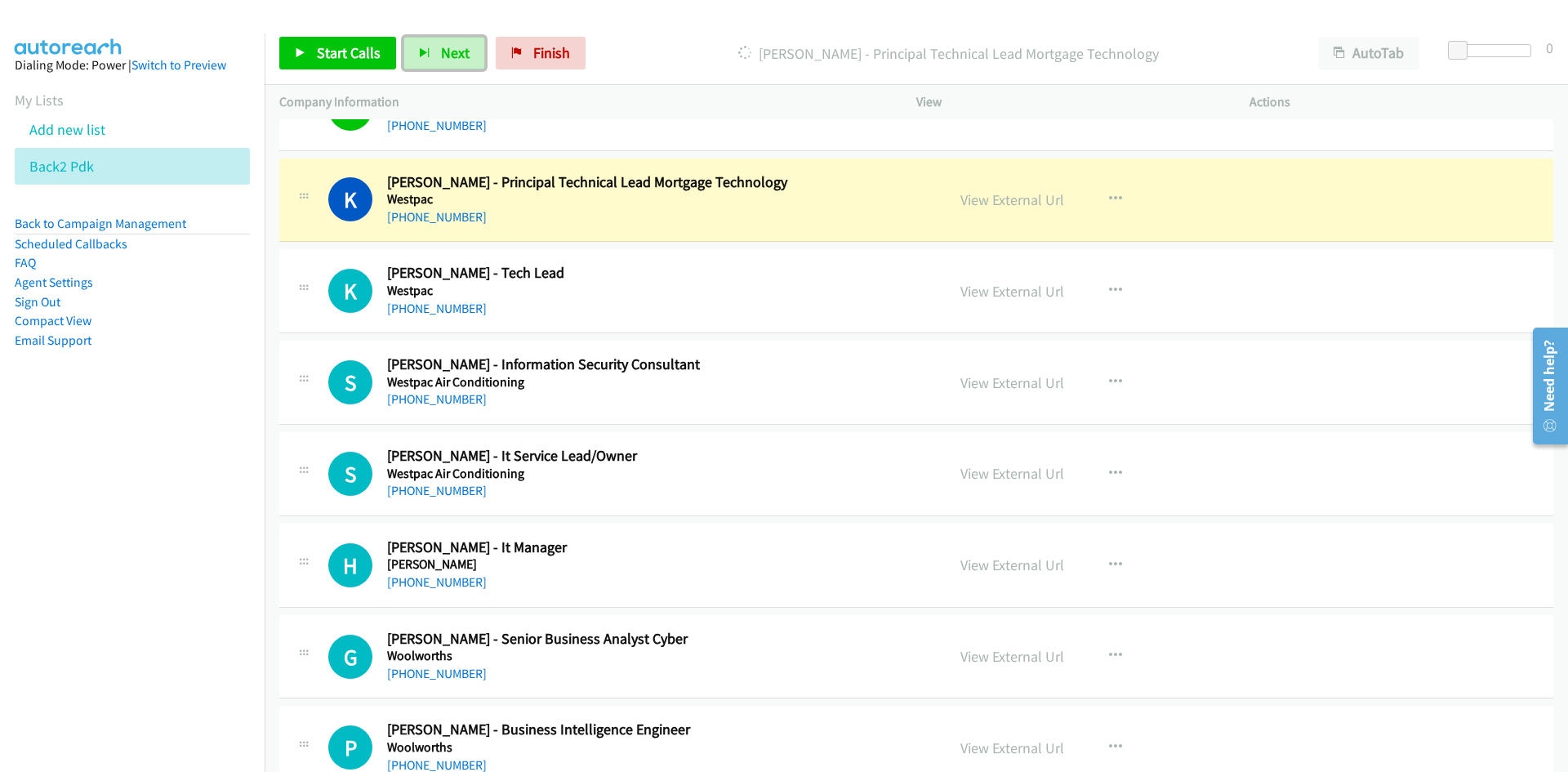
drag, startPoint x: 1040, startPoint y: 203, endPoint x: 1038, endPoint y: 211, distance: 8.2
click at [1040, 203] on link "View External Url" at bounding box center [1012, 200] width 103 height 19
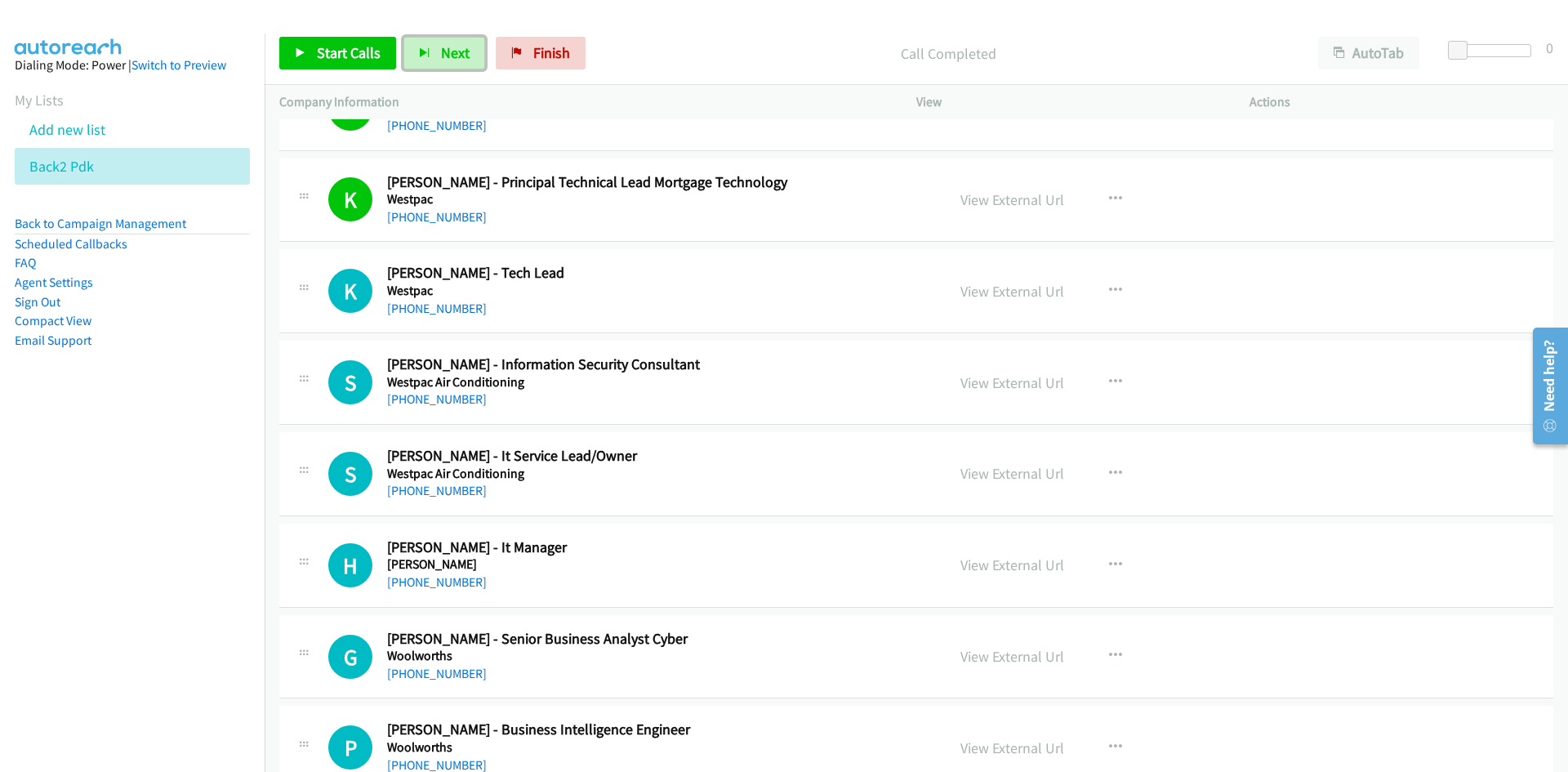
drag, startPoint x: 453, startPoint y: 49, endPoint x: 519, endPoint y: 140, distance: 112.4
click at [453, 49] on span "Next" at bounding box center [455, 53] width 28 height 19
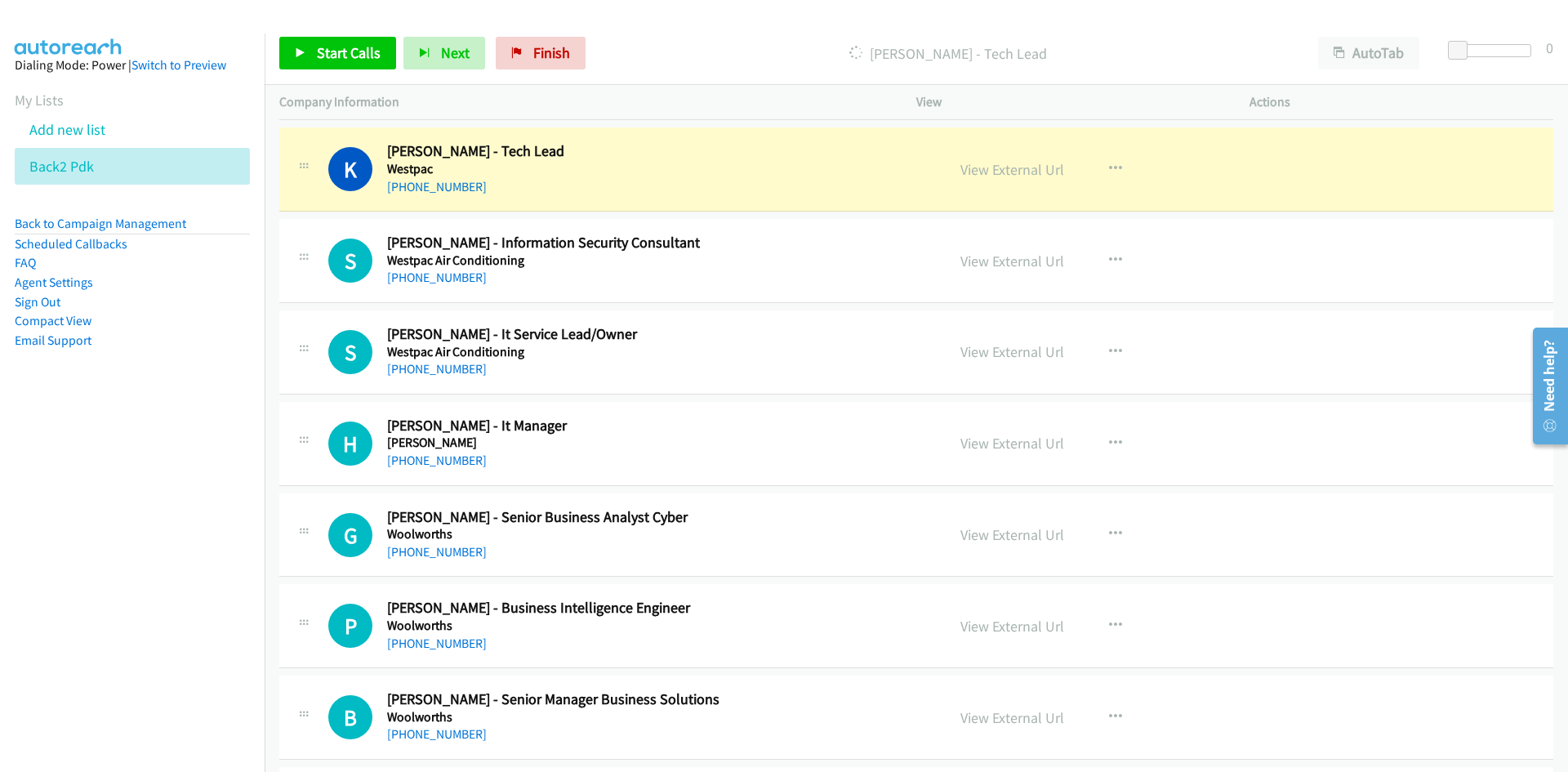
scroll to position [18036, 0]
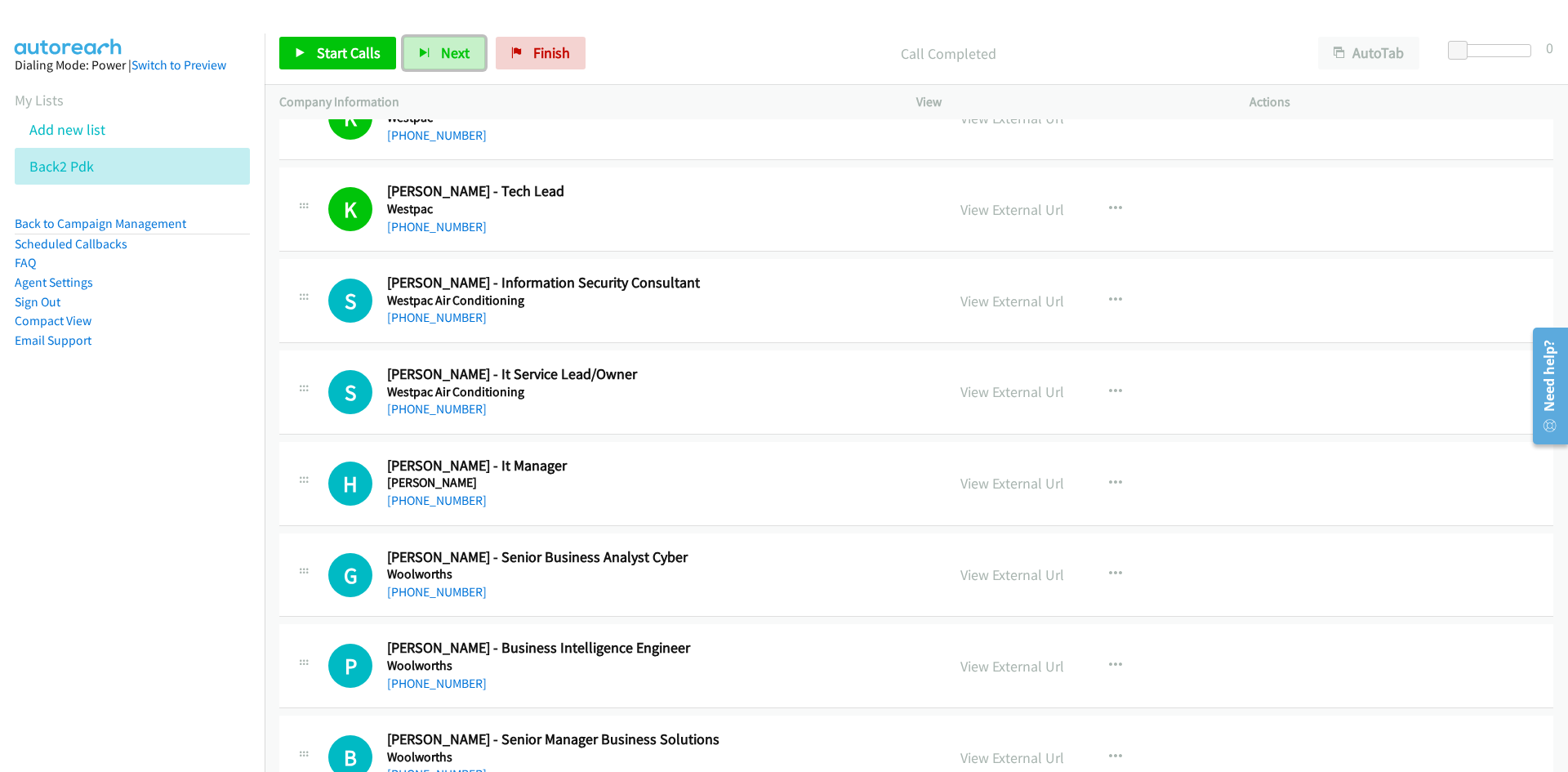
drag, startPoint x: 461, startPoint y: 52, endPoint x: 521, endPoint y: 160, distance: 123.5
click at [460, 52] on span "Next" at bounding box center [455, 53] width 28 height 19
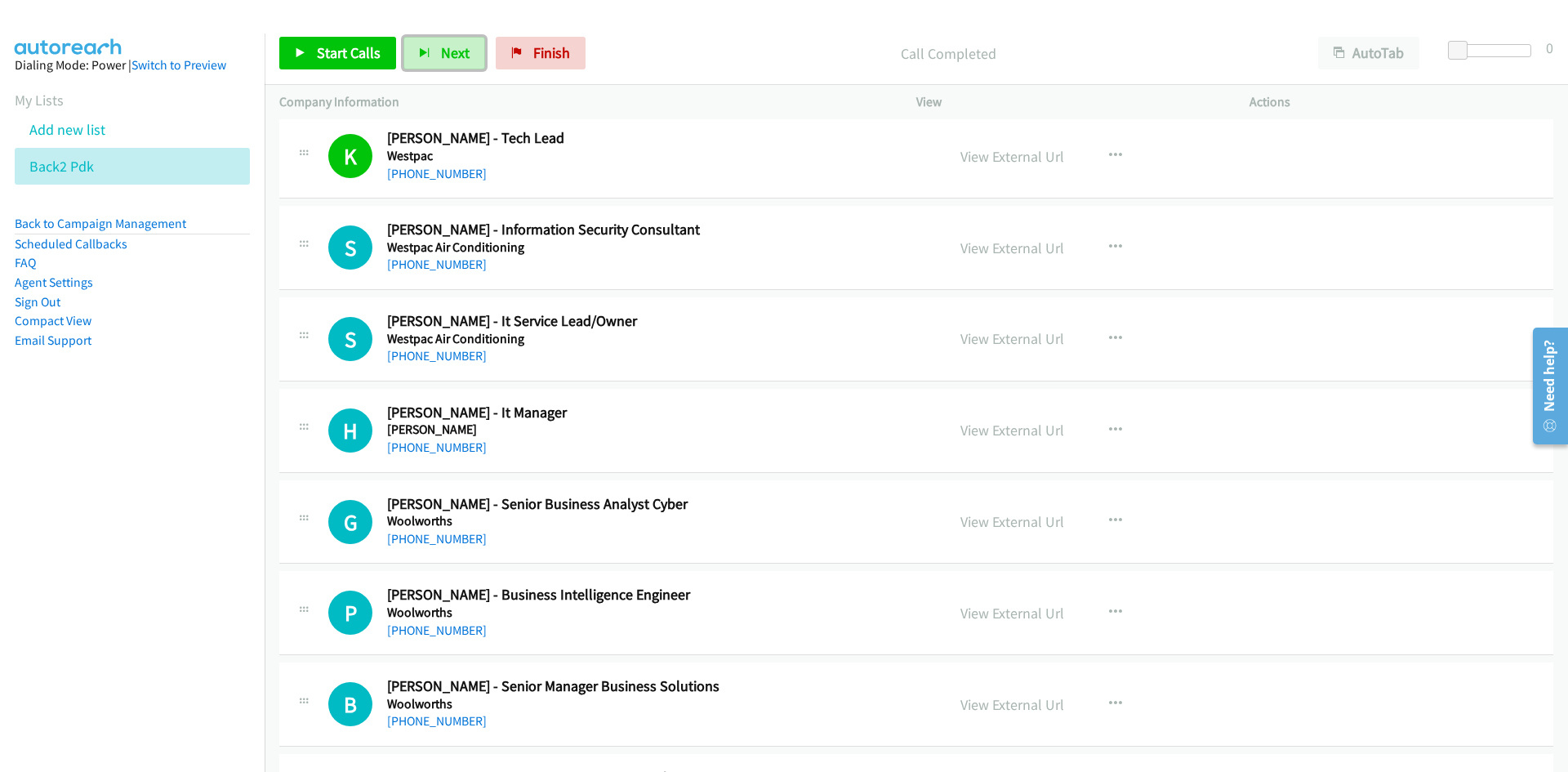
scroll to position [18118, 0]
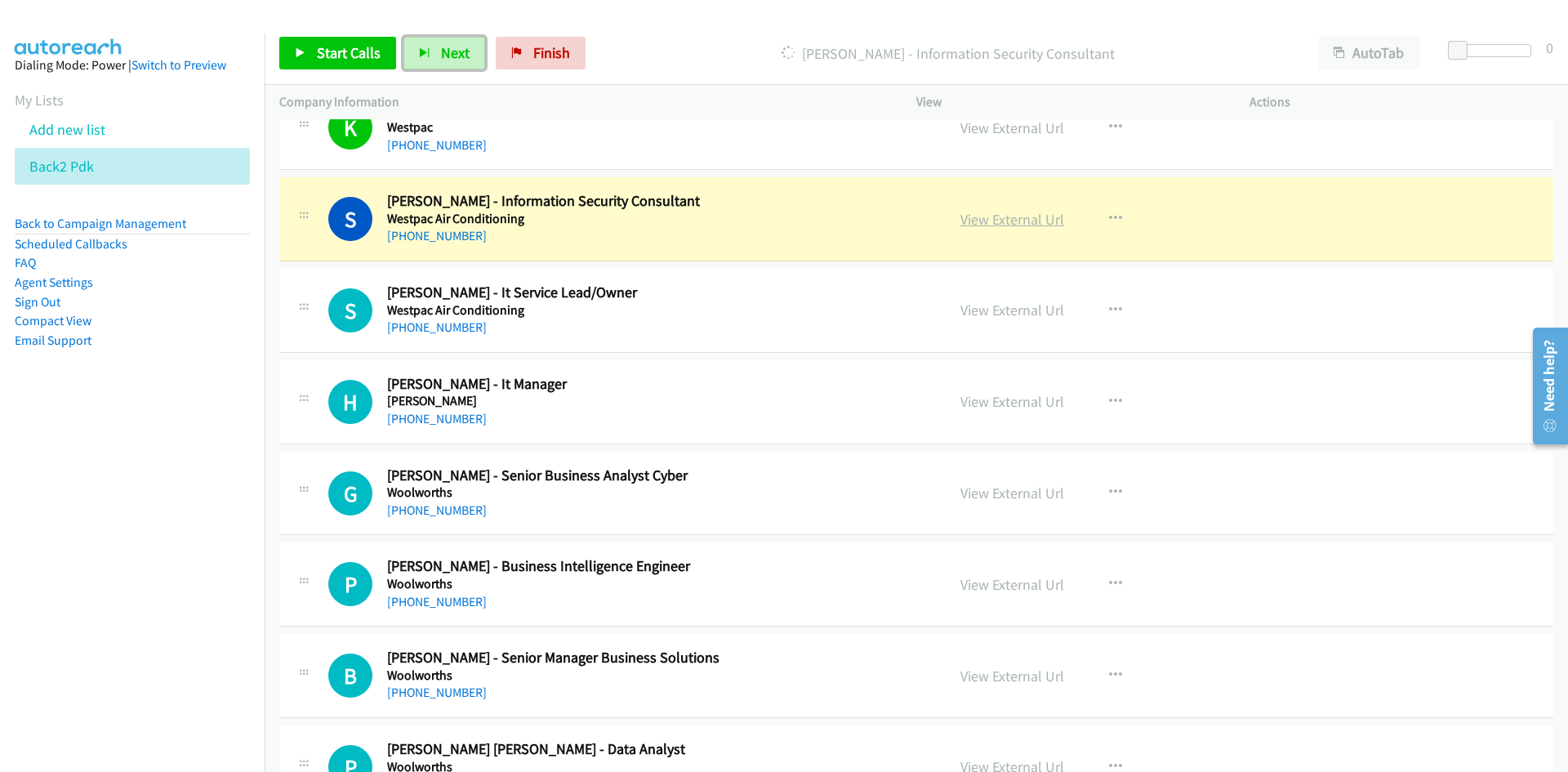
click at [1026, 213] on link "View External Url" at bounding box center [1012, 219] width 103 height 19
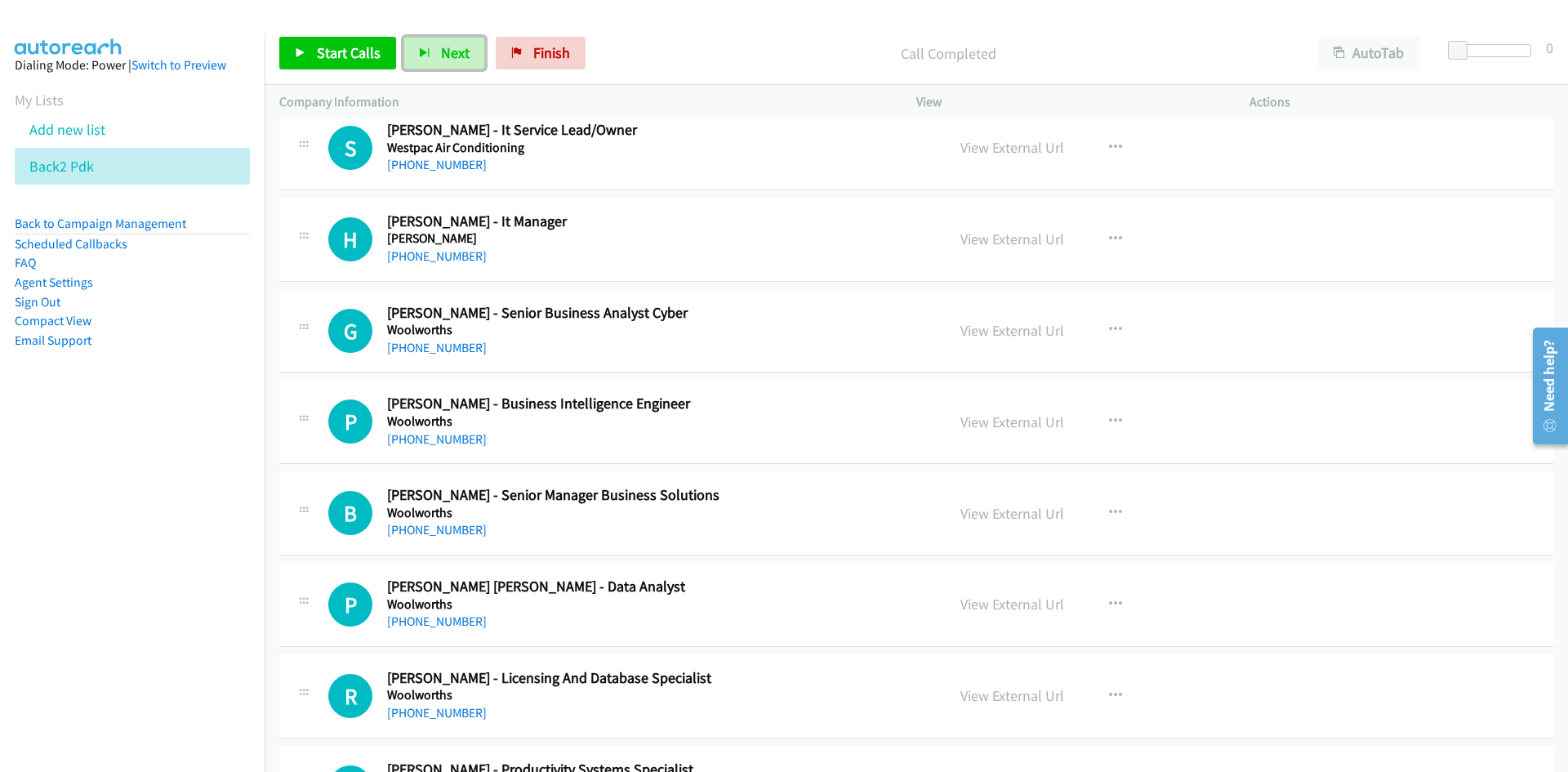
scroll to position [18281, 0]
drag, startPoint x: 447, startPoint y: 53, endPoint x: 568, endPoint y: 146, distance: 152.6
click at [448, 53] on span "Next" at bounding box center [455, 53] width 28 height 19
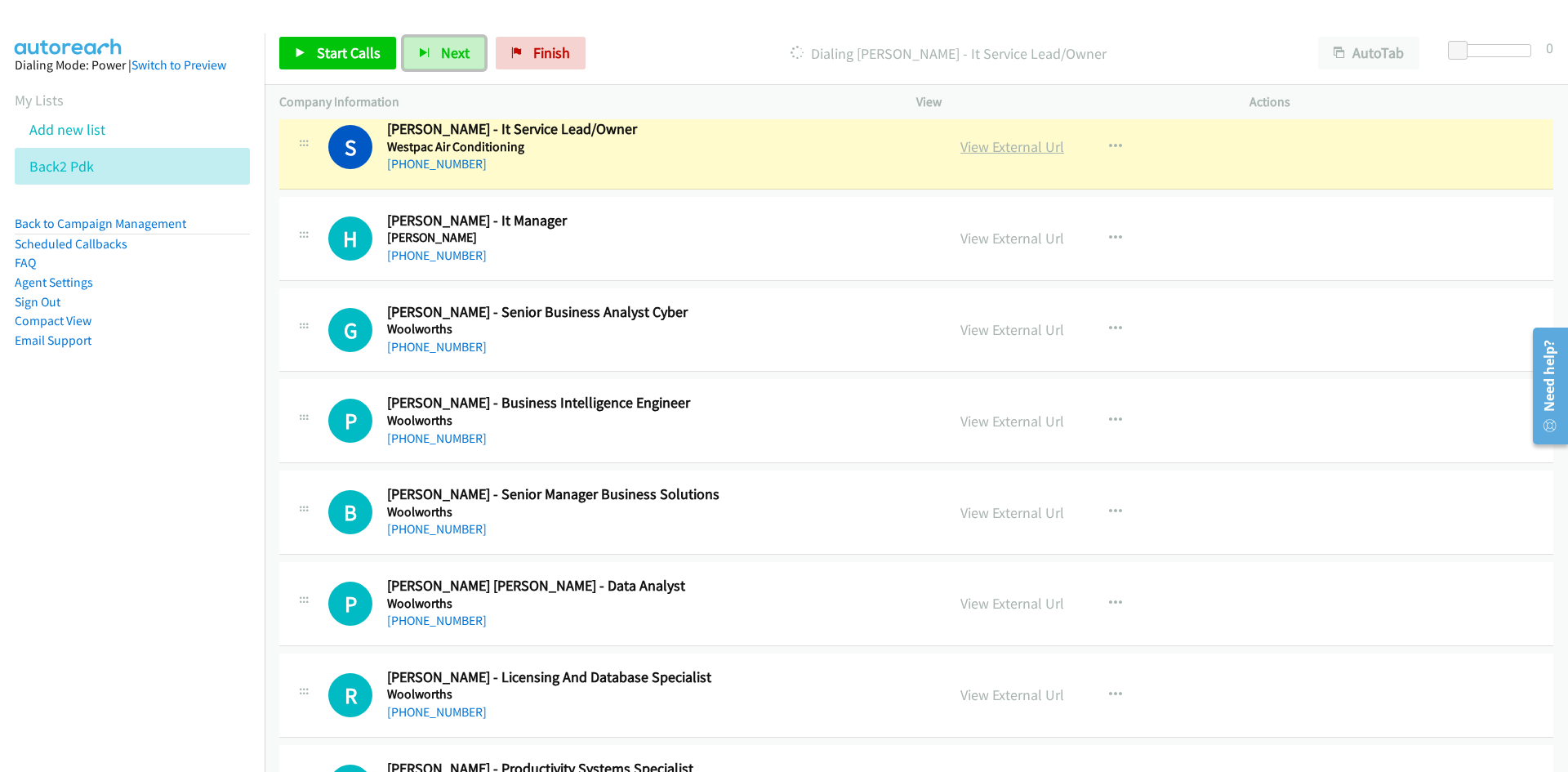
click at [980, 141] on link "View External Url" at bounding box center [1012, 147] width 103 height 19
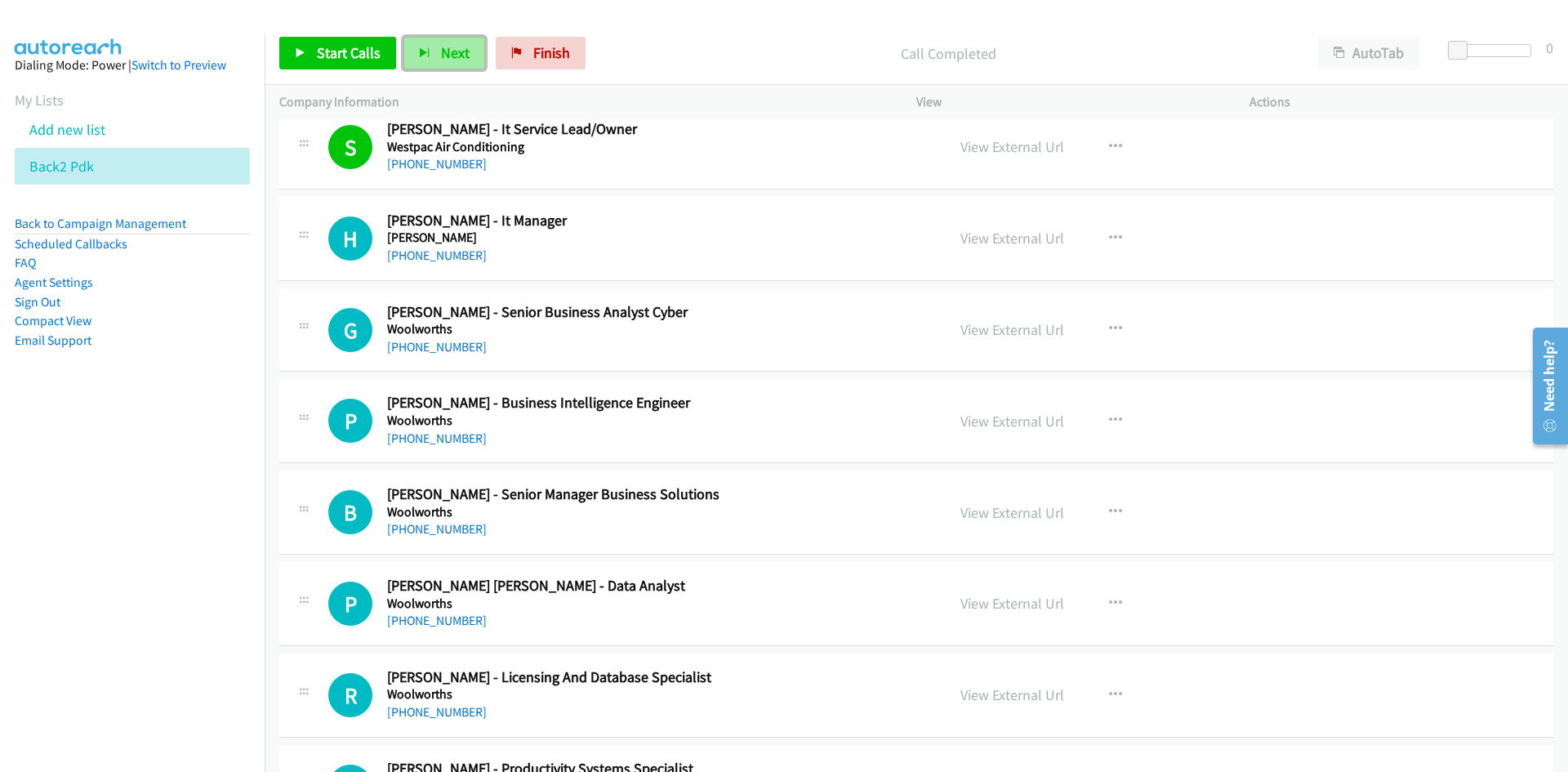
click at [430, 53] on button "Next" at bounding box center [444, 53] width 82 height 33
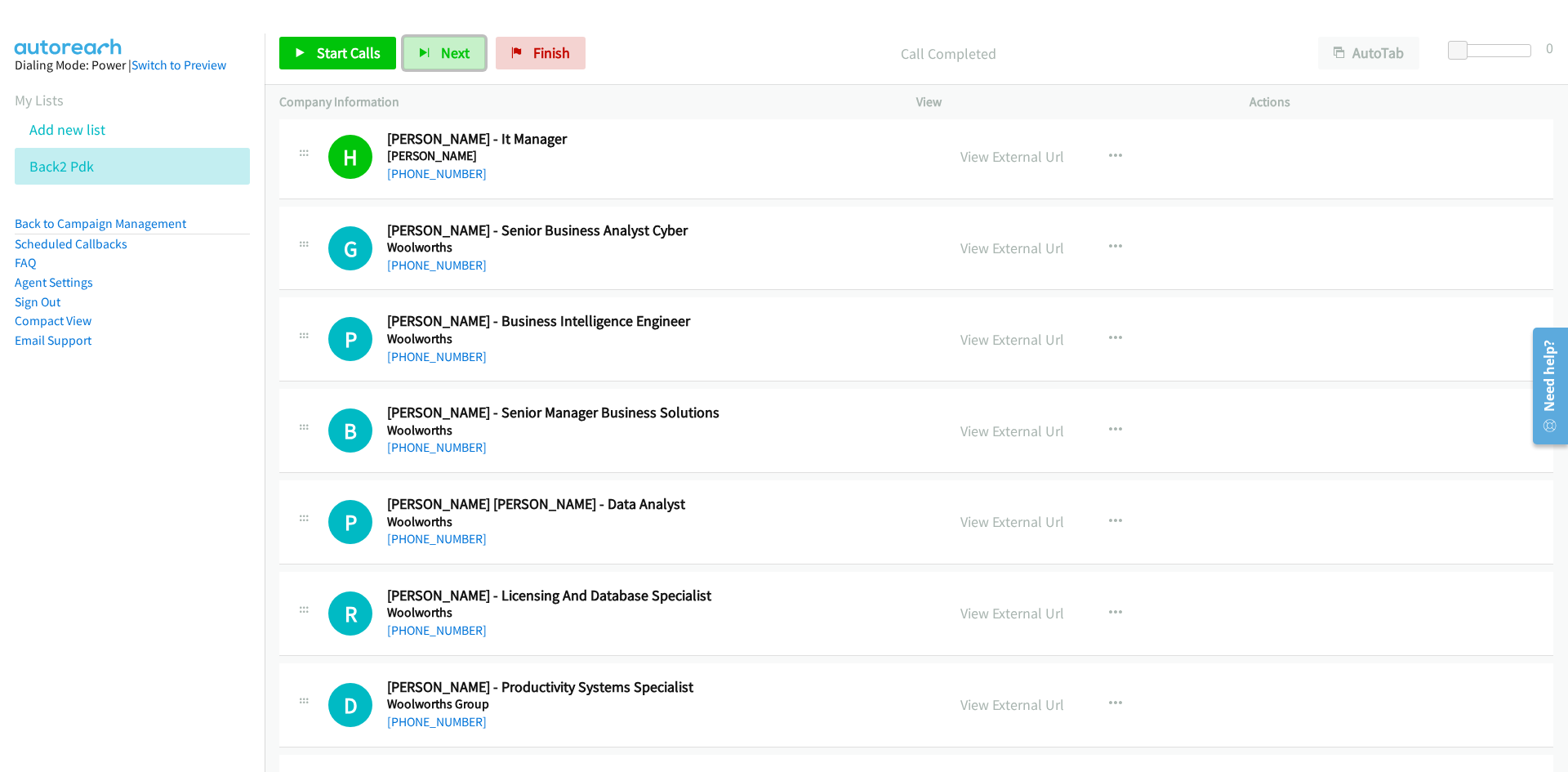
scroll to position [18444, 0]
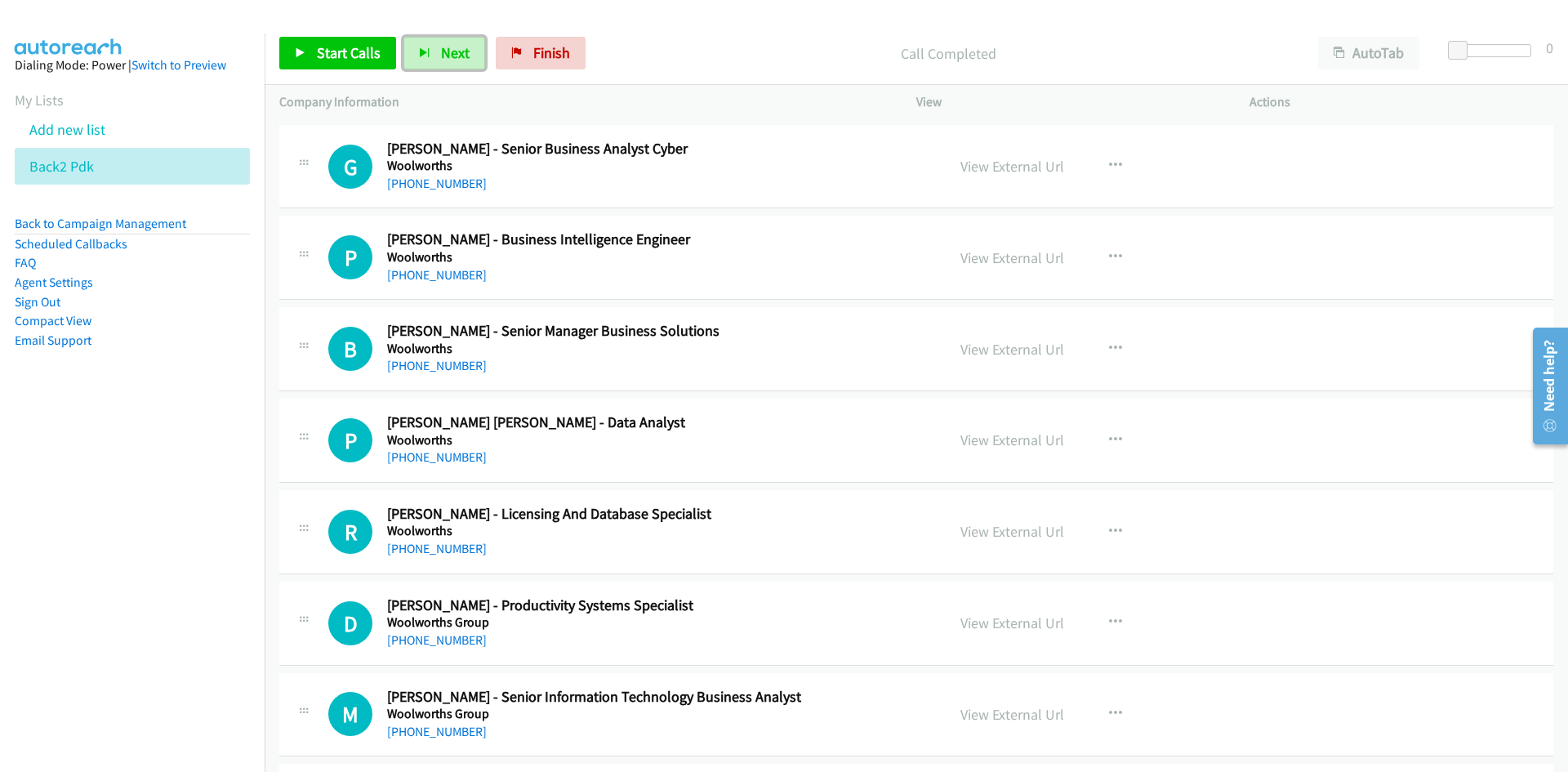
click at [435, 50] on button "Next" at bounding box center [444, 53] width 82 height 33
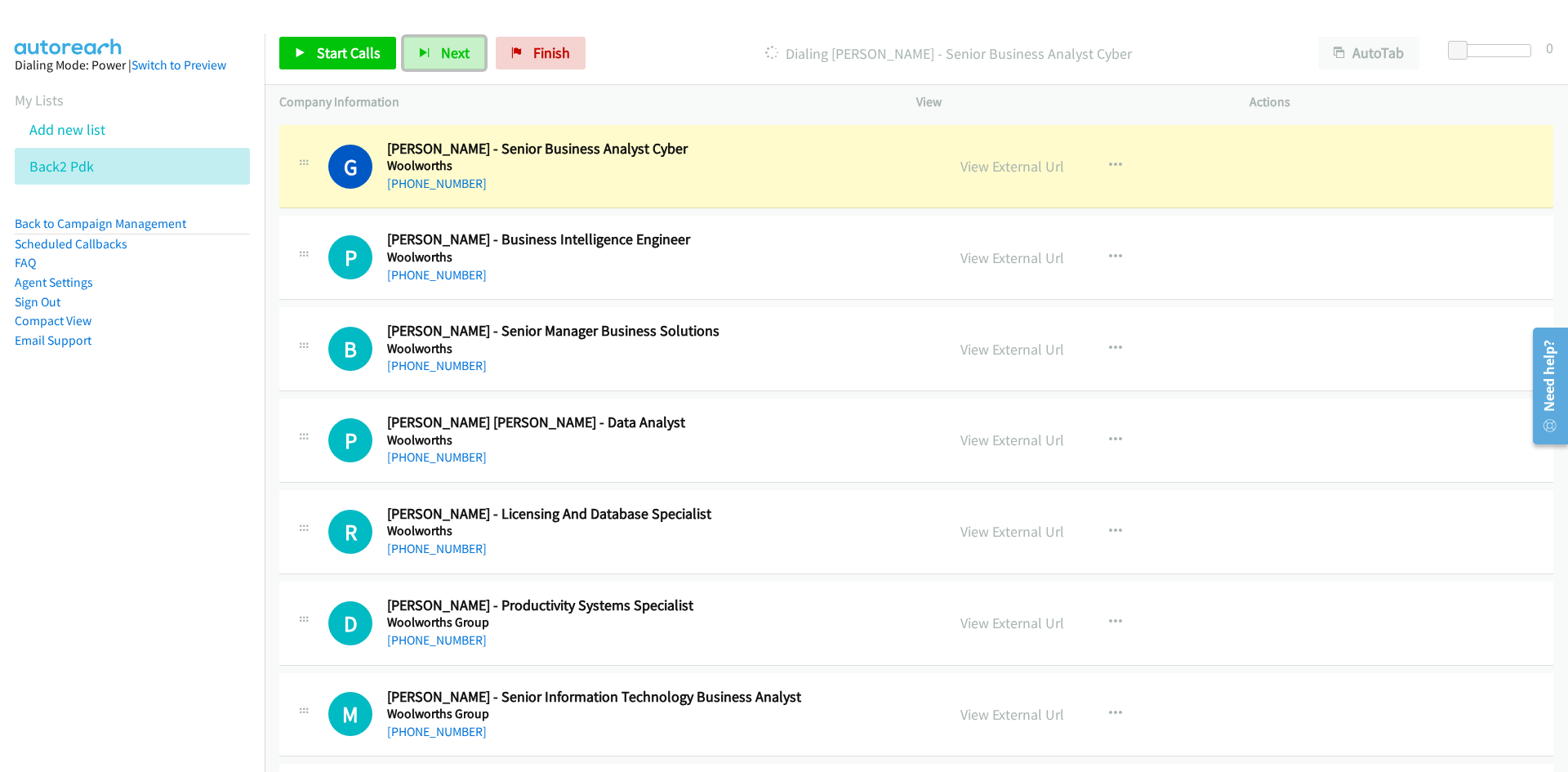
drag, startPoint x: 1029, startPoint y: 172, endPoint x: 870, endPoint y: 215, distance: 164.7
click at [1029, 172] on link "View External Url" at bounding box center [1012, 166] width 103 height 19
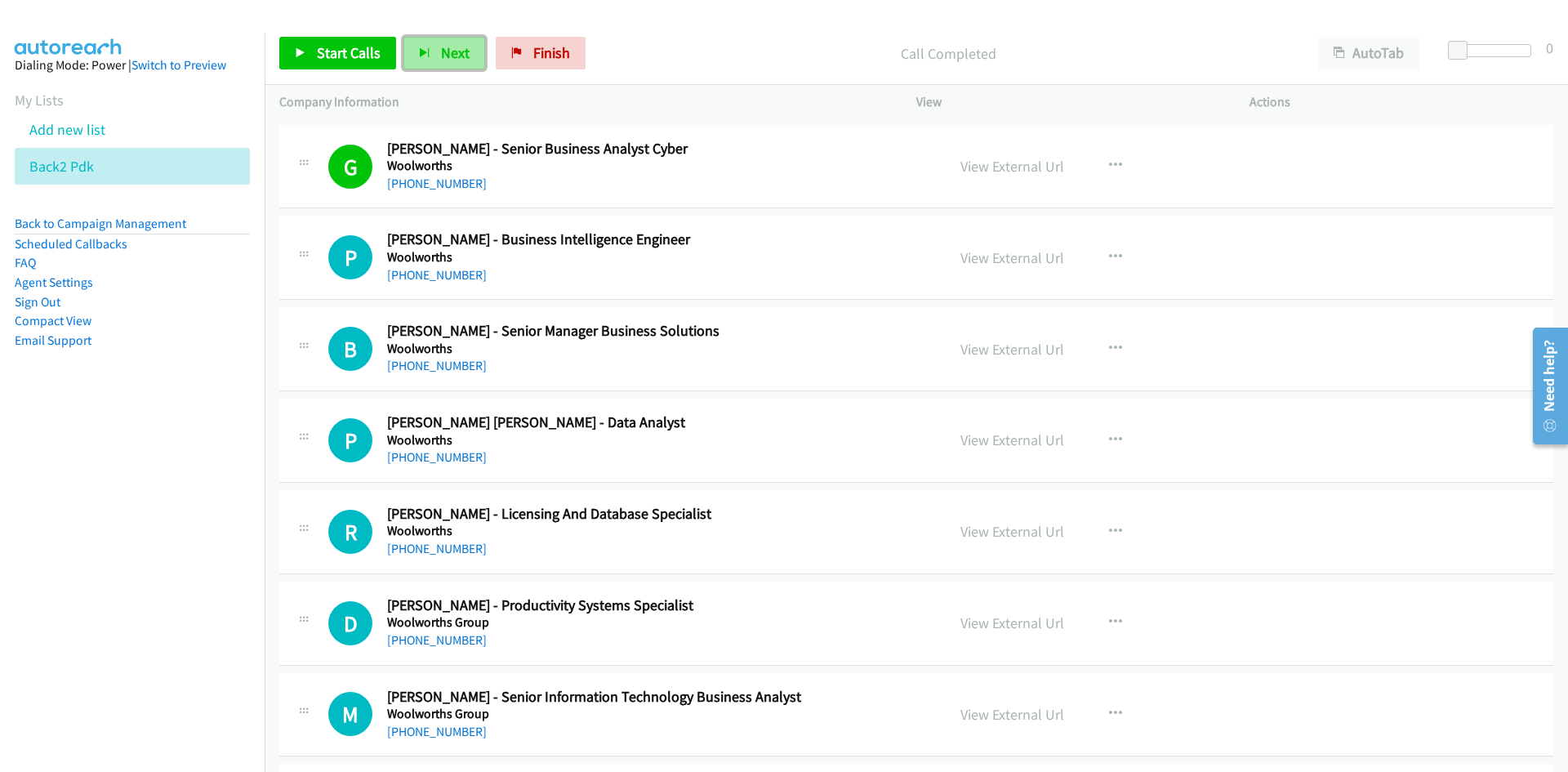
click at [453, 55] on span "Next" at bounding box center [455, 53] width 28 height 19
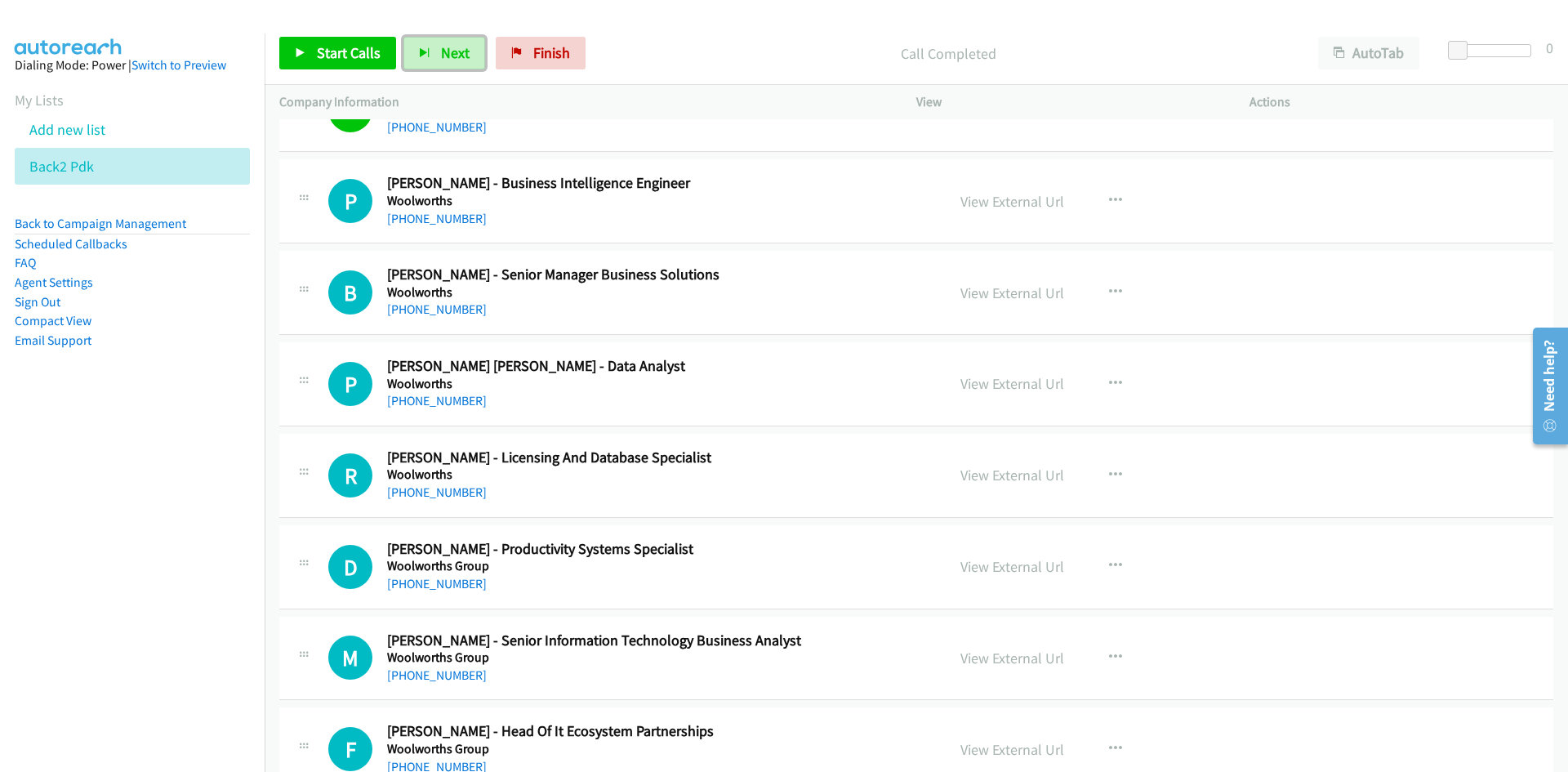
scroll to position [18526, 0]
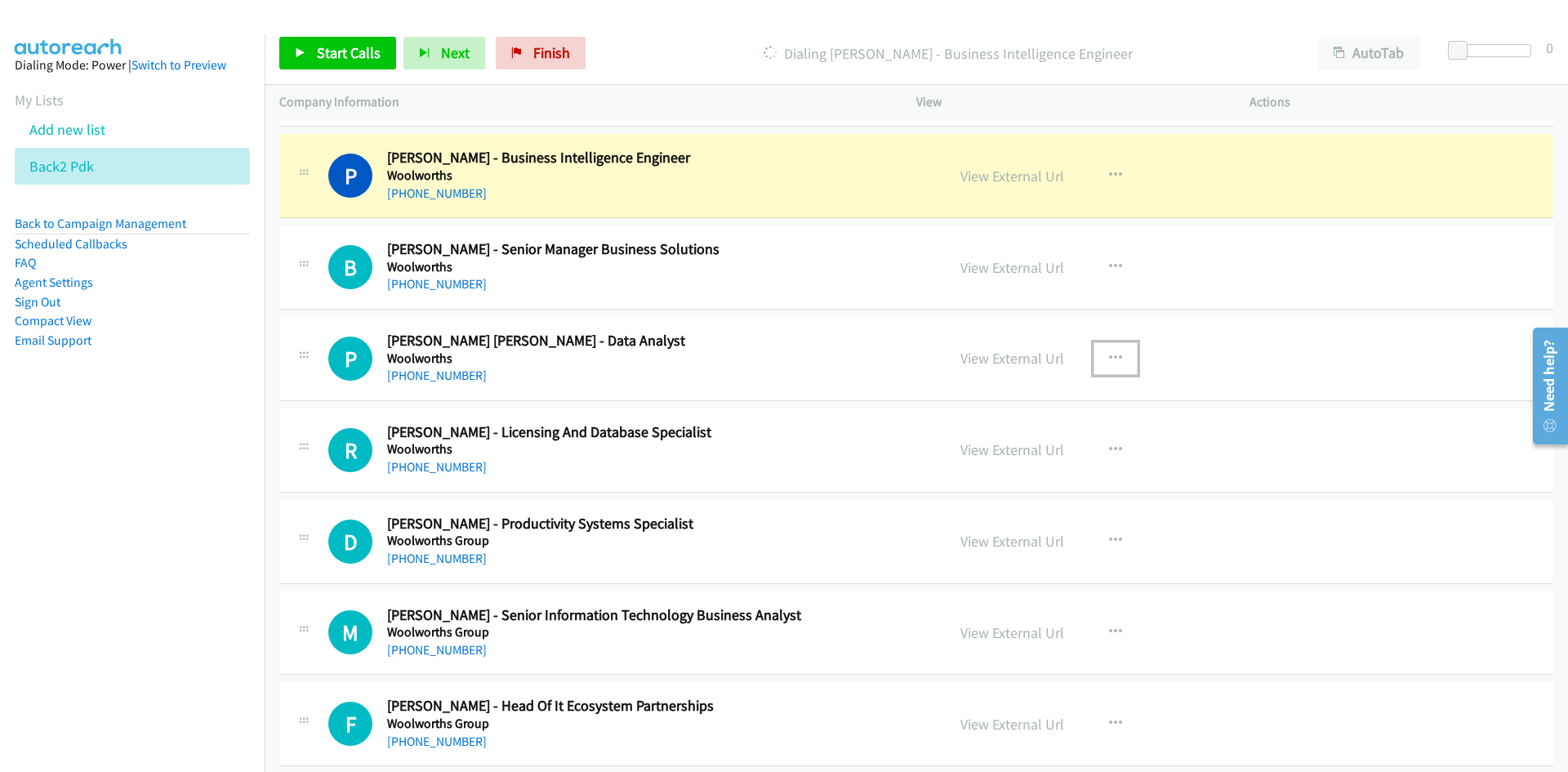
click at [1109, 361] on icon "button" at bounding box center [1115, 358] width 13 height 13
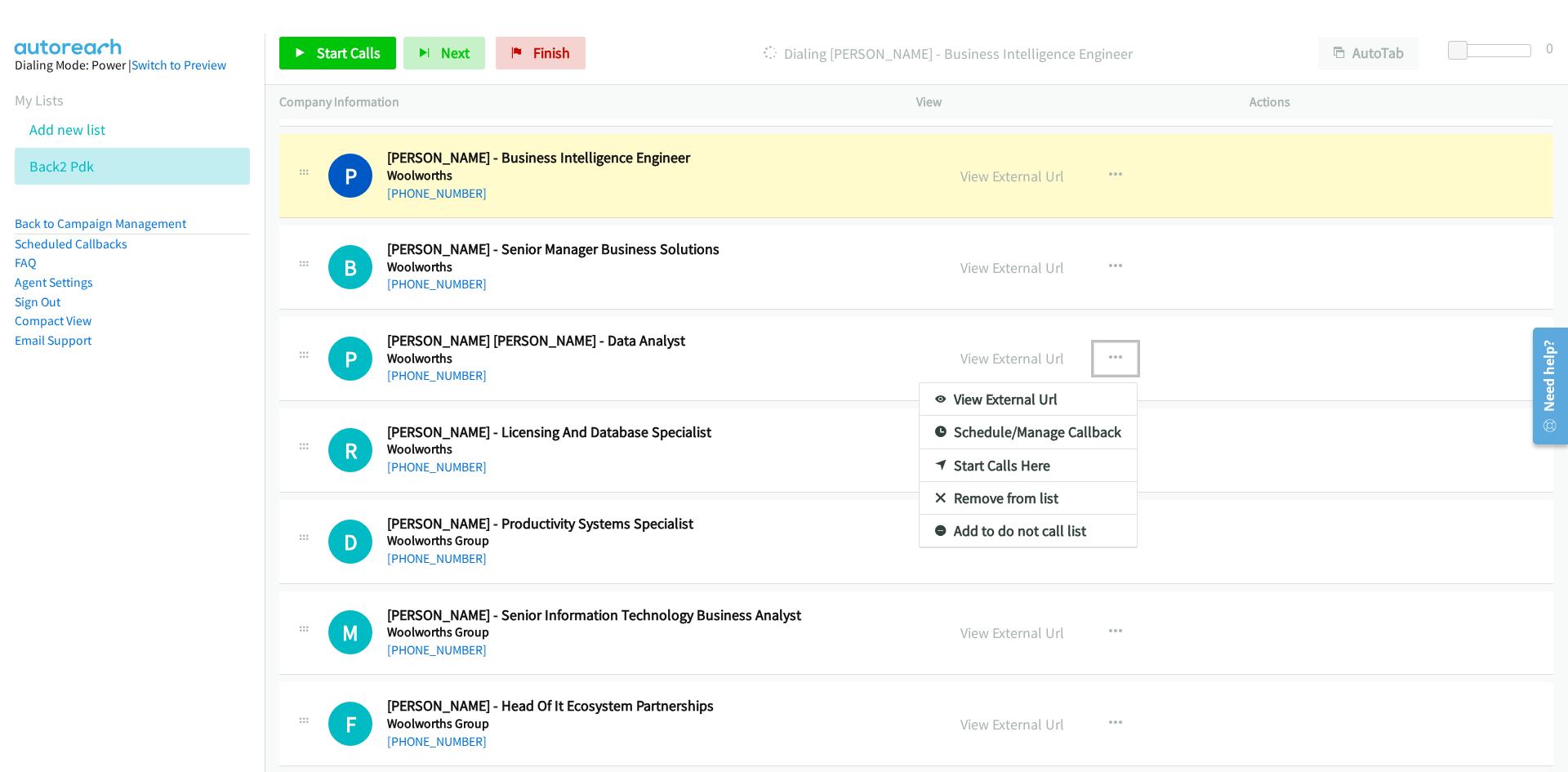
click at [993, 465] on link "Start Calls Here" at bounding box center [1028, 466] width 217 height 33
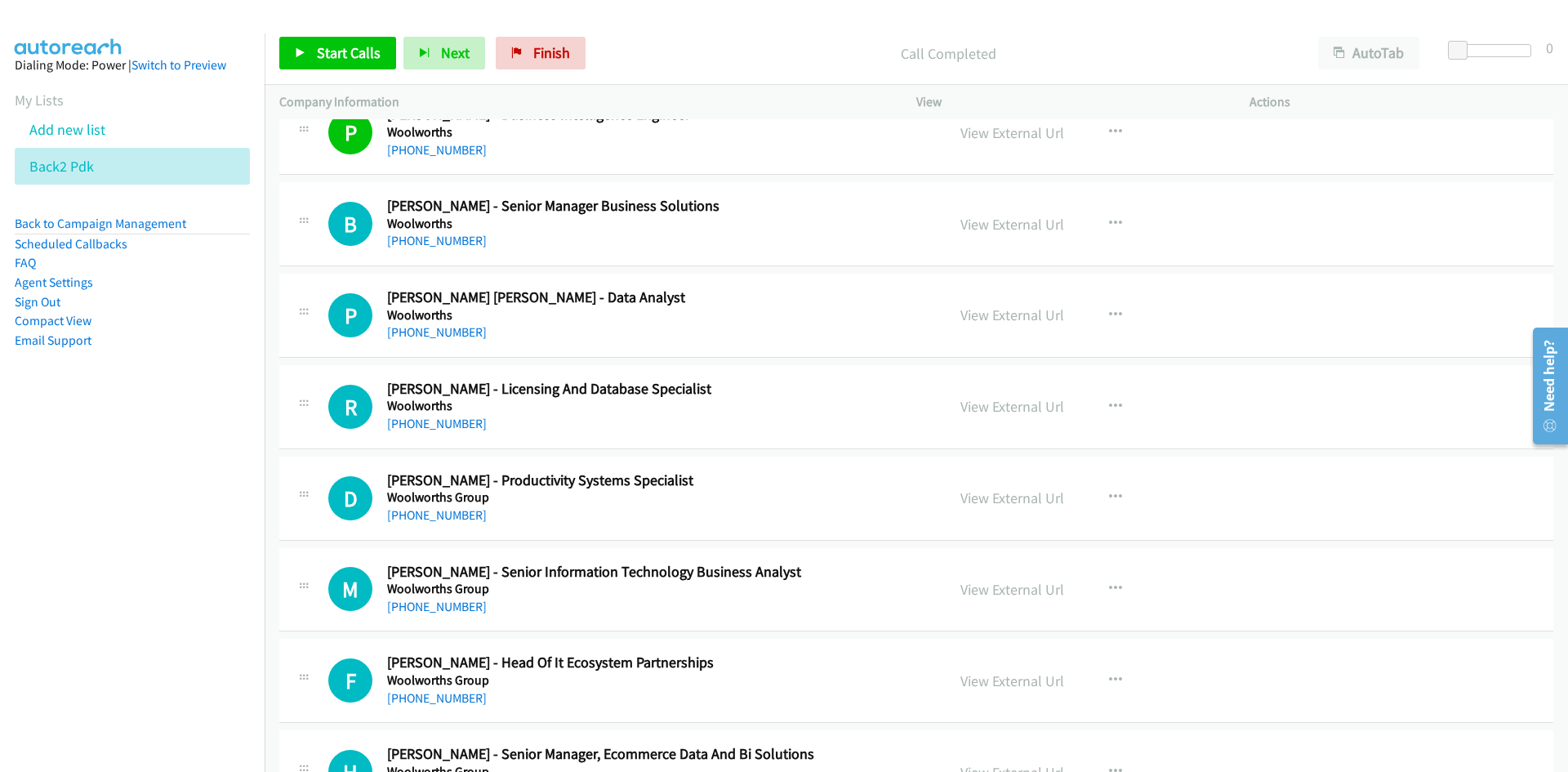
scroll to position [18608, 0]
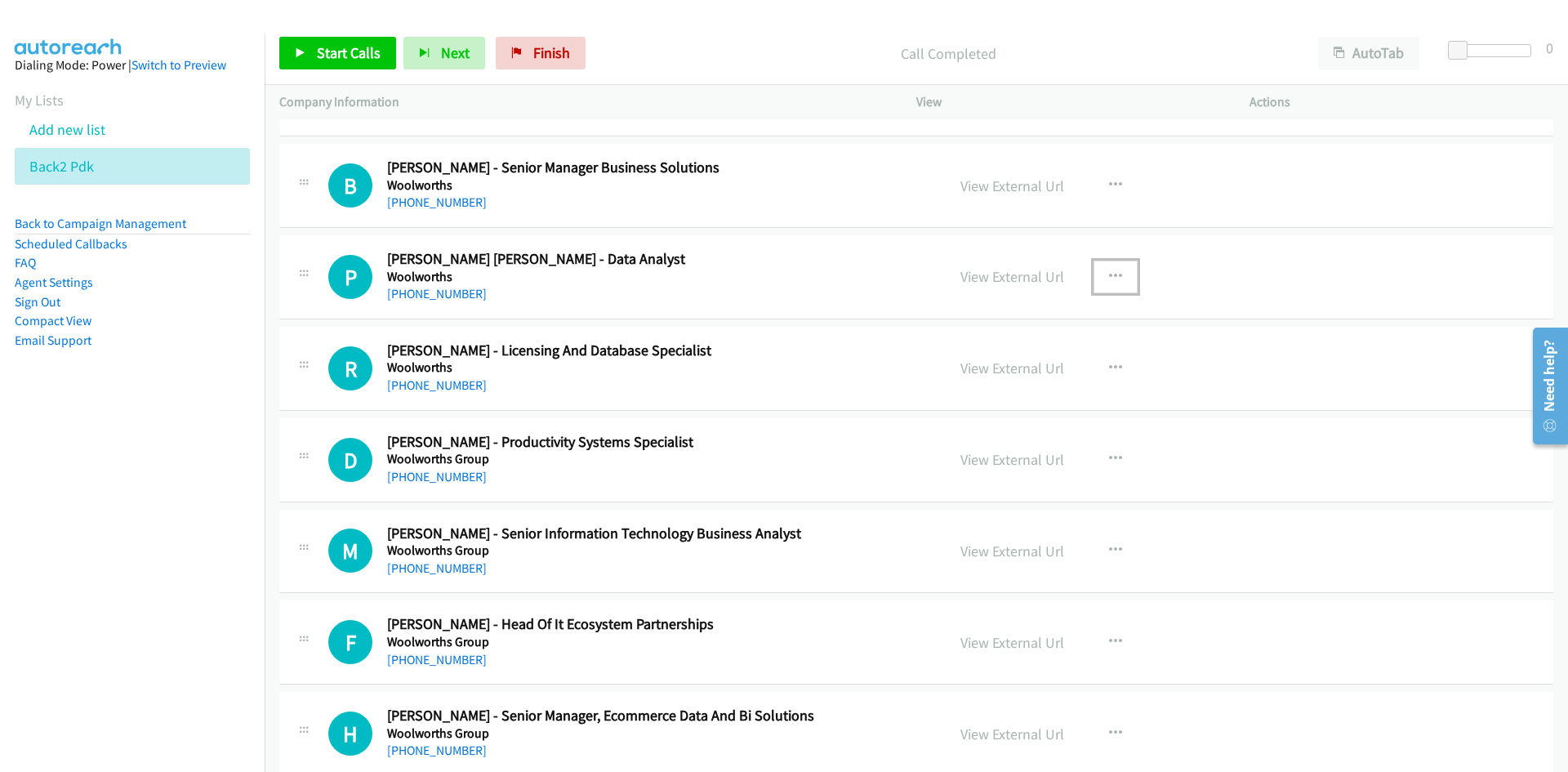
drag, startPoint x: 1120, startPoint y: 272, endPoint x: 1090, endPoint y: 305, distance: 44.6
click at [1120, 272] on button "button" at bounding box center [1115, 277] width 44 height 33
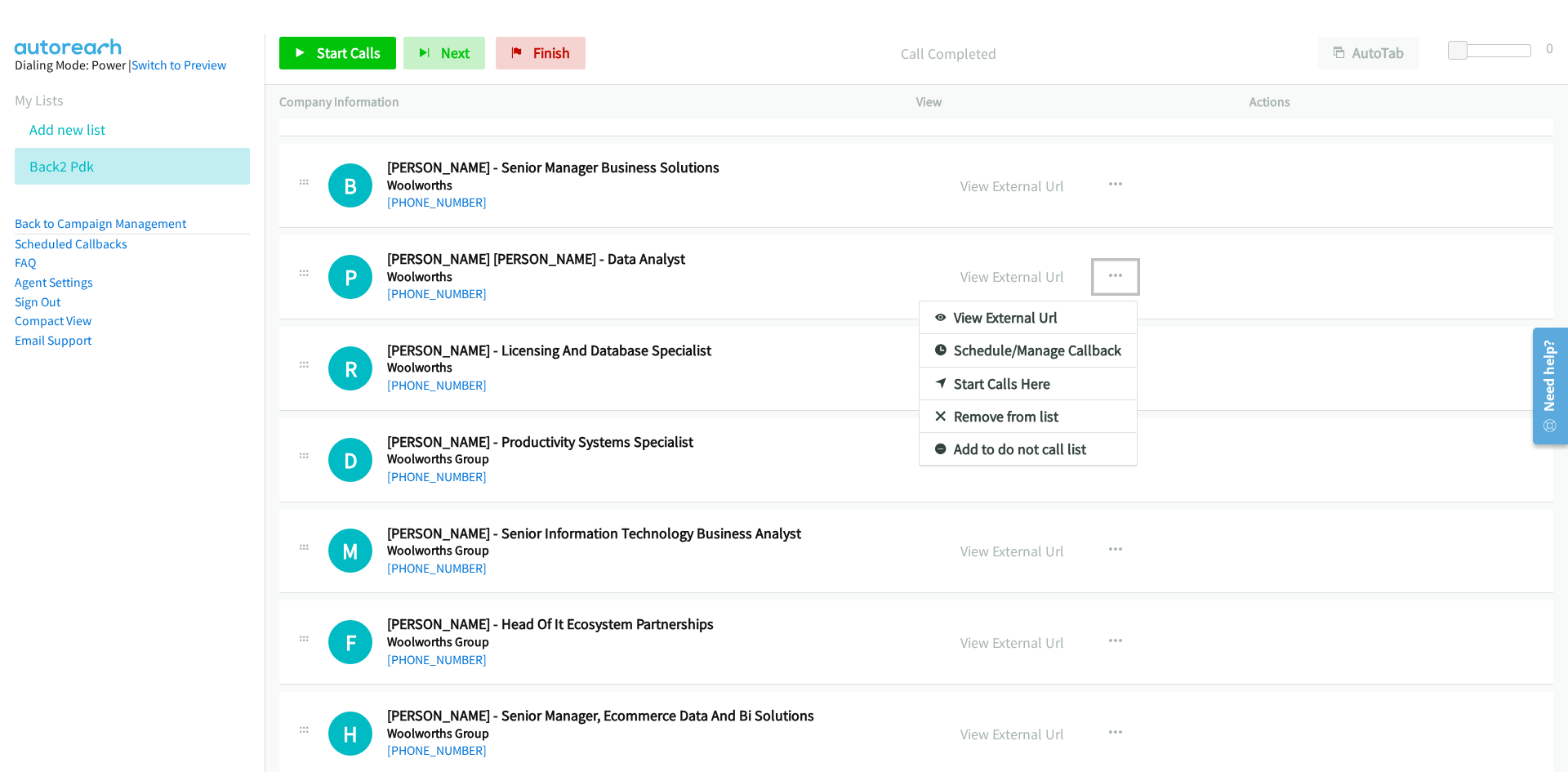
click at [992, 385] on link "Start Calls Here" at bounding box center [1028, 384] width 217 height 33
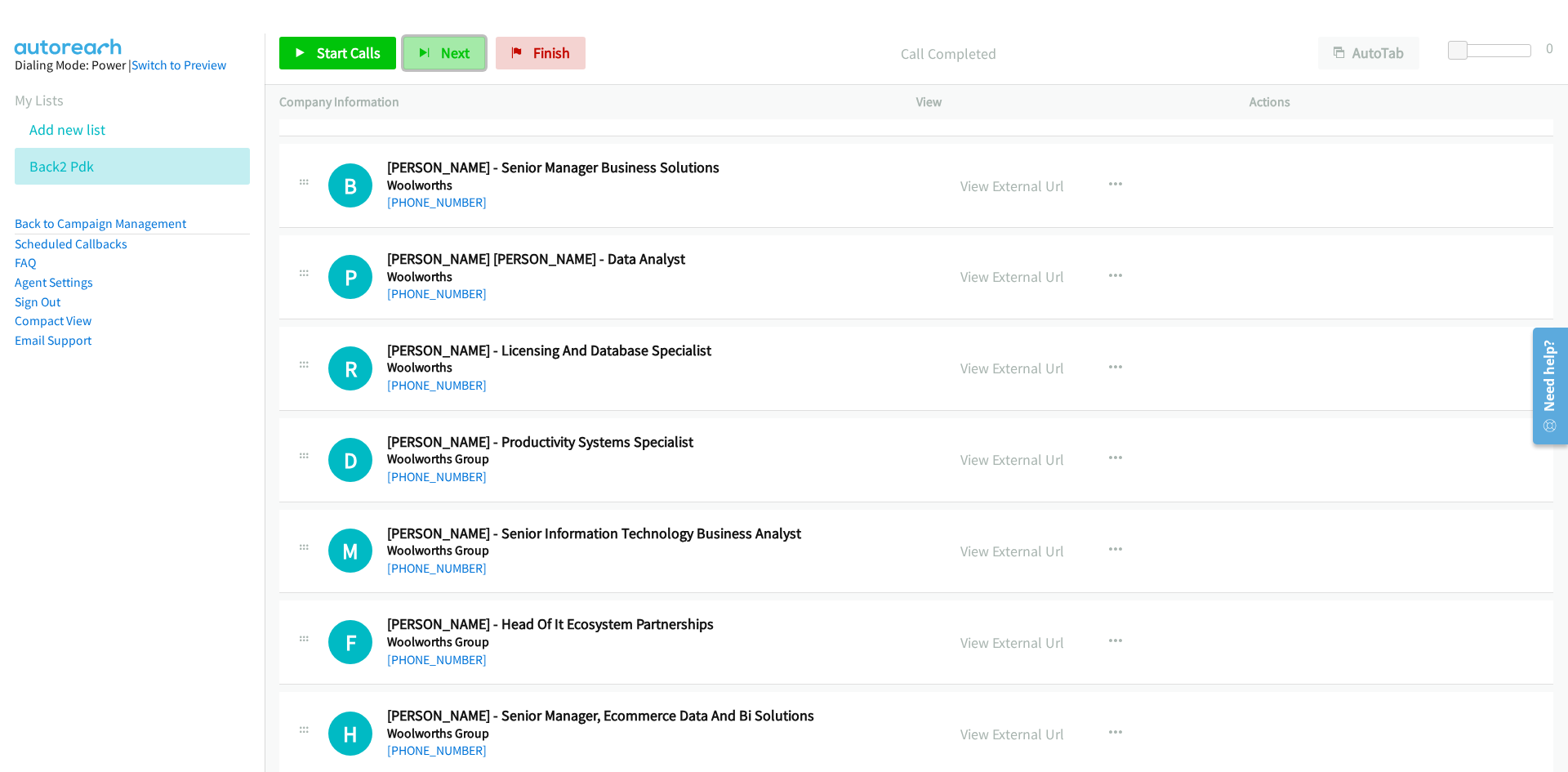
click at [436, 42] on button "Next" at bounding box center [444, 53] width 82 height 33
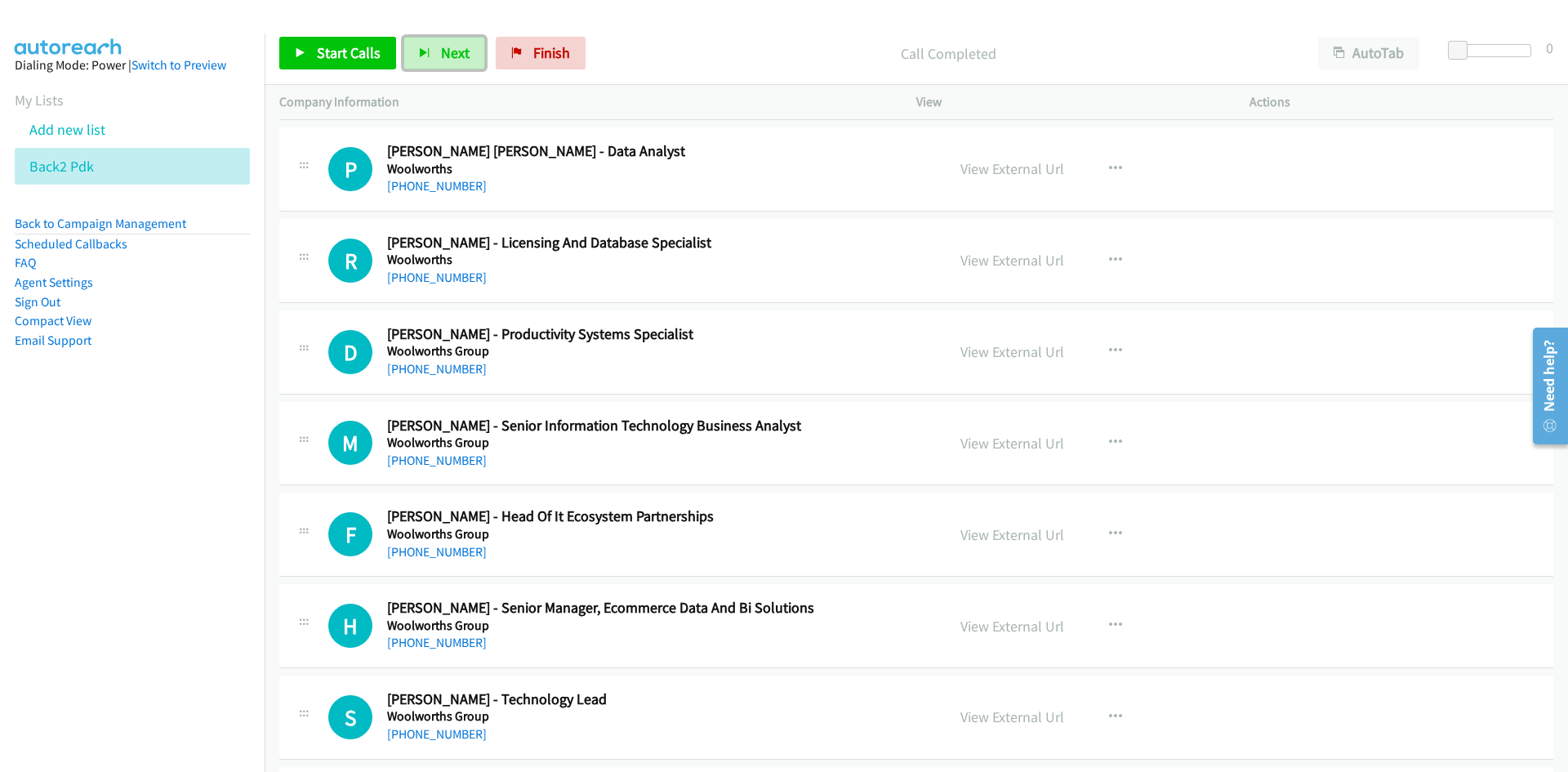
scroll to position [18689, 0]
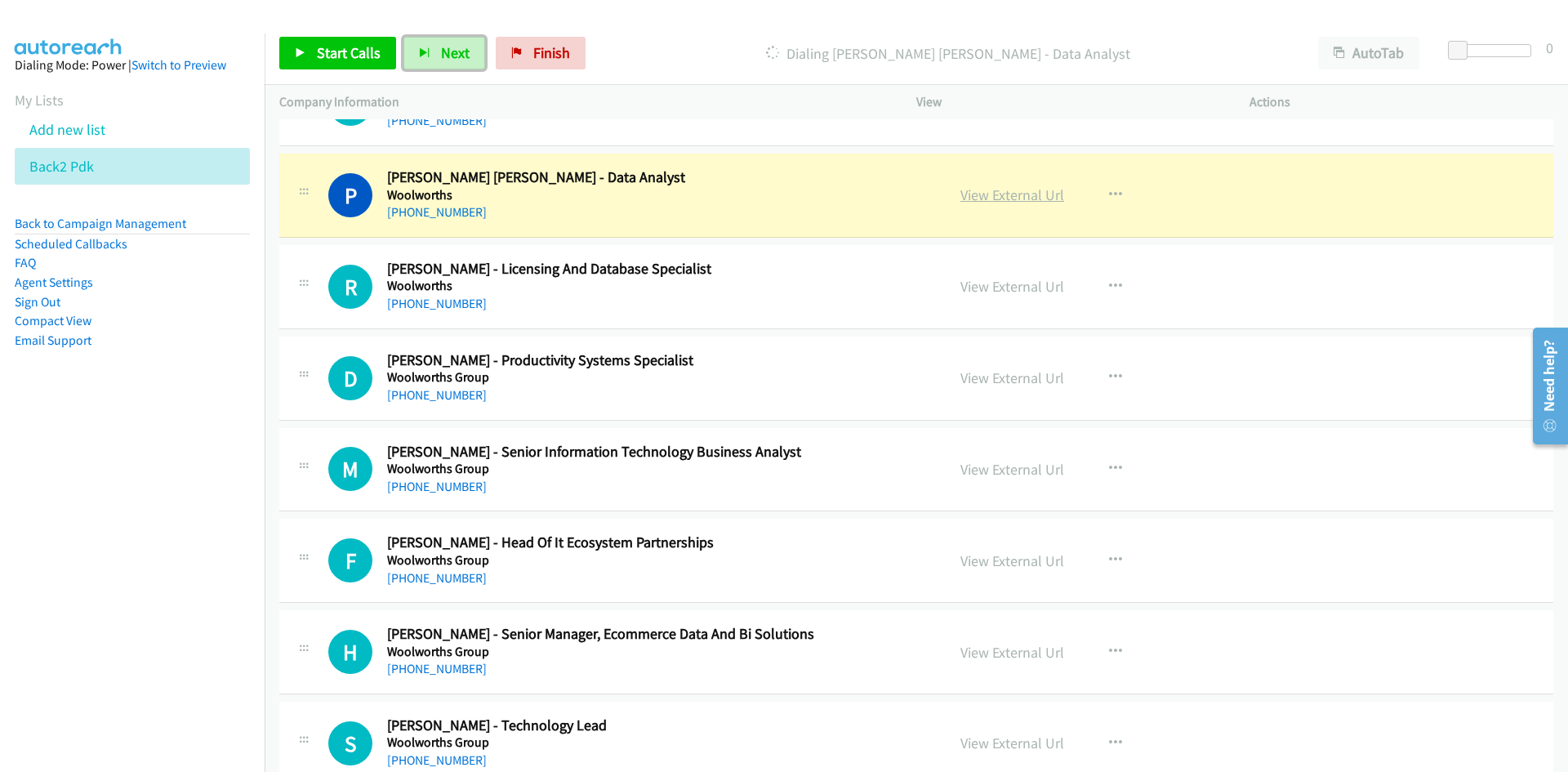
click at [1025, 191] on link "View External Url" at bounding box center [1012, 195] width 103 height 19
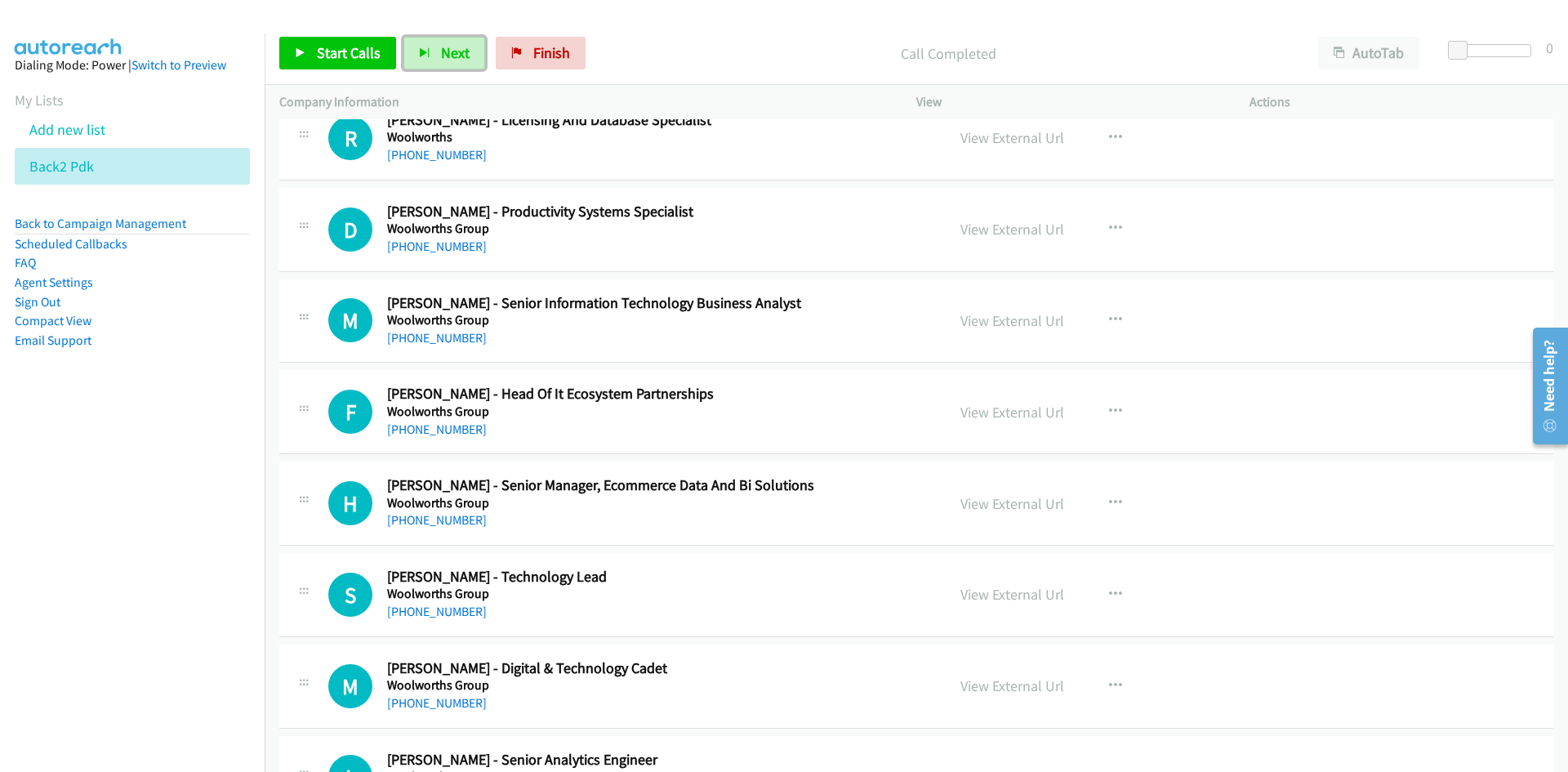
scroll to position [18853, 0]
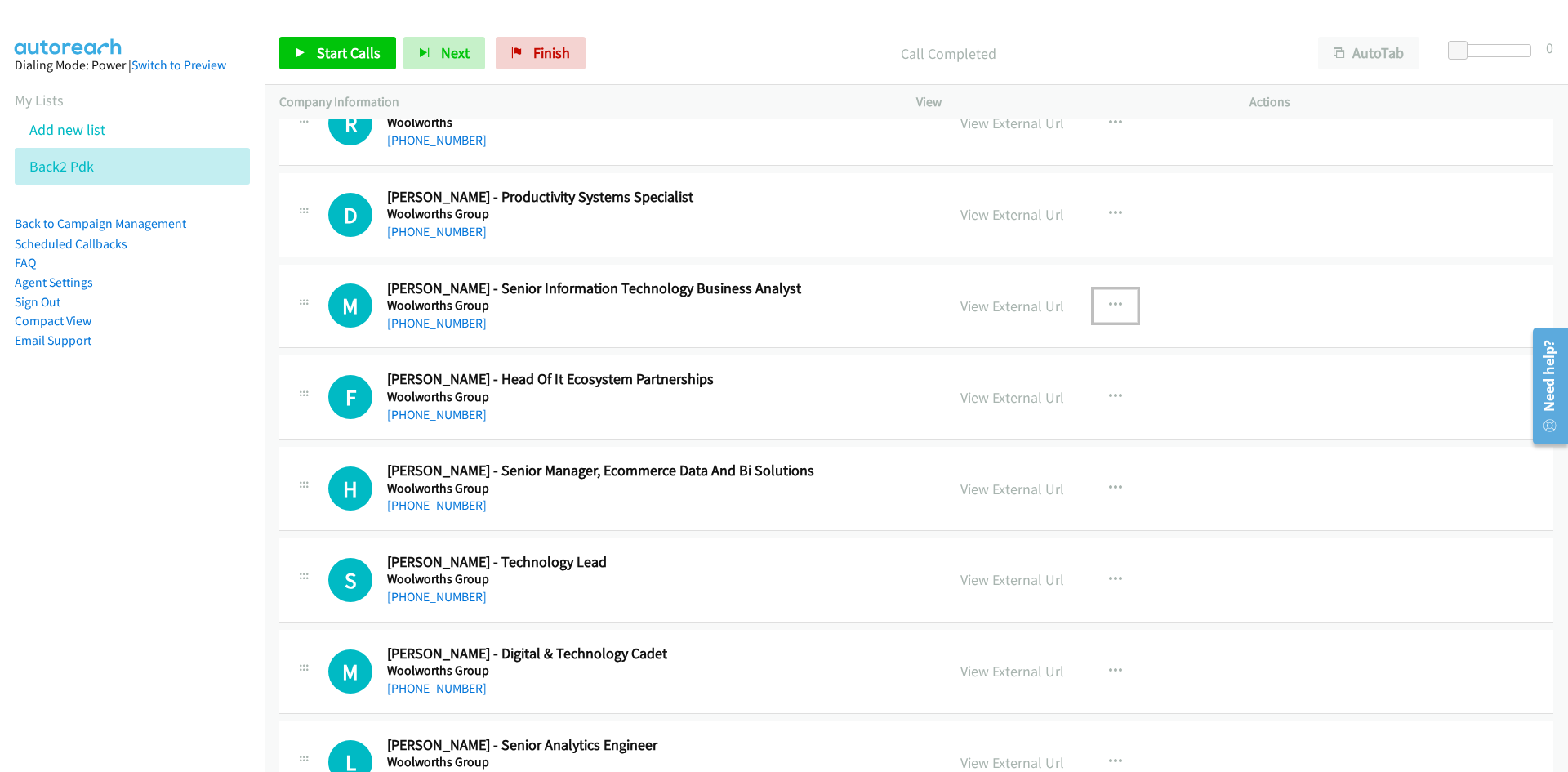
click at [1109, 306] on icon "button" at bounding box center [1115, 305] width 13 height 13
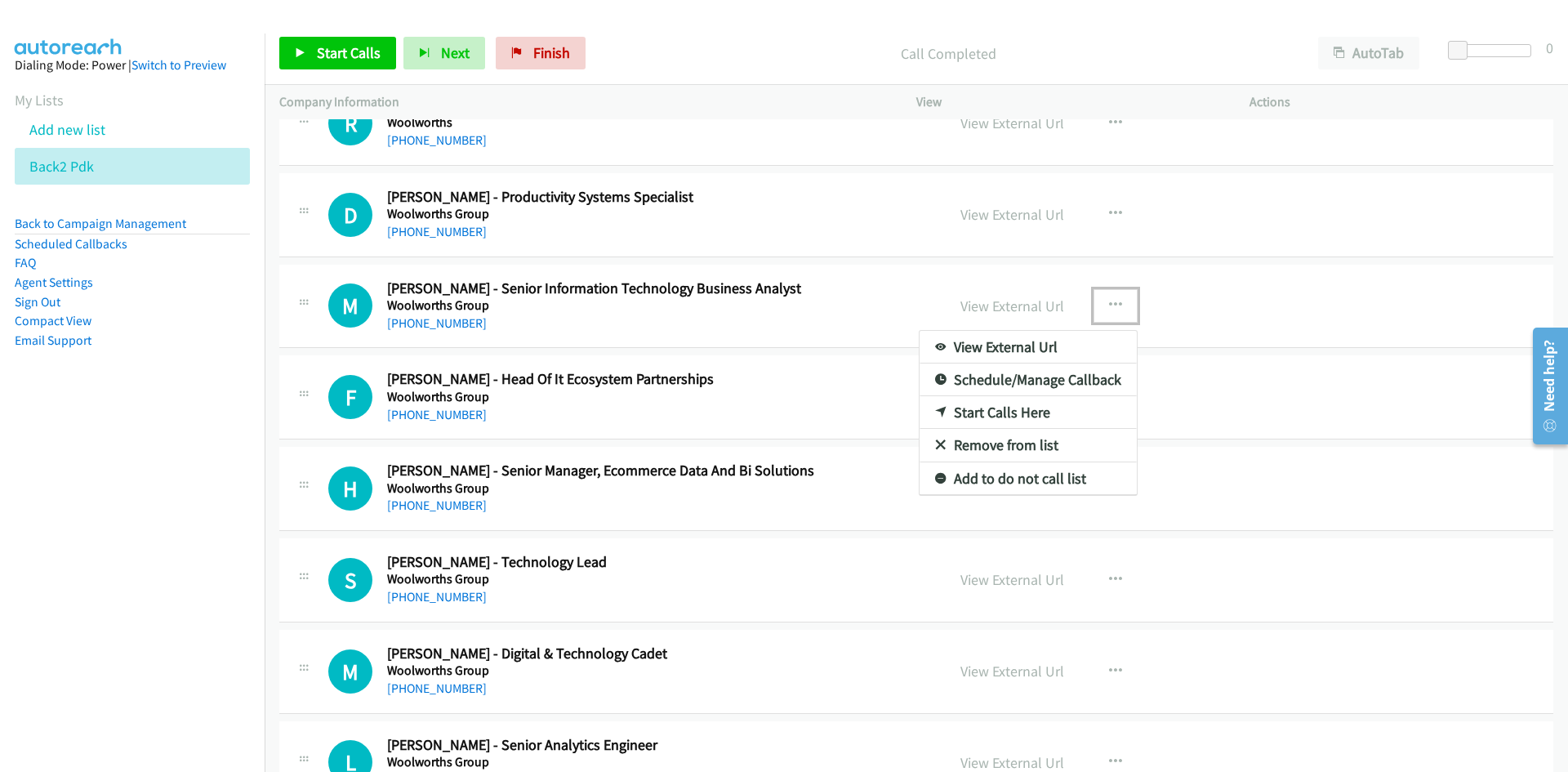
click at [990, 413] on link "Start Calls Here" at bounding box center [1028, 412] width 217 height 33
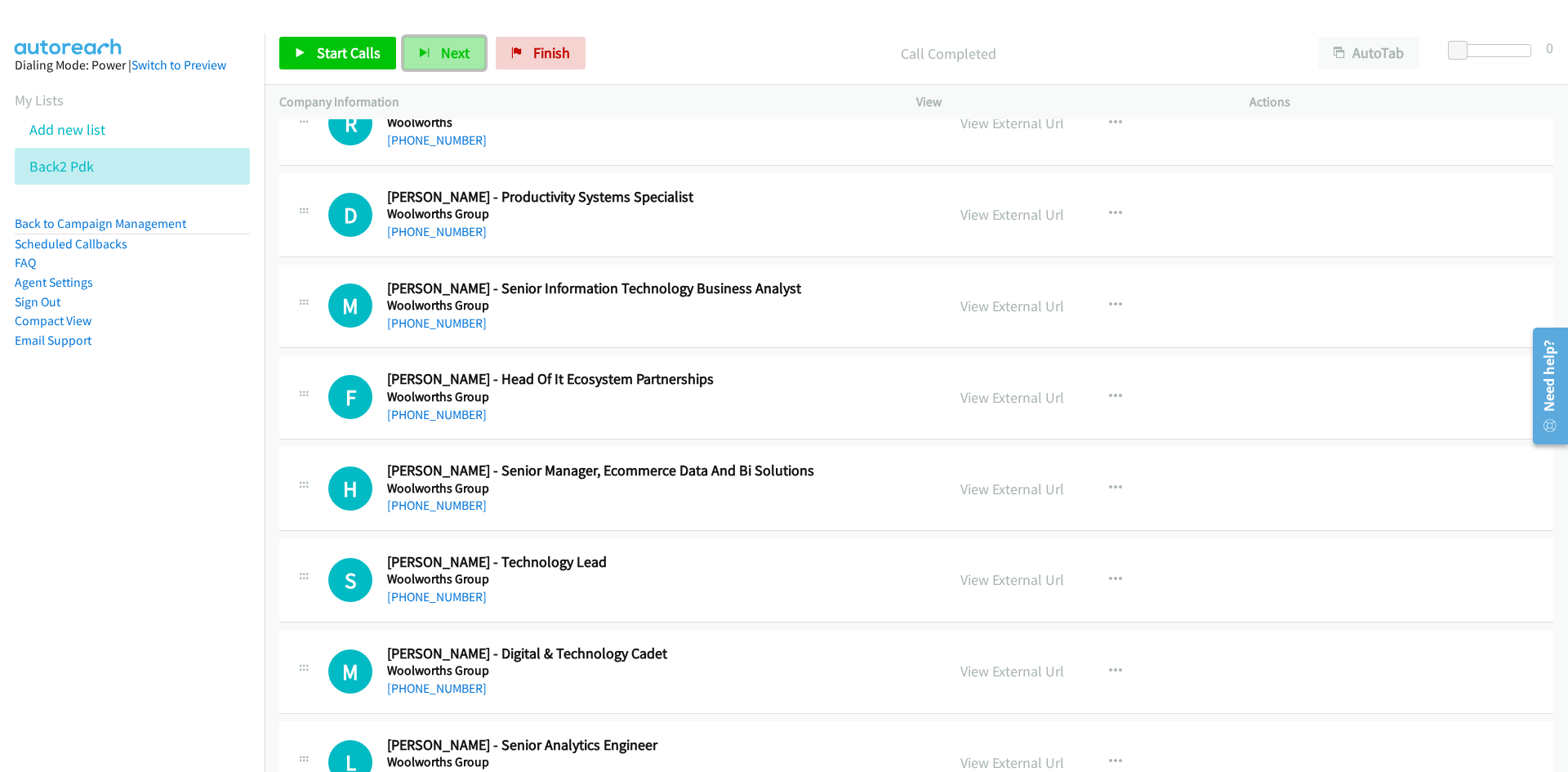
click at [481, 50] on button "Next" at bounding box center [444, 53] width 82 height 33
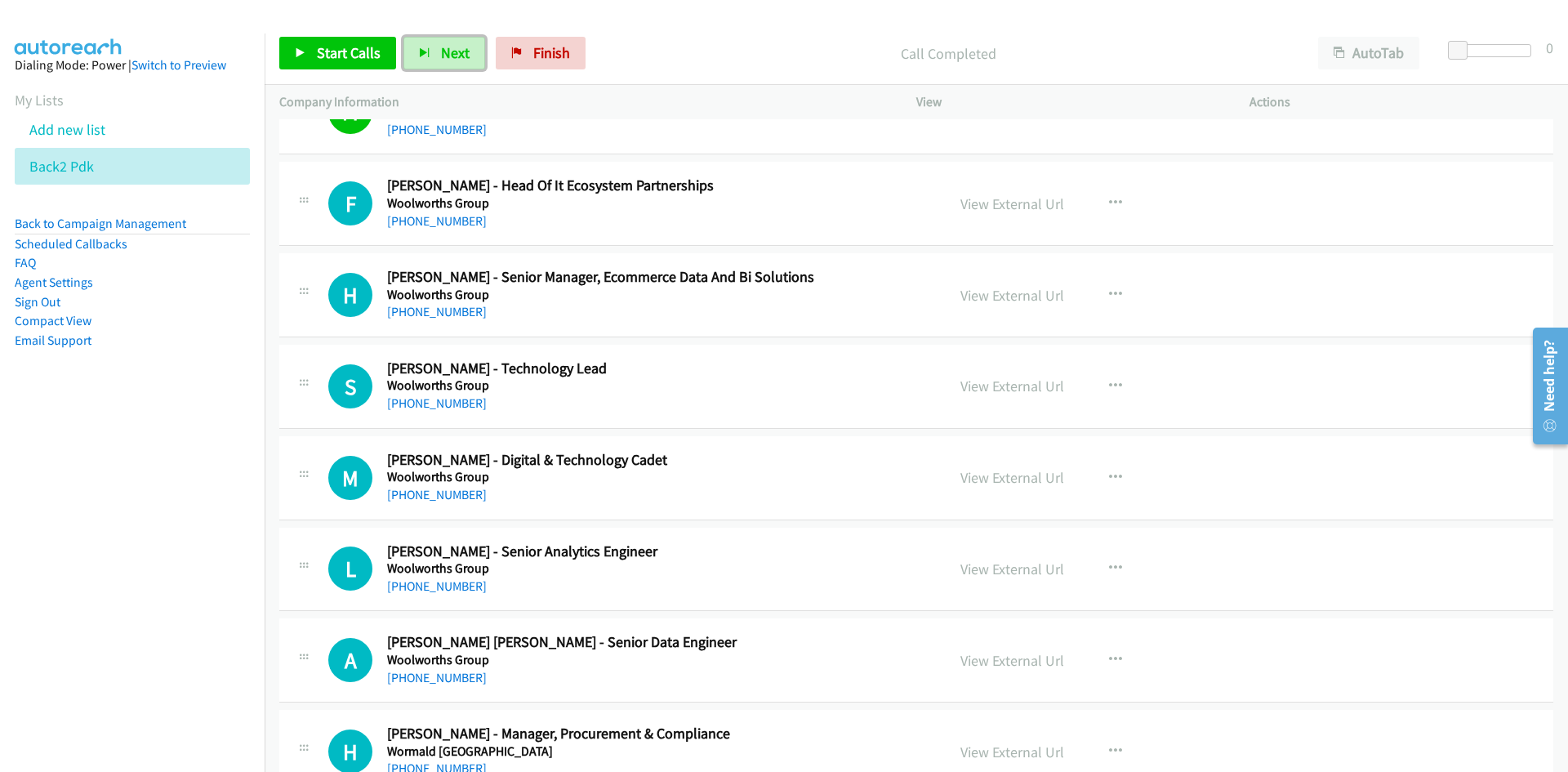
scroll to position [19098, 0]
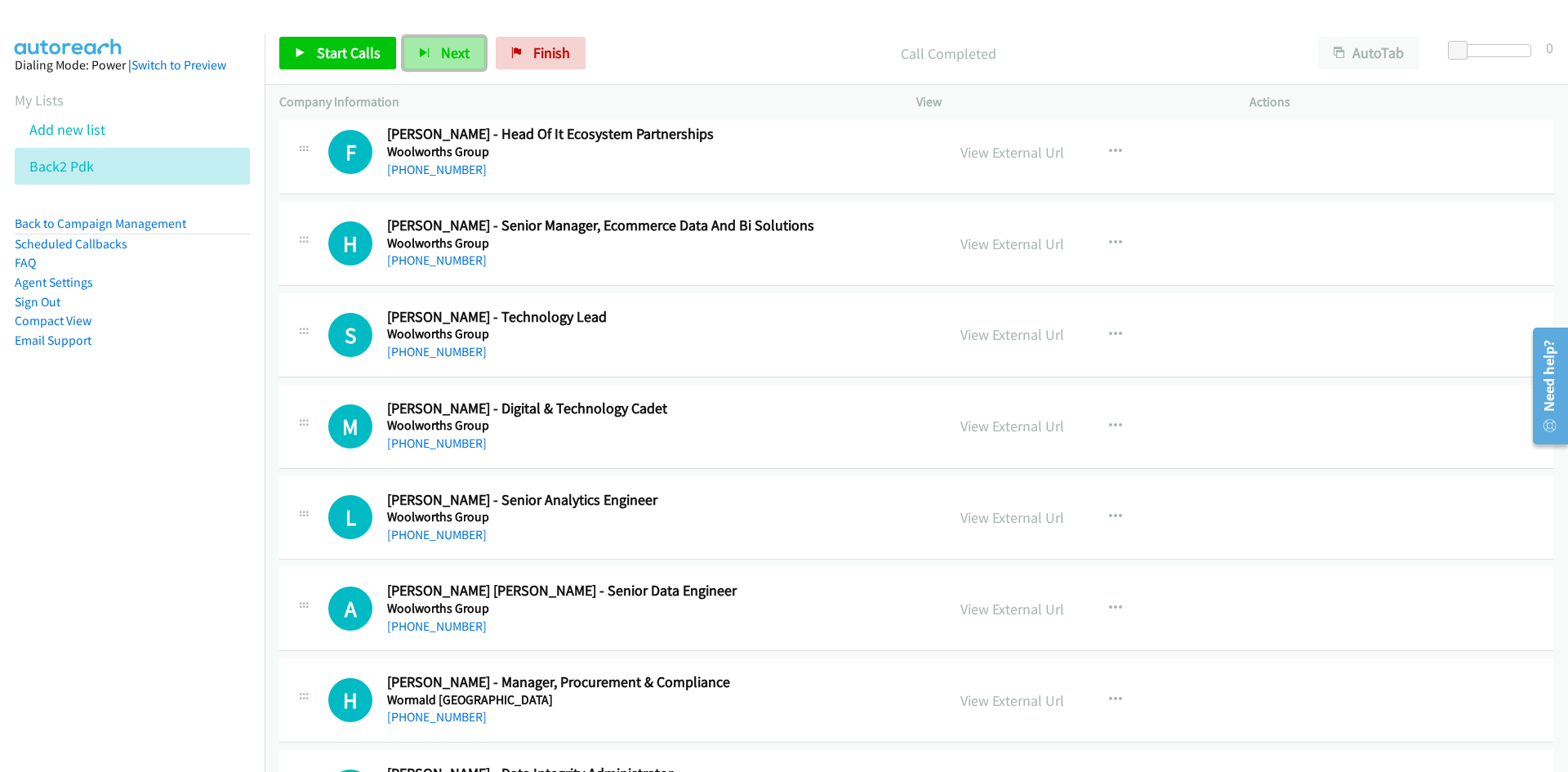
click at [461, 50] on span "Next" at bounding box center [455, 53] width 28 height 19
drag, startPoint x: 445, startPoint y: 45, endPoint x: 699, endPoint y: 217, distance: 306.8
click at [445, 45] on span "Next" at bounding box center [455, 53] width 28 height 19
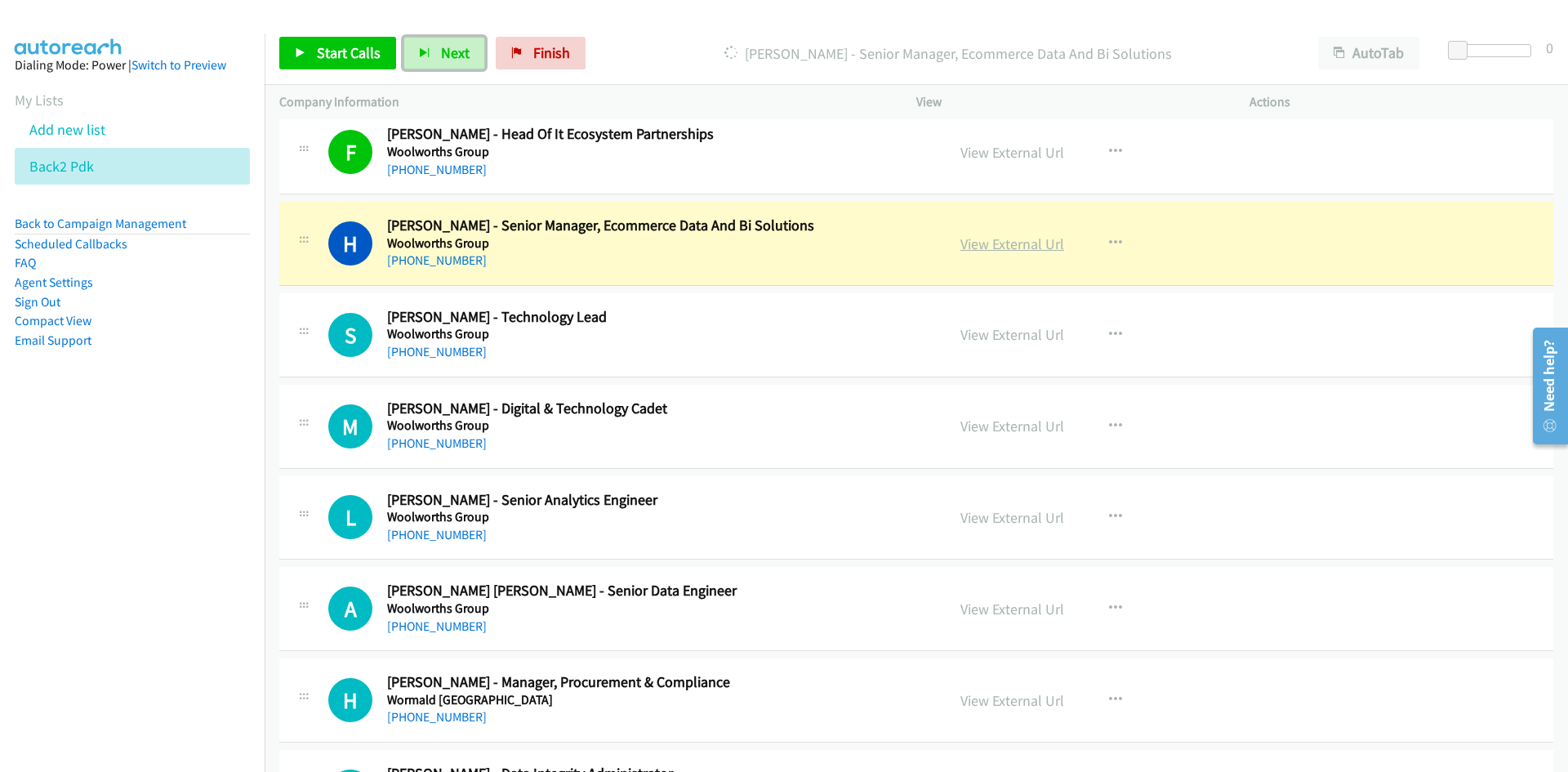
click at [1029, 236] on link "View External Url" at bounding box center [1012, 244] width 103 height 19
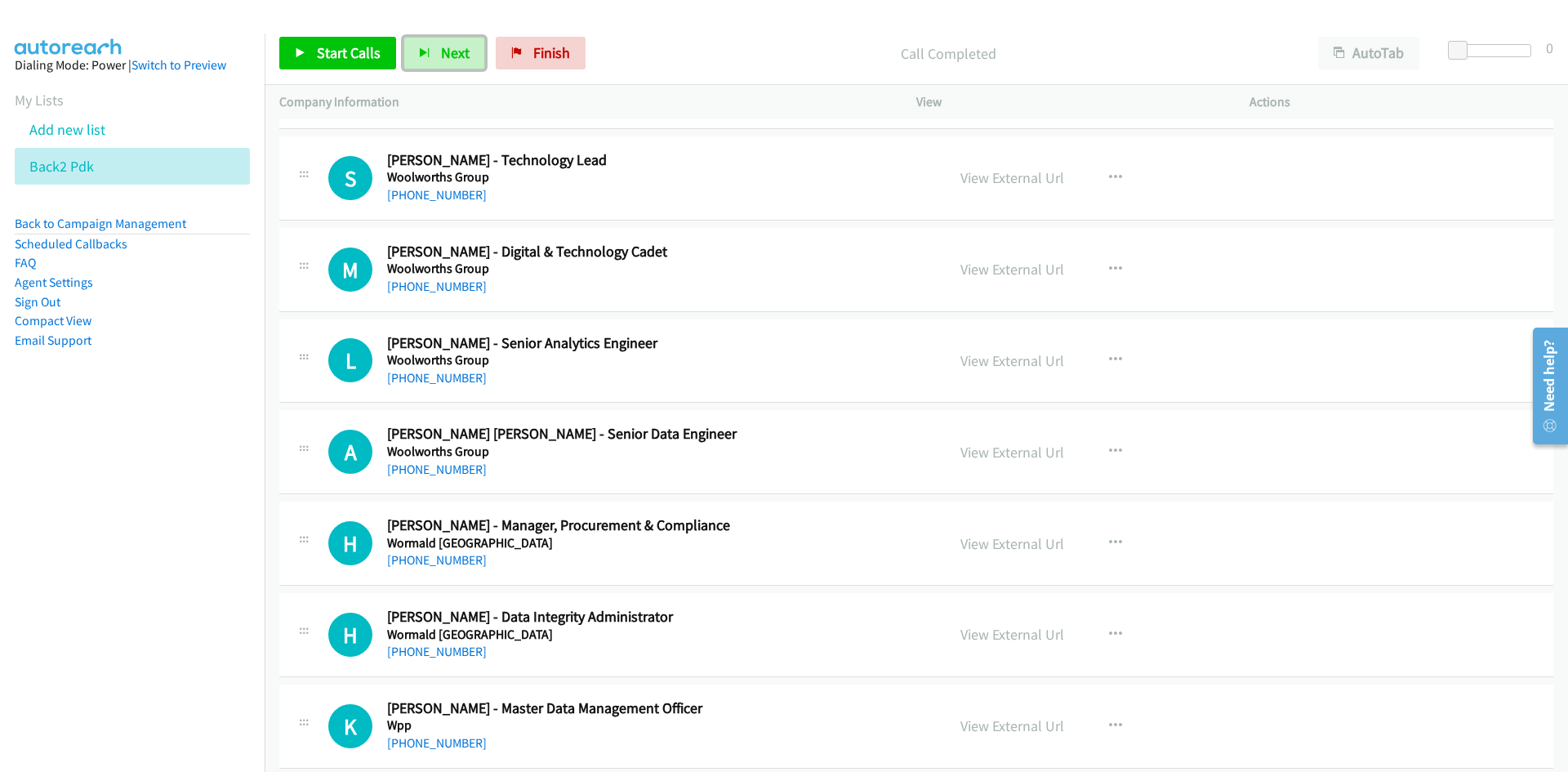
scroll to position [19261, 0]
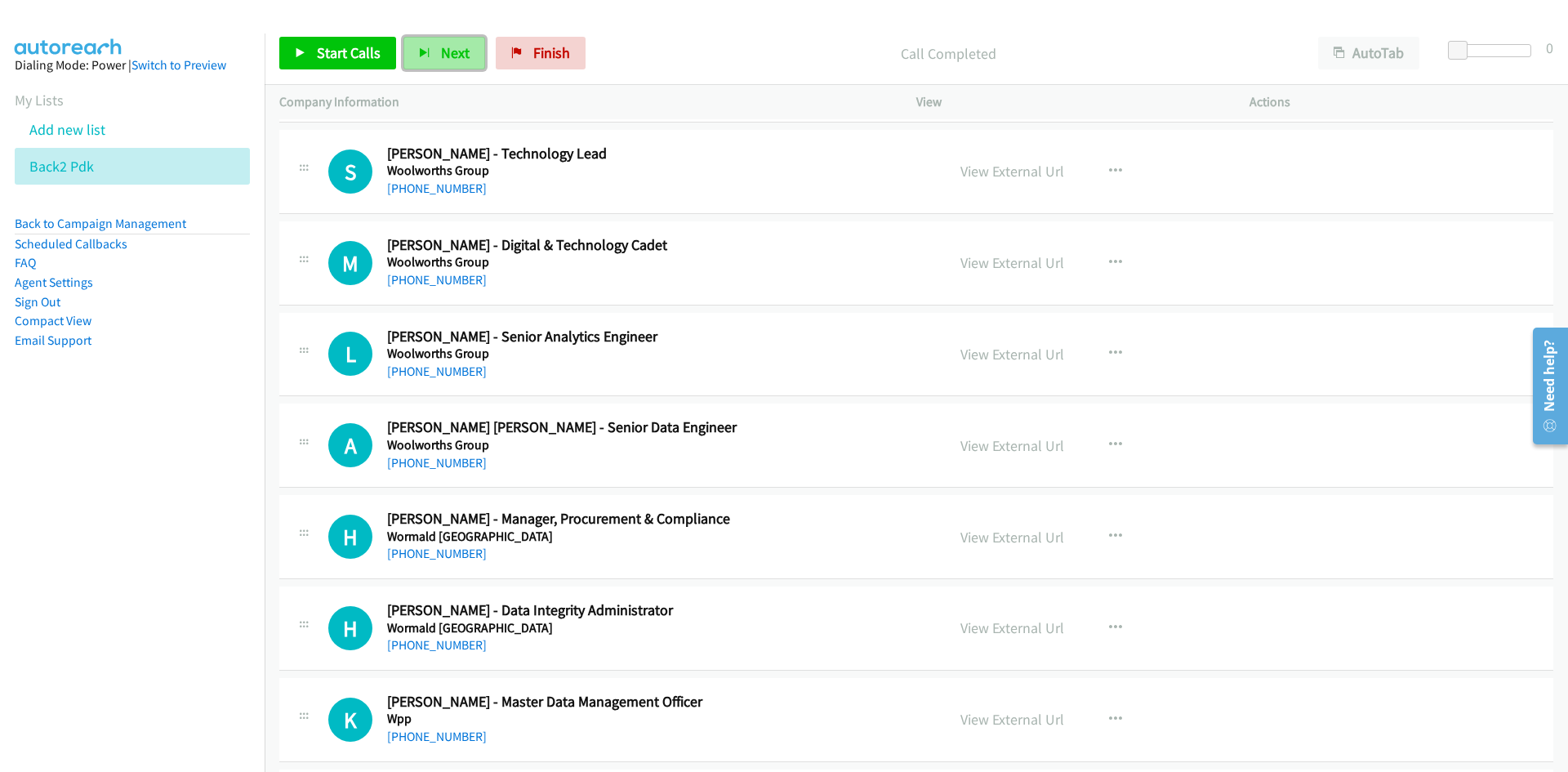
click at [455, 53] on span "Next" at bounding box center [455, 53] width 28 height 19
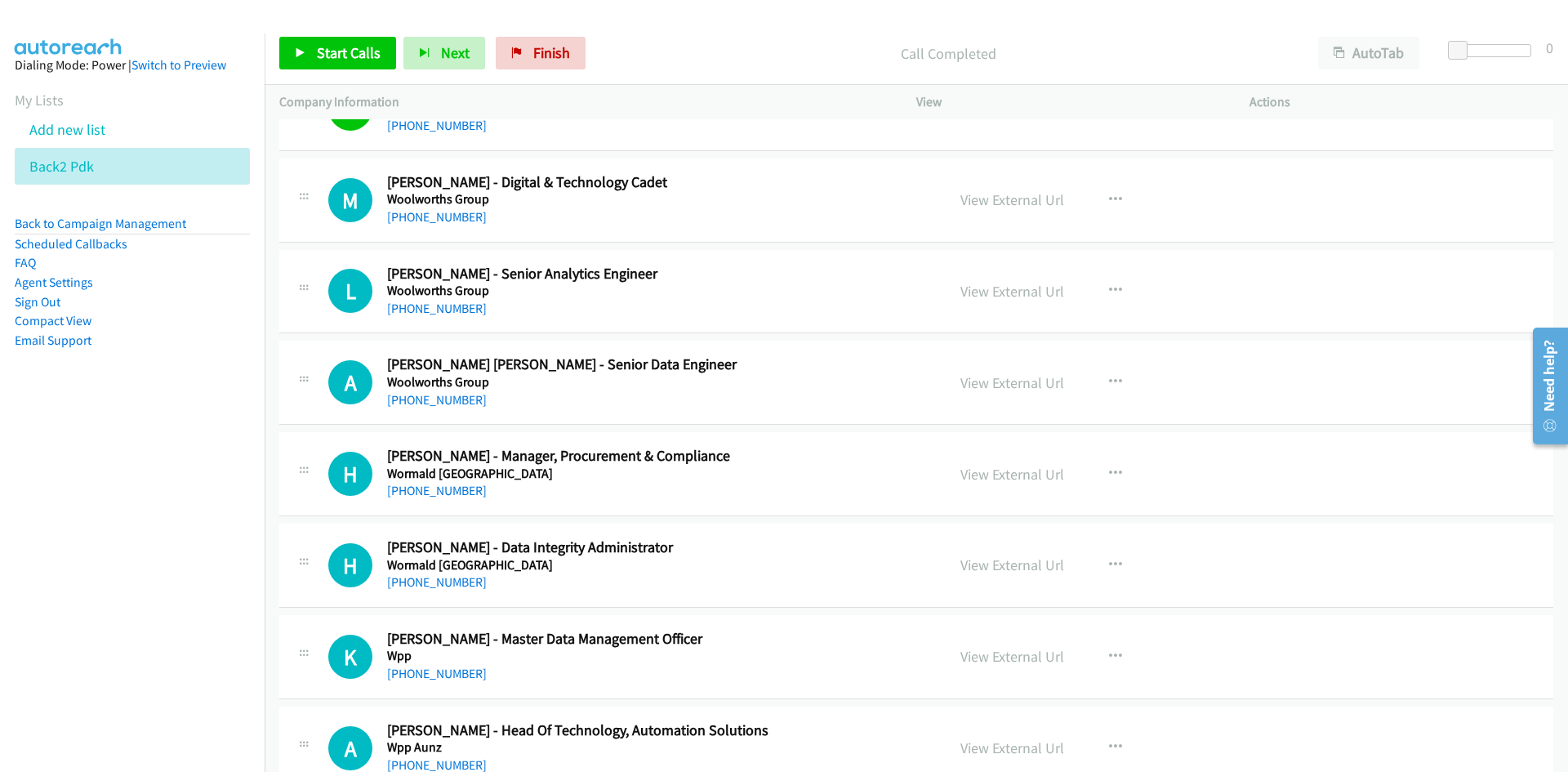
scroll to position [19343, 0]
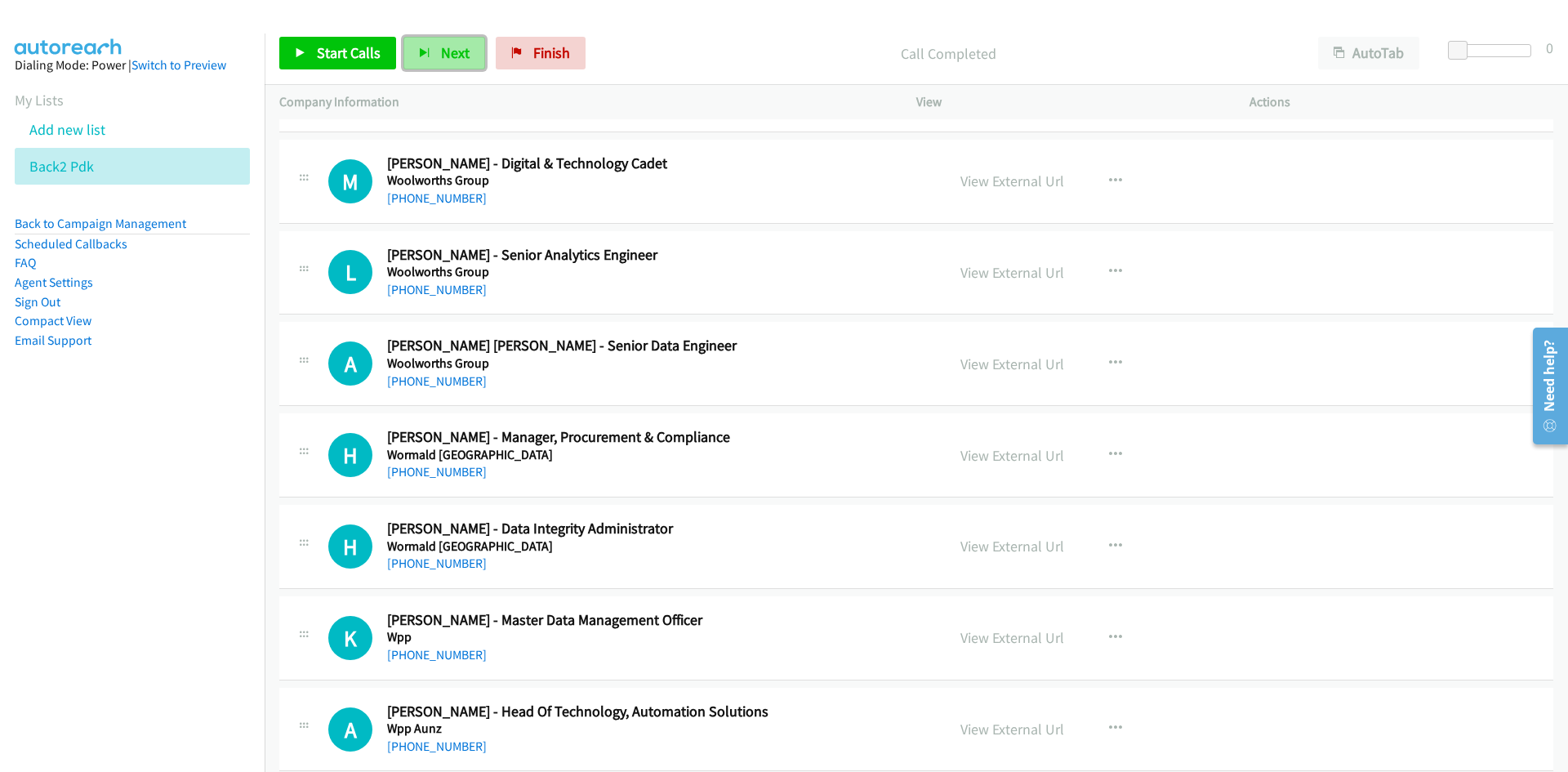
click at [451, 63] on button "Next" at bounding box center [444, 53] width 82 height 33
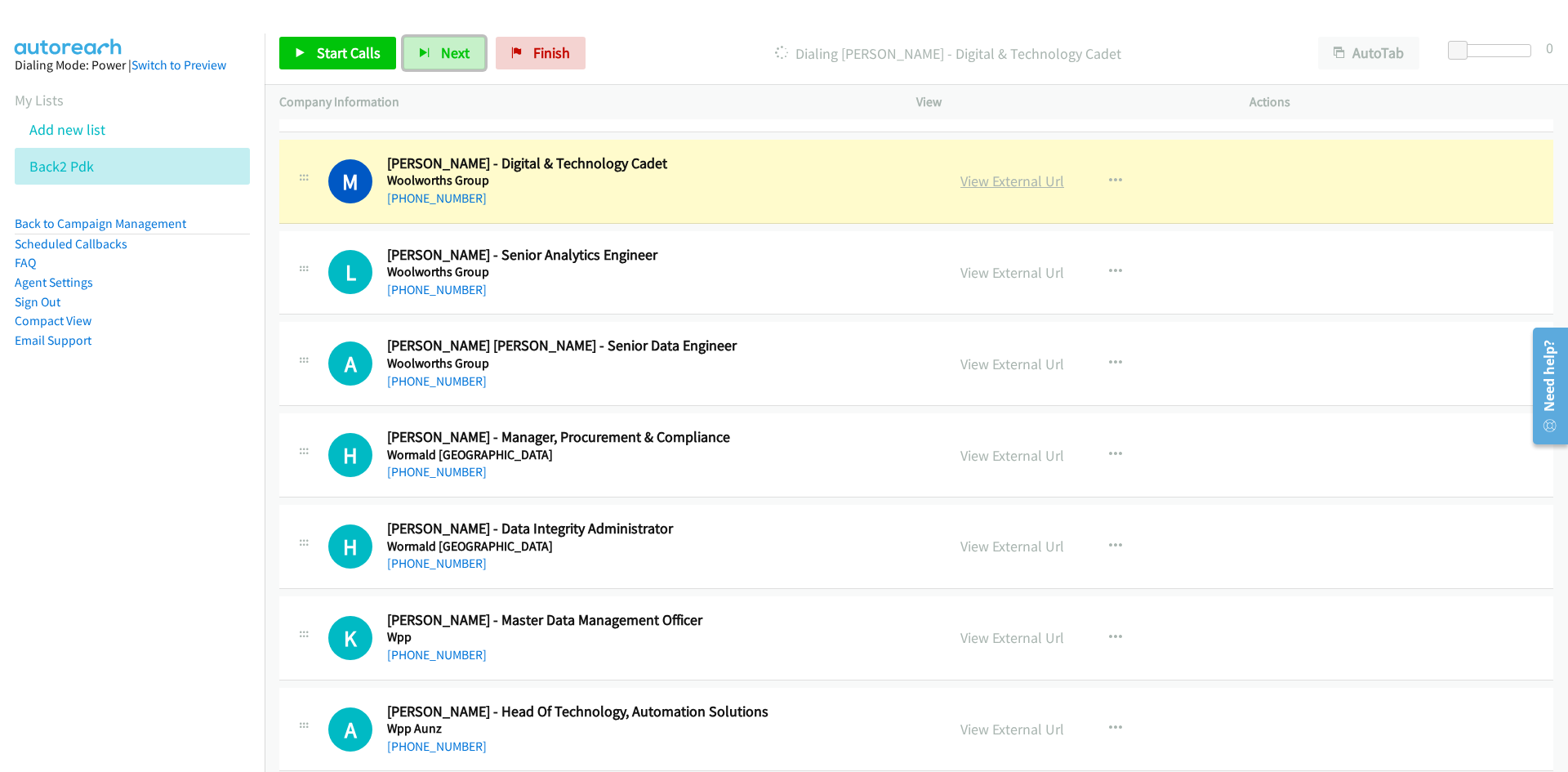
click at [1026, 183] on link "View External Url" at bounding box center [1012, 181] width 103 height 19
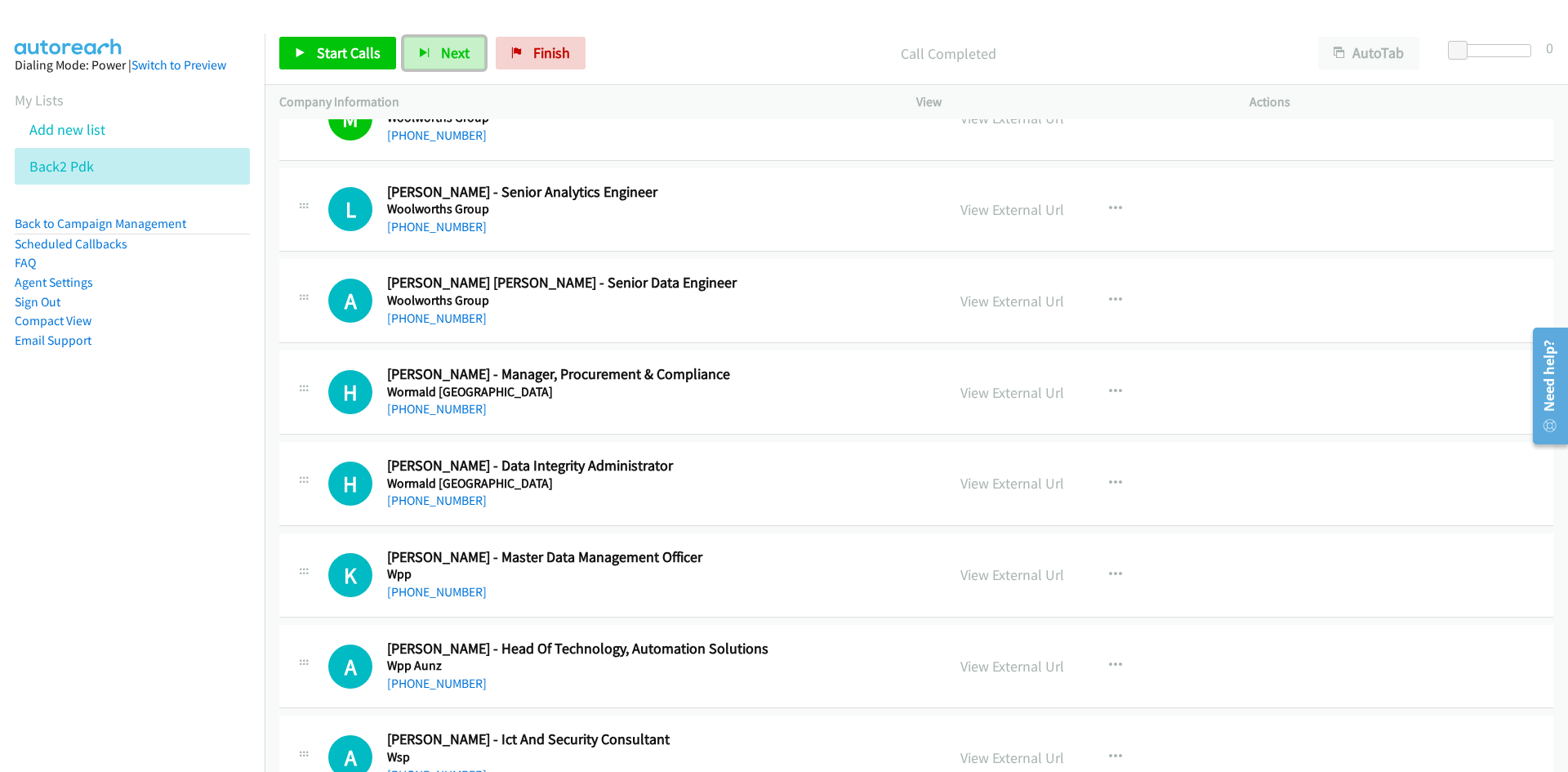
scroll to position [19424, 0]
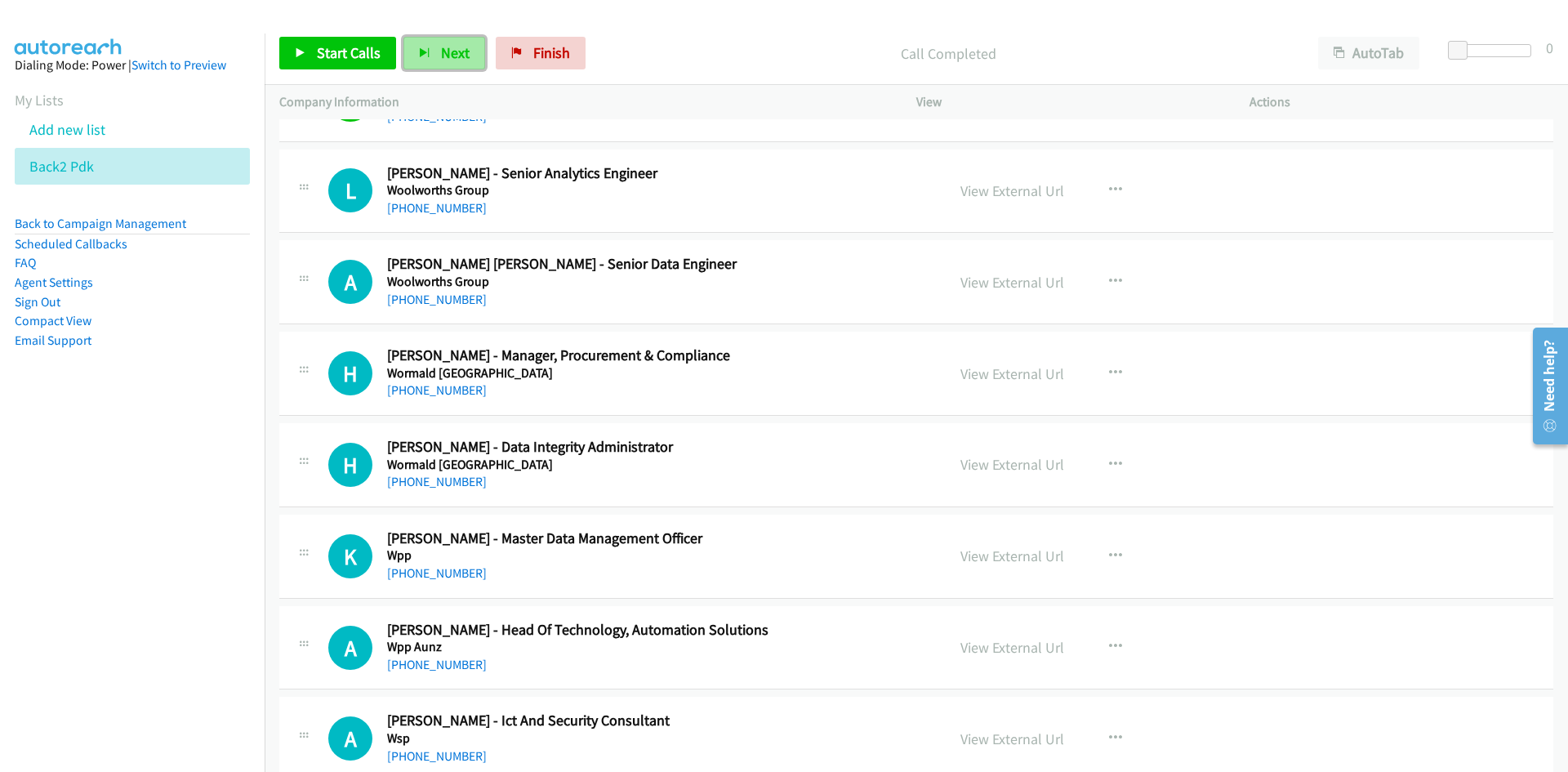
click at [453, 59] on span "Next" at bounding box center [455, 53] width 28 height 19
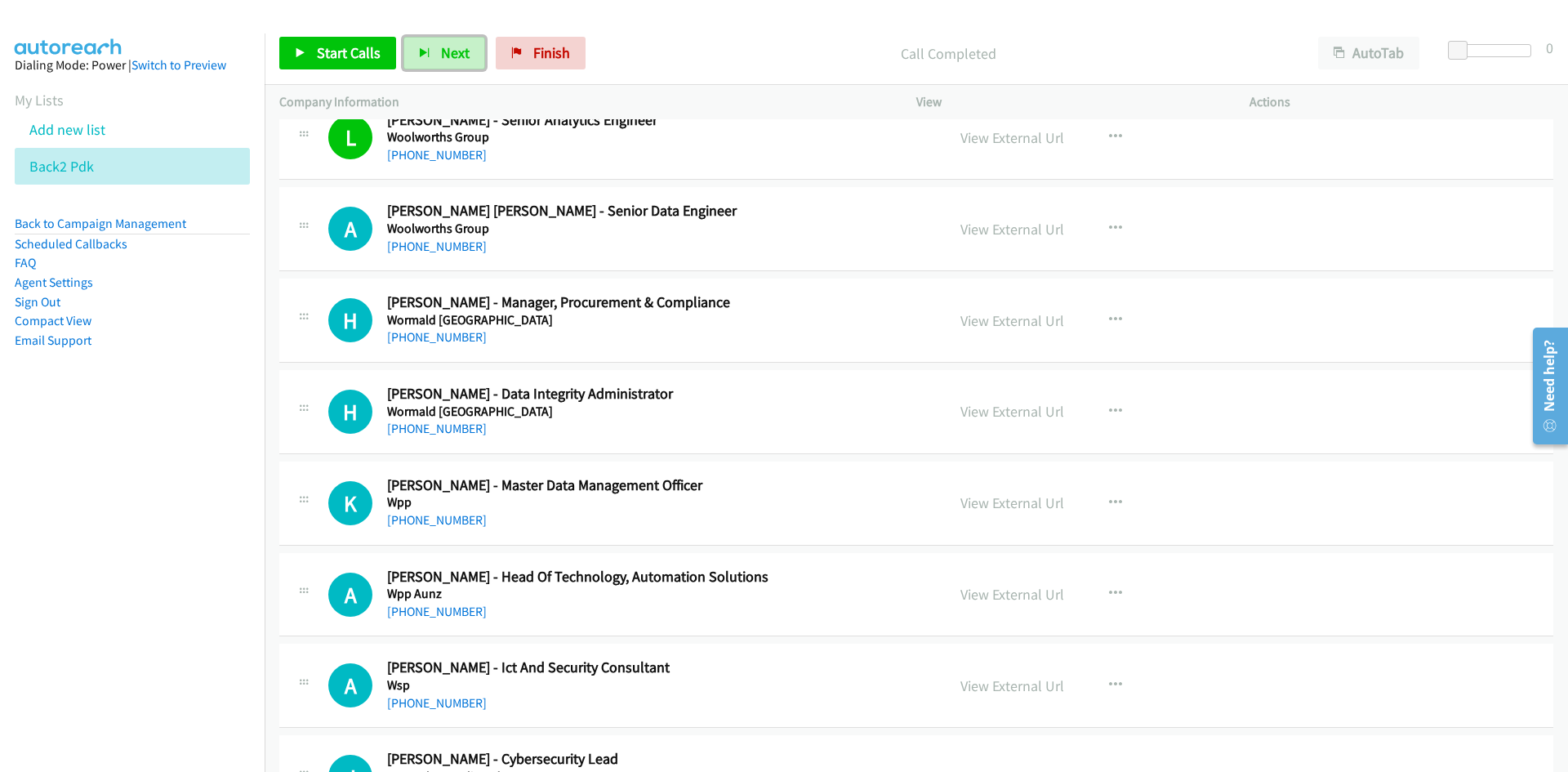
scroll to position [19506, 0]
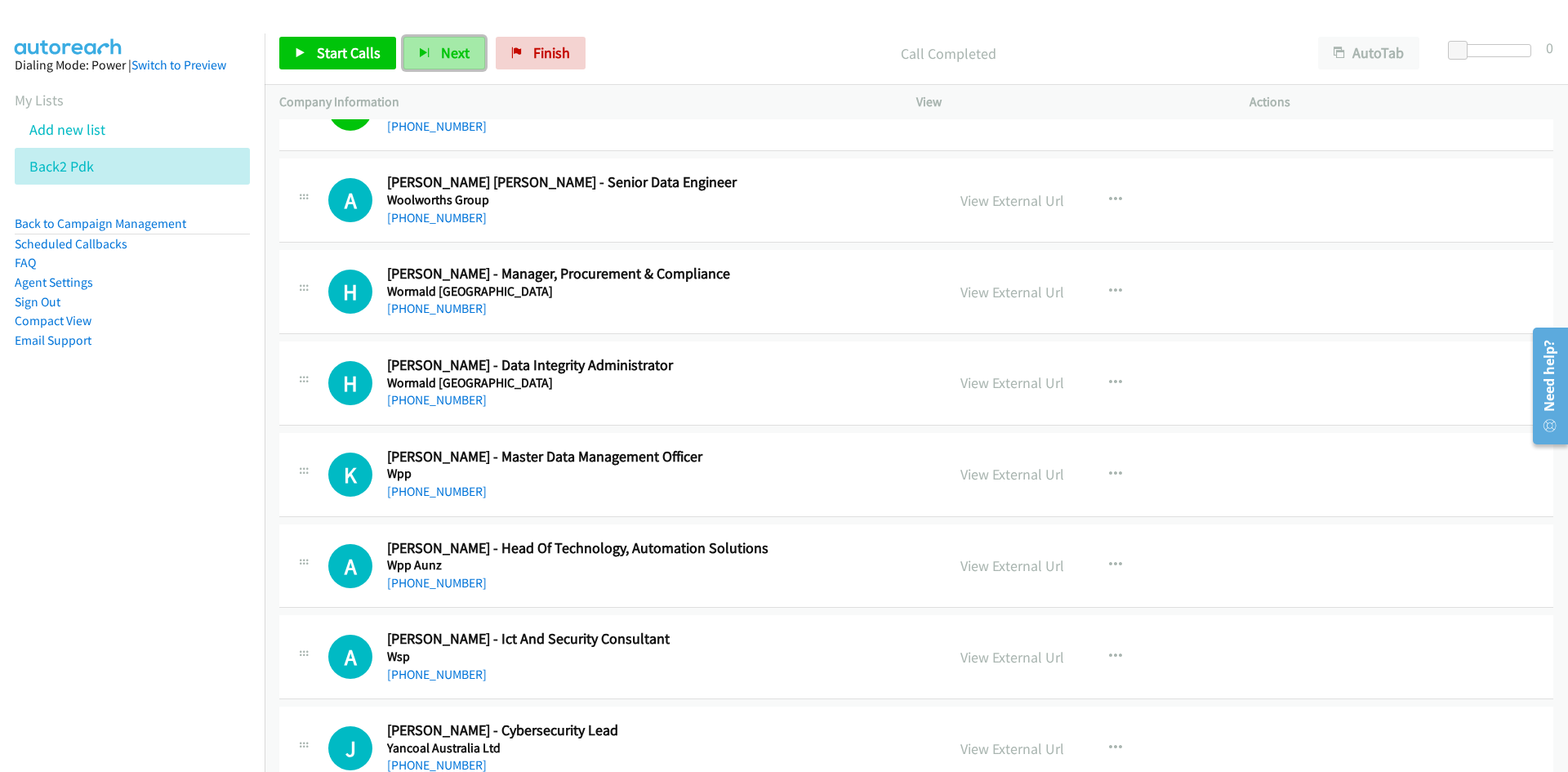
click at [436, 67] on button "Next" at bounding box center [444, 53] width 82 height 33
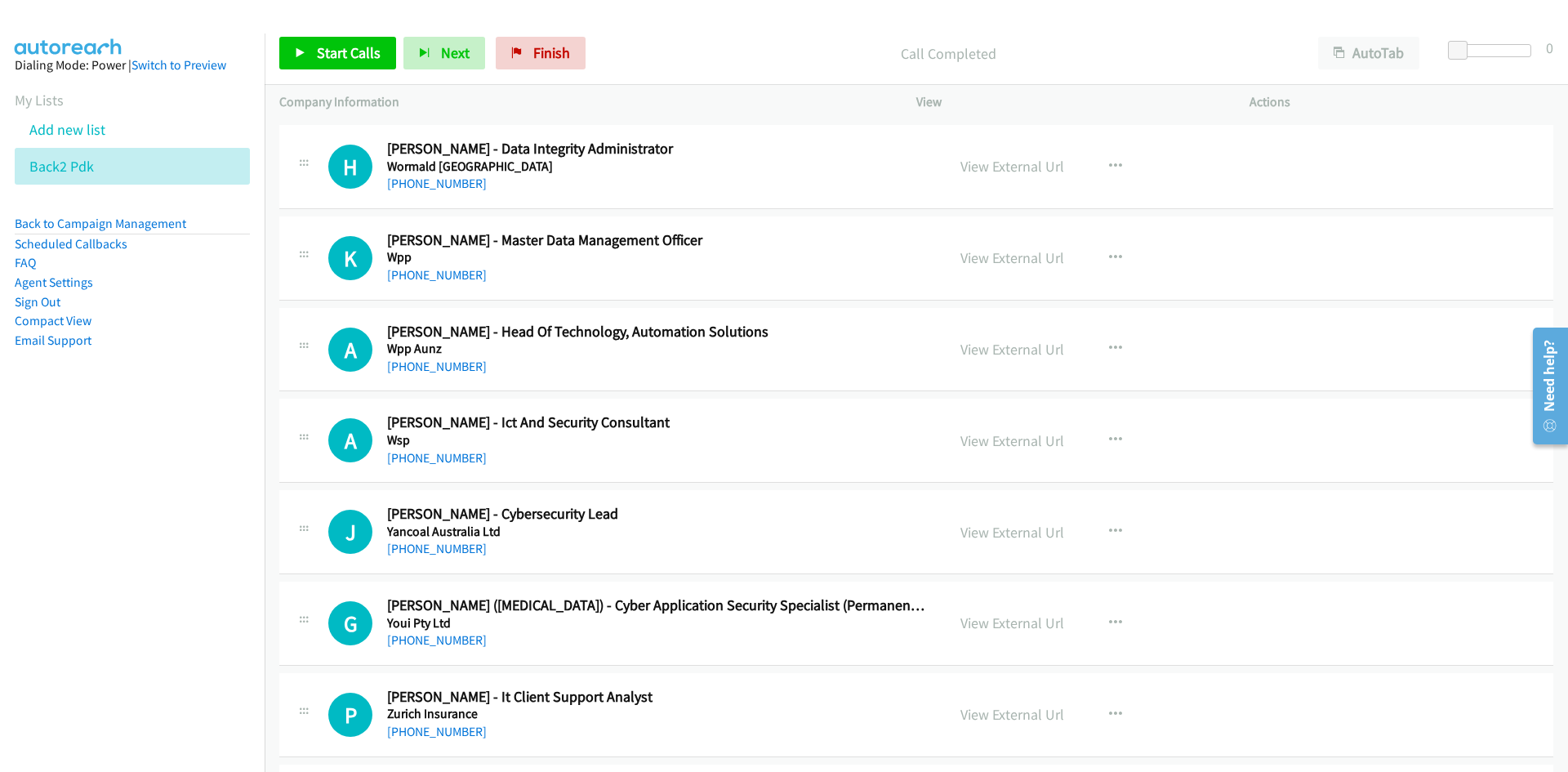
scroll to position [19751, 0]
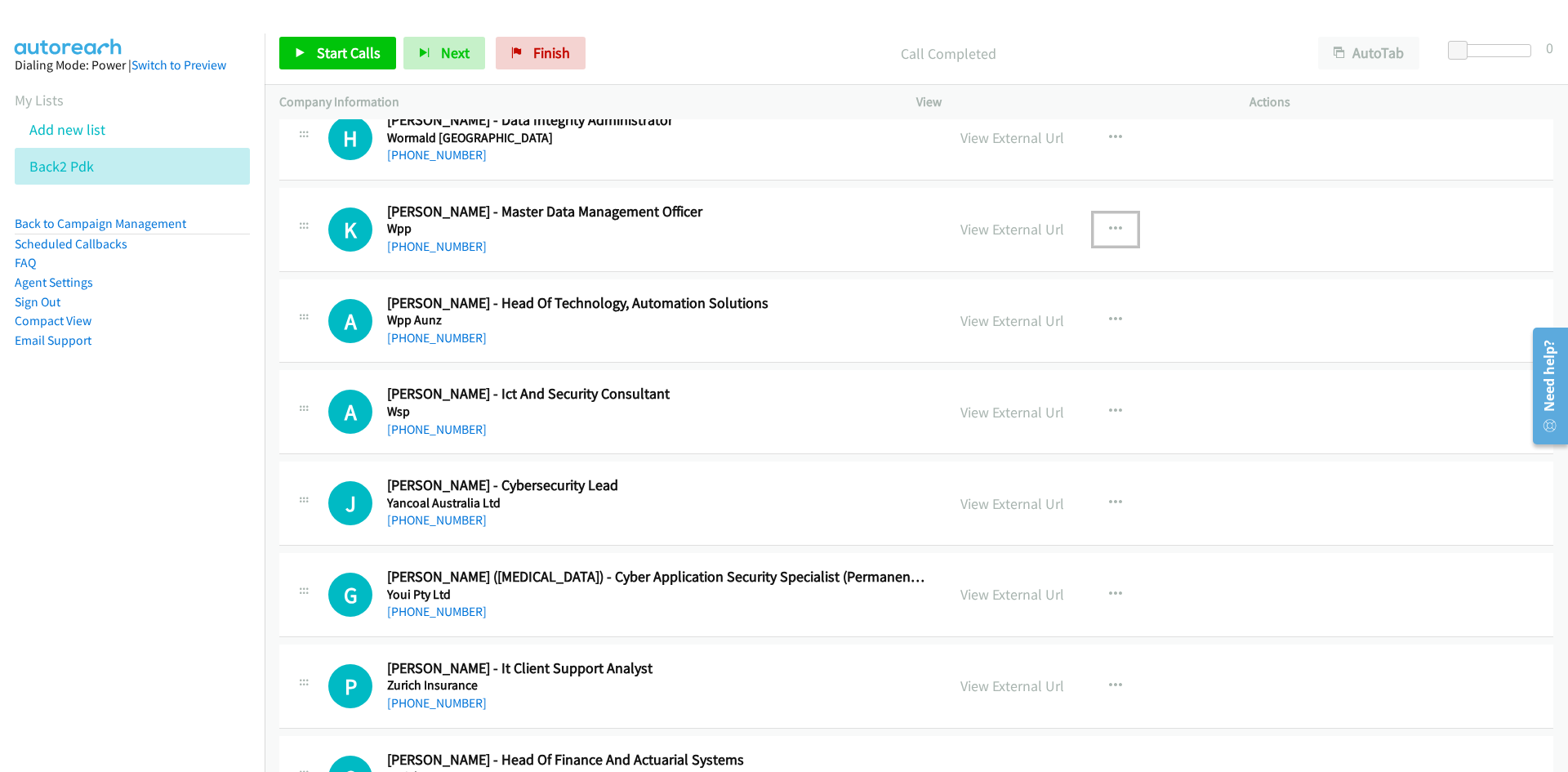
click at [1109, 229] on icon "button" at bounding box center [1115, 229] width 13 height 13
click at [986, 340] on link "Start Calls Here" at bounding box center [1028, 336] width 217 height 33
click at [451, 49] on span "Next" at bounding box center [455, 53] width 28 height 19
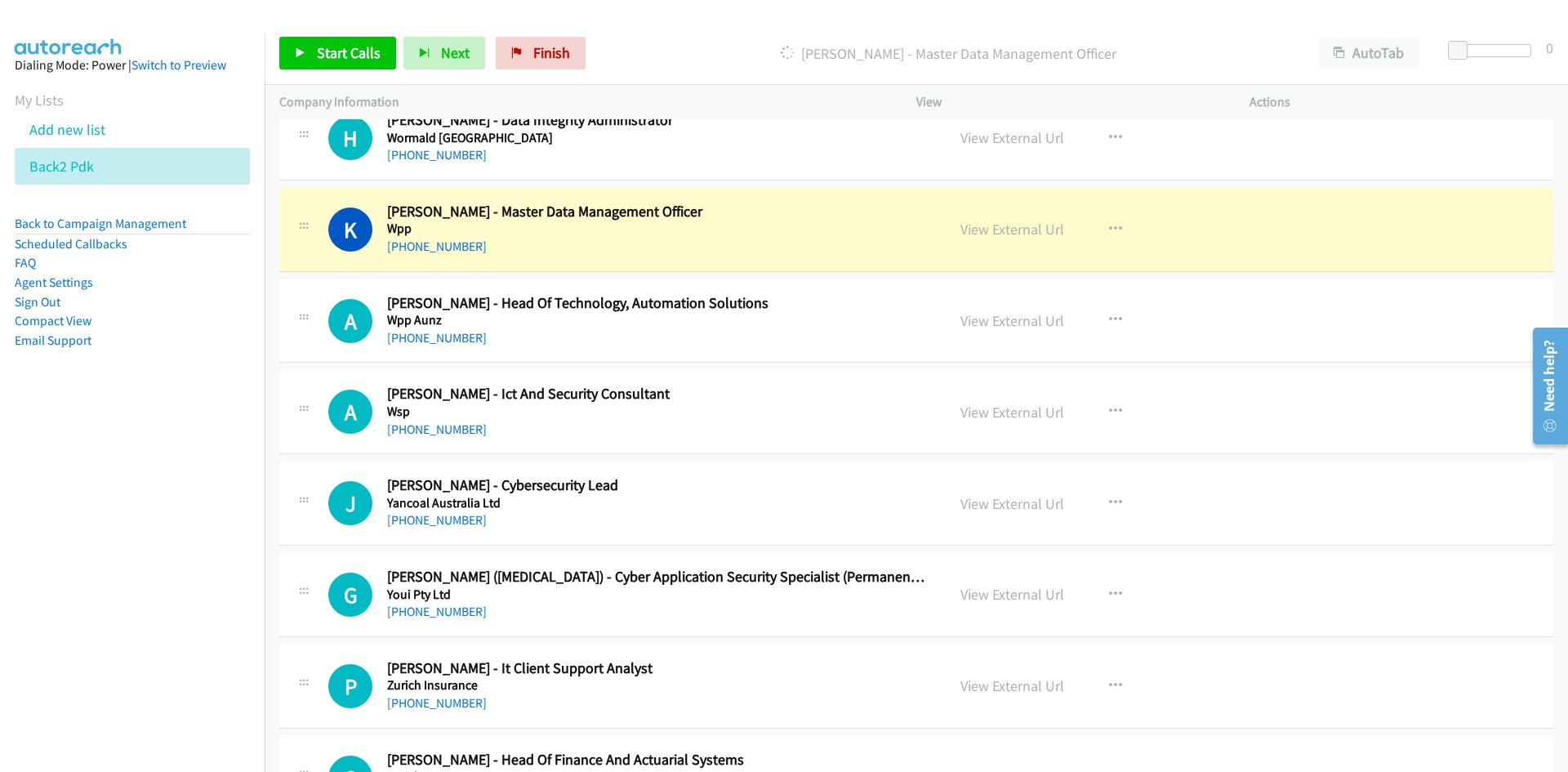
scroll to position [19915, 0]
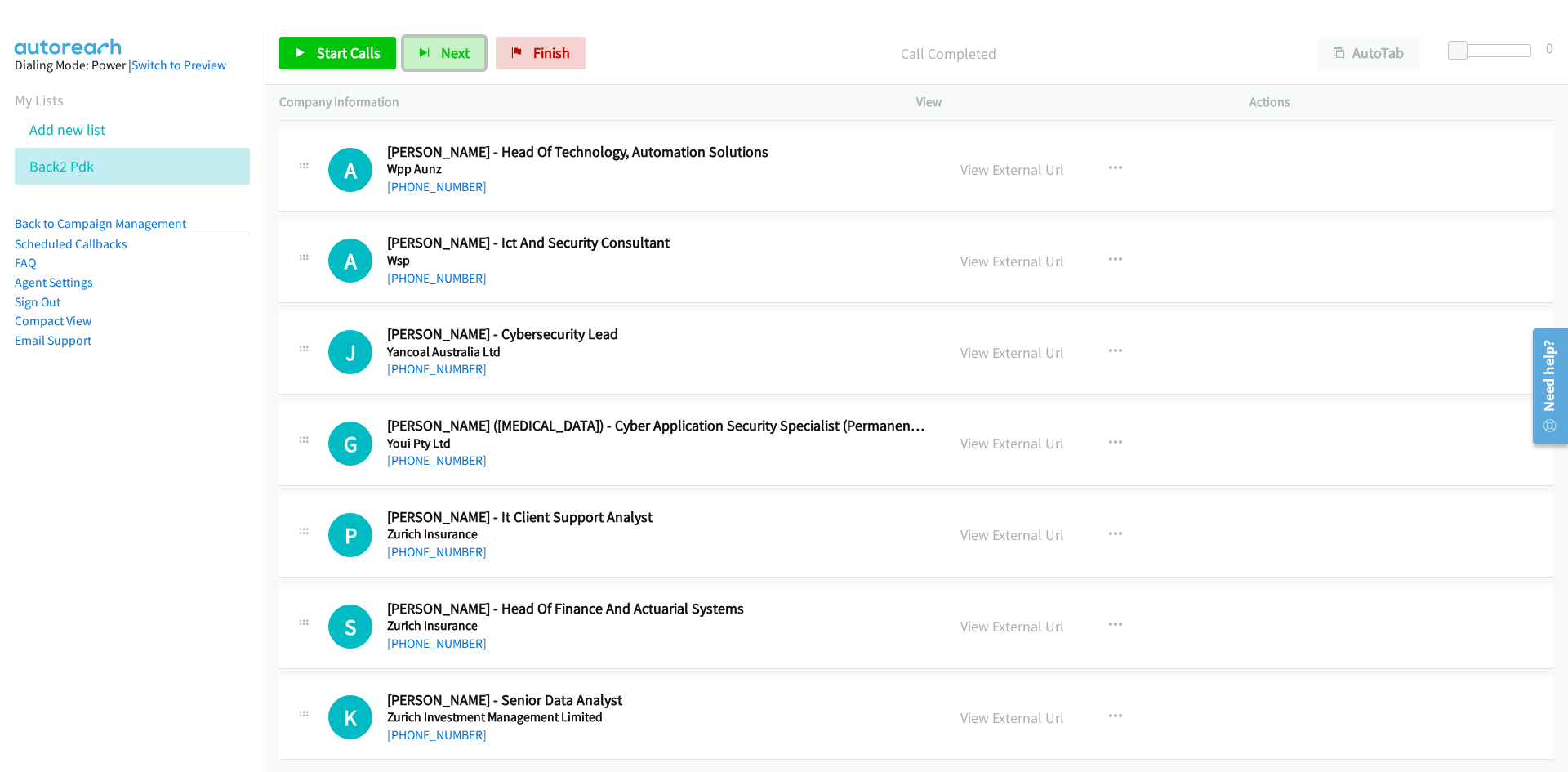
click at [448, 55] on span "Next" at bounding box center [455, 53] width 28 height 19
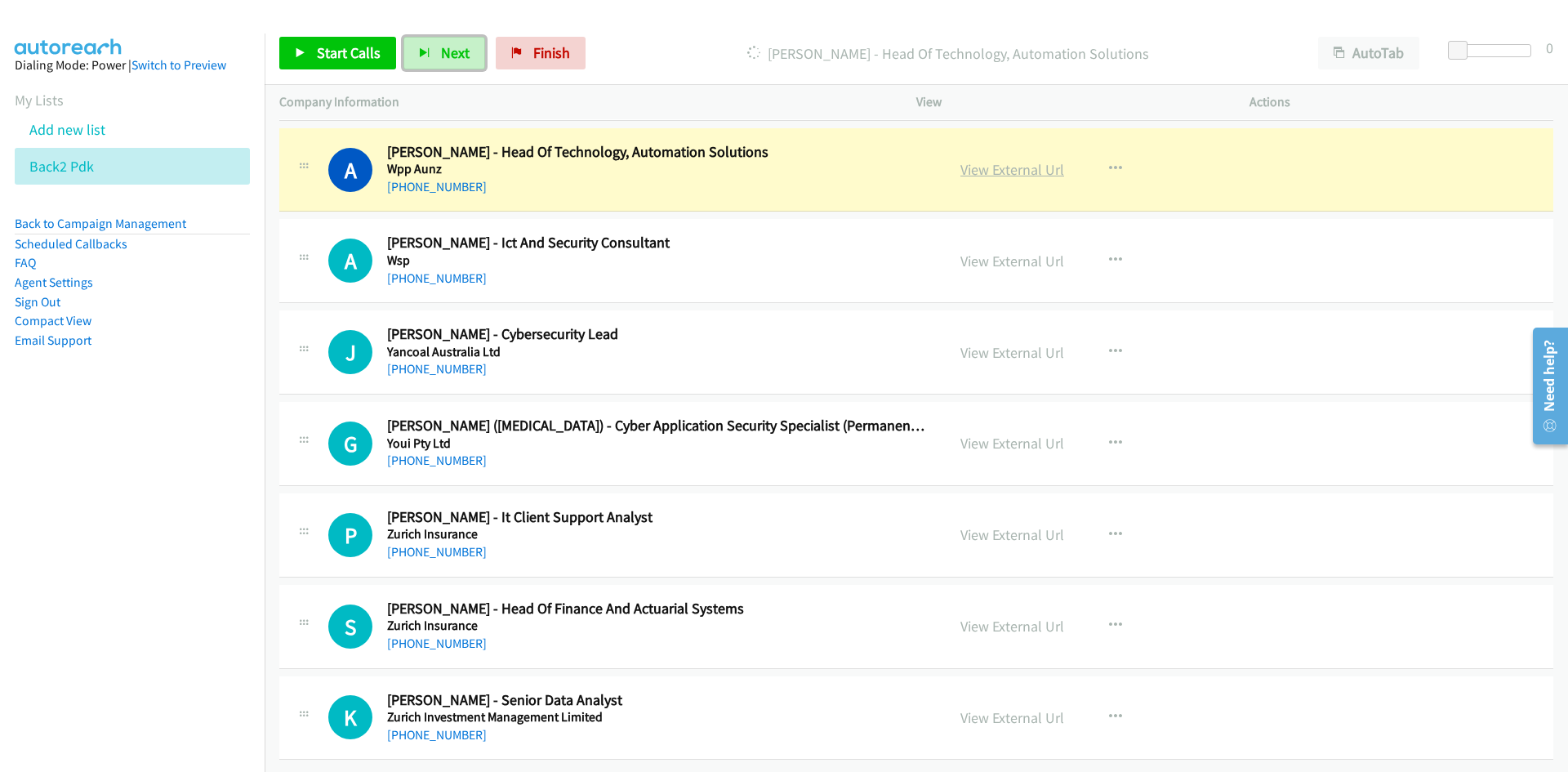
click at [987, 161] on link "View External Url" at bounding box center [1012, 170] width 103 height 19
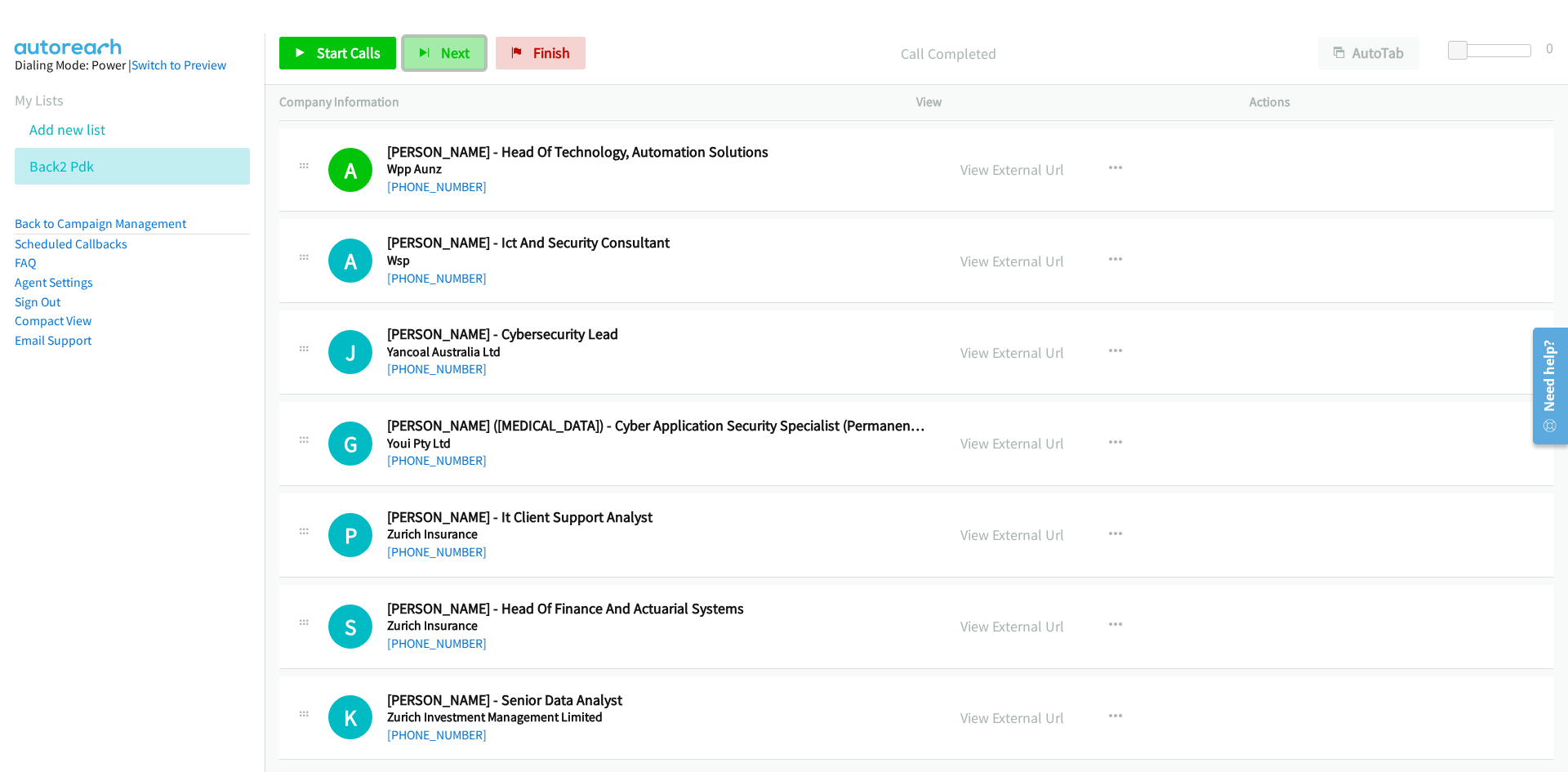
click at [441, 38] on button "Next" at bounding box center [444, 53] width 82 height 33
click at [514, 53] on icon at bounding box center [517, 53] width 11 height 11
